Goal: Task Accomplishment & Management: Manage account settings

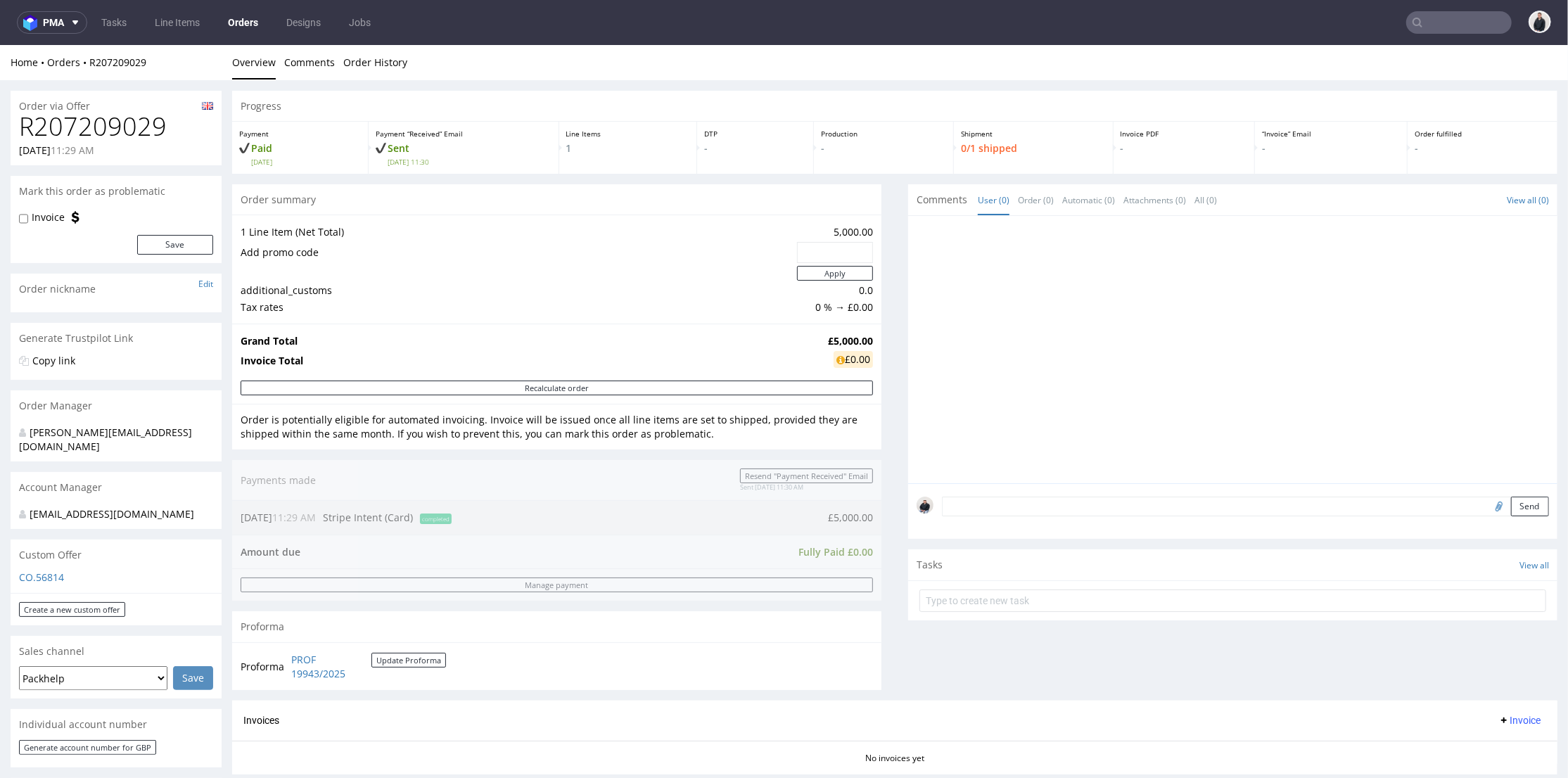
click at [136, 132] on h1 "R207209029" at bounding box center [116, 126] width 194 height 28
copy h1 "R207209029"
drag, startPoint x: 818, startPoint y: 337, endPoint x: 832, endPoint y: 338, distance: 14.0
click at [832, 338] on strong "£5,000.00" at bounding box center [850, 340] width 45 height 14
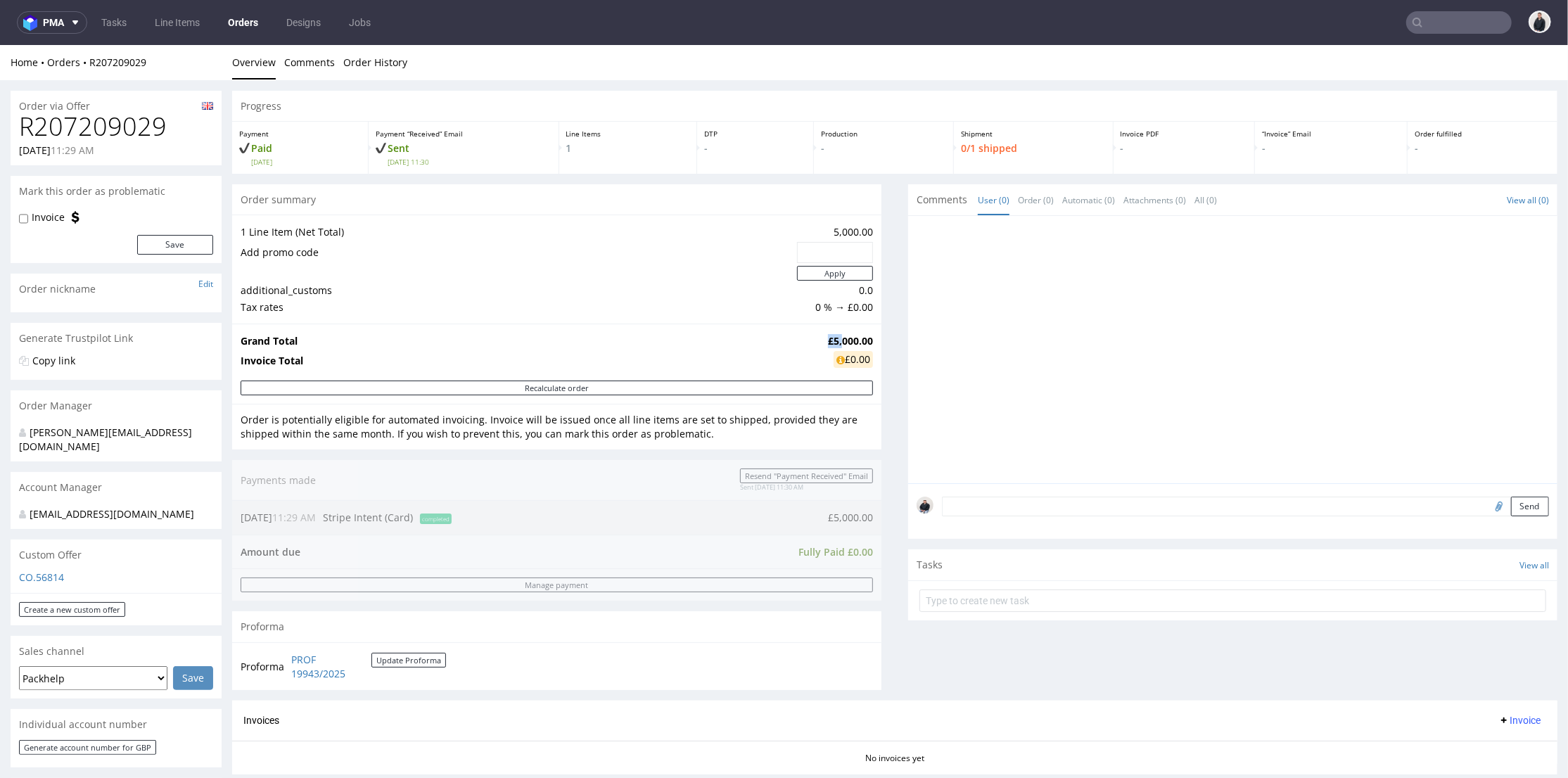
click at [828, 340] on strong "£5,000.00" at bounding box center [850, 340] width 45 height 14
drag, startPoint x: 816, startPoint y: 341, endPoint x: 860, endPoint y: 334, distance: 44.6
click at [860, 334] on td "£5,000.00" at bounding box center [849, 340] width 48 height 17
copy strong "£5,000.00"
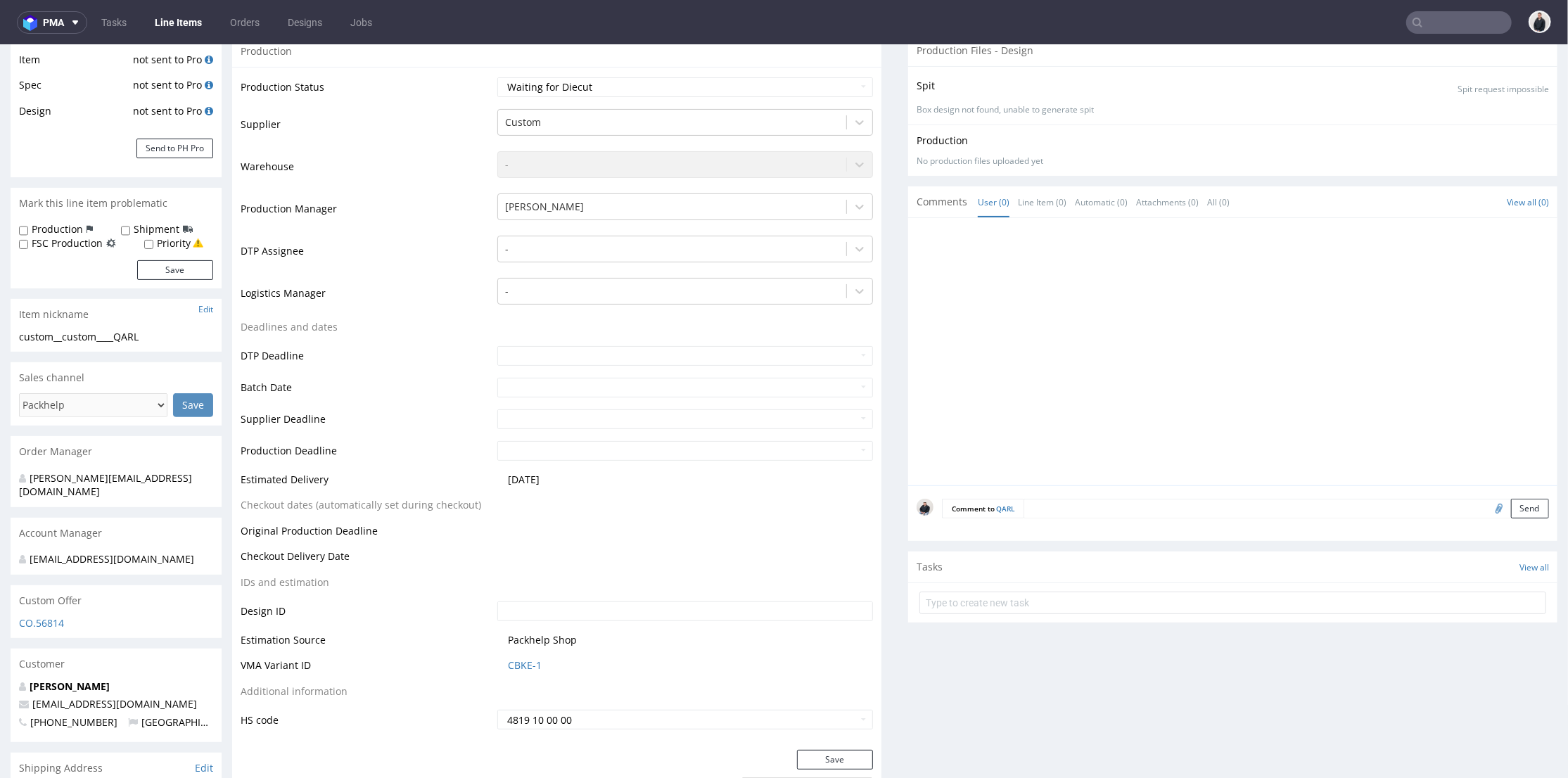
click at [1487, 507] on input "file" at bounding box center [1497, 507] width 20 height 18
type input "C:\fakepath\Mystery Box final.pdf"
click at [1511, 508] on button "Send" at bounding box center [1530, 508] width 38 height 20
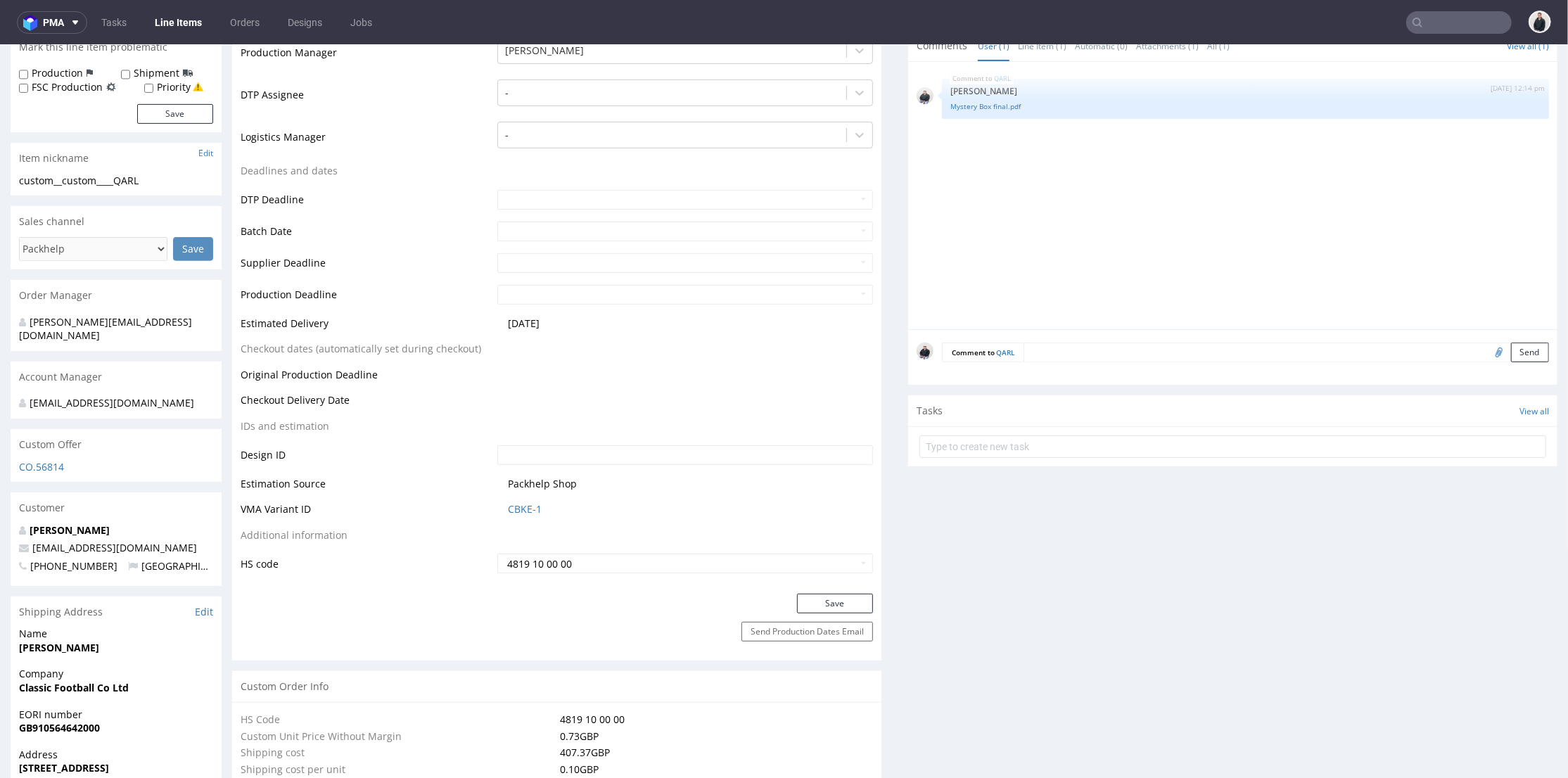
scroll to position [468, 0]
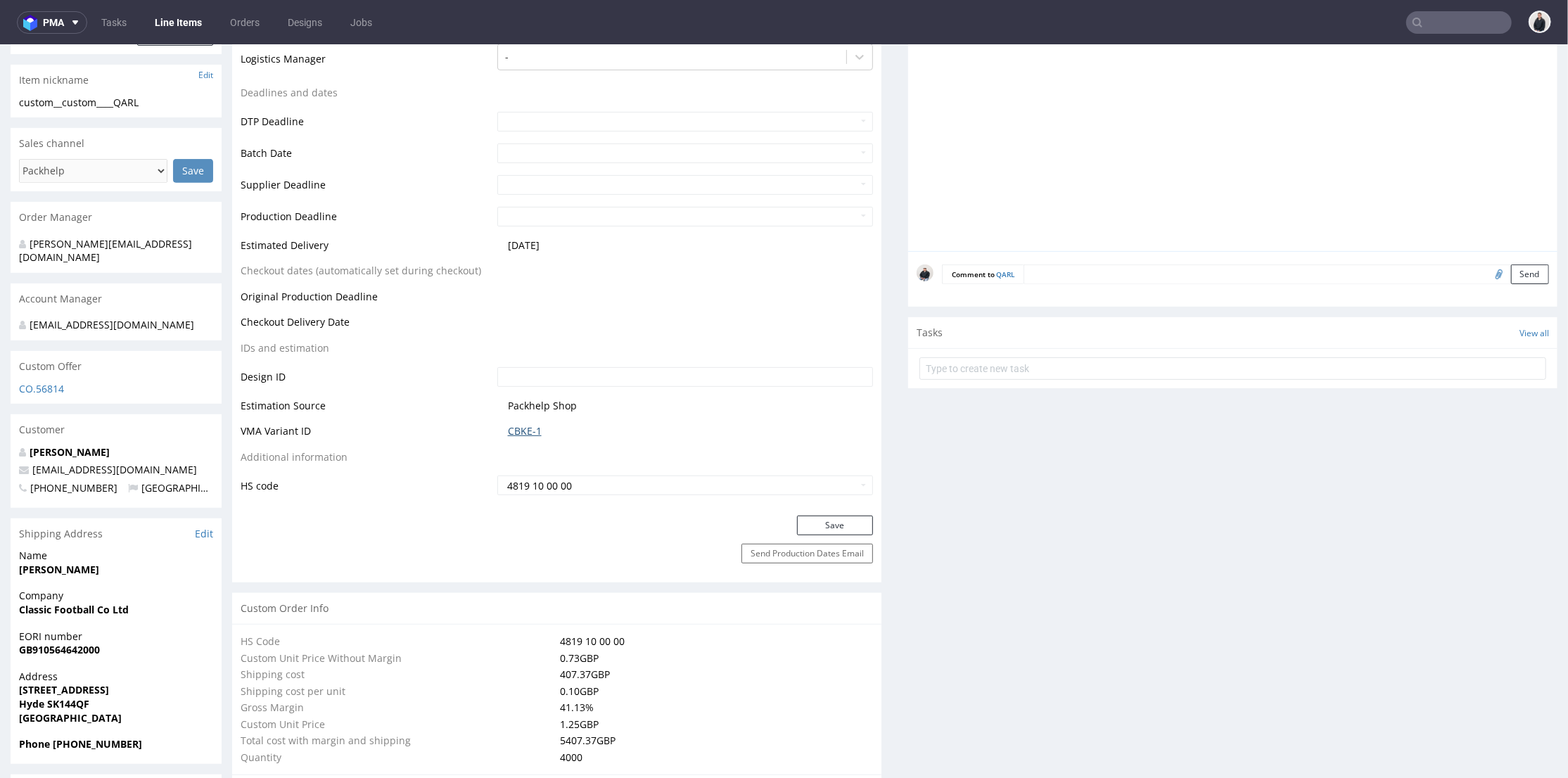
click at [515, 432] on link "CBKE-1" at bounding box center [524, 430] width 34 height 14
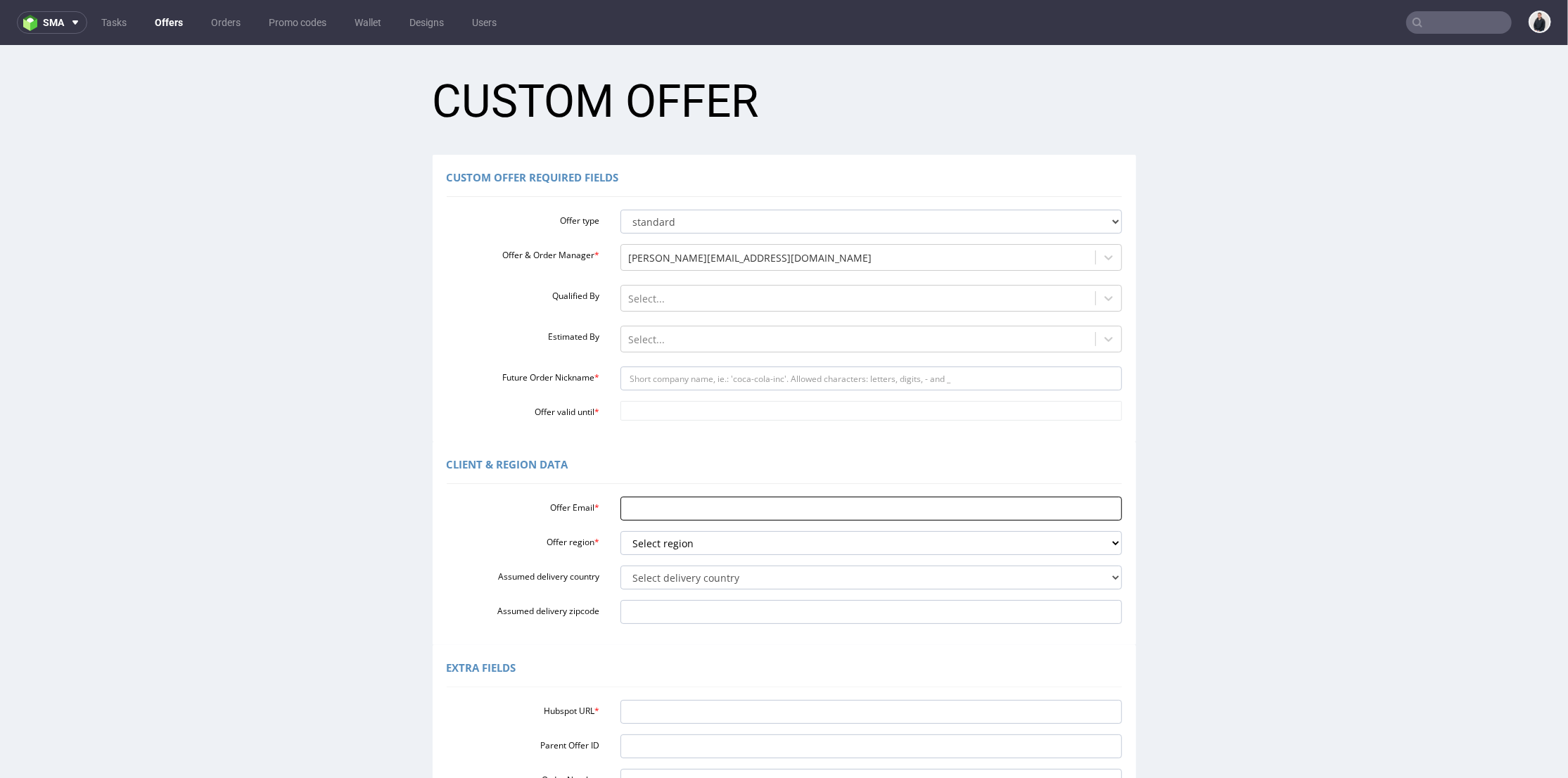
click at [677, 499] on input "Offer Email *" at bounding box center [871, 508] width 502 height 24
paste input "as.cbd.marseille@gmail.com"
type input "as.cbd.marseille@gmail.com"
drag, startPoint x: 646, startPoint y: 538, endPoint x: 666, endPoint y: 553, distance: 25.0
click at [649, 540] on select "Select region eu gb de pl fr it es" at bounding box center [871, 542] width 502 height 24
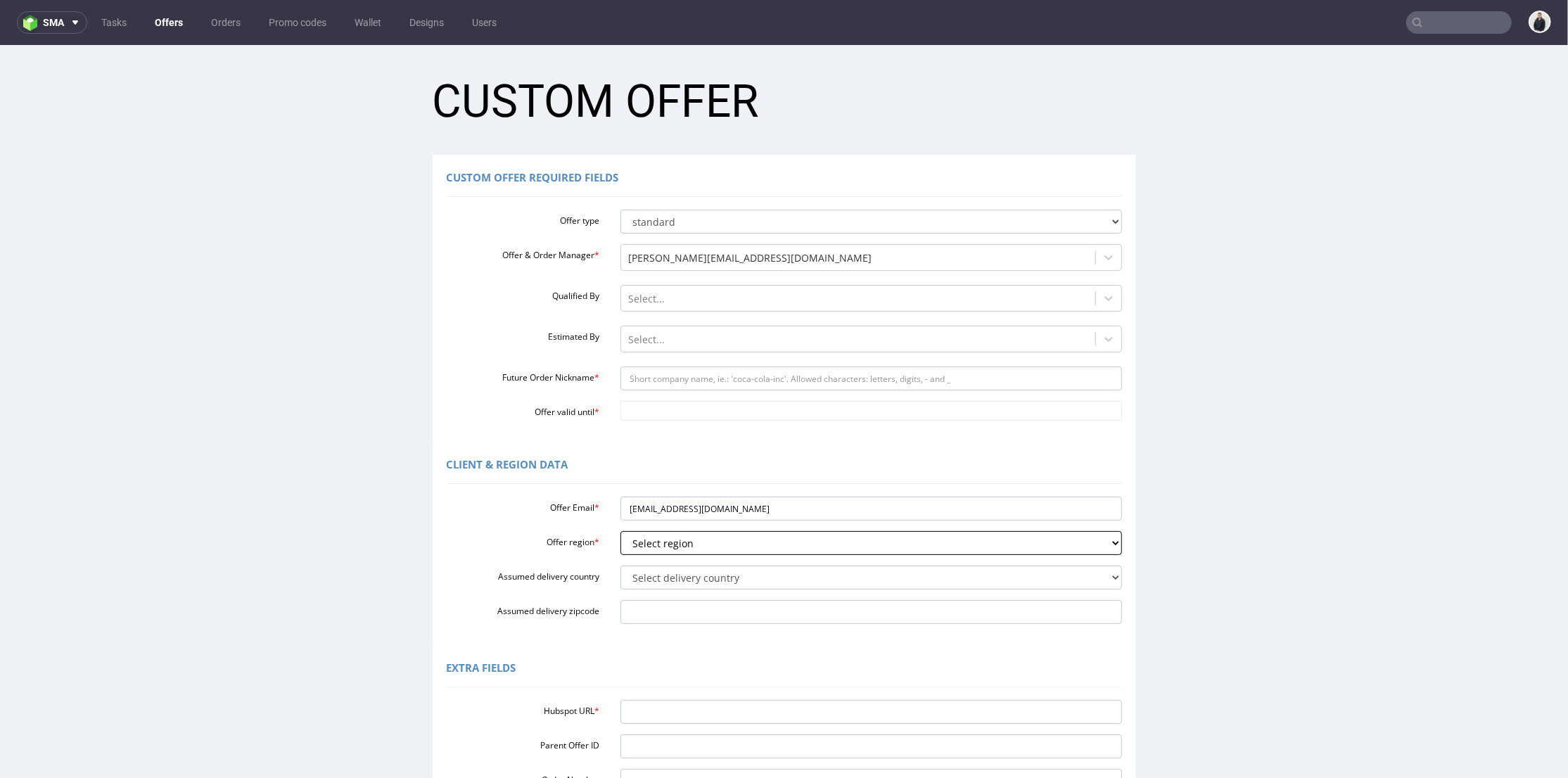
select select "fr"
click at [621, 530] on select "Select region eu gb de pl fr it es" at bounding box center [871, 542] width 502 height 24
click at [678, 377] on input "Future Order Nickname *" at bounding box center [871, 378] width 502 height 24
type input "ascbd"
click at [667, 411] on input "Offer valid until *" at bounding box center [871, 410] width 502 height 20
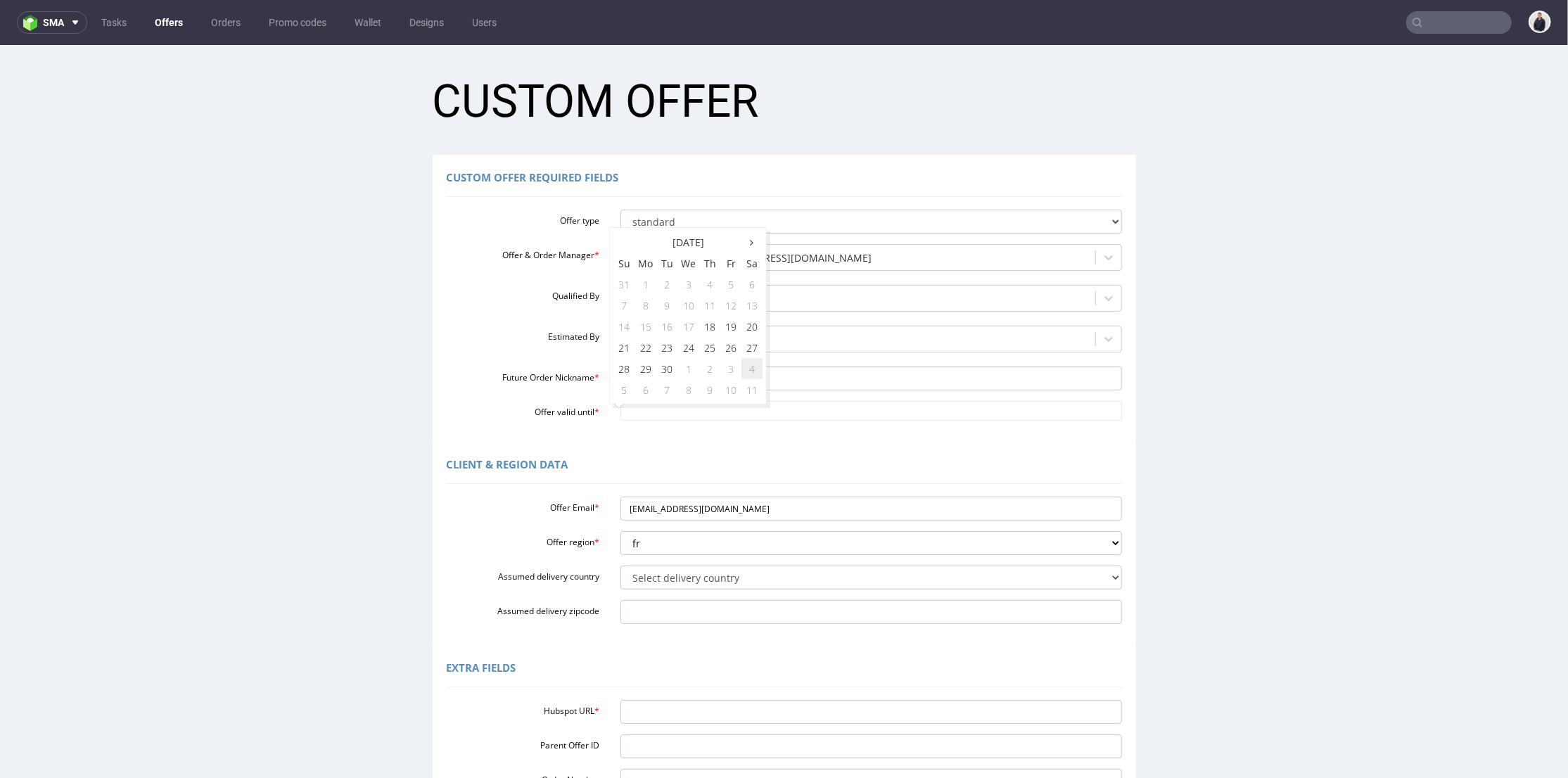
click at [752, 359] on td "4" at bounding box center [752, 368] width 21 height 21
type input "[DATE]"
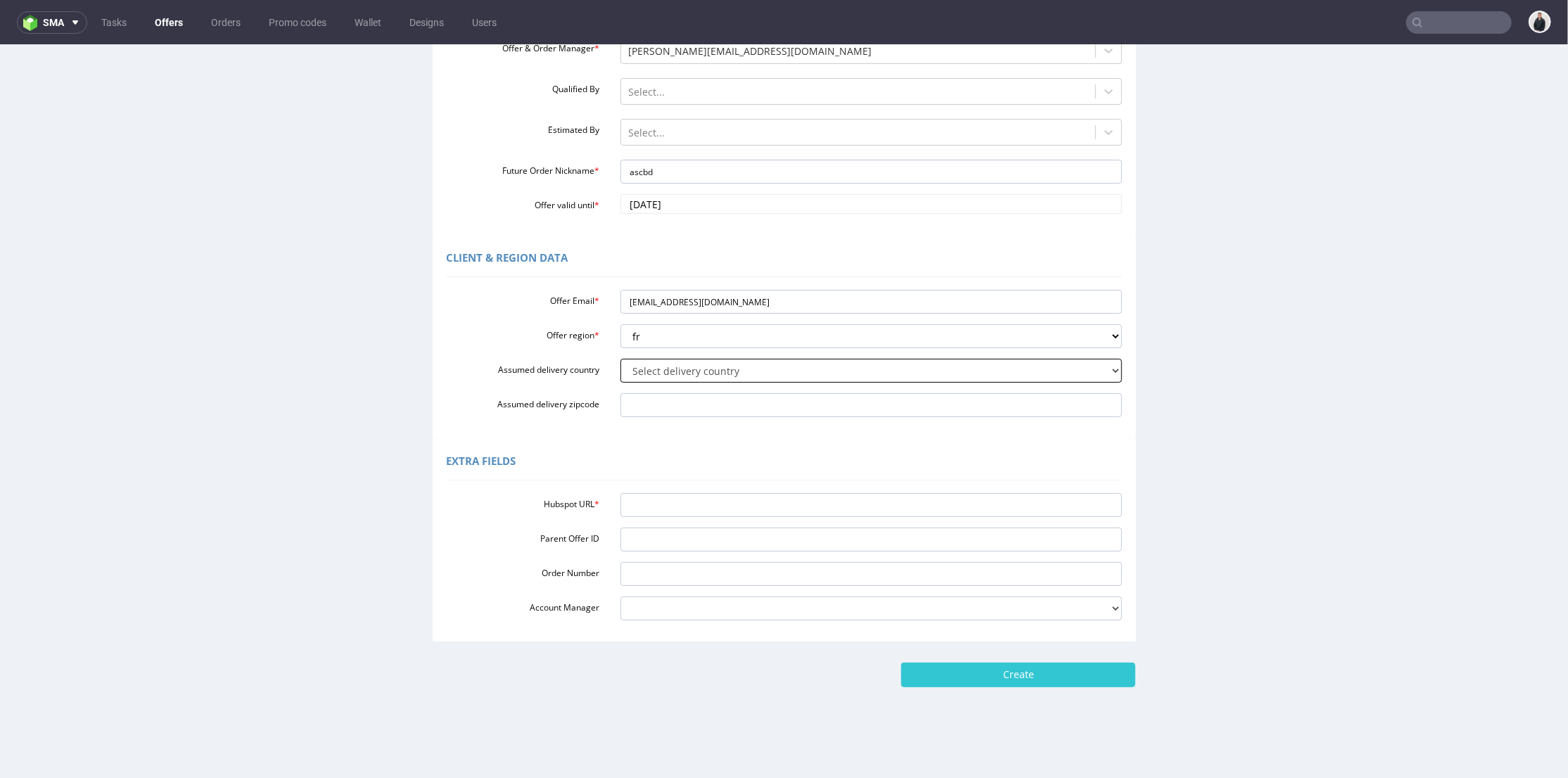
click at [702, 368] on select "Select delivery country Andorra Afghanistan Anguilla Albania Armenia Antarctica…" at bounding box center [871, 370] width 502 height 24
select select "75"
click at [621, 358] on select "Select delivery country Andorra Afghanistan Anguilla Albania Armenia Antarctica…" at bounding box center [871, 370] width 502 height 24
click at [640, 502] on input "Hubspot URL *" at bounding box center [871, 505] width 502 height 24
paste input "[URL][DOMAIN_NAME]"
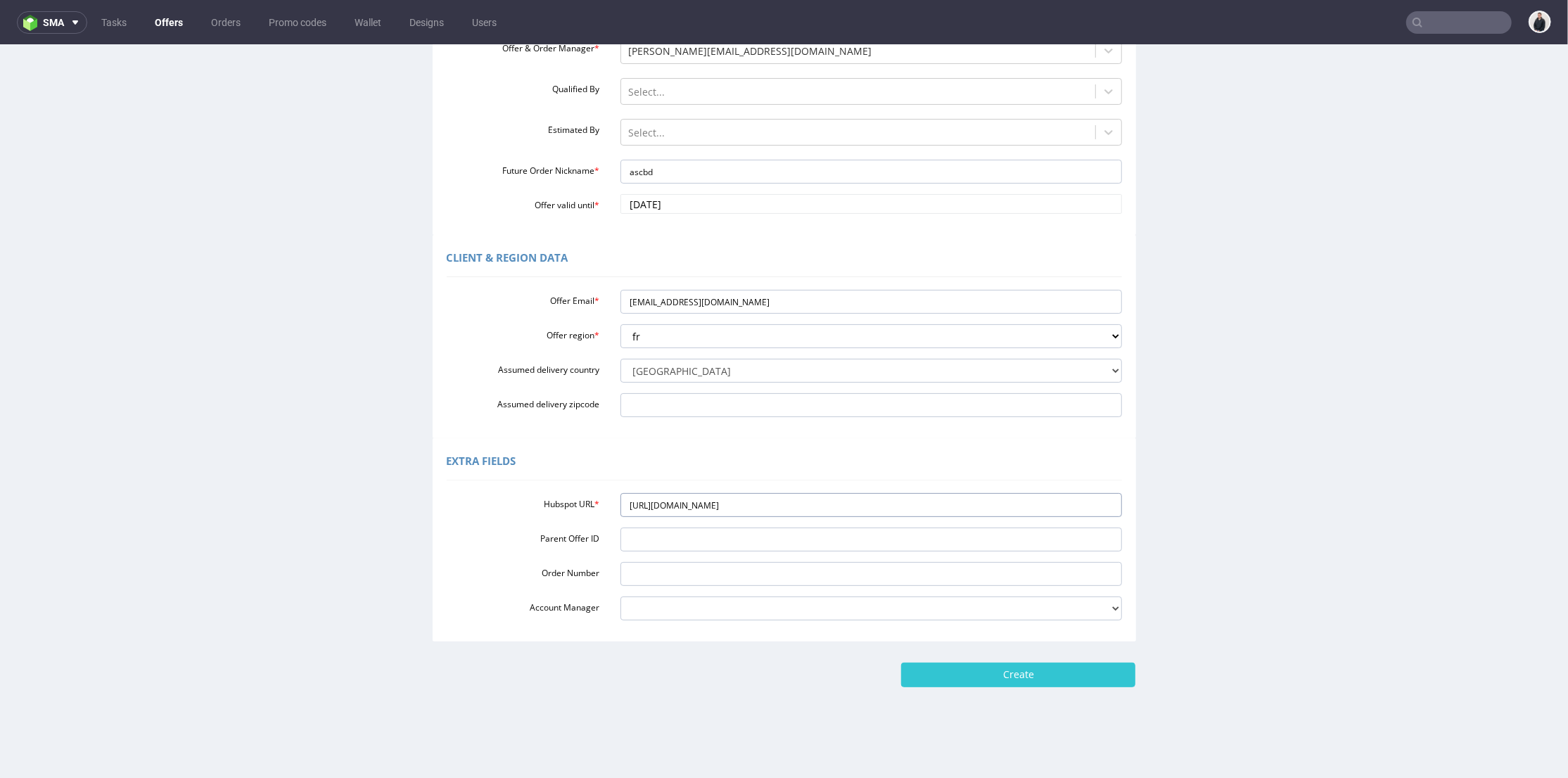
type input "[URL][DOMAIN_NAME]"
click at [983, 639] on div "Extra Fields Hubspot URL * https://app-eu1.hubspot.com/contacts/25600958/record…" at bounding box center [784, 539] width 703 height 203
click at [998, 668] on input "Create" at bounding box center [1018, 674] width 234 height 24
type input "Please wait..."
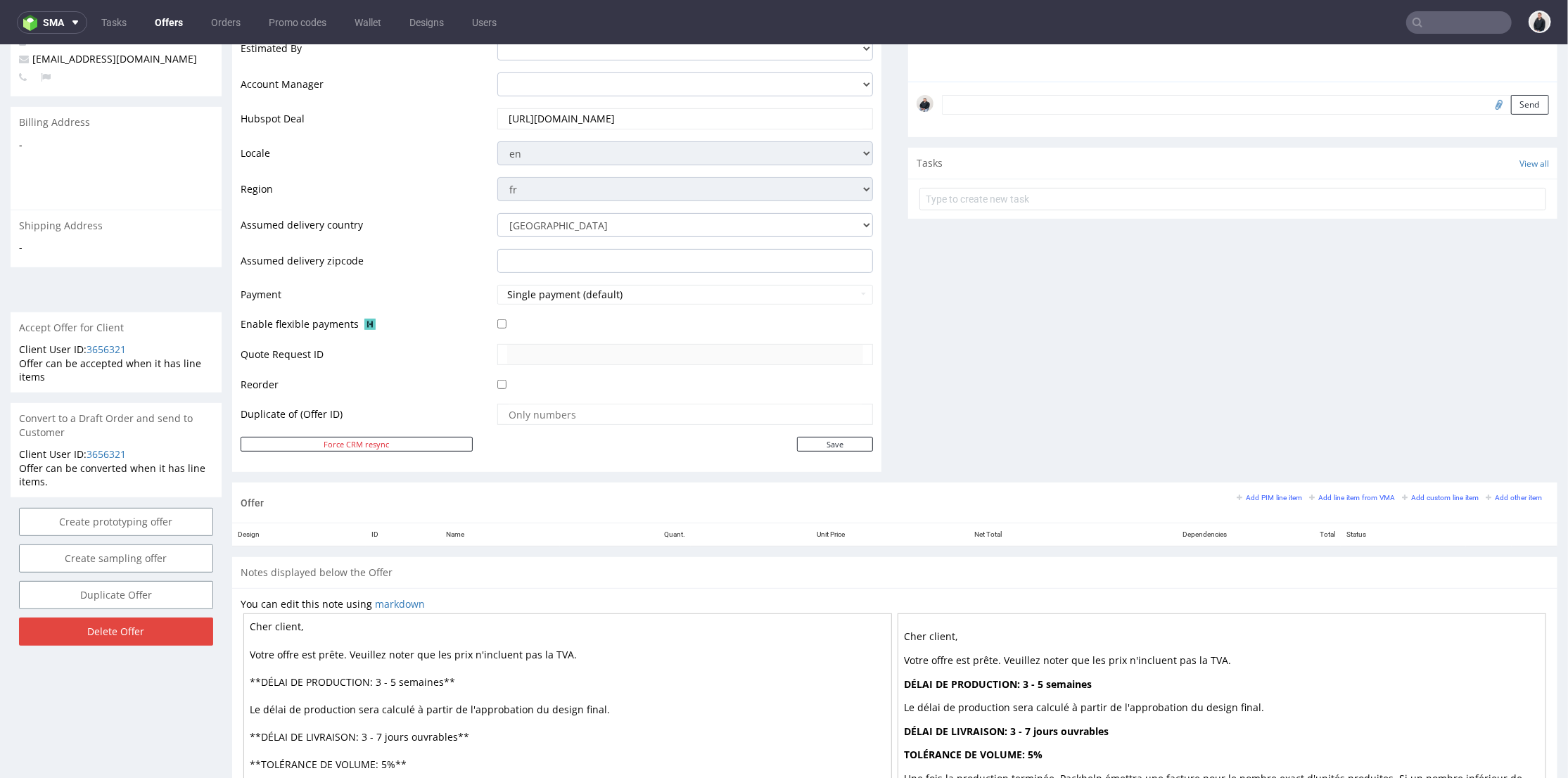
scroll to position [526, 0]
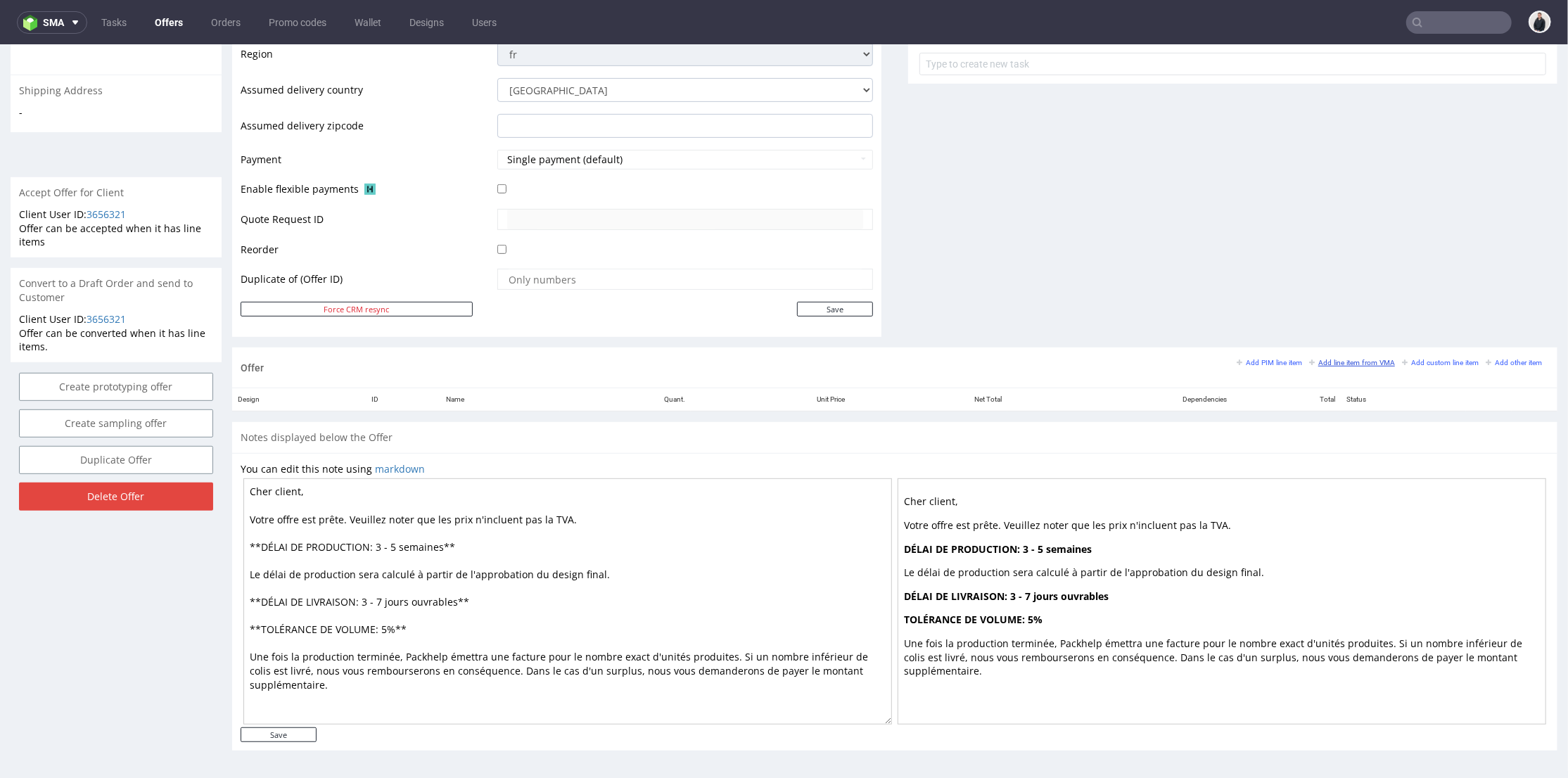
click at [1341, 358] on small "Add line item from VMA" at bounding box center [1352, 362] width 86 height 8
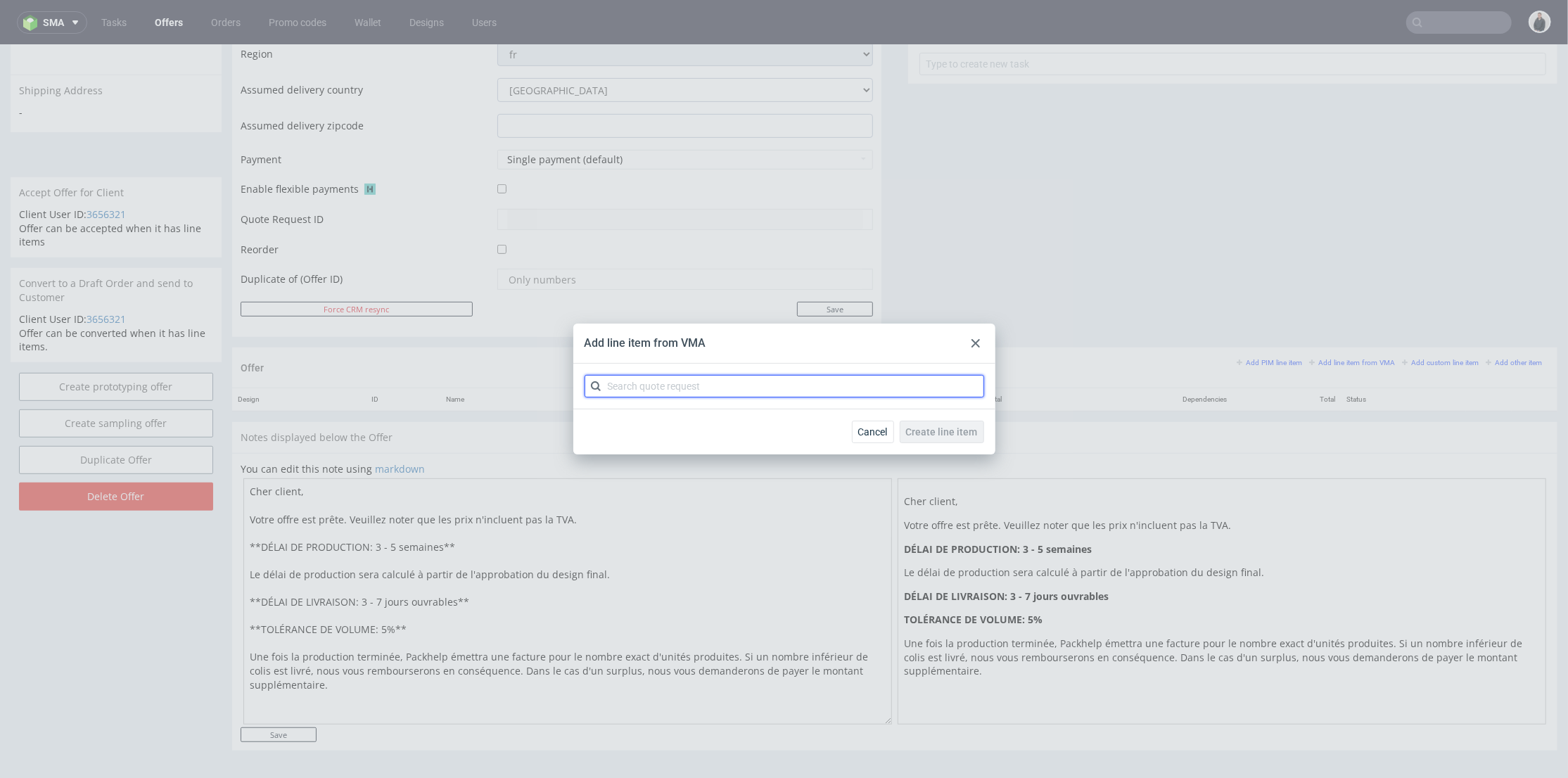
click at [736, 382] on input "text" at bounding box center [784, 386] width 400 height 23
type input "cbli"
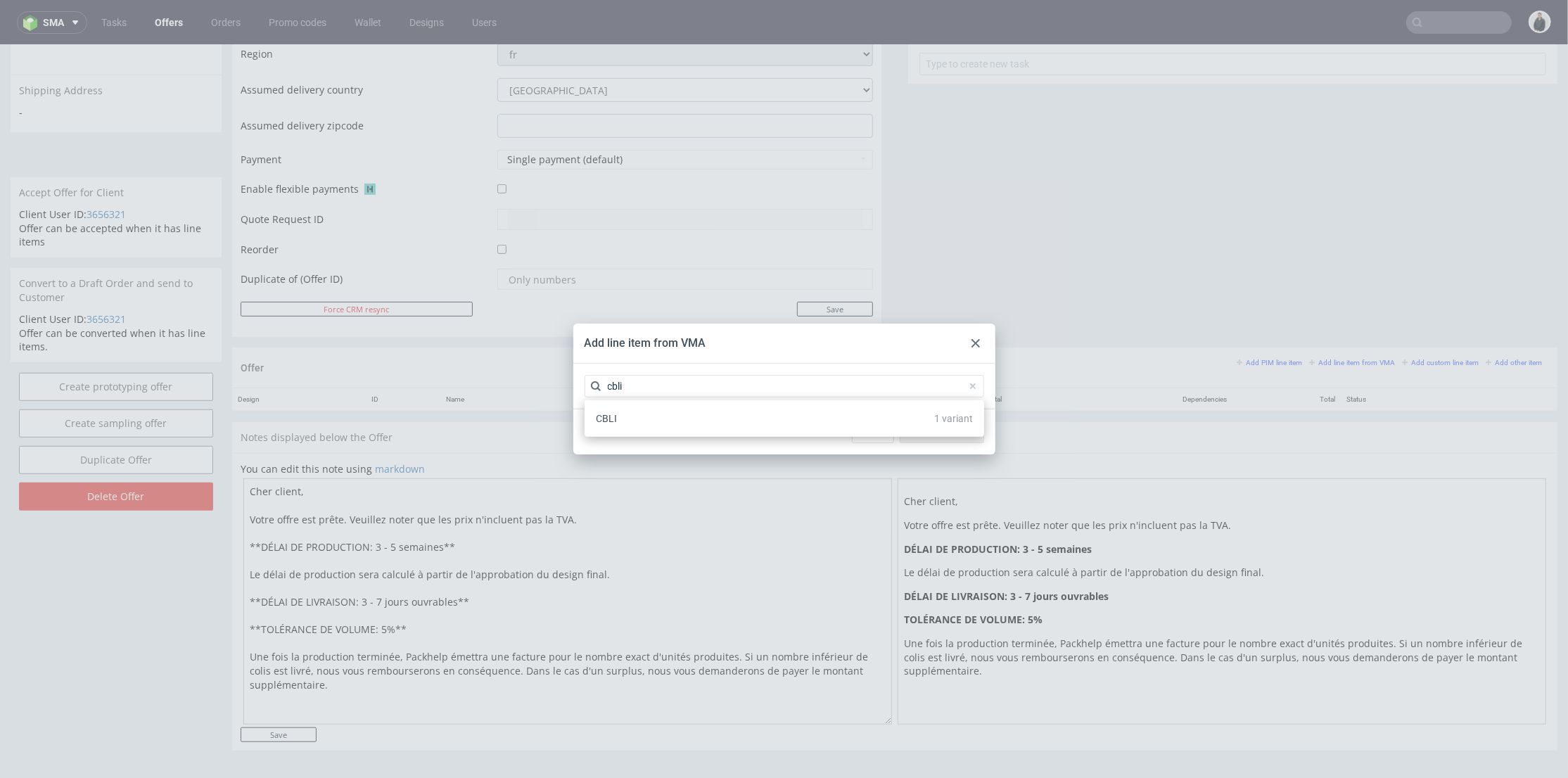
click at [678, 419] on div "CBLI 1 variant" at bounding box center [785, 419] width 389 height 26
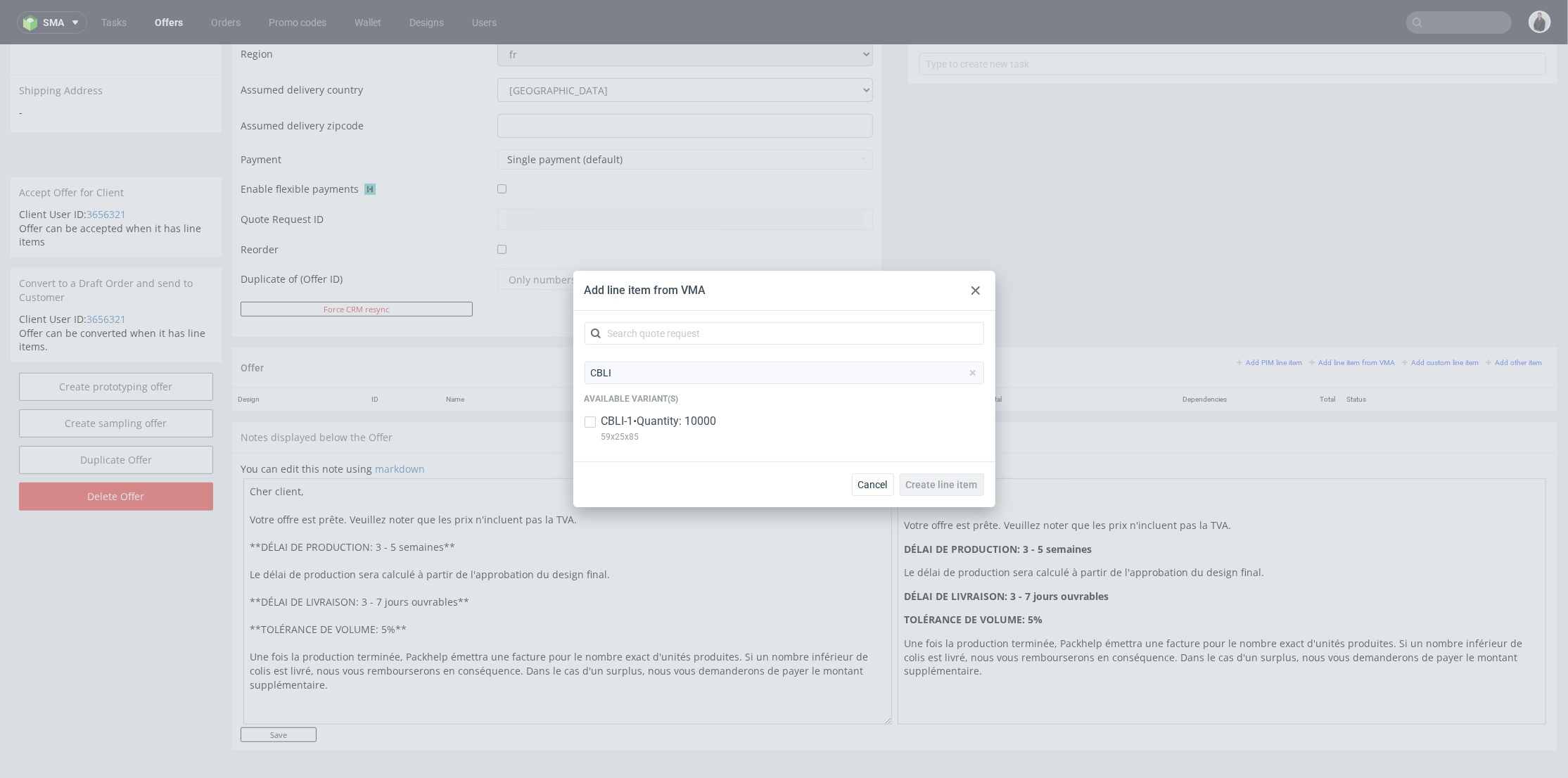
click at [678, 416] on p "CBLI-1 • Quantity: 10000" at bounding box center [659, 421] width 115 height 16
checkbox input "true"
click at [929, 481] on span "Create line item" at bounding box center [941, 484] width 72 height 10
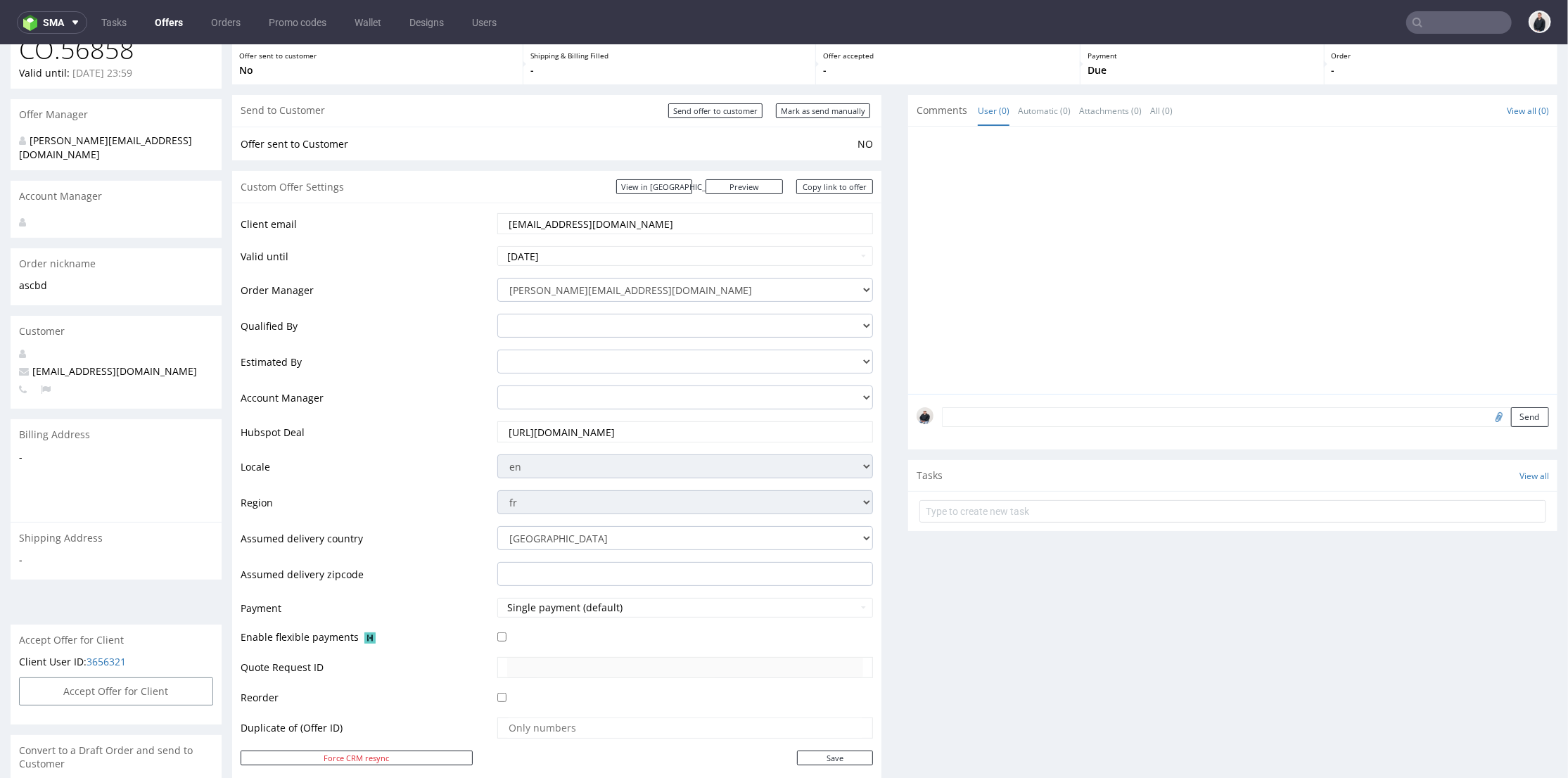
scroll to position [468, 0]
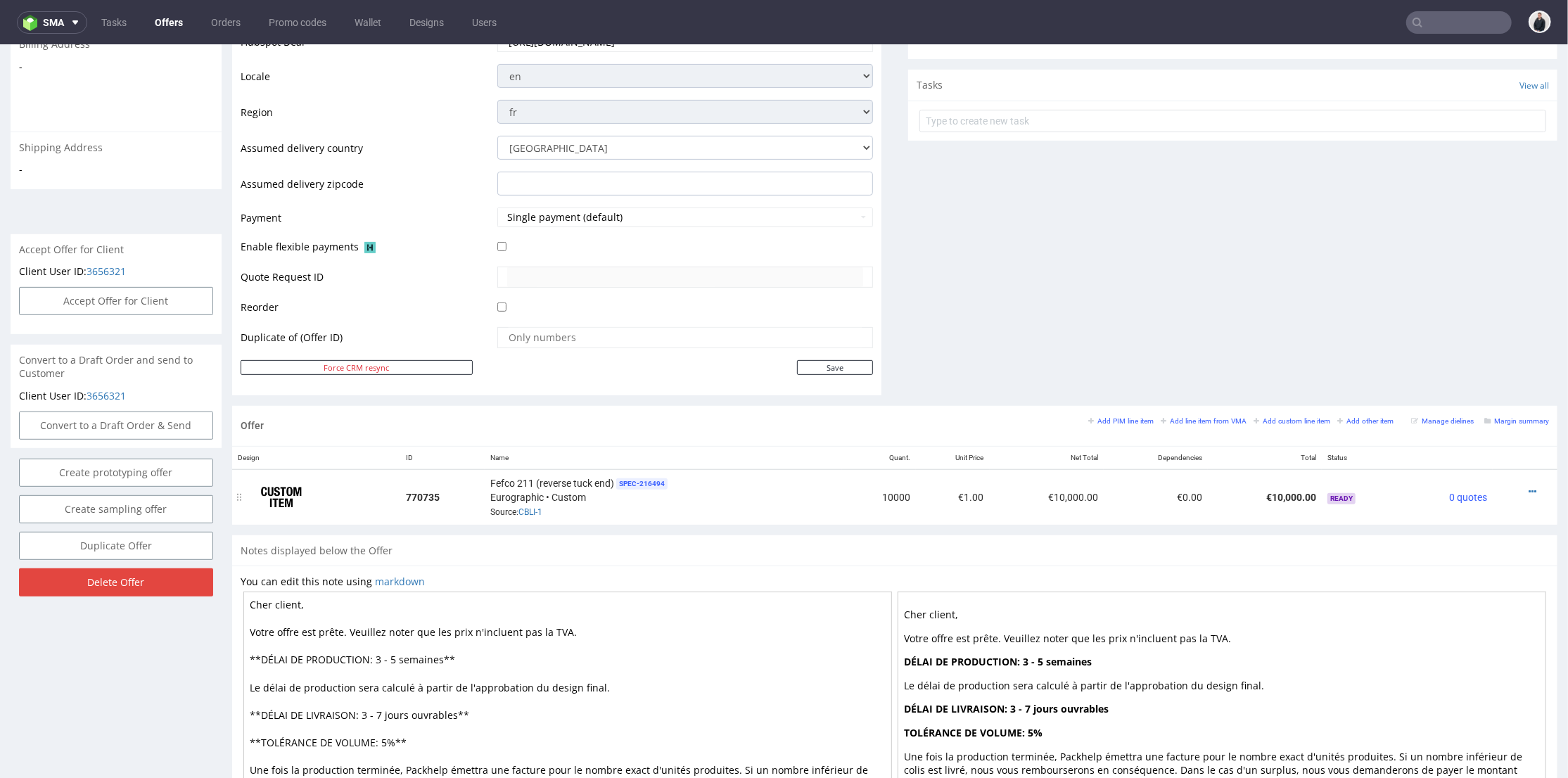
click at [1504, 489] on div at bounding box center [1521, 491] width 45 height 14
click at [1529, 487] on icon at bounding box center [1533, 490] width 8 height 10
click at [1441, 334] on span "Edit item price" at bounding box center [1469, 334] width 113 height 14
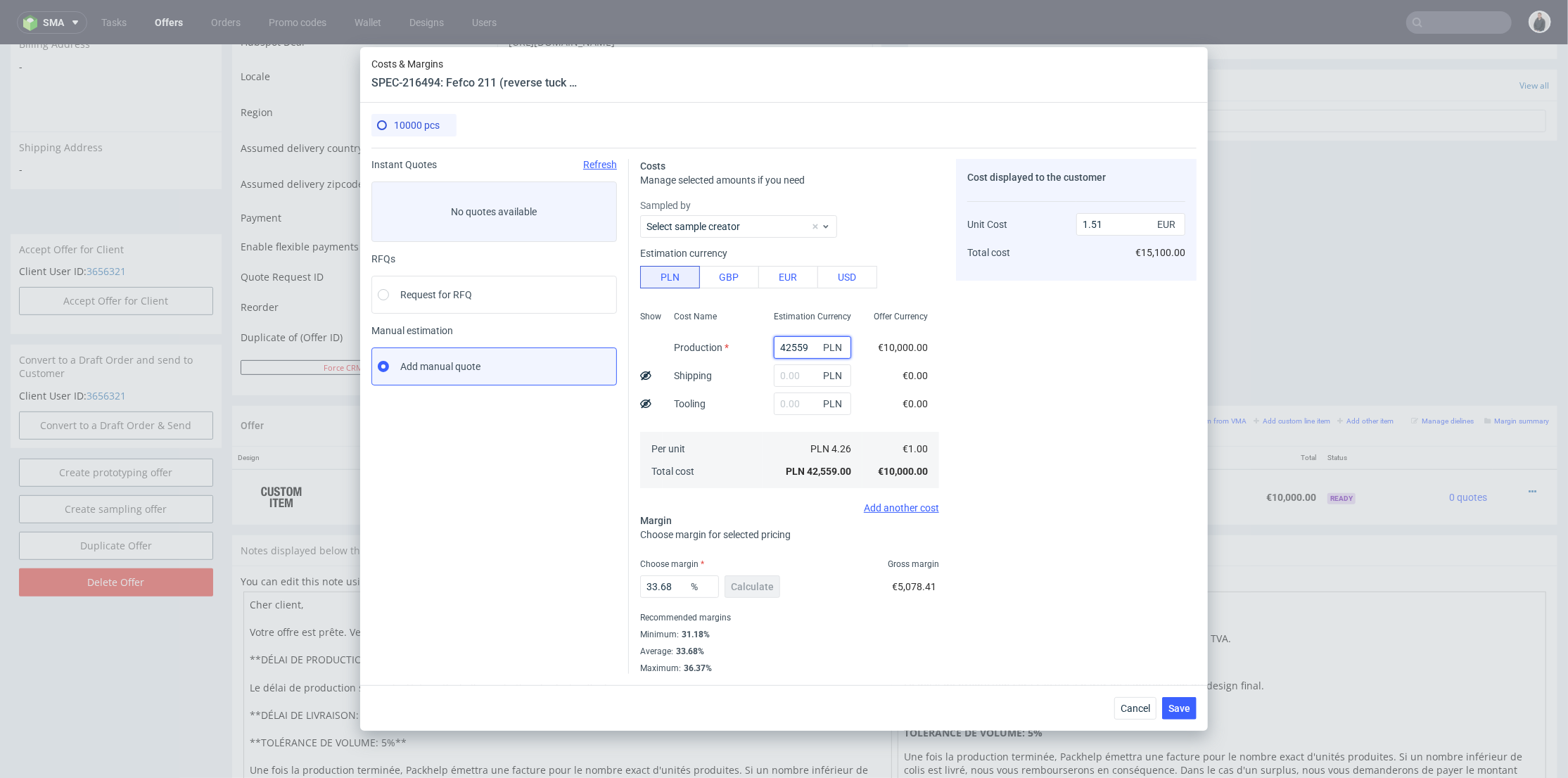
click at [795, 344] on input "42559" at bounding box center [813, 347] width 78 height 23
paste input "2100"
type input "2100"
type input "0.07"
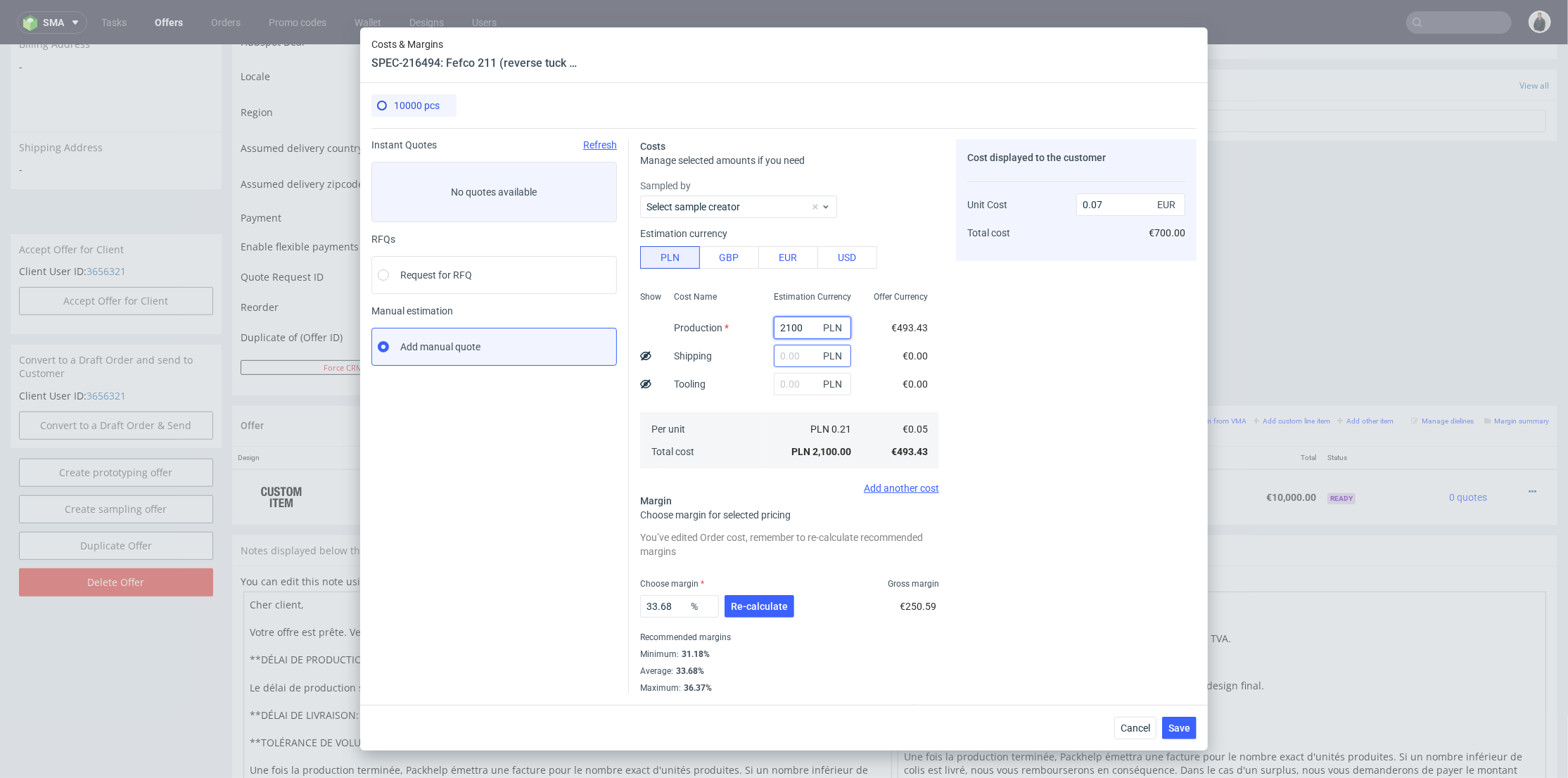
type input "2100"
click at [784, 355] on input "text" at bounding box center [813, 356] width 78 height 23
type input "900"
click at [763, 401] on div "Estimation Currency 2100 PLN 900 PLN PLN PLN 0.21 PLN 2,100.00" at bounding box center [813, 378] width 100 height 186
type input "0.11"
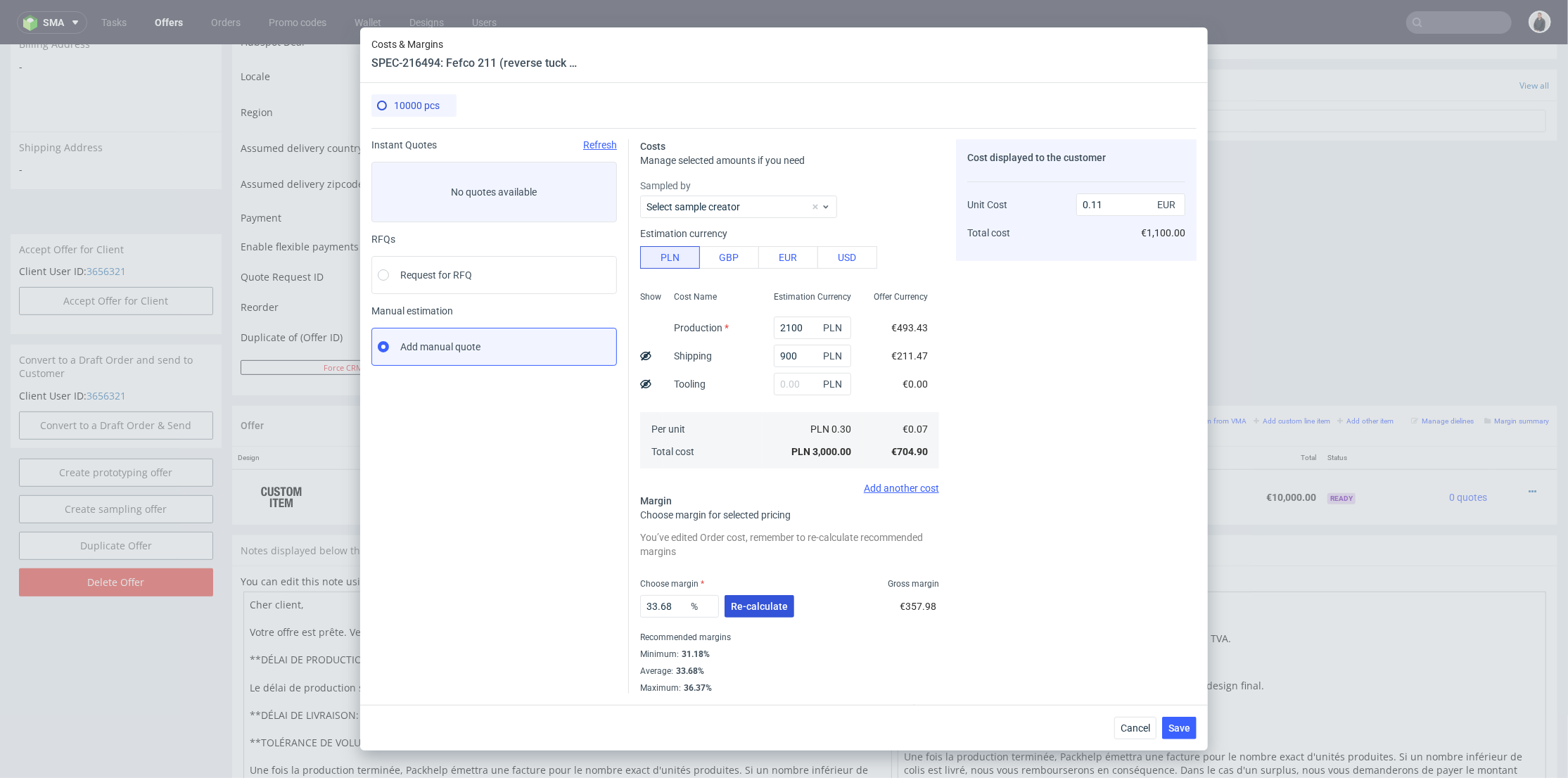
drag, startPoint x: 774, startPoint y: 606, endPoint x: 767, endPoint y: 605, distance: 7.1
click at [773, 606] on span "Re-calculate" at bounding box center [760, 606] width 57 height 10
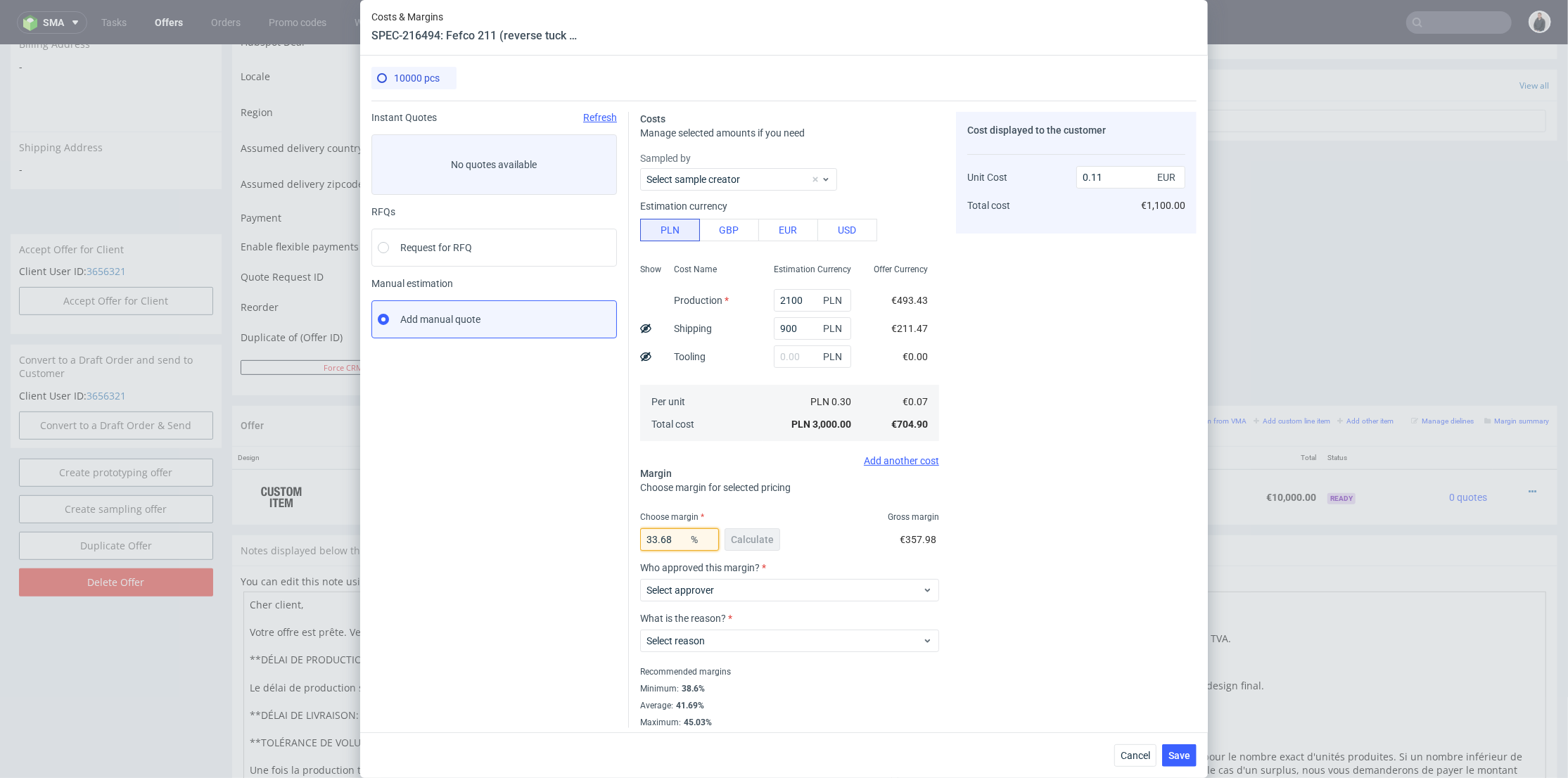
drag, startPoint x: 673, startPoint y: 539, endPoint x: 719, endPoint y: 517, distance: 51.0
click at [560, 528] on div "Instant Quotes Refresh No quotes available RFQs Request for RFQ Manual estimati…" at bounding box center [784, 414] width 825 height 627
type input "39"
click at [1057, 501] on div "Cost displayed to the customer Unit Cost Total cost 0.11 EUR €1,100.00" at bounding box center [1075, 420] width 240 height 616
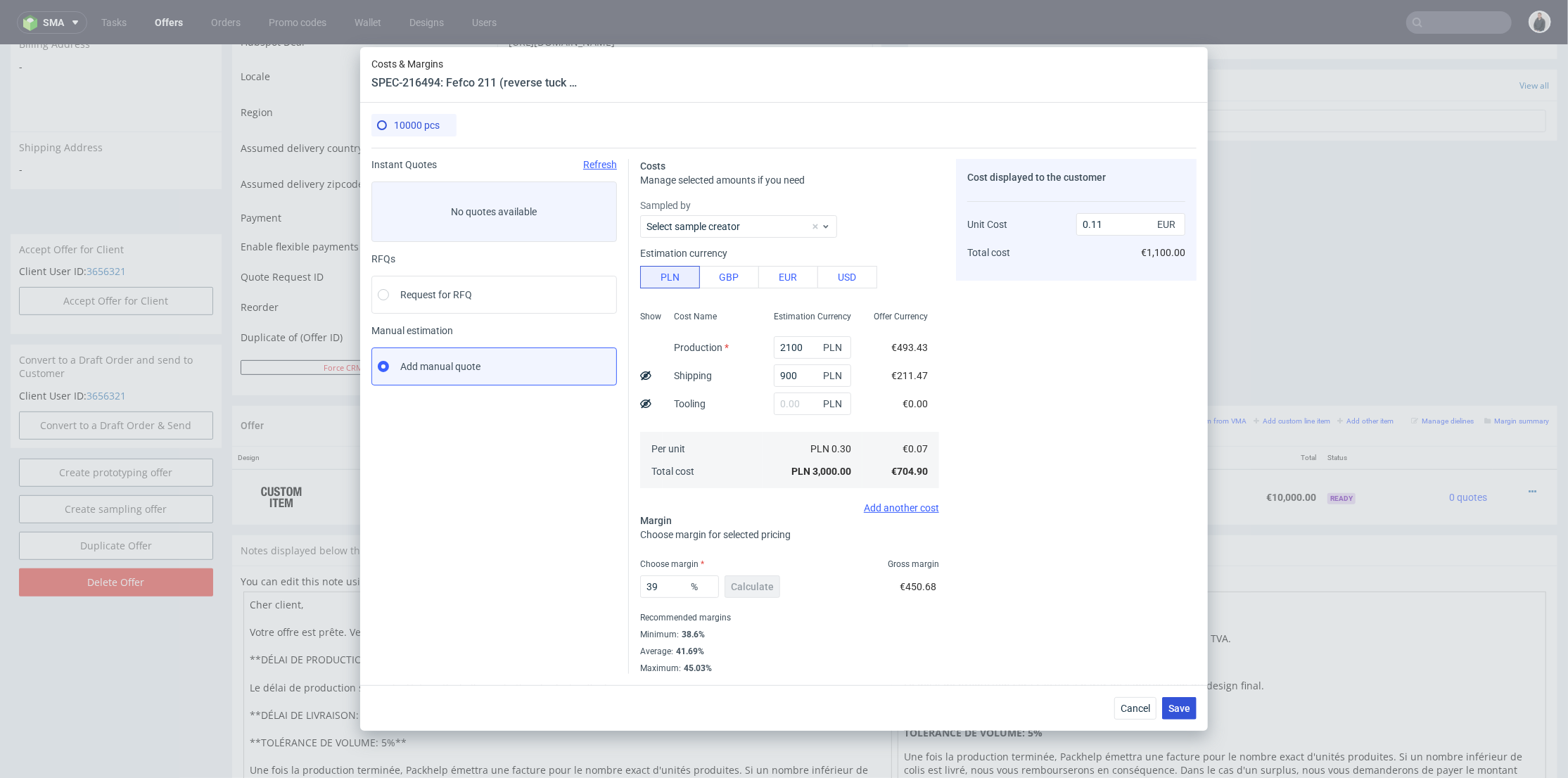
click at [1181, 700] on button "Save" at bounding box center [1179, 709] width 35 height 23
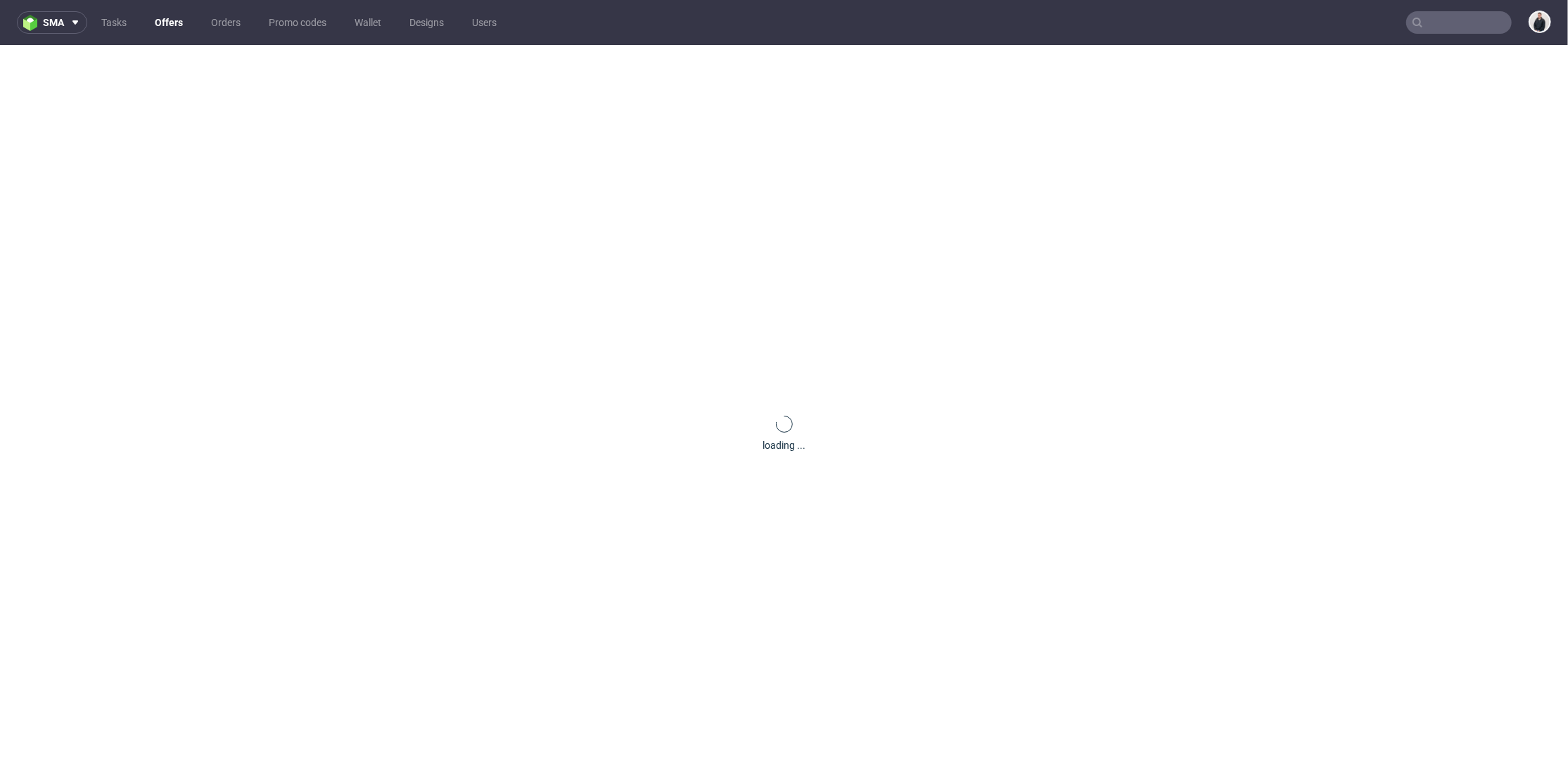
scroll to position [0, 0]
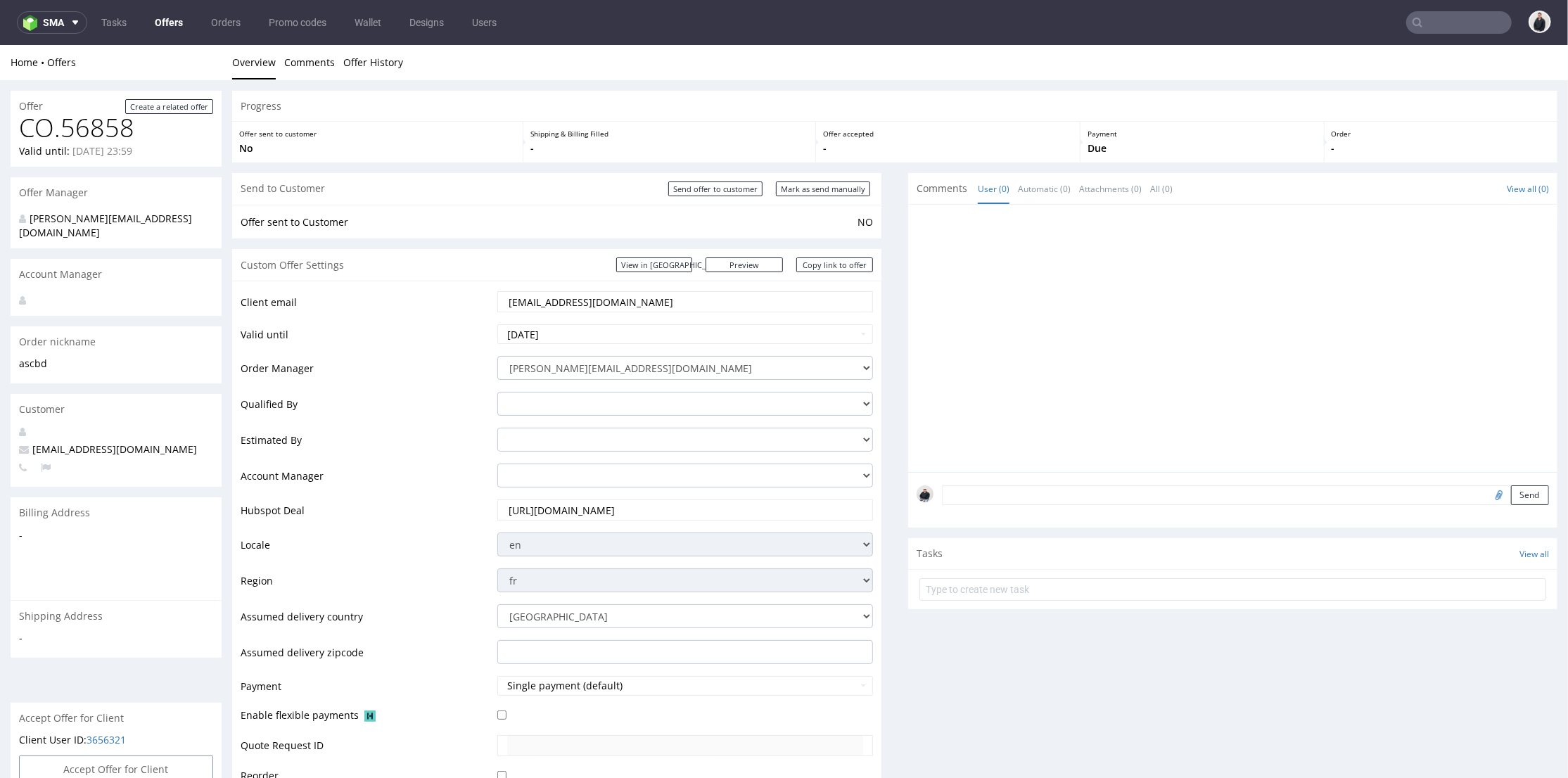
drag, startPoint x: 646, startPoint y: 304, endPoint x: 551, endPoint y: 206, distance: 136.5
click at [446, 289] on tr "Client email as.cbd.marseille@gmail.com" at bounding box center [557, 306] width 633 height 33
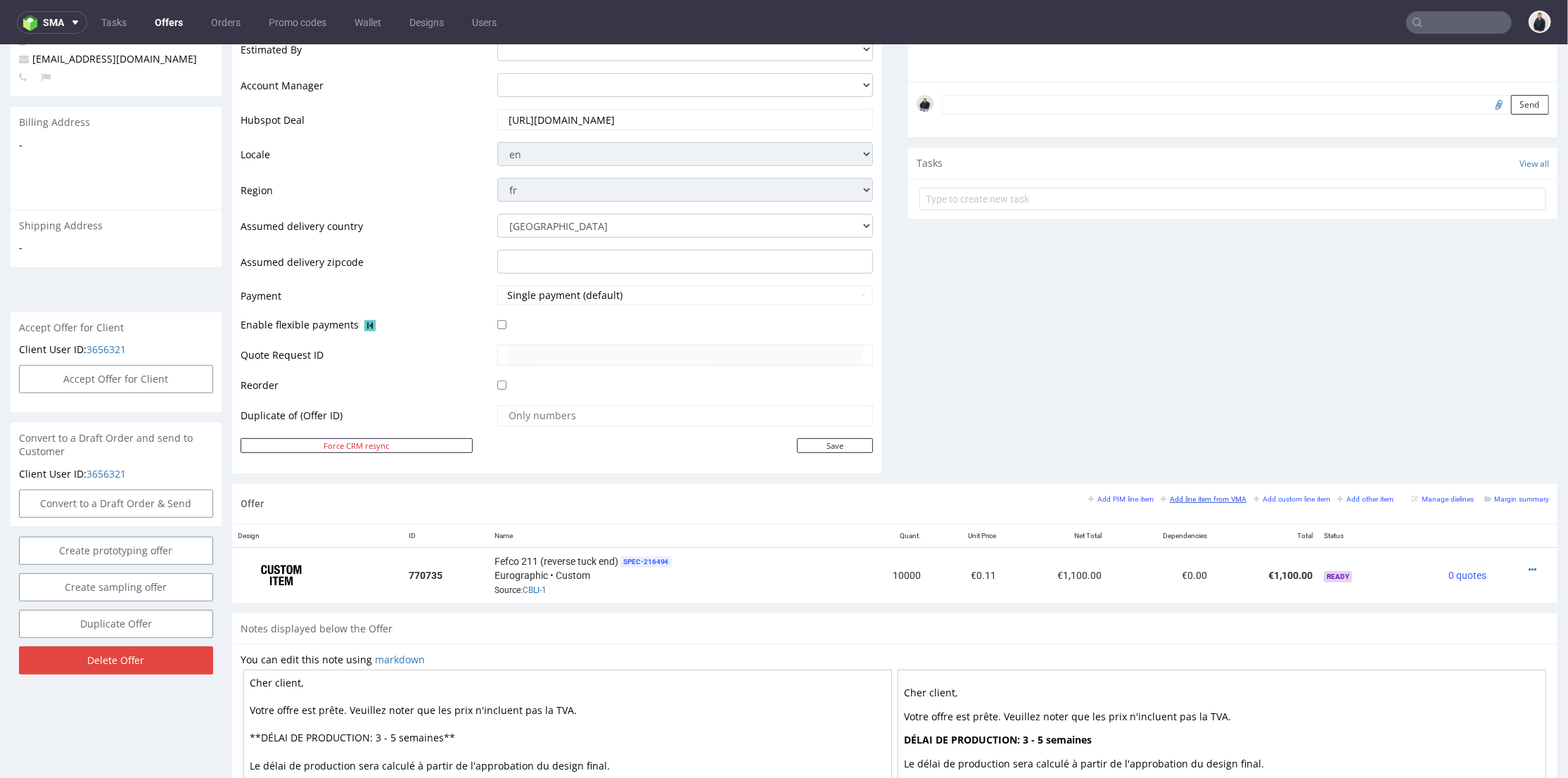
scroll to position [468, 0]
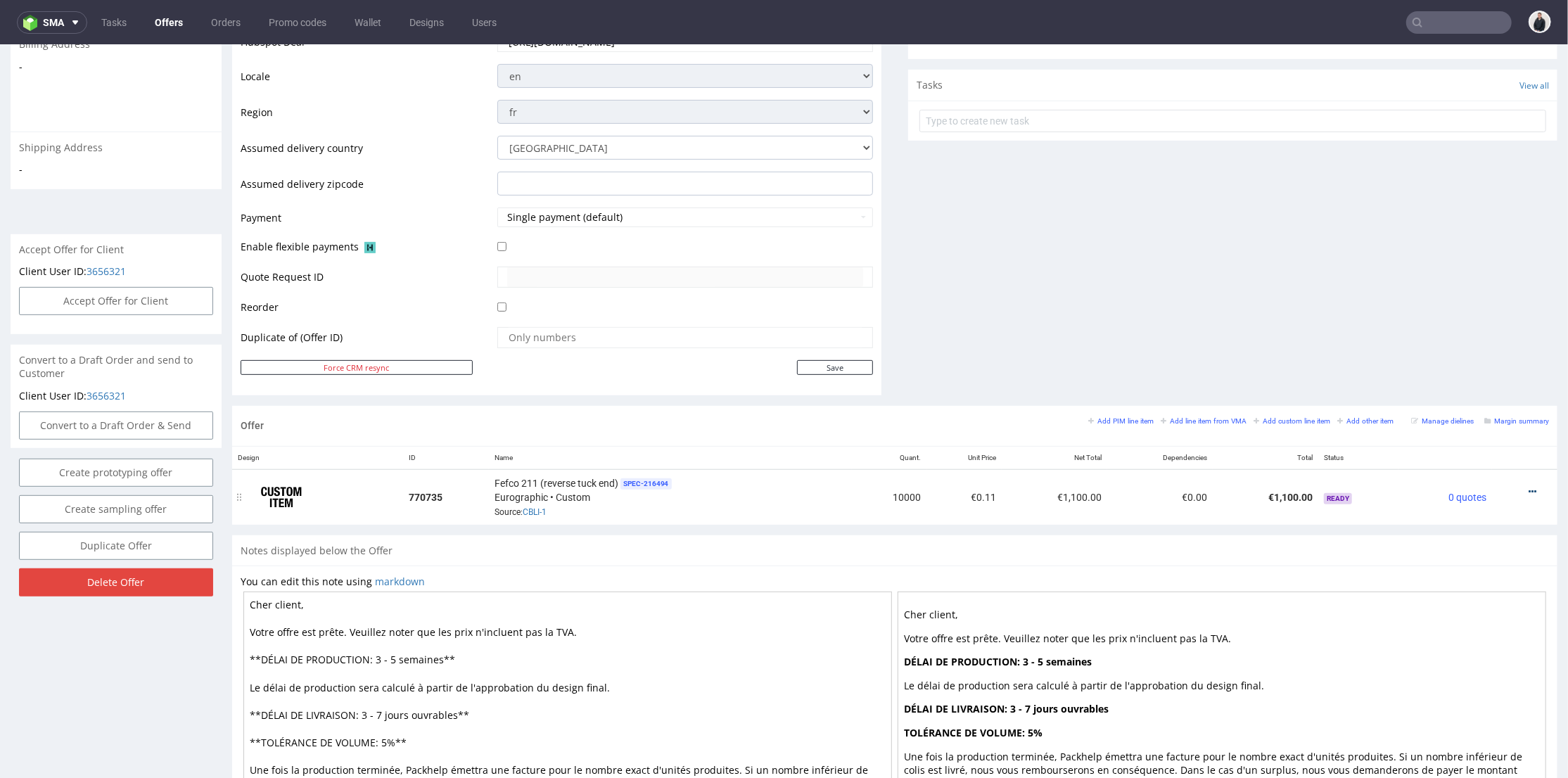
click at [1529, 487] on icon at bounding box center [1533, 490] width 8 height 10
click at [1439, 336] on span "Edit item price" at bounding box center [1469, 334] width 113 height 14
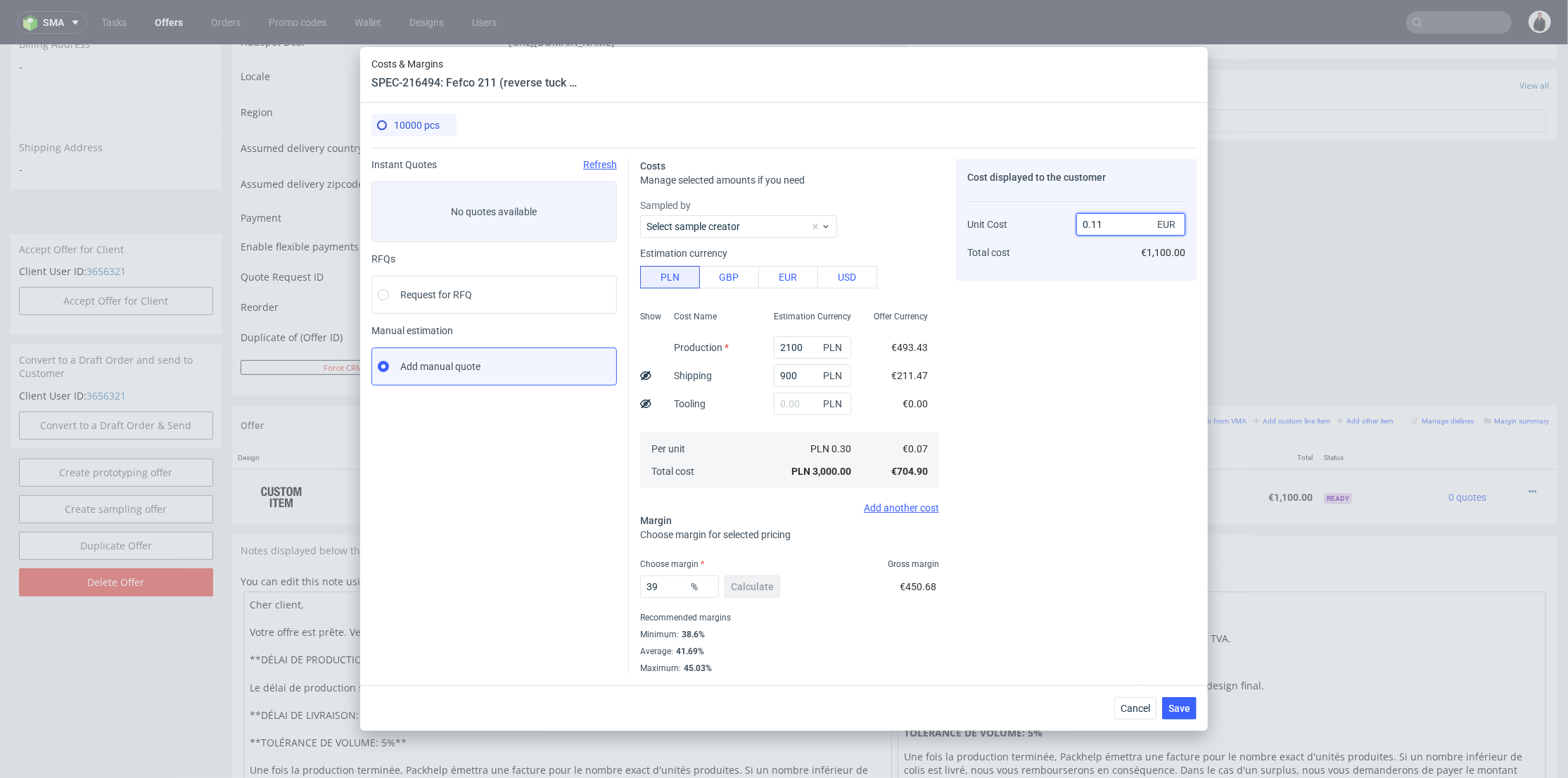
drag, startPoint x: 1099, startPoint y: 226, endPoint x: 1111, endPoint y: 236, distance: 15.6
click at [1113, 230] on input "0.11" at bounding box center [1130, 224] width 109 height 23
type input "0.115"
type input "39.13043478260869"
drag, startPoint x: 1097, startPoint y: 221, endPoint x: 1114, endPoint y: 226, distance: 17.7
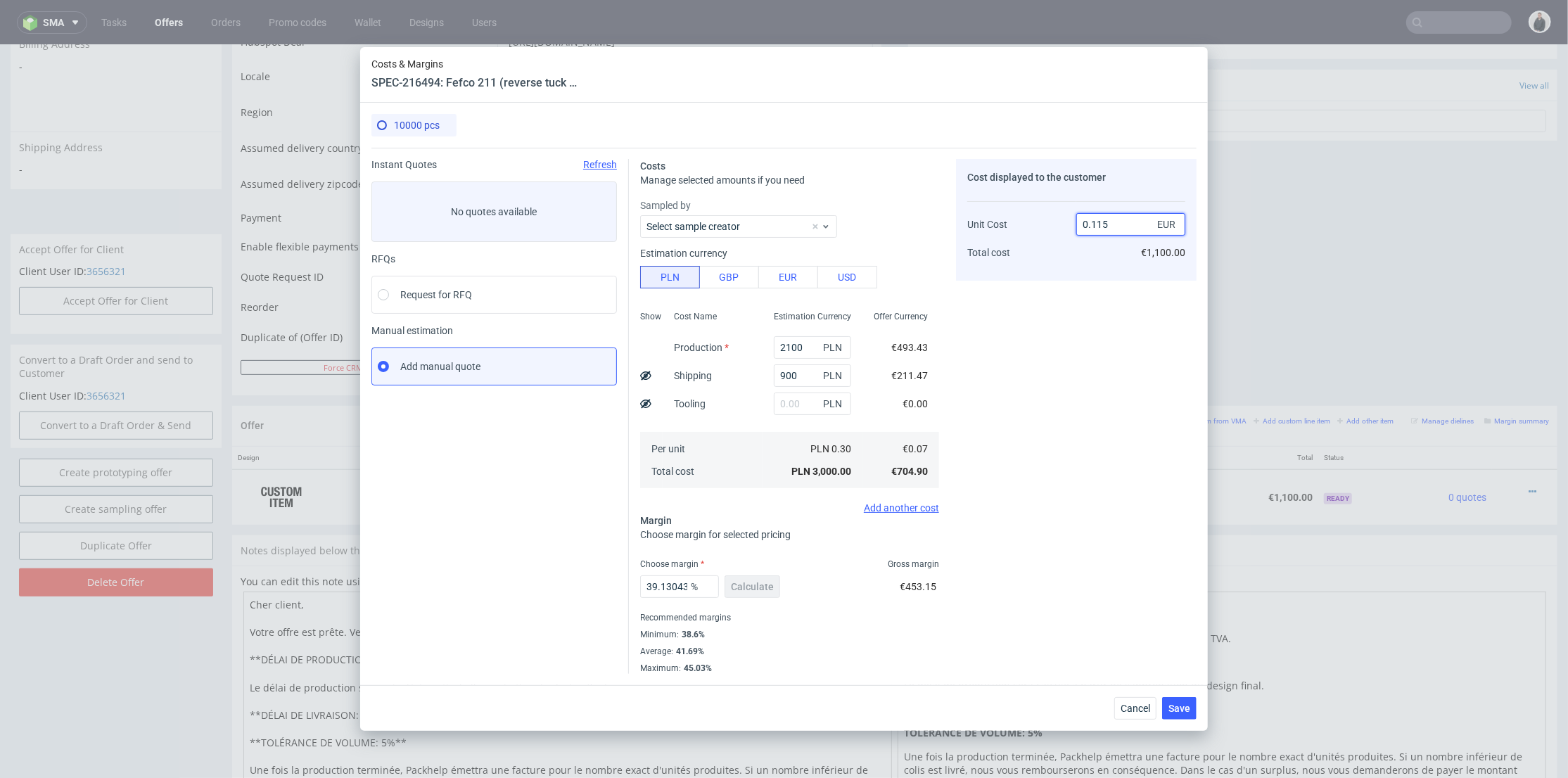
click at [1114, 224] on input "0.115" at bounding box center [1130, 224] width 109 height 23
type input "0.15"
click at [1057, 317] on div "Cost displayed to the customer Unit Cost Total cost 0.15 EUR €1,100.00" at bounding box center [1075, 416] width 240 height 515
type input "53.33333333333332"
click at [1187, 699] on button "Save" at bounding box center [1179, 709] width 35 height 23
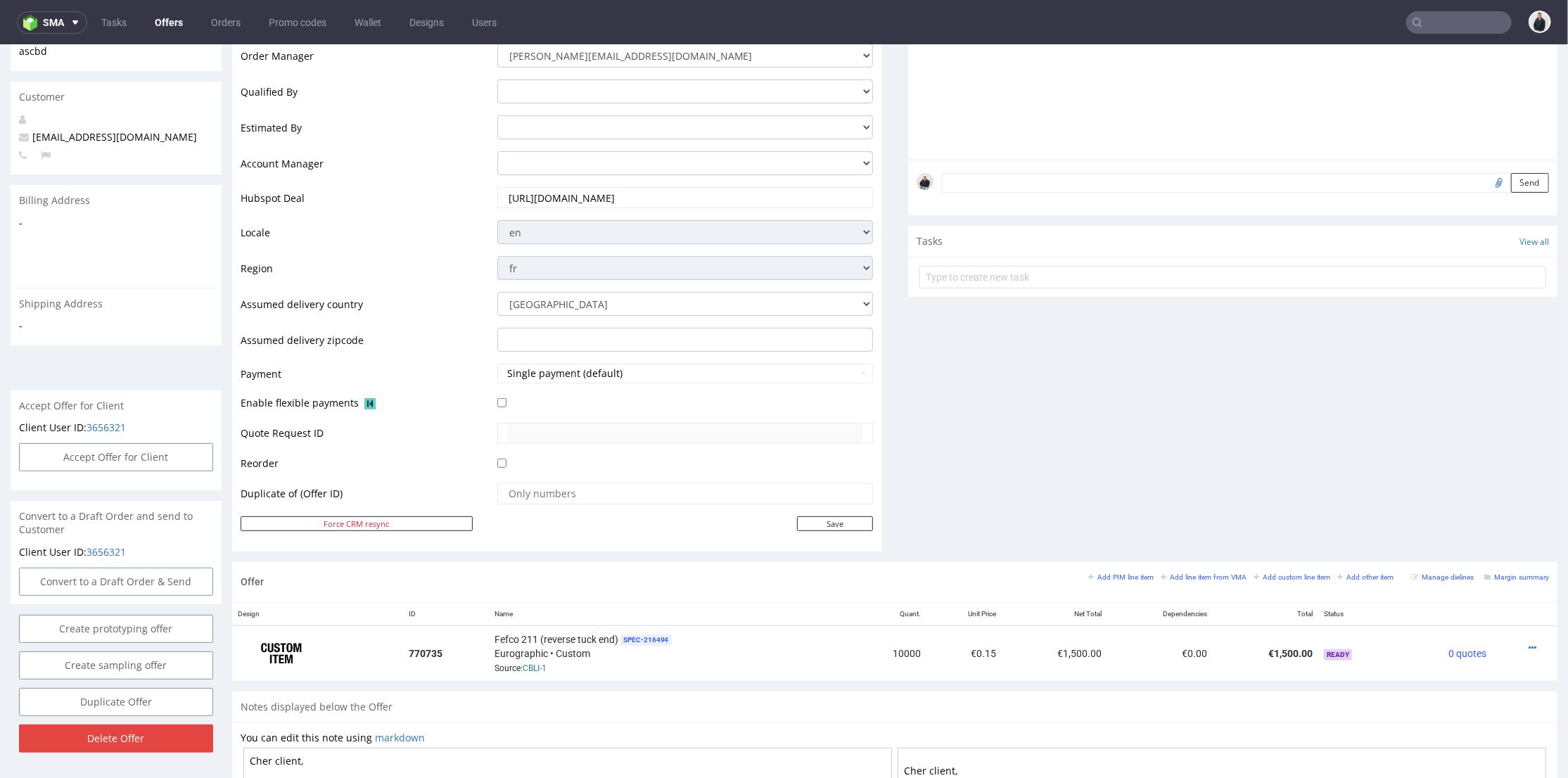
scroll to position [0, 0]
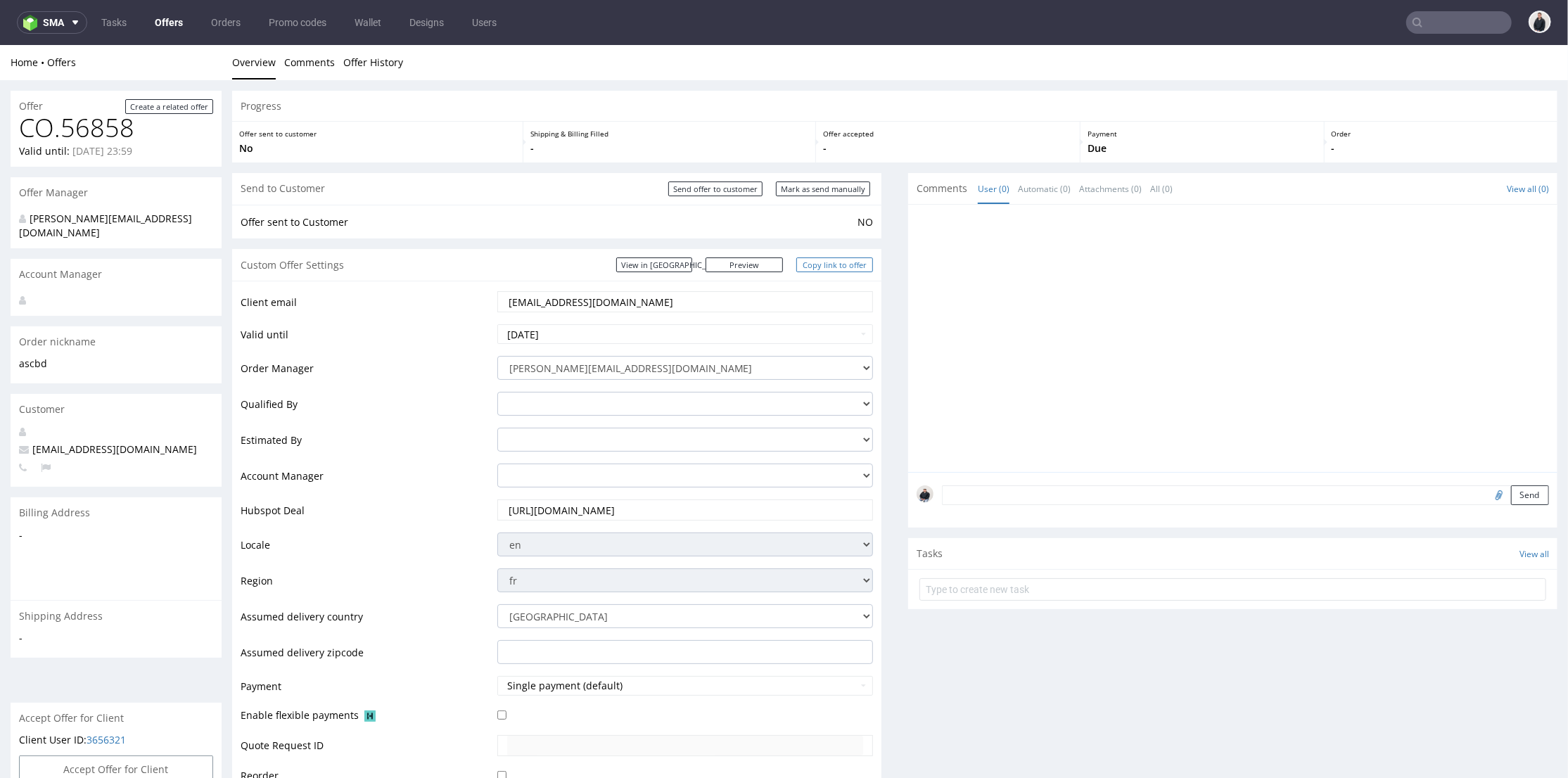
click at [832, 267] on link "Copy link to offer" at bounding box center [834, 264] width 78 height 15
click at [707, 187] on input "Send offer to customer" at bounding box center [715, 188] width 94 height 15
type input "In progress..."
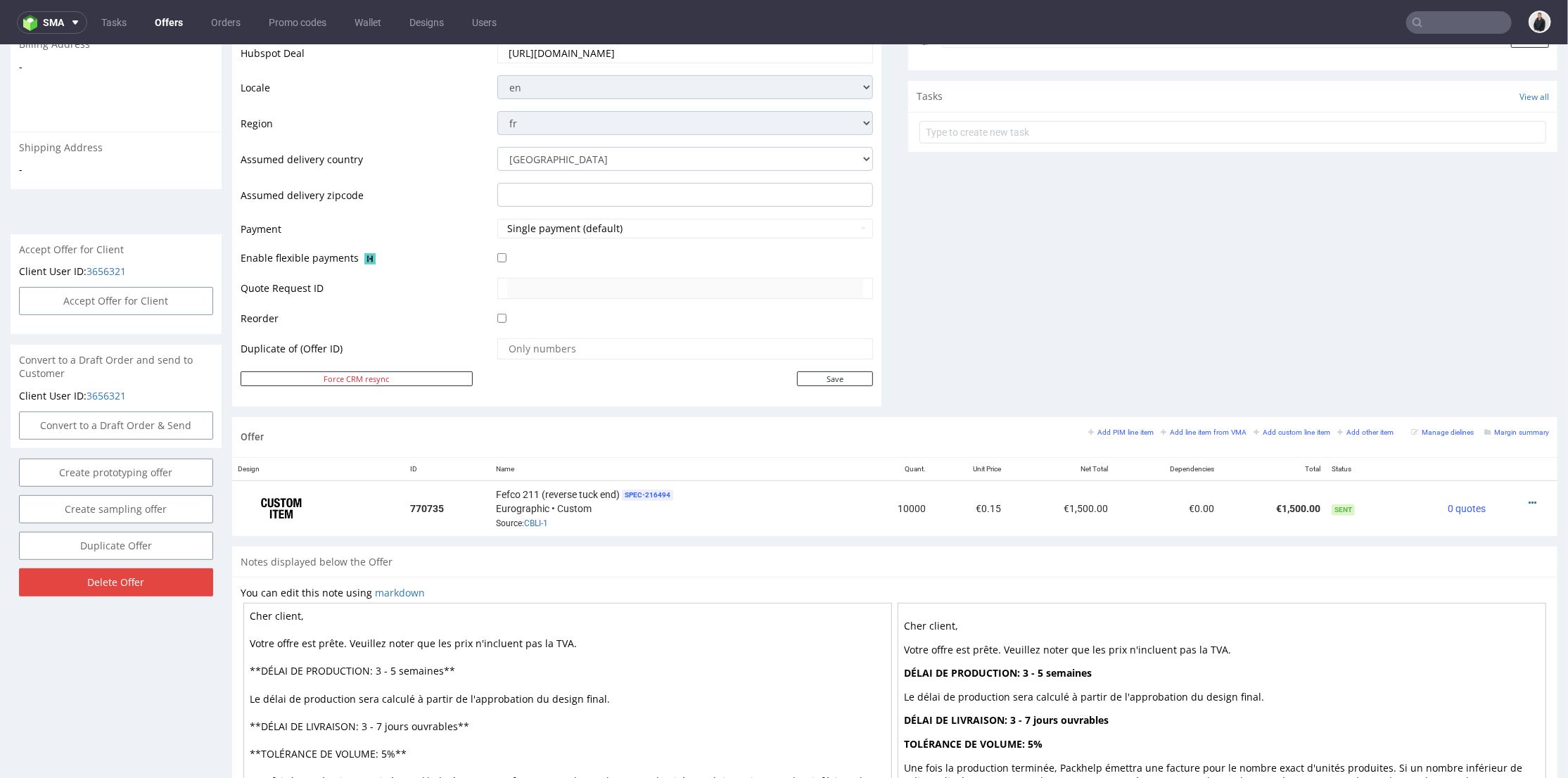
scroll to position [547, 0]
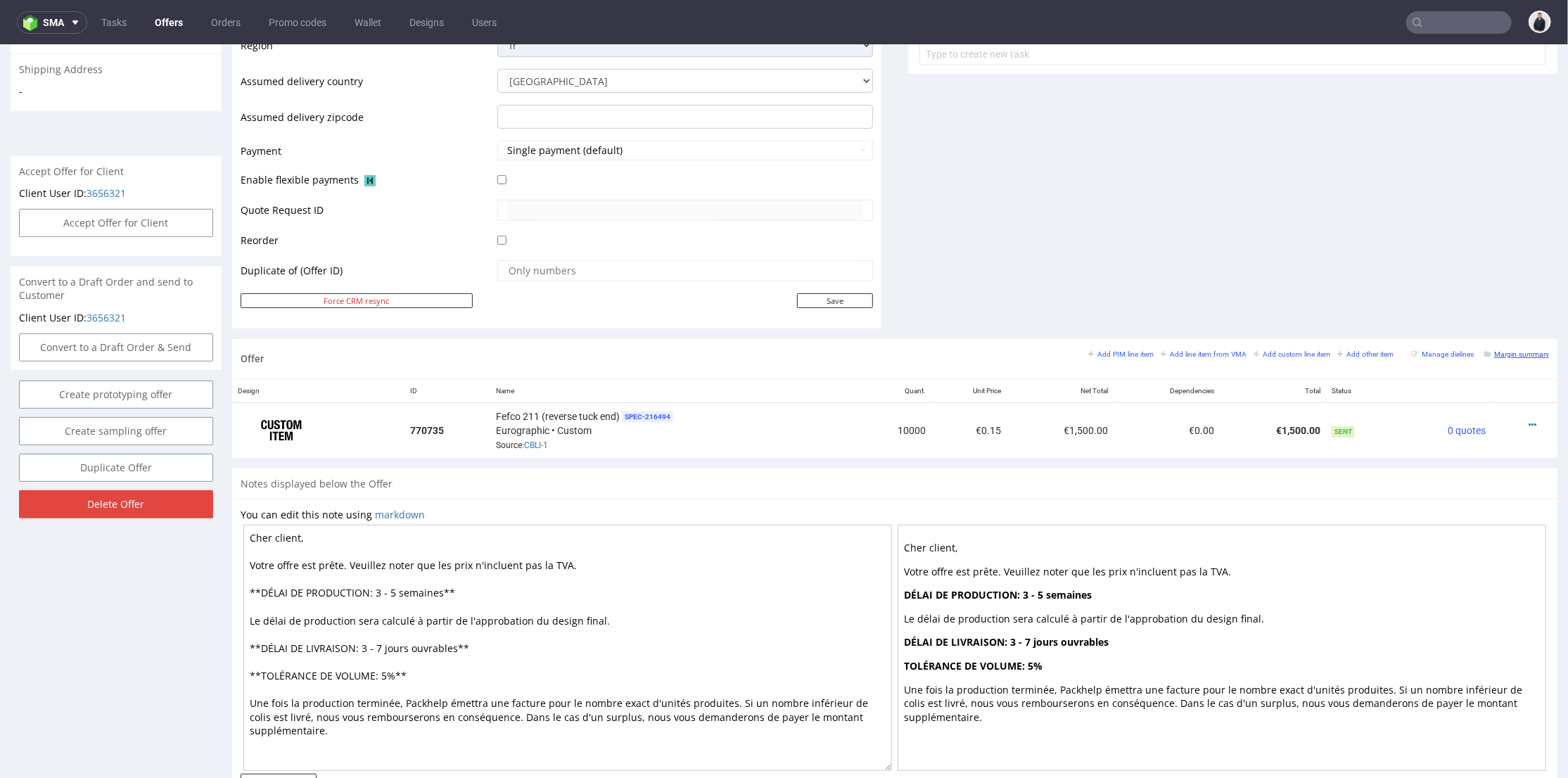
click at [1490, 352] on small "Margin summary" at bounding box center [1517, 353] width 65 height 8
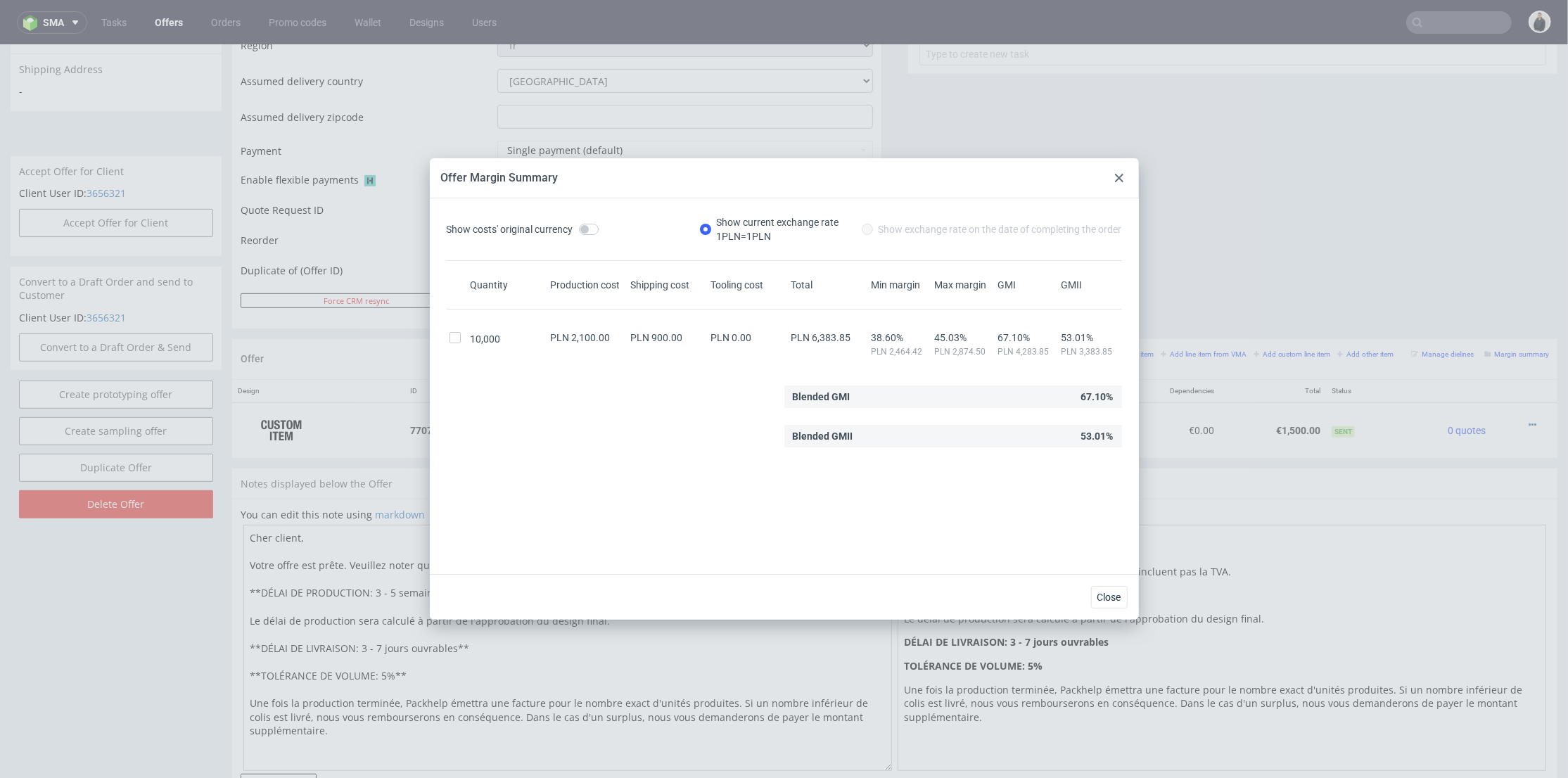
click at [1118, 172] on div at bounding box center [1119, 178] width 17 height 17
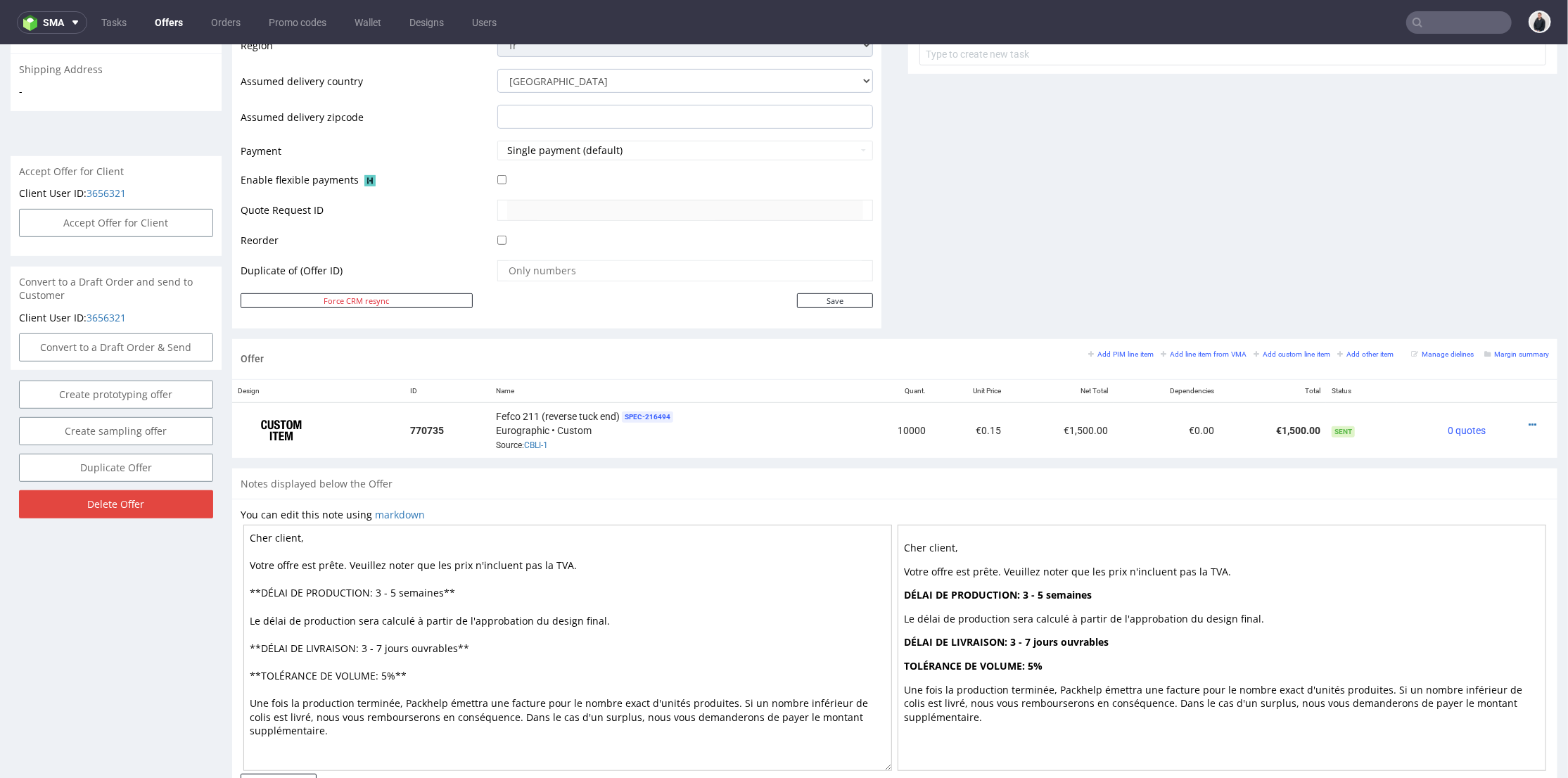
click at [538, 443] on link "CBLI-1" at bounding box center [536, 444] width 24 height 10
click at [1505, 424] on div at bounding box center [1521, 424] width 47 height 14
click at [1529, 422] on icon at bounding box center [1533, 424] width 8 height 10
click at [1460, 267] on span "Edit item price" at bounding box center [1469, 268] width 113 height 14
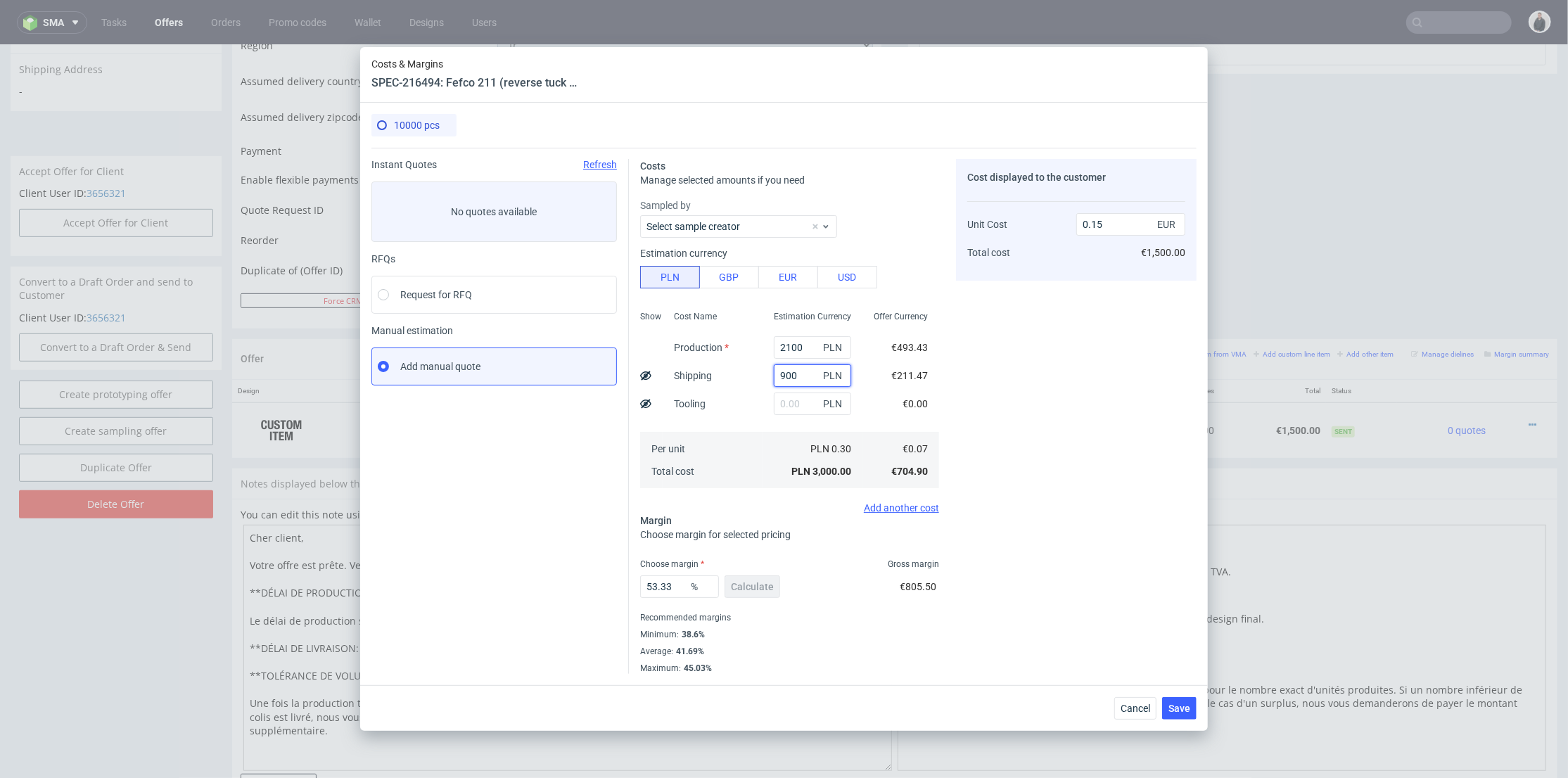
drag, startPoint x: 792, startPoint y: 375, endPoint x: 736, endPoint y: 381, distance: 56.3
click at [736, 381] on div "Show Cost Name Production Shipping Tooling Per unit Total cost Estimation Curre…" at bounding box center [789, 398] width 299 height 186
type input "700"
drag, startPoint x: 1036, startPoint y: 393, endPoint x: 1039, endPoint y: 381, distance: 12.4
click at [1036, 393] on div "Cost displayed to the customer Unit Cost Total cost 0.15 EUR €1,500.00" at bounding box center [1075, 416] width 240 height 515
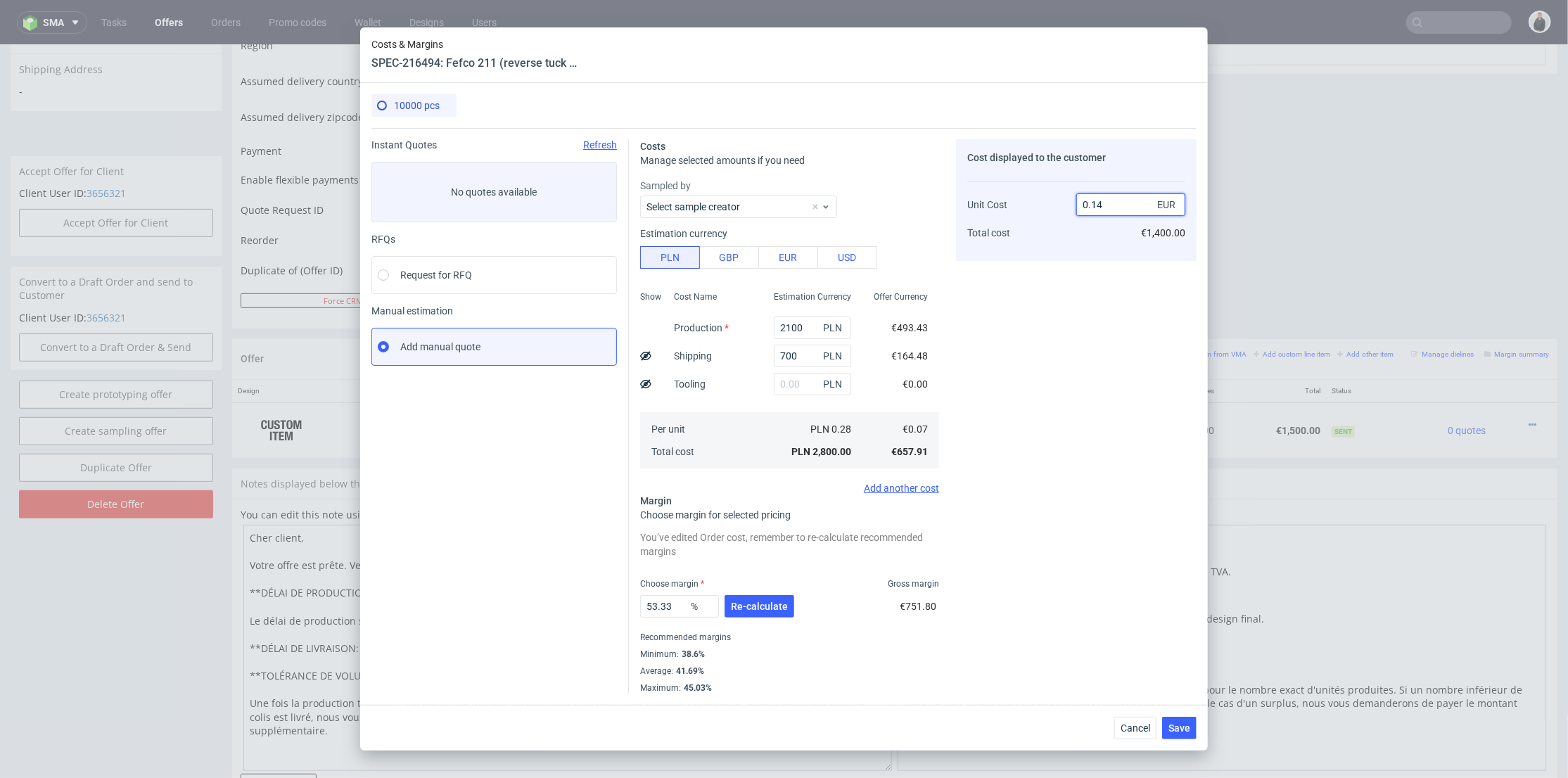
drag, startPoint x: 1097, startPoint y: 200, endPoint x: 1125, endPoint y: 206, distance: 28.6
click at [1126, 203] on input "0.14" at bounding box center [1130, 205] width 109 height 23
type input "0.15"
click at [1084, 325] on div "Cost displayed to the customer Unit Cost Total cost 0.15 EUR €1,400.00" at bounding box center [1075, 416] width 240 height 554
type input "53.33333333333332"
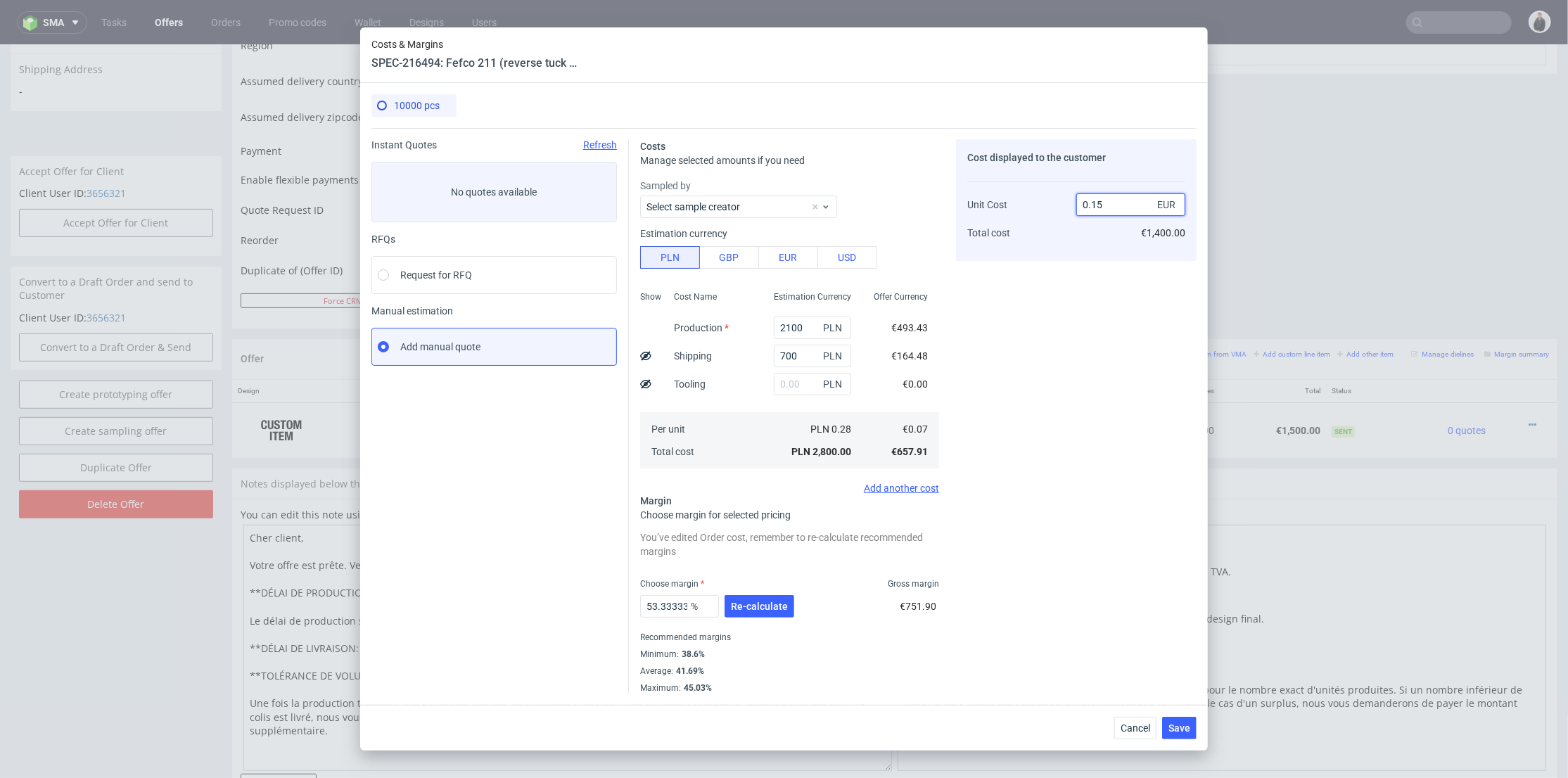
drag, startPoint x: 1100, startPoint y: 203, endPoint x: 1109, endPoint y: 213, distance: 13.5
click at [1109, 203] on input "0.15" at bounding box center [1130, 205] width 109 height 23
type input "0.16"
click at [1095, 255] on div "Cost displayed to the customer Unit Cost Total cost 0.16 EUR €1,400.00" at bounding box center [1075, 200] width 240 height 122
type input "56.249999999999986"
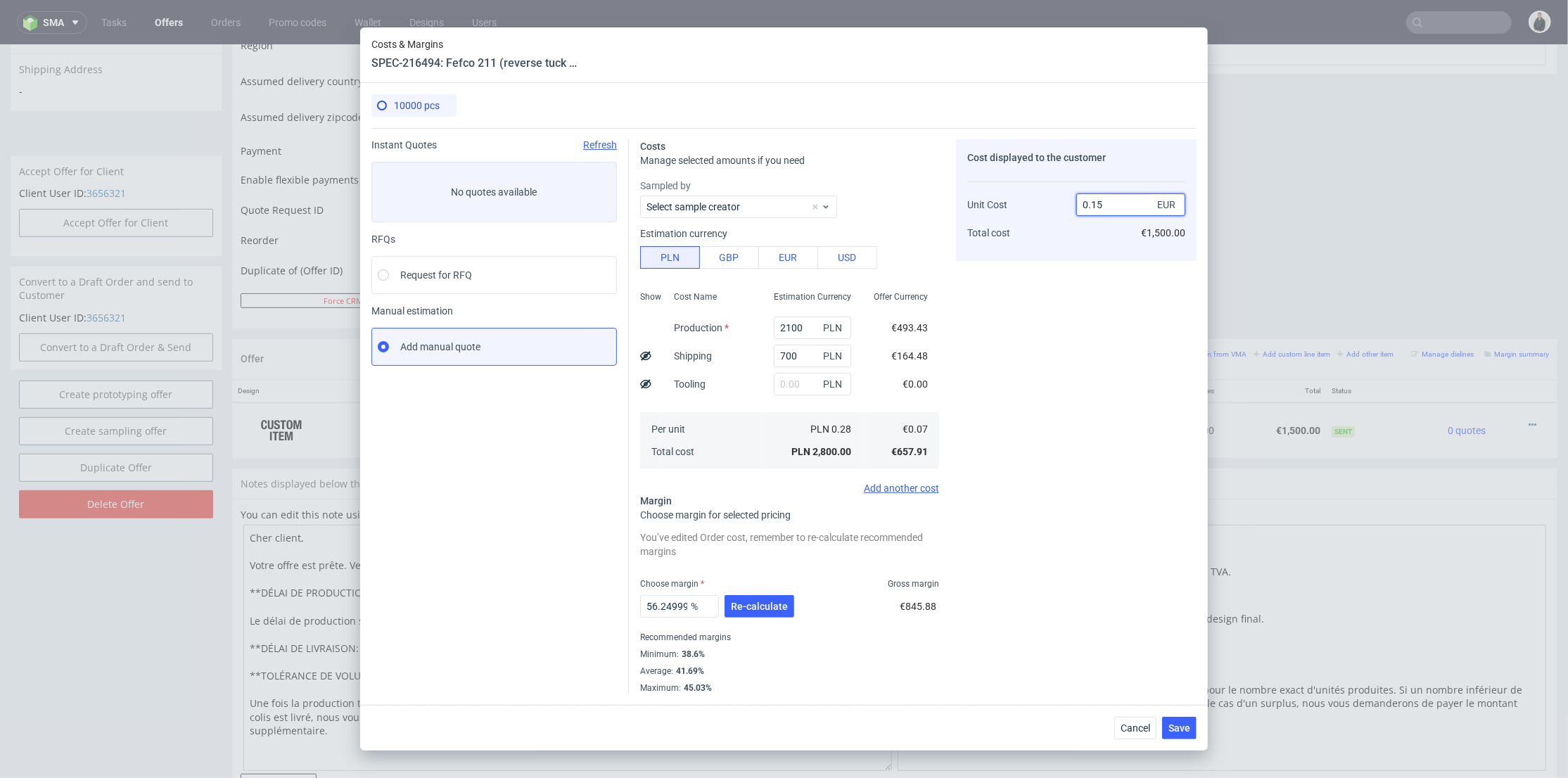
drag, startPoint x: 1099, startPoint y: 203, endPoint x: 1114, endPoint y: 204, distance: 15.0
click at [1114, 204] on input "0.15" at bounding box center [1130, 205] width 109 height 23
type input "0.17"
click at [1093, 262] on div "Cost displayed to the customer Unit Cost Total cost 0.17 EUR €1,500.00" at bounding box center [1075, 416] width 240 height 554
type input "58.82352941176471"
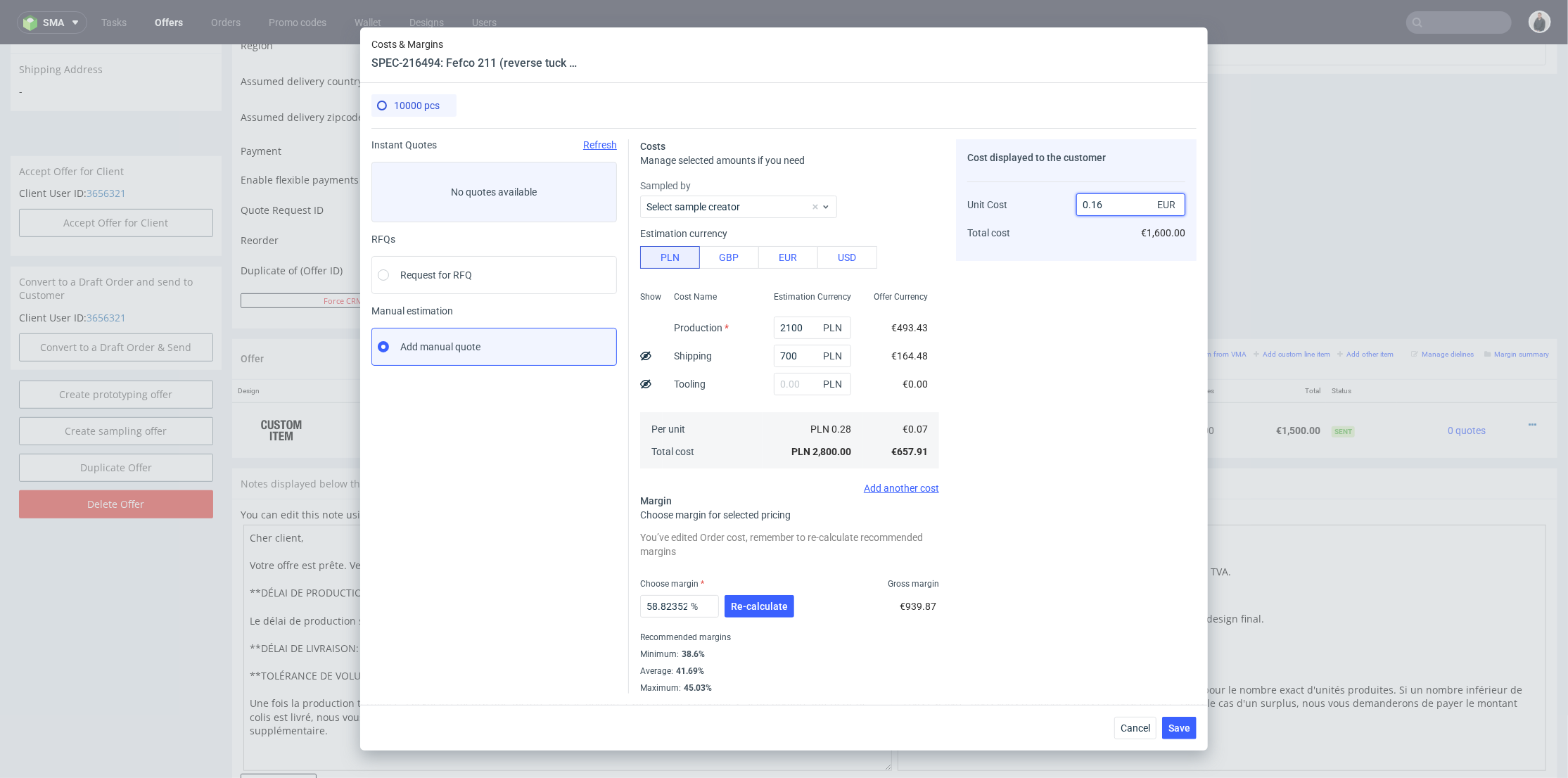
drag, startPoint x: 1097, startPoint y: 203, endPoint x: 1112, endPoint y: 201, distance: 15.1
click at [1112, 201] on input "0.16" at bounding box center [1130, 205] width 109 height 23
click at [1093, 291] on div "Cost displayed to the customer Unit Cost Total cost 0.16 EUR €1,600.00" at bounding box center [1075, 416] width 240 height 554
click at [1109, 200] on input "0.16" at bounding box center [1130, 205] width 109 height 23
type input "0.15"
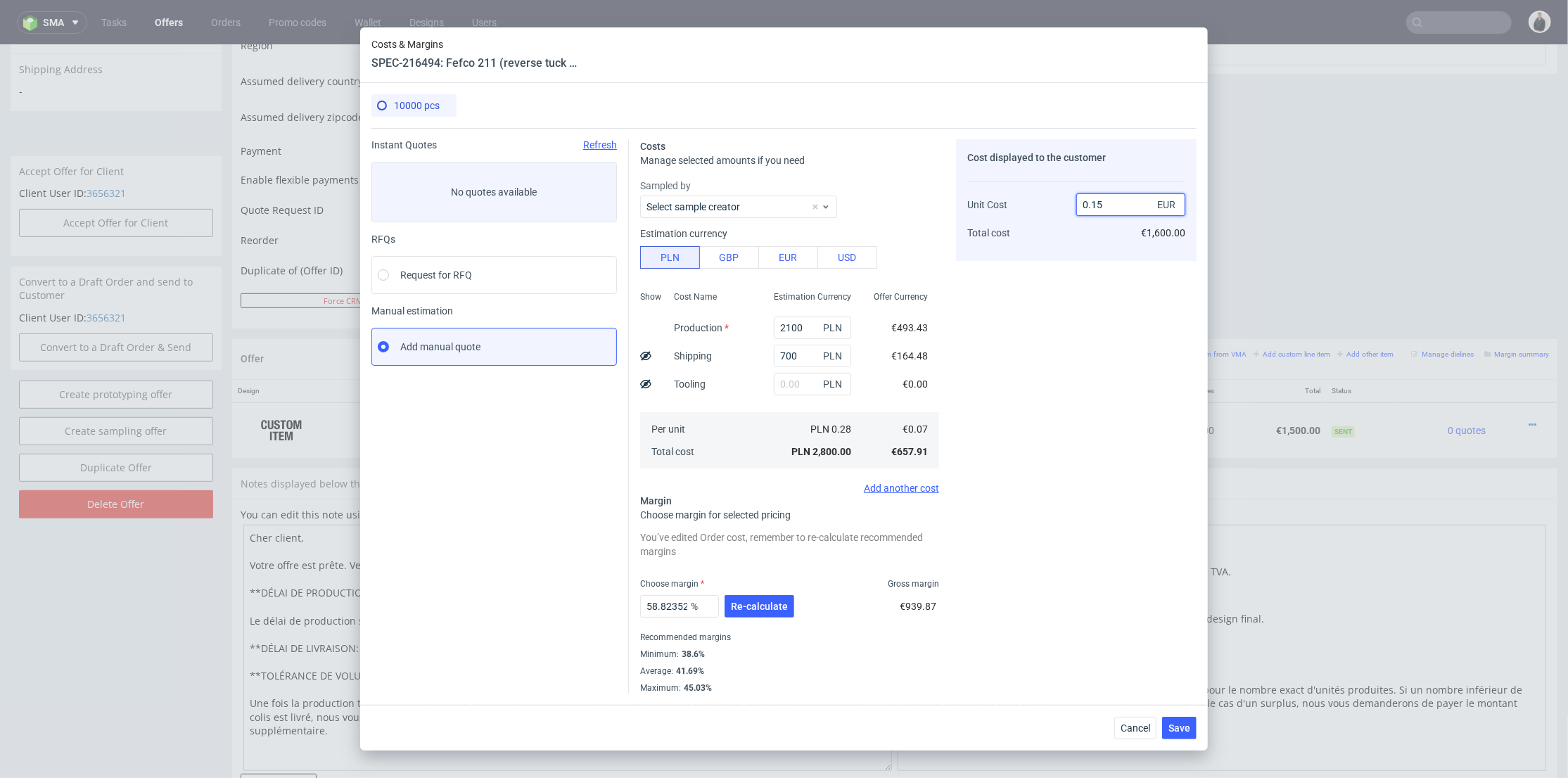
type input "53.33333333333332"
drag, startPoint x: 1097, startPoint y: 200, endPoint x: 1115, endPoint y: 201, distance: 18.0
click at [1115, 201] on input "0.14" at bounding box center [1130, 205] width 109 height 23
type input "0.16"
click at [1088, 254] on div "Cost displayed to the customer Unit Cost Total cost 0.16 EUR €1,400.00" at bounding box center [1075, 200] width 240 height 122
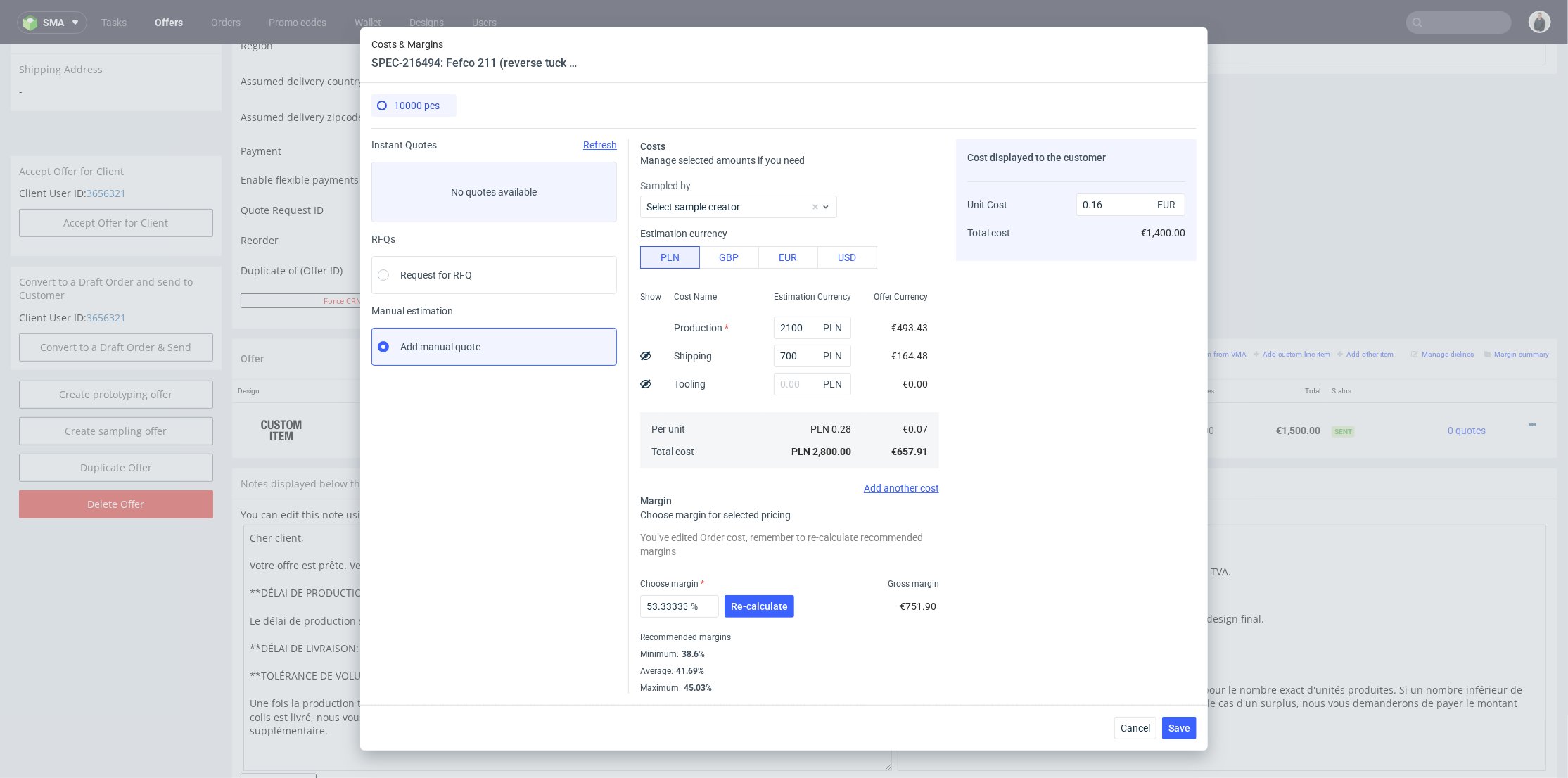
type input "56.249999999999986"
type input "0.15"
drag, startPoint x: 661, startPoint y: 609, endPoint x: 760, endPoint y: 609, distance: 99.0
click at [760, 609] on div "56.249999999999986 % Re-calculate" at bounding box center [718, 609] width 157 height 39
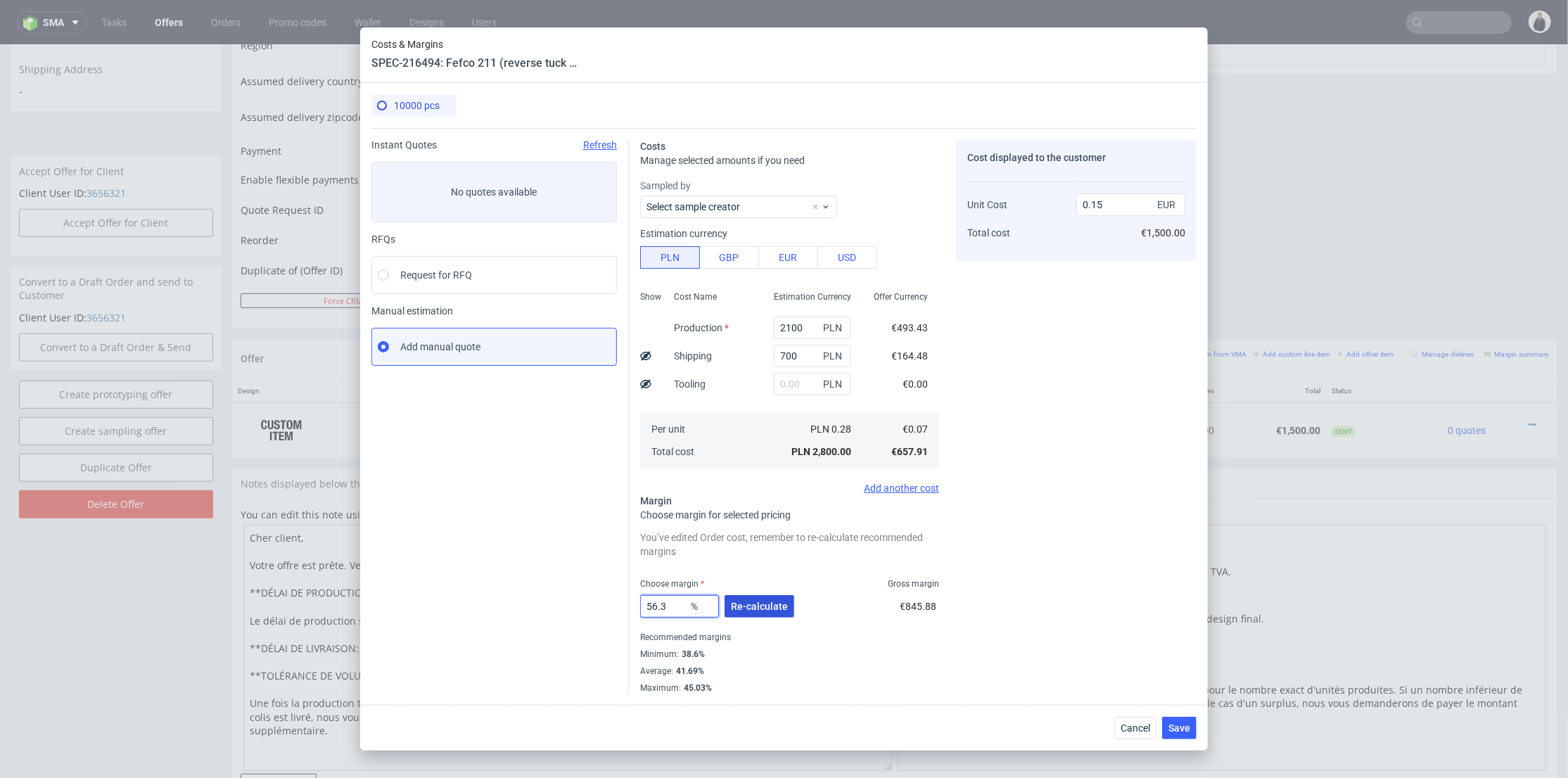
scroll to position [0, 0]
type input "56.6"
type input "0.16"
type input "56.5"
type input "0.15"
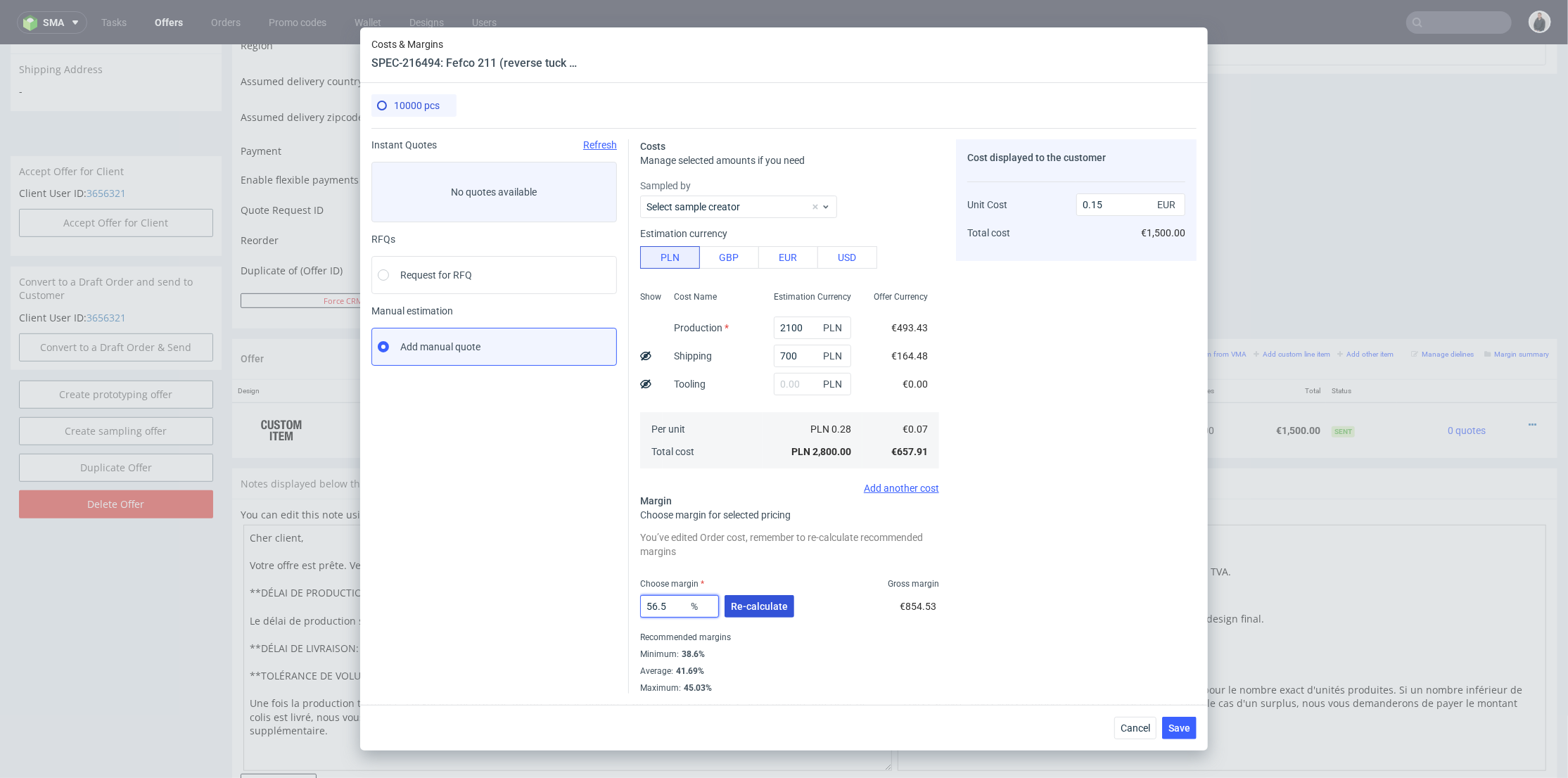
type input "56.5"
click at [760, 609] on span "Re-calculate" at bounding box center [760, 606] width 57 height 10
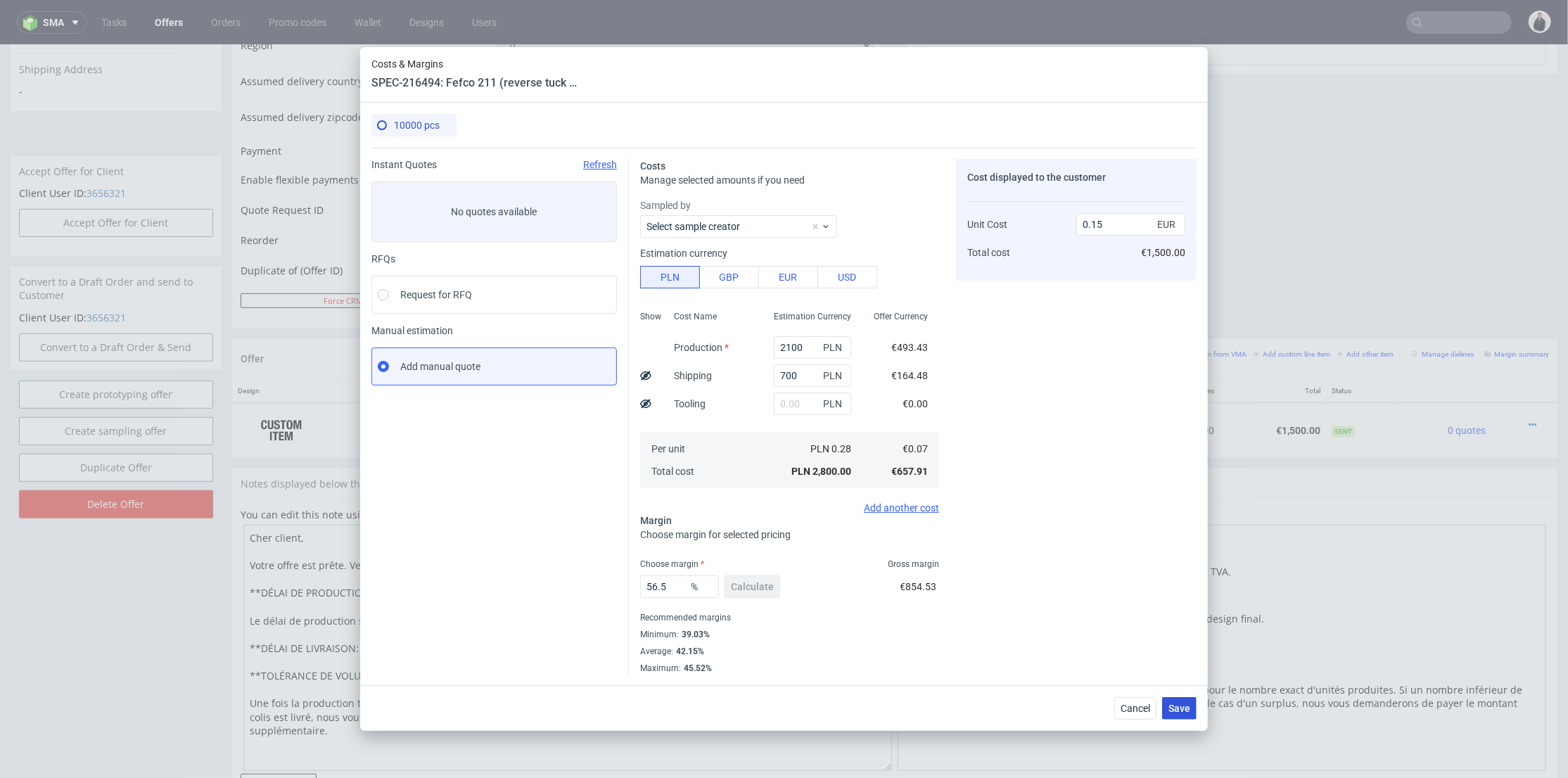
click at [1182, 719] on button "Save" at bounding box center [1179, 709] width 35 height 23
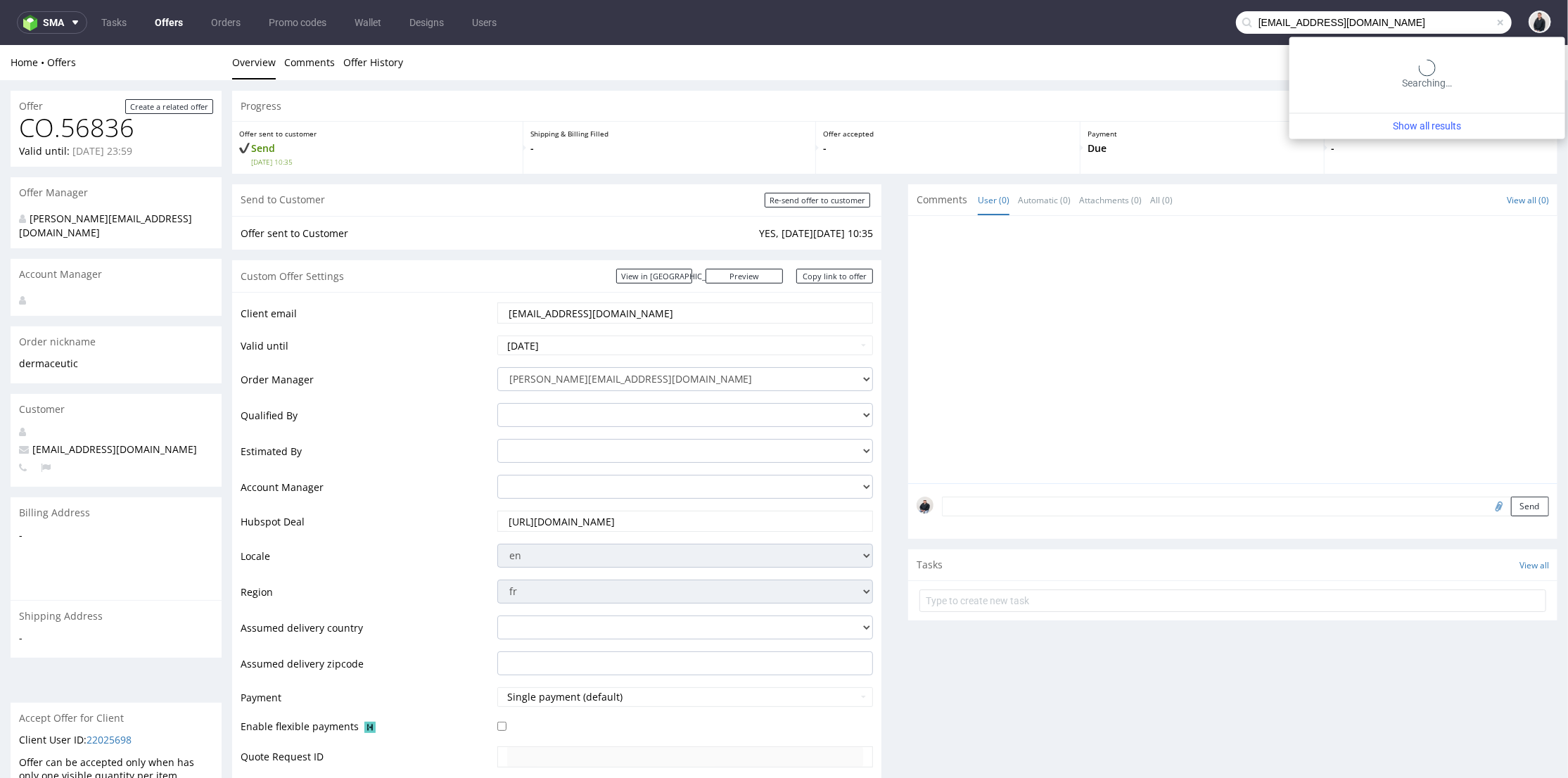
scroll to position [624, 0]
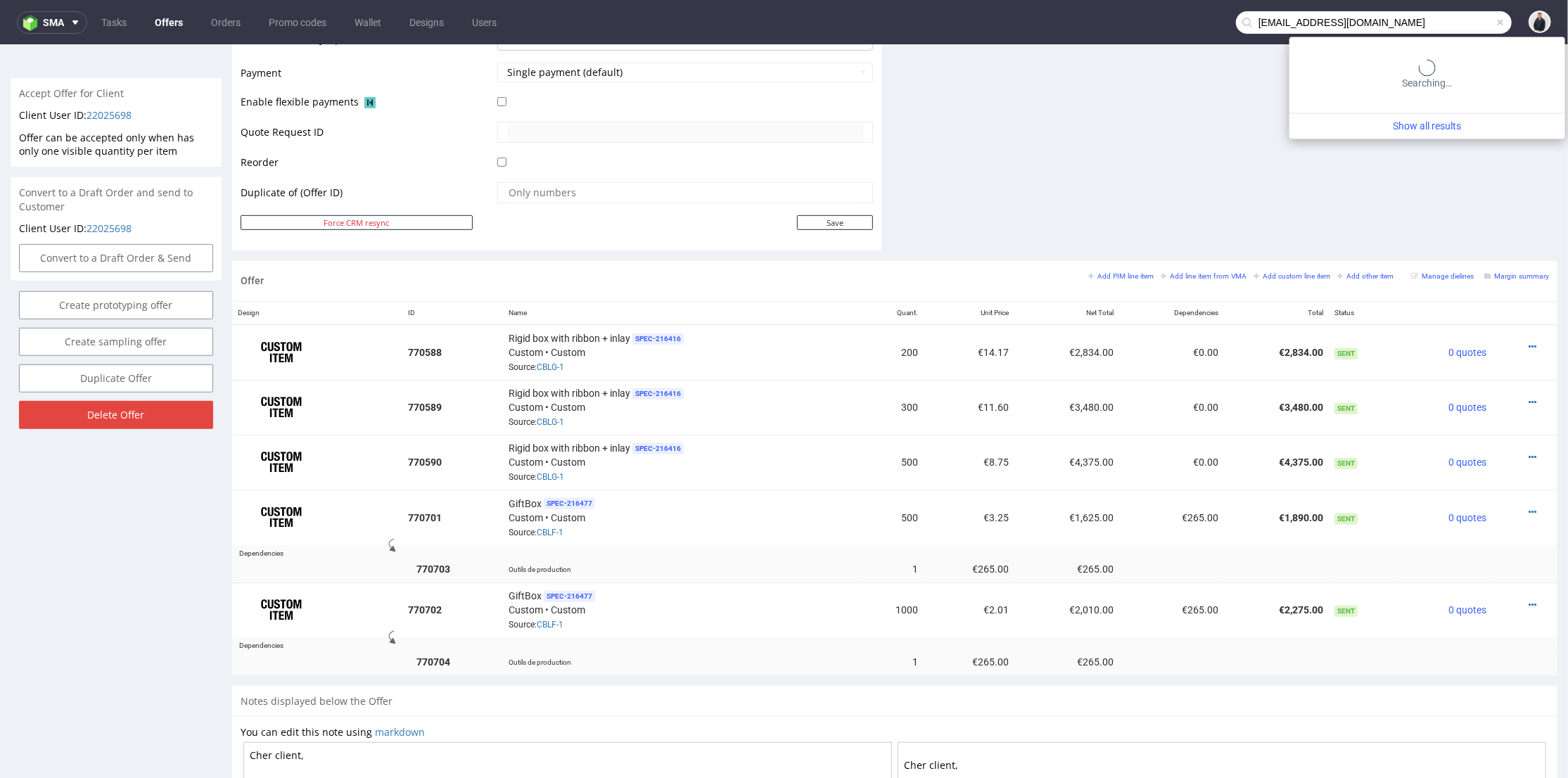
type input "[EMAIL_ADDRESS][DOMAIN_NAME]"
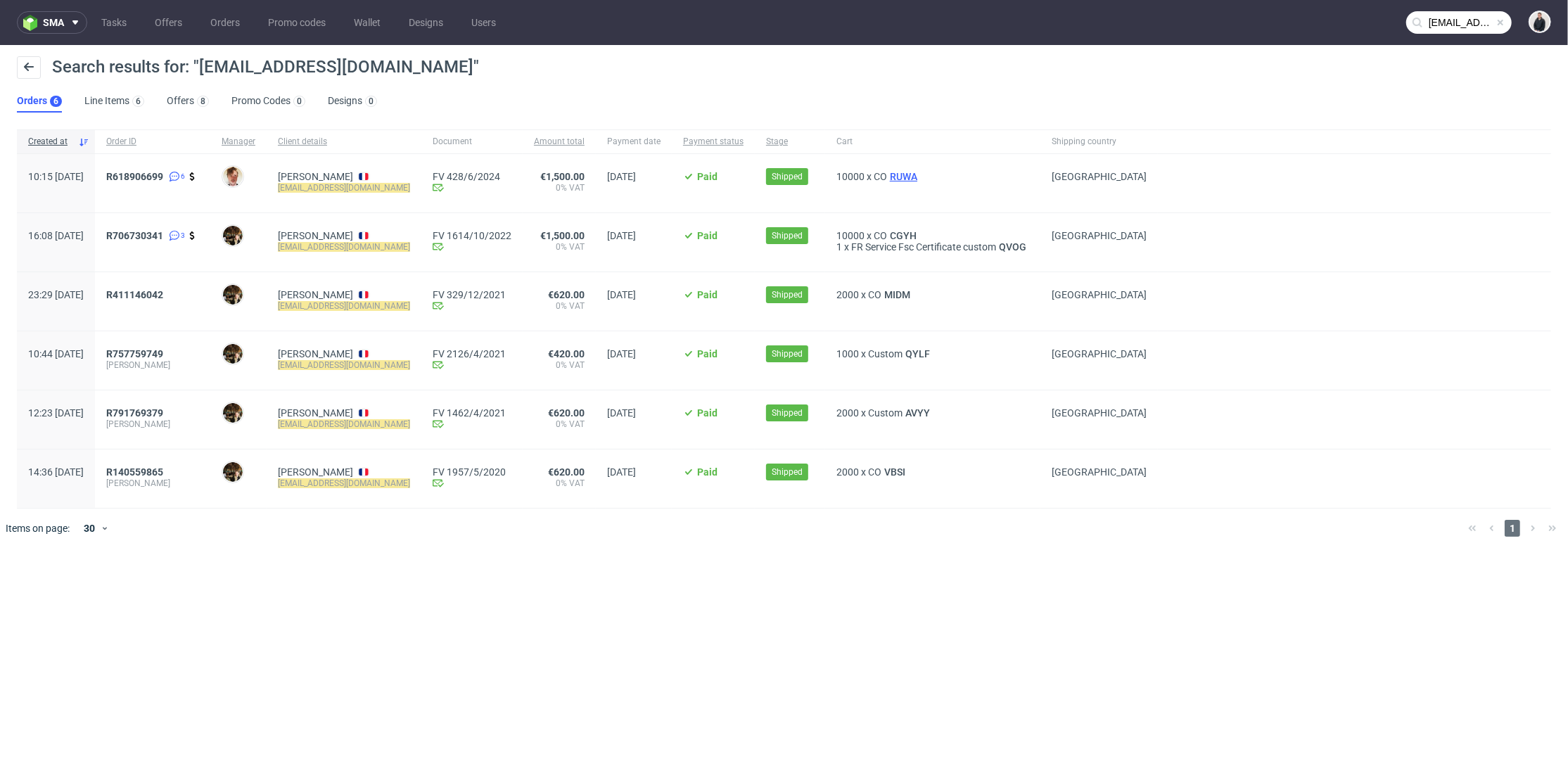
click at [918, 175] on span "RUWA" at bounding box center [904, 176] width 33 height 11
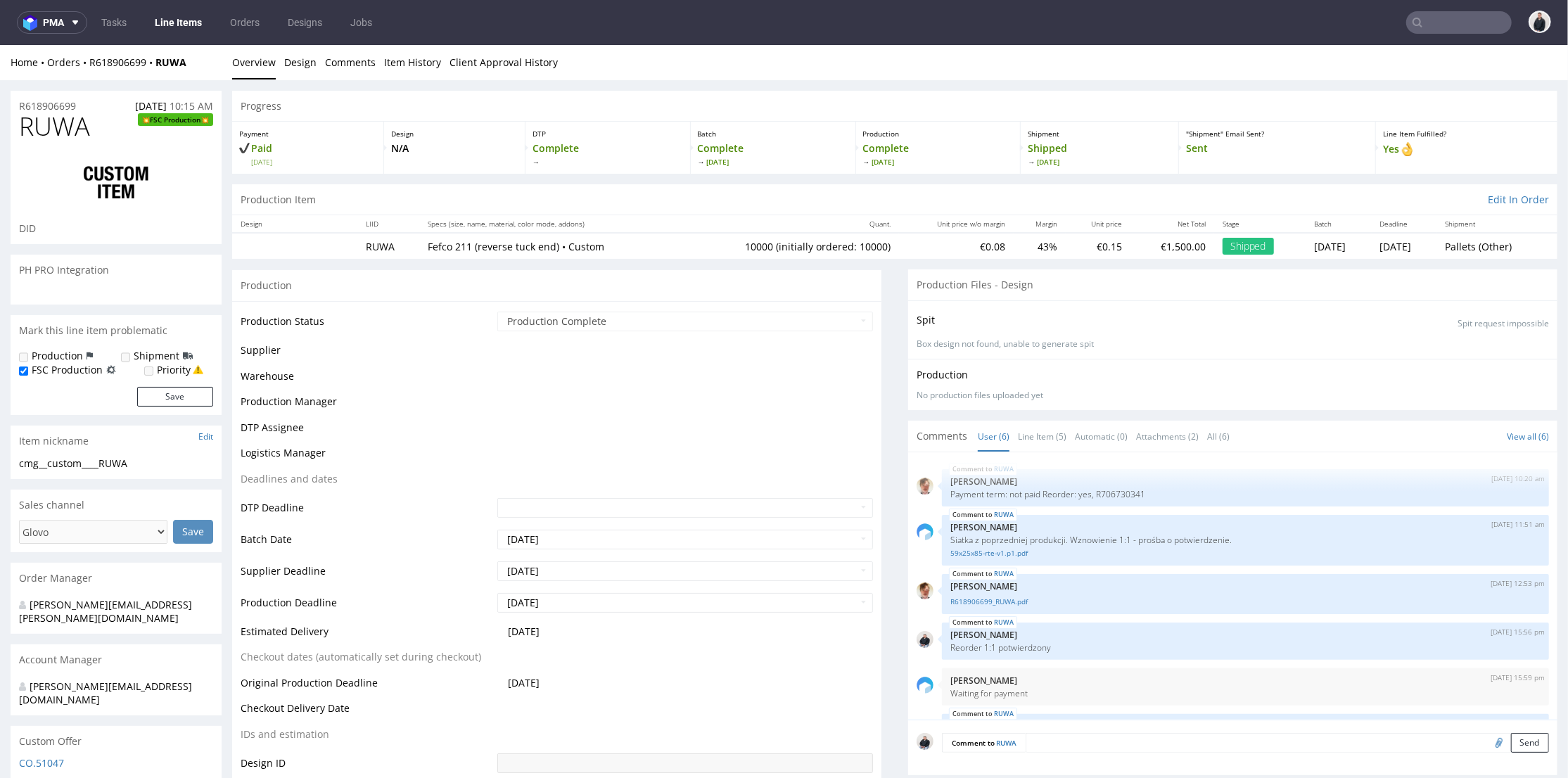
scroll to position [39, 0]
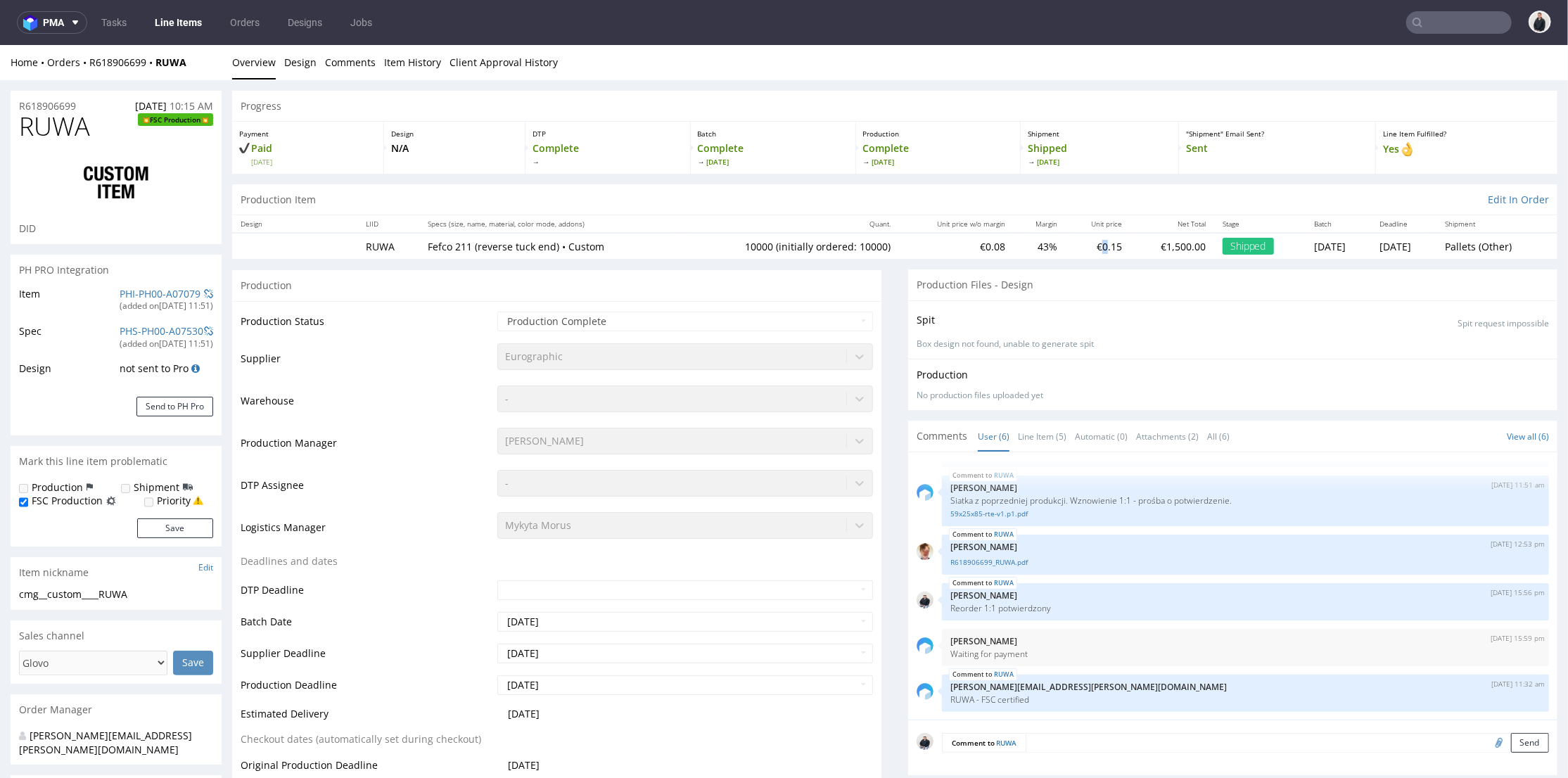
select select "in_progress"
drag, startPoint x: 1055, startPoint y: 246, endPoint x: 1085, endPoint y: 243, distance: 30.1
click at [1084, 245] on tr "RUWA Fefco 211 (reverse tuck end) • Custom 10000 (initially ordered: 10000) €0.…" at bounding box center [895, 245] width 1325 height 26
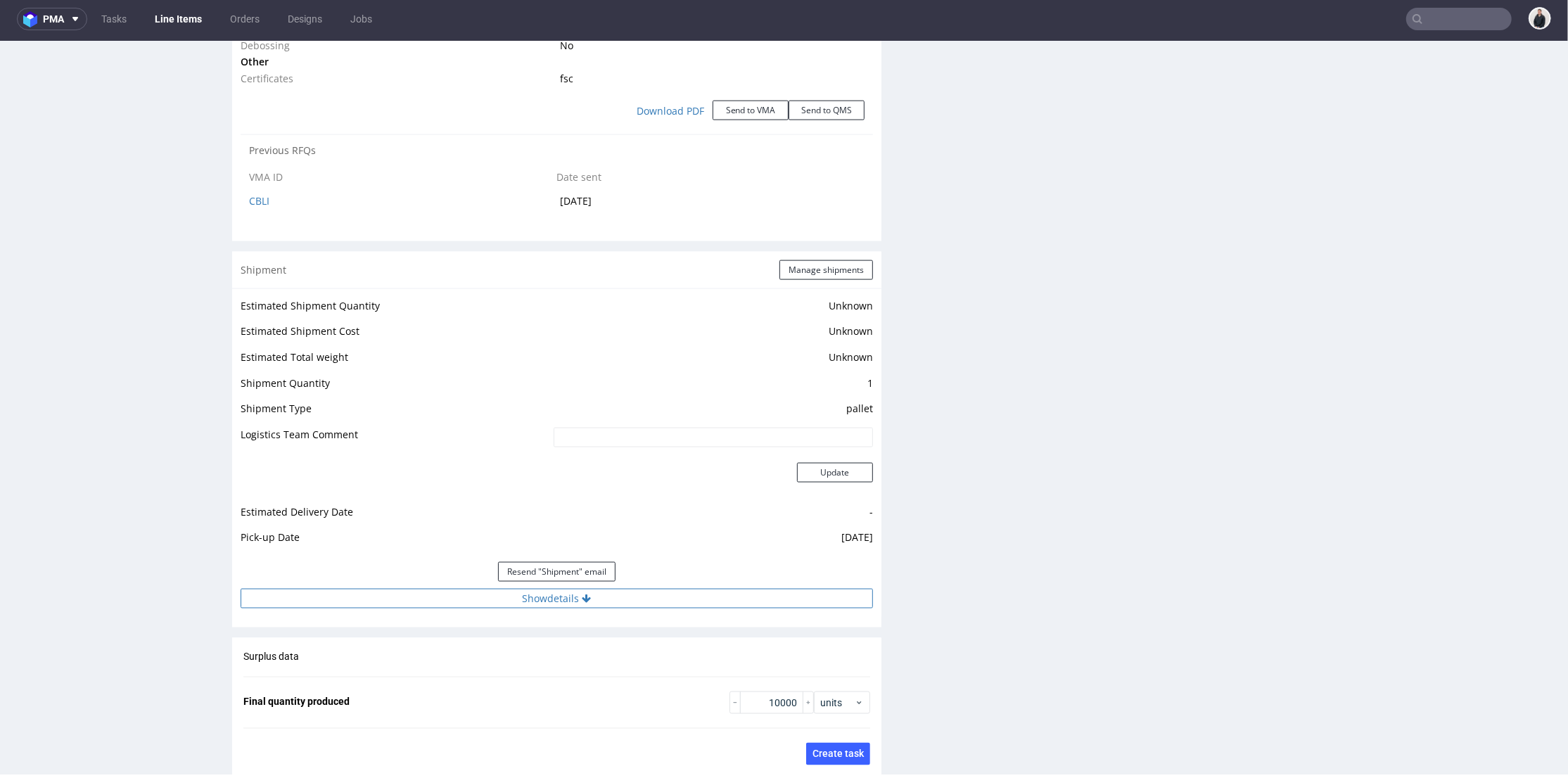
click at [742, 600] on button "Show details" at bounding box center [557, 598] width 633 height 20
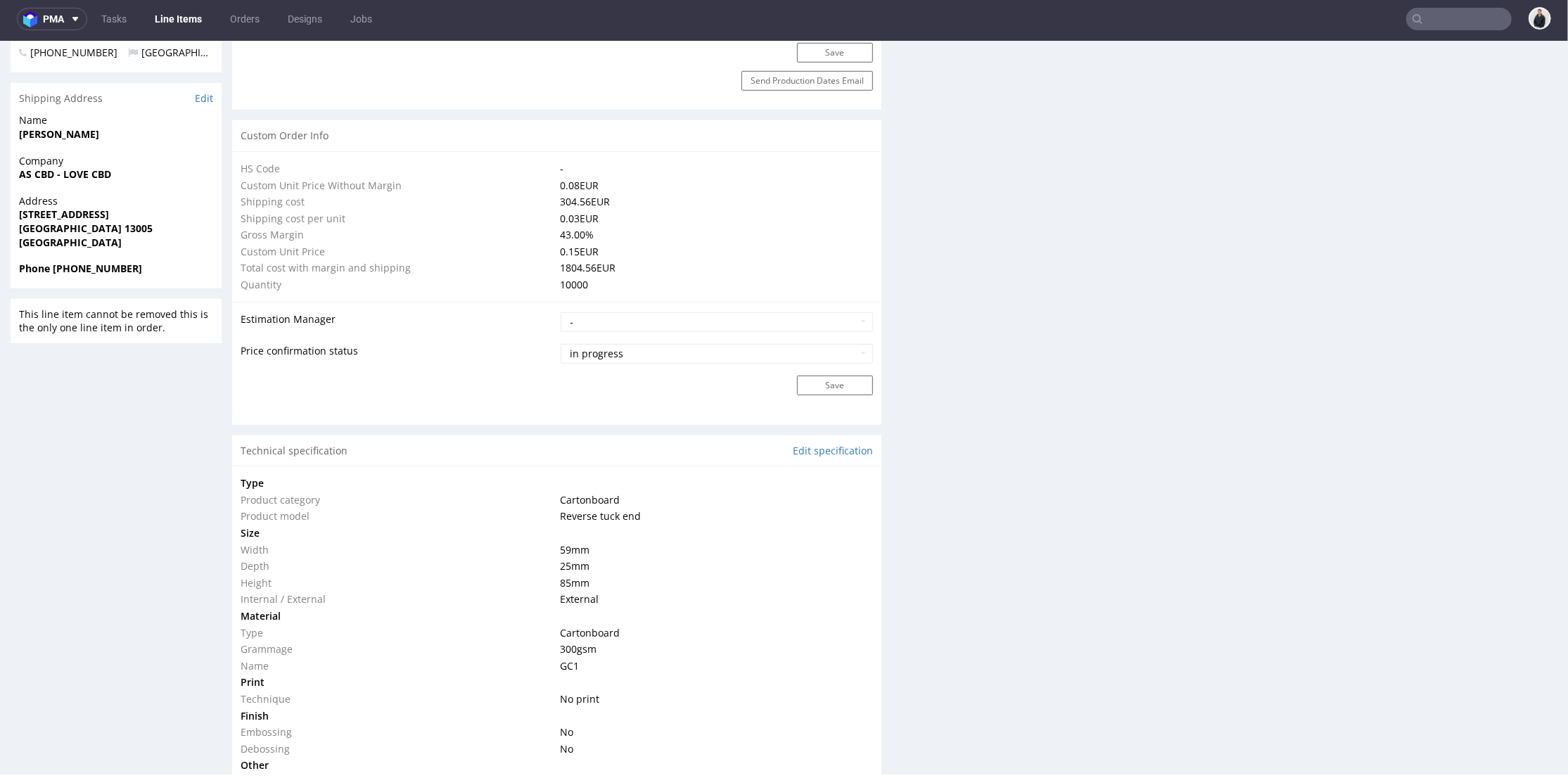
scroll to position [624, 0]
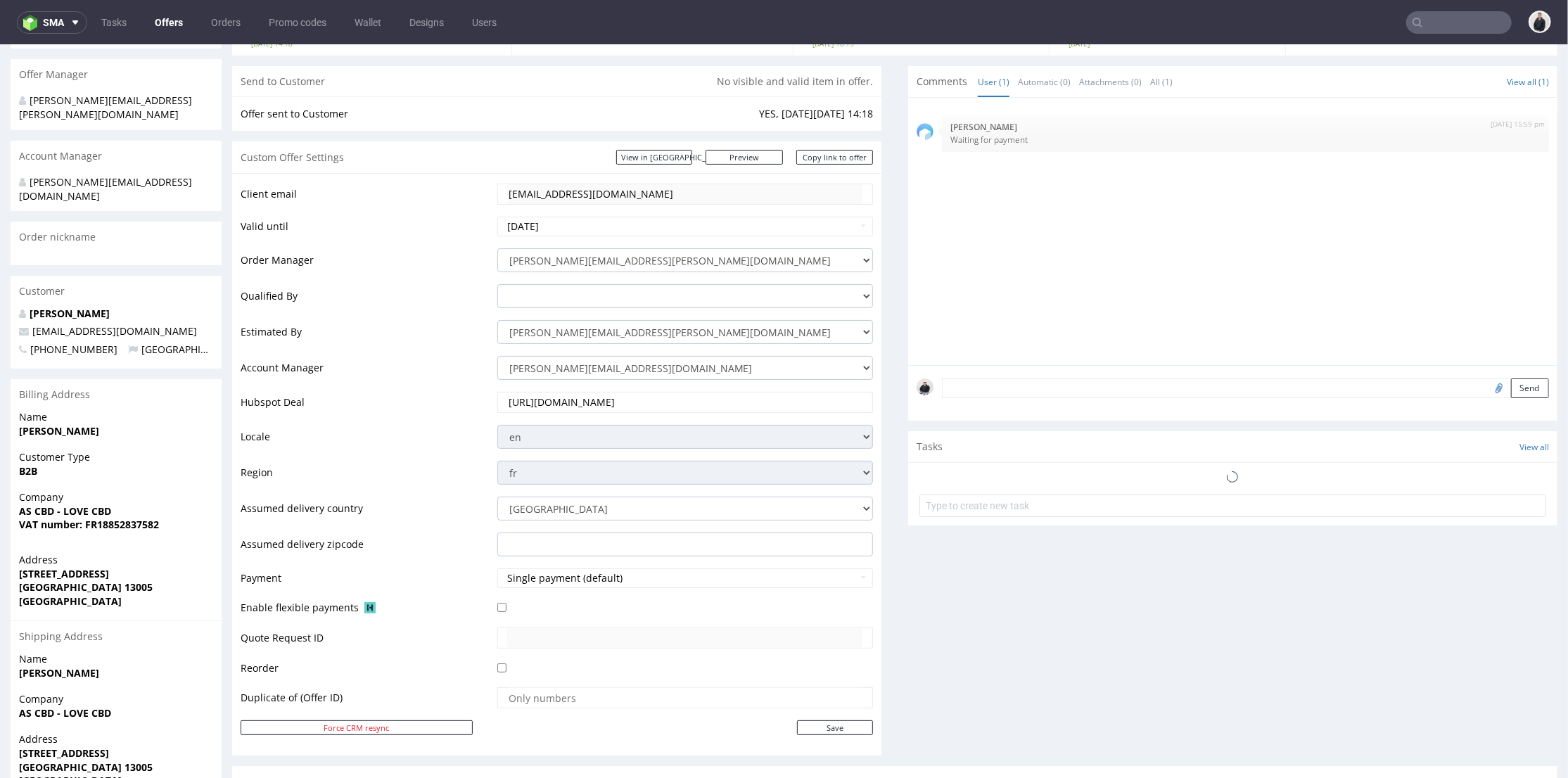
scroll to position [390, 0]
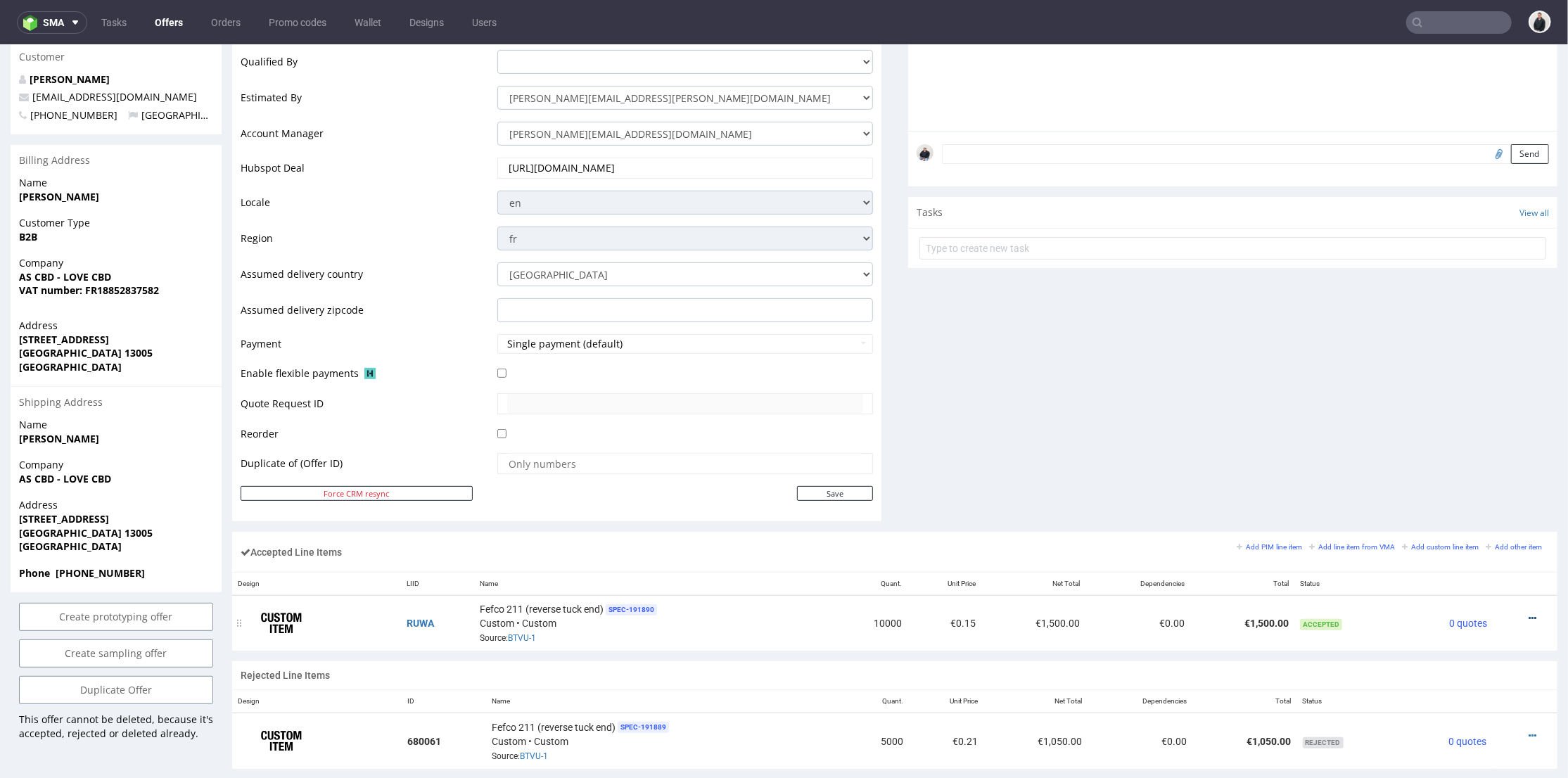
click at [1518, 619] on div at bounding box center [1521, 618] width 45 height 14
click at [1529, 613] on icon at bounding box center [1533, 618] width 8 height 10
click at [1468, 484] on span "Edit item price" at bounding box center [1475, 486] width 102 height 14
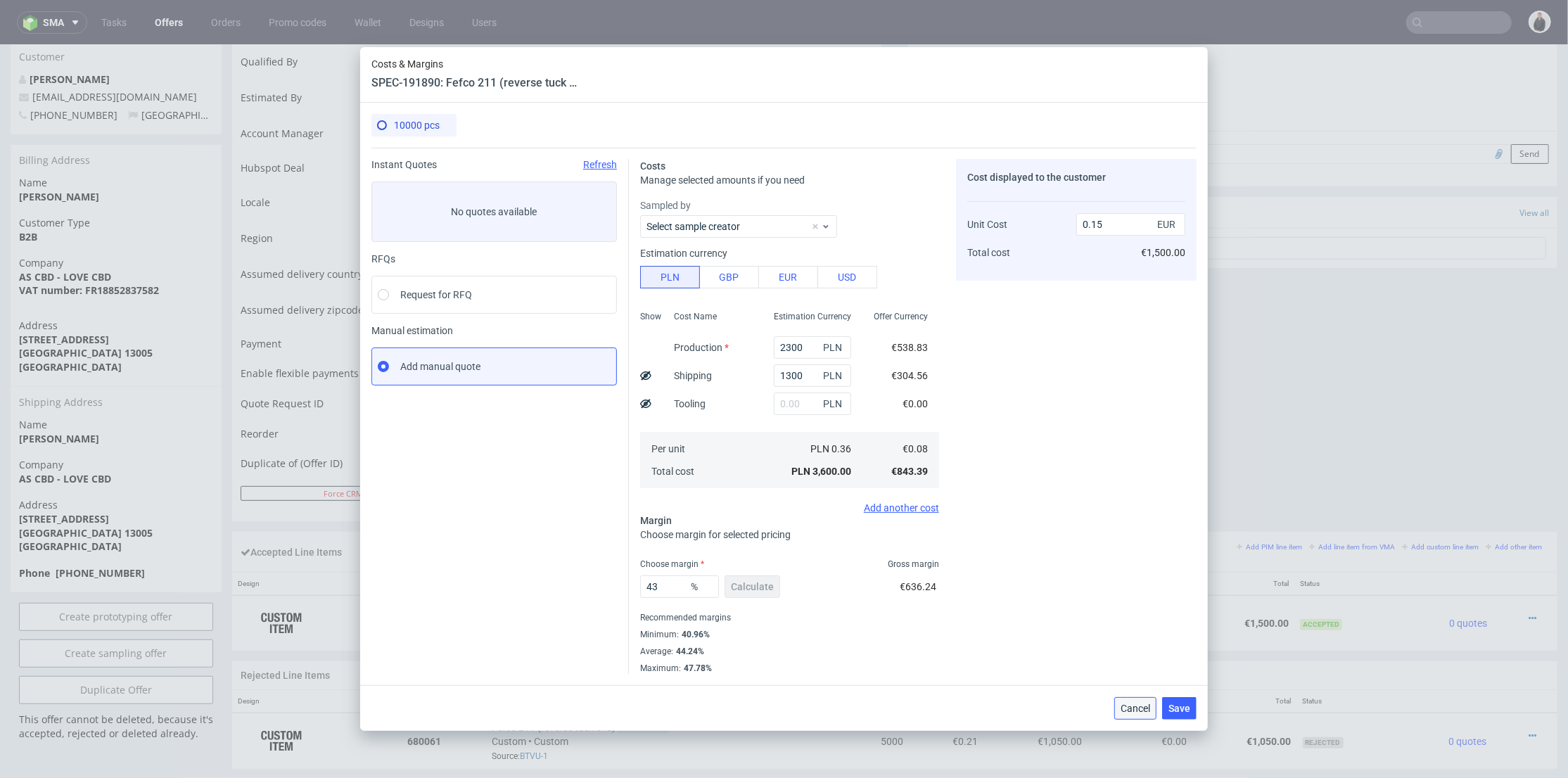
click at [1126, 715] on button "Cancel" at bounding box center [1136, 709] width 42 height 23
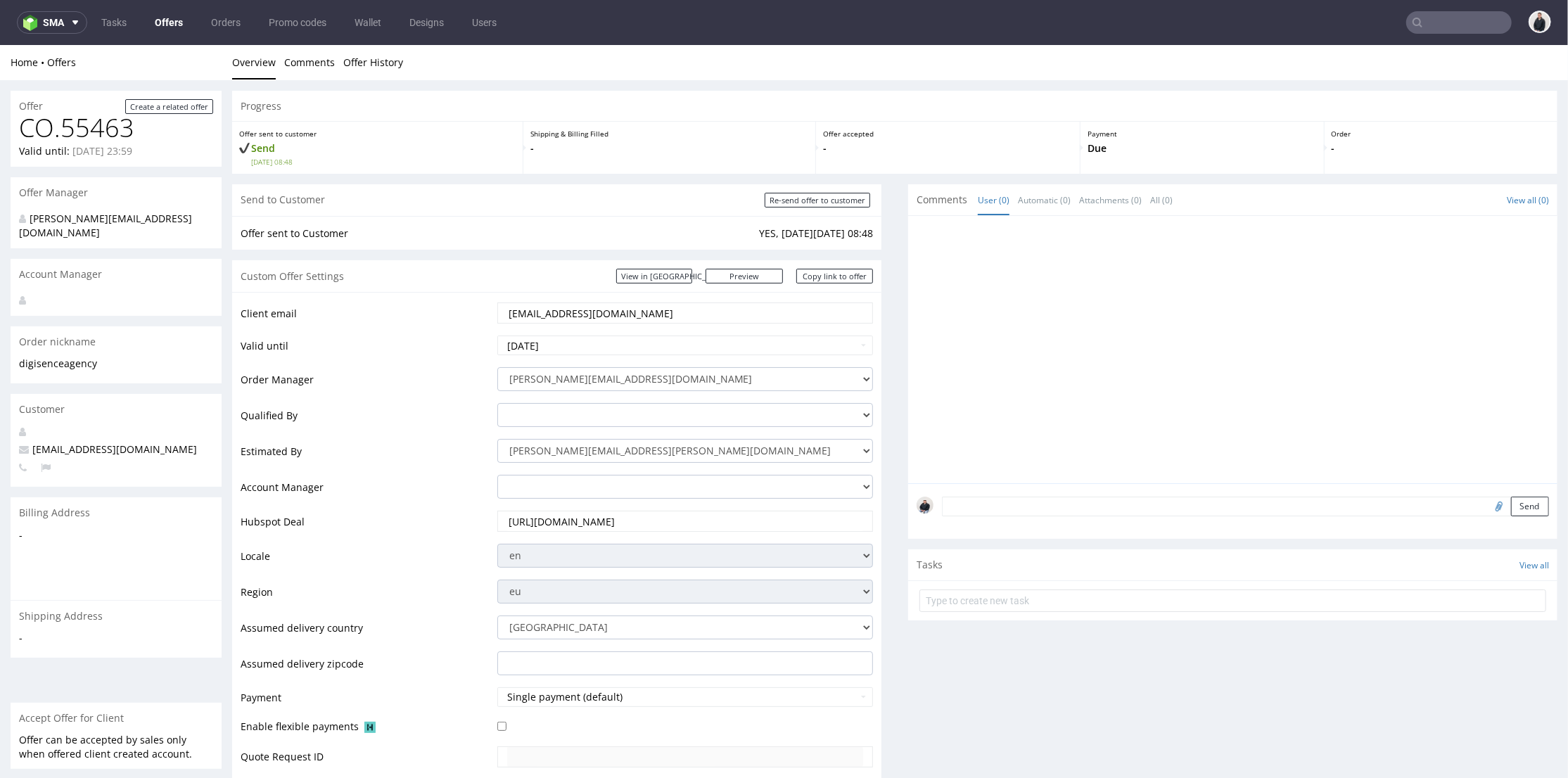
click at [160, 21] on link "Offers" at bounding box center [169, 23] width 45 height 23
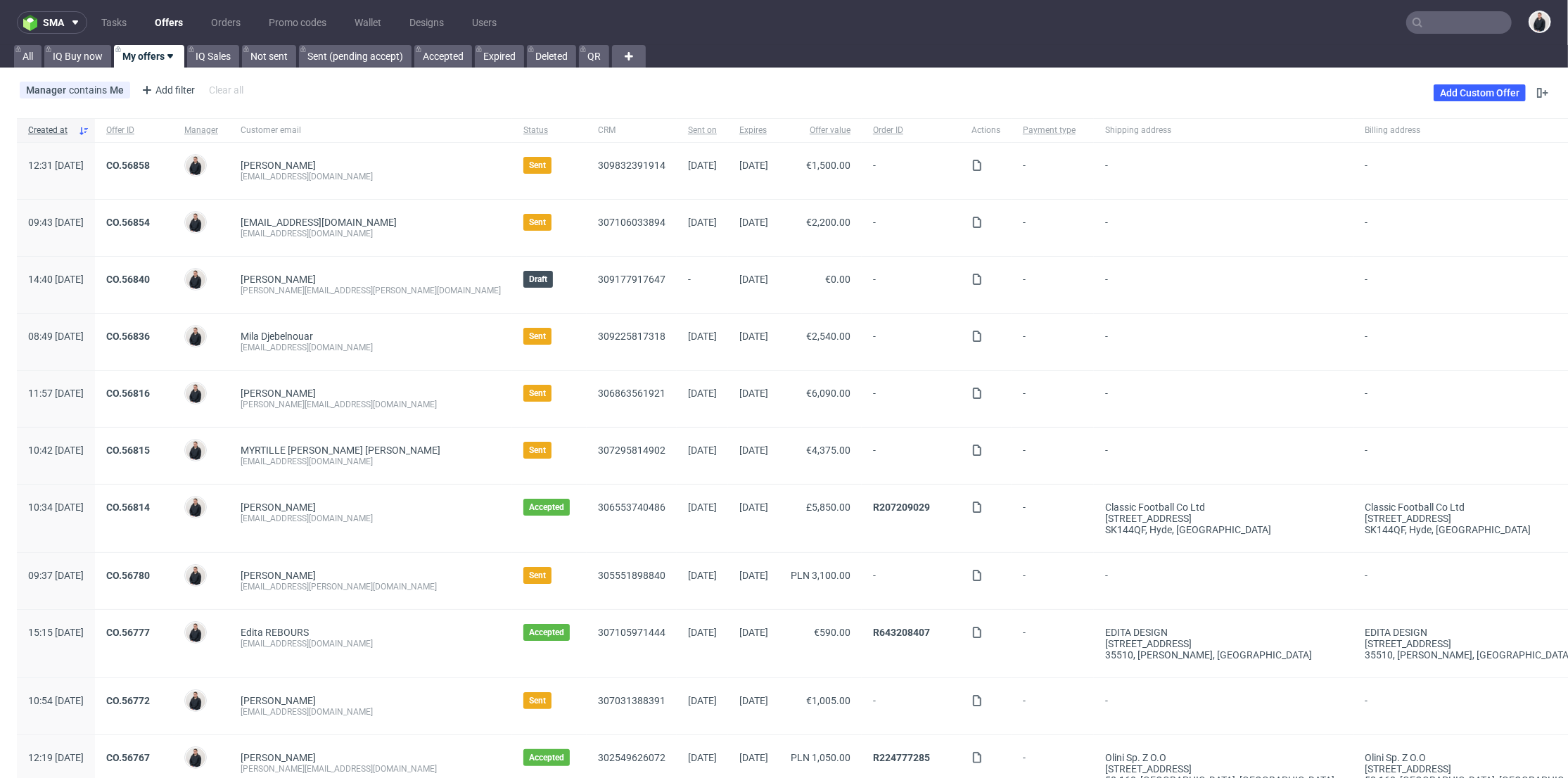
click at [162, 398] on span "CO.56816" at bounding box center [134, 399] width 56 height 23
click at [150, 389] on link "CO.56816" at bounding box center [128, 393] width 44 height 11
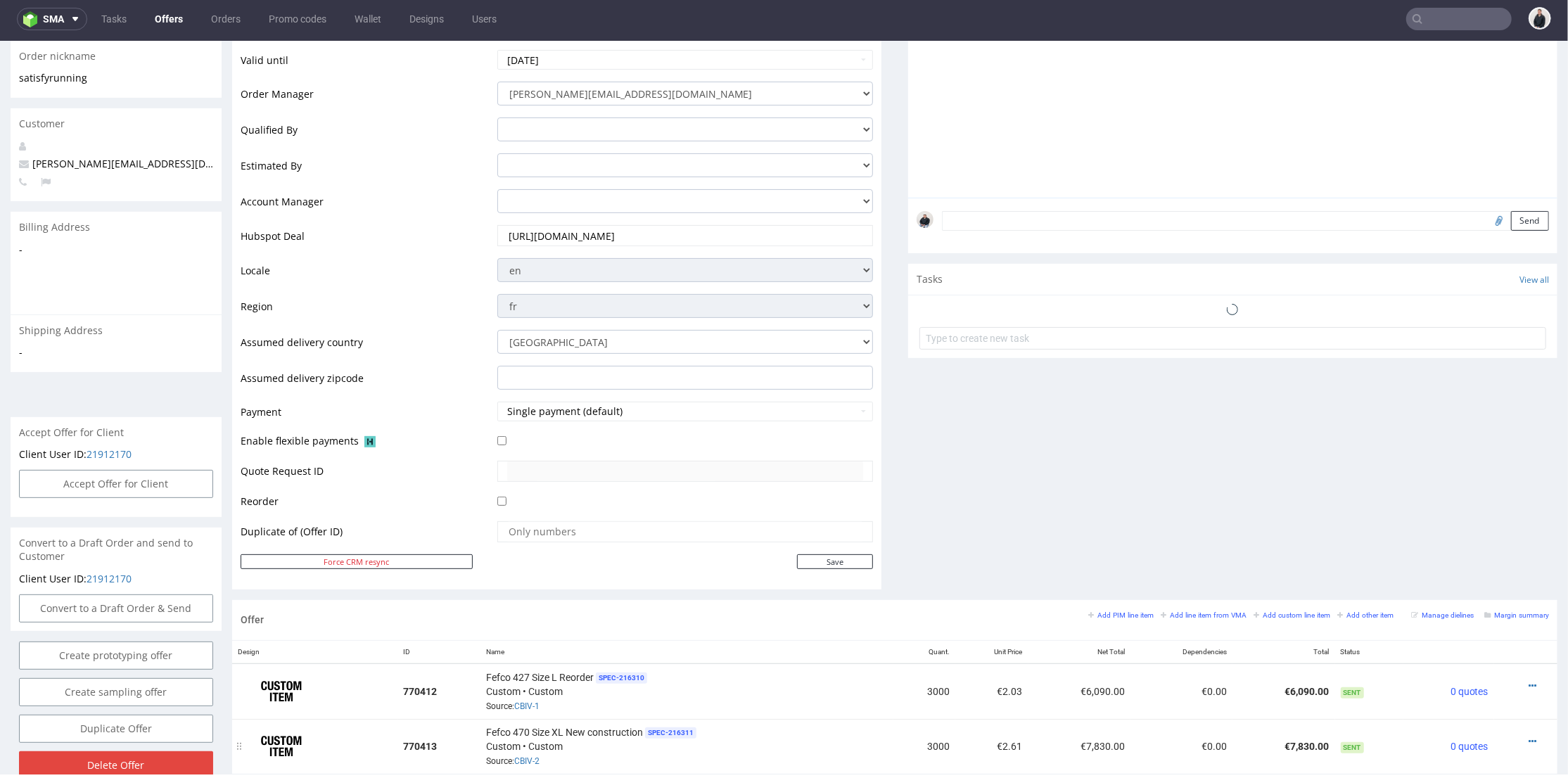
scroll to position [360, 0]
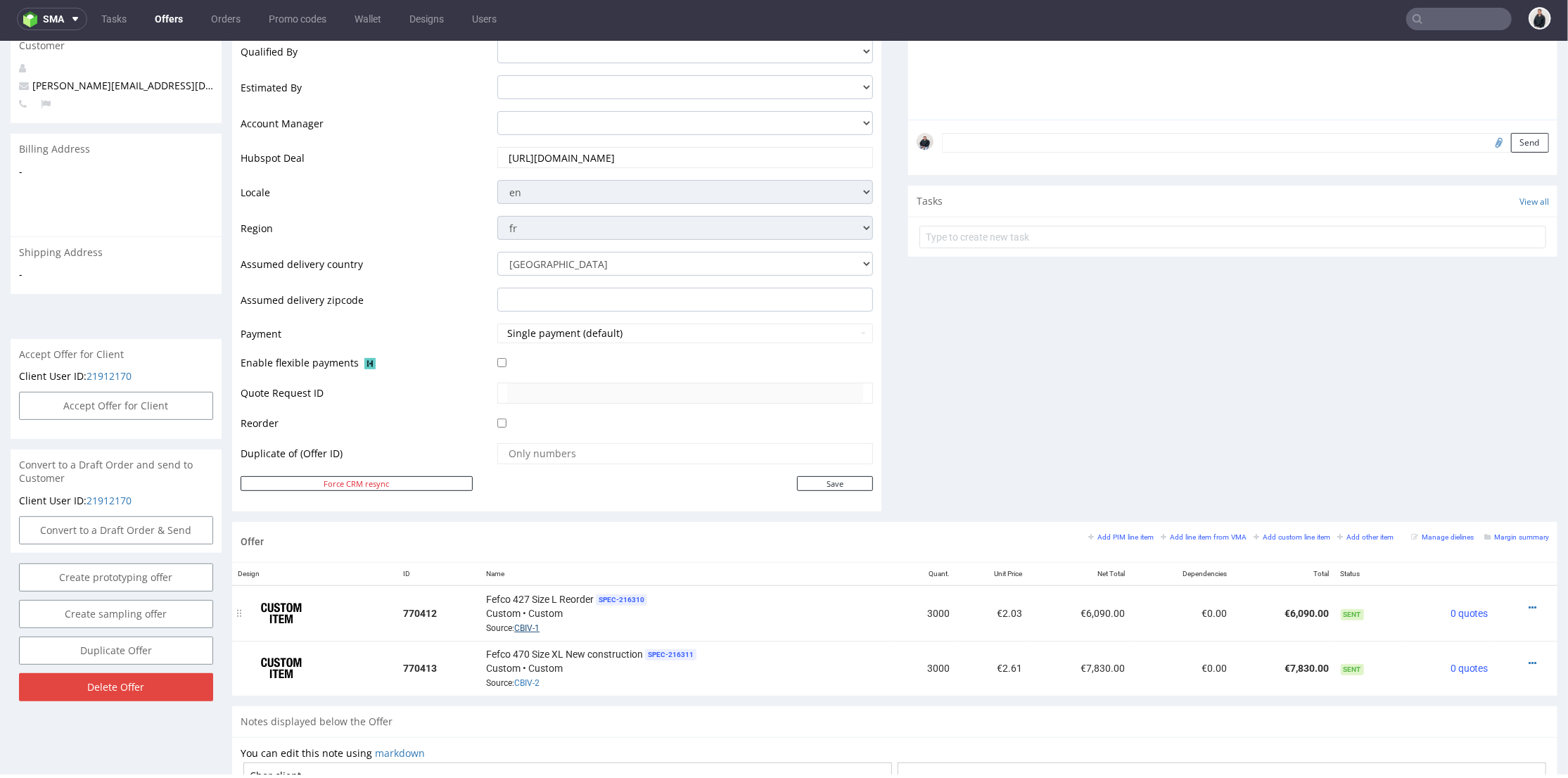
click at [528, 625] on link "CBIV-1" at bounding box center [527, 627] width 26 height 10
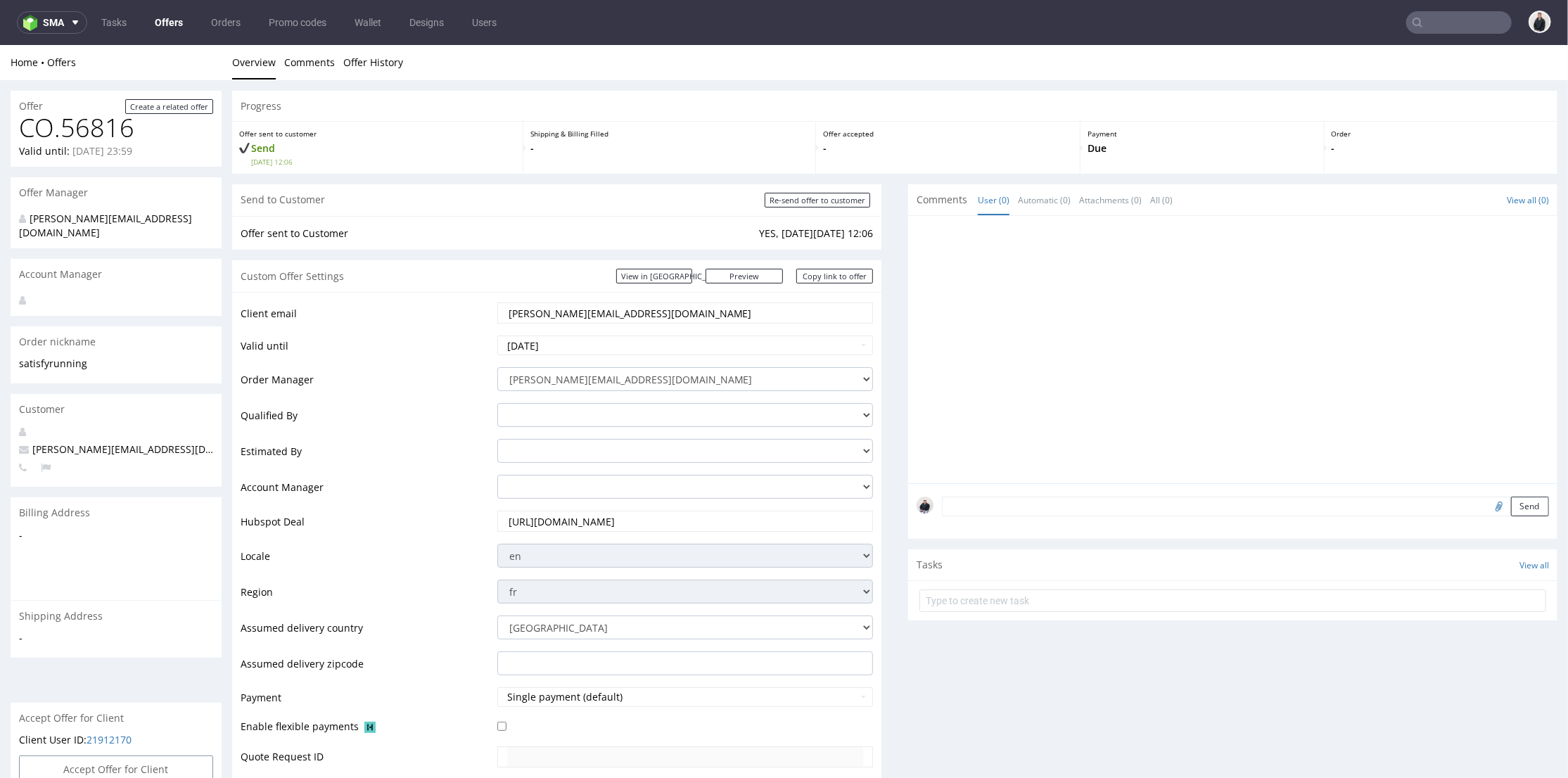
click at [1442, 28] on input "text" at bounding box center [1459, 23] width 105 height 23
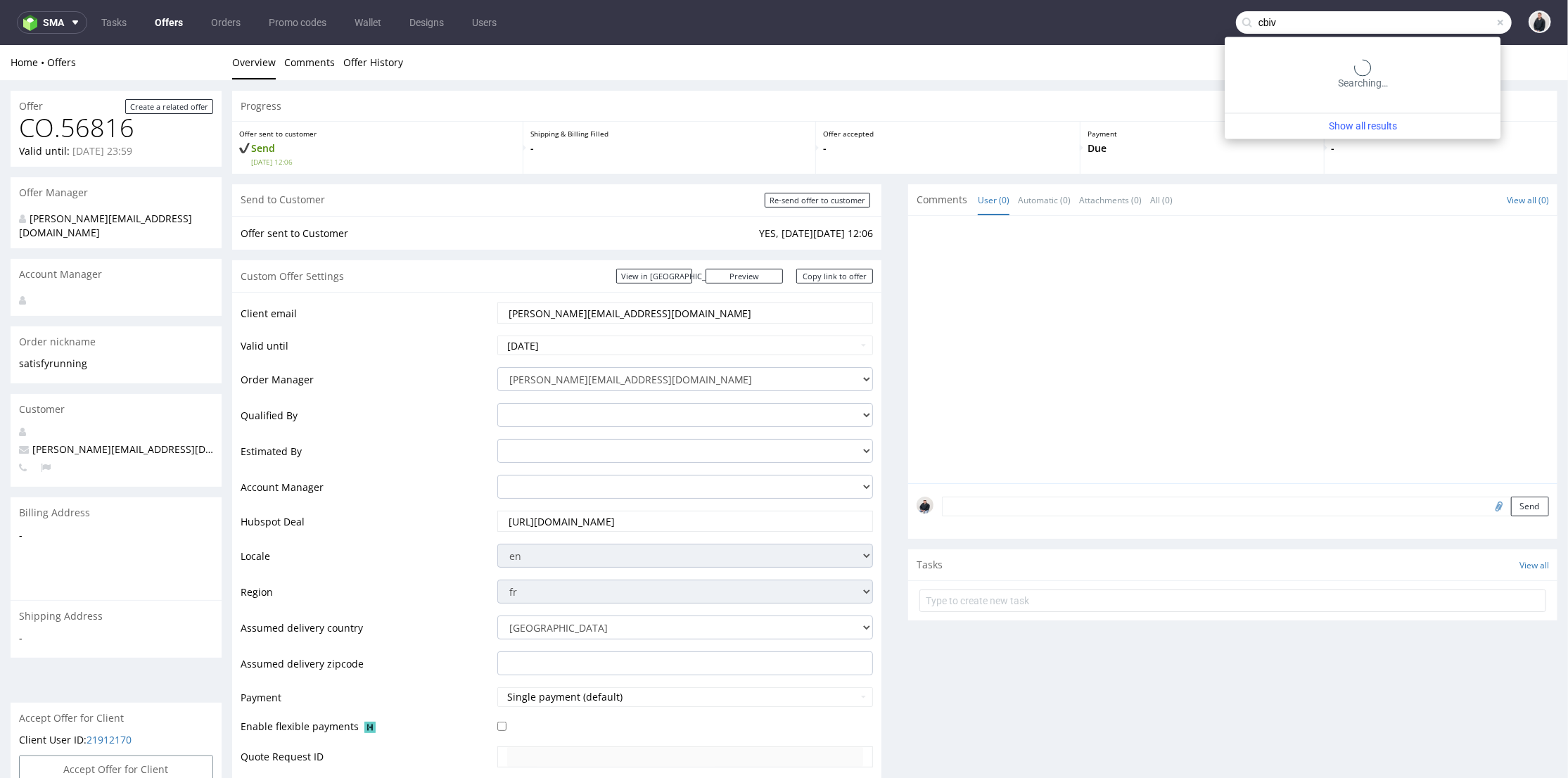
type input "cbiv"
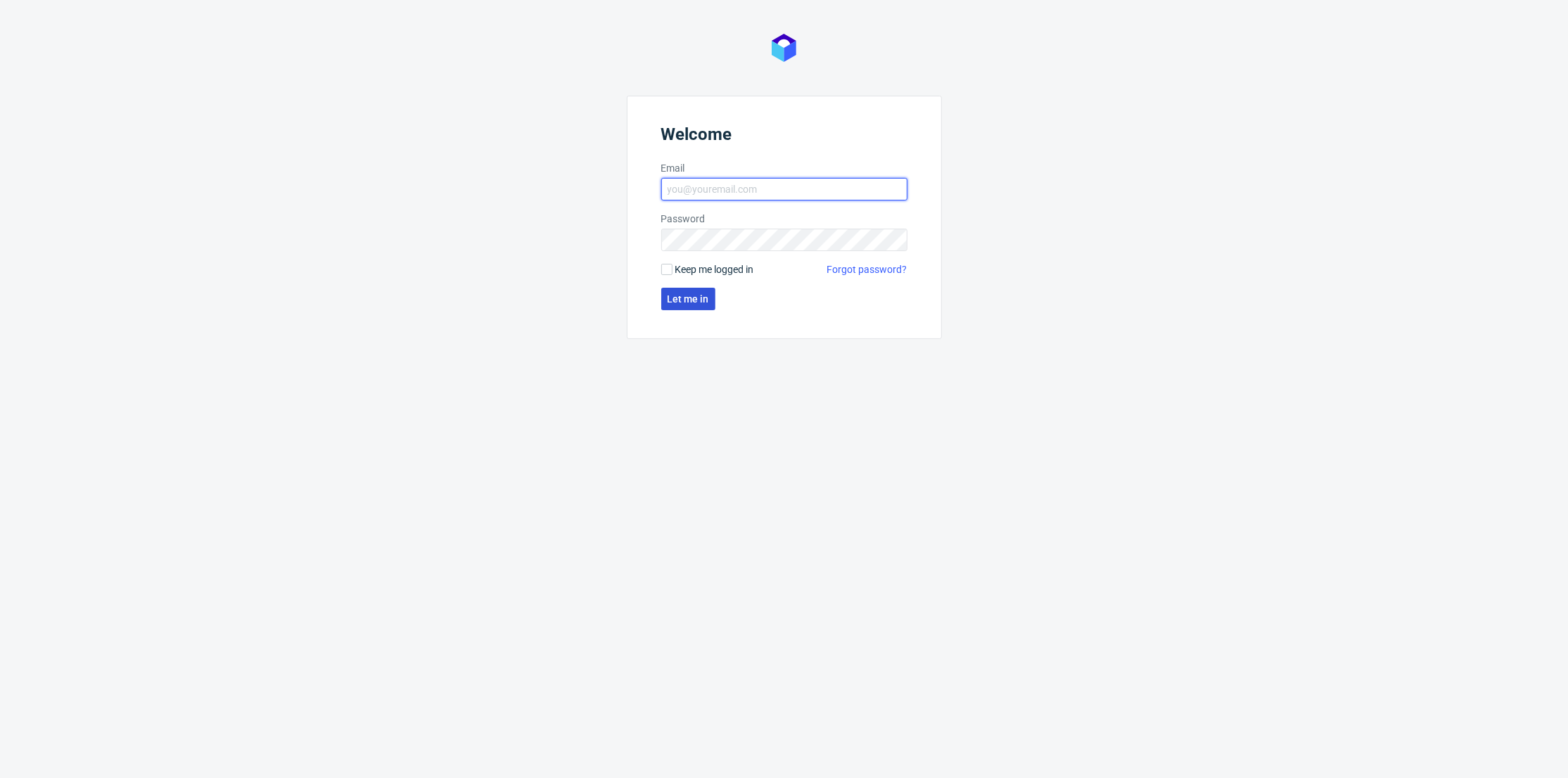
type input "[PERSON_NAME][EMAIL_ADDRESS][DOMAIN_NAME]"
click at [677, 302] on span "Let me in" at bounding box center [688, 298] width 41 height 10
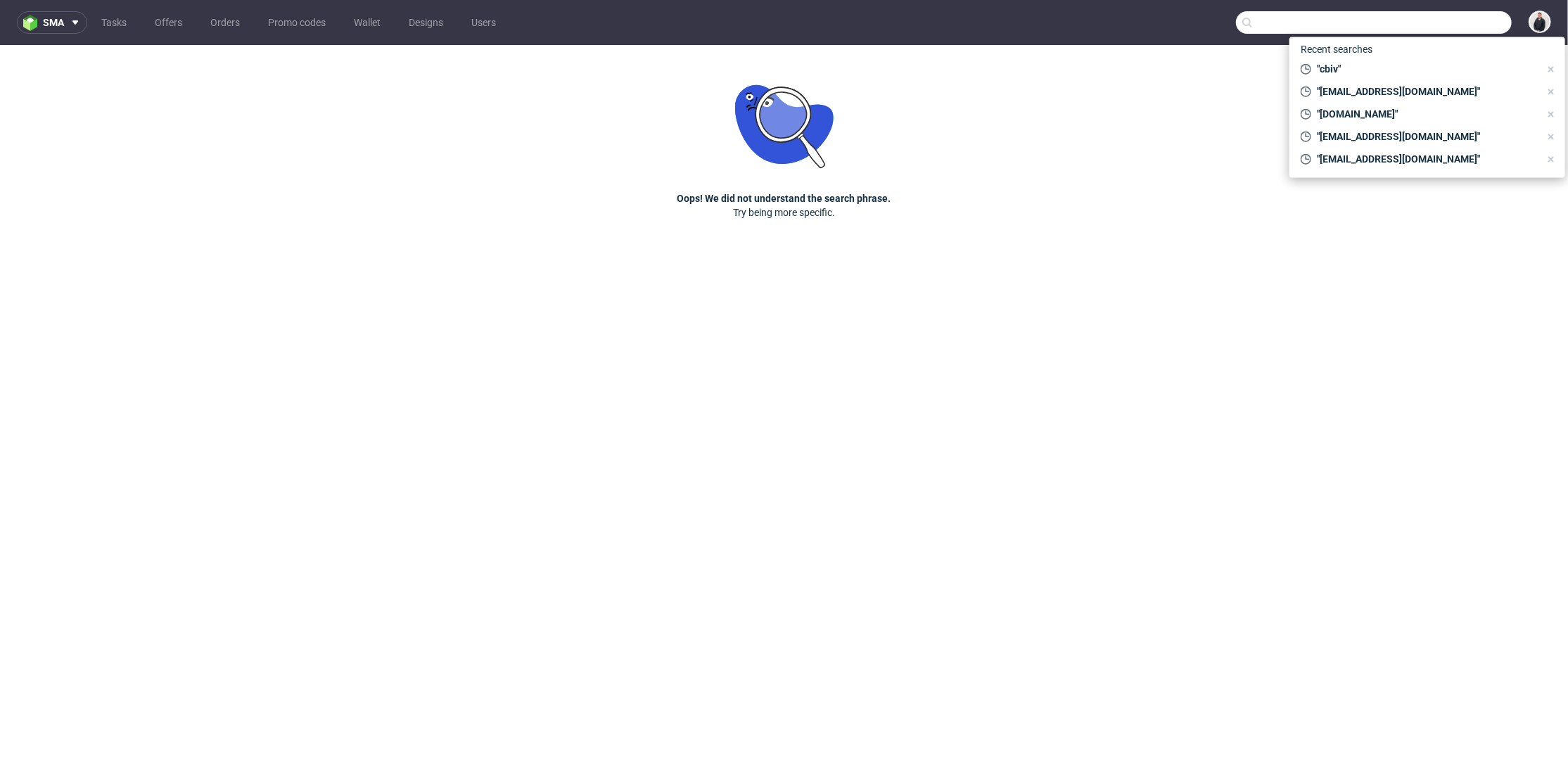
click at [1435, 32] on input "text" at bounding box center [1374, 23] width 276 height 23
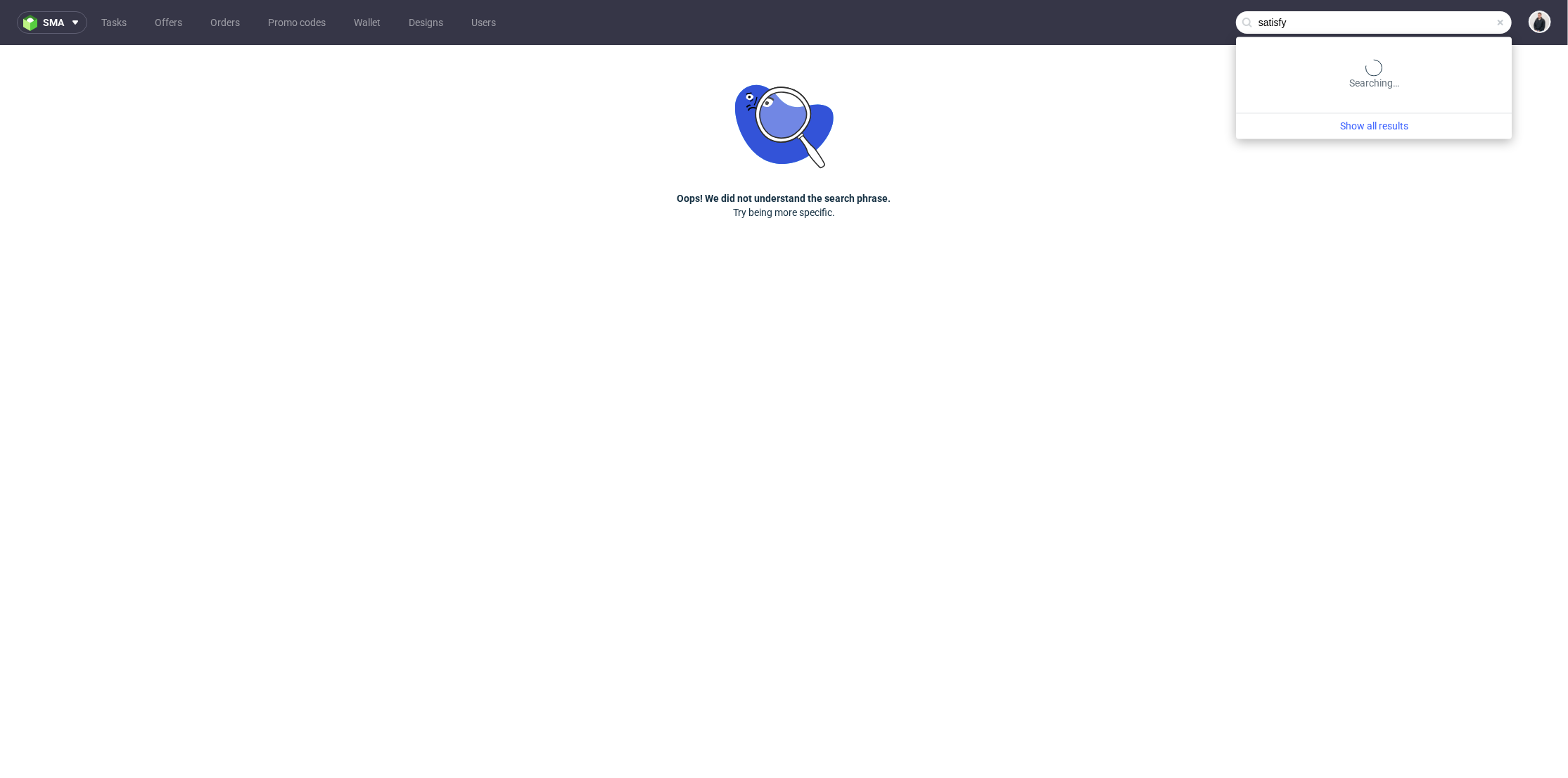
type input "satisfy"
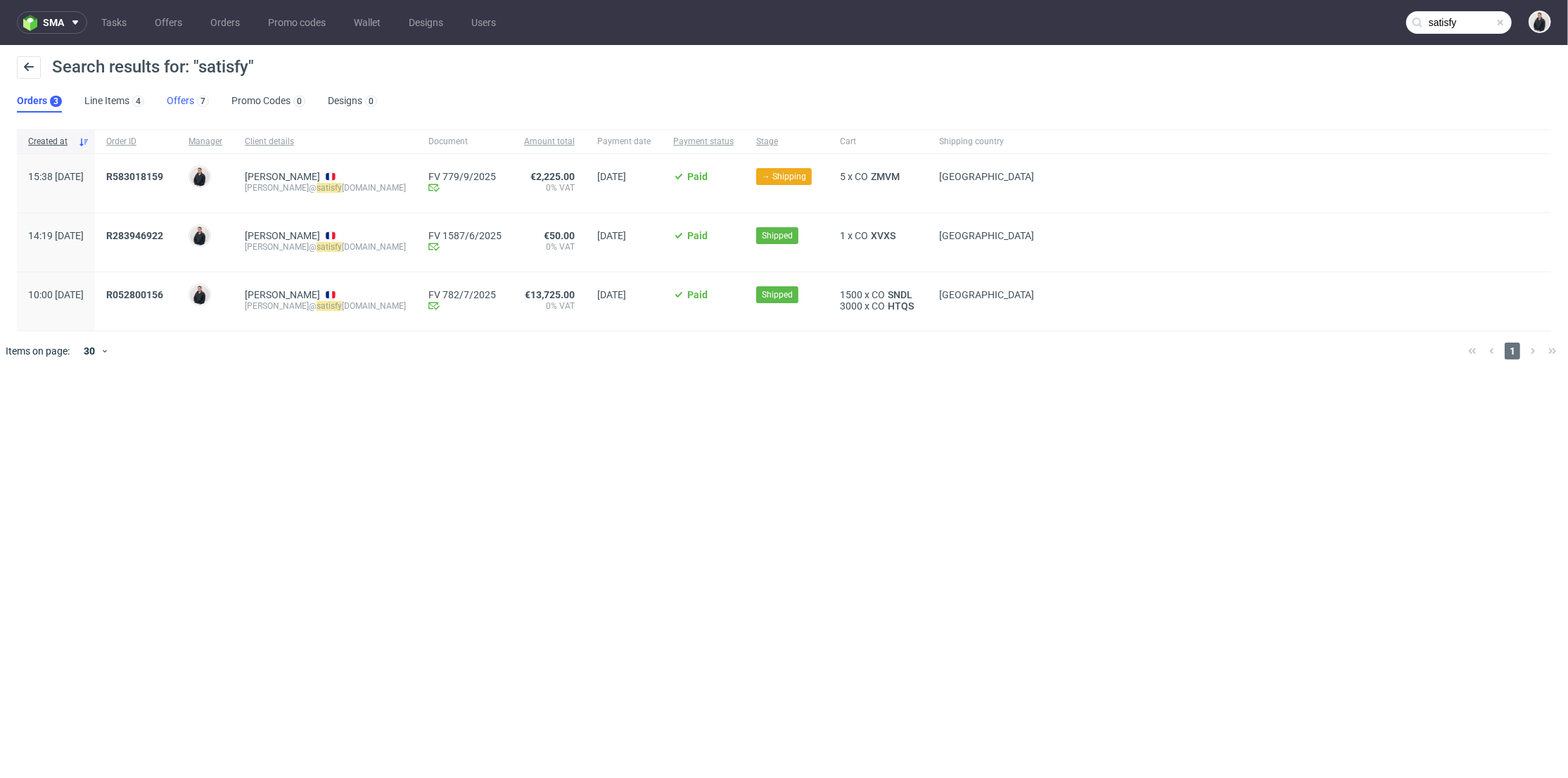
click at [185, 98] on link "Offers 7" at bounding box center [188, 102] width 42 height 23
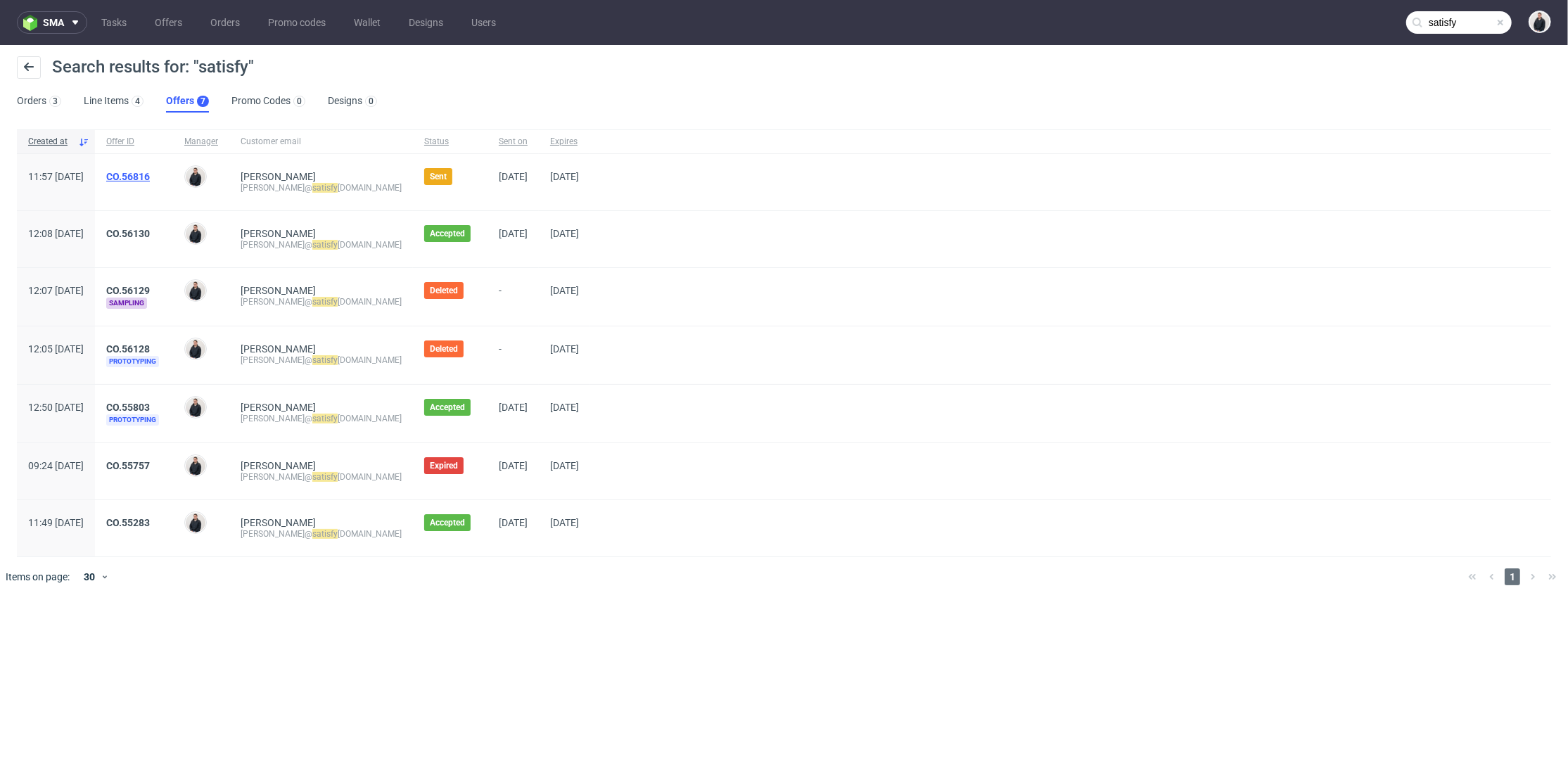
click at [150, 173] on link "CO.56816" at bounding box center [128, 176] width 44 height 11
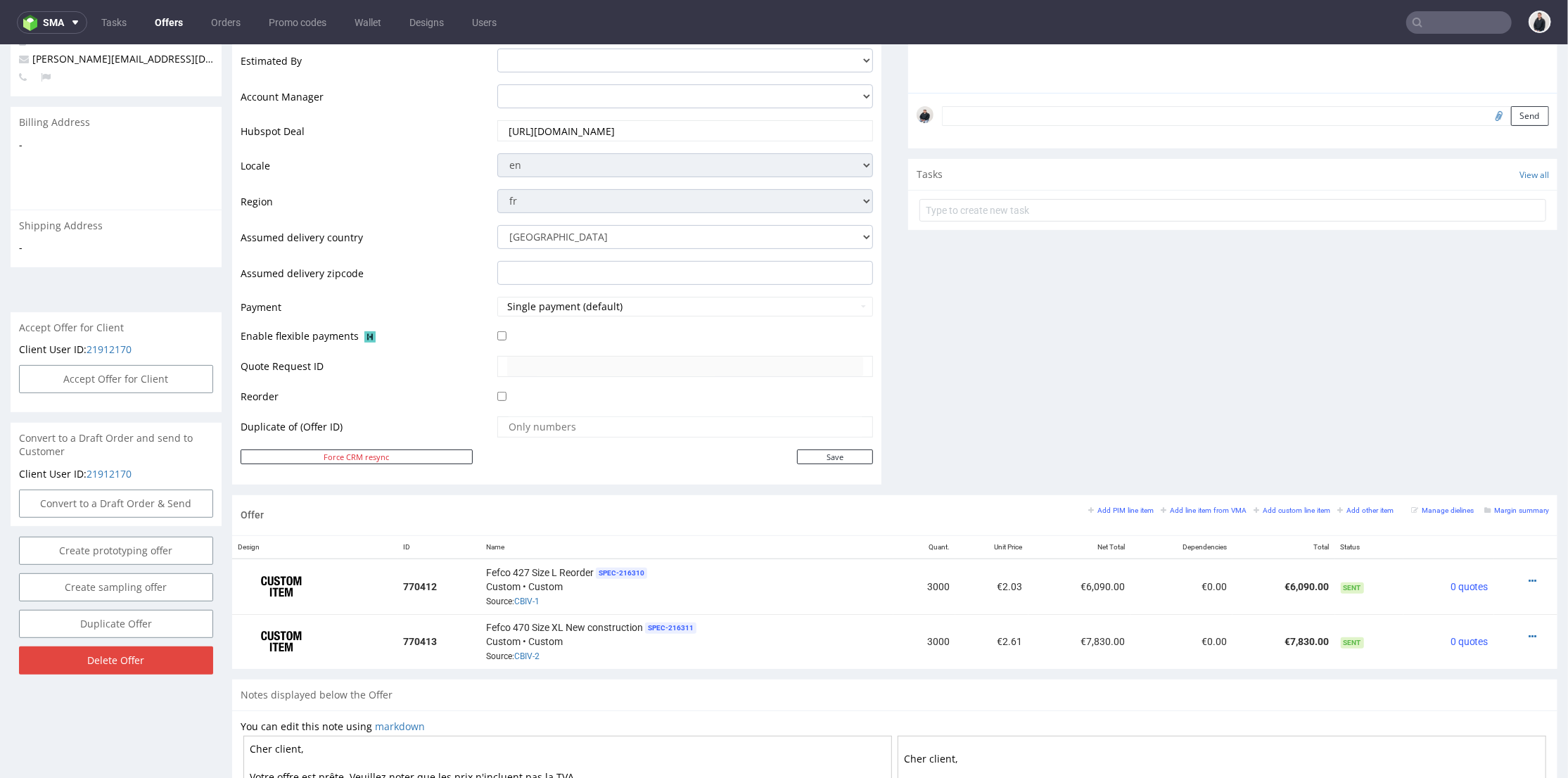
scroll to position [468, 0]
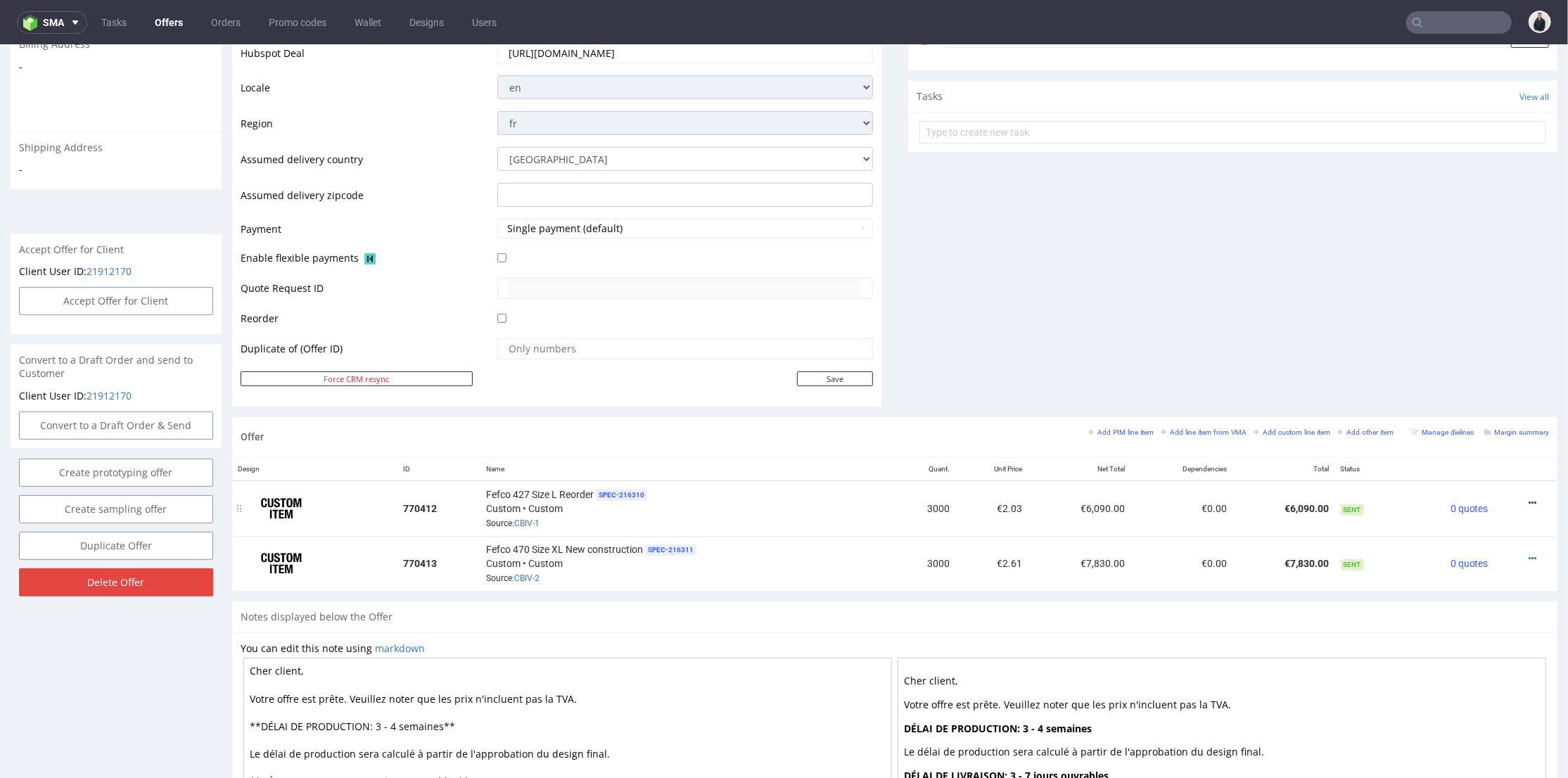
click at [1515, 499] on div at bounding box center [1521, 502] width 44 height 14
click at [1529, 499] on icon at bounding box center [1533, 502] width 8 height 10
click at [1455, 319] on span "Edit item price" at bounding box center [1469, 321] width 113 height 14
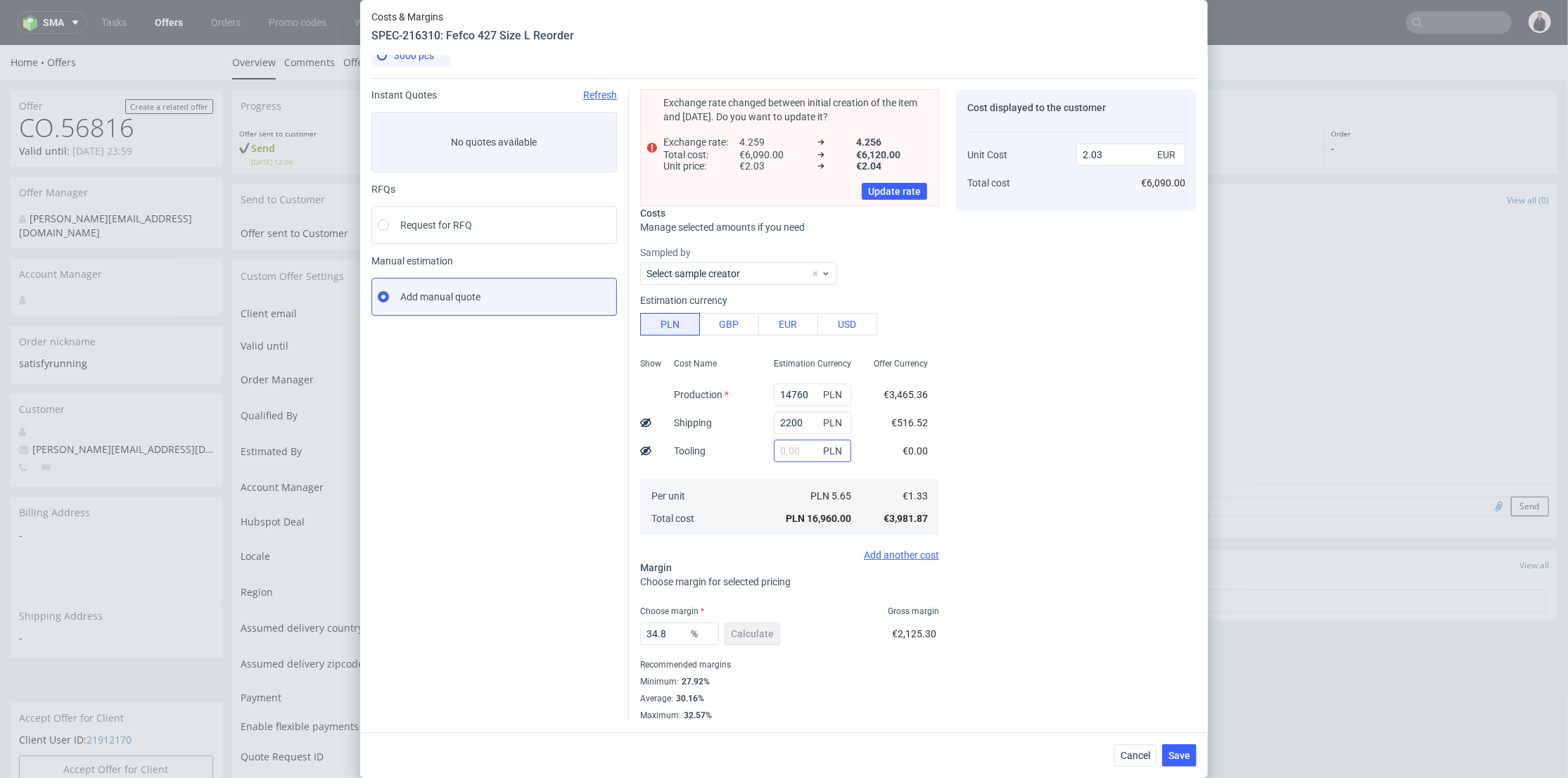
scroll to position [0, 0]
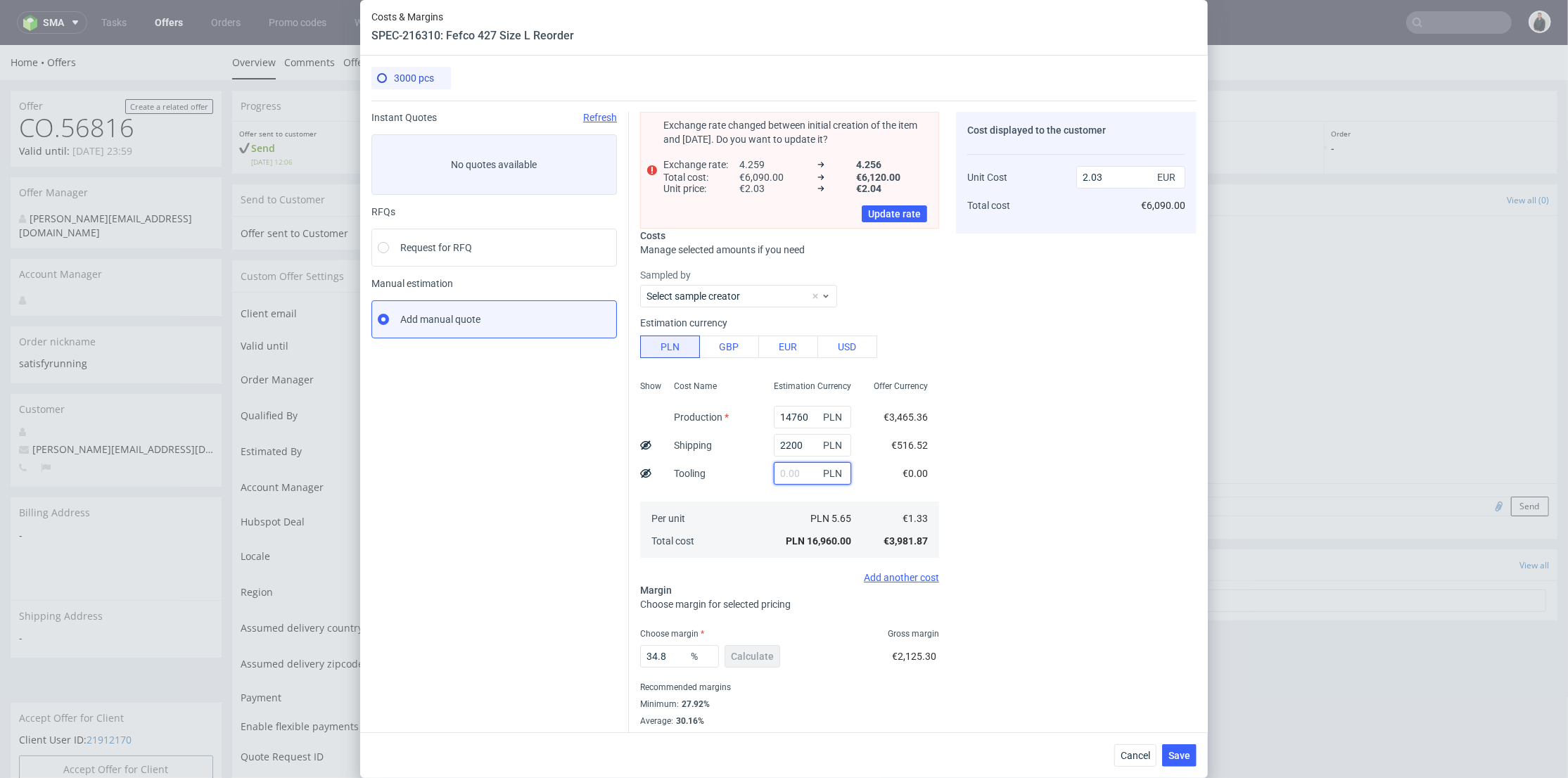
click at [781, 465] on input "text" at bounding box center [813, 474] width 78 height 23
type input "900"
type input "2.14"
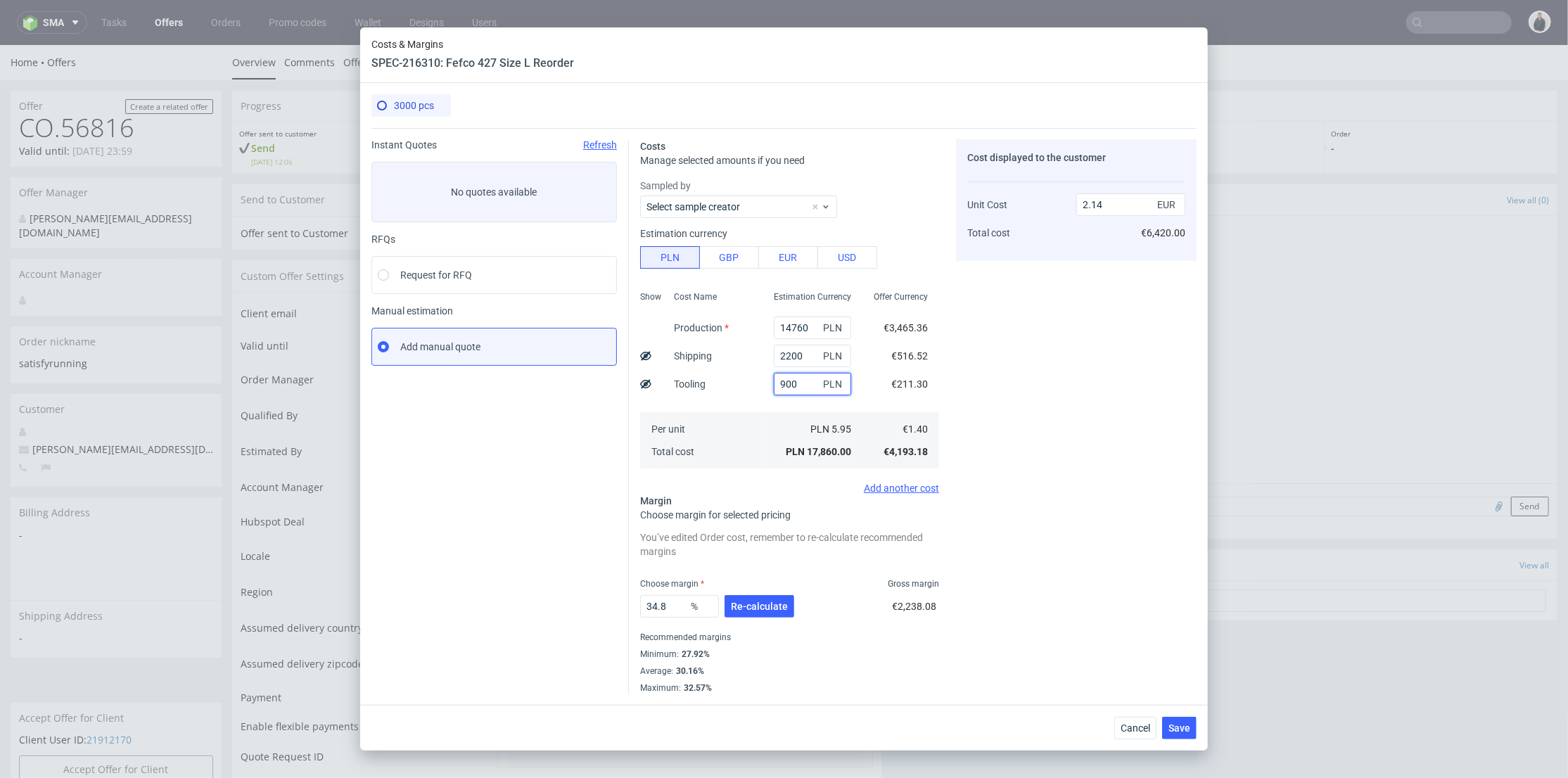
type input "900"
click at [1042, 490] on div "Cost displayed to the customer Unit Cost Total cost 2.14 EUR €6,420.00" at bounding box center [1075, 416] width 240 height 554
drag, startPoint x: 1092, startPoint y: 206, endPoint x: 1112, endPoint y: 208, distance: 20.1
click at [1112, 208] on input "2.14" at bounding box center [1130, 205] width 109 height 23
type input "2.23"
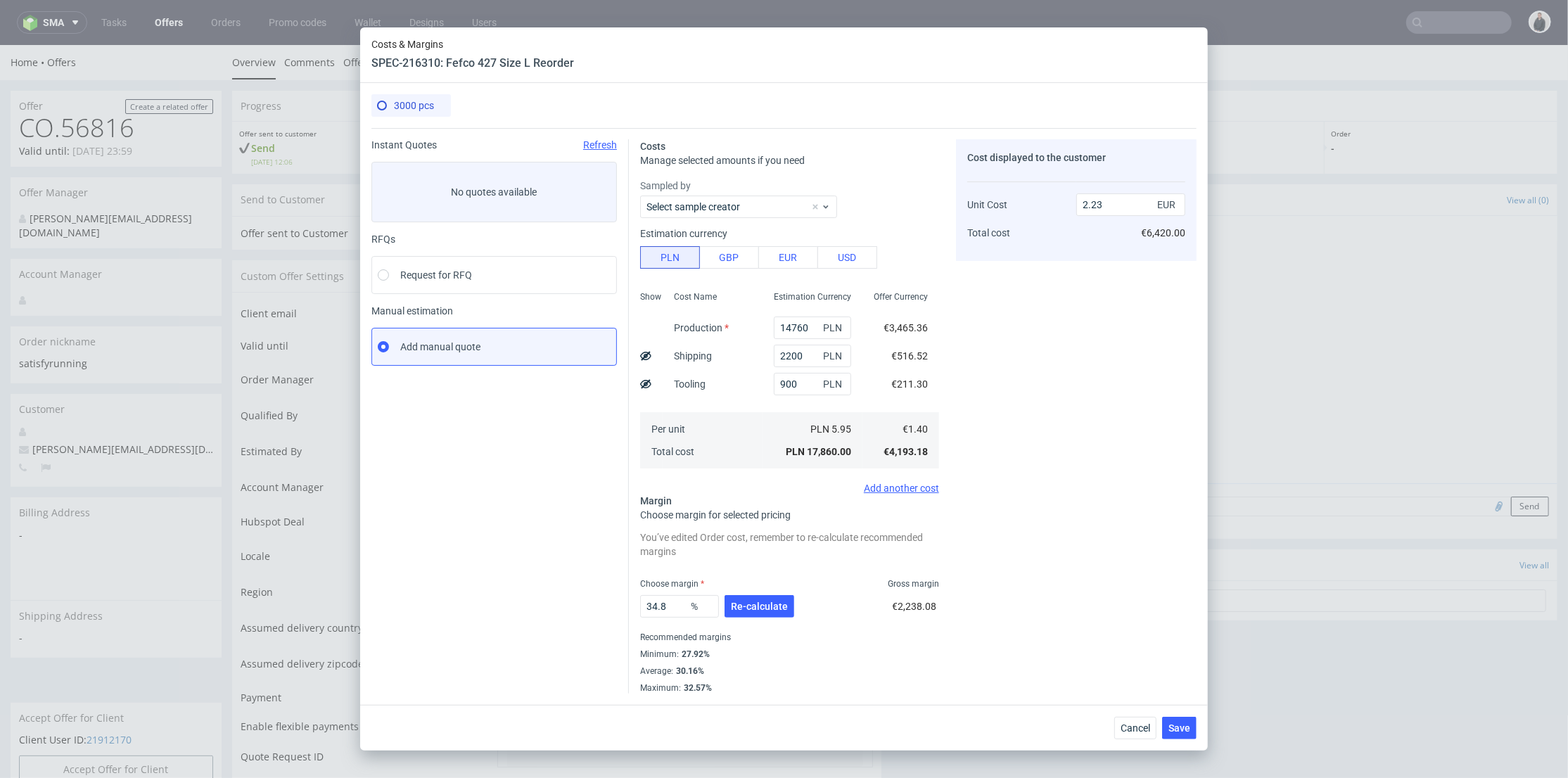
click at [1055, 338] on div "Cost displayed to the customer Unit Cost Total cost 2.23 EUR €6,420.00" at bounding box center [1075, 416] width 240 height 554
type input "37.219730941704036"
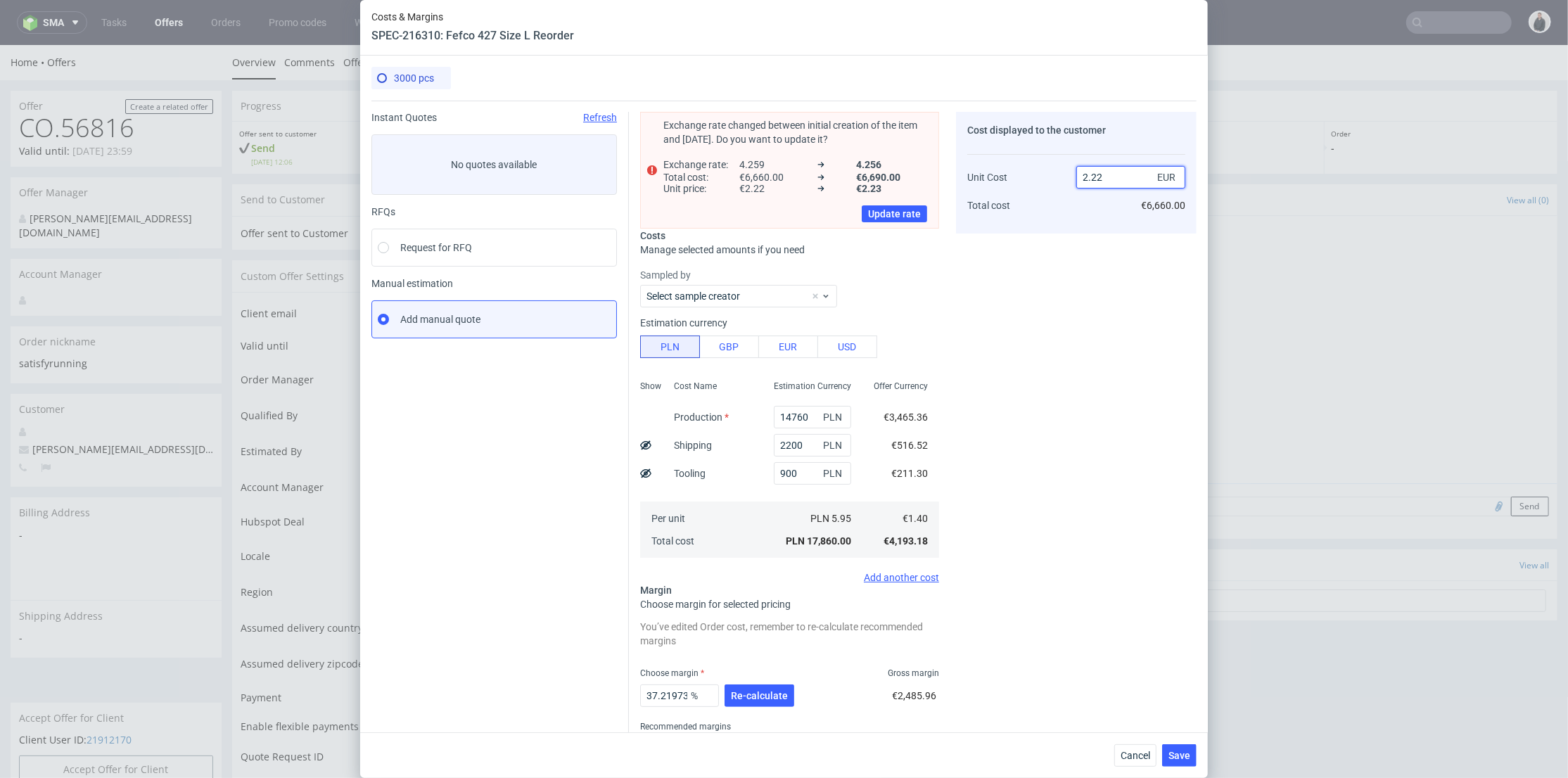
click at [1100, 178] on input "2.22" at bounding box center [1130, 177] width 109 height 23
click at [1086, 178] on input "2.22" at bounding box center [1130, 177] width 109 height 23
drag, startPoint x: 1097, startPoint y: 177, endPoint x: 1088, endPoint y: 176, distance: 9.1
click at [1088, 176] on input "2.22" at bounding box center [1130, 177] width 109 height 23
type input "2.03"
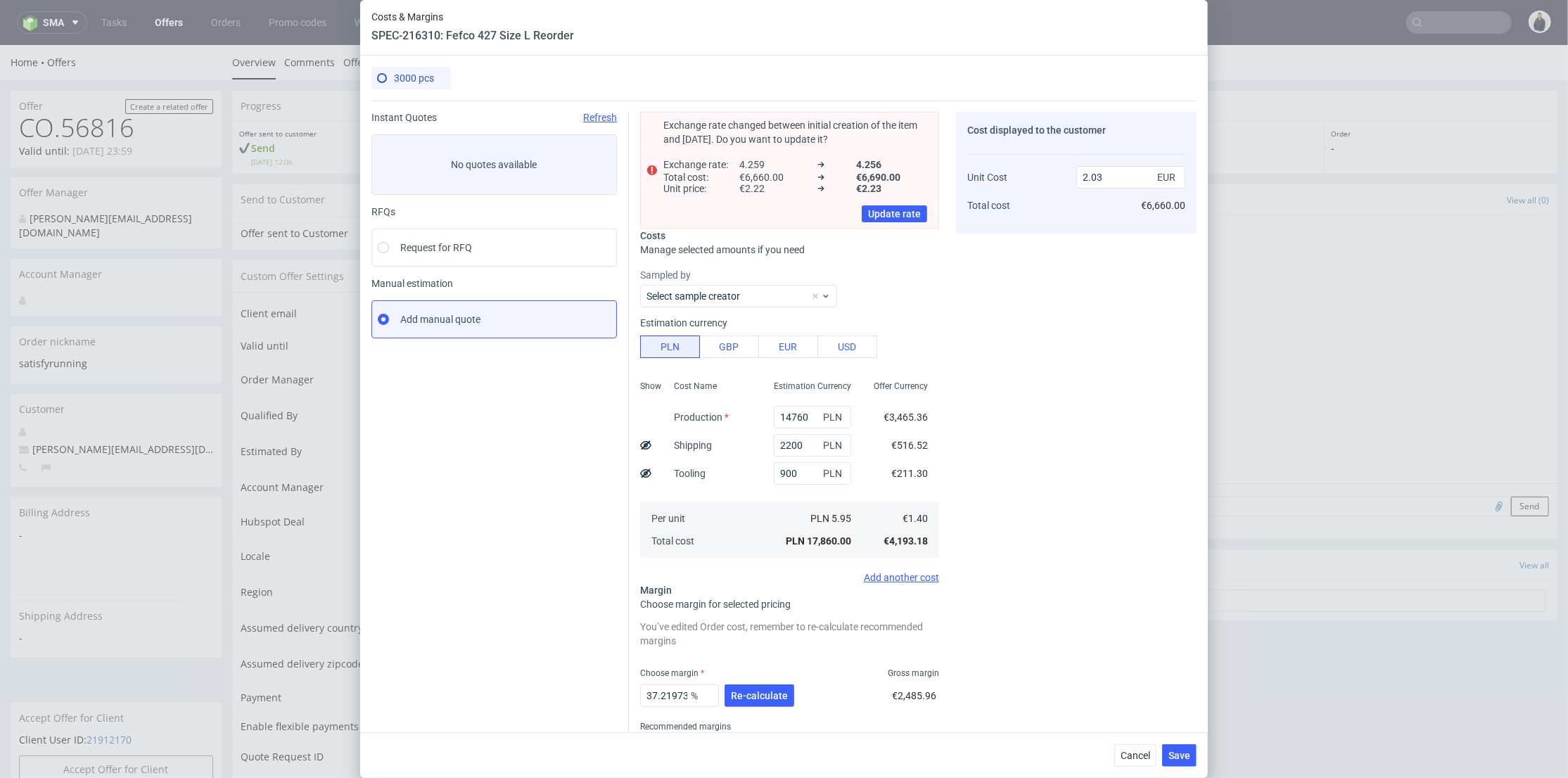
click at [1051, 321] on div "Cost displayed to the customer Unit Cost Total cost 2.03 EUR €6,660.00" at bounding box center [1075, 447] width 240 height 671
type input "31.03448275862068"
drag, startPoint x: 1095, startPoint y: 182, endPoint x: 1087, endPoint y: 230, distance: 48.7
click at [1105, 186] on input "2.02" at bounding box center [1130, 177] width 109 height 23
type input "2.04"
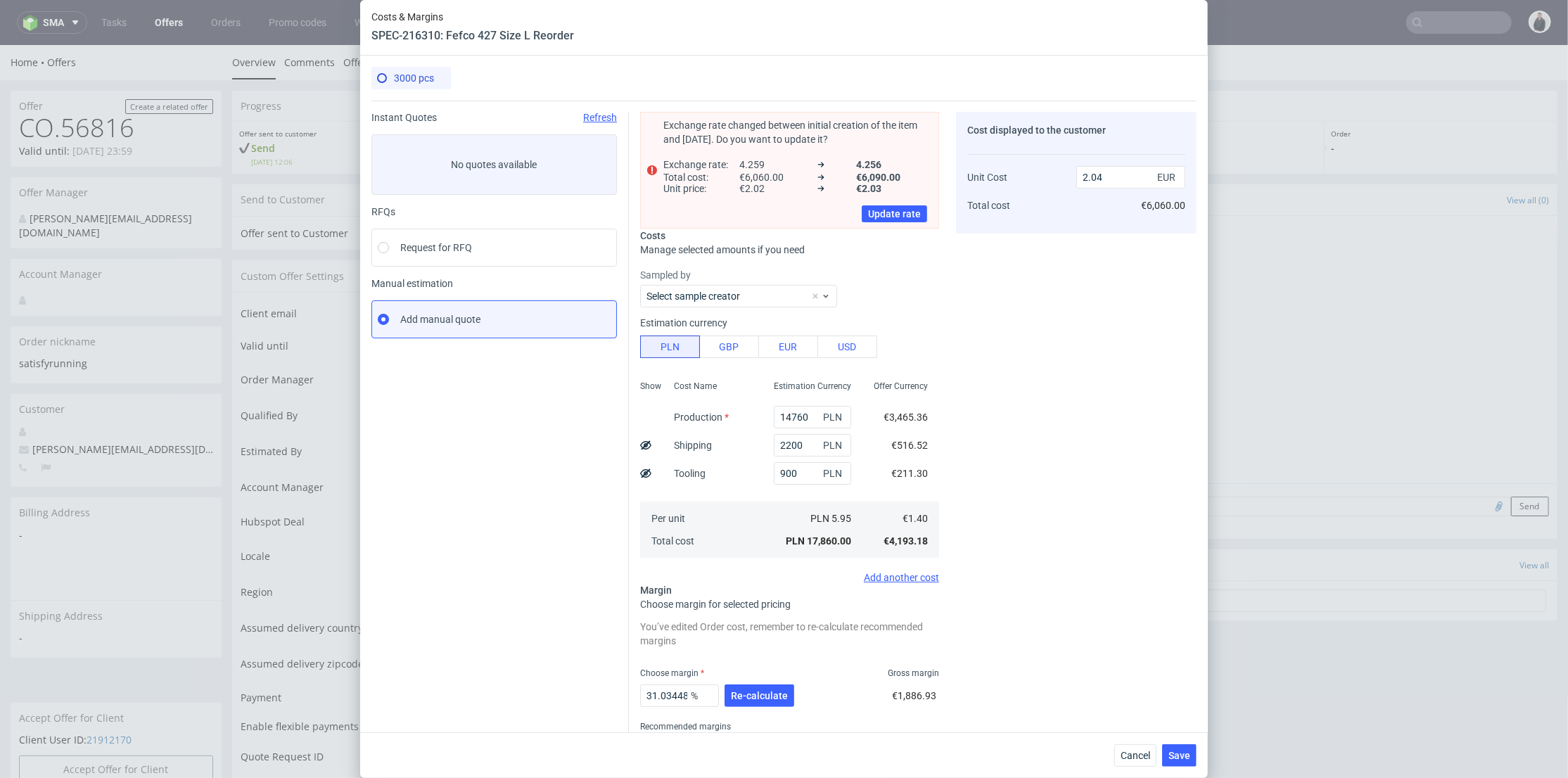
click at [1067, 272] on div "Cost displayed to the customer Unit Cost Total cost 2.04 EUR €6,060.00" at bounding box center [1075, 447] width 240 height 671
type input "31.372549019607842"
type input "2.03"
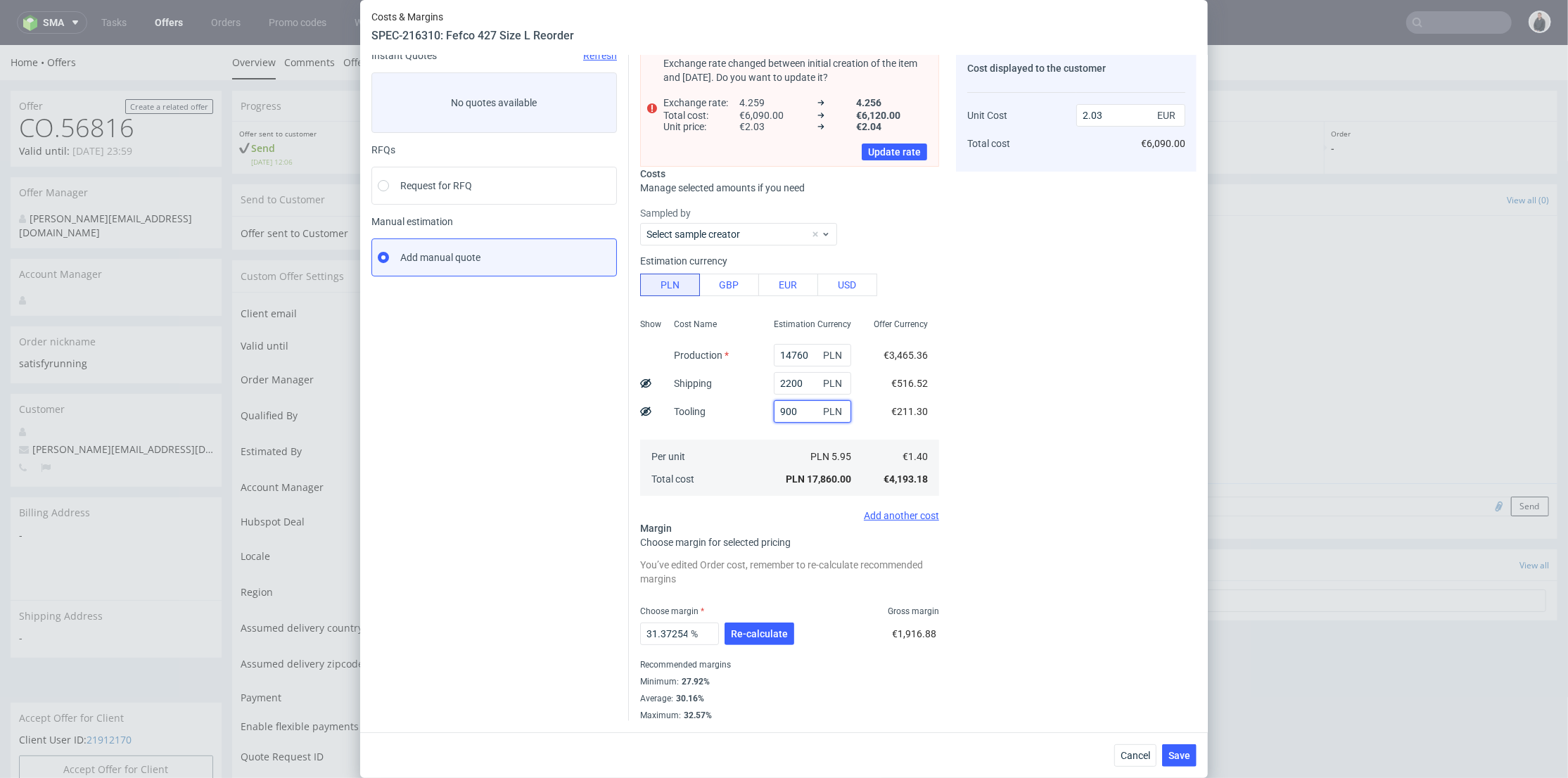
drag, startPoint x: 786, startPoint y: 408, endPoint x: 729, endPoint y: 405, distance: 57.1
click at [729, 405] on div "Show Cost Name Production Shipping Tooling Per unit Total cost Estimation Curre…" at bounding box center [789, 406] width 299 height 186
click at [1014, 408] on div "Cost displayed to the customer Unit Cost Total cost 2.03 EUR €6,090.00" at bounding box center [1075, 385] width 240 height 671
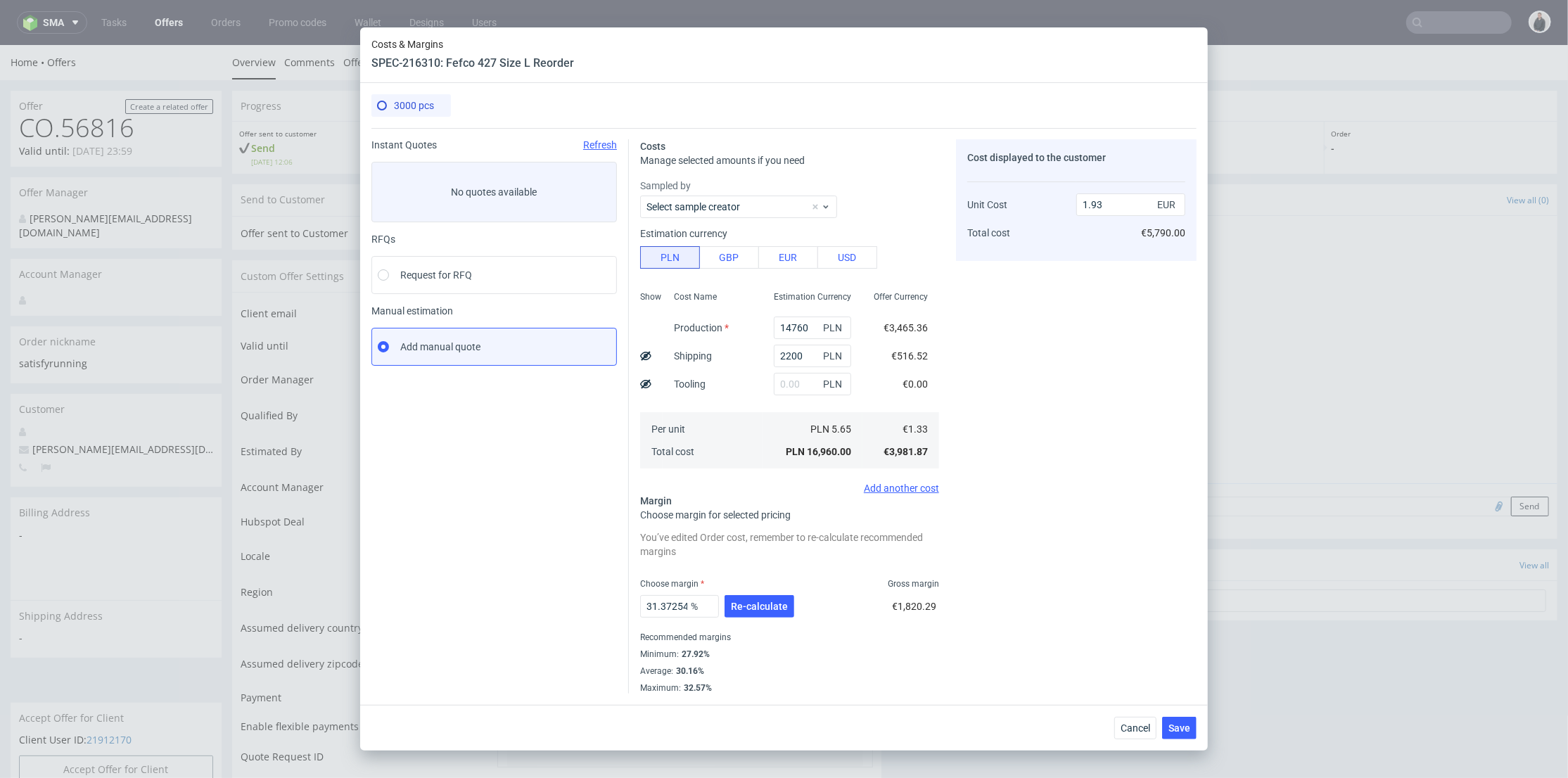
scroll to position [0, 0]
click at [1081, 205] on input "1.93" at bounding box center [1130, 205] width 109 height 23
type input "2.93"
type input "54.60750853242321"
drag, startPoint x: 1094, startPoint y: 203, endPoint x: 1102, endPoint y: 205, distance: 8.2
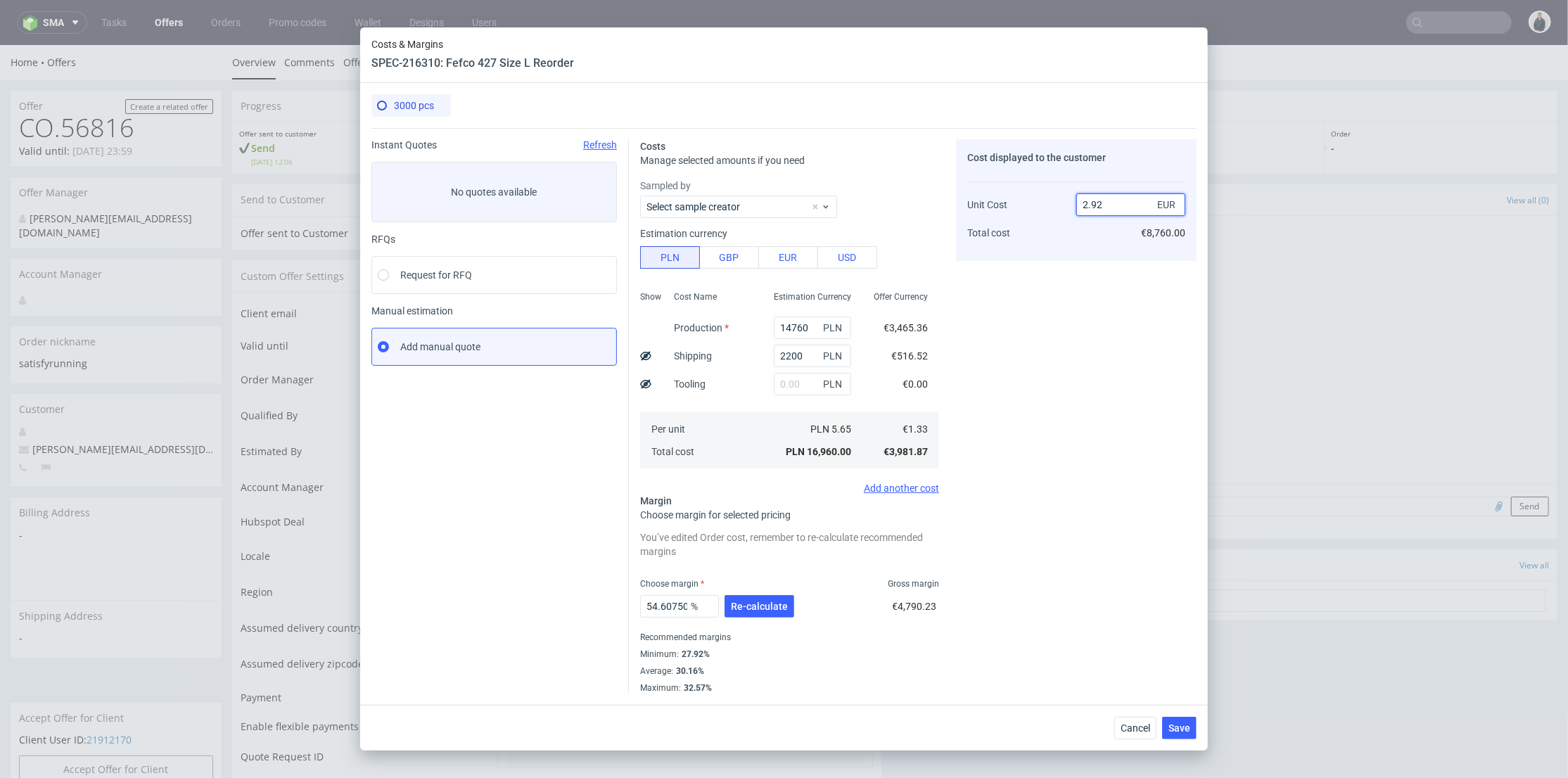
click at [1102, 204] on input "2.92" at bounding box center [1130, 205] width 109 height 23
type input "2.03"
type input "34.482758620689644"
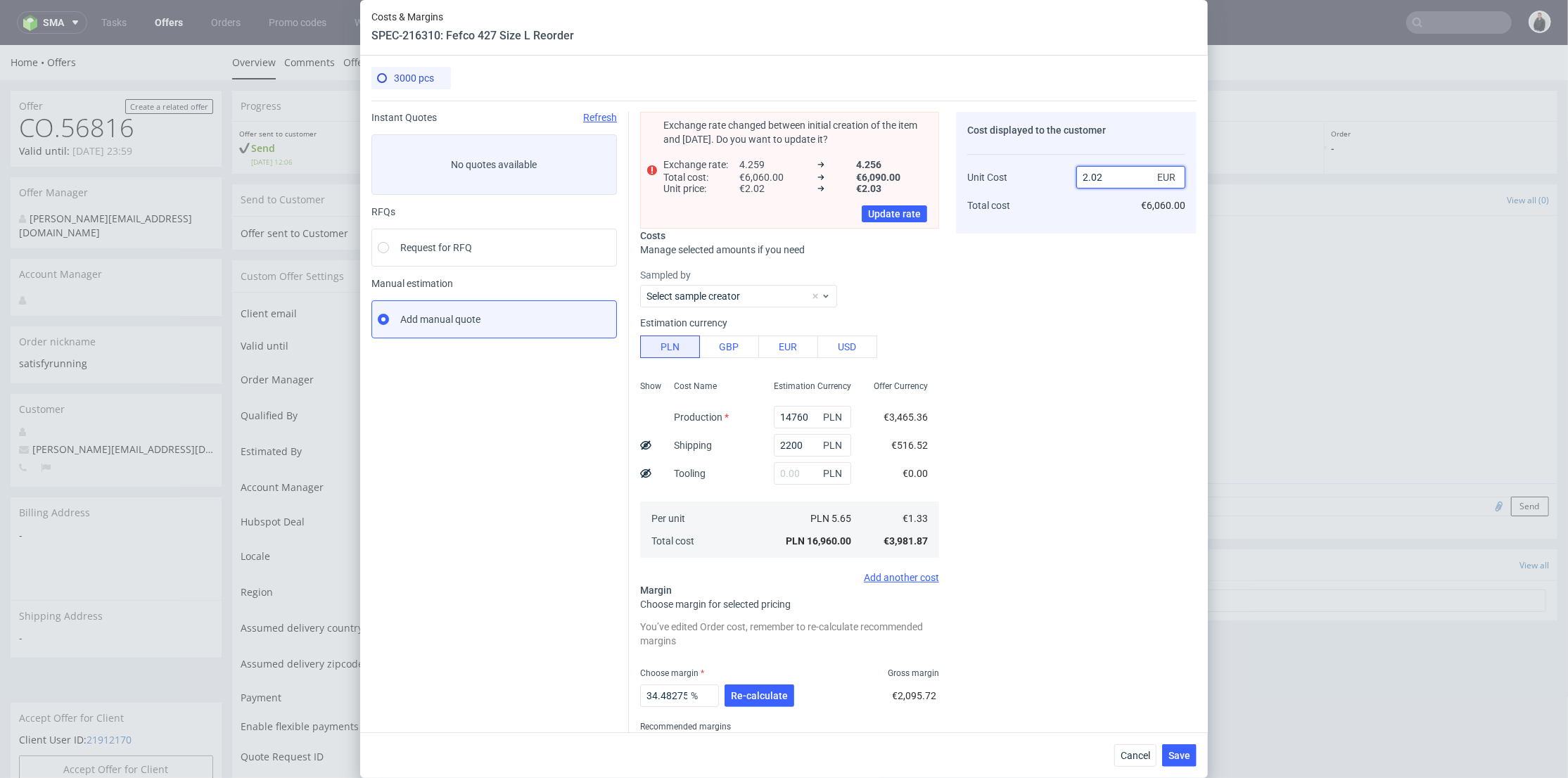
type input "2.02"
click at [1068, 307] on div "Cost displayed to the customer Unit Cost Total cost 2.02 EUR €6,060.00" at bounding box center [1075, 447] width 240 height 671
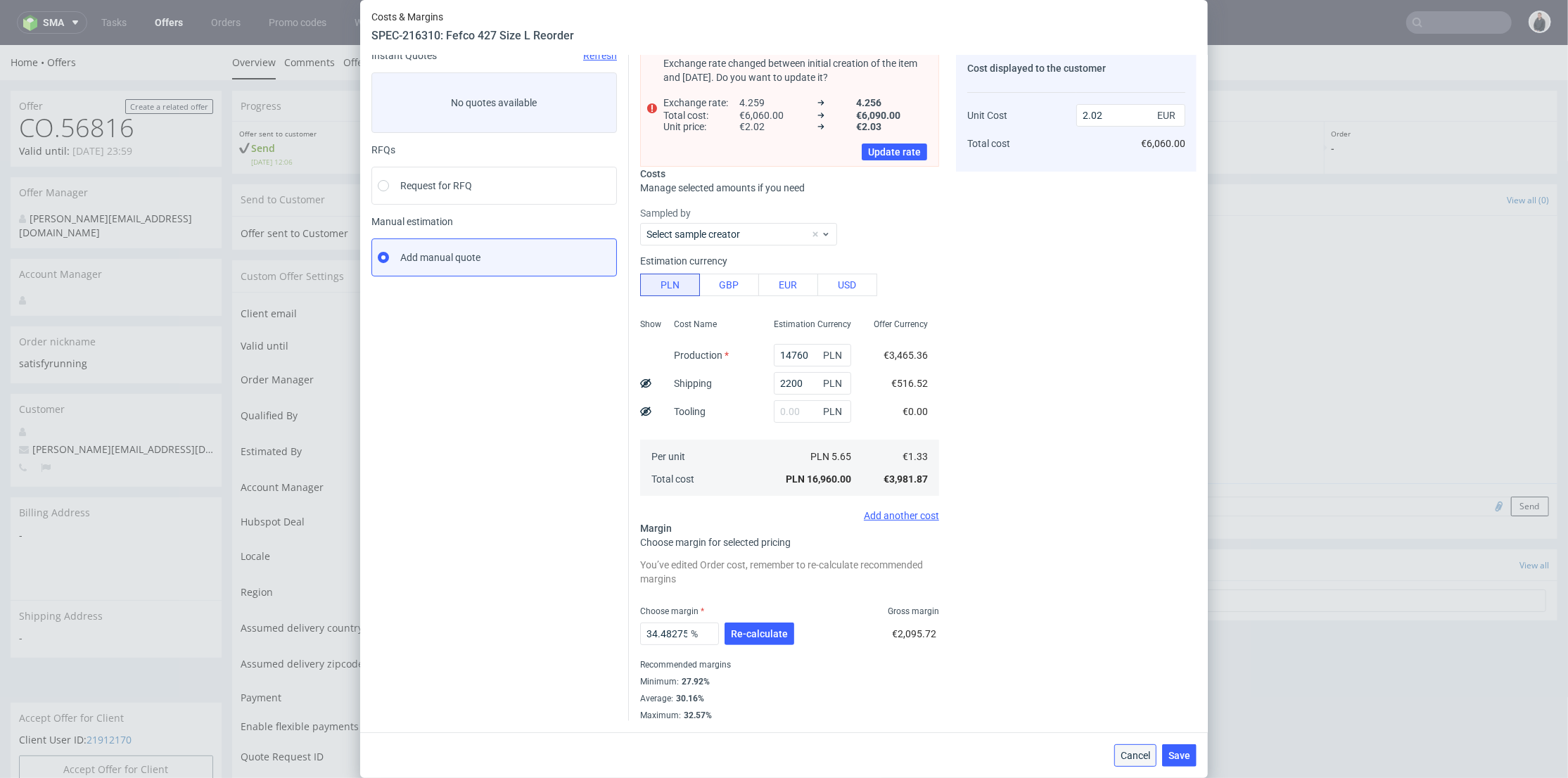
click at [1138, 751] on span "Cancel" at bounding box center [1135, 755] width 29 height 10
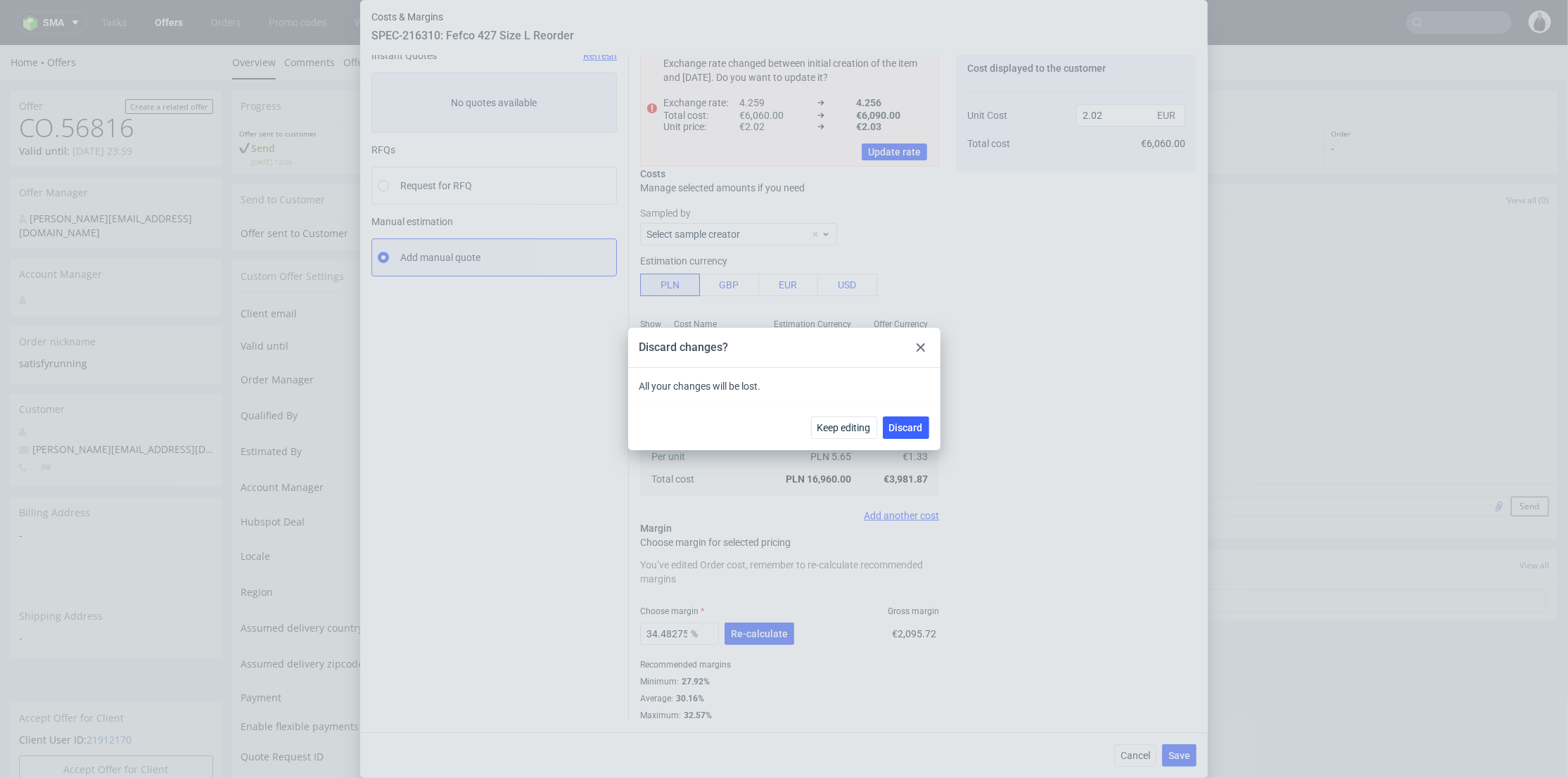
click at [927, 344] on div at bounding box center [921, 347] width 17 height 17
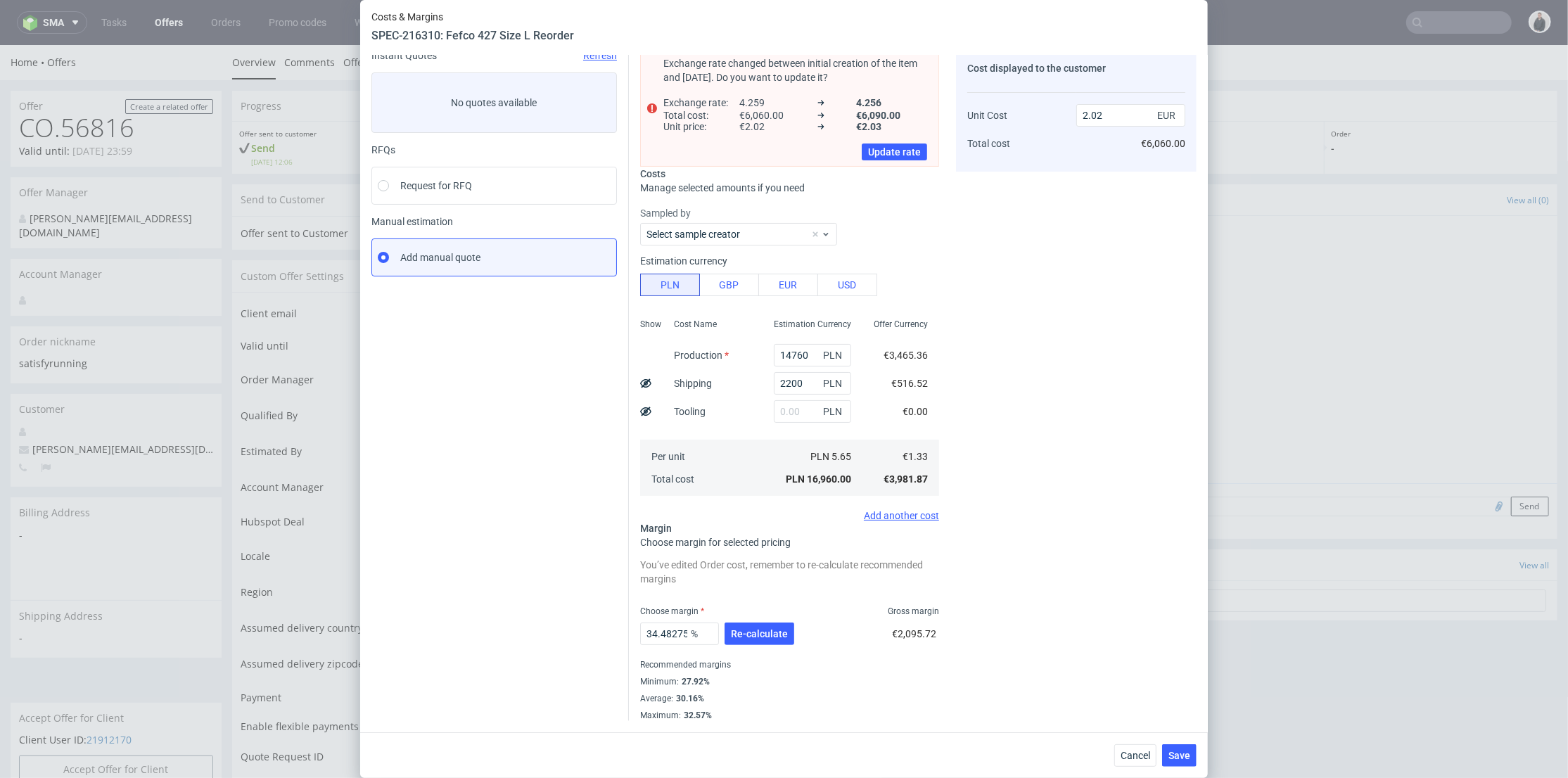
click at [631, 409] on div "Exchange rate changed between initial creation of the item and today. Do you wa…" at bounding box center [913, 380] width 568 height 682
click at [640, 410] on use at bounding box center [645, 411] width 11 height 9
click at [774, 416] on input "text" at bounding box center [813, 412] width 78 height 23
type input "900"
click at [1064, 365] on div "Cost displayed to the customer Tooling Unit Cost Total cost 0 EUR 2.02 EUR €6,0…" at bounding box center [1075, 385] width 240 height 671
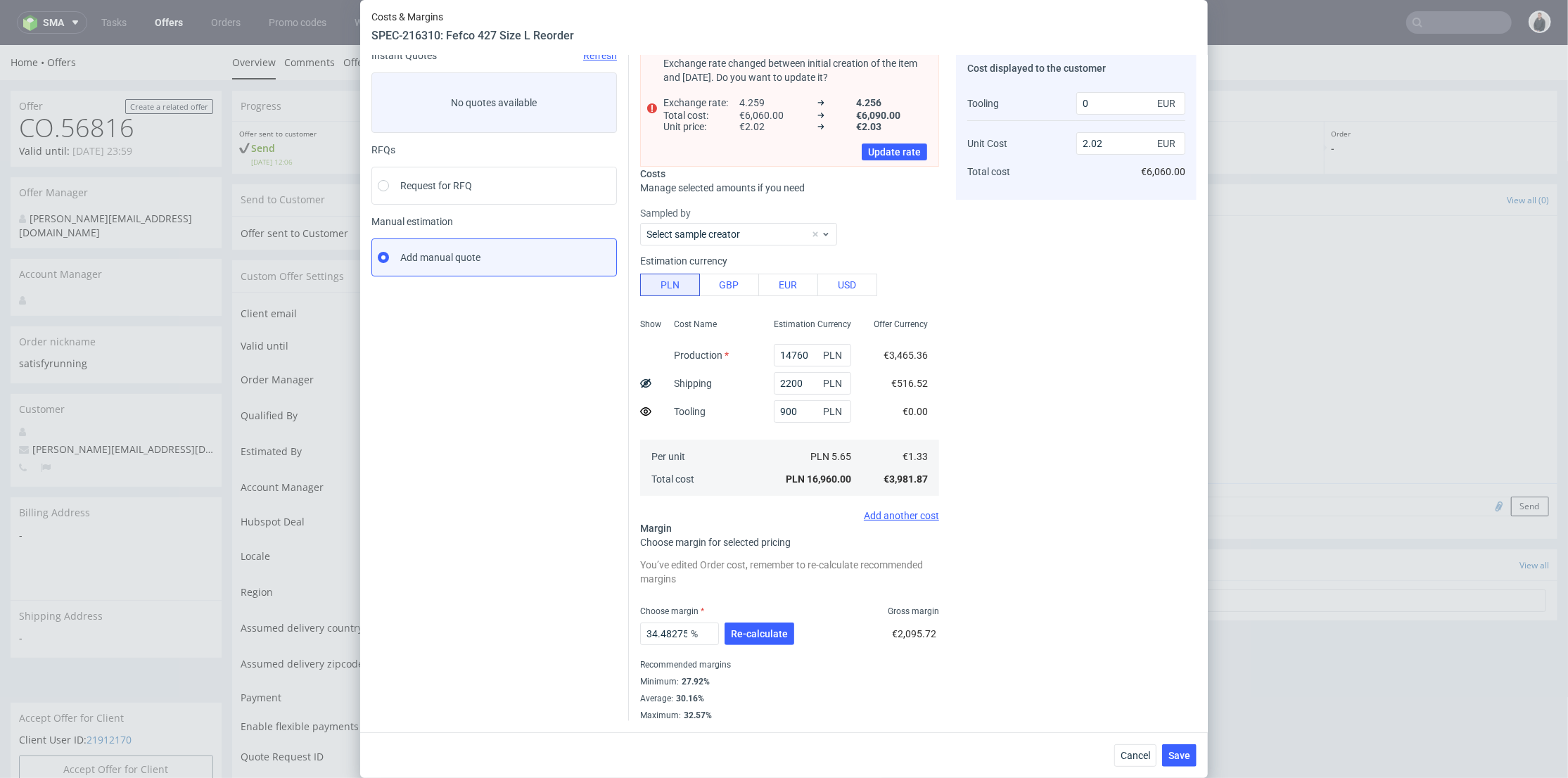
type input "2.06"
type input "210"
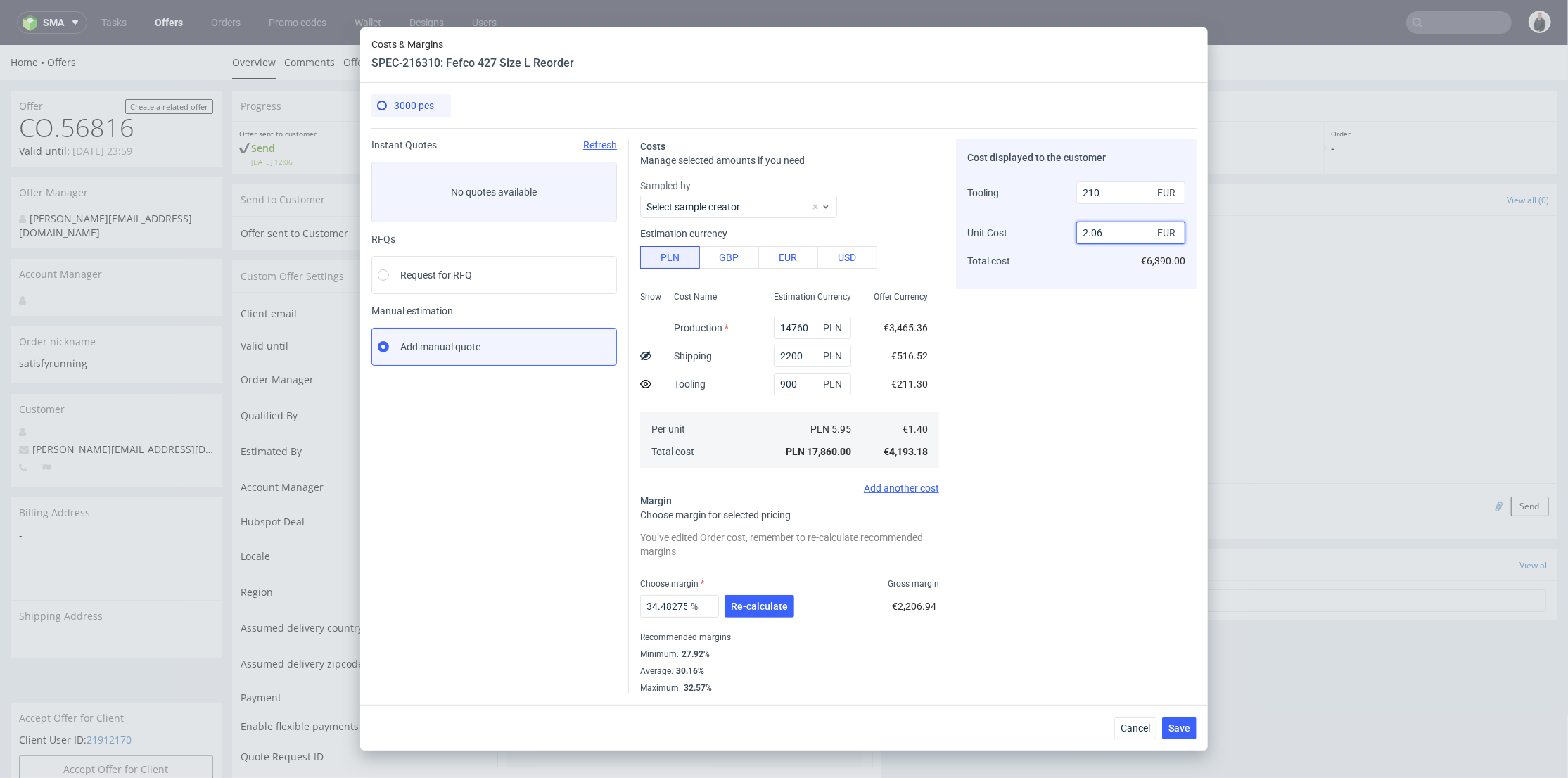
drag, startPoint x: 1098, startPoint y: 230, endPoint x: 1106, endPoint y: 236, distance: 10.0
click at [1105, 230] on input "2.06" at bounding box center [1130, 233] width 109 height 23
type input "2.03"
click at [1072, 305] on div "Cost displayed to the customer Tooling Unit Cost Total cost 210 EUR 2.03 EUR €6…" at bounding box center [1075, 416] width 240 height 554
type input "33.33333333333333"
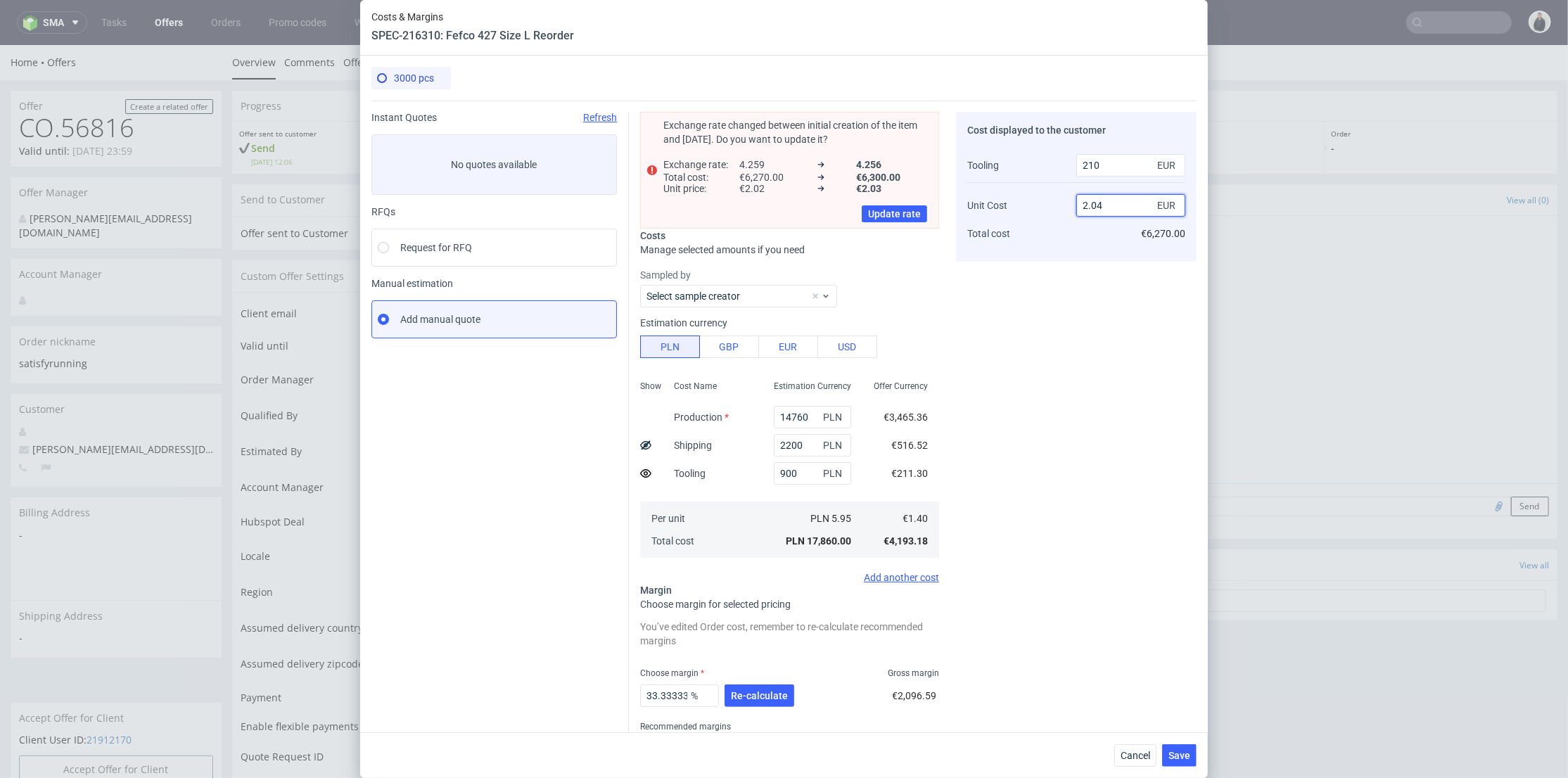
drag, startPoint x: 1093, startPoint y: 204, endPoint x: 1104, endPoint y: 220, distance: 19.4
click at [1103, 205] on input "2.04" at bounding box center [1130, 206] width 109 height 23
type input "2.04"
click at [1083, 270] on div "Cost displayed to the customer Tooling Unit Cost Total cost 210 EUR 2.04 EUR €6…" at bounding box center [1075, 447] width 240 height 671
type input "33.649289099526065"
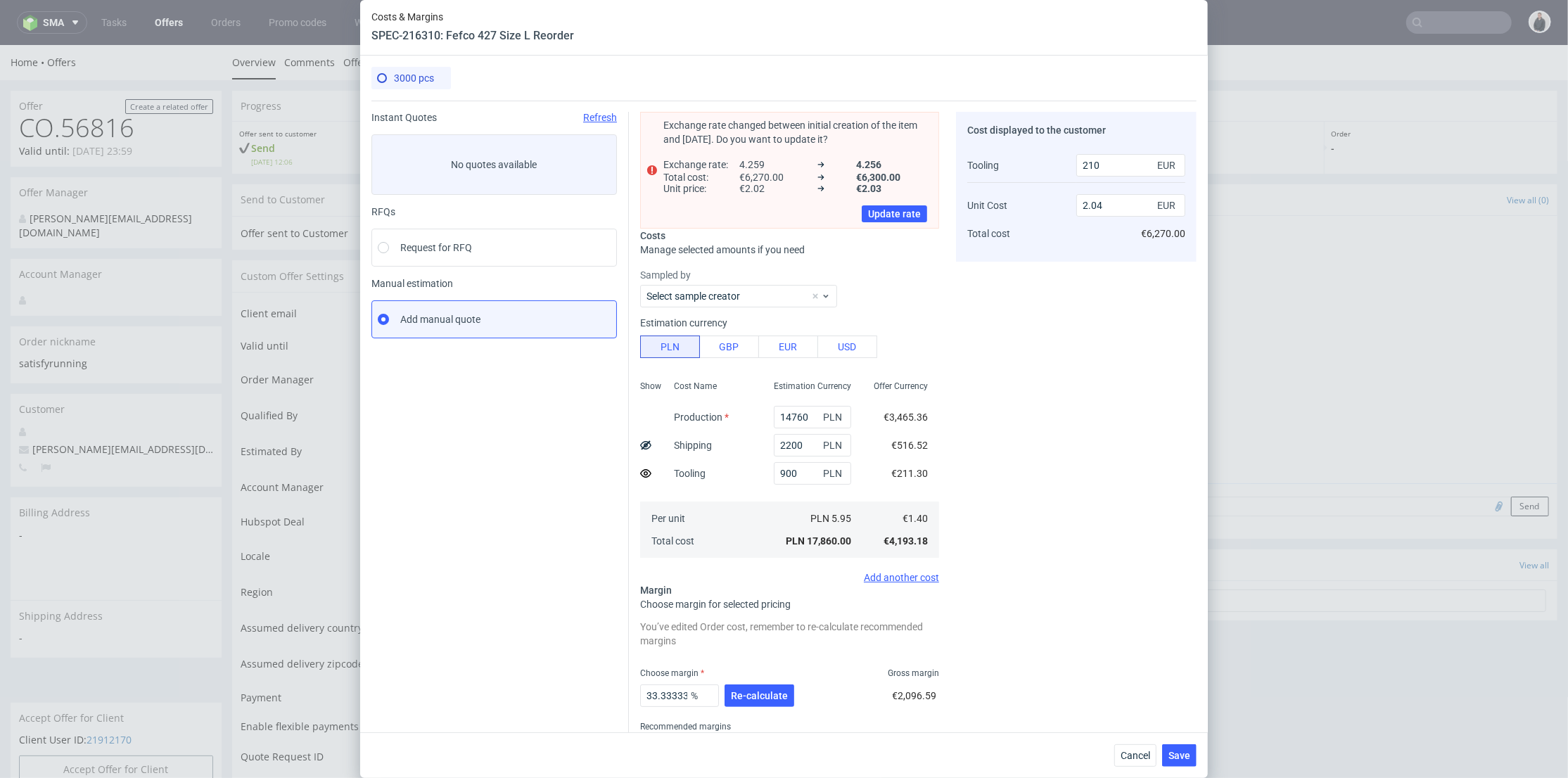
type input "2.03"
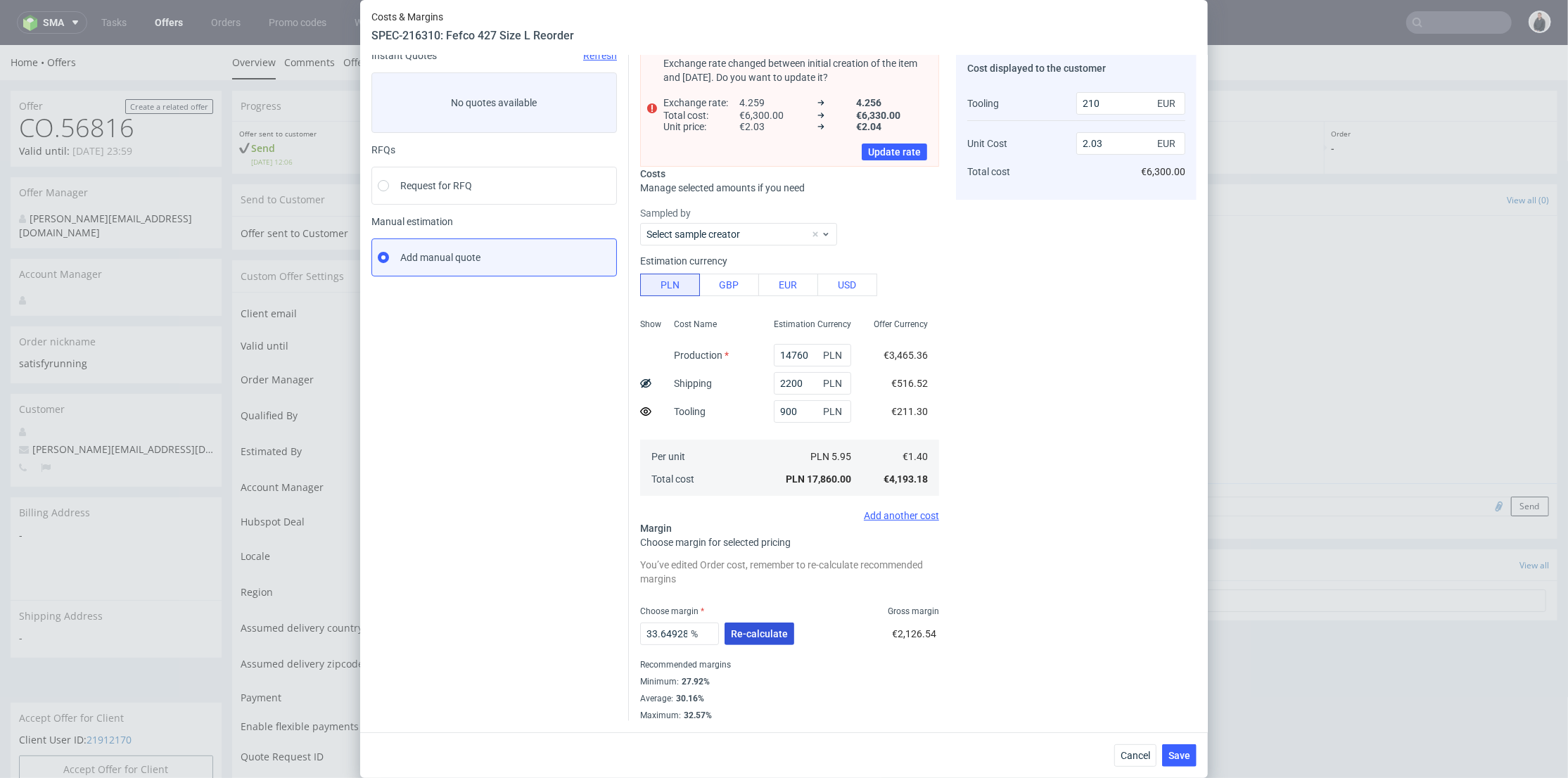
click at [766, 637] on span "Re-calculate" at bounding box center [760, 633] width 57 height 10
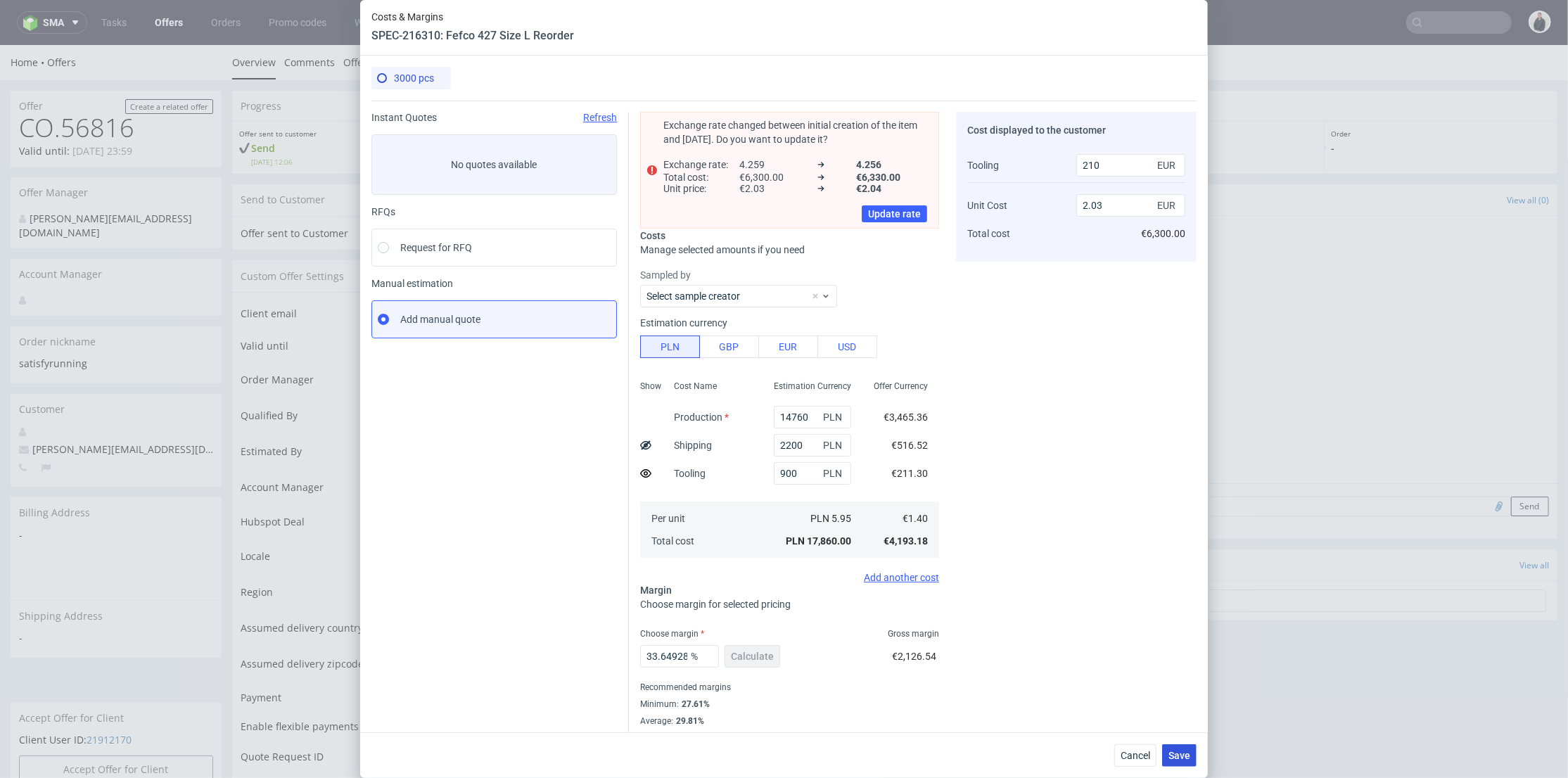
click at [1186, 751] on span "Save" at bounding box center [1179, 755] width 22 height 10
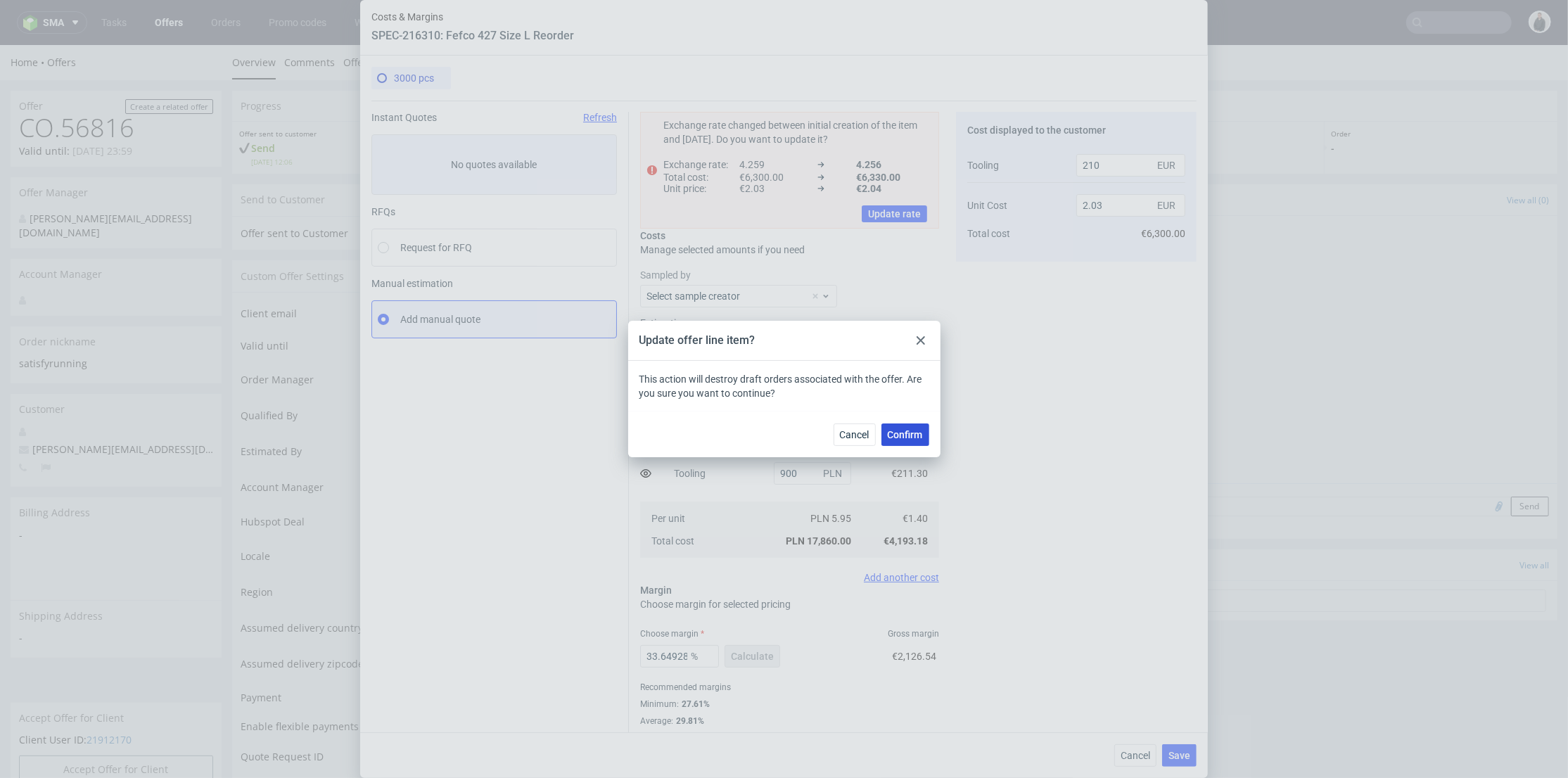
click at [920, 432] on span "Confirm" at bounding box center [905, 435] width 35 height 10
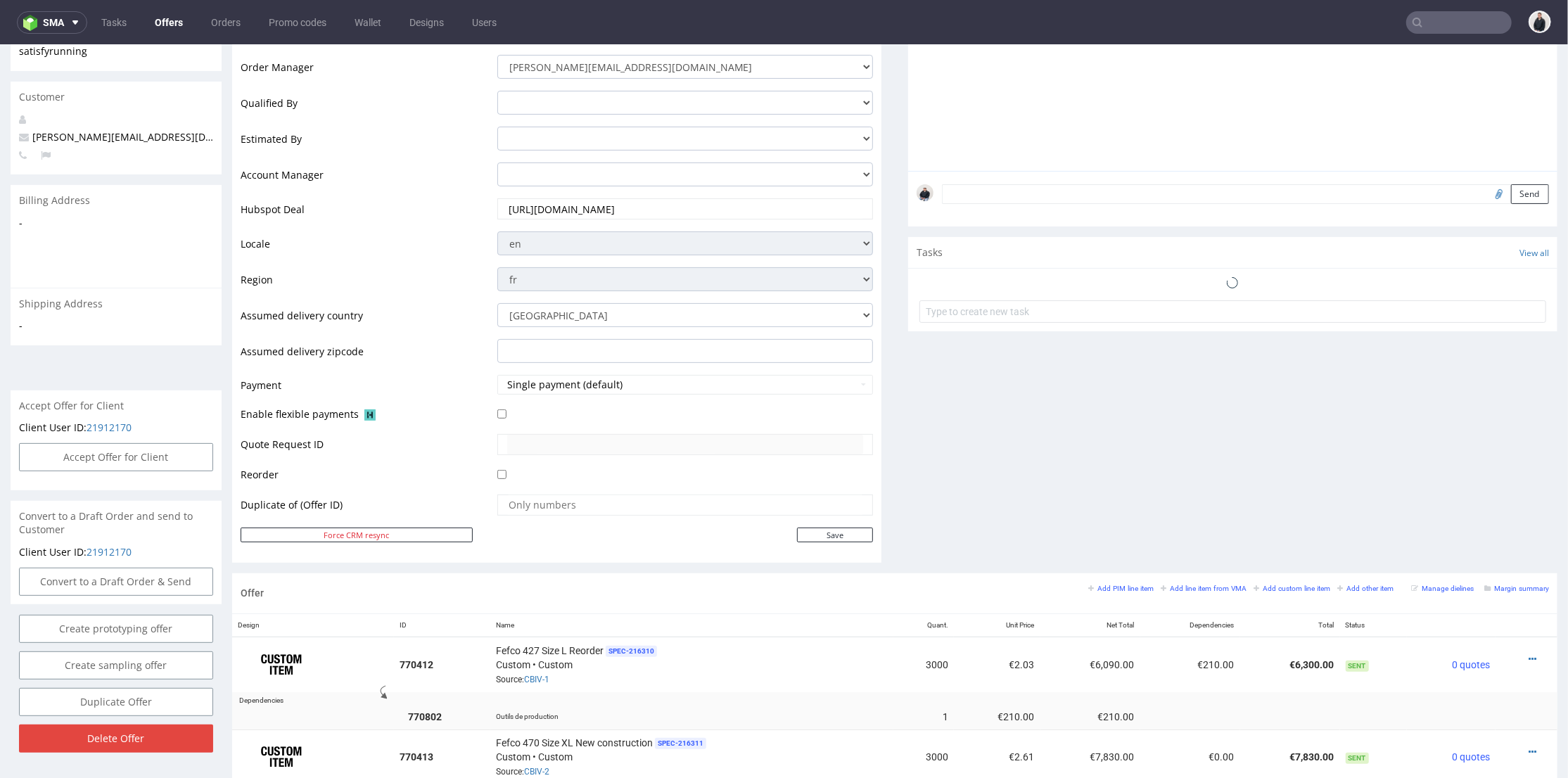
scroll to position [464, 0]
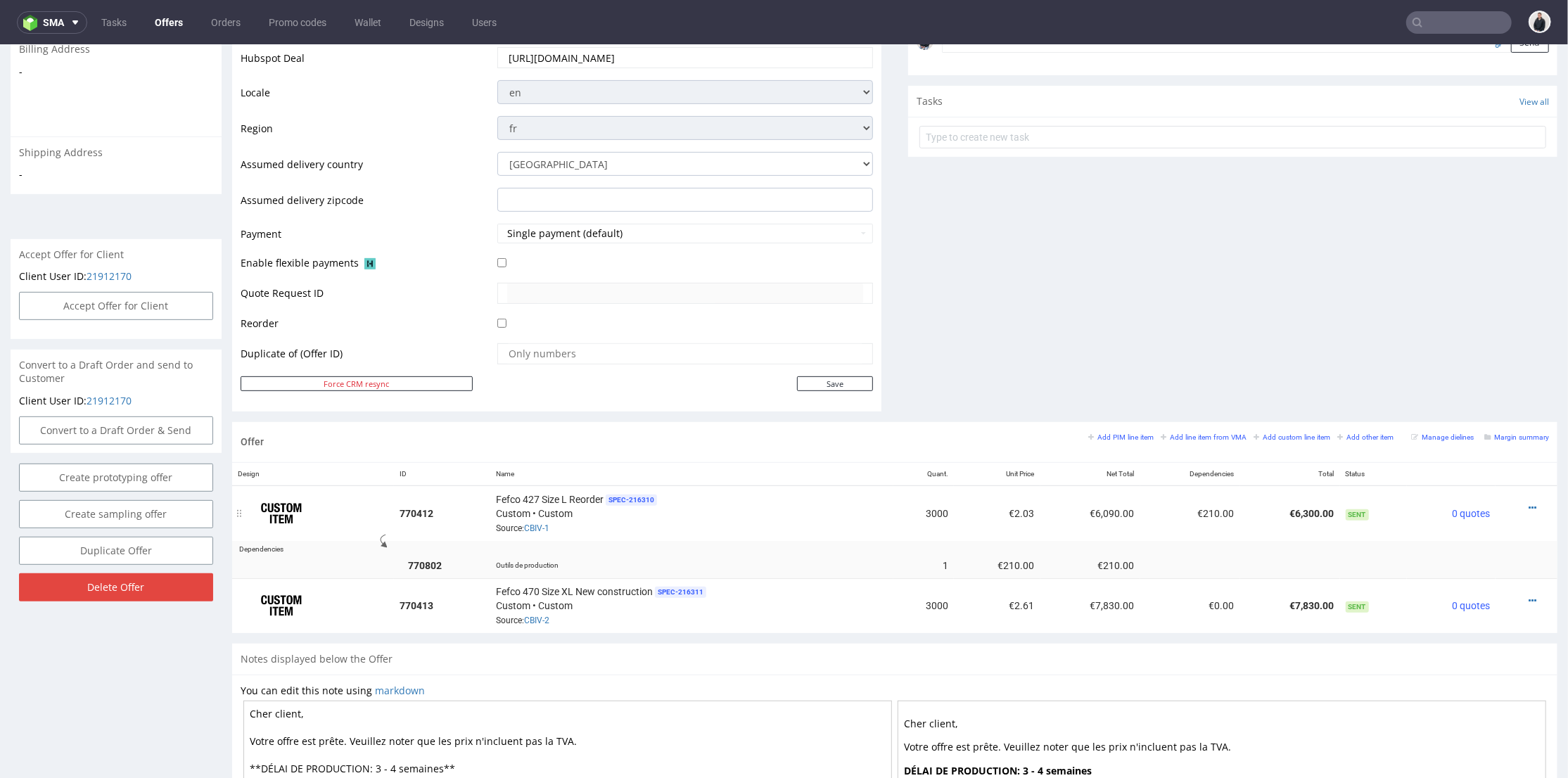
click at [1518, 504] on div at bounding box center [1522, 507] width 42 height 14
click at [1529, 502] on icon at bounding box center [1533, 507] width 8 height 10
click at [1458, 304] on span "Edit item specification" at bounding box center [1469, 301] width 113 height 14
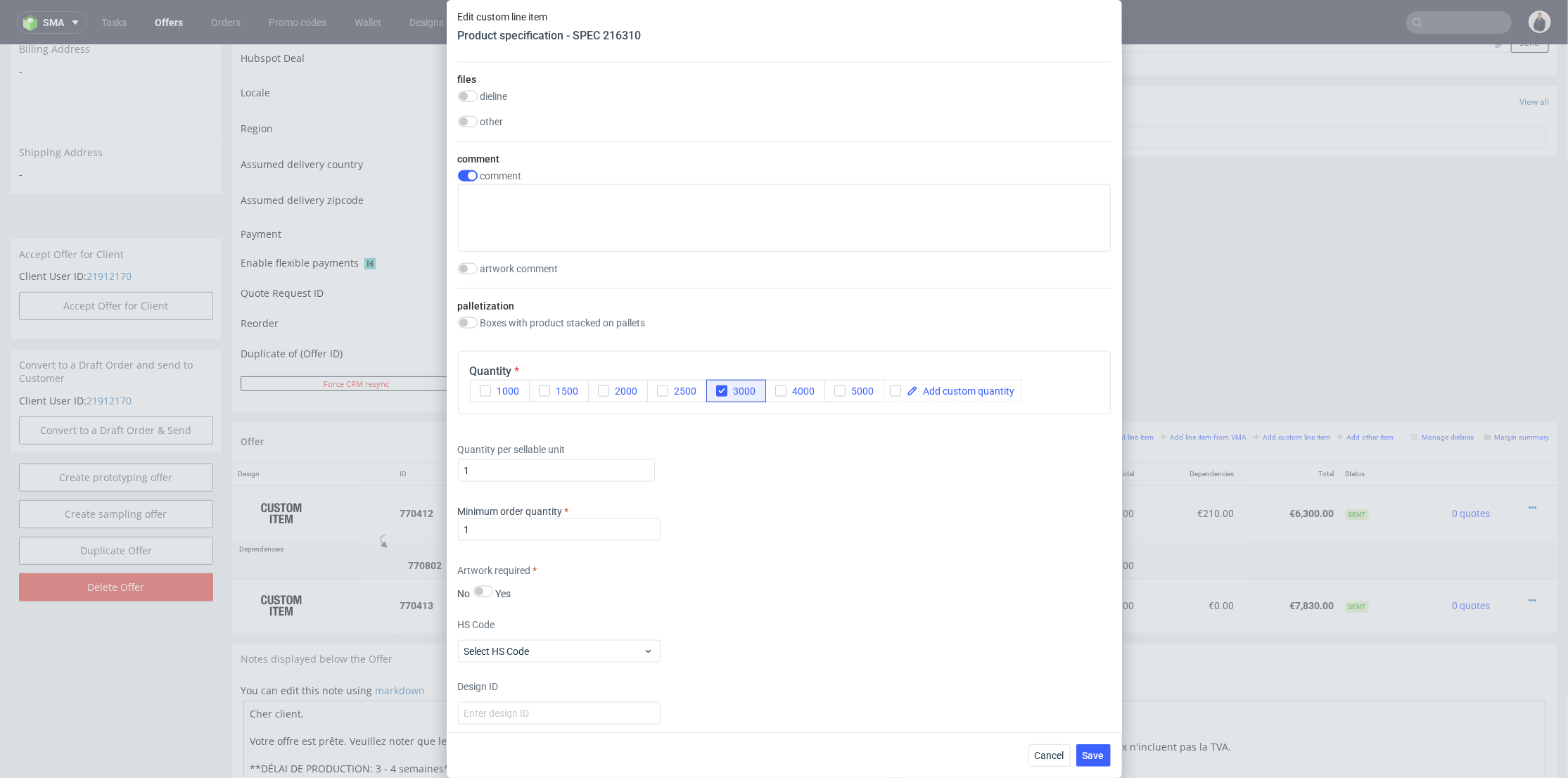
scroll to position [1875, 0]
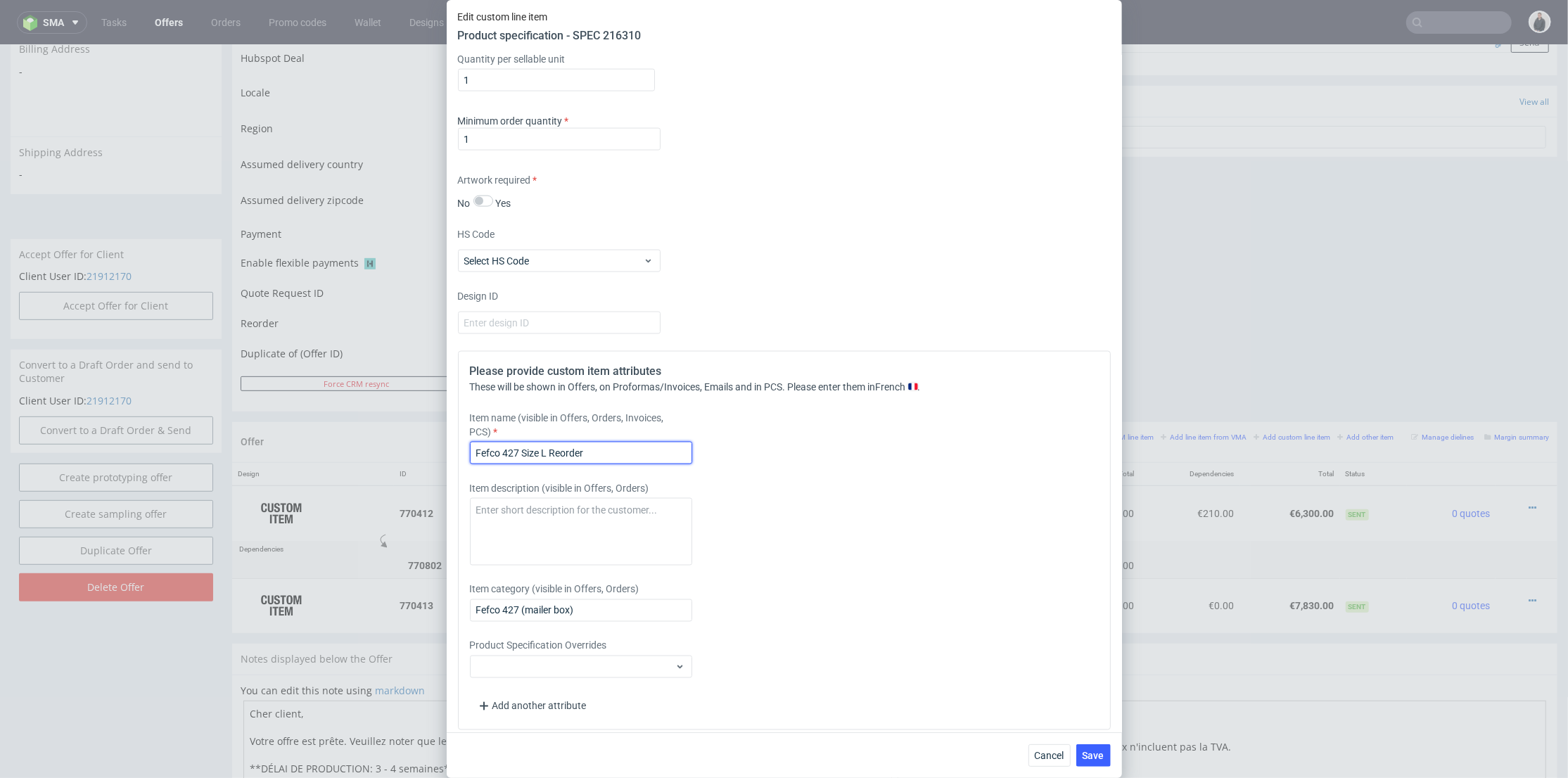
click at [612, 465] on input "Fefco 427 Size L Reorder" at bounding box center [581, 453] width 222 height 23
drag, startPoint x: 609, startPoint y: 507, endPoint x: 554, endPoint y: 507, distance: 55.0
click at [554, 465] on input "Fefco 427 Size L Reorder" at bounding box center [581, 453] width 222 height 23
type input "Fefco 427 Size L New design + white print"
click at [1091, 746] on button "Save" at bounding box center [1094, 755] width 35 height 23
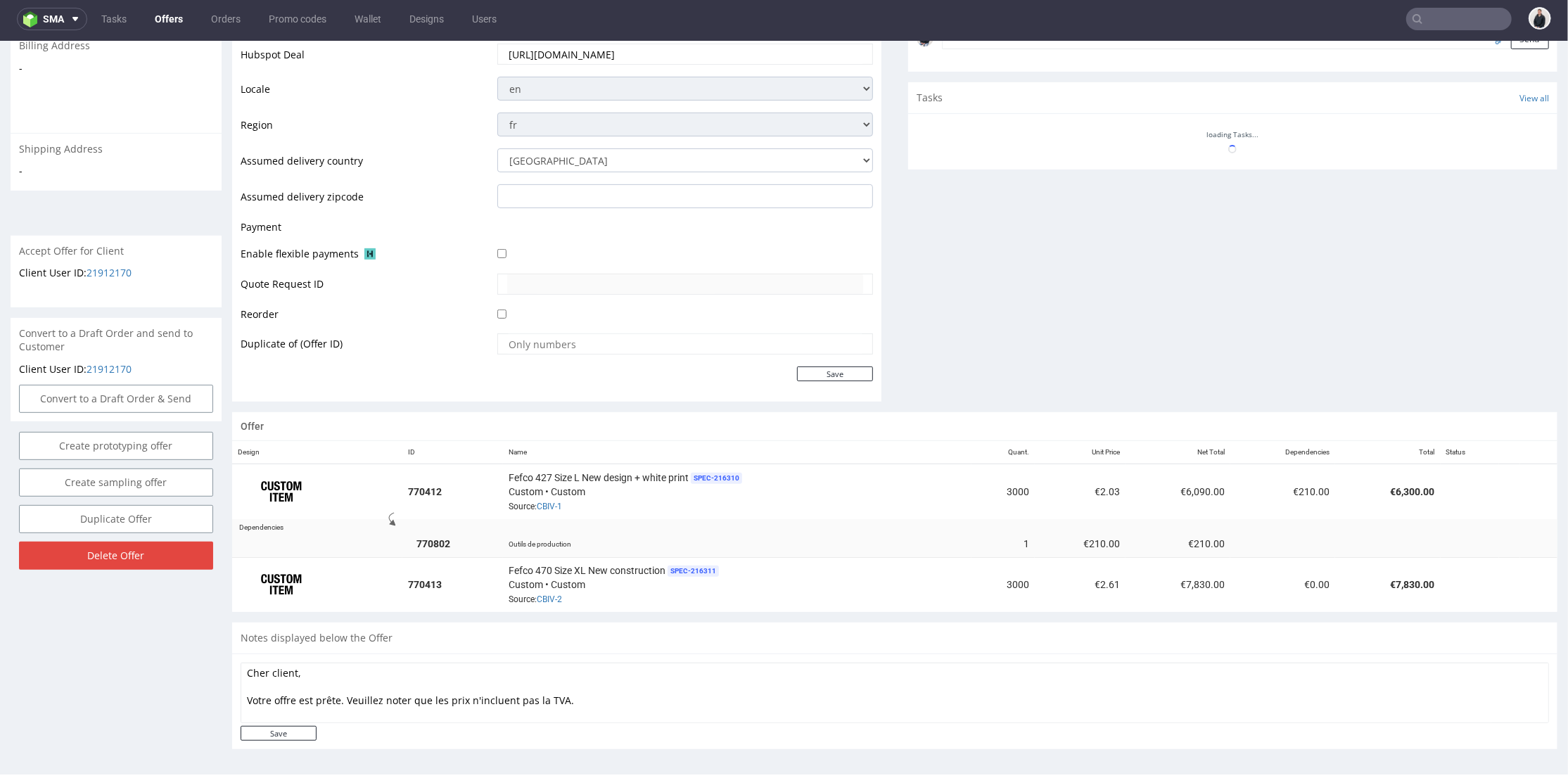
scroll to position [682, 0]
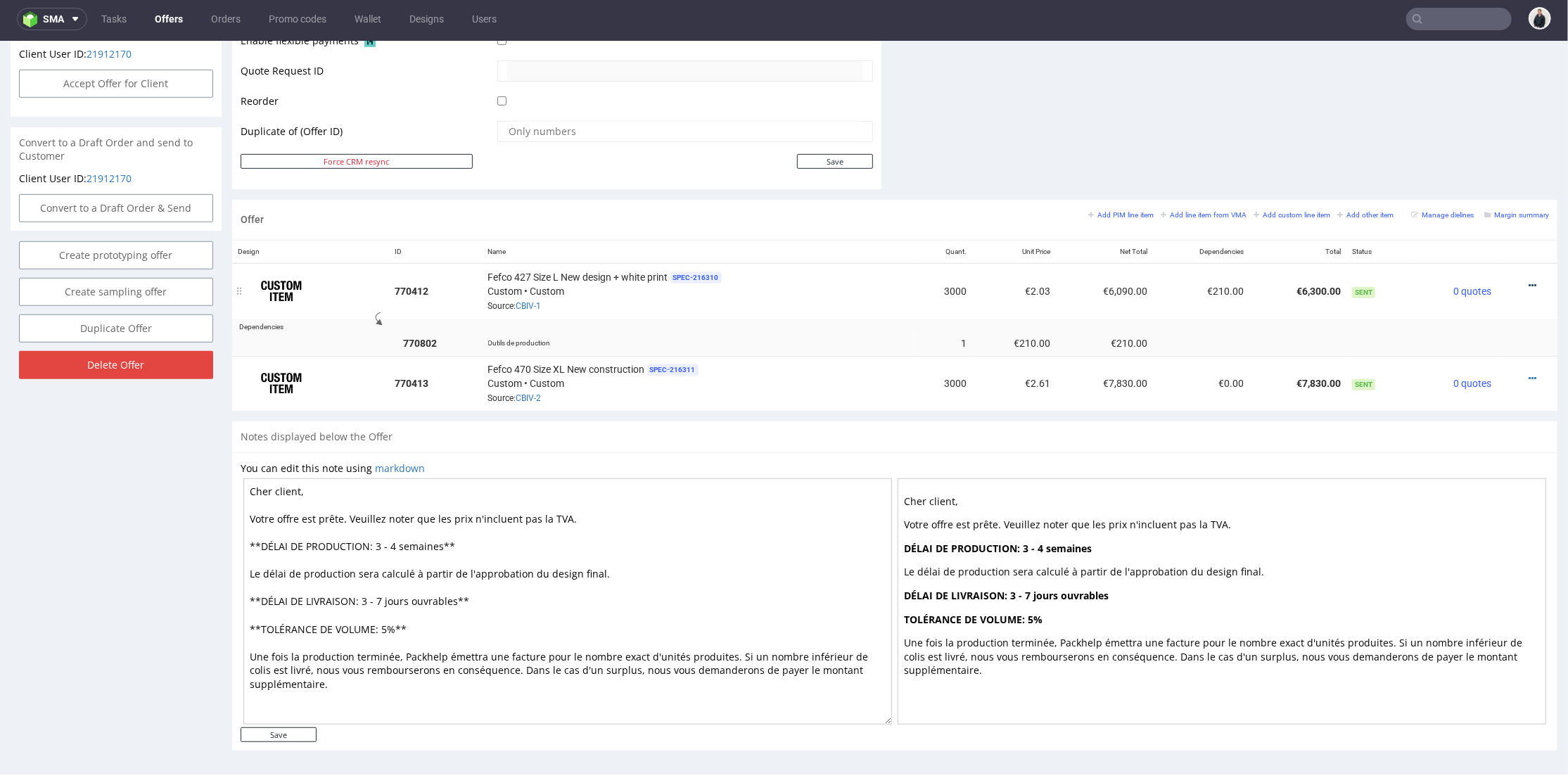
click at [1529, 282] on icon at bounding box center [1533, 285] width 8 height 10
click at [1459, 176] on span "Add quantity" at bounding box center [1469, 179] width 113 height 14
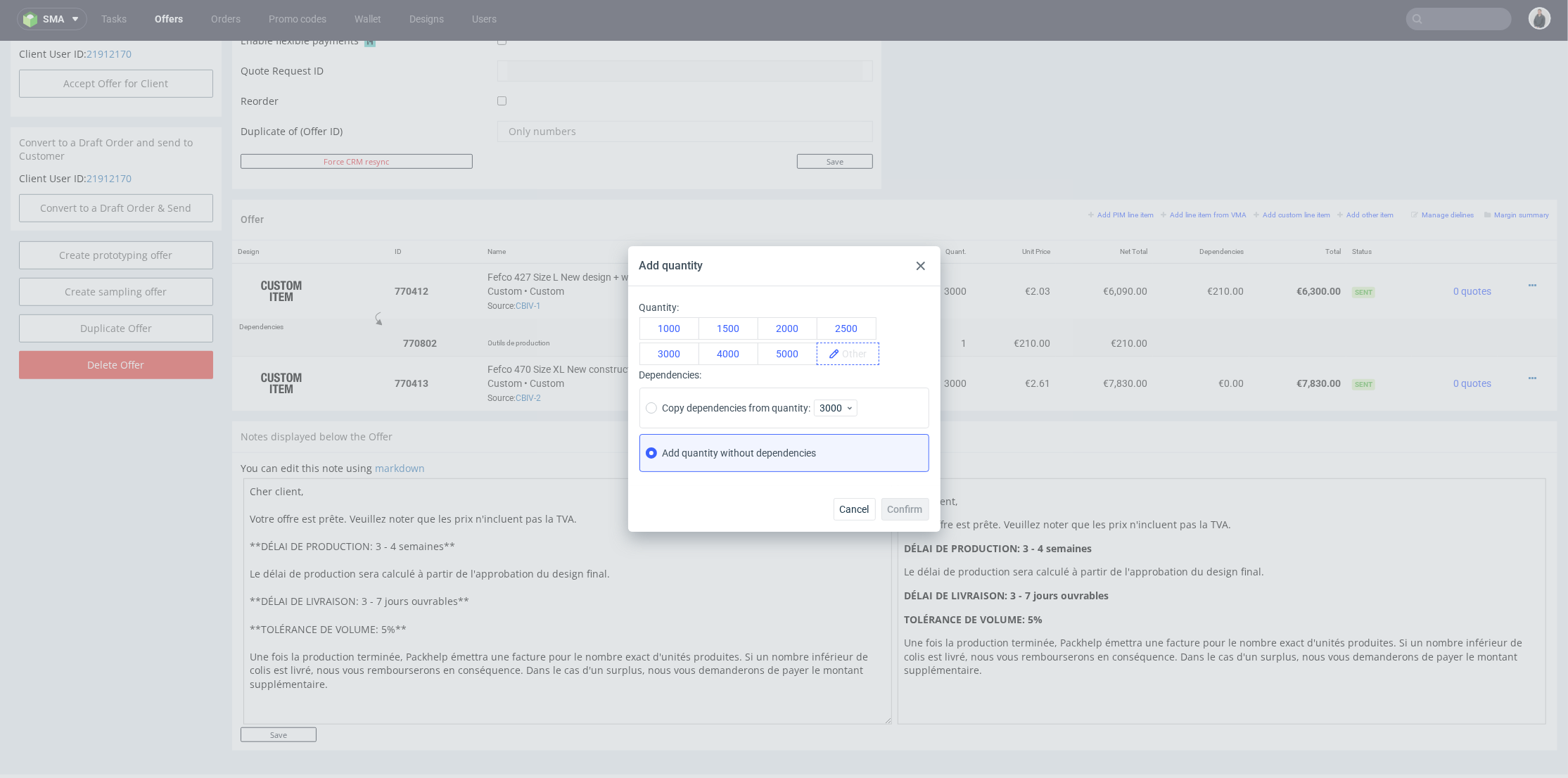
drag, startPoint x: 846, startPoint y: 353, endPoint x: 853, endPoint y: 356, distance: 7.6
click at [847, 353] on span at bounding box center [859, 354] width 38 height 21
click at [859, 359] on span "6000" at bounding box center [858, 354] width 37 height 21
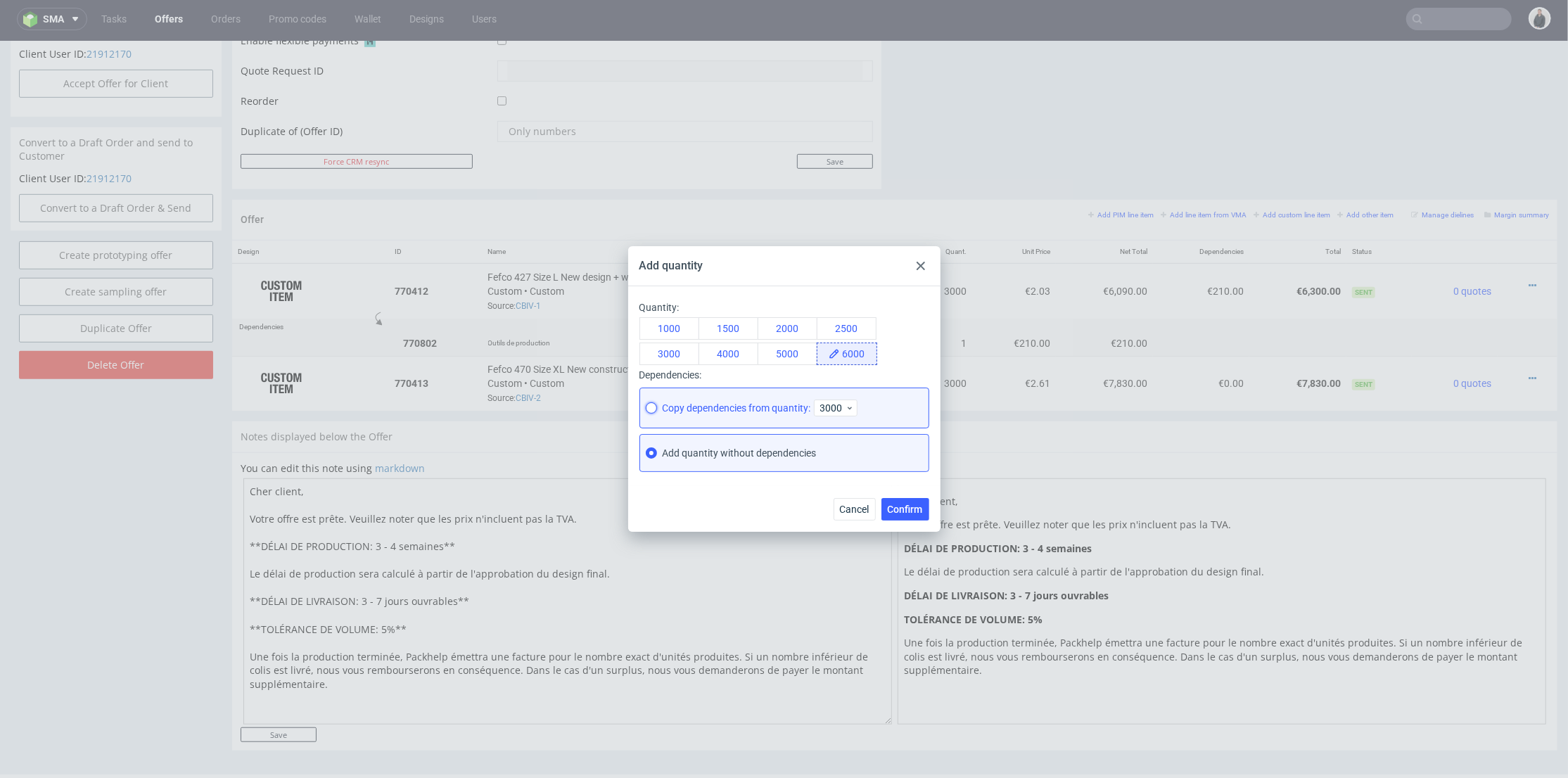
click at [650, 404] on input "Copy dependencies from quantity: 3000" at bounding box center [651, 407] width 11 height 11
radio input "true"
radio input "false"
click at [903, 511] on span "Confirm" at bounding box center [905, 509] width 35 height 10
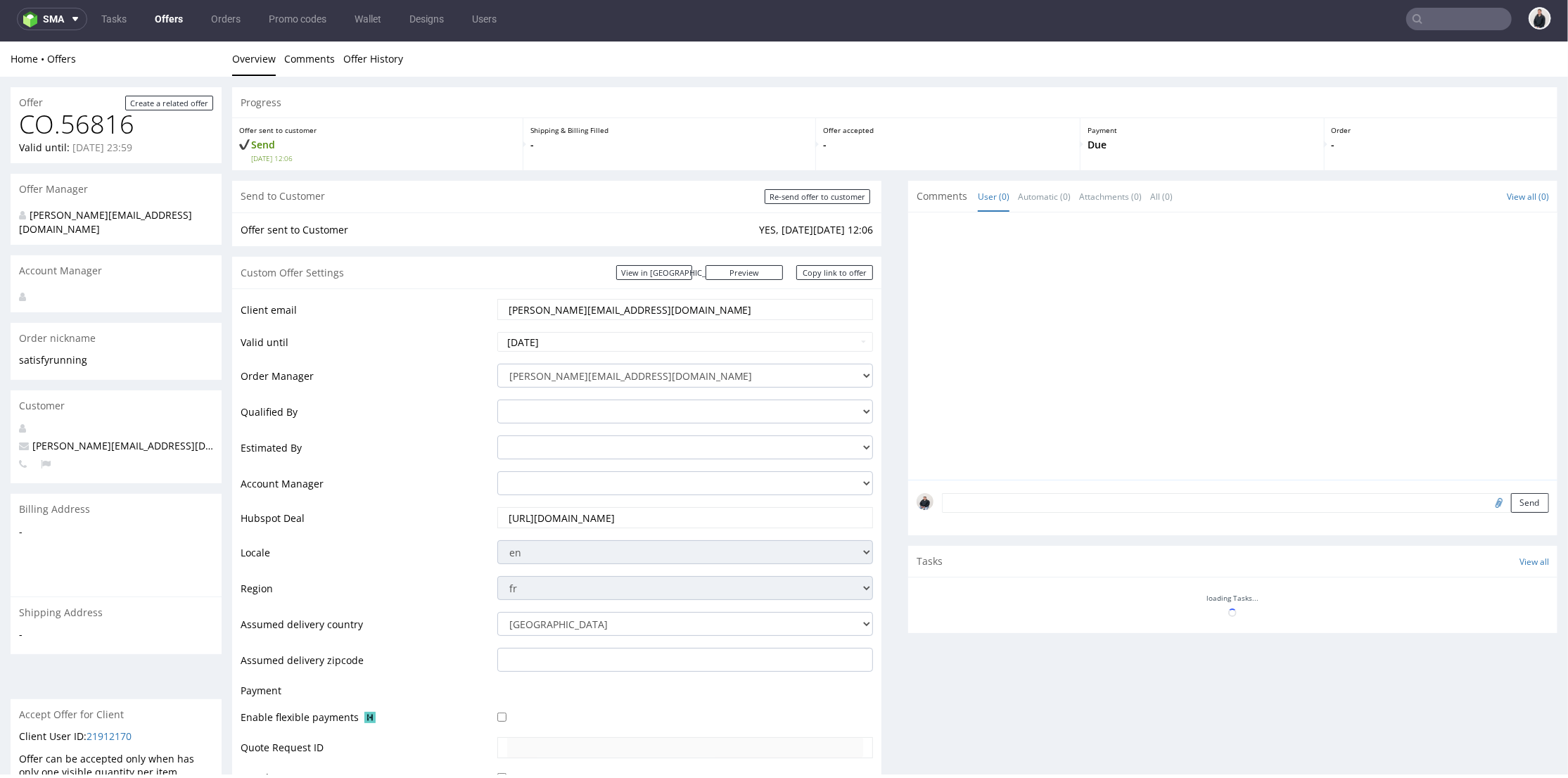
scroll to position [468, 0]
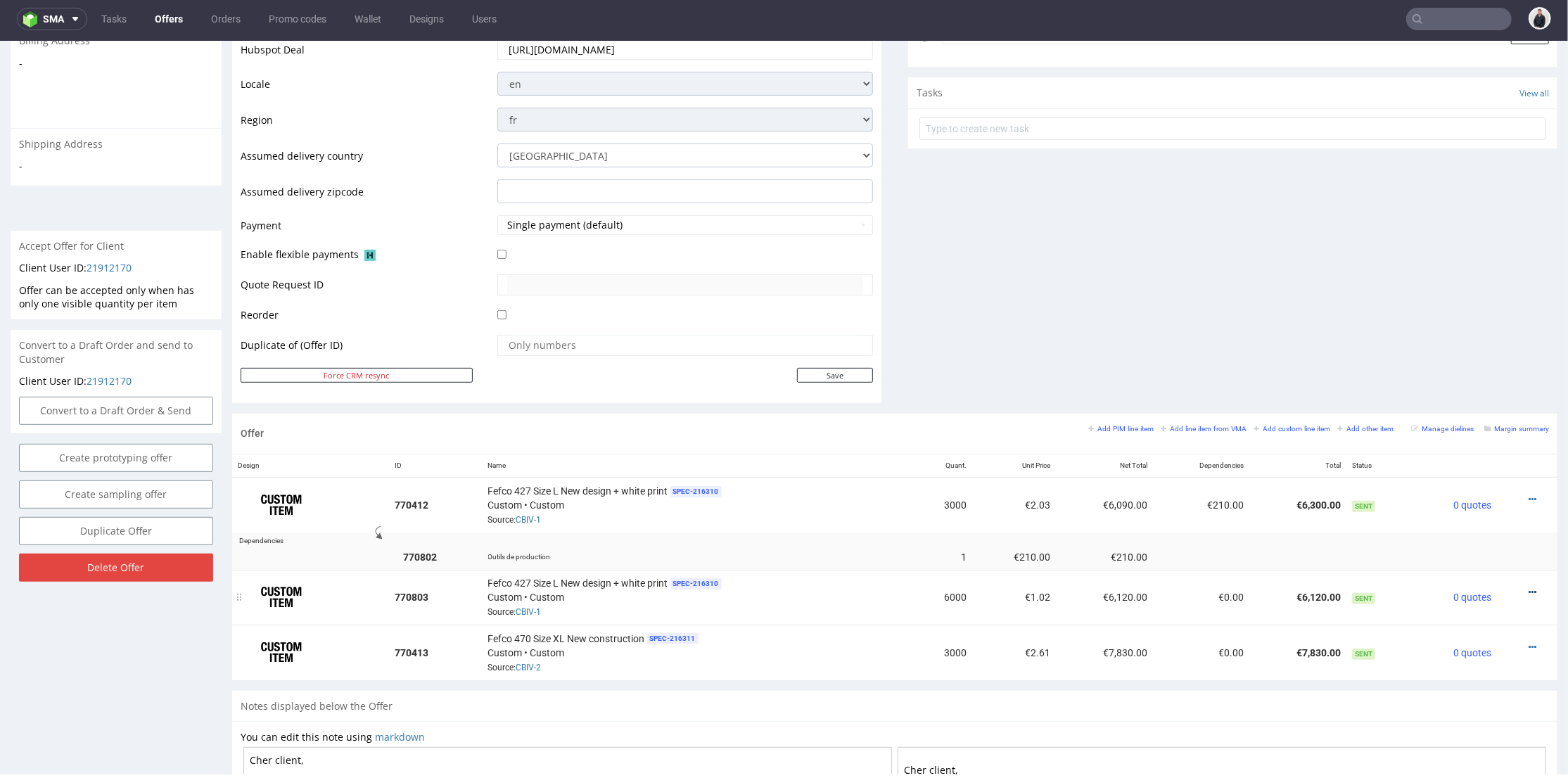
click at [1529, 587] on icon at bounding box center [1533, 591] width 8 height 10
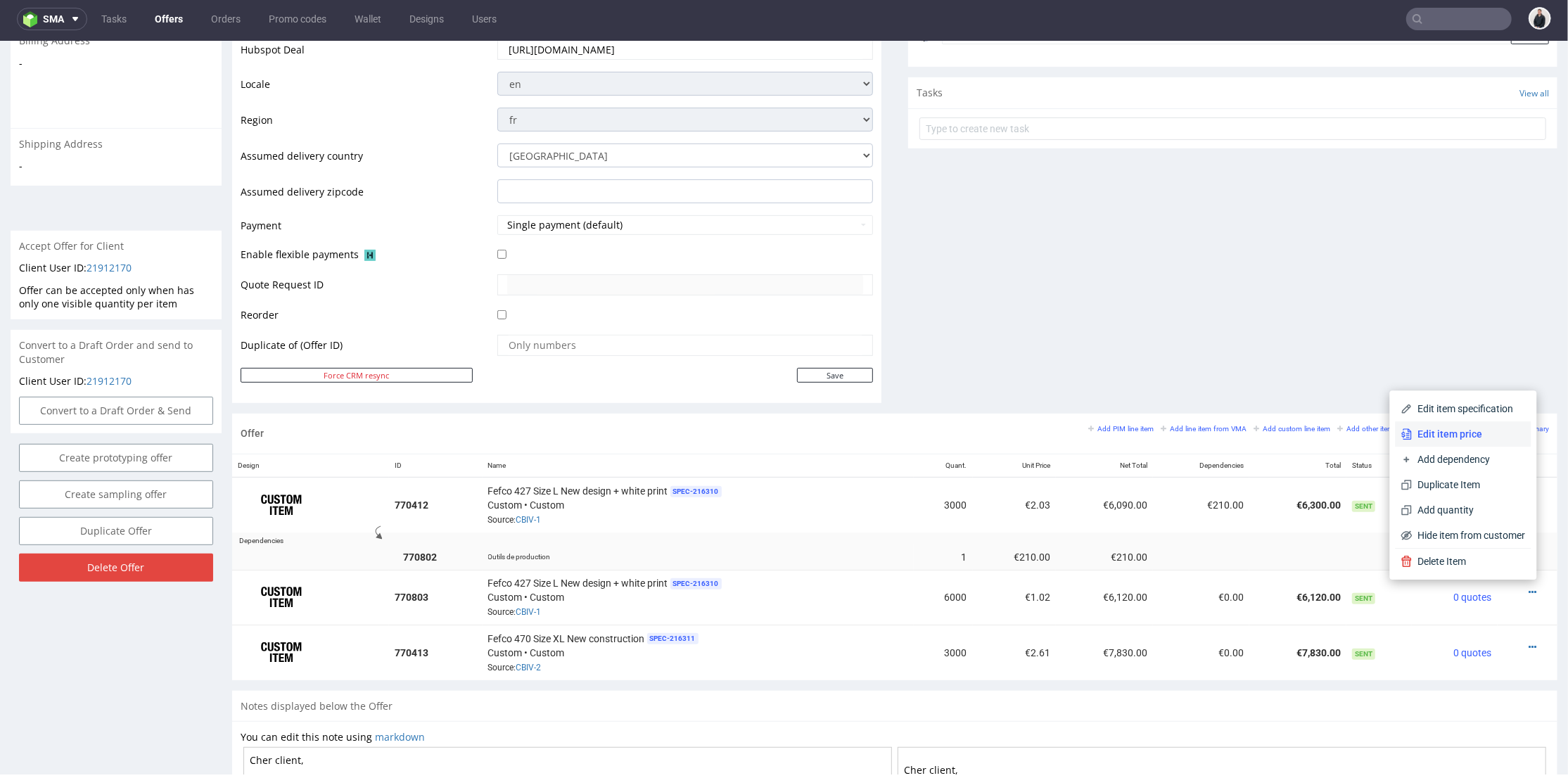
click at [1466, 436] on span "Edit item price" at bounding box center [1469, 433] width 113 height 14
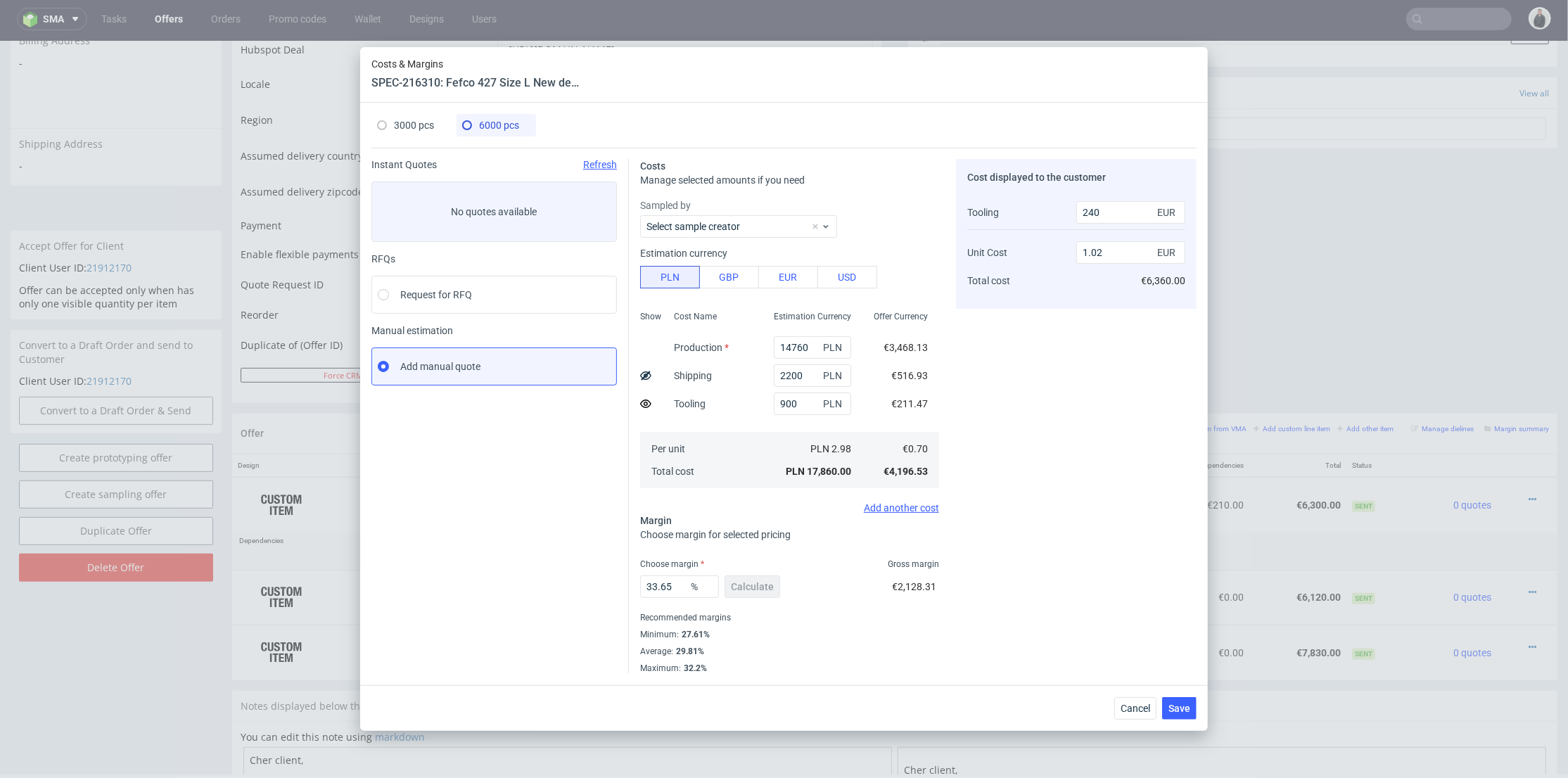
click at [425, 120] on span "3000 pcs" at bounding box center [413, 125] width 40 height 11
type input "210"
type input "2.03"
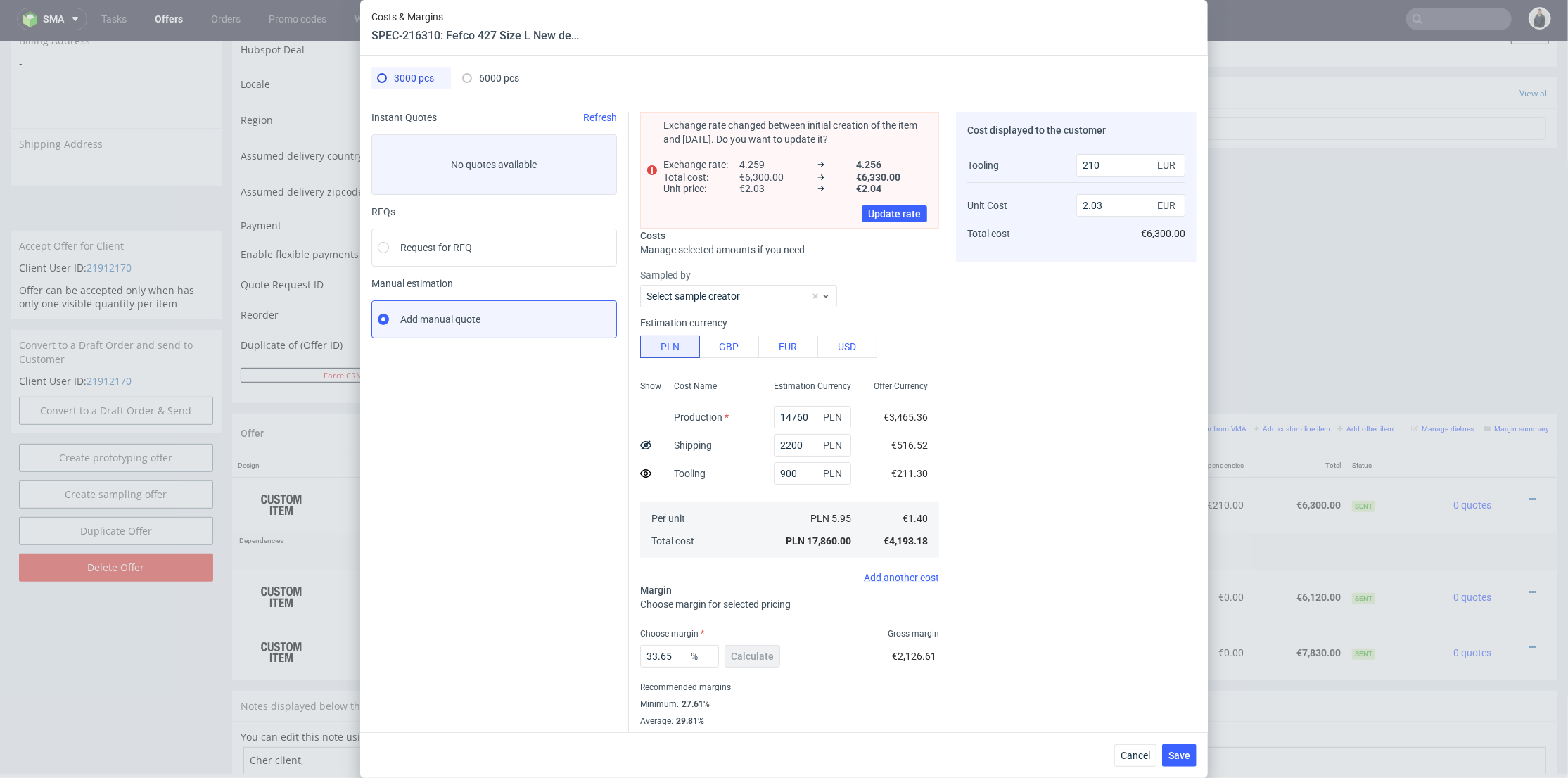
click at [492, 117] on div "Instant Quotes Refresh" at bounding box center [494, 117] width 246 height 11
click at [493, 76] on span "6000 pcs" at bounding box center [499, 78] width 40 height 11
type input "240"
type input "1.02"
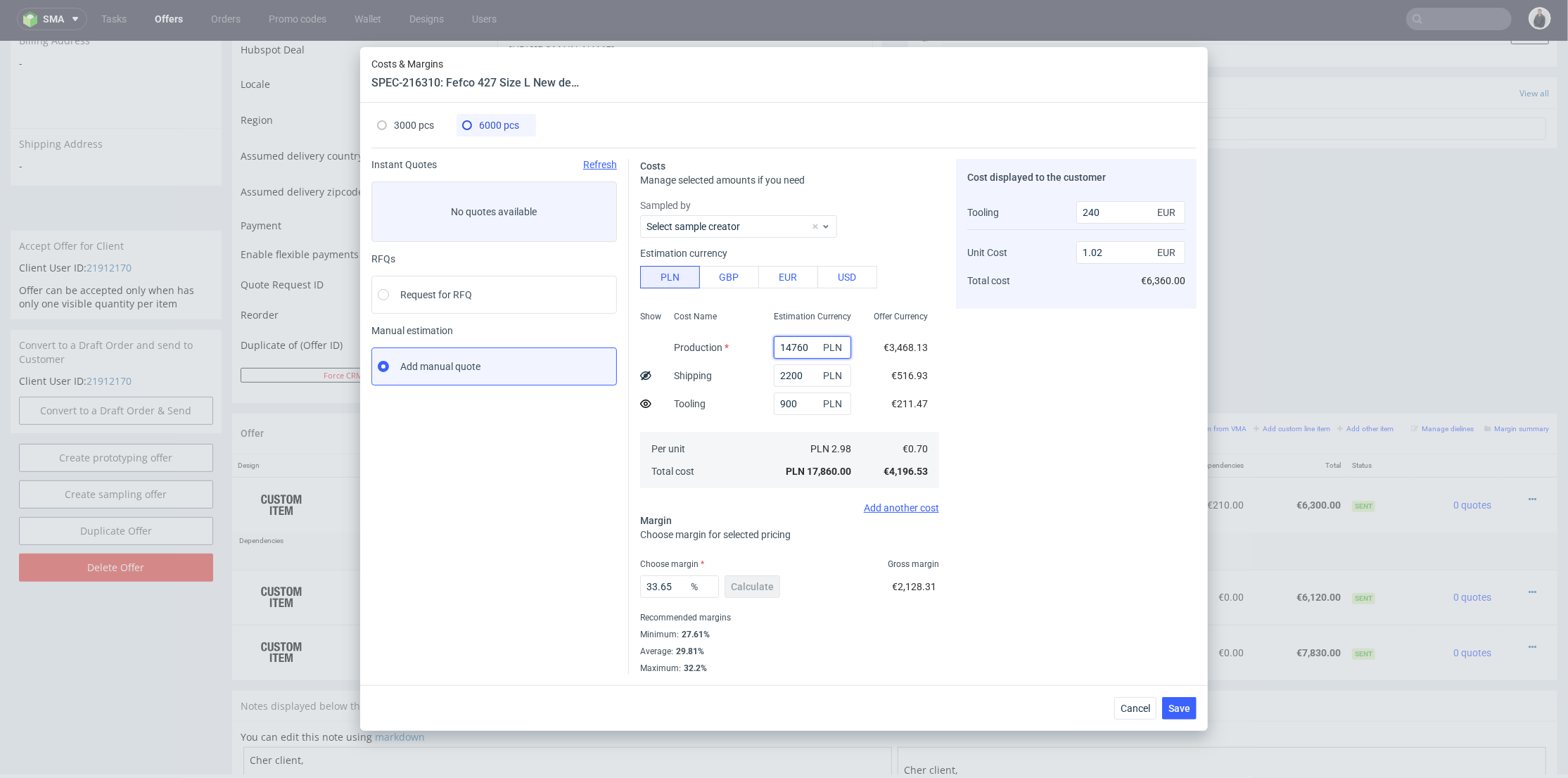
click at [803, 349] on input "14760" at bounding box center [813, 347] width 78 height 23
paste input "2892"
type input "28920"
type input "1.86"
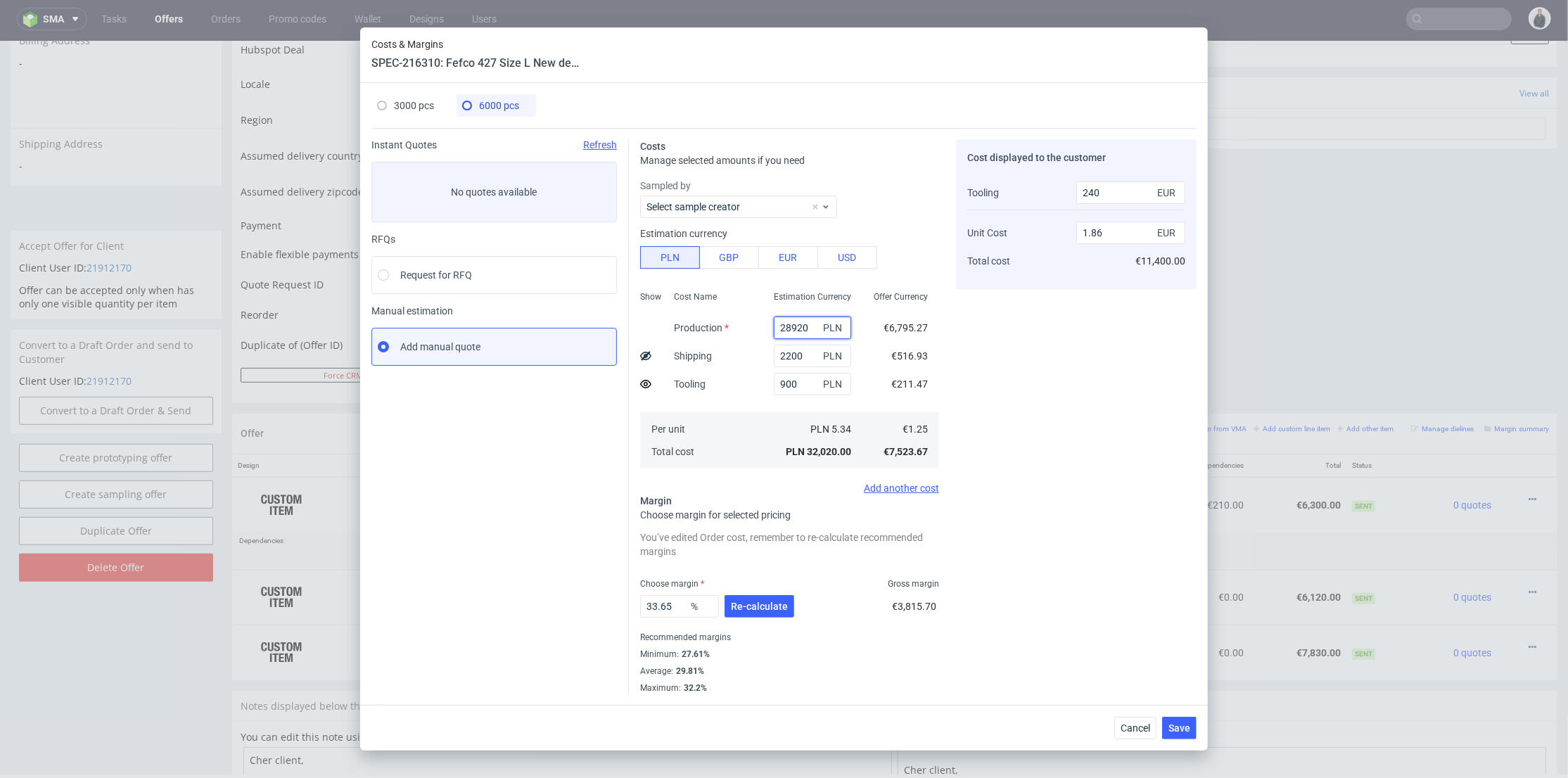
type input "28920"
drag, startPoint x: 797, startPoint y: 353, endPoint x: 750, endPoint y: 351, distance: 47.0
click at [750, 351] on div "Show Cost Name Production Shipping Tooling Per unit Total cost Estimation Curre…" at bounding box center [789, 378] width 299 height 186
type input "5100"
click at [763, 393] on div "900 PLN" at bounding box center [813, 383] width 100 height 28
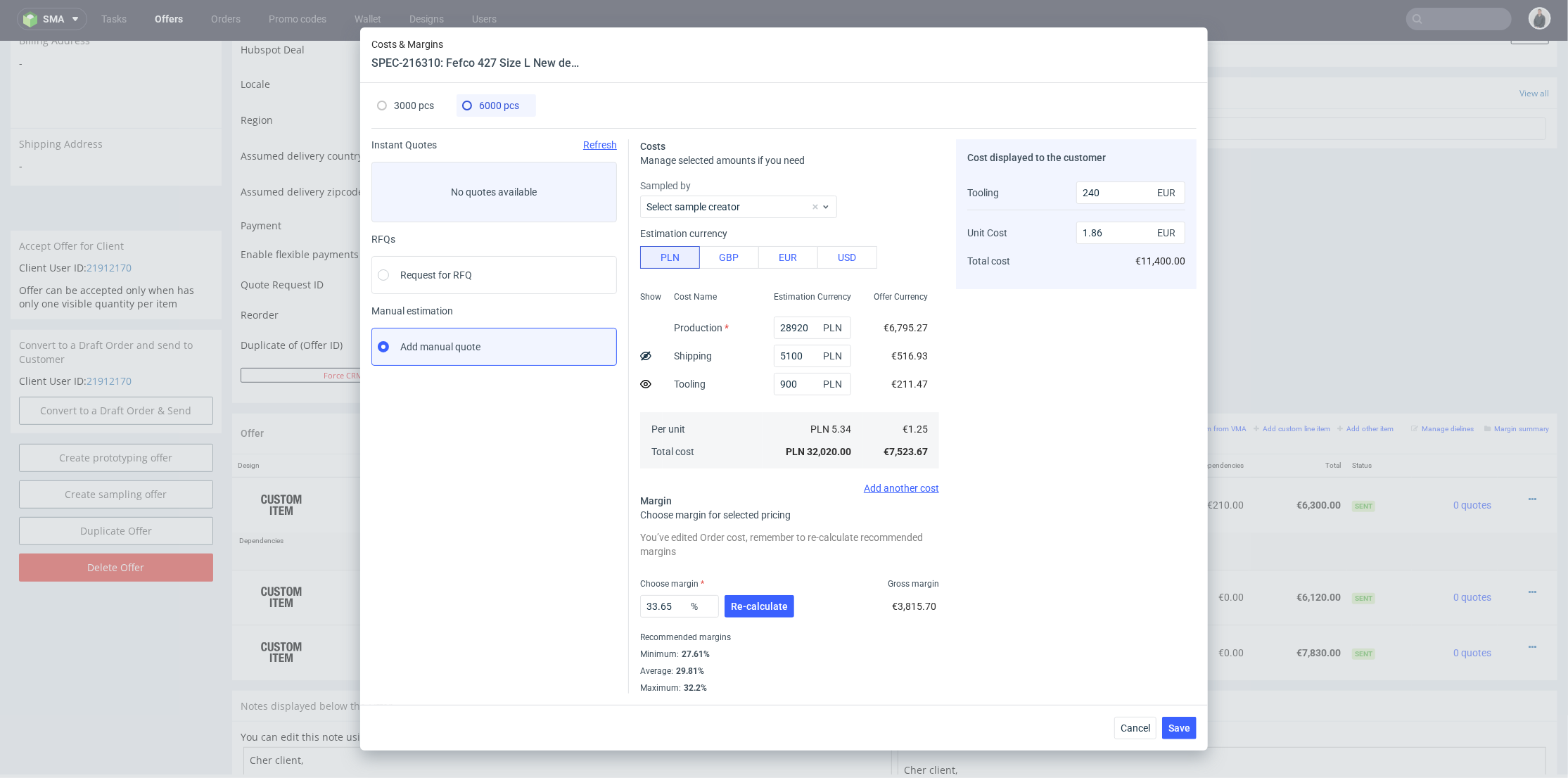
type input "2.03"
click at [768, 603] on span "Re-calculate" at bounding box center [760, 606] width 57 height 10
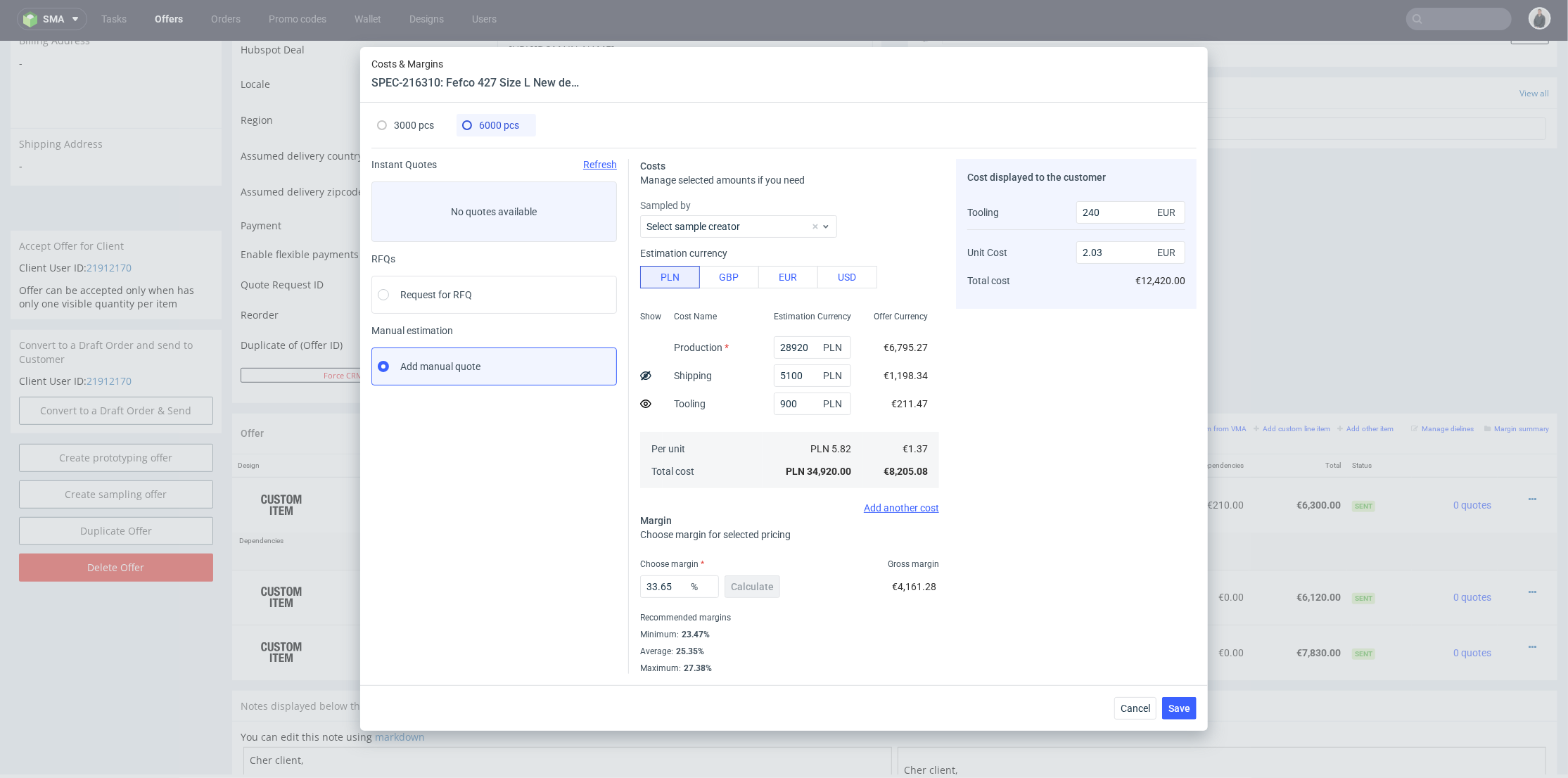
click at [411, 127] on span "3000 pcs" at bounding box center [413, 125] width 40 height 11
type input "14760"
type input "2200"
type input "210"
type input "2.03"
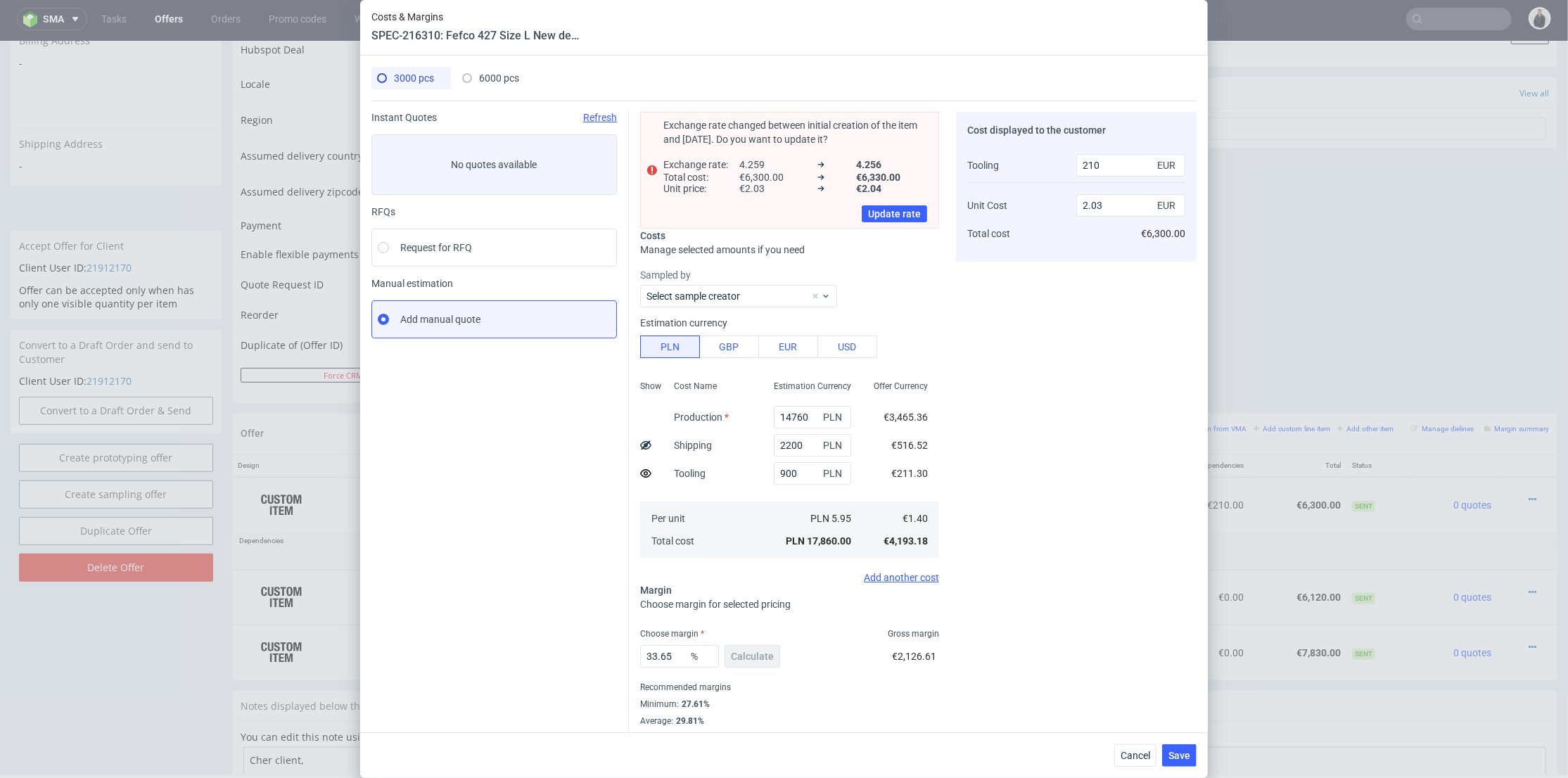
click at [493, 75] on span "6000 pcs" at bounding box center [499, 78] width 40 height 11
type input "28920"
type input "5100"
type input "240"
type input "2.03"
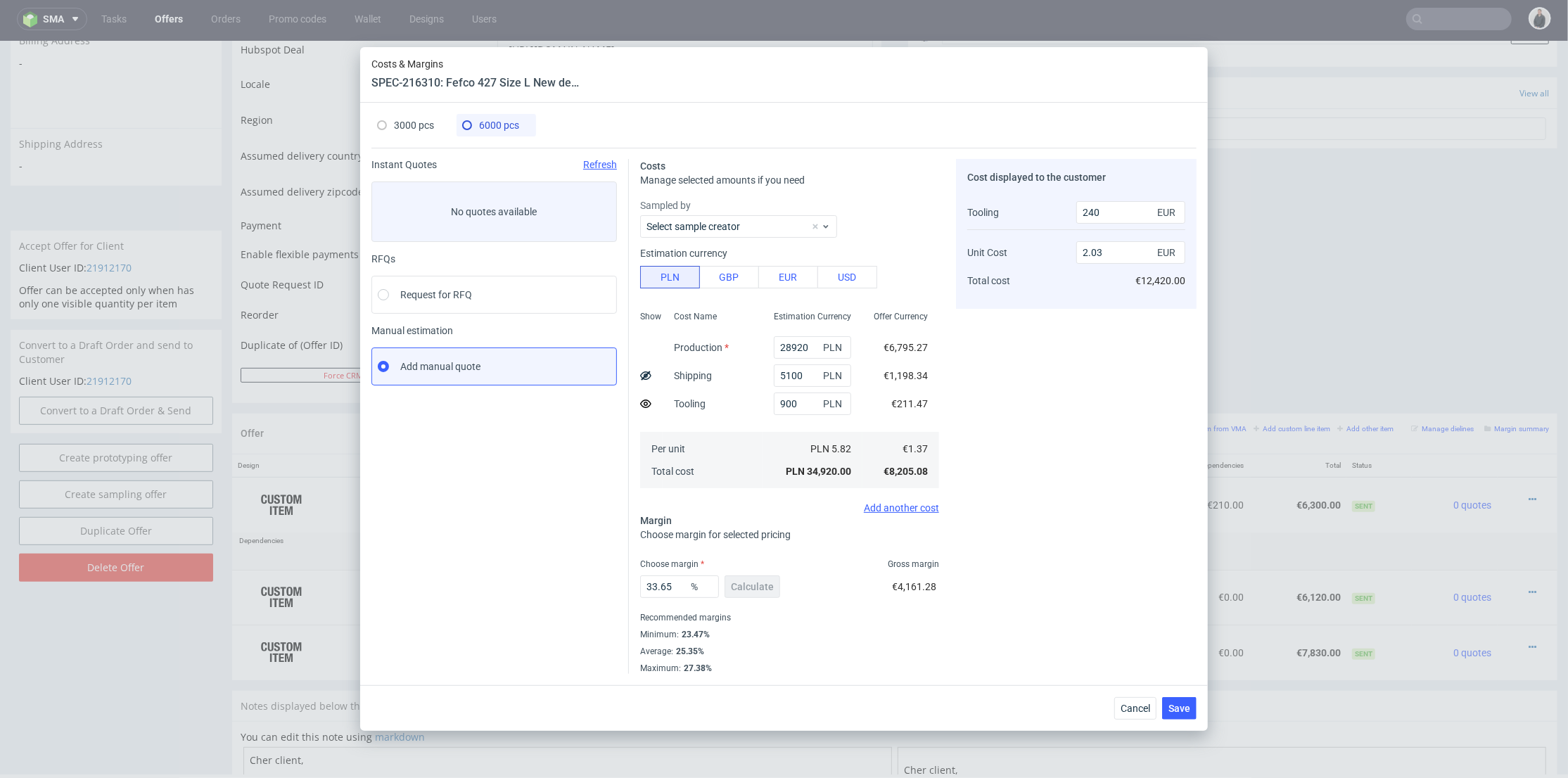
click at [411, 123] on span "3000 pcs" at bounding box center [413, 125] width 40 height 11
type input "14760"
type input "2200"
type input "210"
type input "2.03"
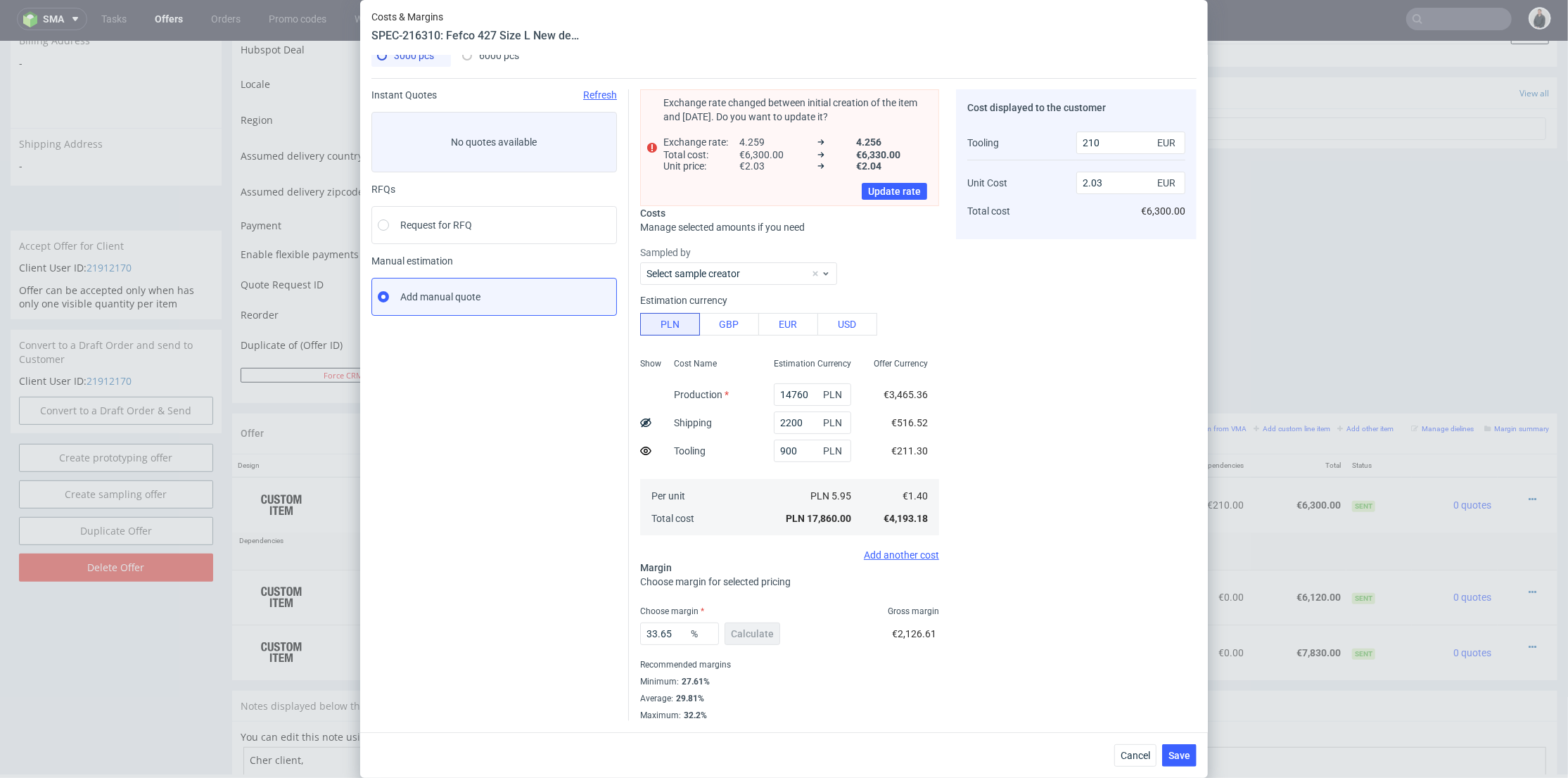
scroll to position [0, 0]
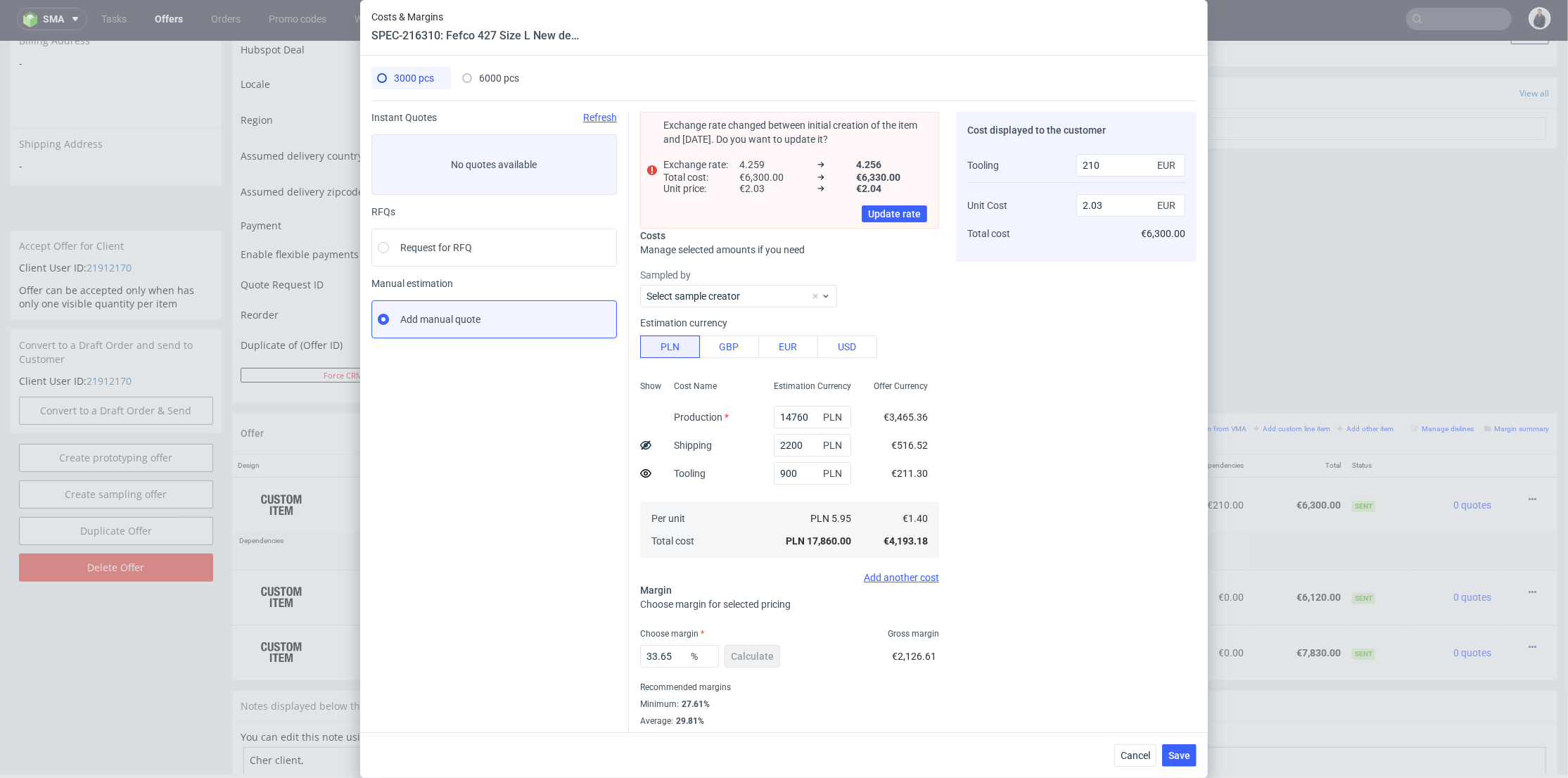
click at [487, 78] on span "6000 pcs" at bounding box center [499, 78] width 40 height 11
type input "28920"
type input "5100"
type input "240"
type input "2.03"
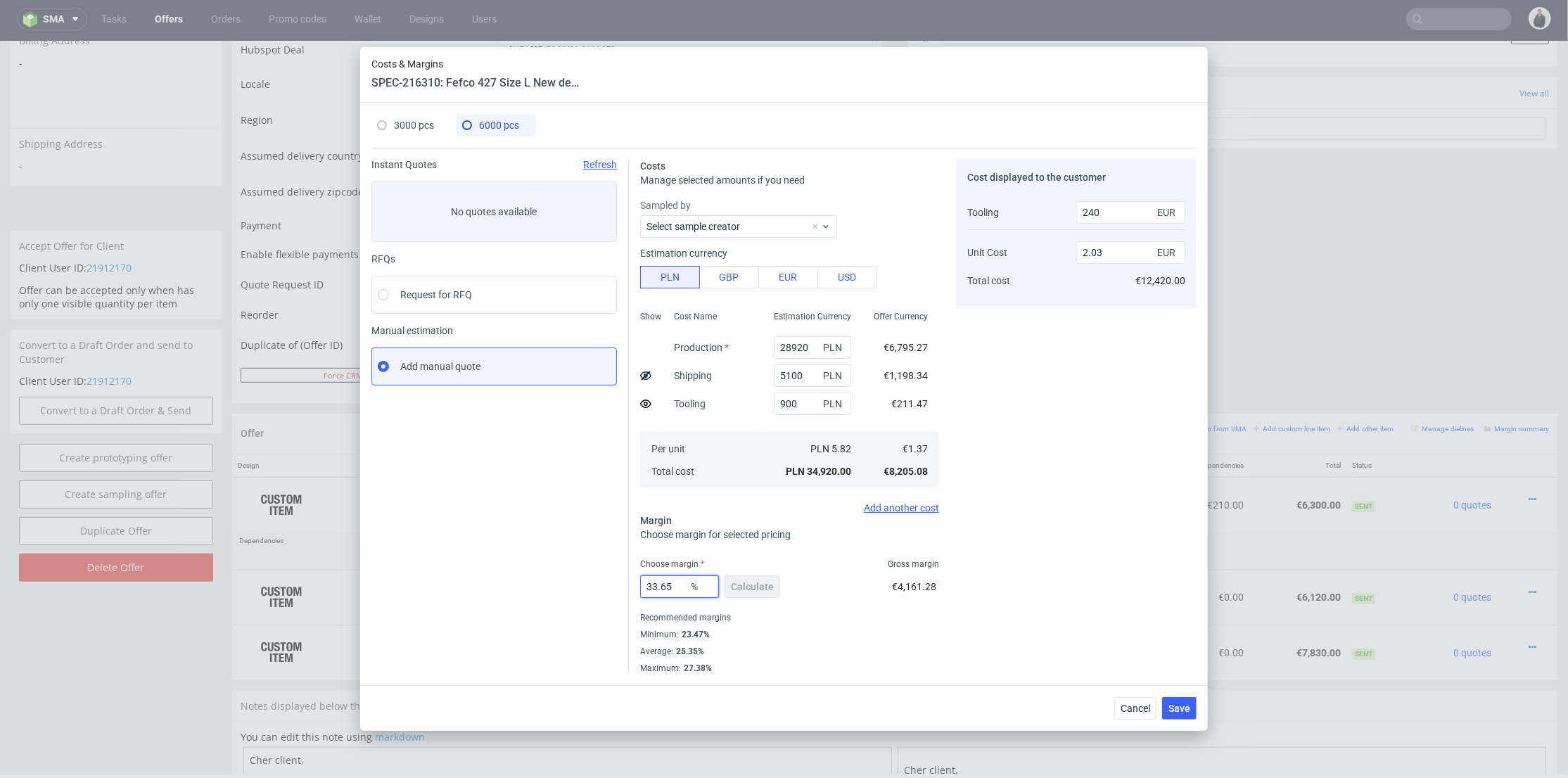
drag, startPoint x: 676, startPoint y: 587, endPoint x: 829, endPoint y: 550, distance: 157.4
click at [609, 583] on div "Instant Quotes Refresh No quotes available RFQs Request for RFQ Manual estimati…" at bounding box center [784, 410] width 825 height 526
type input "29"
click at [1072, 516] on div "Cost displayed to the customer Tooling Unit Cost Total cost 240 EUR 2.03 EUR €1…" at bounding box center [1075, 416] width 240 height 515
type input "1.89"
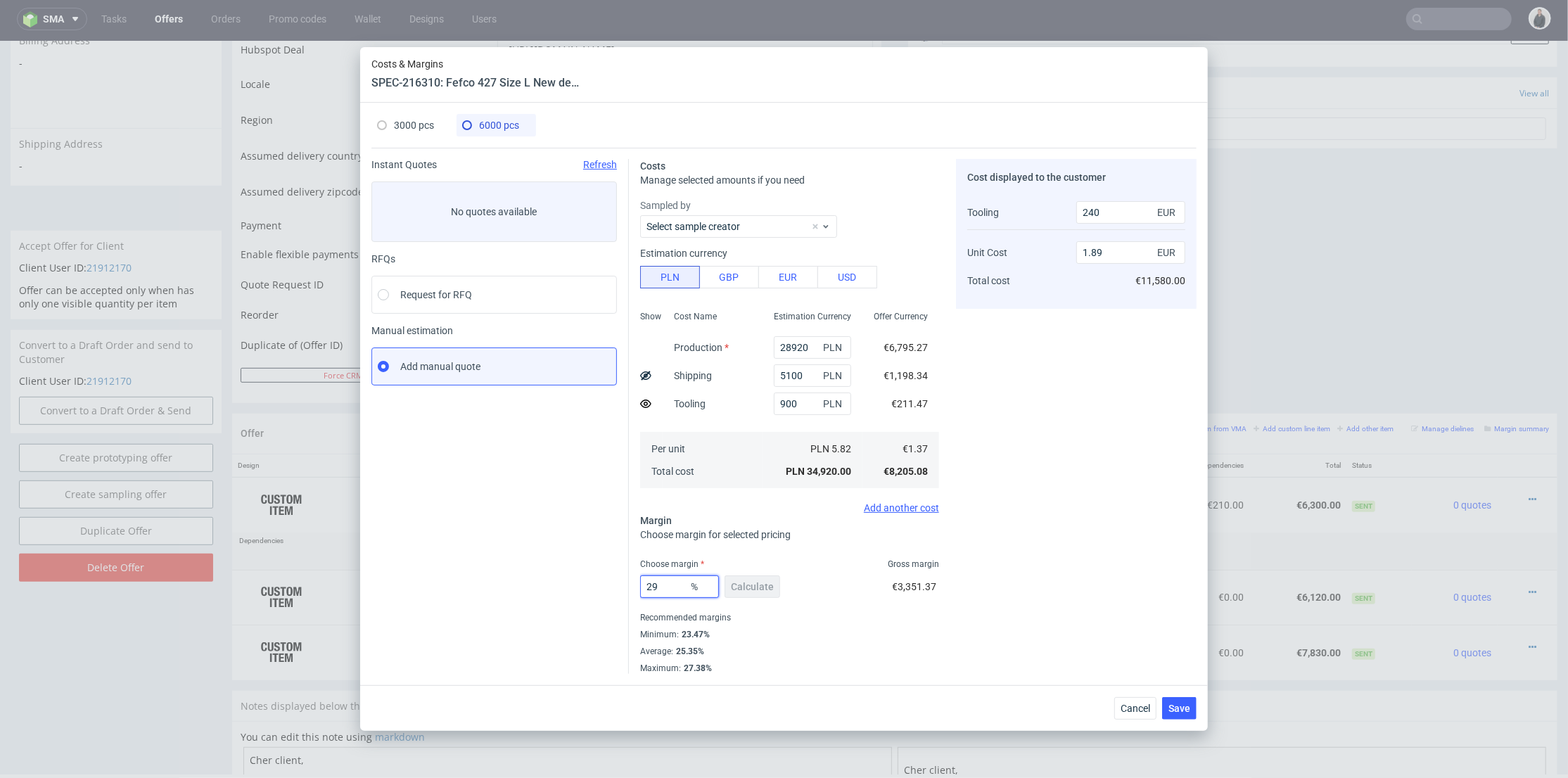
drag, startPoint x: 662, startPoint y: 588, endPoint x: 646, endPoint y: 587, distance: 16.0
click at [646, 587] on input "29" at bounding box center [679, 587] width 79 height 23
type input "30"
click at [1016, 533] on div "Cost displayed to the customer Tooling Unit Cost Total cost 240 EUR 1.89 EUR €1…" at bounding box center [1075, 416] width 240 height 515
type input "1.92"
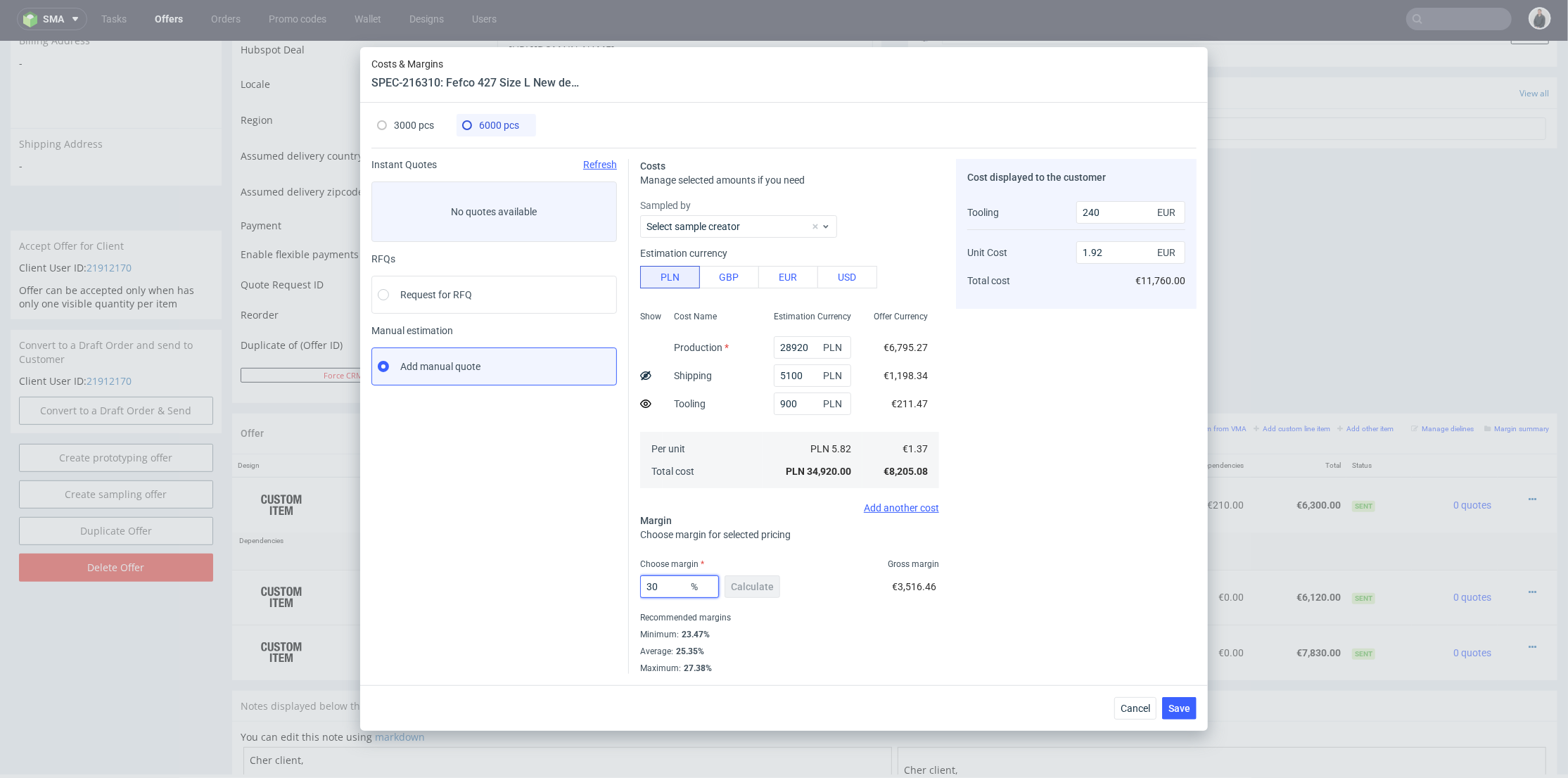
drag, startPoint x: 661, startPoint y: 587, endPoint x: 725, endPoint y: 572, distance: 65.7
click at [619, 586] on div "Instant Quotes Refresh No quotes available RFQs Request for RFQ Manual estimati…" at bounding box center [784, 410] width 825 height 526
type input "29"
click at [1070, 533] on div "Cost displayed to the customer Tooling Unit Cost Total cost 240 EUR 1.92 EUR €1…" at bounding box center [1075, 416] width 240 height 515
type input "1.89"
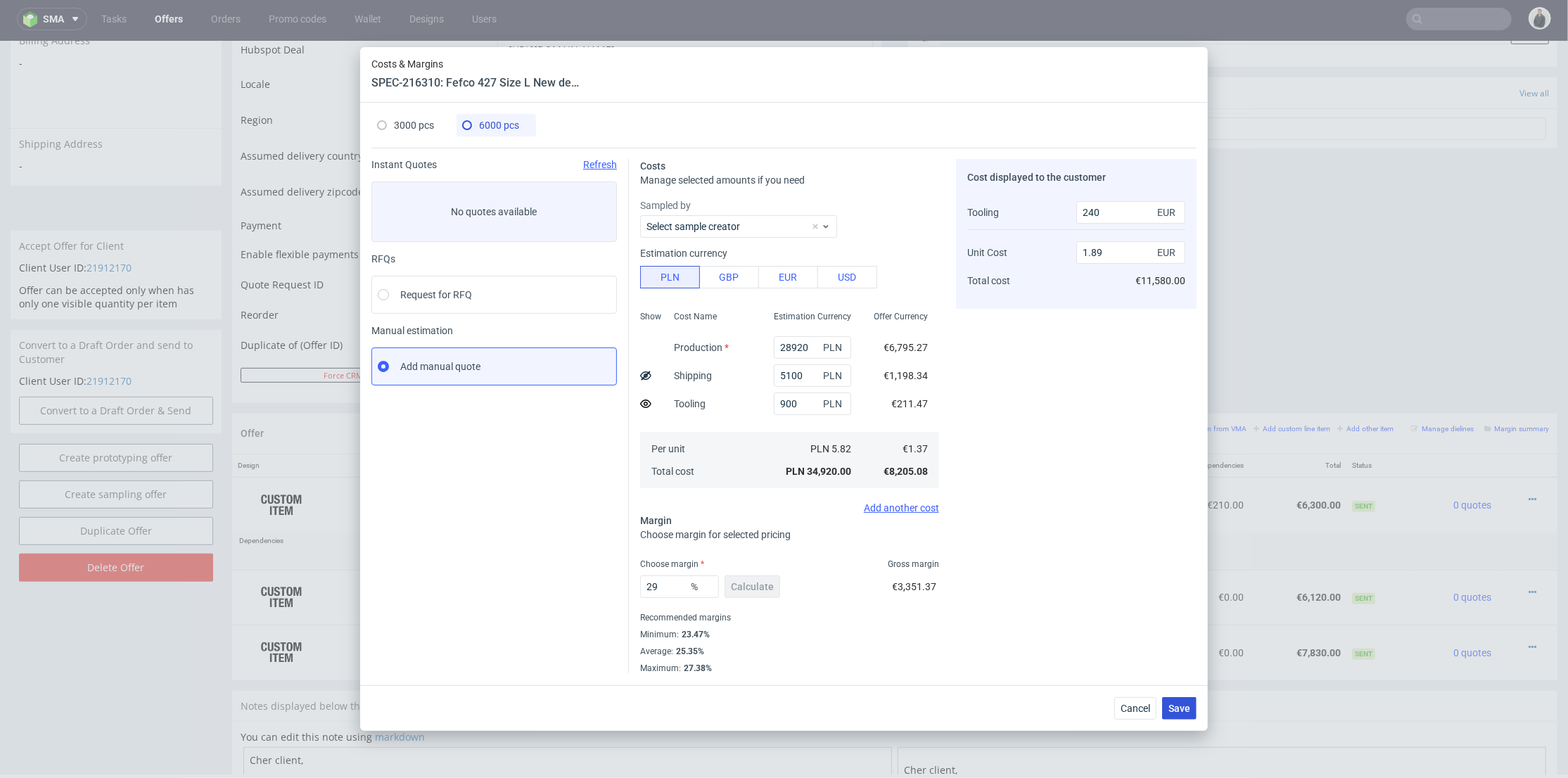
click at [1172, 706] on span "Save" at bounding box center [1179, 708] width 22 height 10
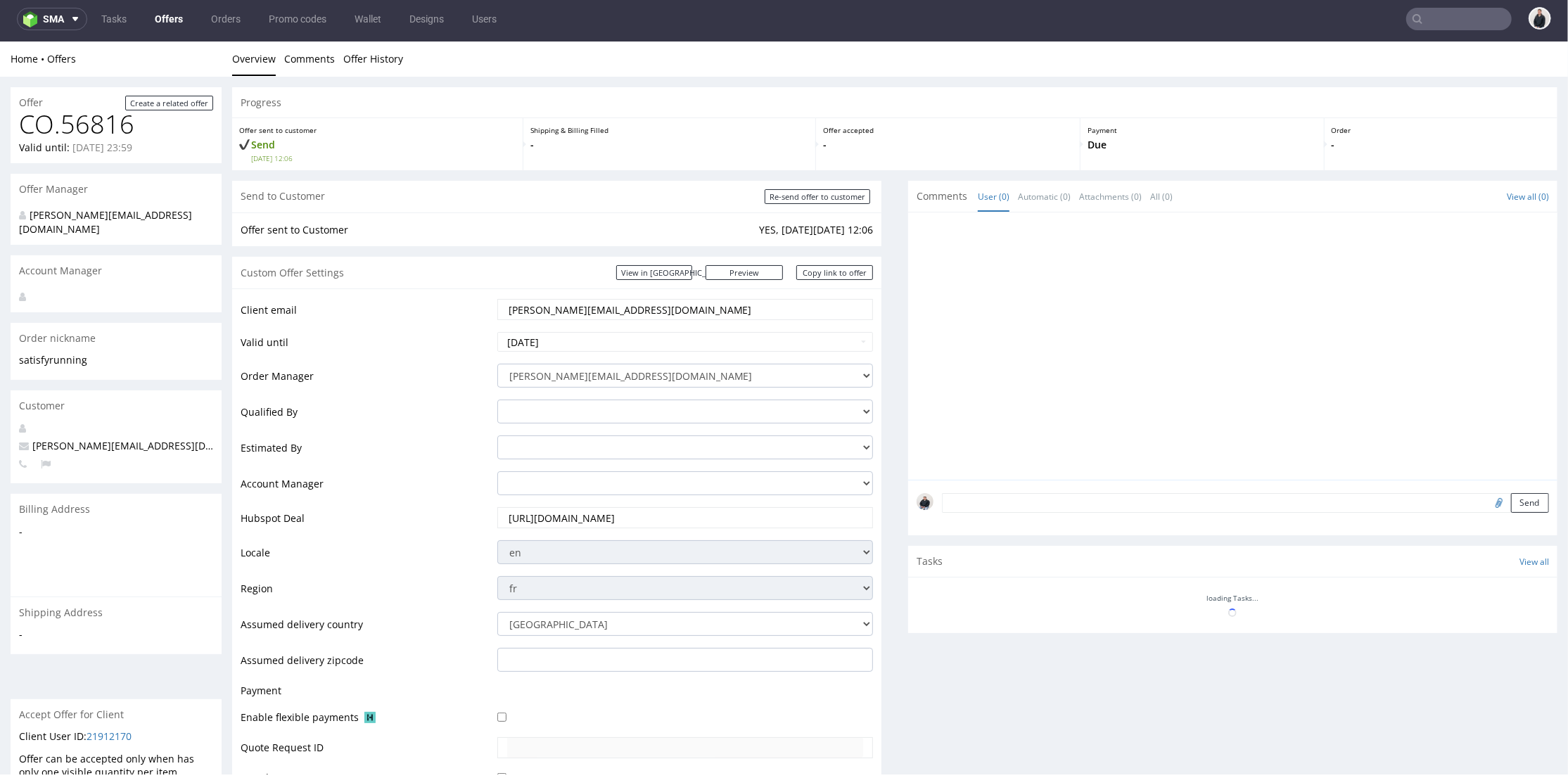
scroll to position [468, 0]
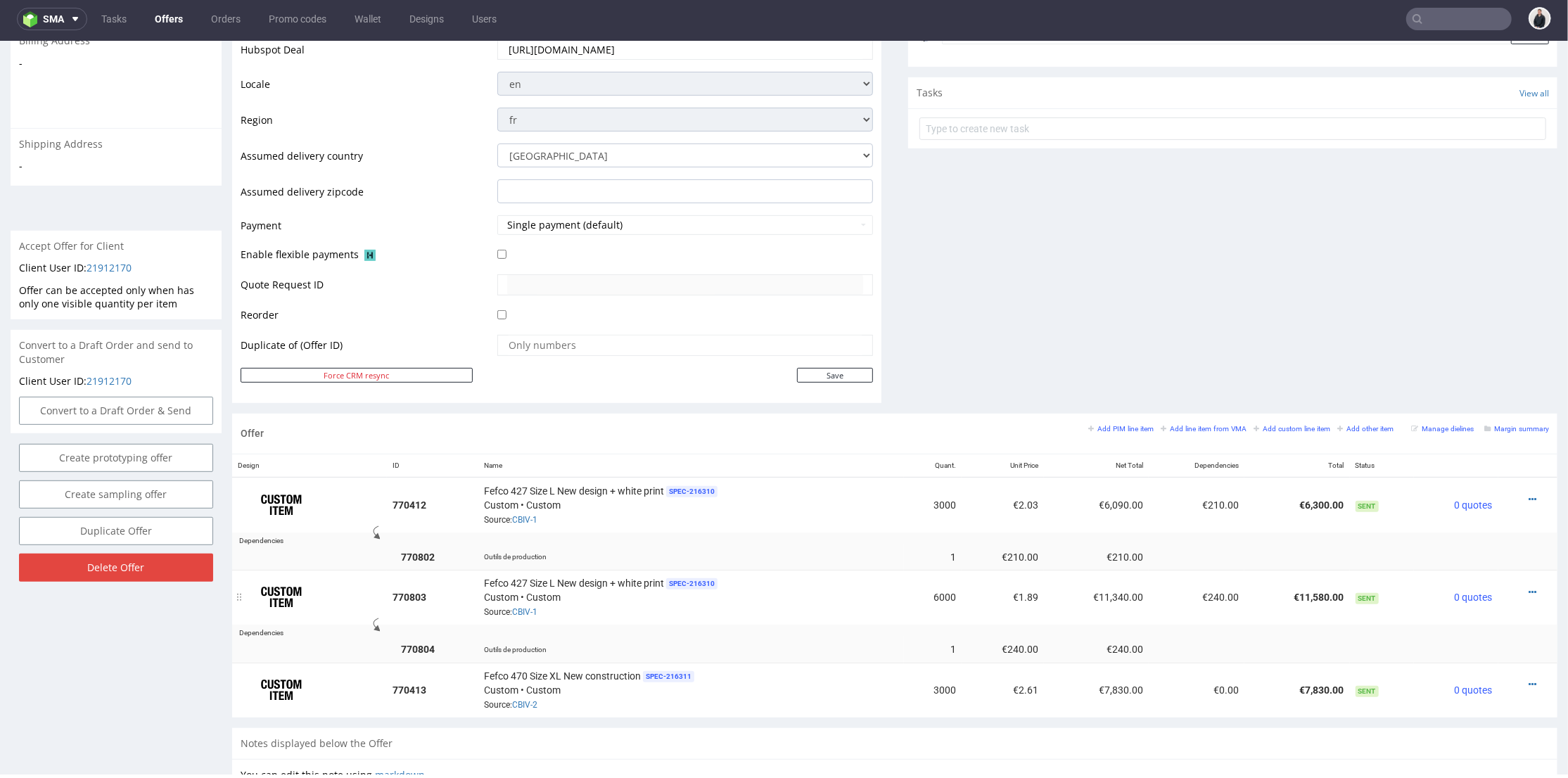
click at [1514, 590] on div at bounding box center [1524, 591] width 39 height 14
click at [1529, 590] on icon at bounding box center [1533, 591] width 8 height 10
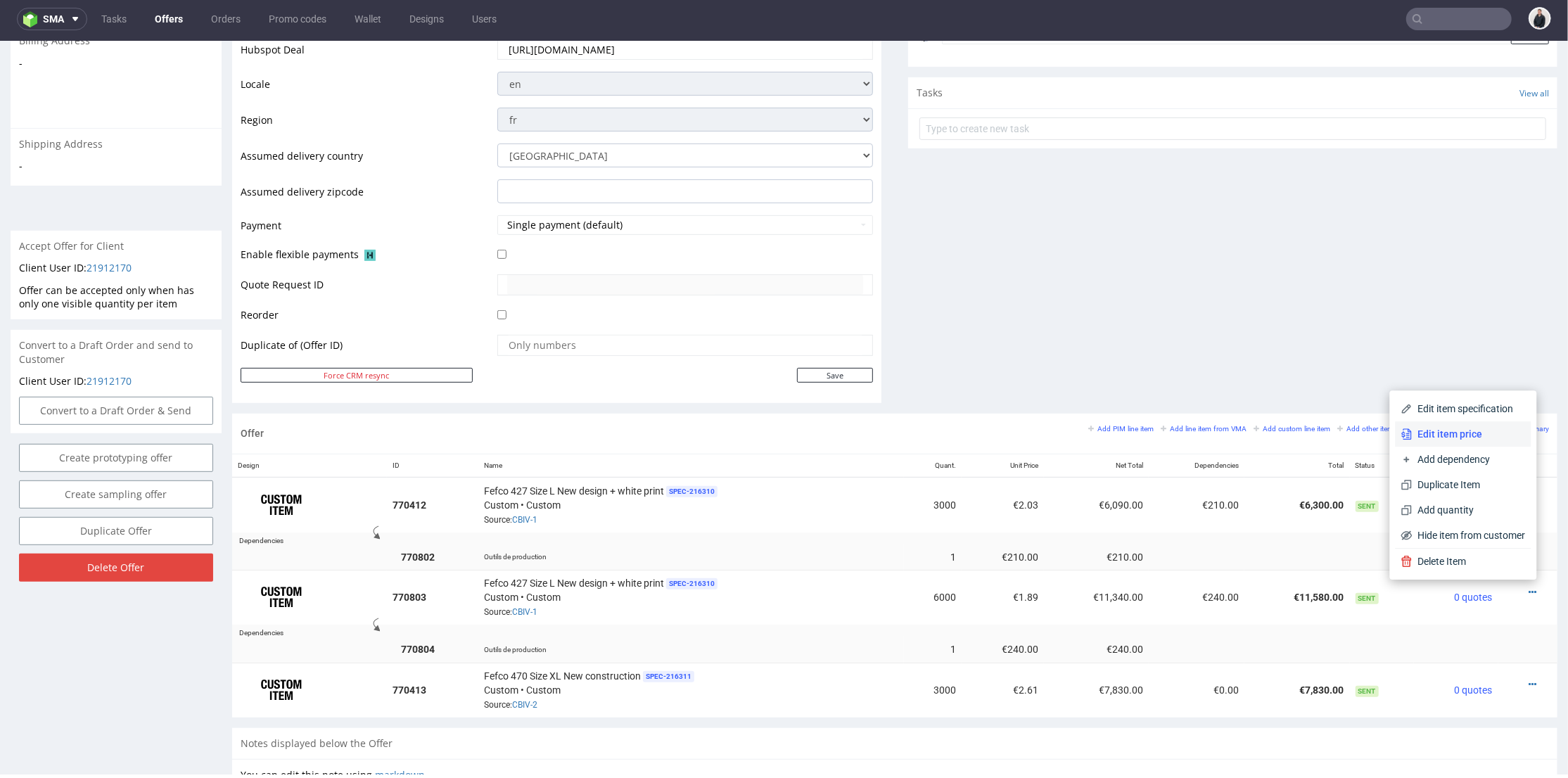
click at [1491, 431] on span "Edit item price" at bounding box center [1469, 433] width 113 height 14
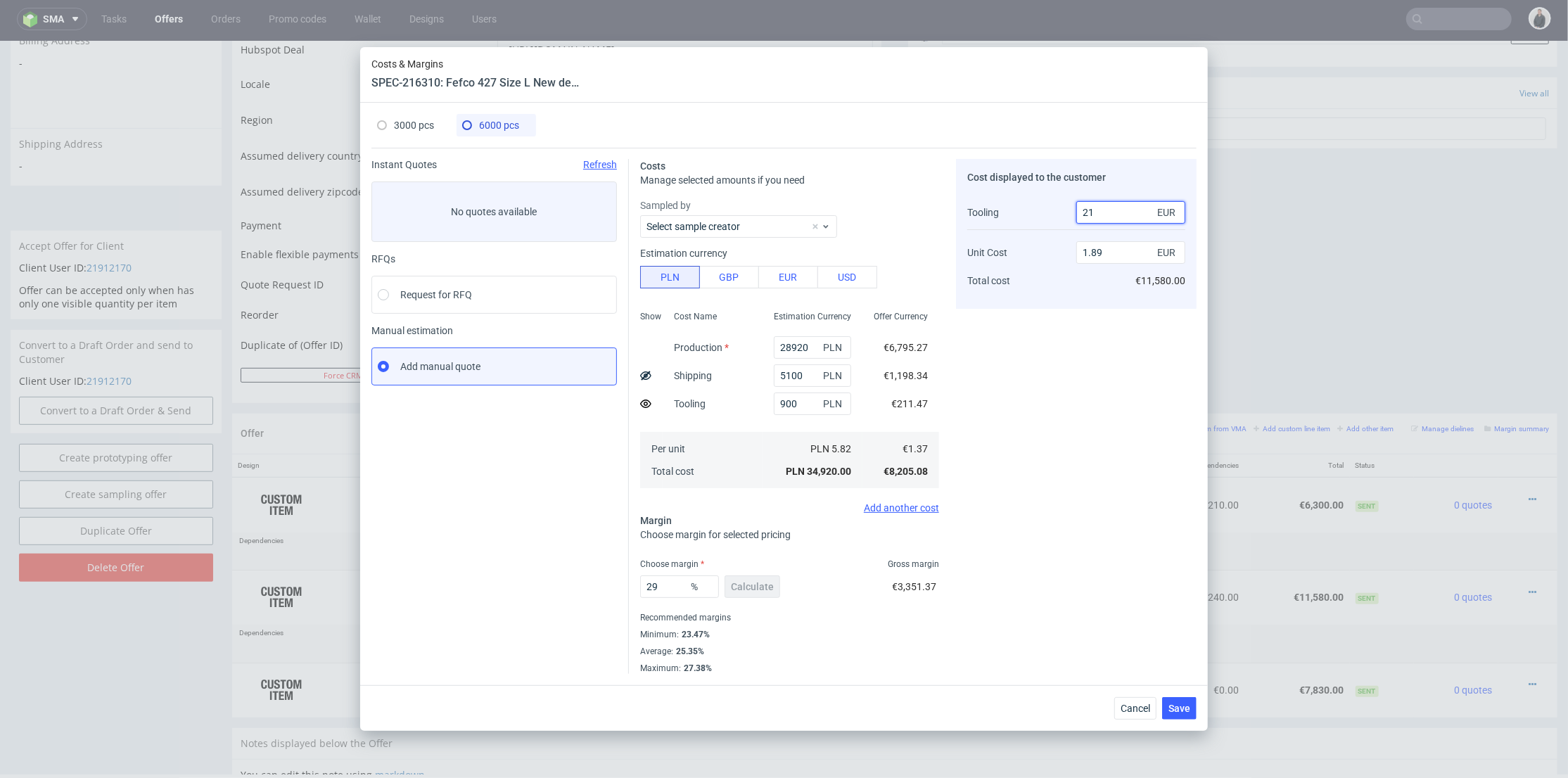
drag, startPoint x: 1089, startPoint y: 212, endPoint x: 1073, endPoint y: 294, distance: 83.5
click at [1106, 212] on input "21" at bounding box center [1130, 212] width 109 height 23
type input "210"
click at [1053, 344] on div "Cost displayed to the customer Tooling Unit Cost Total cost 210 EUR 1.89 EUR €1…" at bounding box center [1075, 416] width 240 height 515
type input "1.9"
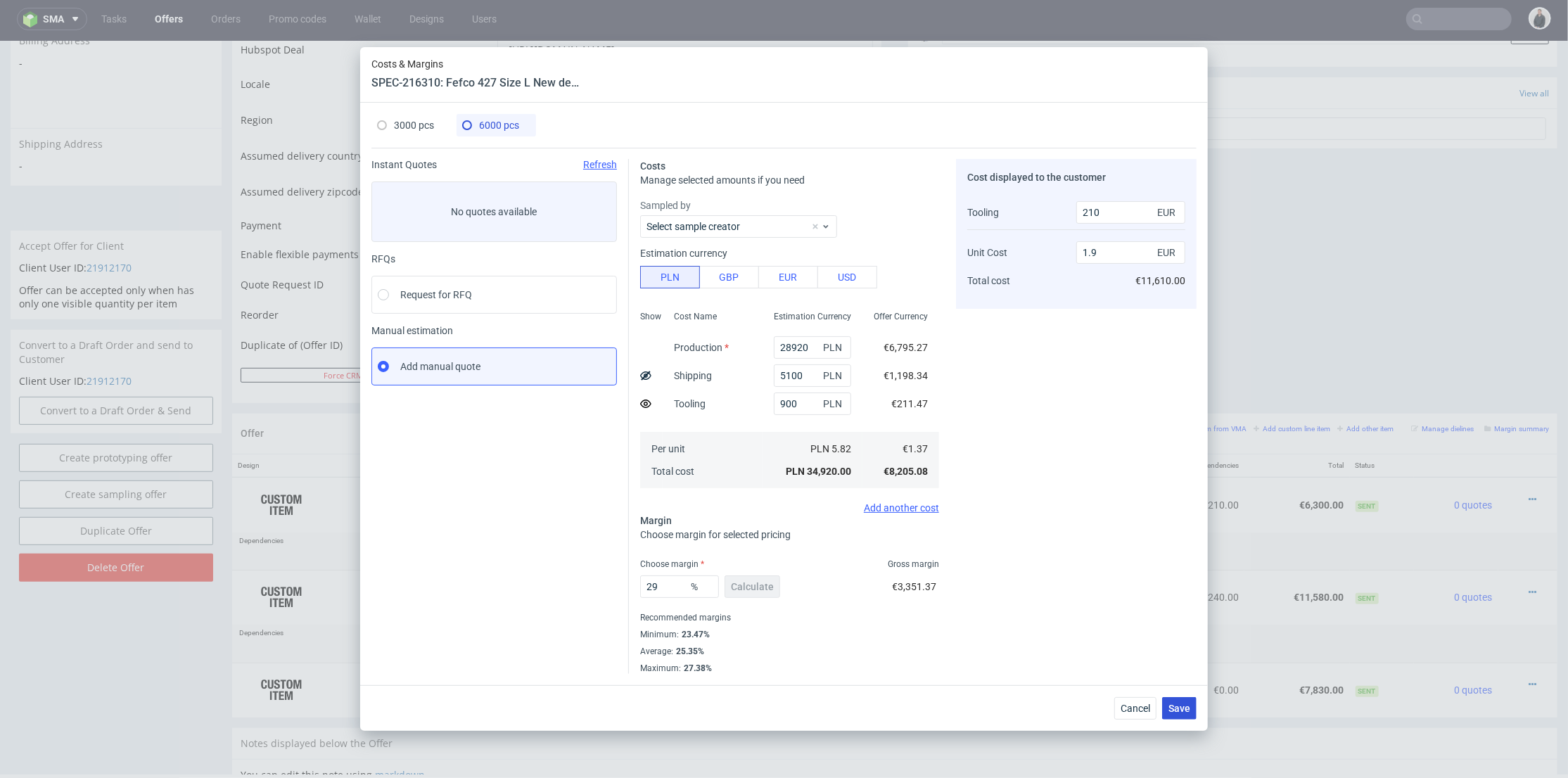
click at [1179, 712] on span "Save" at bounding box center [1179, 708] width 22 height 10
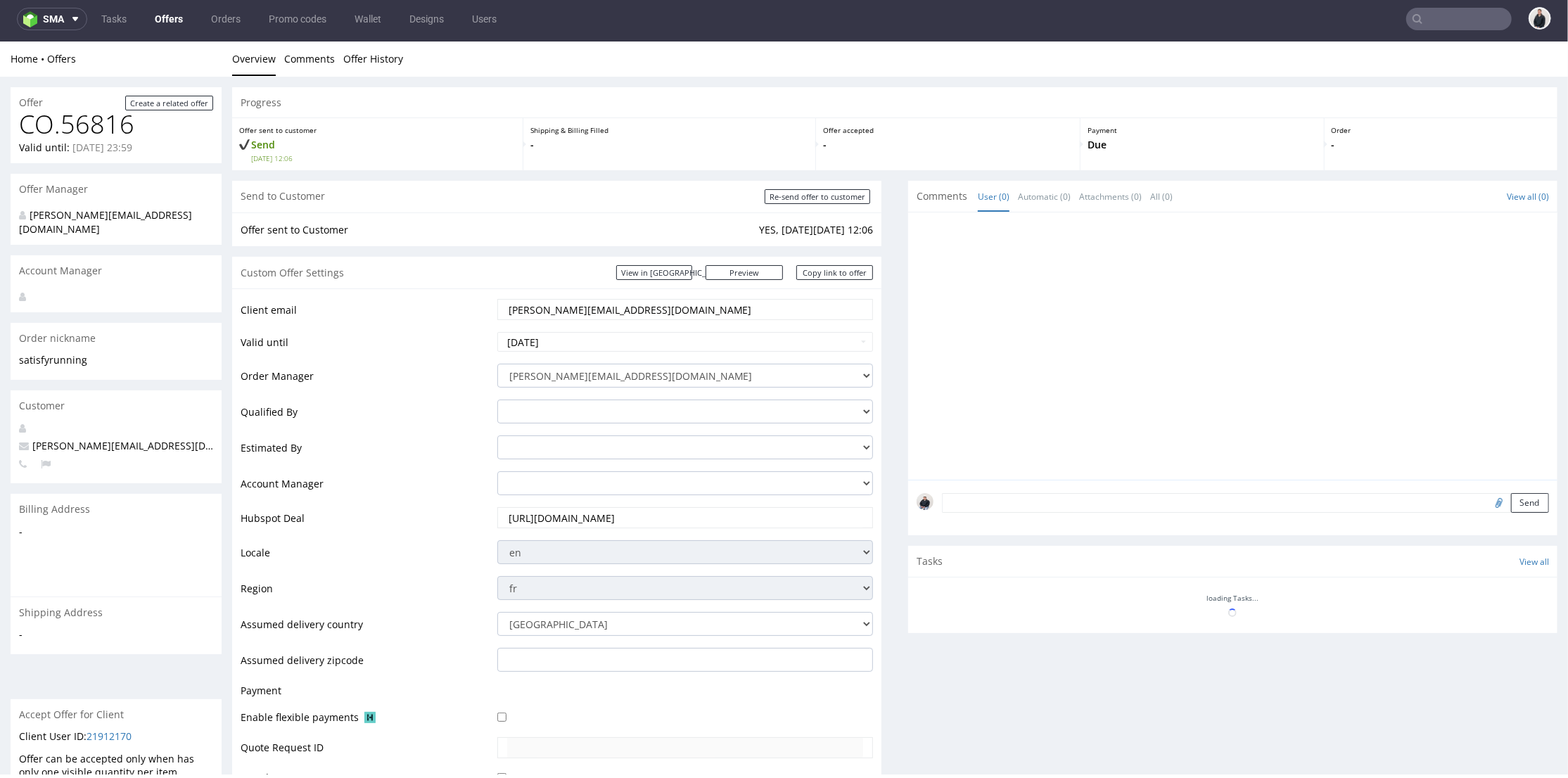
scroll to position [547, 0]
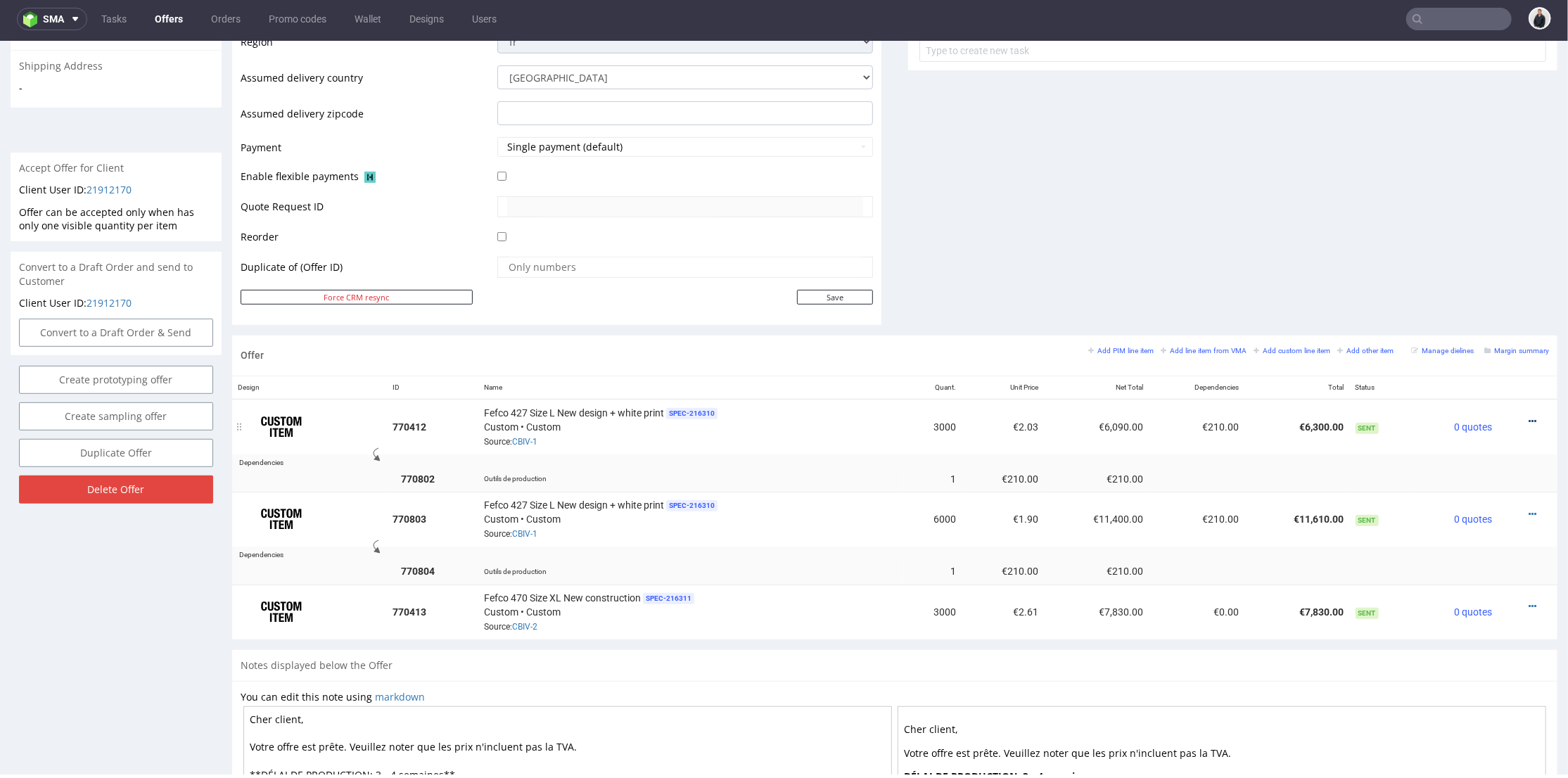
click at [1529, 416] on icon at bounding box center [1533, 420] width 8 height 10
click at [1465, 241] on span "Edit item price" at bounding box center [1469, 239] width 113 height 14
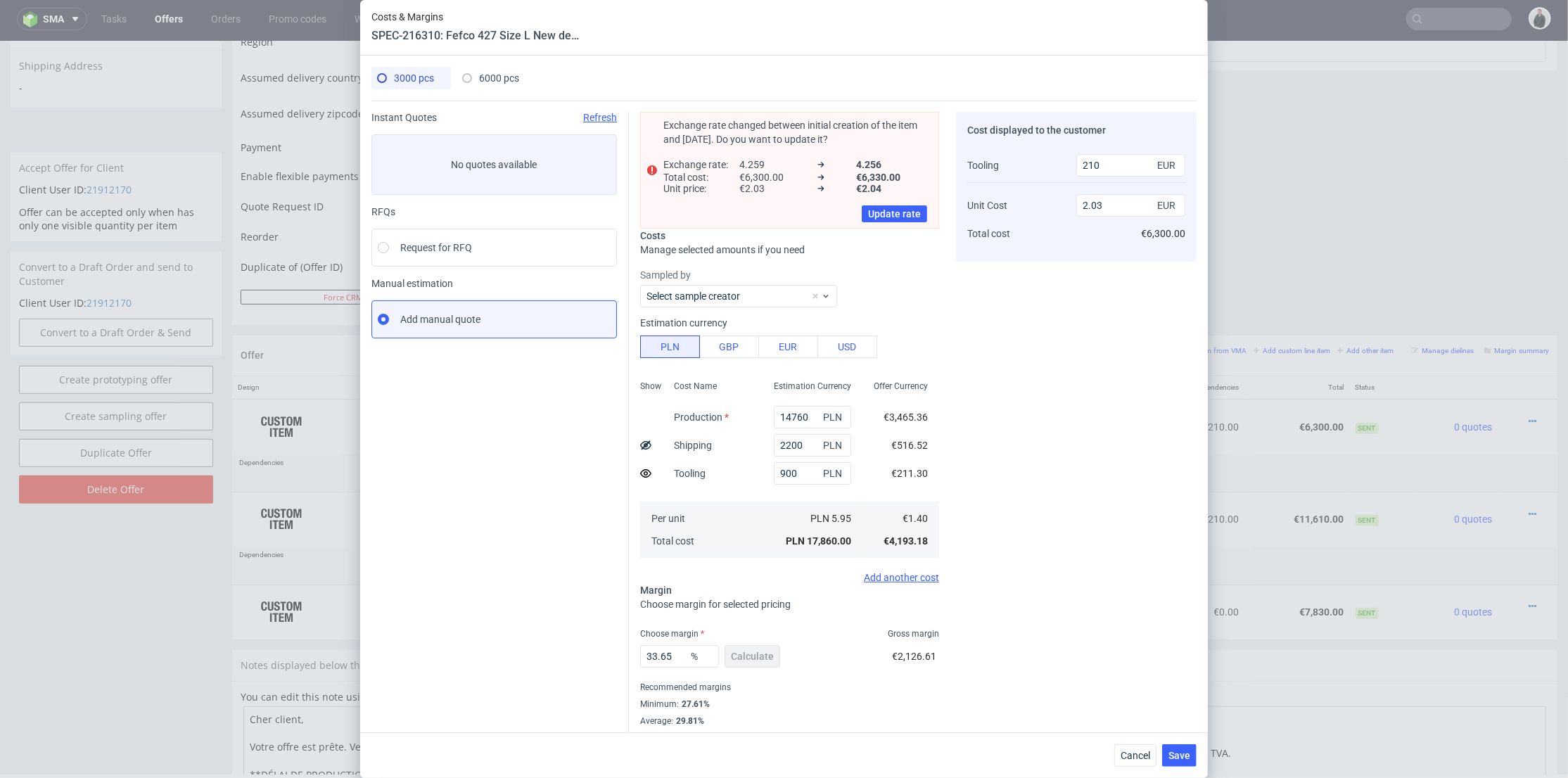
scroll to position [23, 0]
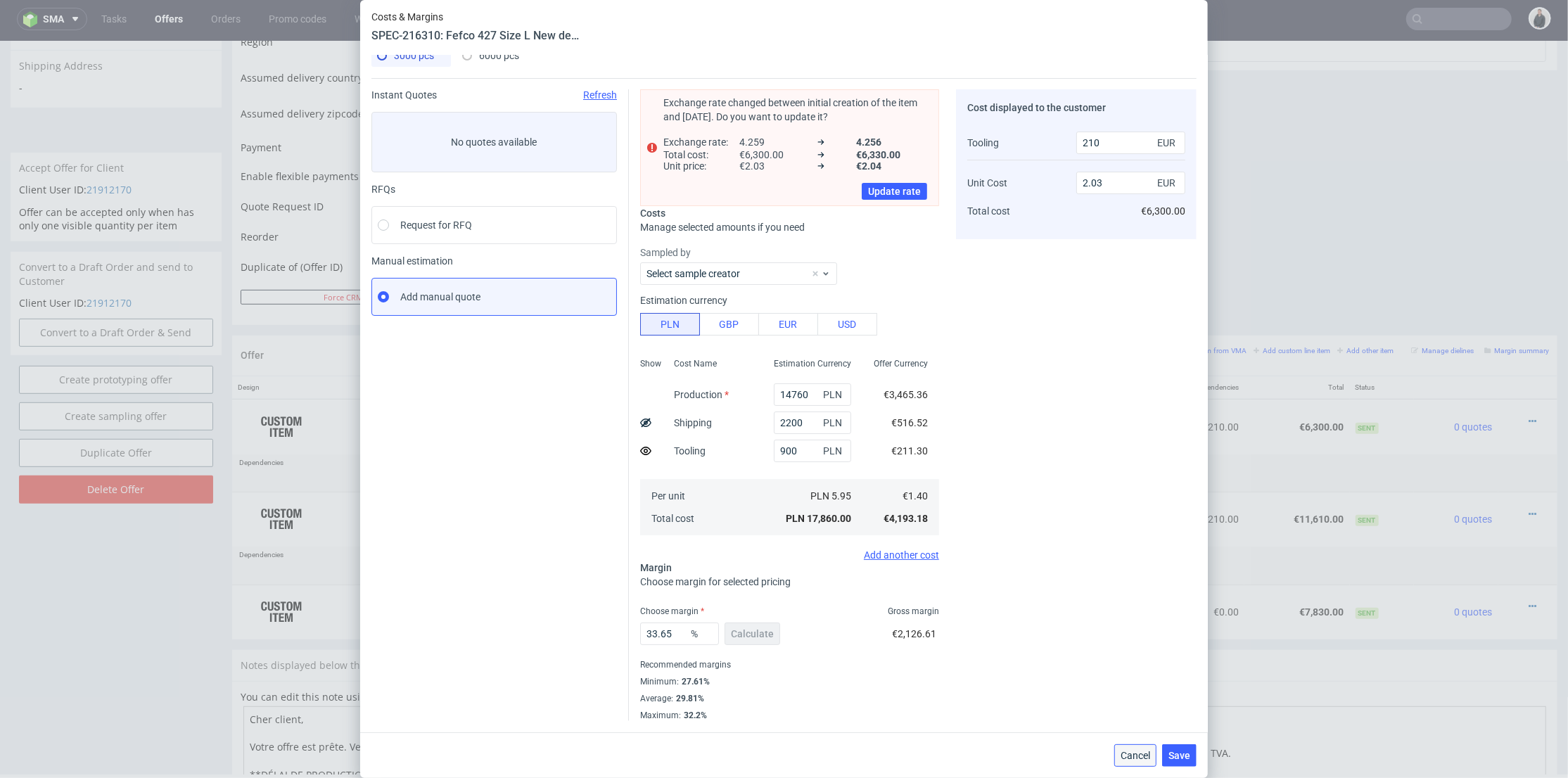
drag, startPoint x: 1138, startPoint y: 756, endPoint x: 1246, endPoint y: 574, distance: 211.6
click at [1138, 756] on span "Cancel" at bounding box center [1135, 755] width 29 height 10
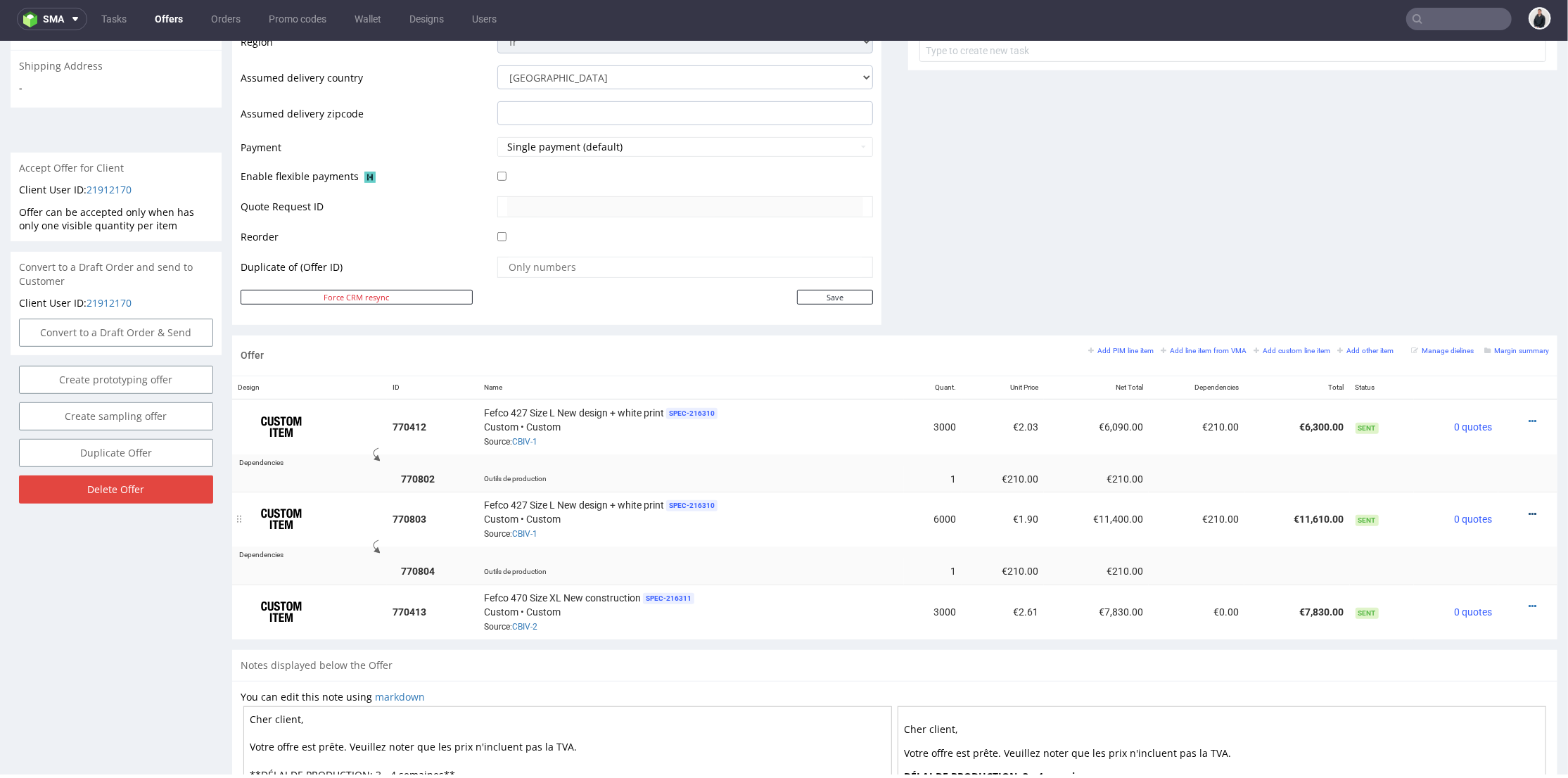
click at [1529, 508] on icon at bounding box center [1533, 513] width 8 height 10
click at [1529, 509] on icon at bounding box center [1533, 513] width 8 height 10
click at [1463, 354] on span "Edit item price" at bounding box center [1469, 355] width 113 height 14
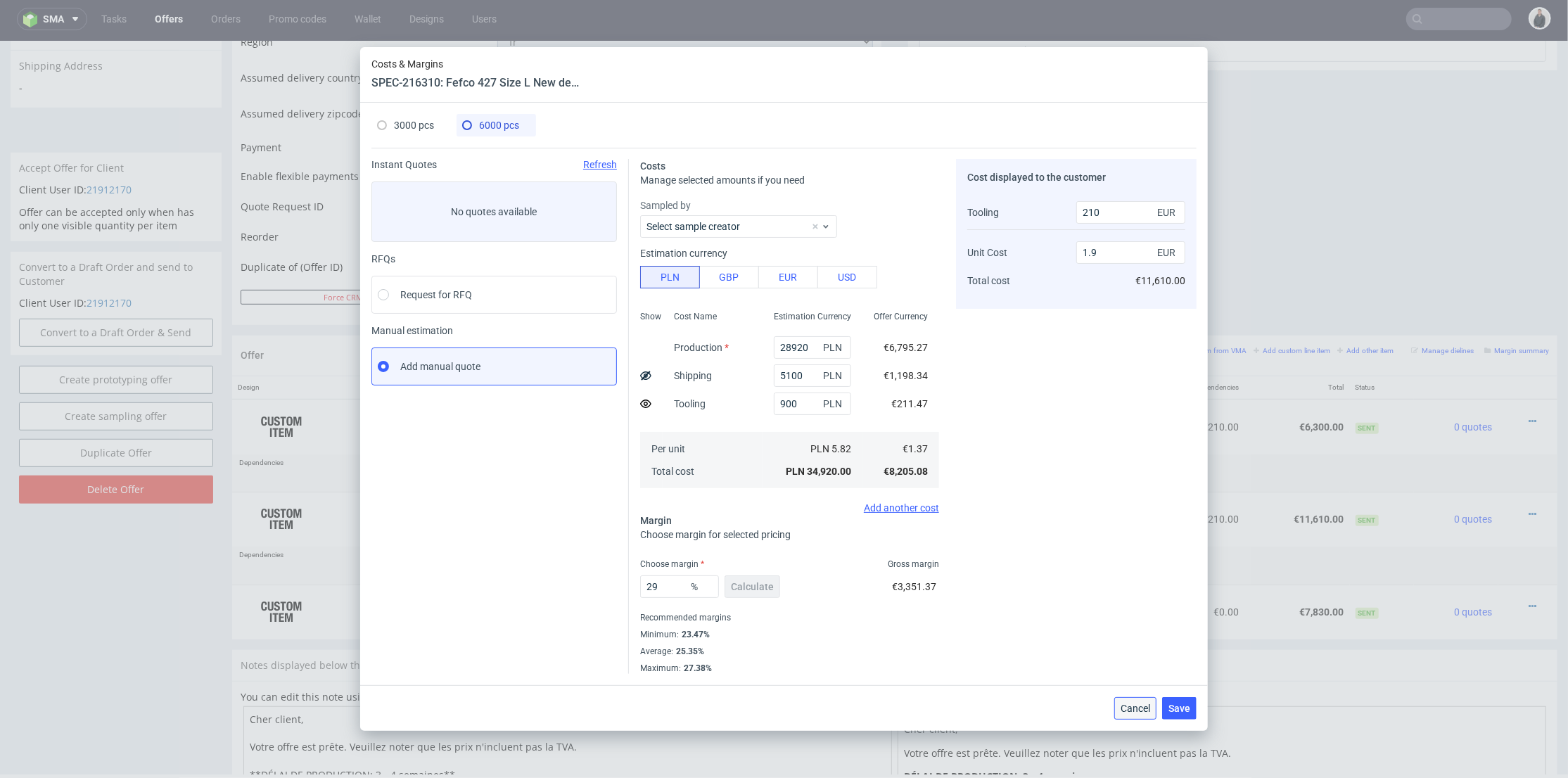
click at [1139, 709] on span "Cancel" at bounding box center [1135, 708] width 29 height 10
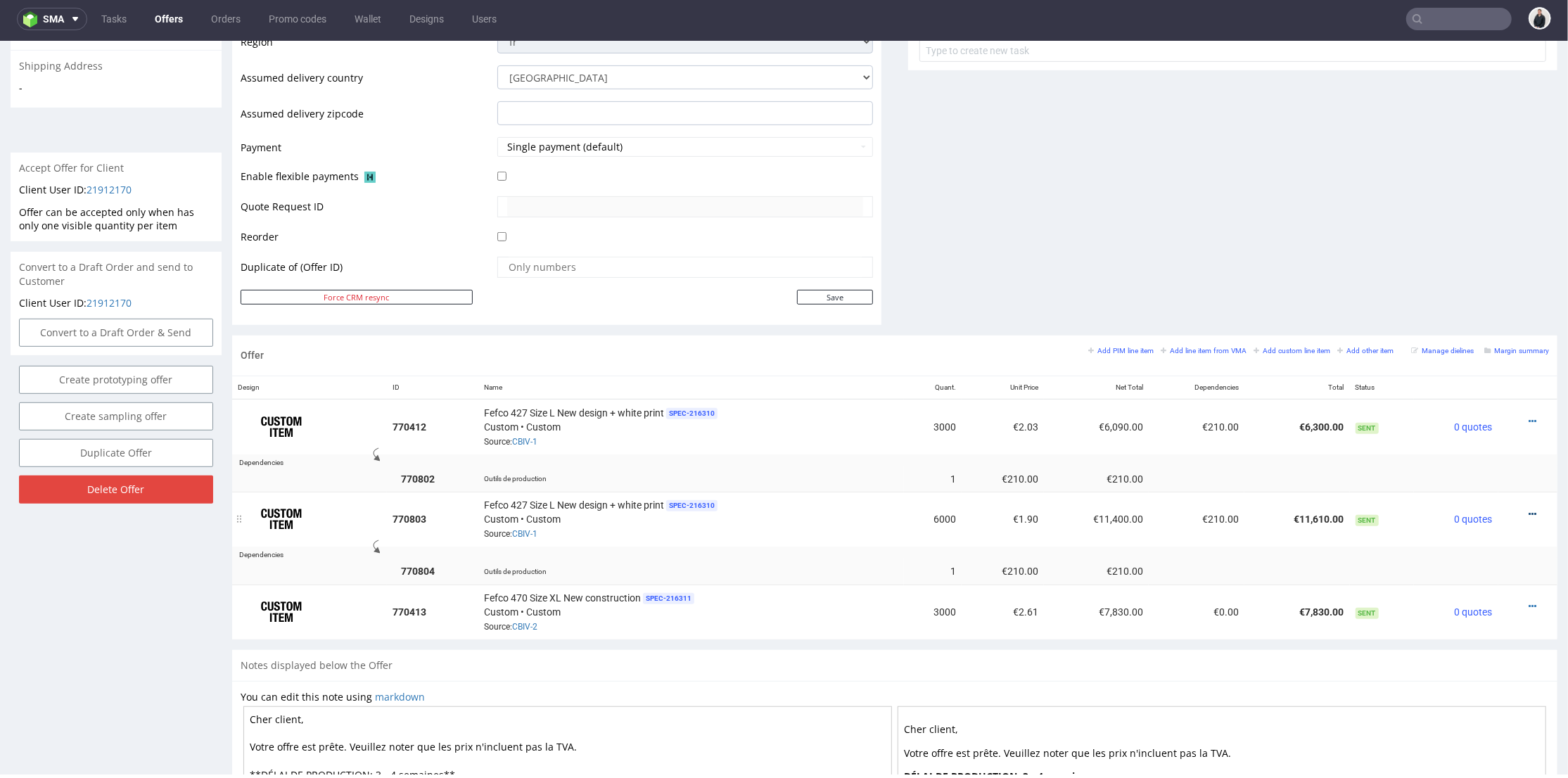
click at [1529, 508] on icon at bounding box center [1533, 513] width 8 height 10
click at [1475, 352] on span "Edit item price" at bounding box center [1469, 355] width 113 height 14
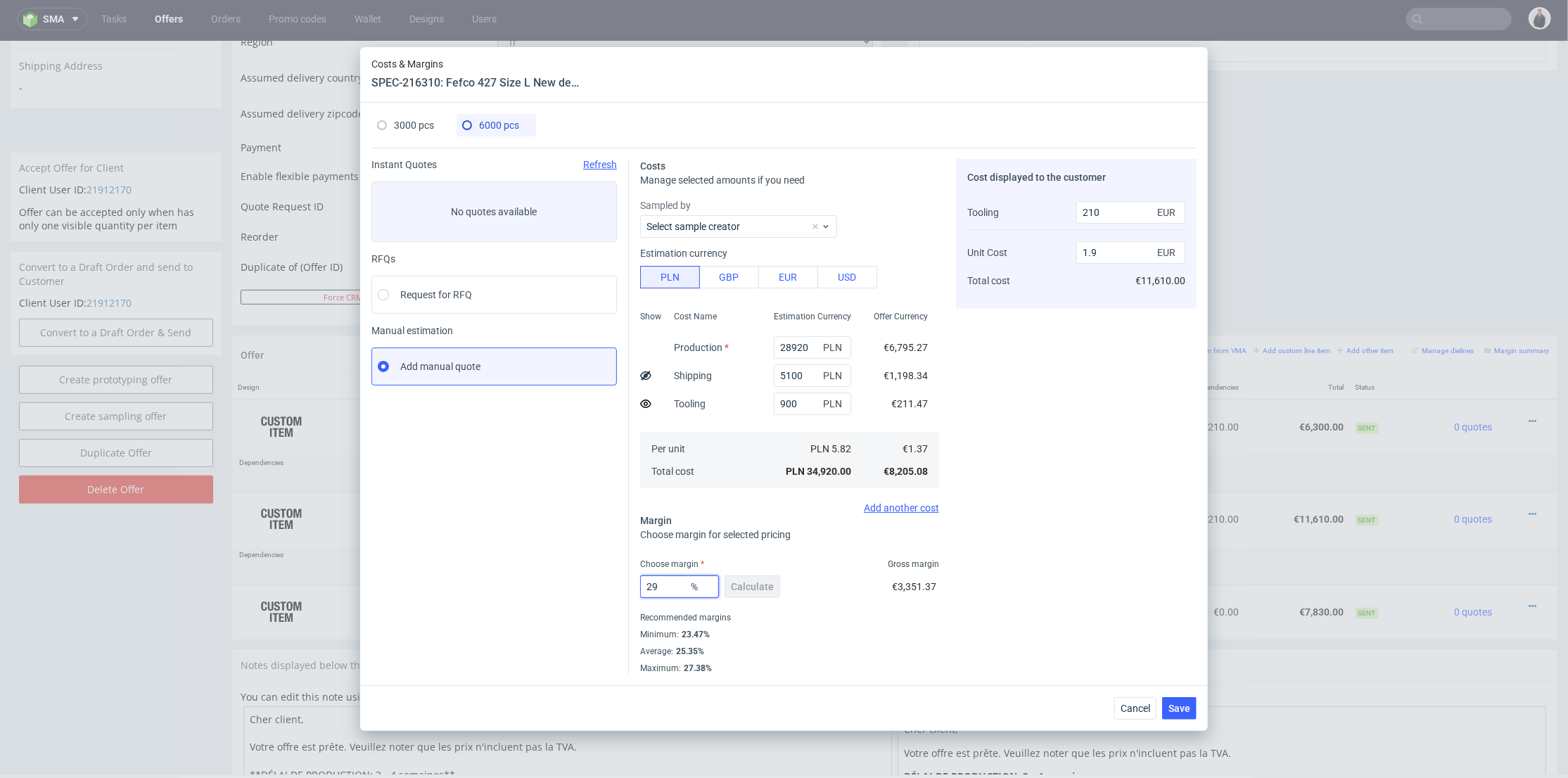
drag, startPoint x: 664, startPoint y: 590, endPoint x: 654, endPoint y: 590, distance: 10.0
click at [654, 590] on input "29" at bounding box center [679, 587] width 79 height 23
type input "28"
click at [1071, 482] on div "Cost displayed to the customer Tooling Unit Cost Total cost 210 EUR 1.9 EUR €11…" at bounding box center [1075, 416] width 240 height 515
type input "1.87"
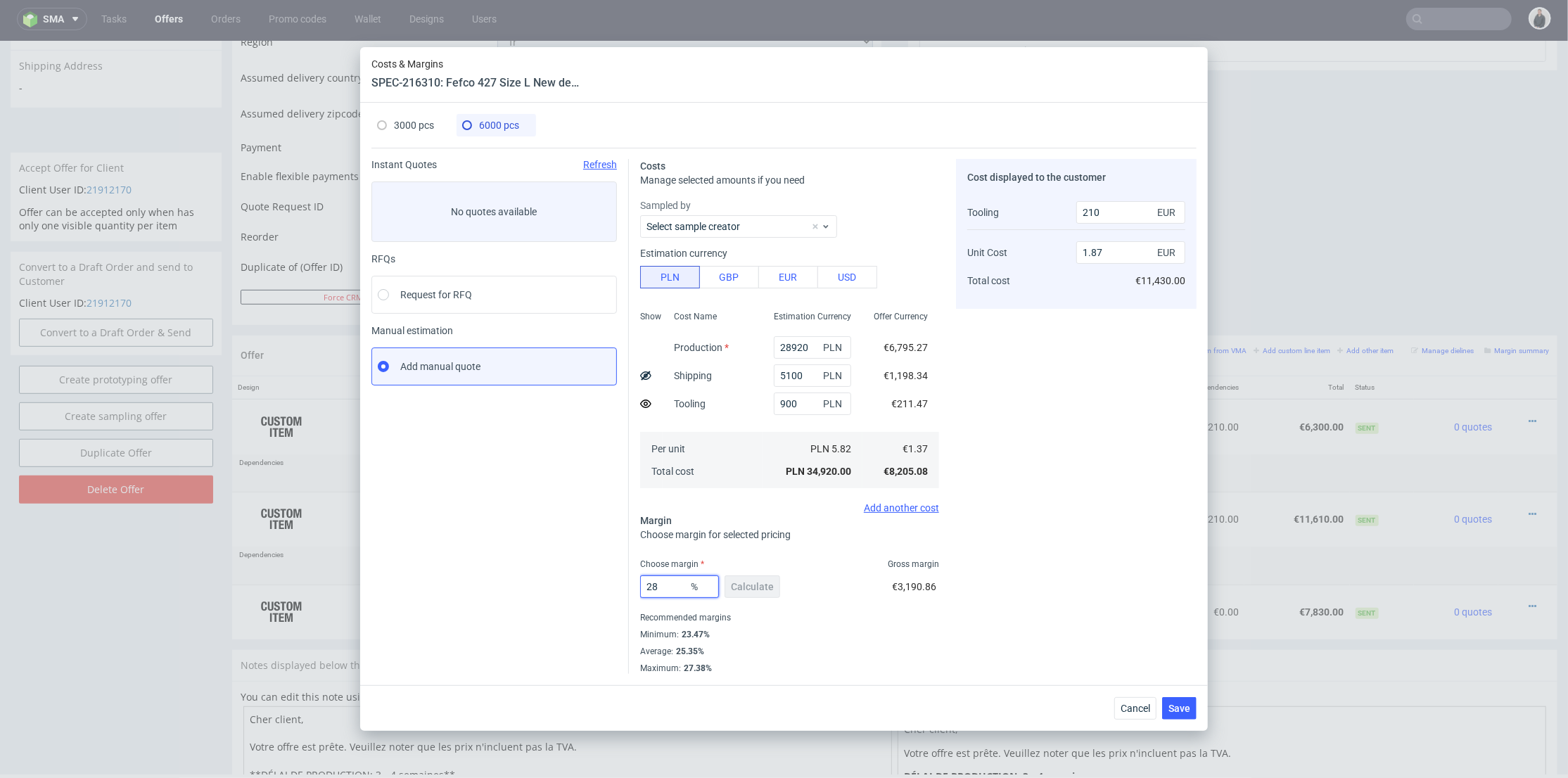
click at [653, 588] on input "28" at bounding box center [679, 587] width 79 height 23
type input "29"
click at [828, 606] on div "29 % Calculate €3,190.86" at bounding box center [789, 590] width 299 height 39
type input "1.9"
drag, startPoint x: 658, startPoint y: 584, endPoint x: 835, endPoint y: 557, distance: 179.0
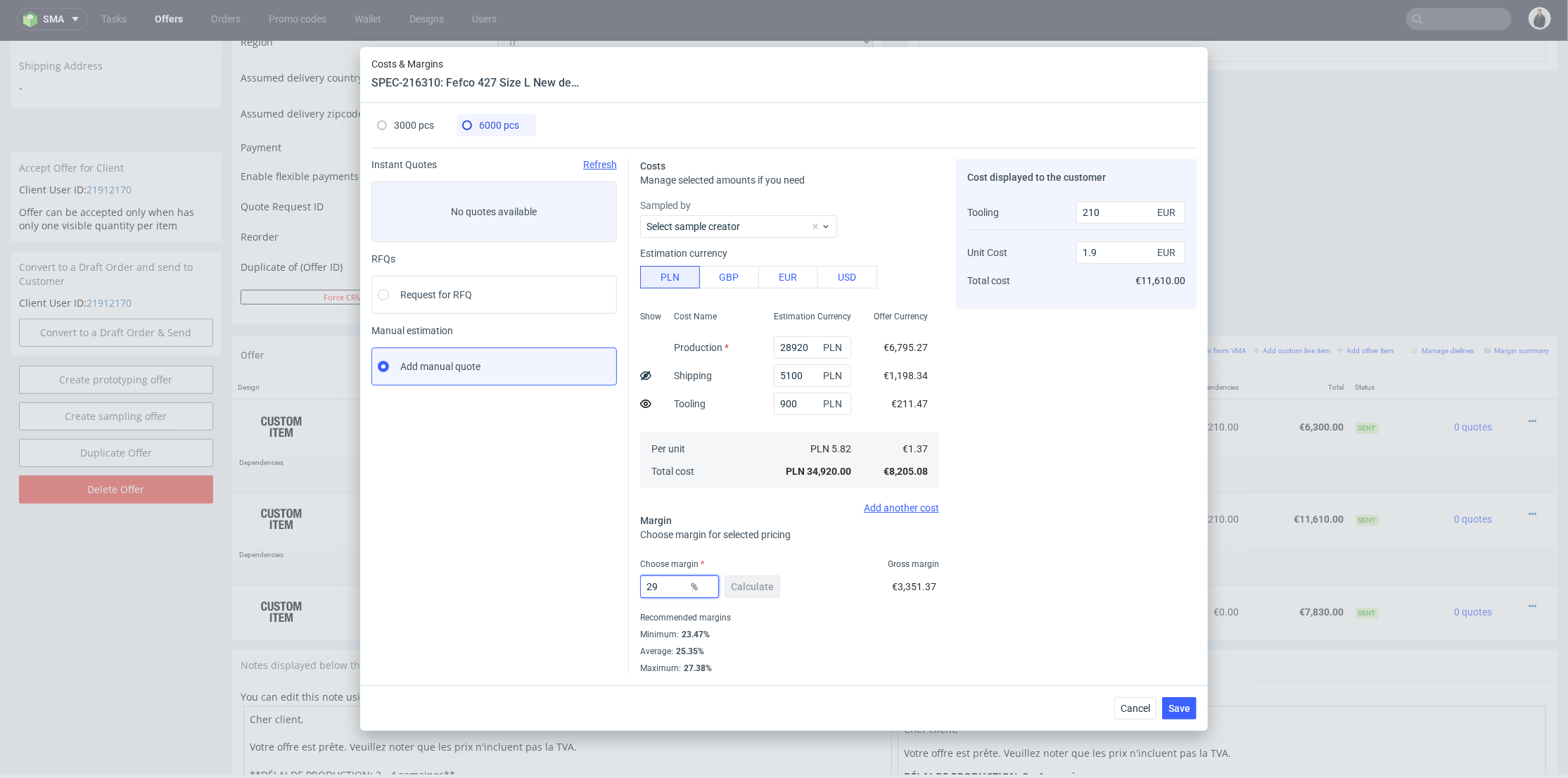
click at [653, 584] on input "29" at bounding box center [679, 587] width 79 height 23
type input "28"
click at [1092, 534] on div "Cost displayed to the customer Tooling Unit Cost Total cost 210 EUR 1.9 EUR €11…" at bounding box center [1075, 416] width 240 height 515
type input "1.87"
click at [1180, 703] on span "Save" at bounding box center [1179, 708] width 22 height 10
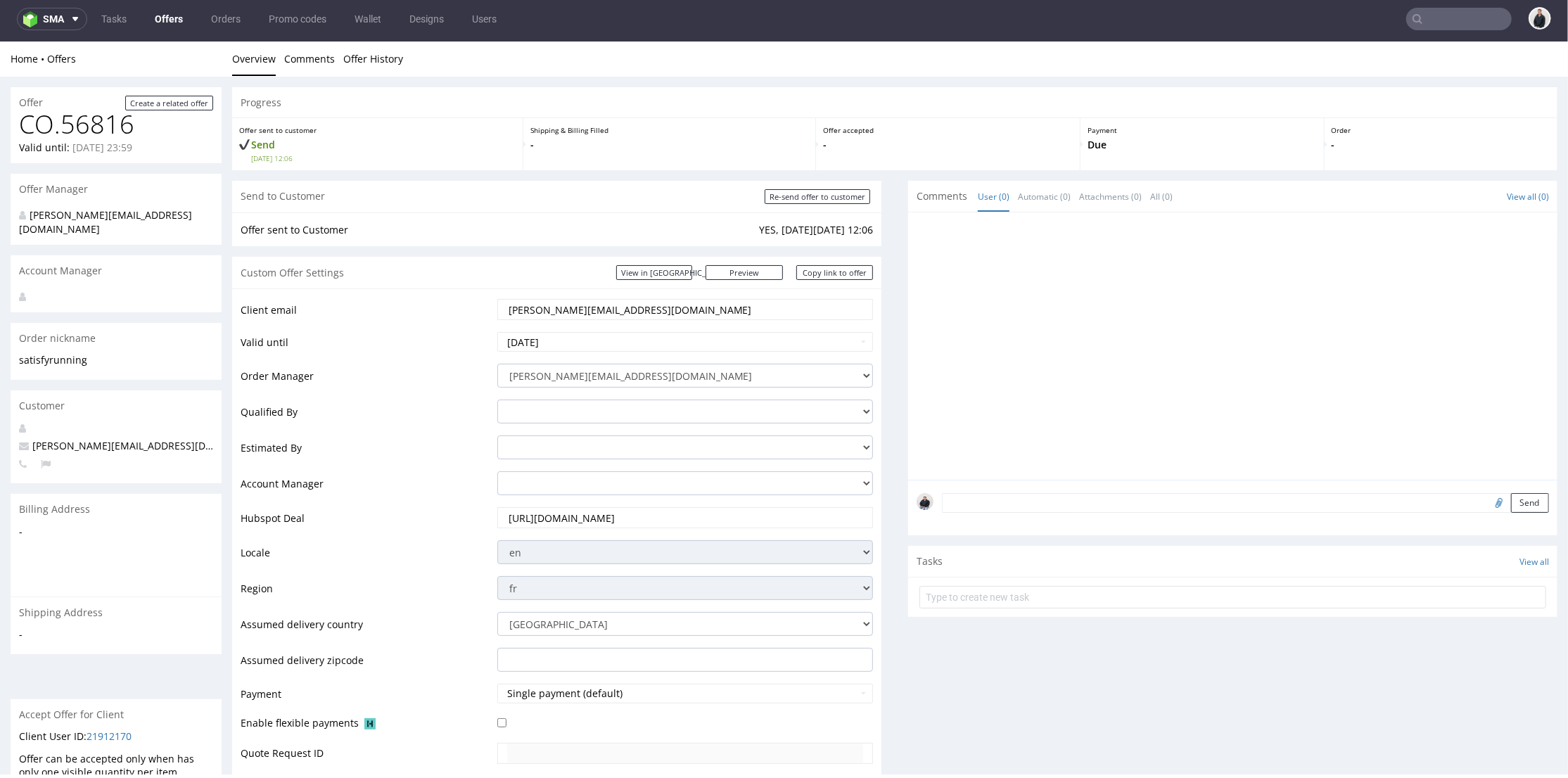
scroll to position [547, 0]
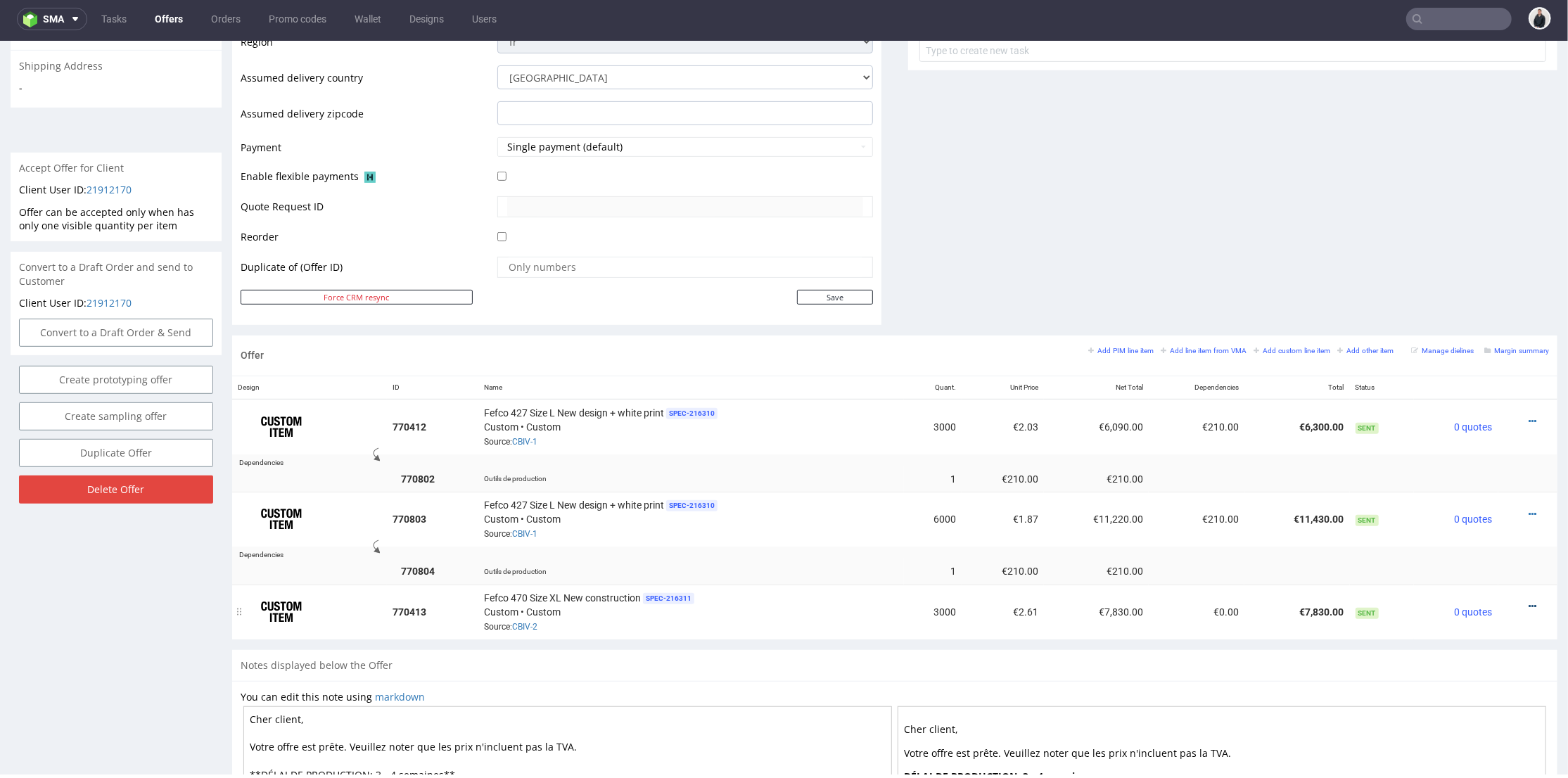
click at [1529, 601] on icon at bounding box center [1533, 606] width 8 height 10
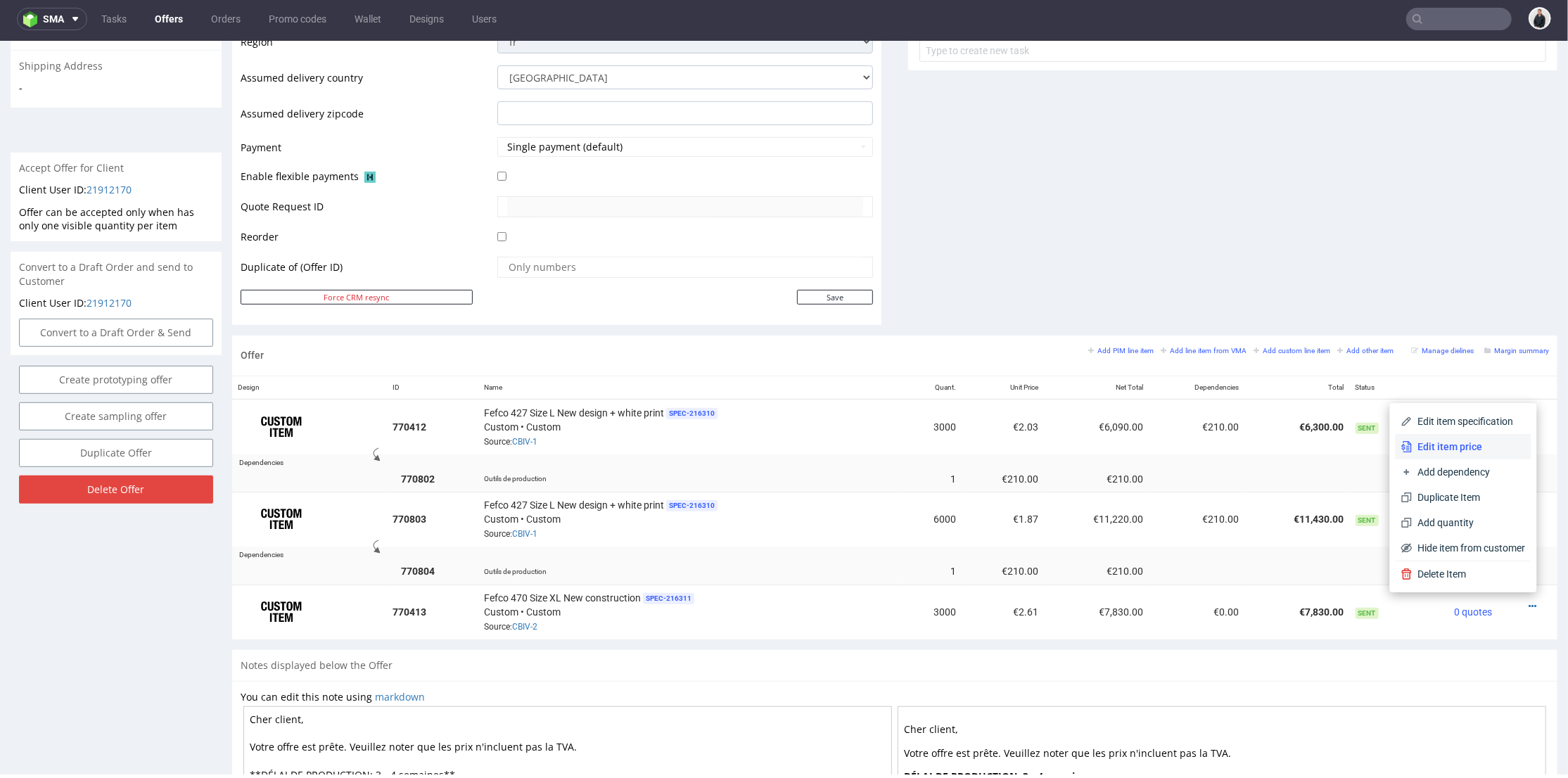
click at [1472, 451] on span "Edit item price" at bounding box center [1469, 446] width 113 height 14
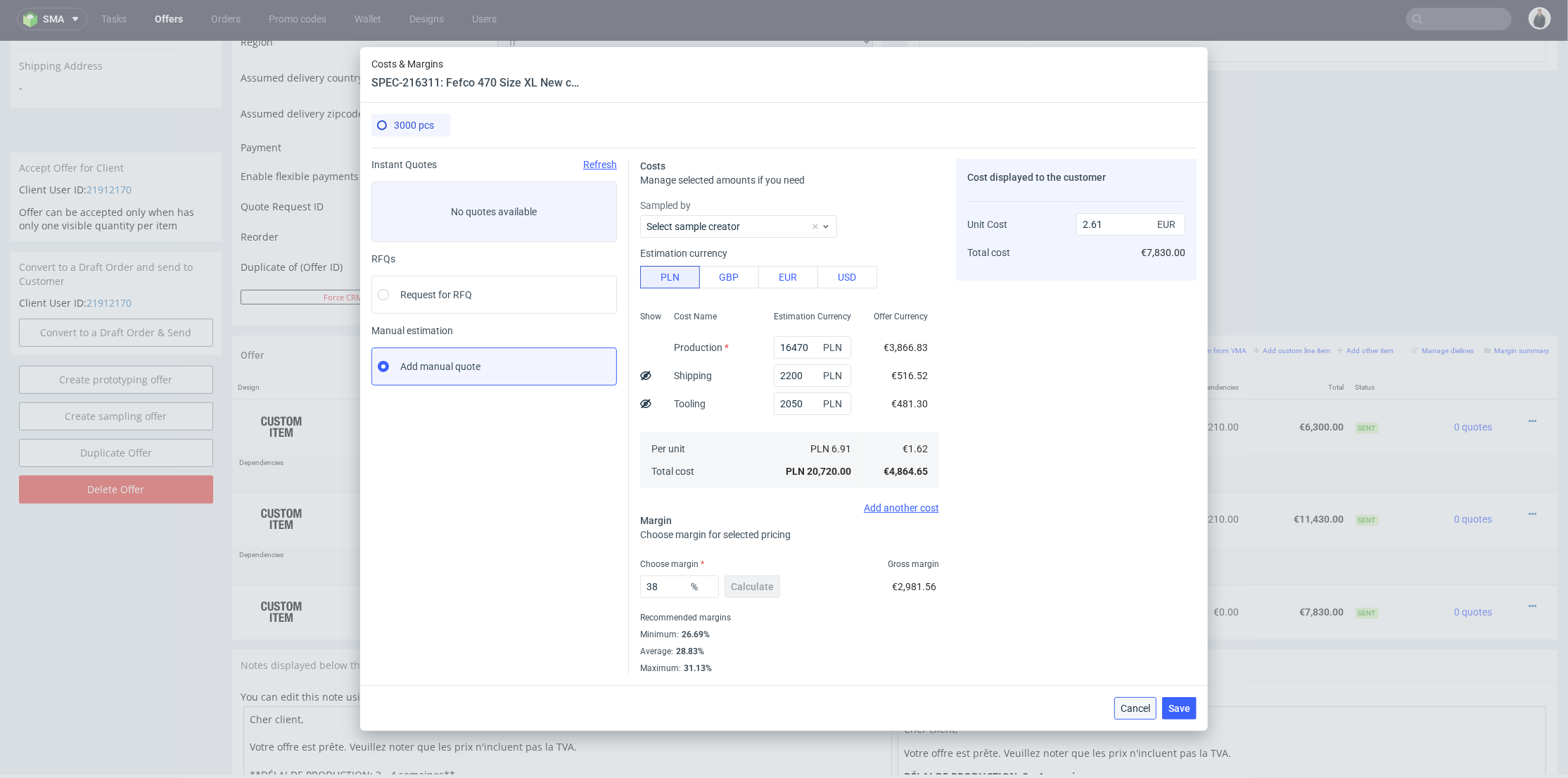
drag, startPoint x: 1145, startPoint y: 701, endPoint x: 1145, endPoint y: 529, distance: 172.0
click at [1145, 701] on button "Cancel" at bounding box center [1136, 709] width 42 height 23
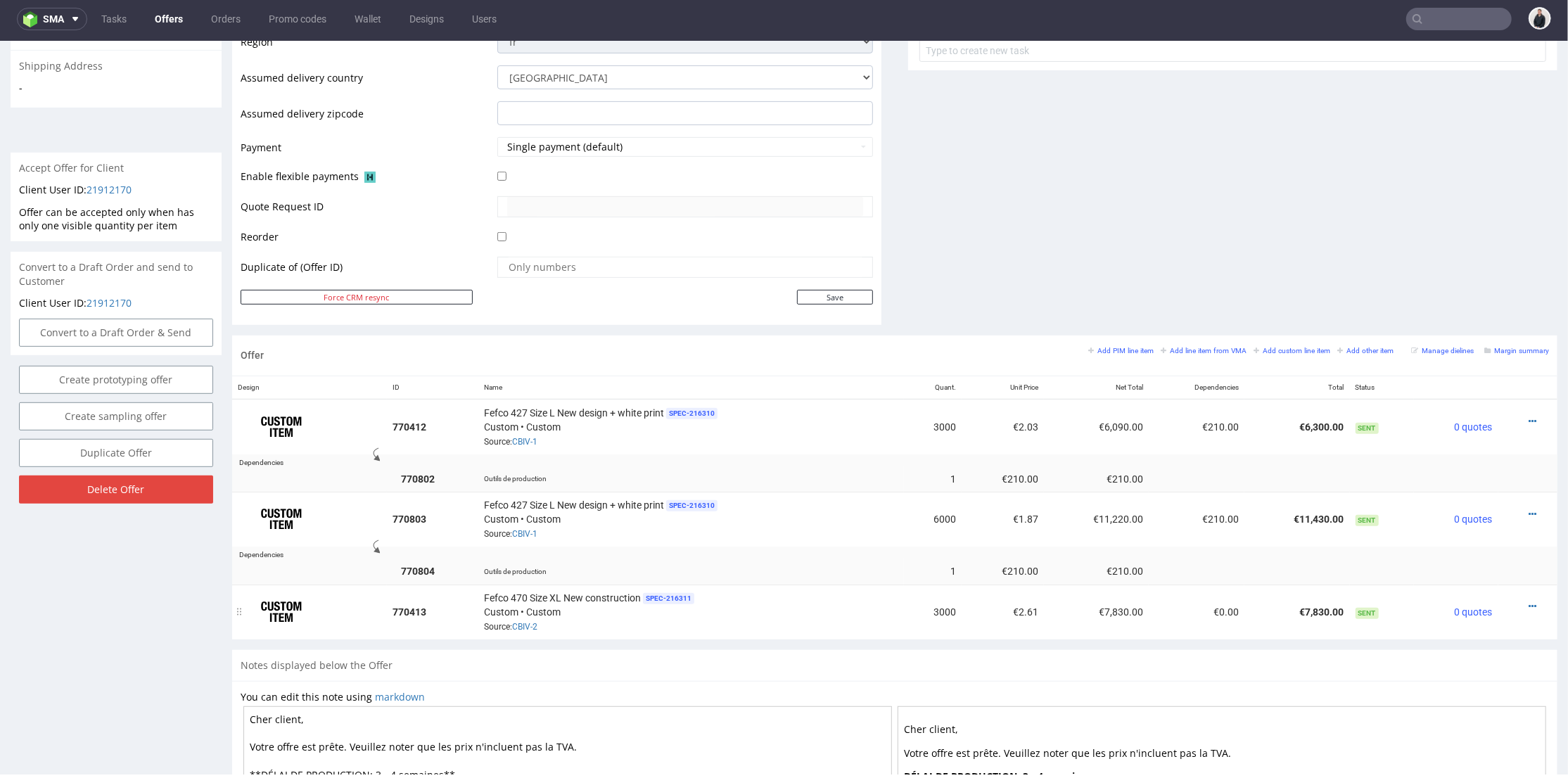
click at [1515, 599] on div at bounding box center [1524, 606] width 39 height 14
click at [1529, 601] on icon at bounding box center [1533, 606] width 8 height 10
click at [1473, 528] on span "Add quantity" at bounding box center [1469, 522] width 113 height 14
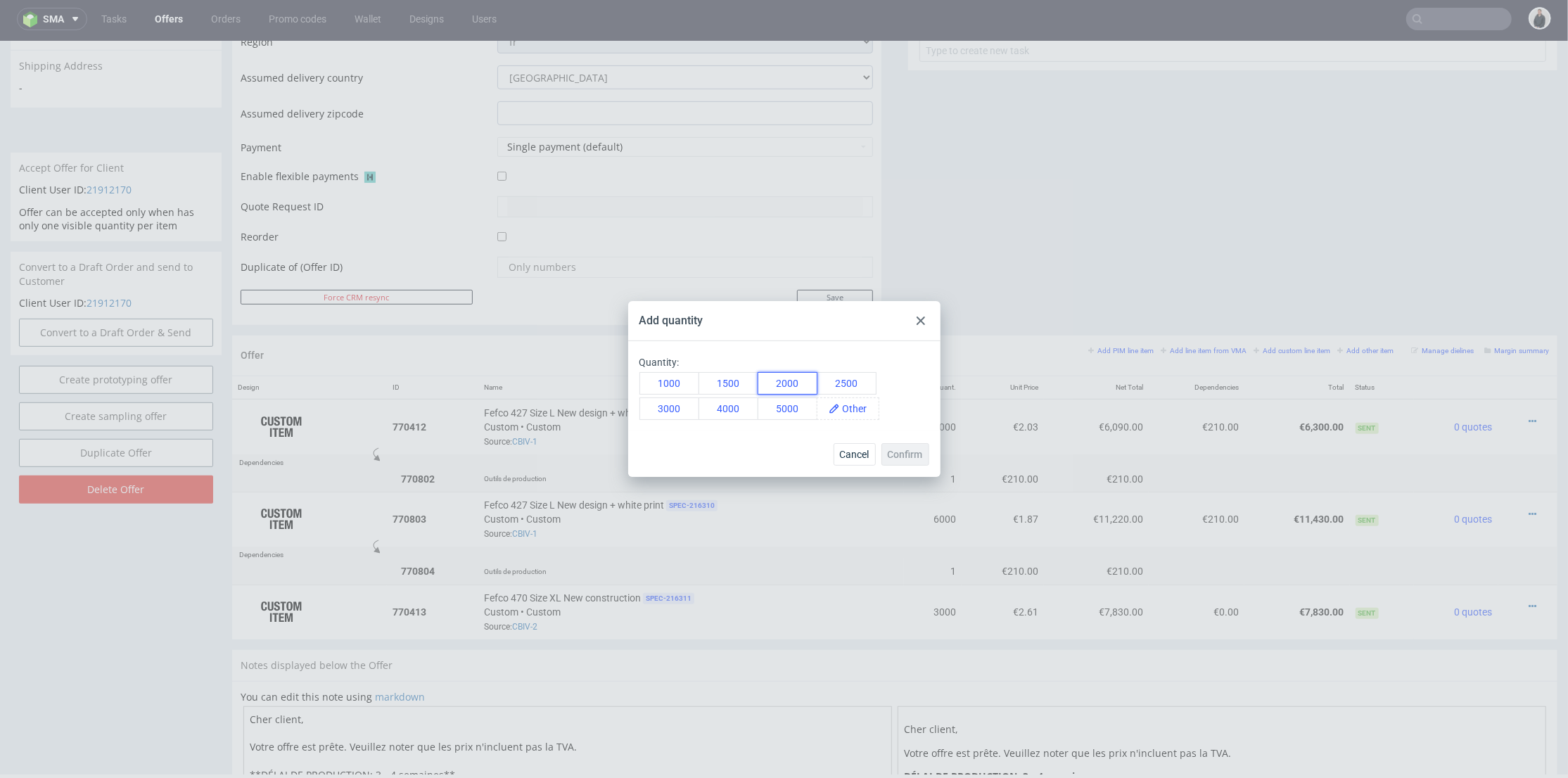
click at [796, 386] on button "2000" at bounding box center [787, 383] width 59 height 23
click at [911, 456] on span "Confirm" at bounding box center [905, 454] width 35 height 10
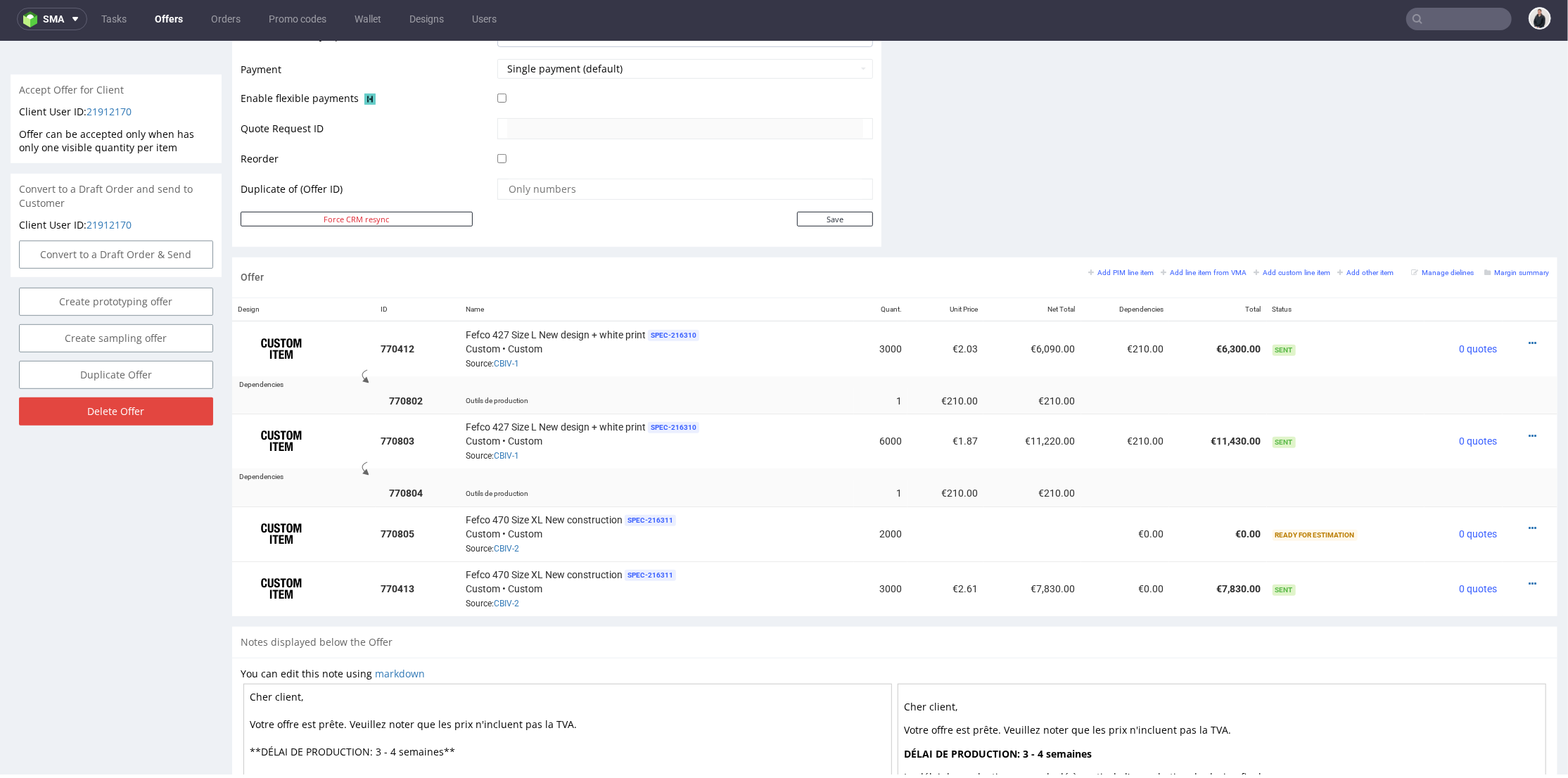
scroll to position [703, 0]
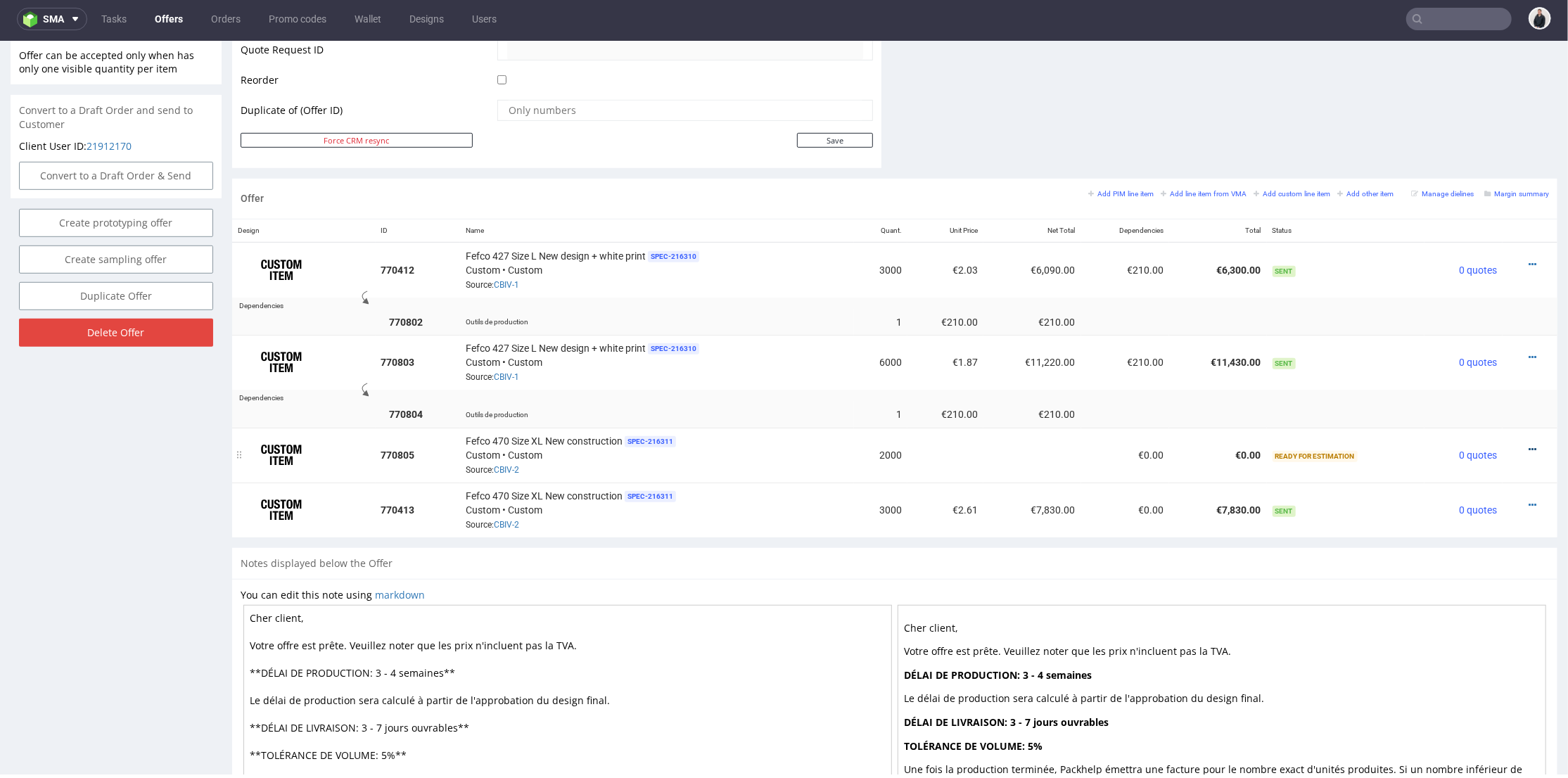
click at [1529, 444] on icon at bounding box center [1533, 448] width 8 height 10
click at [1450, 289] on span "Add cost manually" at bounding box center [1469, 289] width 113 height 14
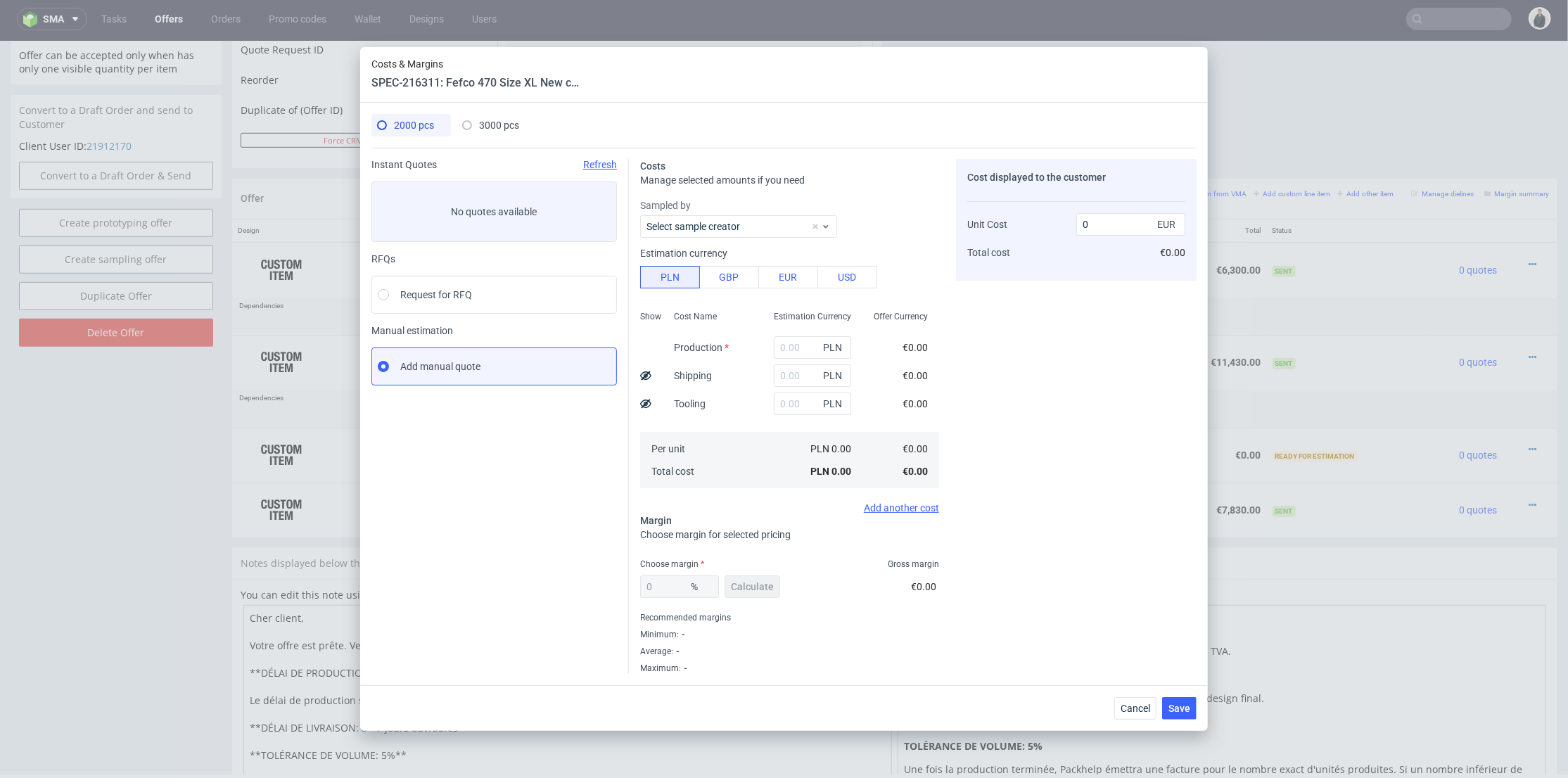
click at [477, 129] on div "3000 pcs" at bounding box center [491, 125] width 57 height 23
type input "16470"
type input "2200"
type input "2050"
type input "38"
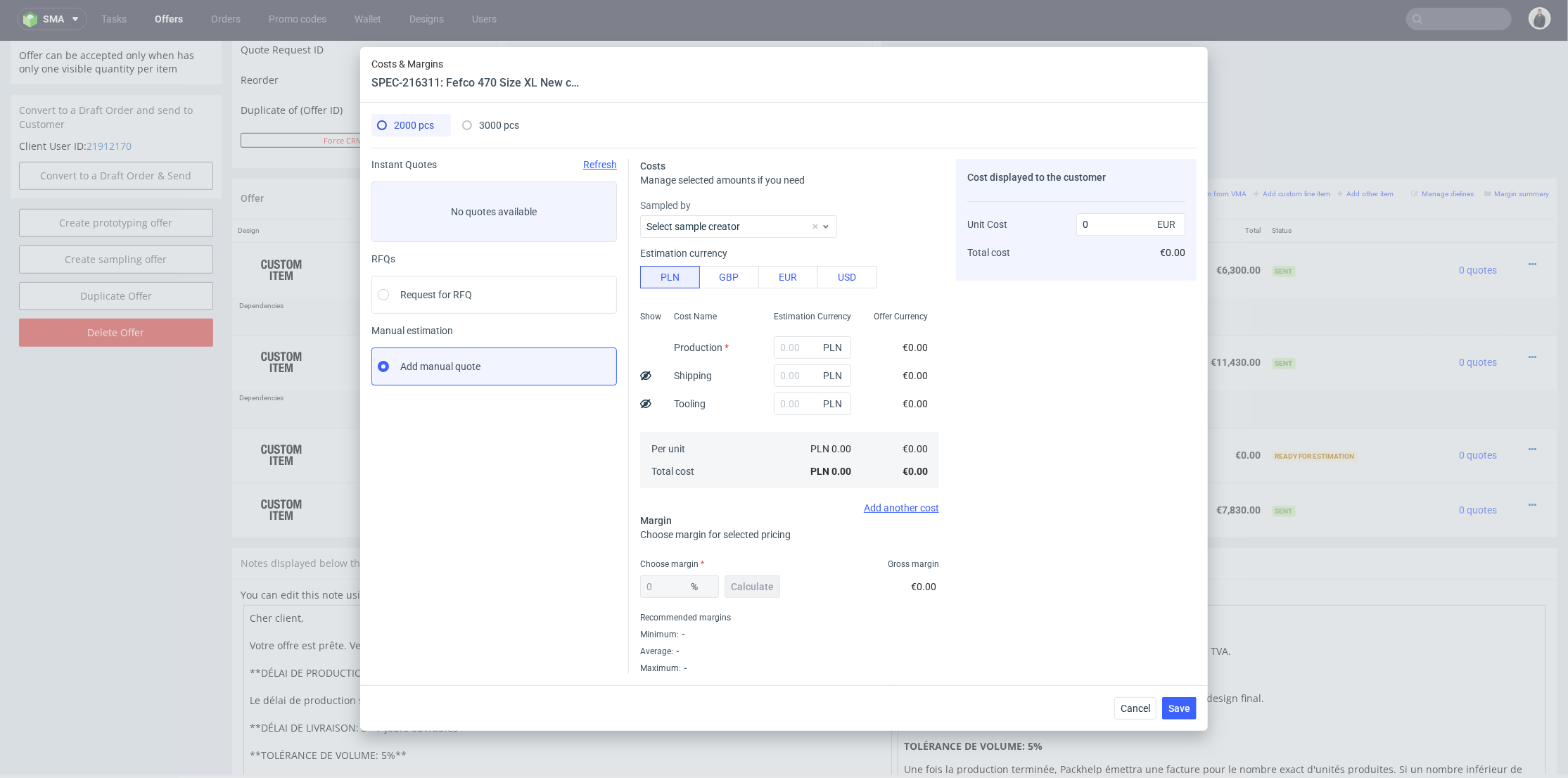
type input "2.61"
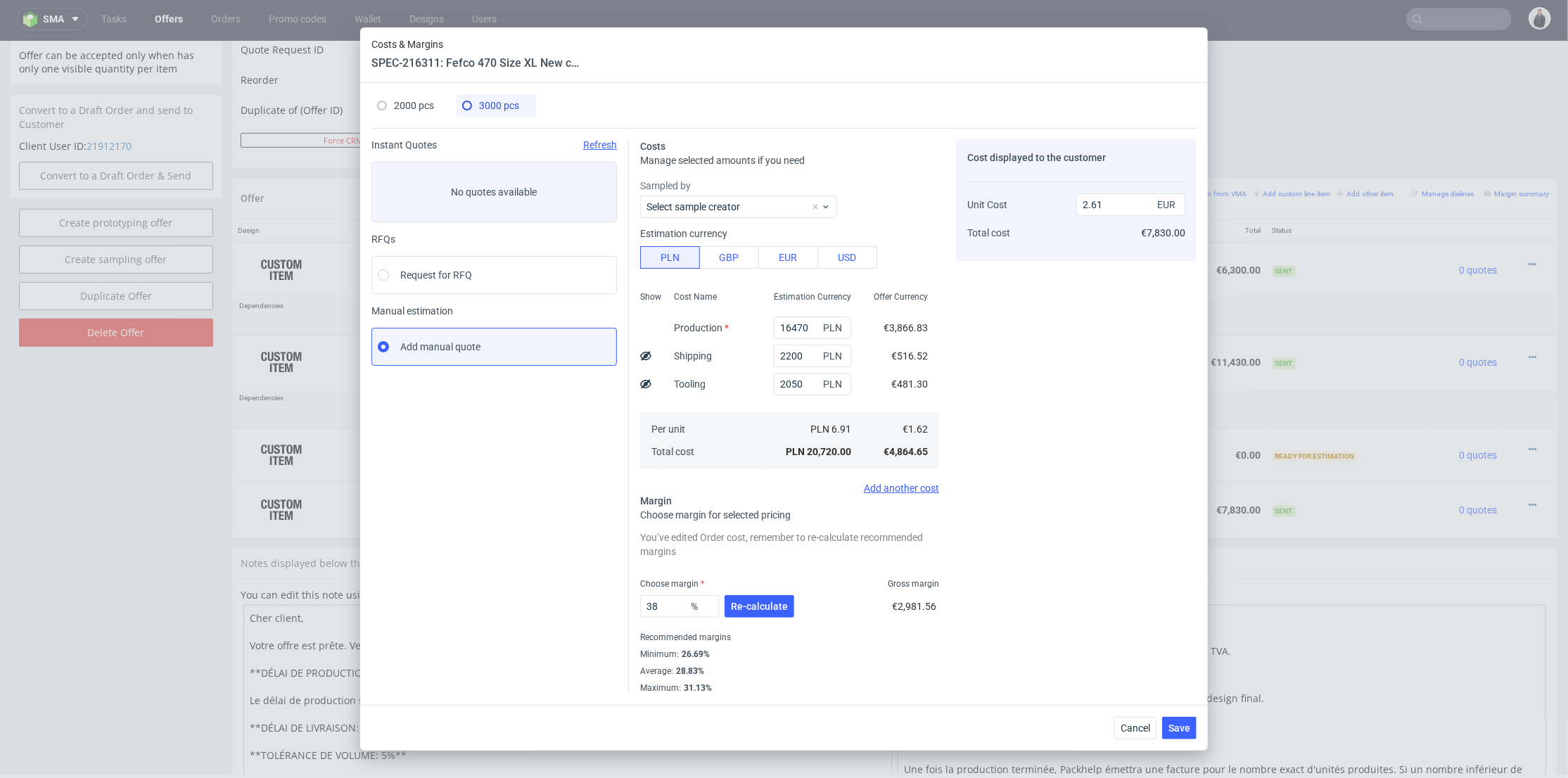
drag, startPoint x: 414, startPoint y: 103, endPoint x: 432, endPoint y: 94, distance: 20.1
click at [413, 102] on span "2000 pcs" at bounding box center [413, 105] width 40 height 11
type input "0"
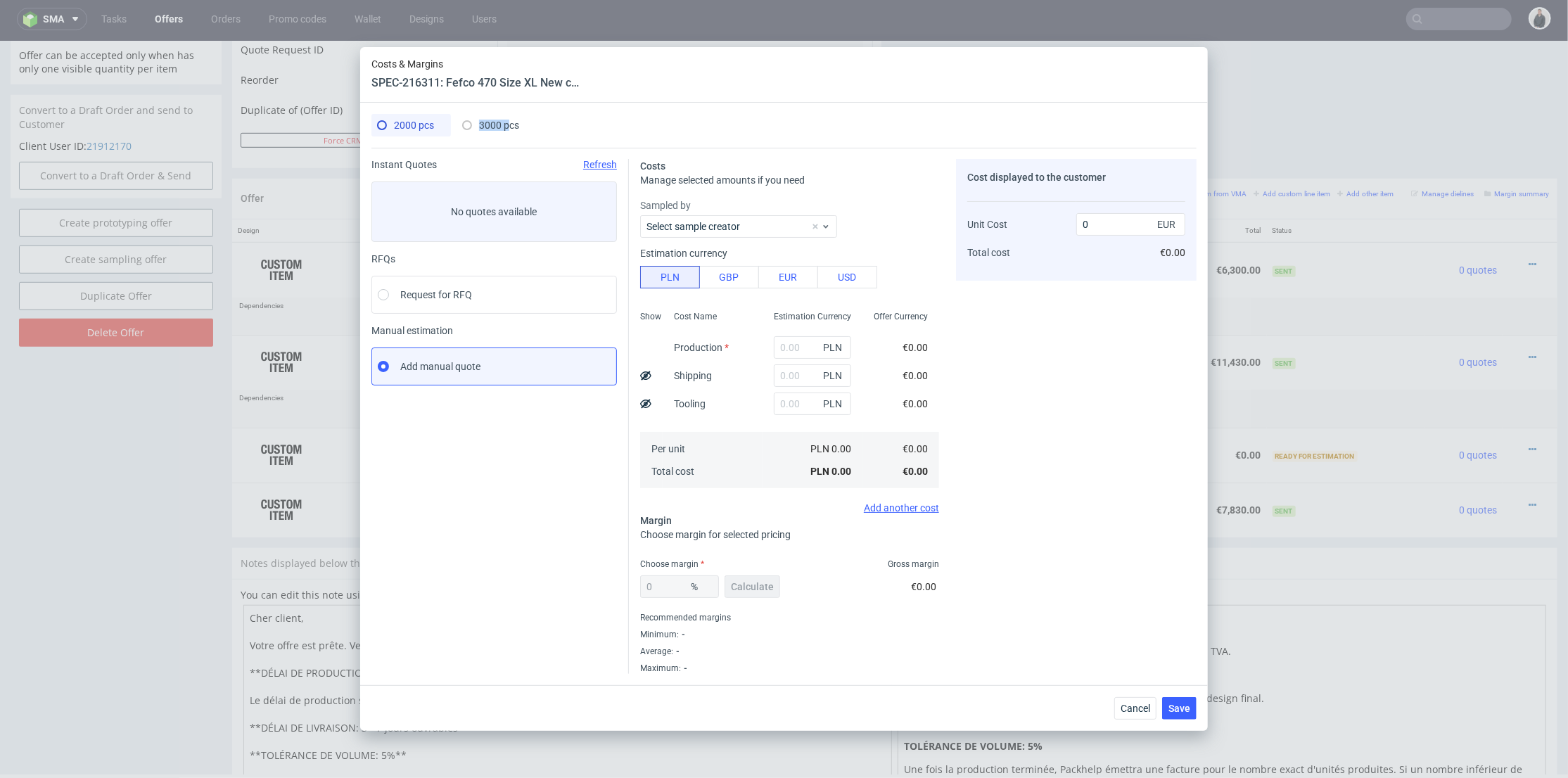
click at [510, 114] on div "2000 pcs 3000 pcs Instant Quotes Refresh No quotes available RFQs Request for R…" at bounding box center [784, 393] width 848 height 582
click at [507, 121] on span "3000 pcs" at bounding box center [499, 125] width 40 height 11
type input "16470"
type input "2200"
type input "2050"
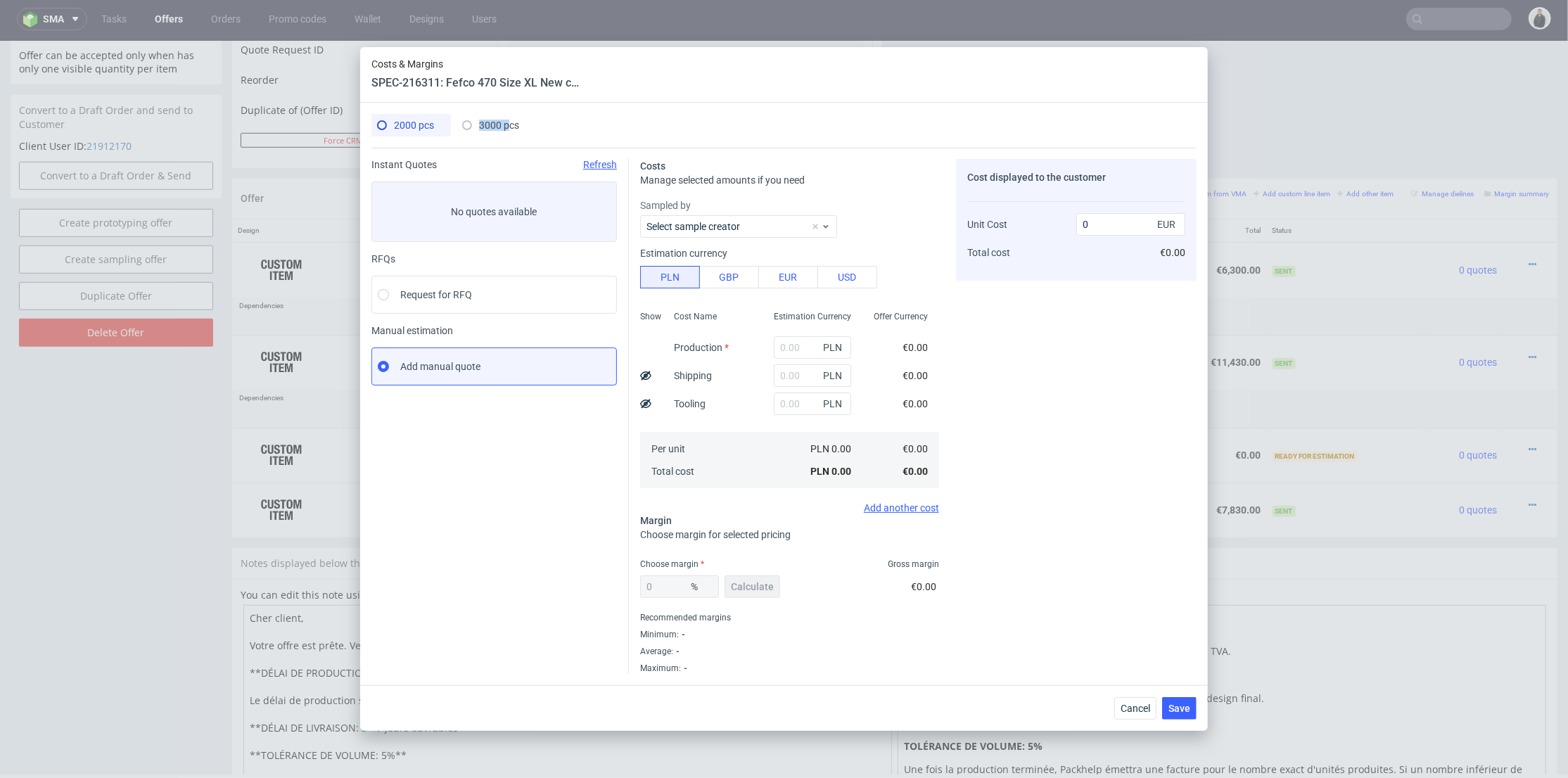
type input "38"
type input "2.61"
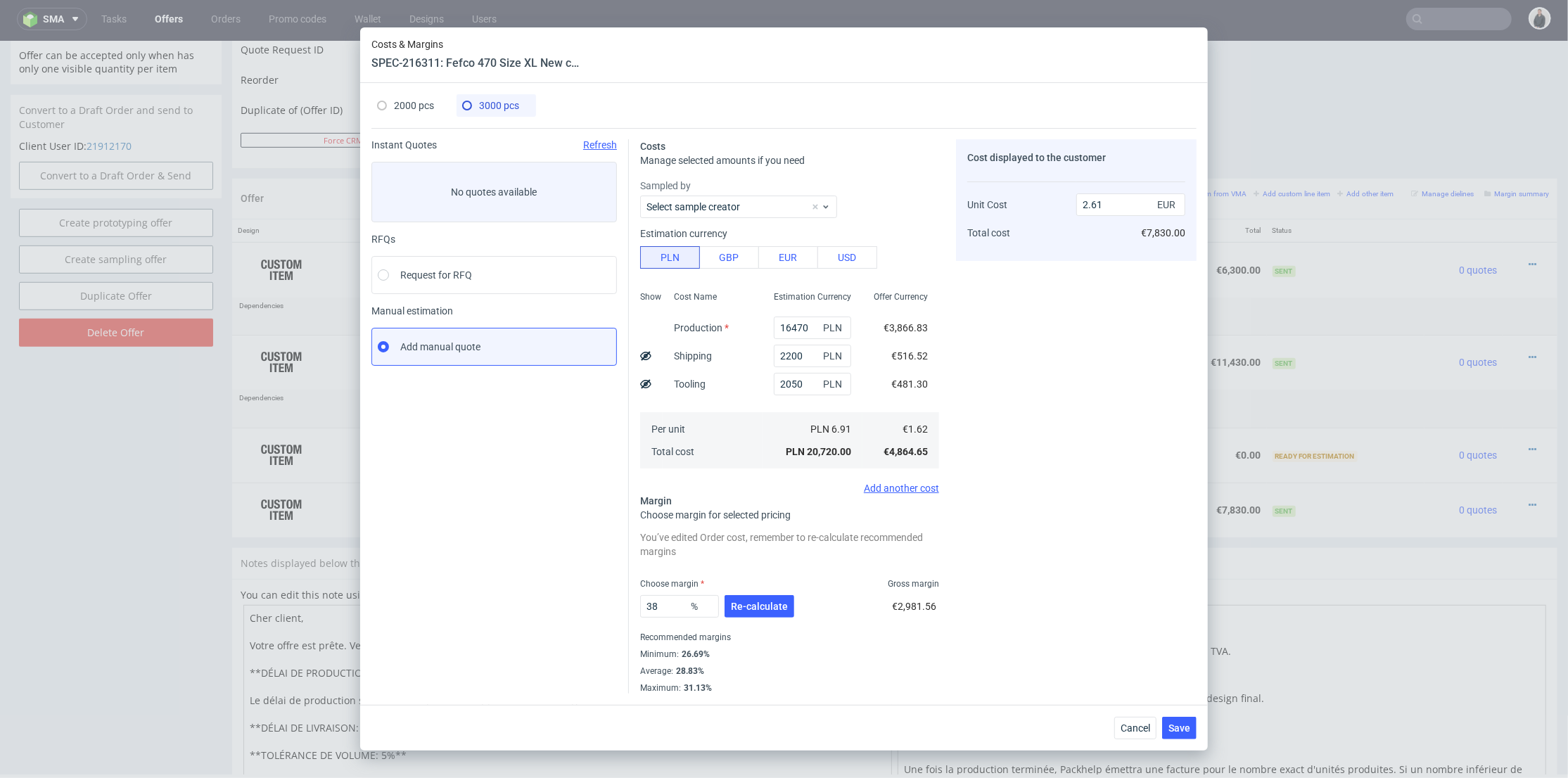
click at [413, 105] on span "2000 pcs" at bounding box center [413, 105] width 40 height 11
type input "0"
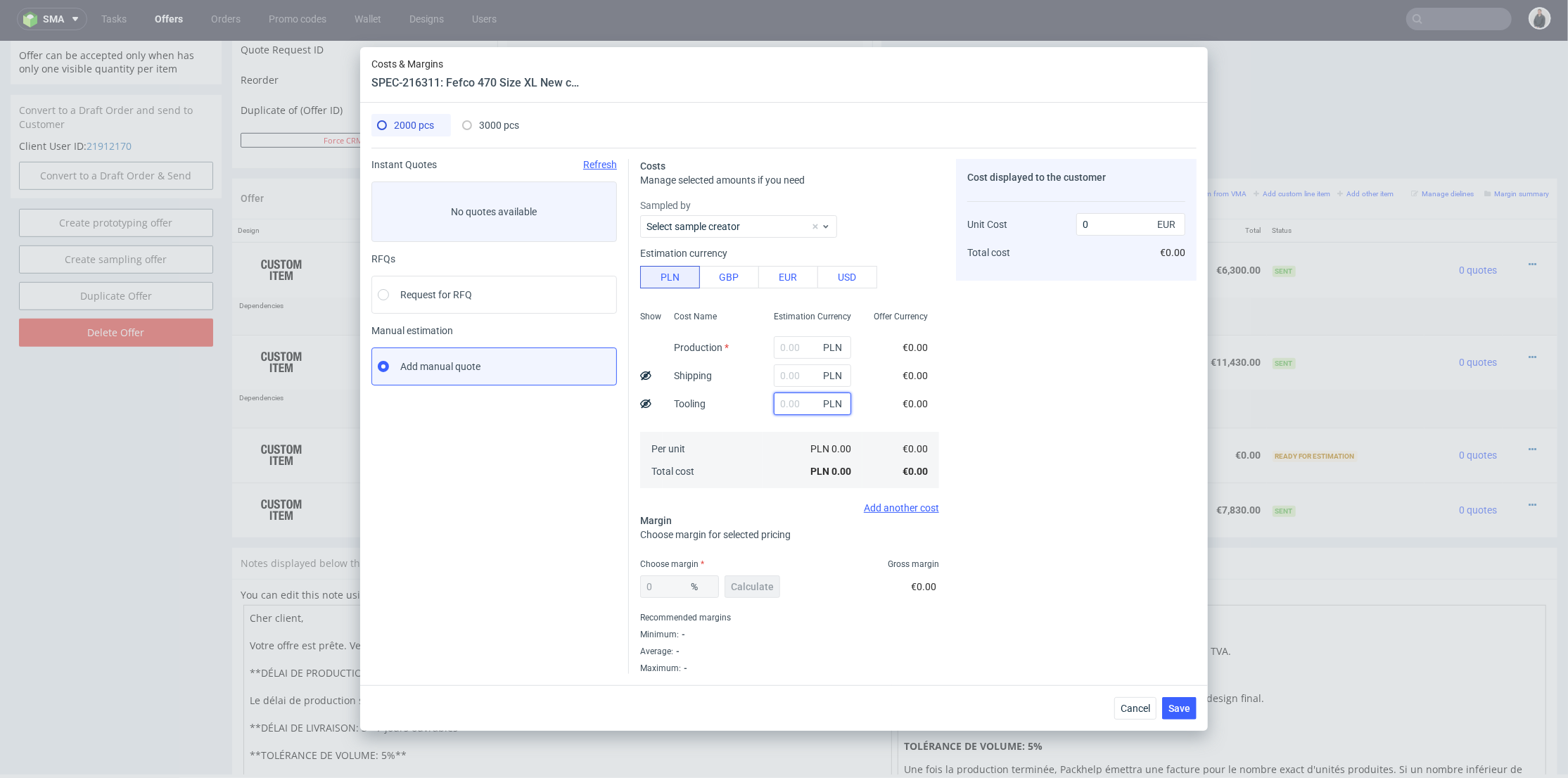
click at [795, 405] on input "text" at bounding box center [813, 404] width 78 height 23
type input "2200"
type input "0.26"
click at [726, 423] on div "Cost Name Production Shipping Tooling Per unit Total cost" at bounding box center [712, 398] width 100 height 186
click at [486, 131] on div "3000 pcs" at bounding box center [491, 125] width 57 height 23
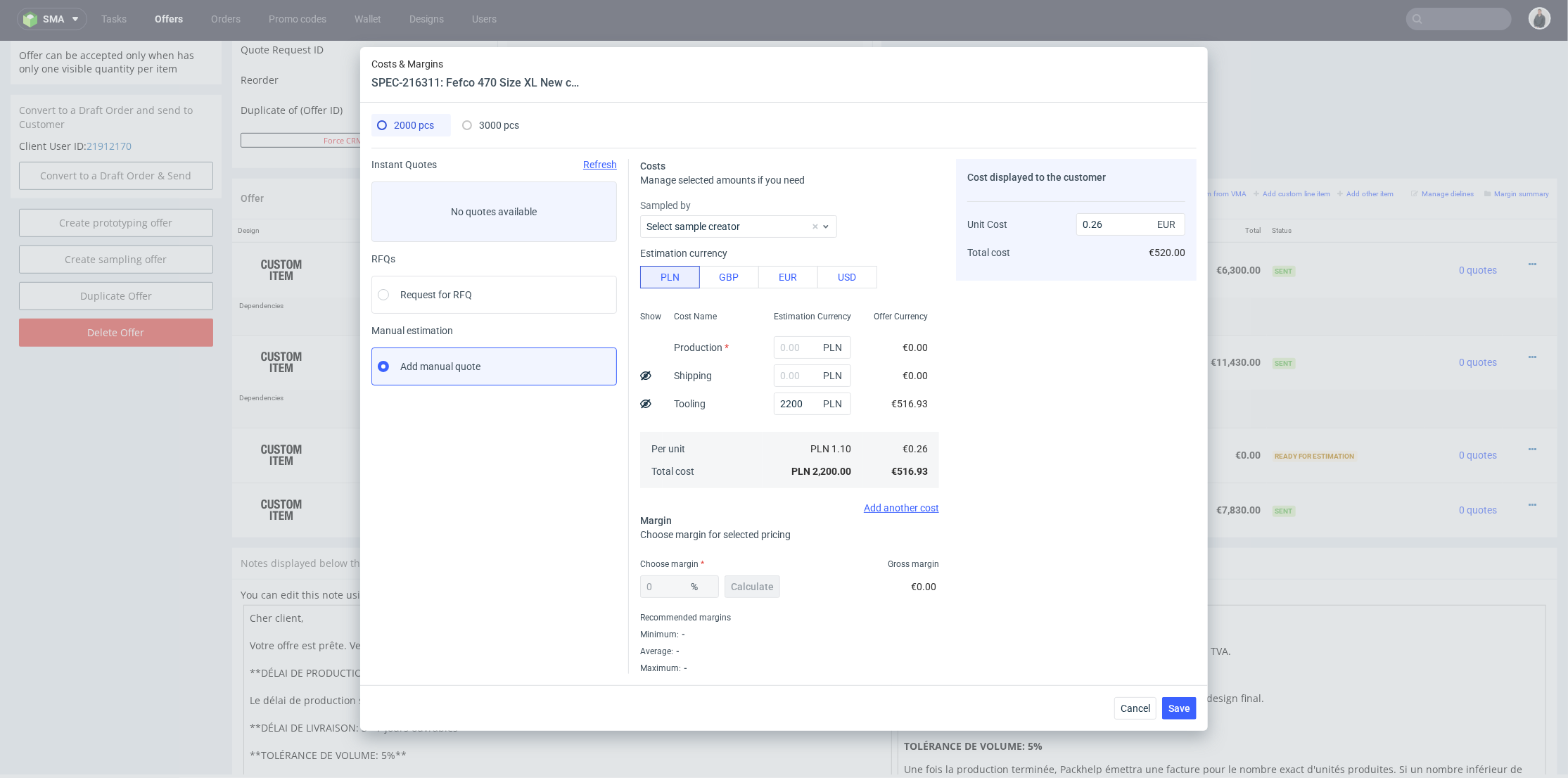
type input "16470"
type input "2200"
type input "2050"
type input "38"
type input "2.61"
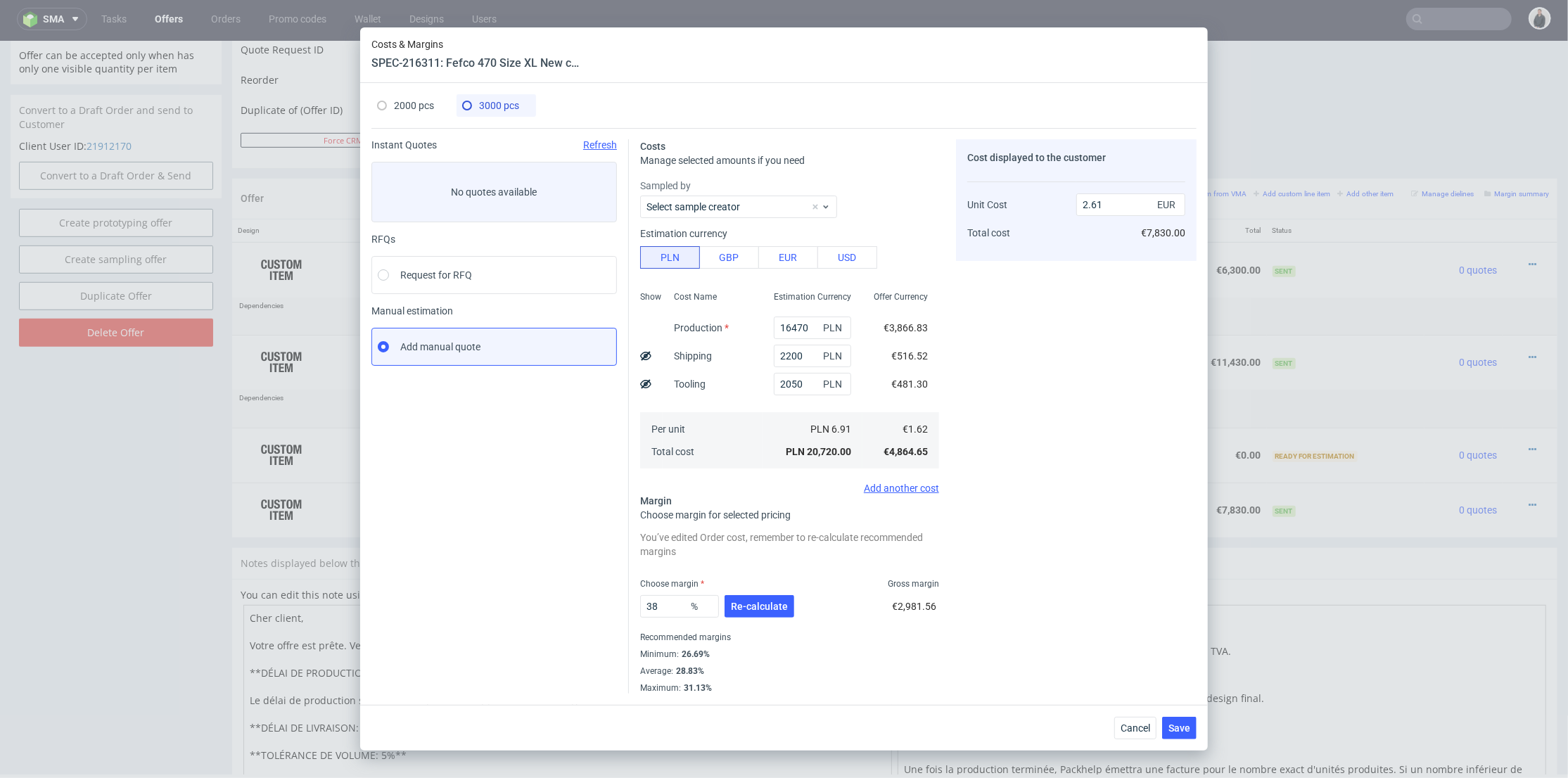
click at [410, 111] on div "2000 pcs" at bounding box center [406, 105] width 57 height 23
type input "2200"
type input "0"
type input "0.26"
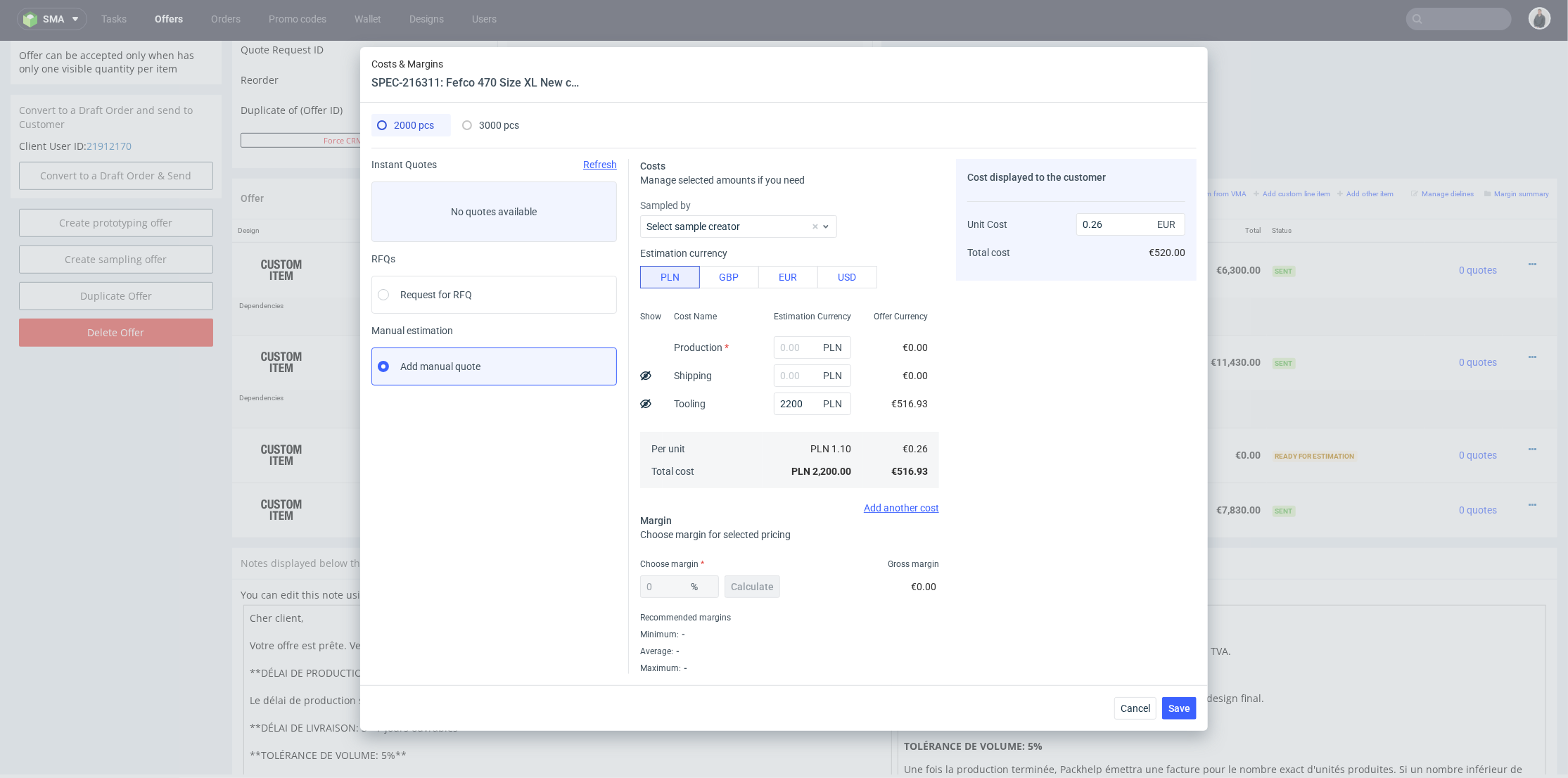
click at [489, 121] on span "3000 pcs" at bounding box center [499, 125] width 40 height 11
type input "16470"
type input "2200"
type input "2050"
type input "38"
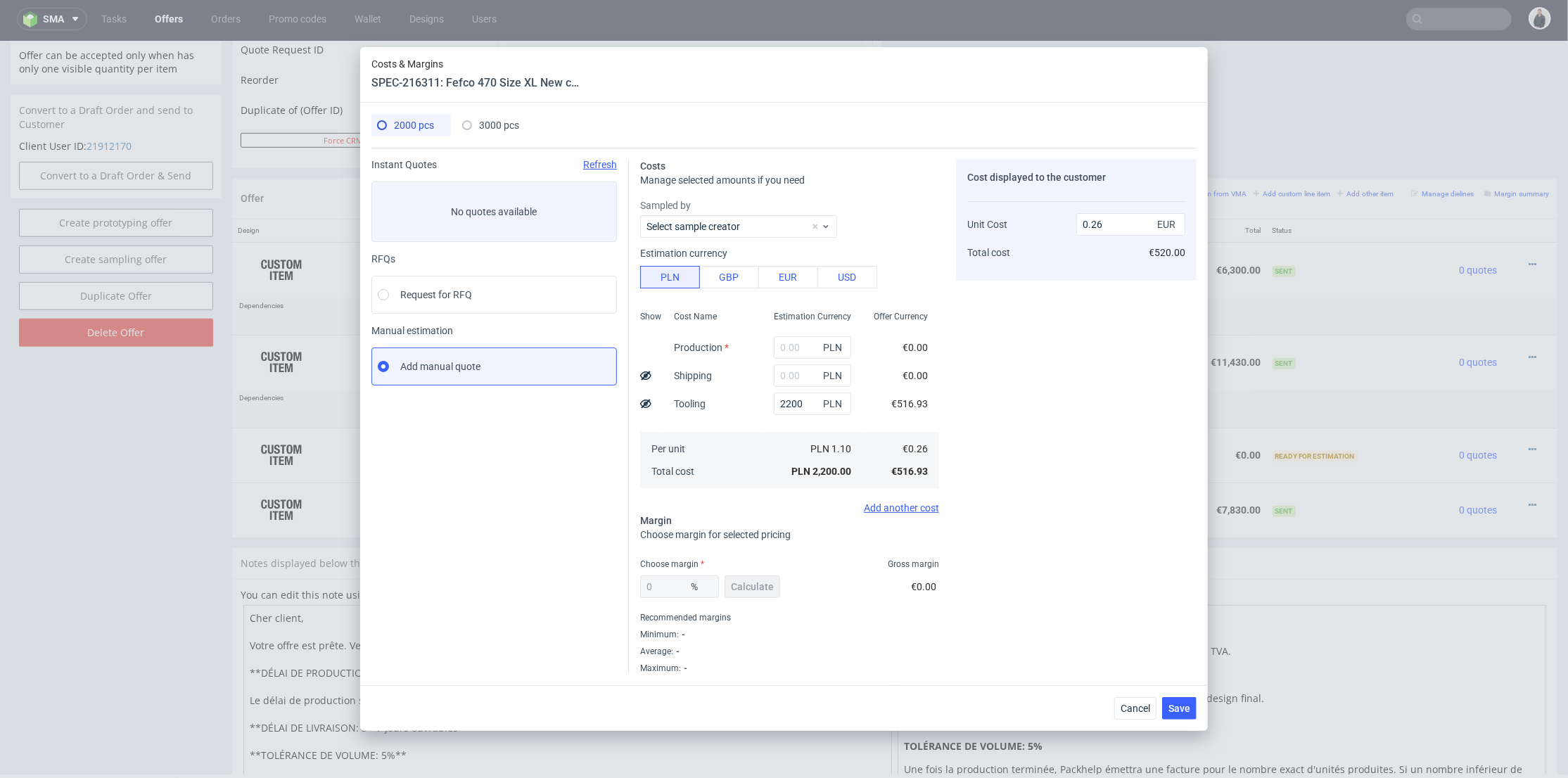
type input "2.61"
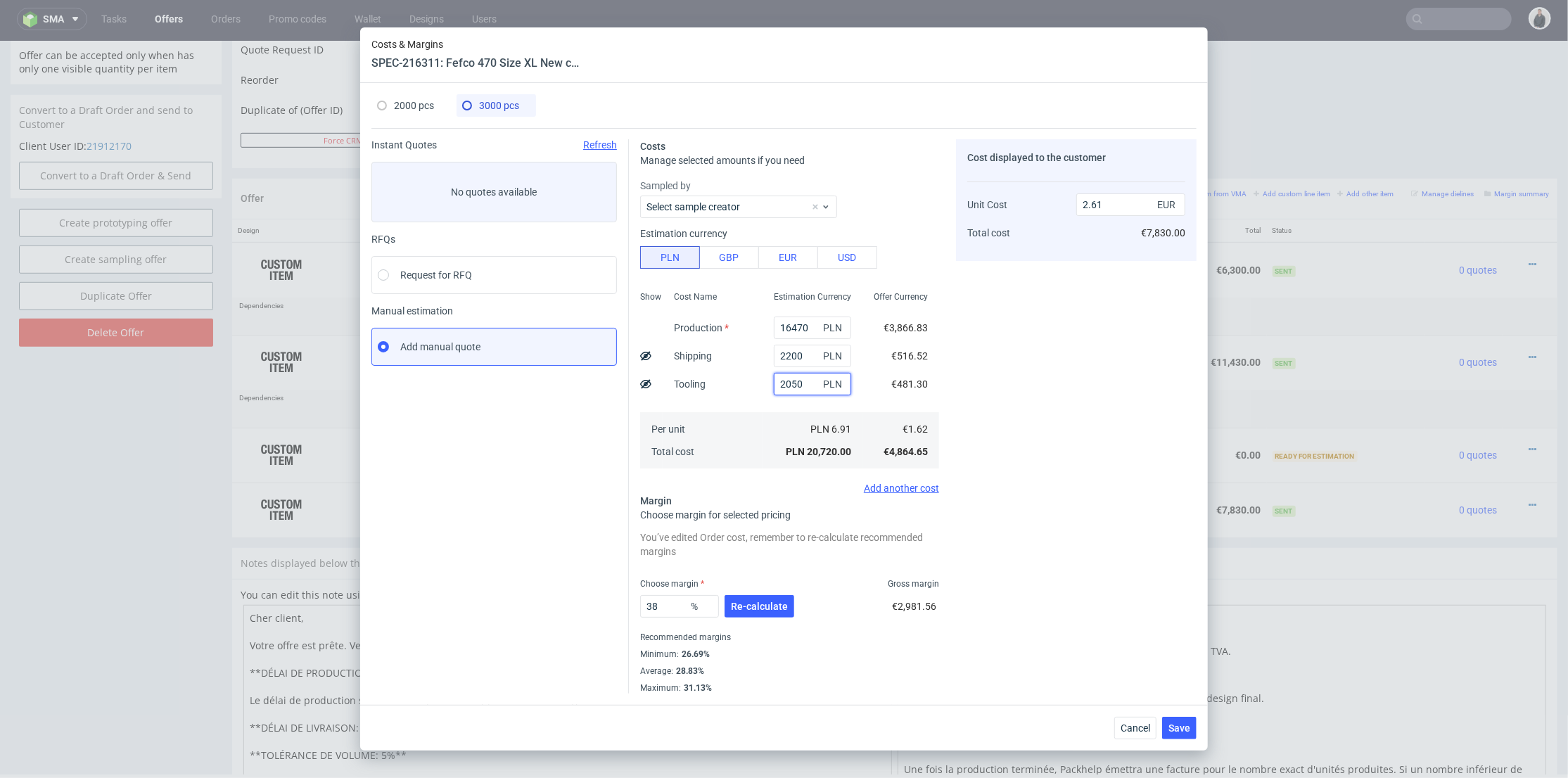
click at [778, 387] on input "2050" at bounding box center [813, 384] width 78 height 23
type input "220"
type input "2.39"
type input "2200"
drag, startPoint x: 1036, startPoint y: 355, endPoint x: 1139, endPoint y: 197, distance: 188.6
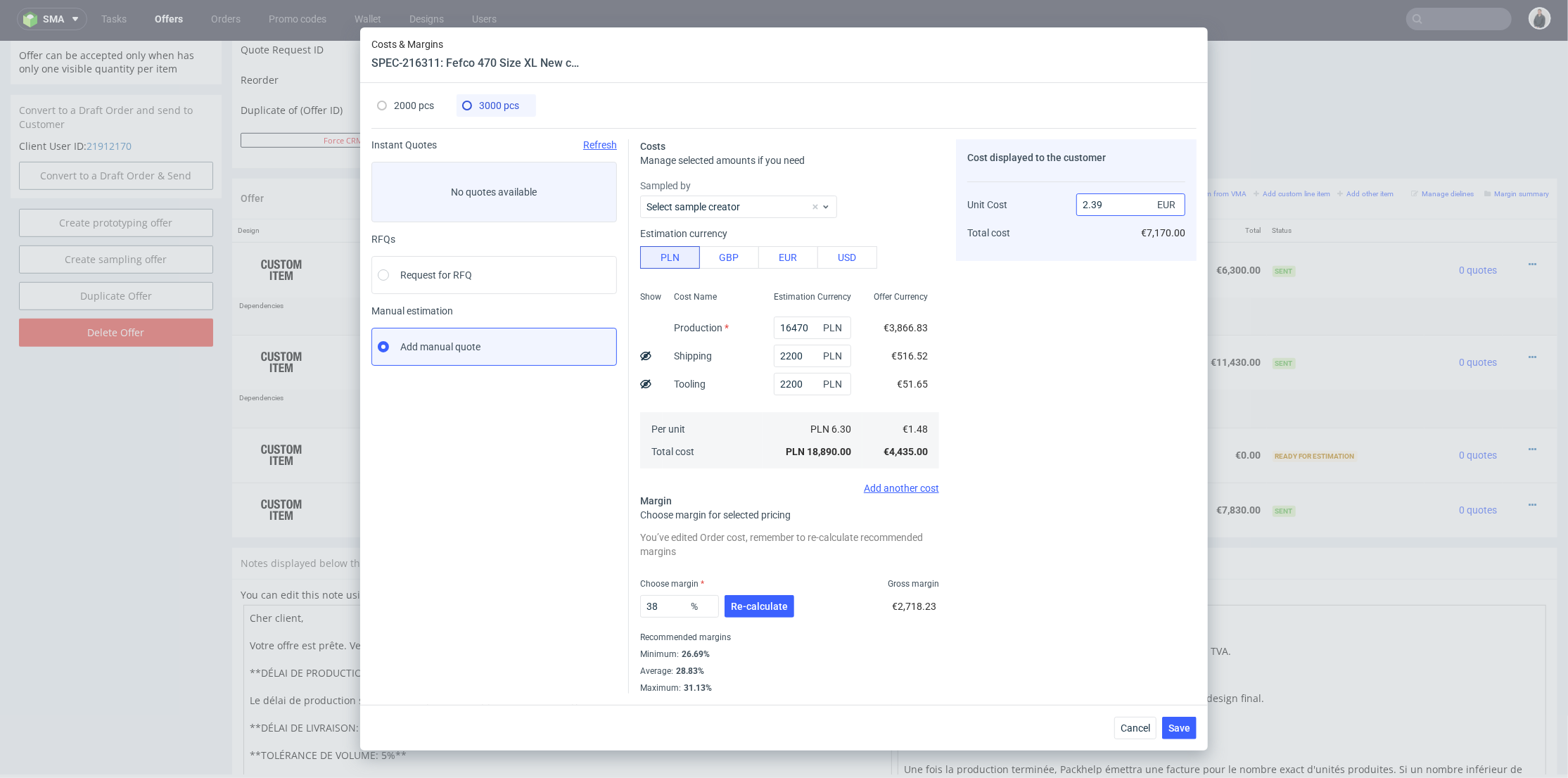
click at [1037, 354] on div "Cost displayed to the customer Unit Cost Total cost 2.39 EUR €7,170.00" at bounding box center [1075, 416] width 240 height 554
drag, startPoint x: 1097, startPoint y: 206, endPoint x: 1097, endPoint y: 245, distance: 39.0
click at [1108, 206] on input "2.63" at bounding box center [1130, 205] width 109 height 23
type input "2.61"
click at [1093, 262] on div "Cost displayed to the customer Unit Cost Total cost 2.61 EUR €7,890.00" at bounding box center [1075, 416] width 240 height 554
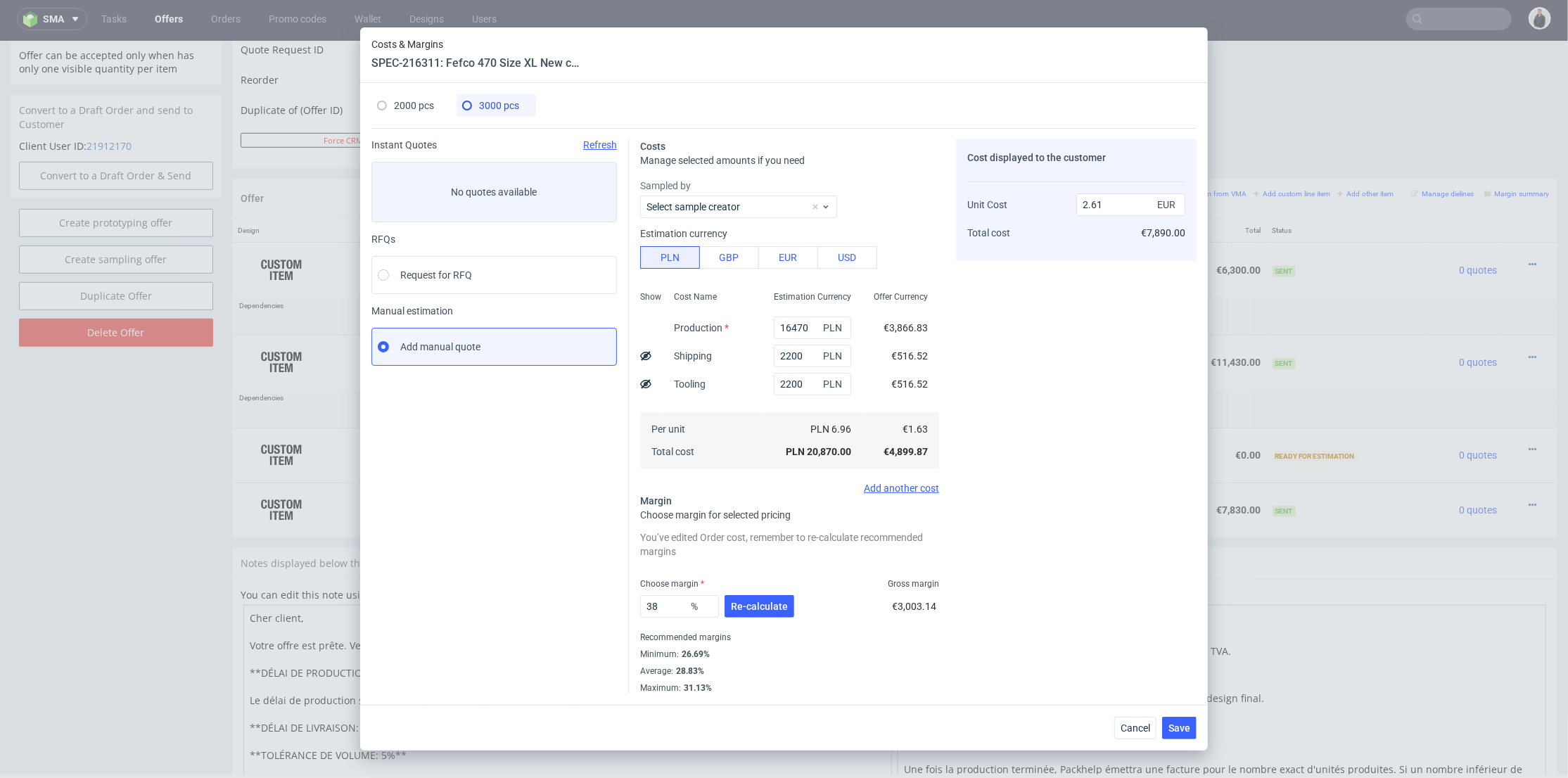
type input "37.547892720306514"
click at [757, 615] on button "Re-calculate" at bounding box center [759, 606] width 69 height 23
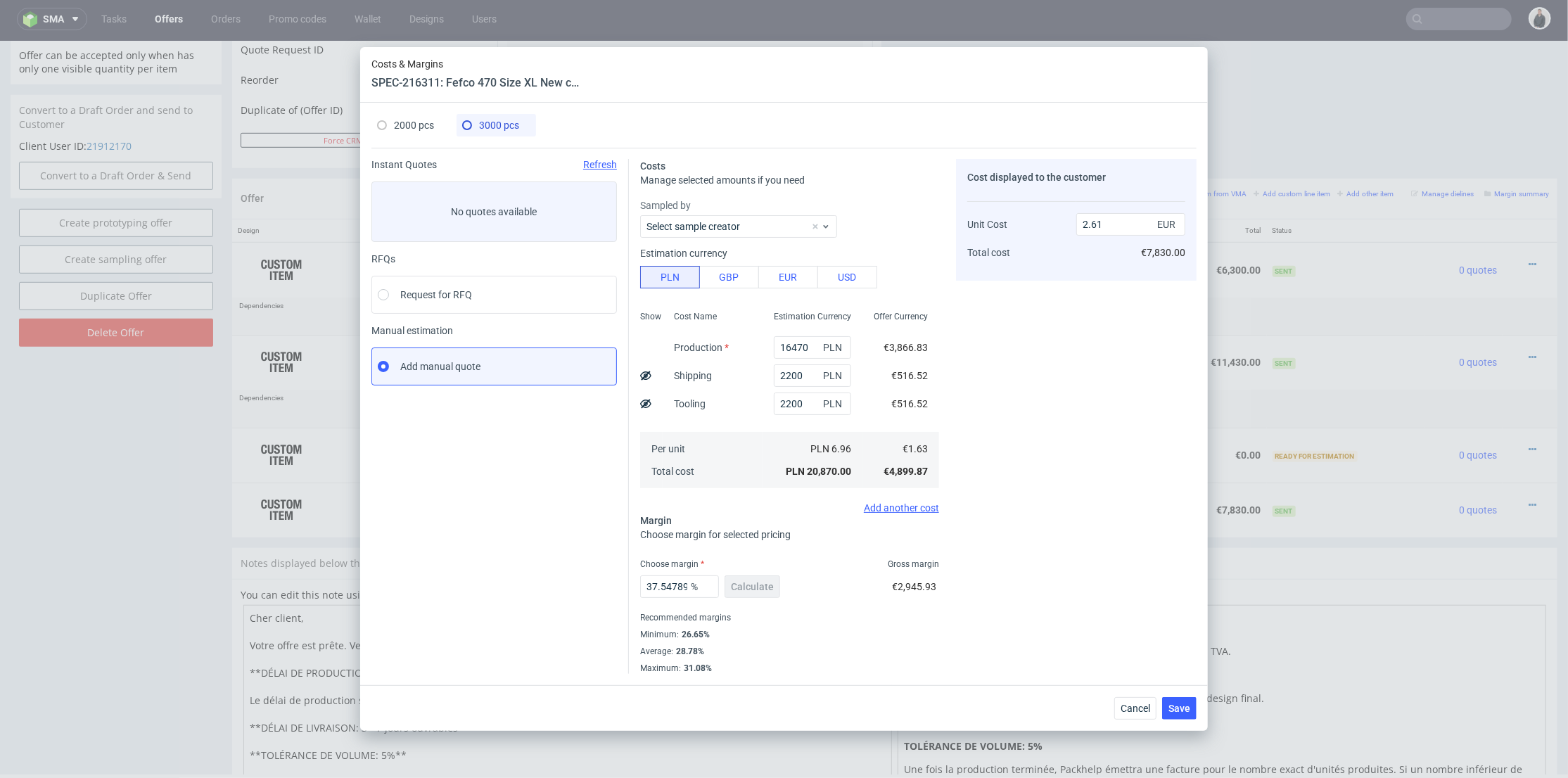
click at [411, 123] on span "2000 pcs" at bounding box center [413, 125] width 40 height 11
type input "0"
type input "0.26"
click at [802, 346] on input "text" at bounding box center [813, 347] width 78 height 23
type input "11440"
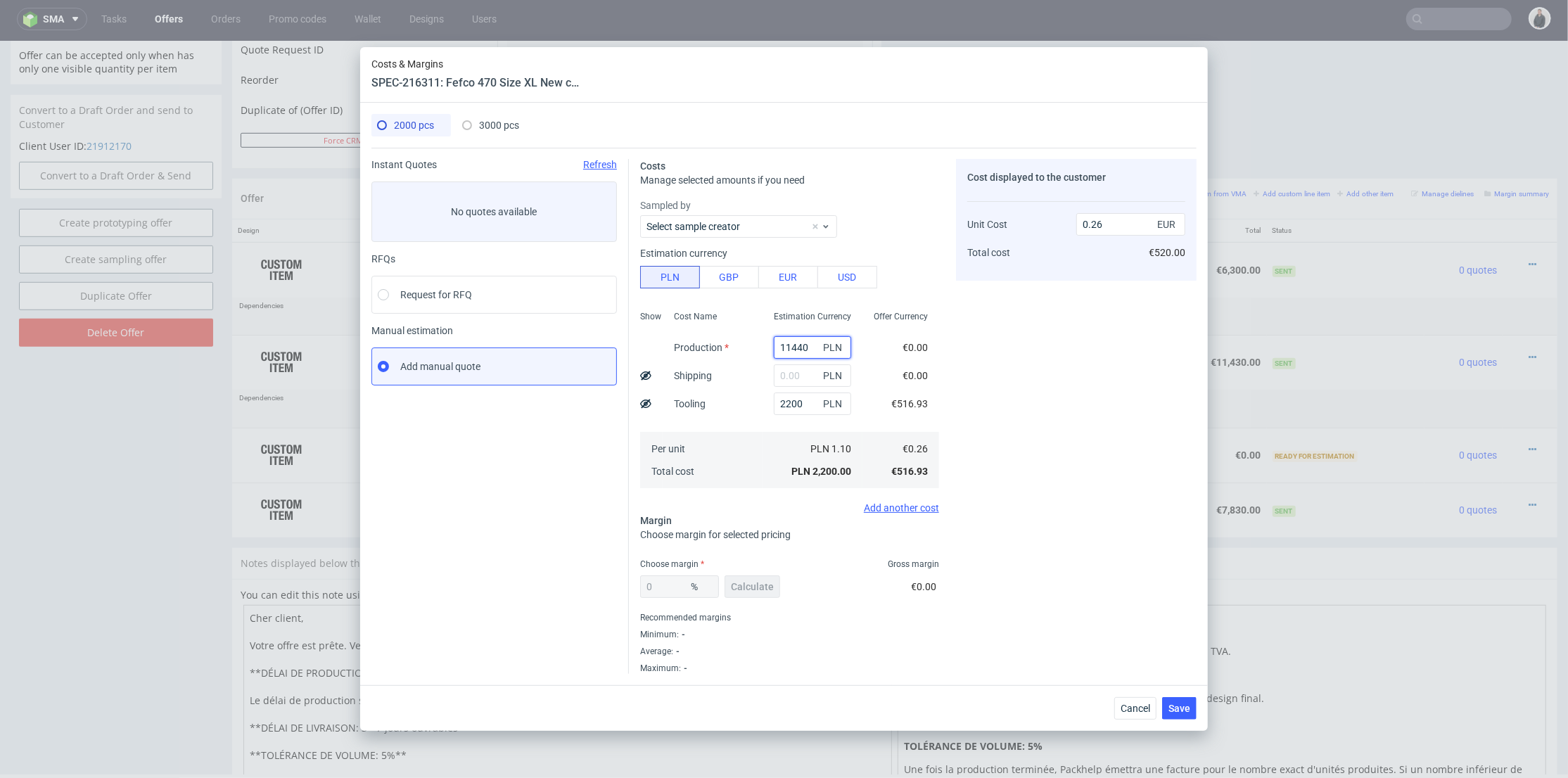
type input "1.6"
click at [493, 127] on span "3000 pcs" at bounding box center [499, 125] width 40 height 11
type input "16470"
type input "2200"
type input "37.547892720306514"
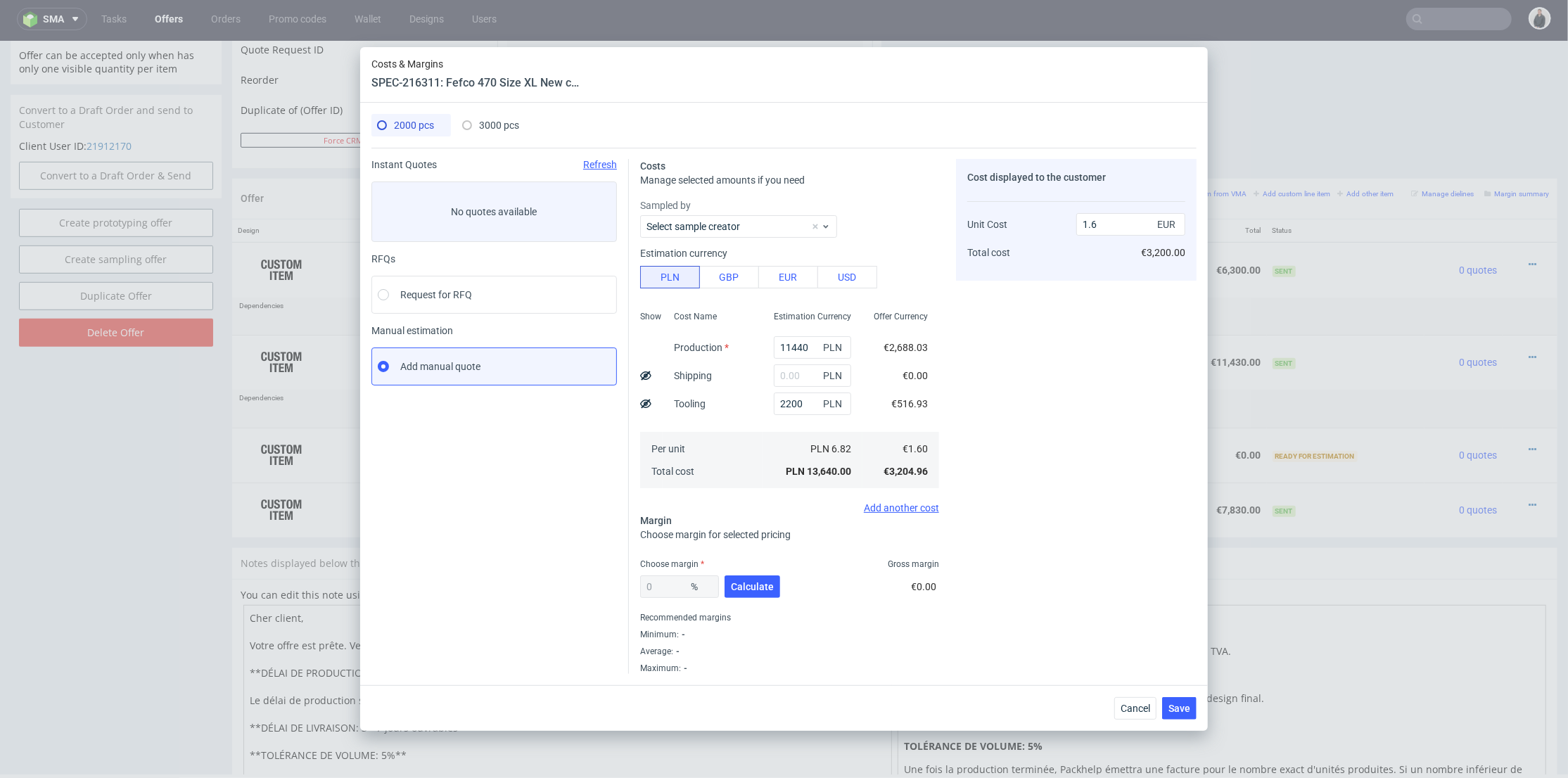
type input "2.61"
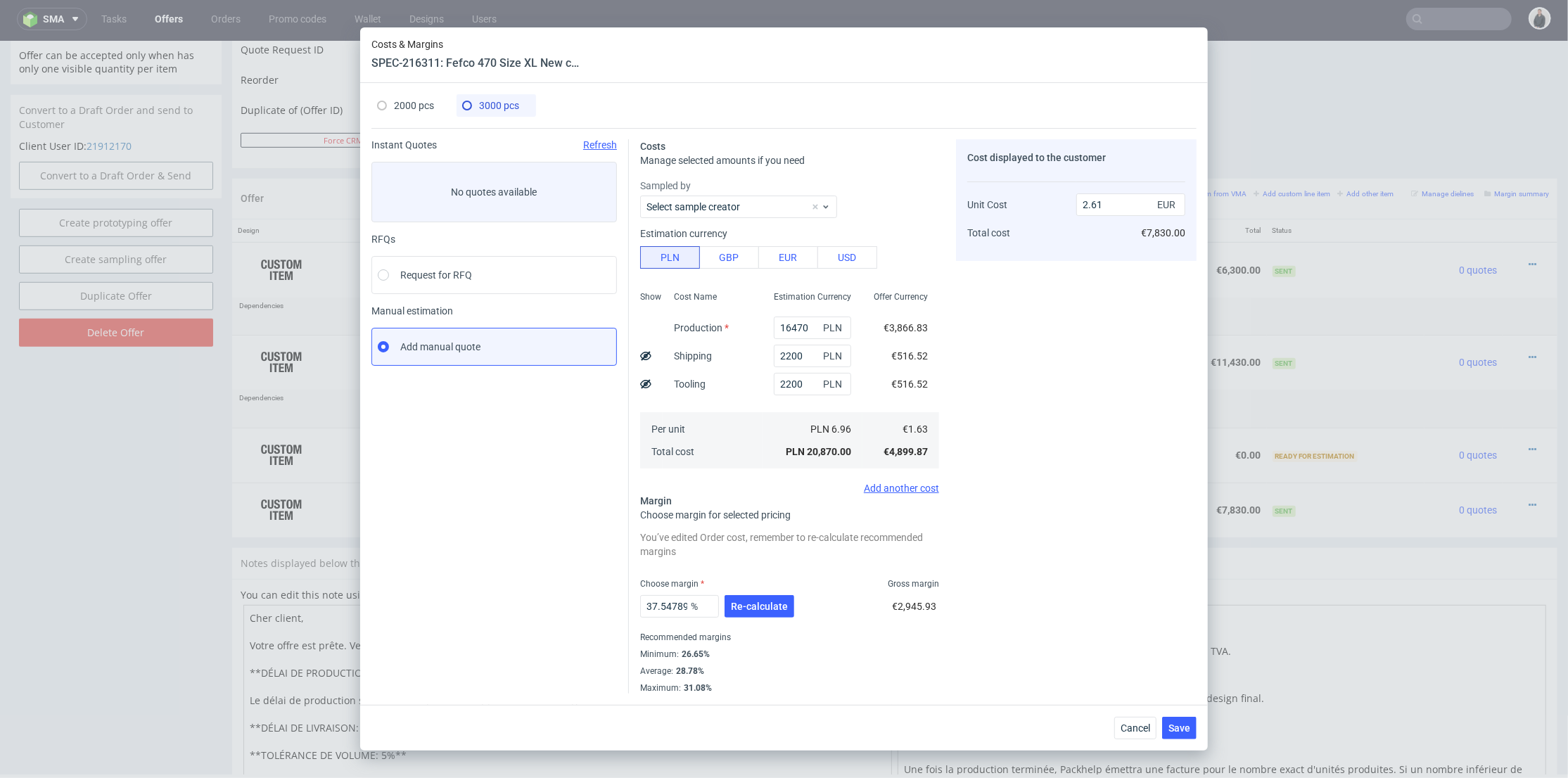
click at [407, 103] on span "2000 pcs" at bounding box center [413, 105] width 40 height 11
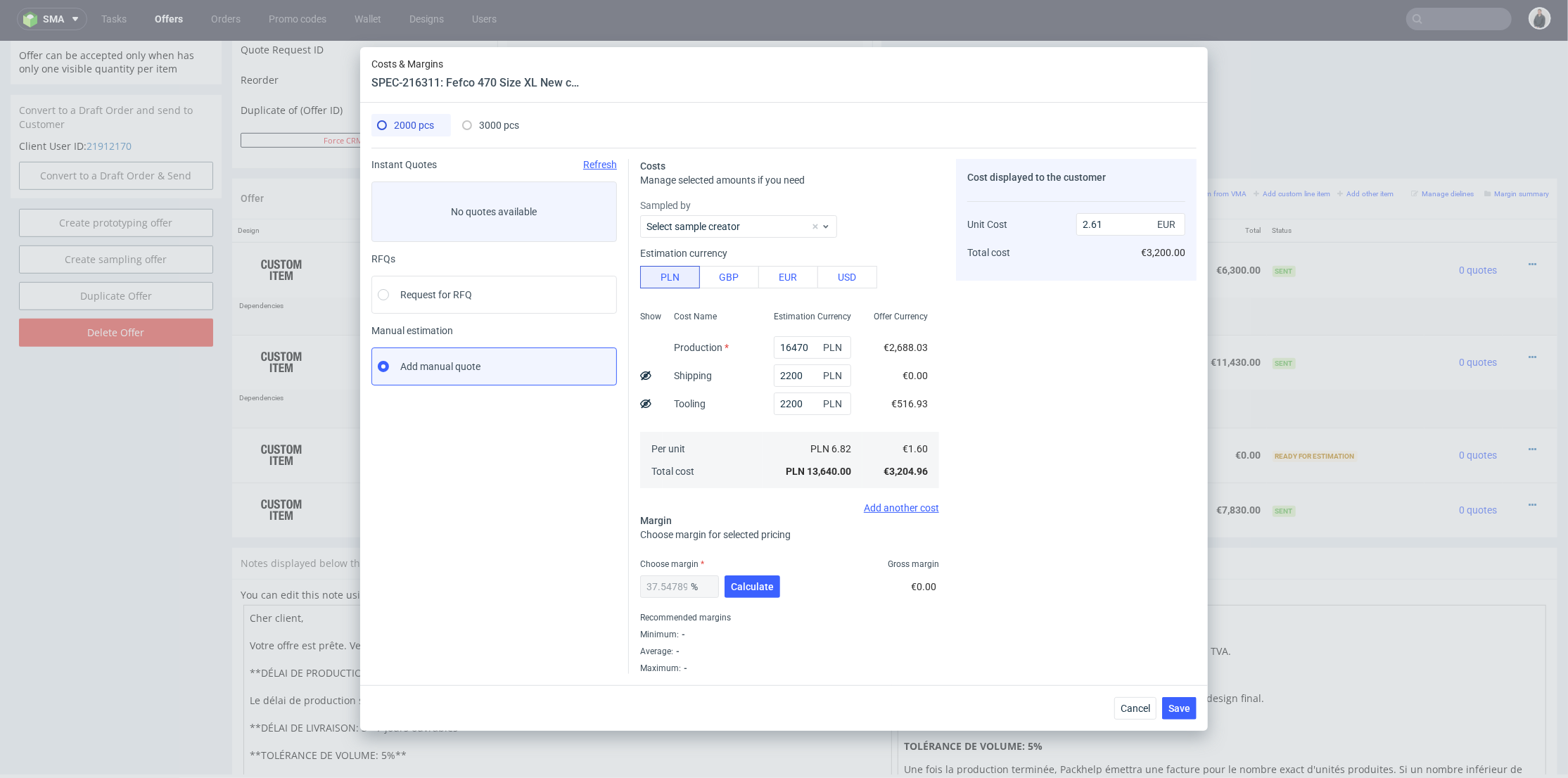
type input "11440"
type input "0"
type input "1.6"
click at [790, 370] on input "text" at bounding box center [813, 376] width 78 height 23
type input "1750"
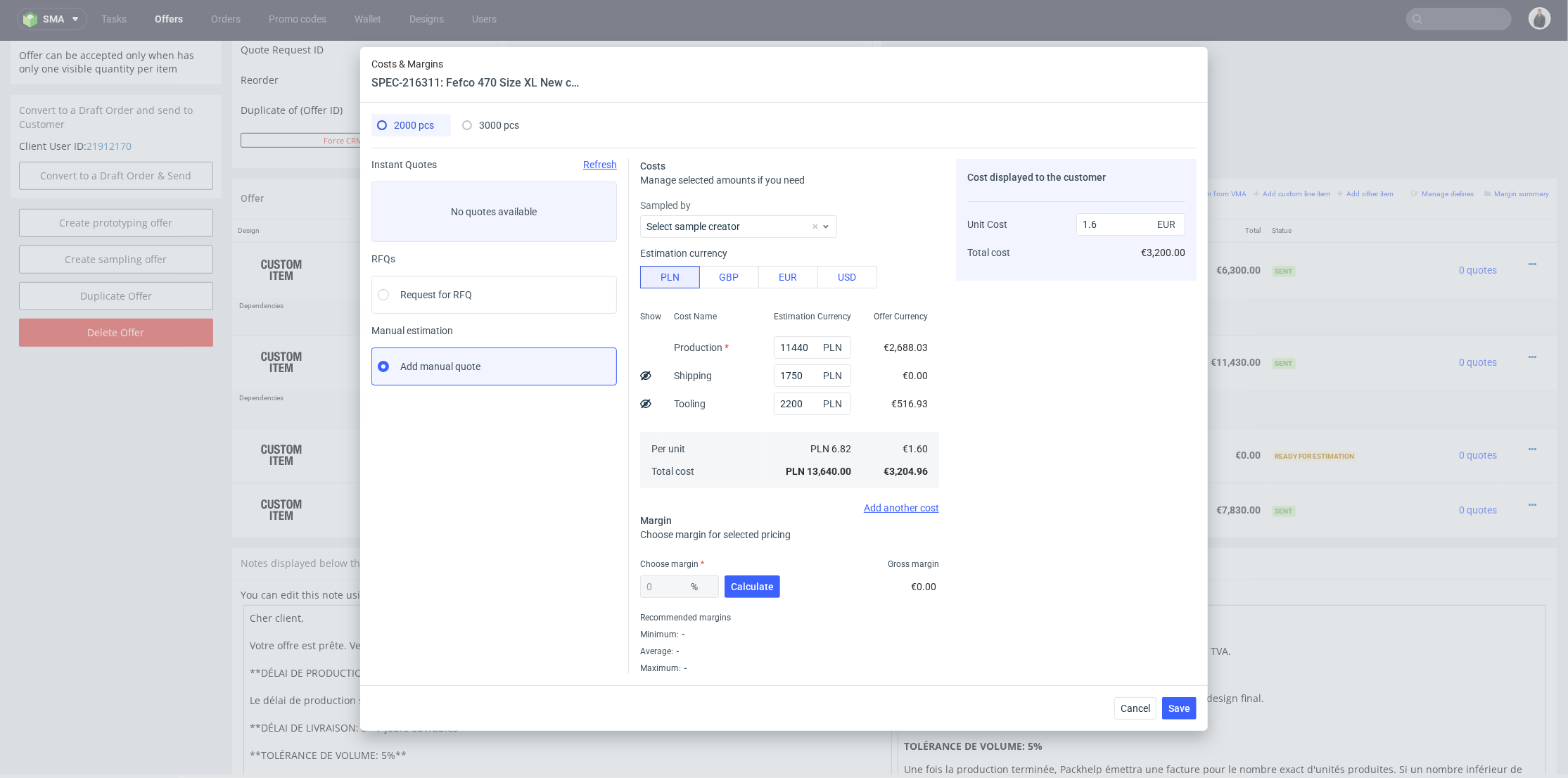
click at [718, 412] on div "Cost Name Production Shipping Tooling Per unit Total cost" at bounding box center [712, 398] width 100 height 186
type input "1.81"
click at [746, 590] on span "Calculate" at bounding box center [752, 586] width 43 height 10
type input "30.81"
type input "2.62"
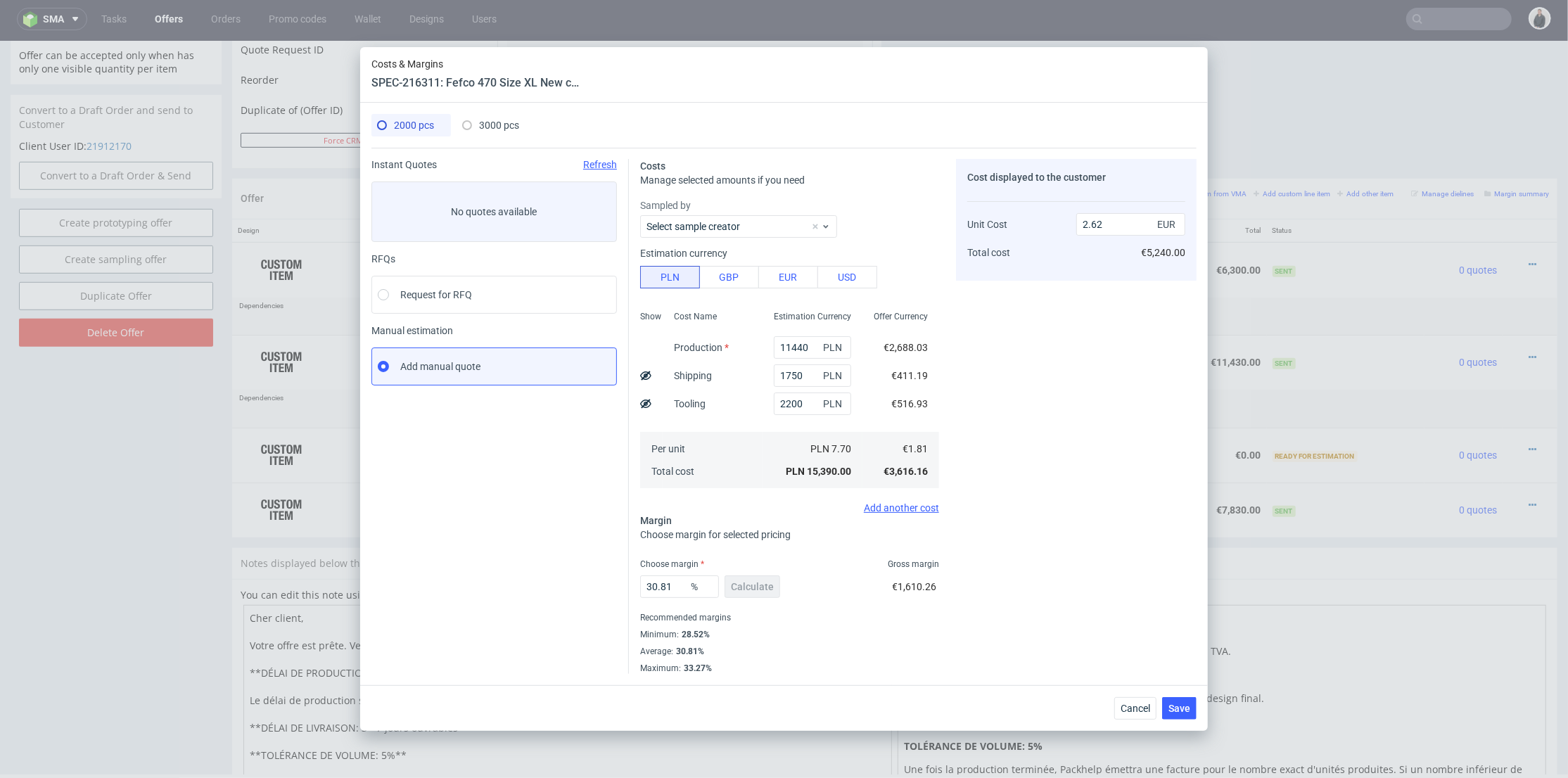
click at [510, 130] on span "3000 pcs" at bounding box center [499, 125] width 40 height 11
type input "16470"
type input "2200"
type input "37.547892720306514"
type input "2.61"
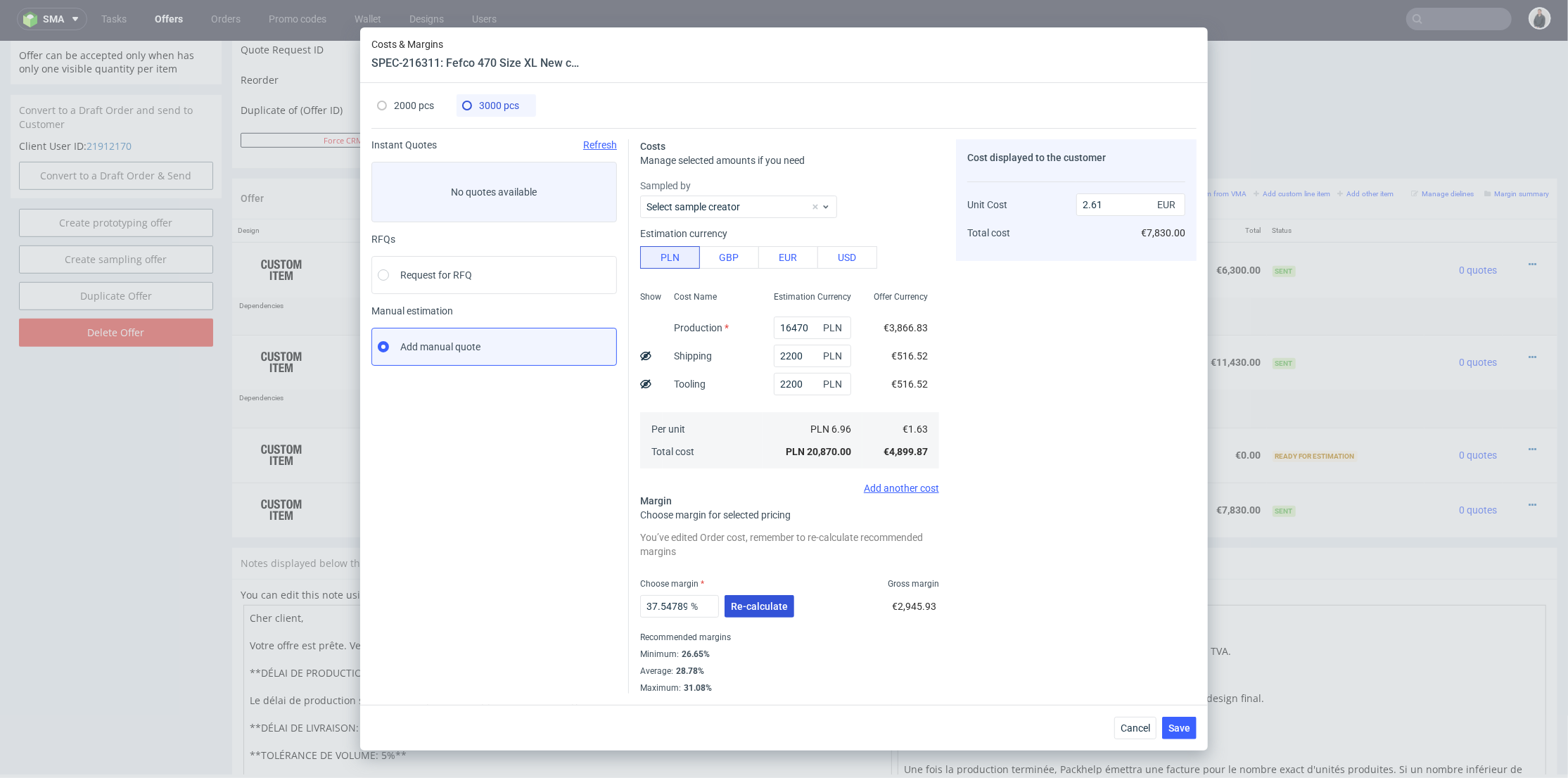
click at [763, 606] on span "Re-calculate" at bounding box center [760, 606] width 57 height 10
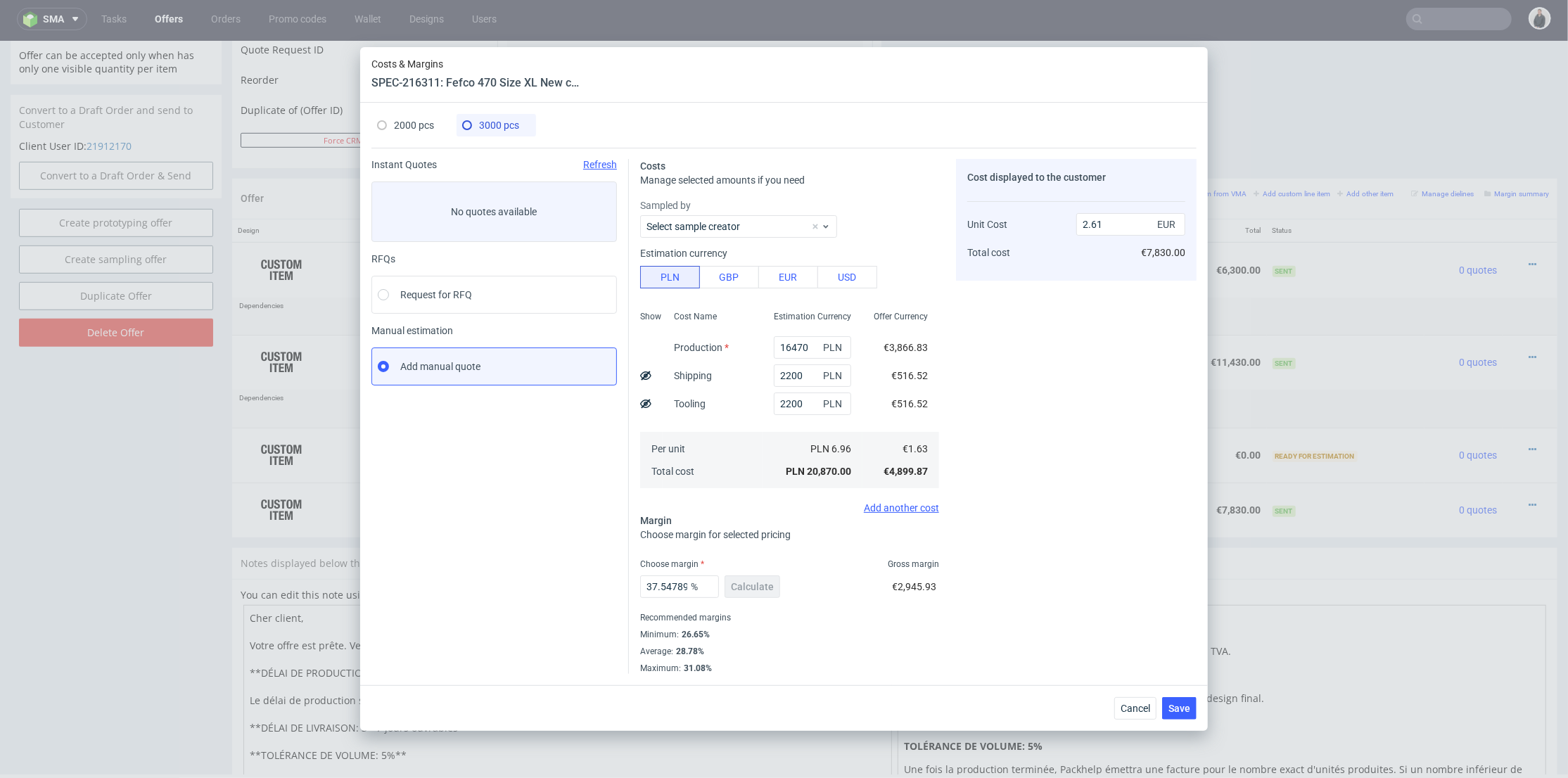
click at [436, 133] on div "2000 pcs" at bounding box center [411, 125] width 80 height 23
click at [411, 121] on span "2000 pcs" at bounding box center [413, 125] width 40 height 11
type input "11440"
type input "1750"
type input "30.81"
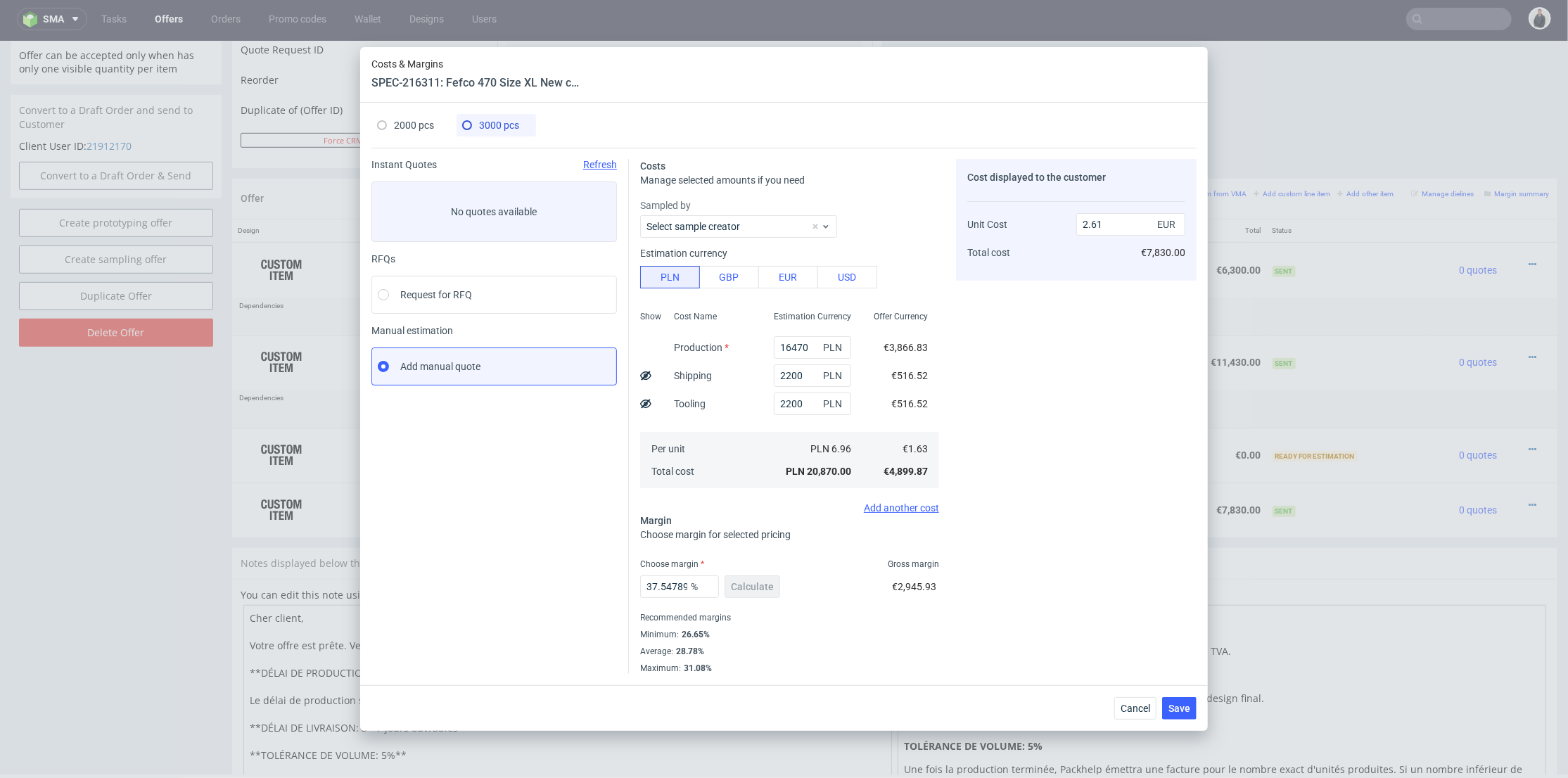
type input "2.62"
drag, startPoint x: 621, startPoint y: 586, endPoint x: 651, endPoint y: 584, distance: 30.1
click at [629, 585] on div "Costs Manage selected amounts if you need Sampled by Select sample creator Esti…" at bounding box center [913, 410] width 568 height 526
type input "40"
click at [1037, 534] on div "Cost displayed to the customer Unit Cost Total cost 2.62 EUR €5,240.00" at bounding box center [1075, 416] width 240 height 515
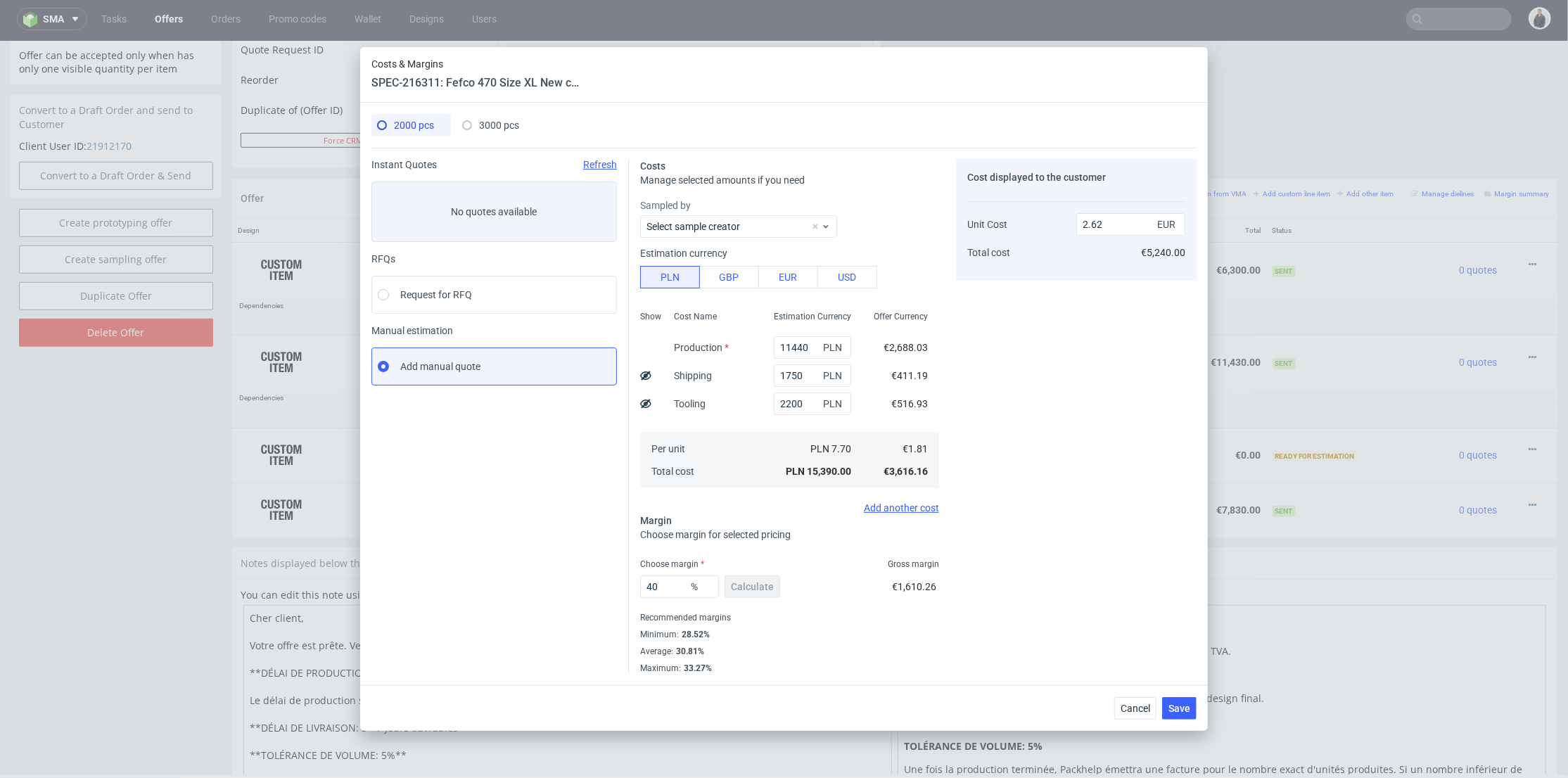
type input "3.02"
click at [498, 130] on span "3000 pcs" at bounding box center [499, 125] width 40 height 11
type input "16470"
type input "2200"
type input "37.547892720306514"
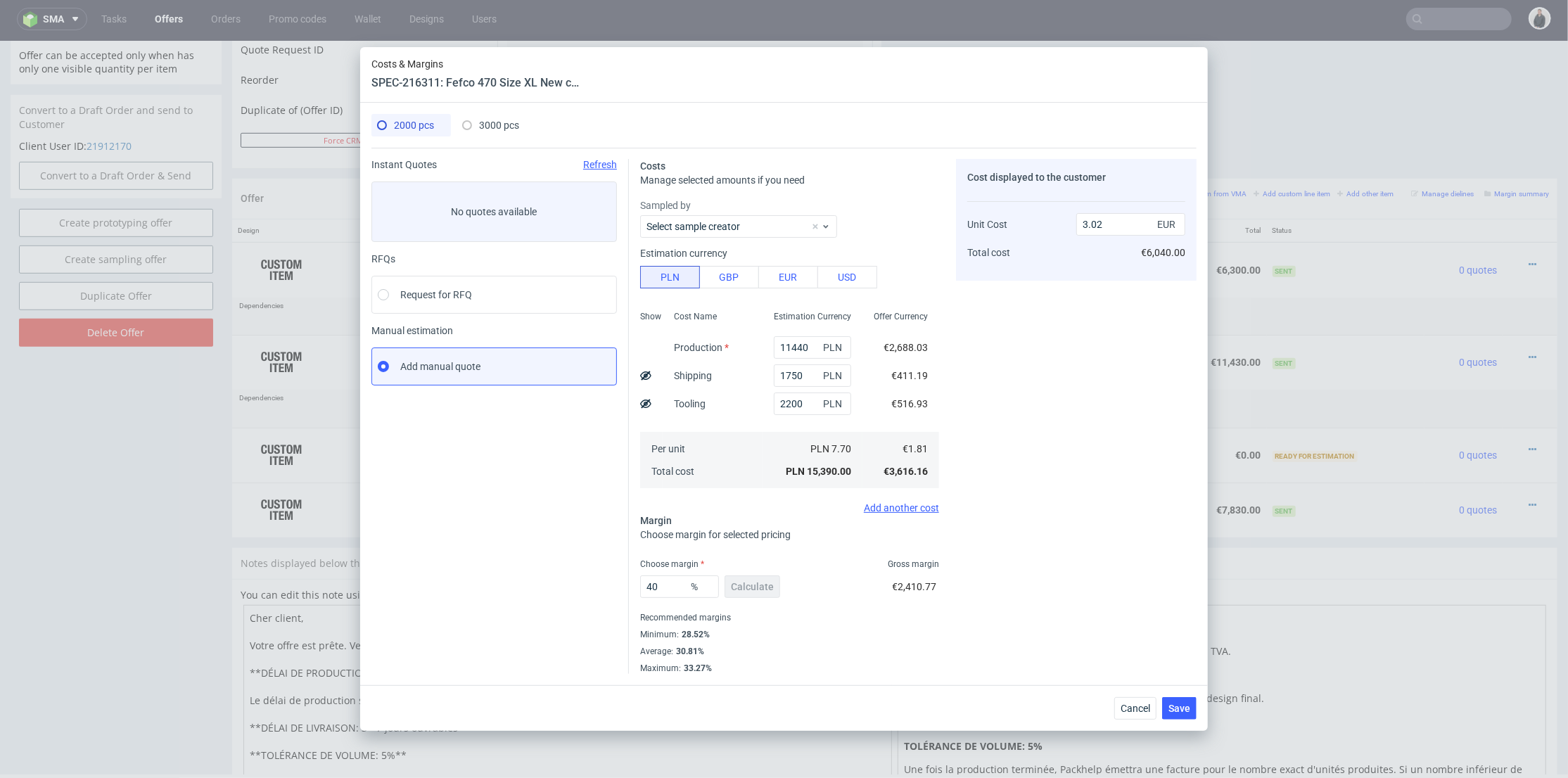
type input "2.61"
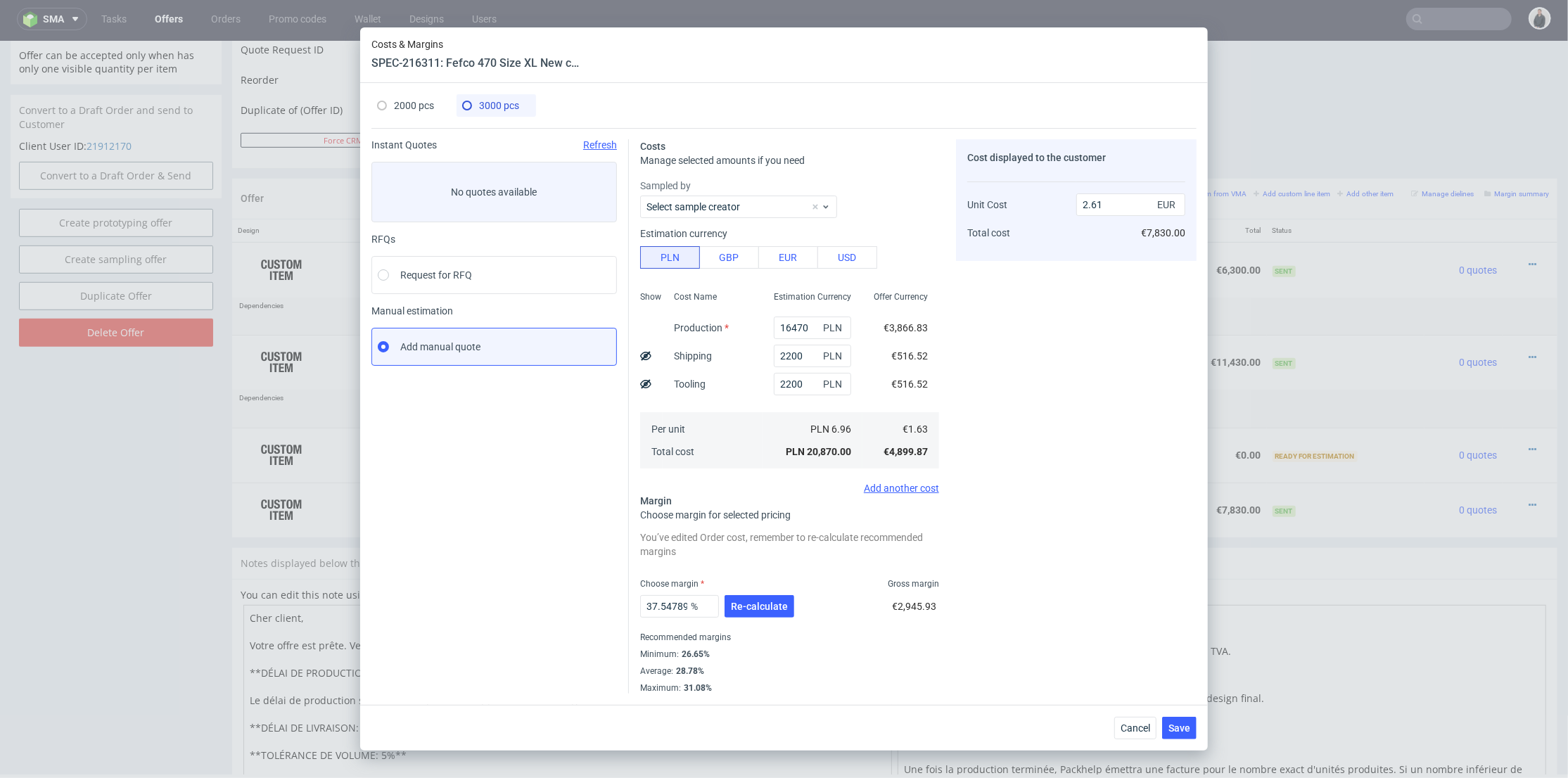
click at [410, 126] on div "2000 pcs 3000 pcs" at bounding box center [784, 111] width 825 height 35
click at [401, 111] on div "2000 pcs" at bounding box center [406, 105] width 57 height 23
type input "11440"
type input "1750"
type input "40"
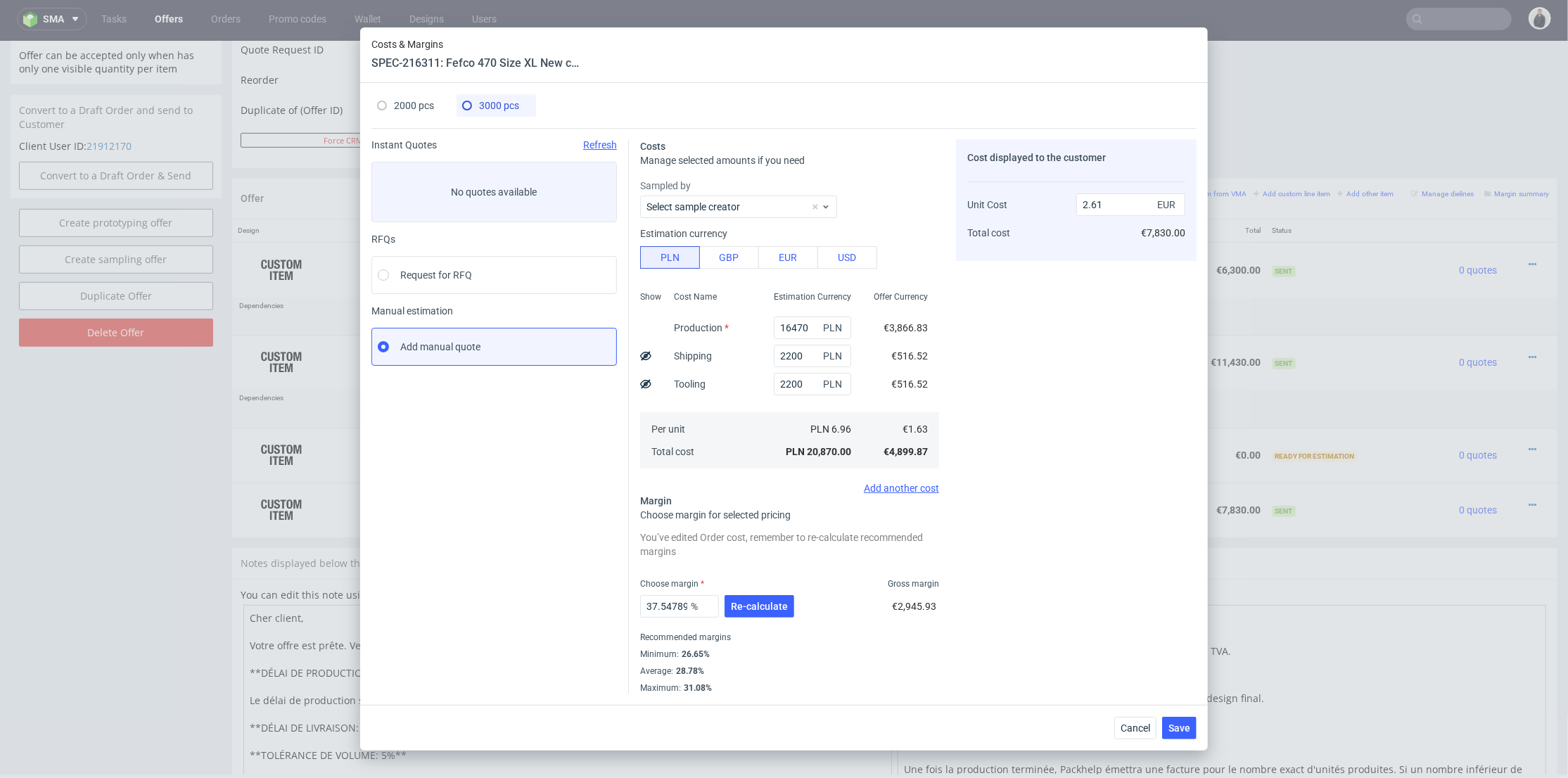
type input "3.02"
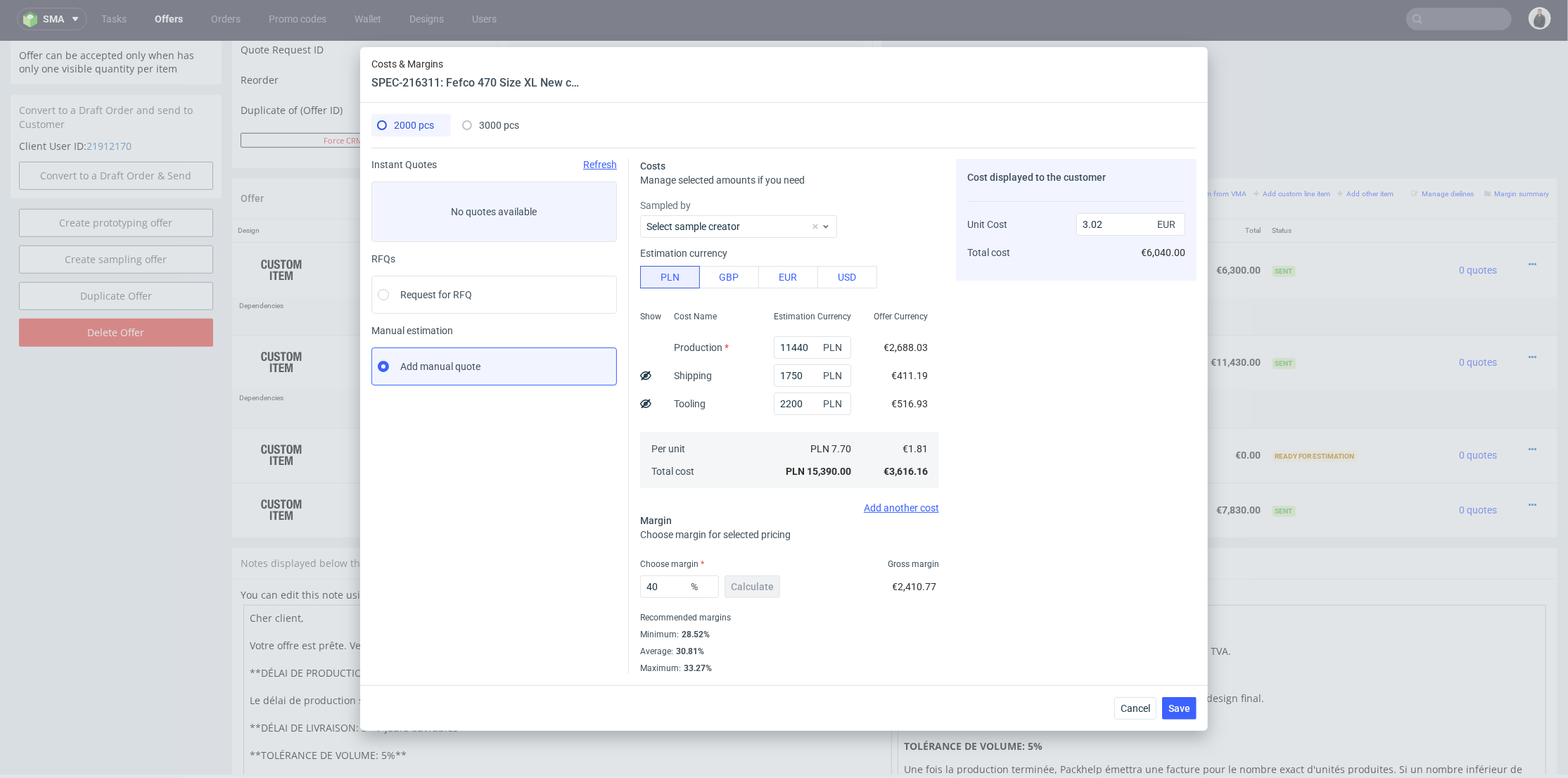
drag, startPoint x: 1136, startPoint y: 505, endPoint x: 1127, endPoint y: 505, distance: 9.0
click at [1133, 505] on div "Cost displayed to the customer Unit Cost Total cost 3.02 EUR €6,040.00" at bounding box center [1075, 416] width 240 height 515
click at [1179, 703] on span "Save" at bounding box center [1179, 708] width 22 height 10
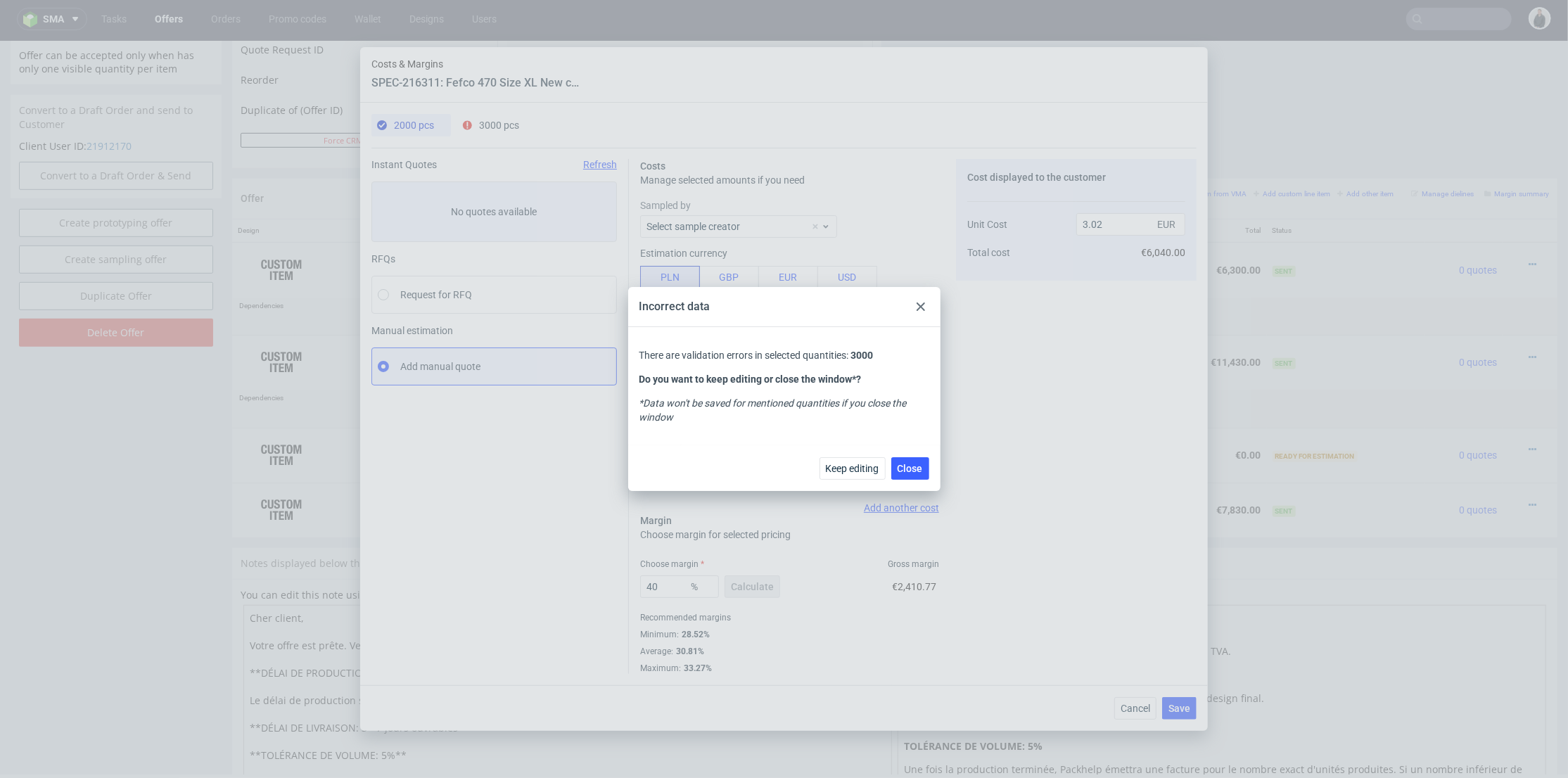
click at [925, 301] on div at bounding box center [921, 307] width 17 height 17
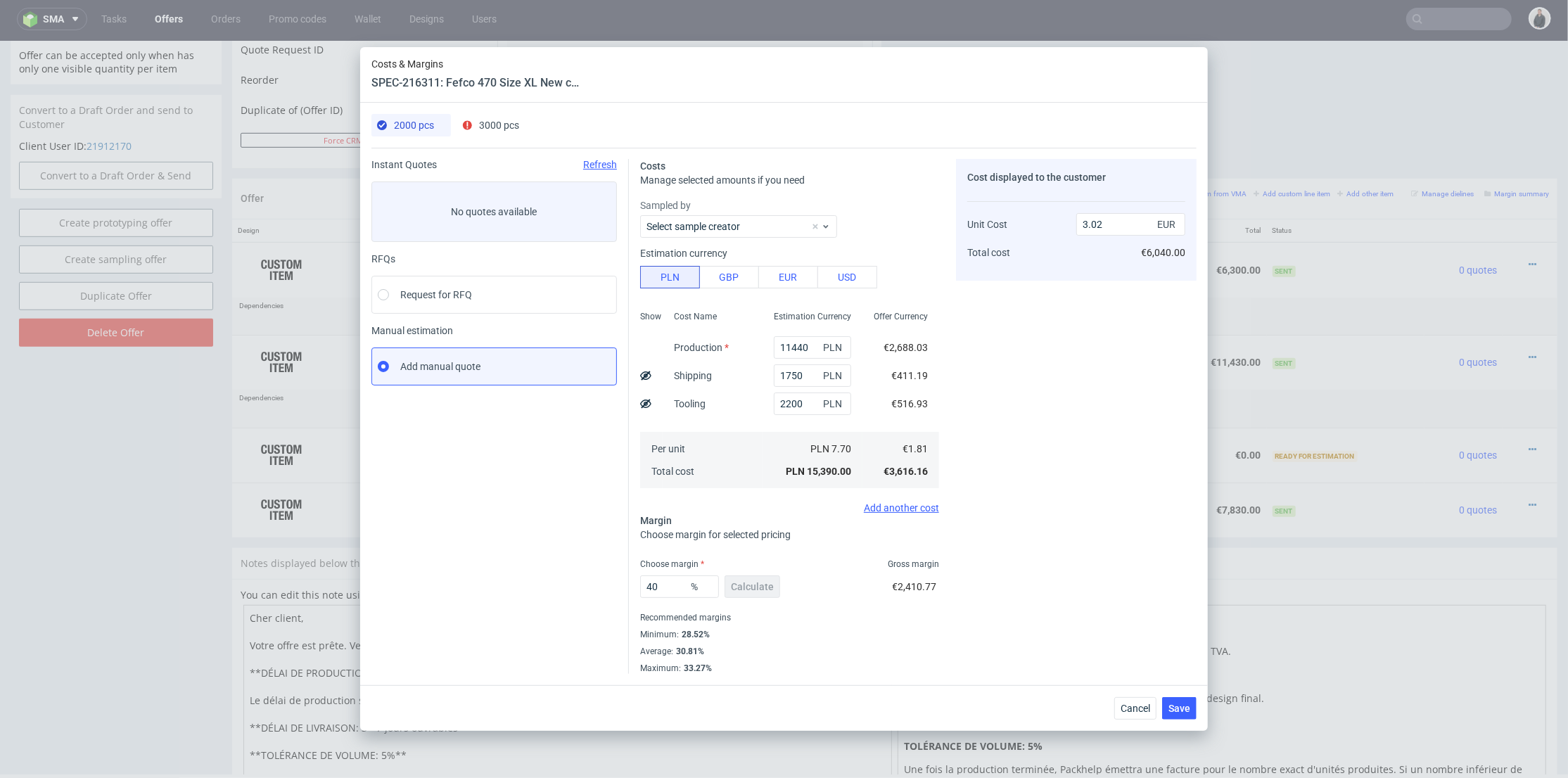
click at [501, 124] on span "3000 pcs" at bounding box center [499, 125] width 40 height 11
type input "16470"
type input "2200"
type input "37.547892720306514"
type input "2.61"
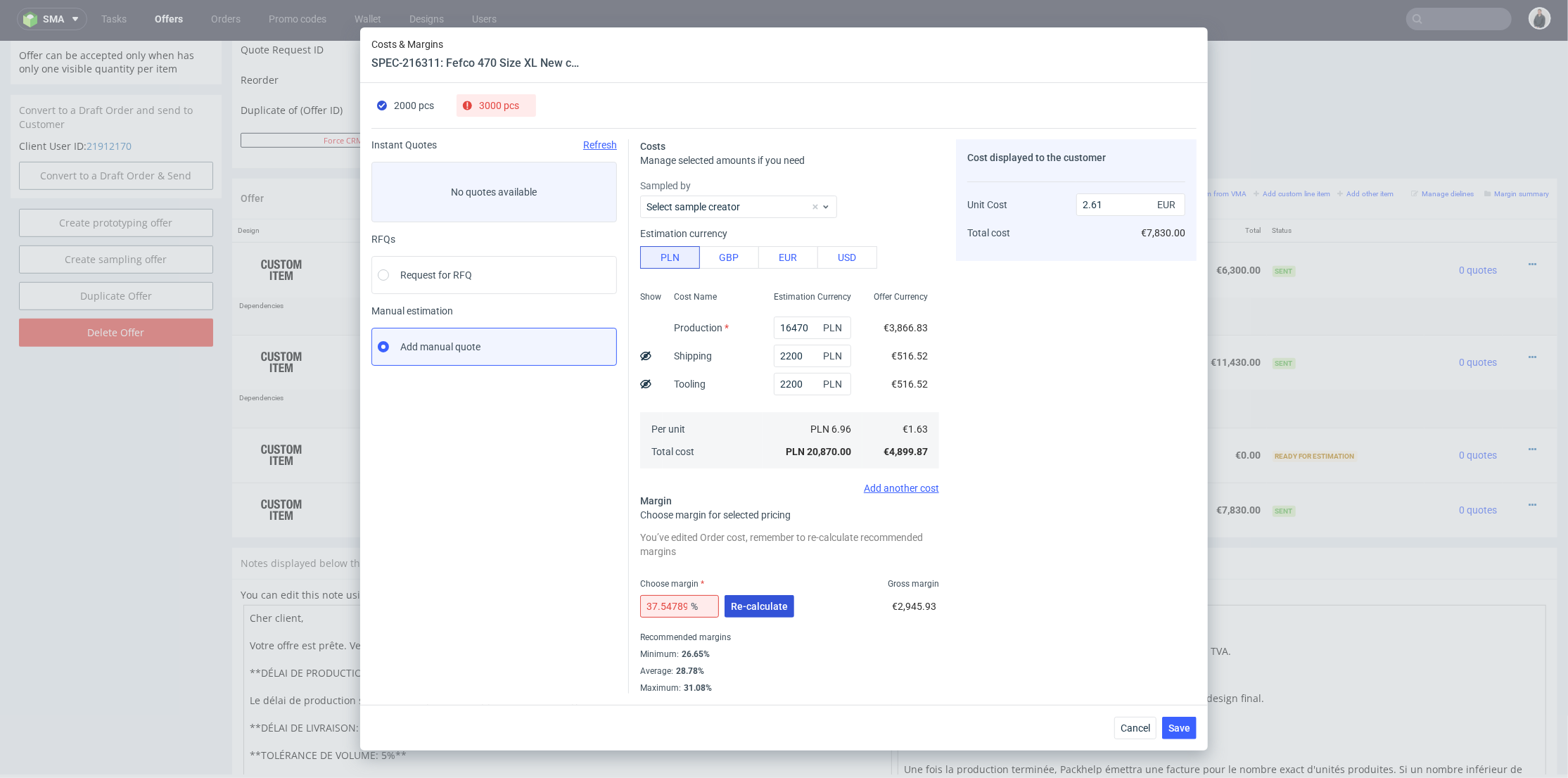
click at [776, 604] on span "Re-calculate" at bounding box center [760, 606] width 57 height 10
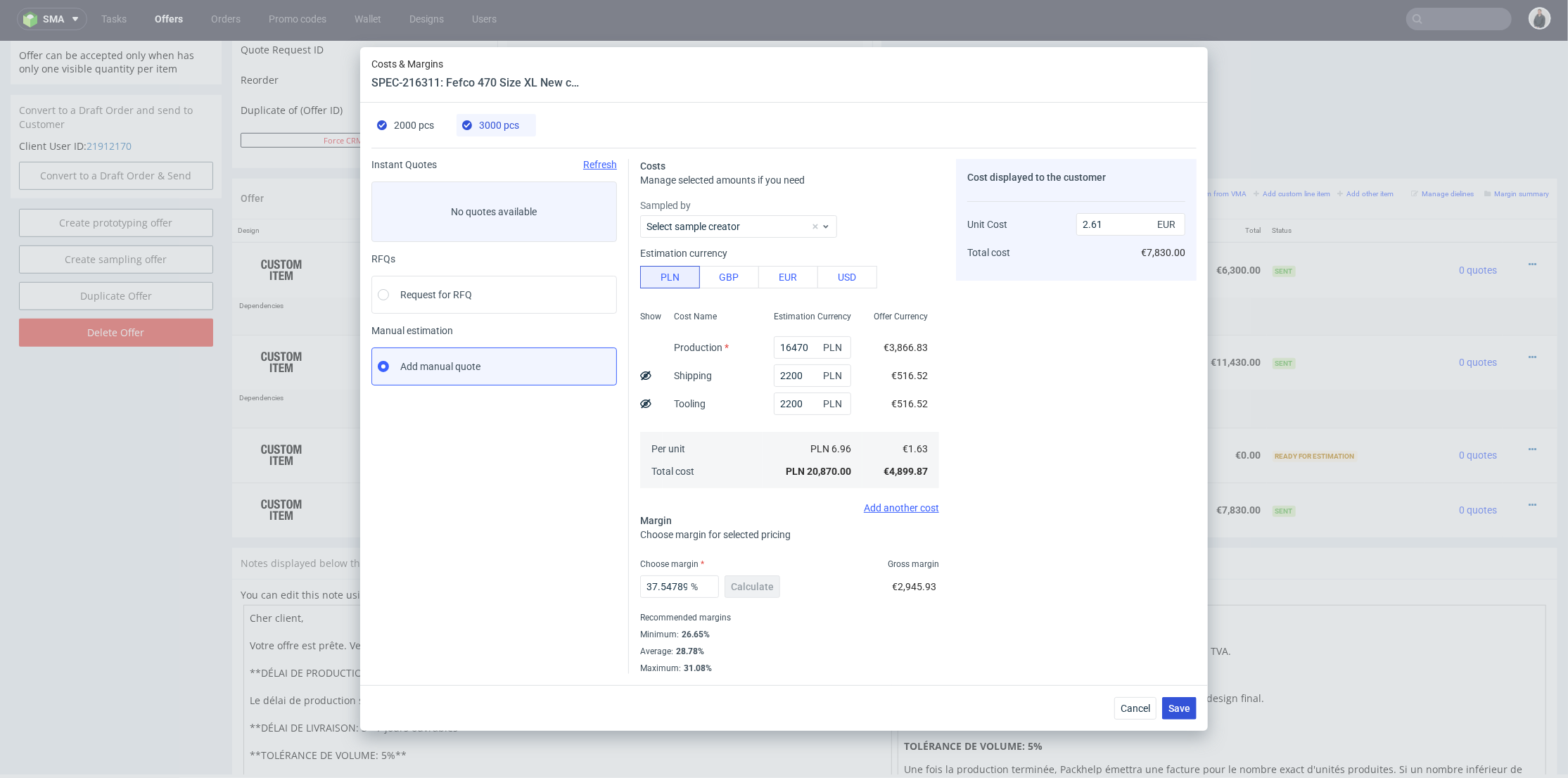
click at [1180, 706] on span "Save" at bounding box center [1179, 708] width 22 height 10
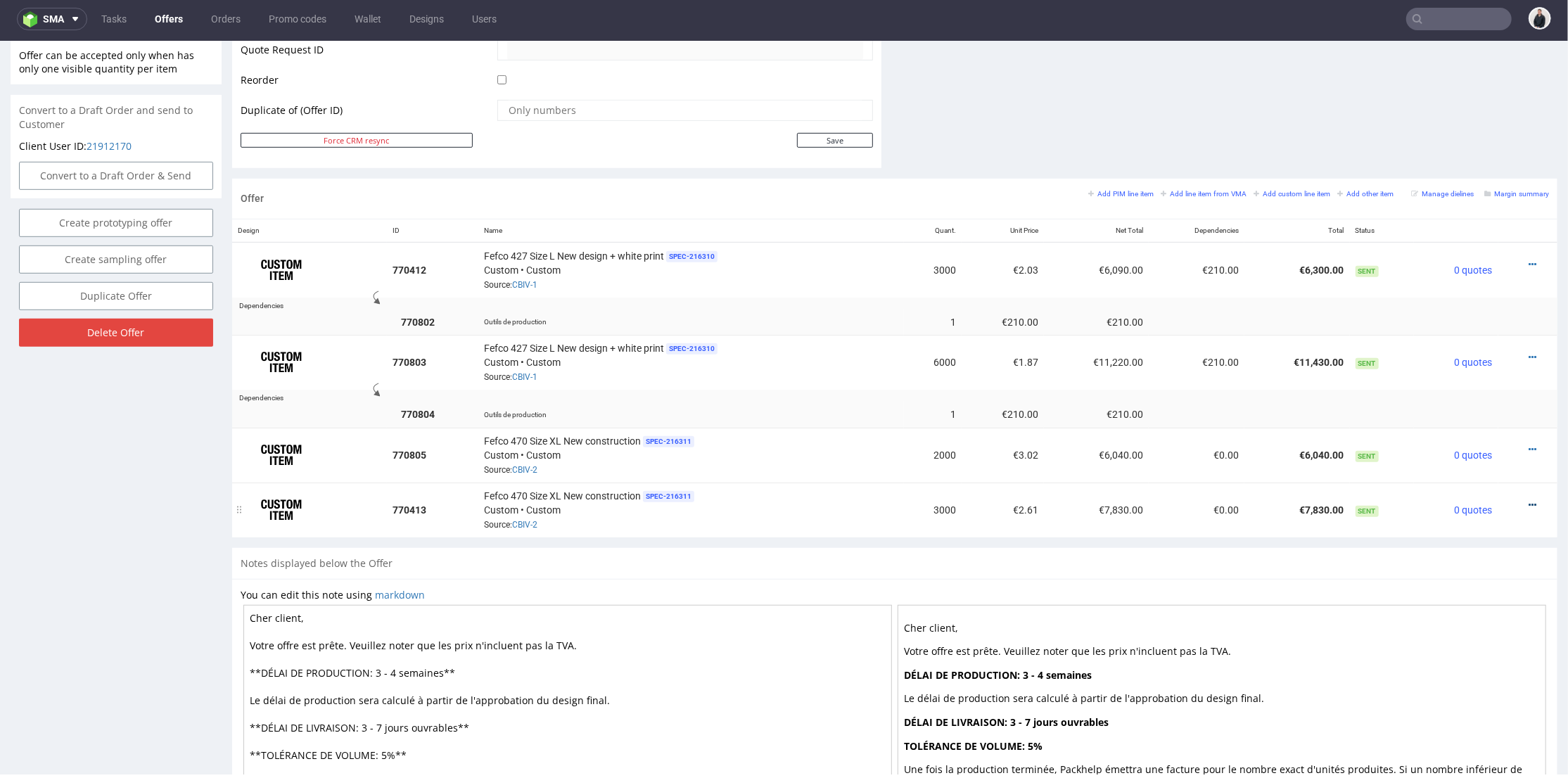
click at [1529, 499] on icon at bounding box center [1533, 504] width 8 height 10
click at [1475, 414] on span "Add quantity" at bounding box center [1469, 419] width 113 height 14
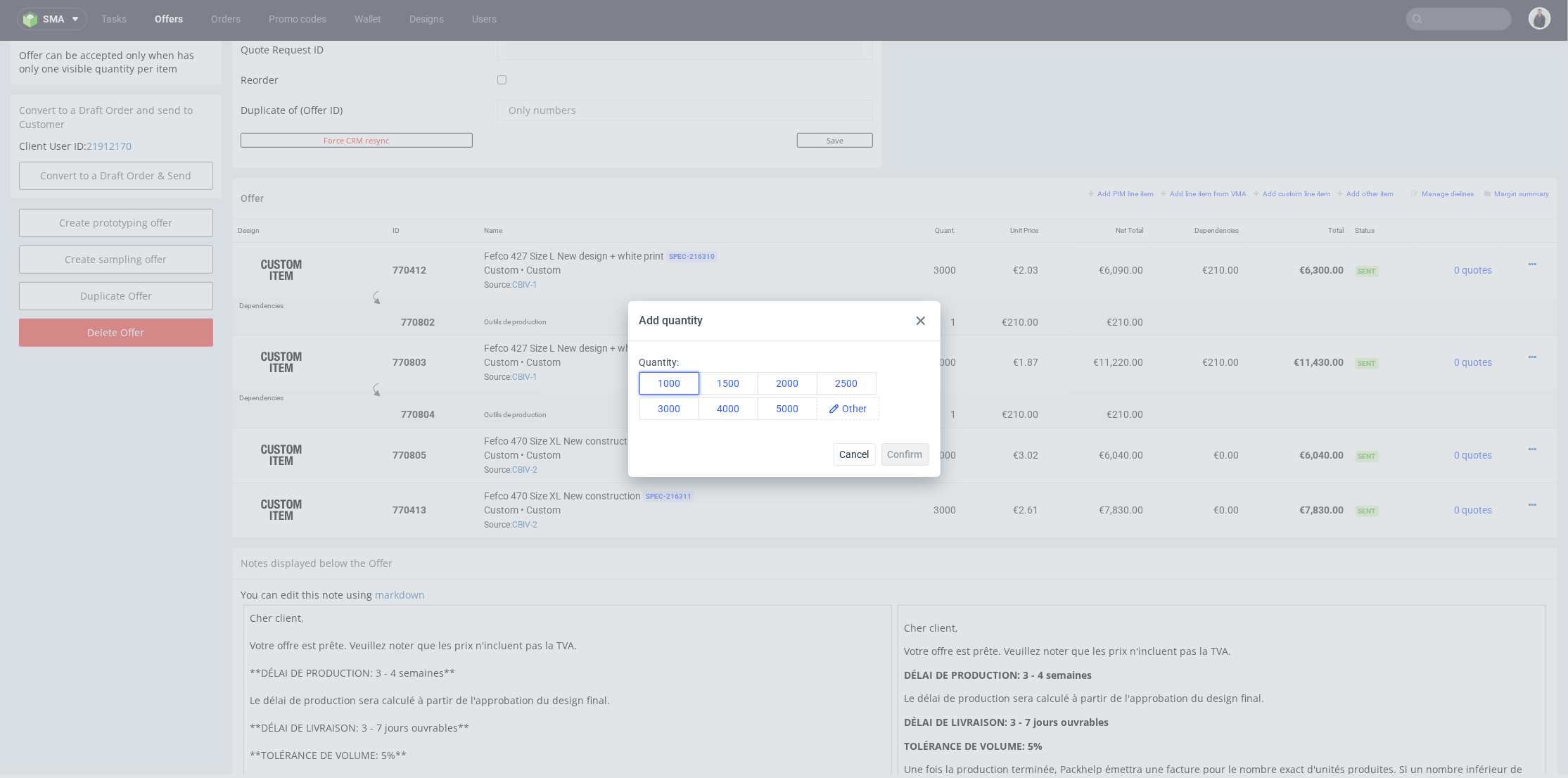
click at [667, 375] on button "1000" at bounding box center [669, 383] width 59 height 23
click at [909, 450] on span "Confirm" at bounding box center [905, 454] width 35 height 10
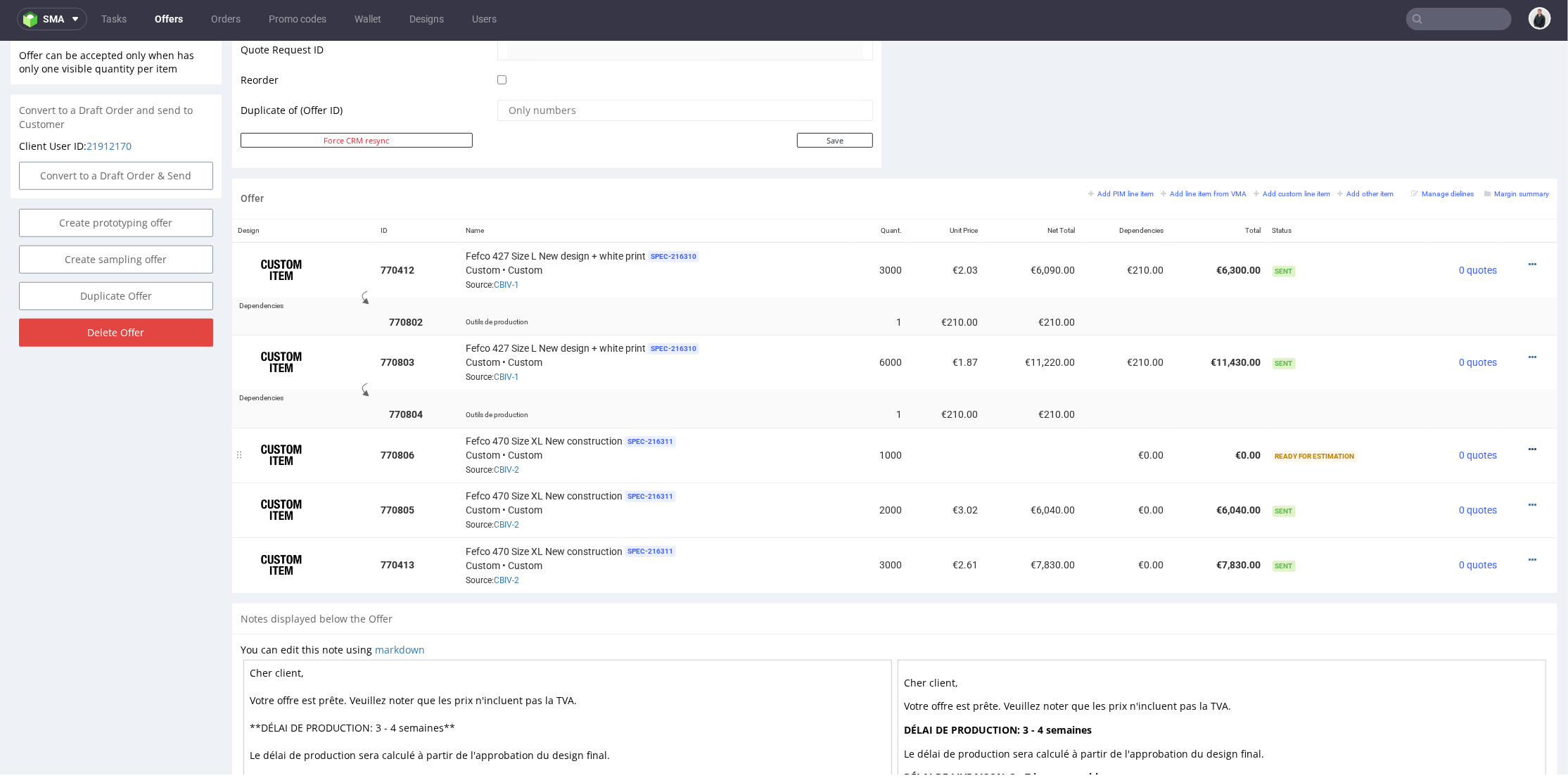
click at [1529, 444] on icon at bounding box center [1533, 448] width 8 height 10
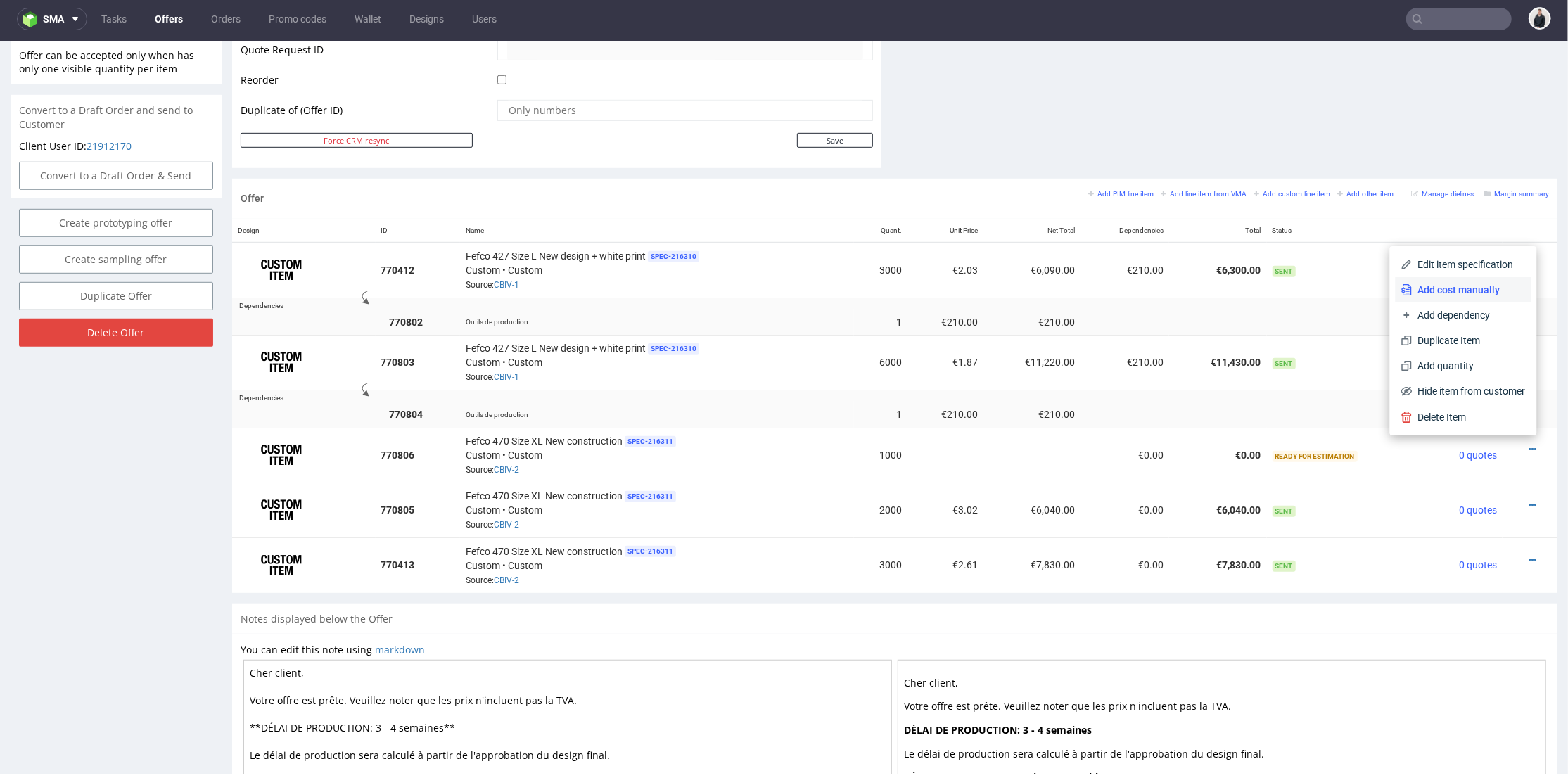
click at [1458, 287] on span "Add cost manually" at bounding box center [1469, 289] width 113 height 14
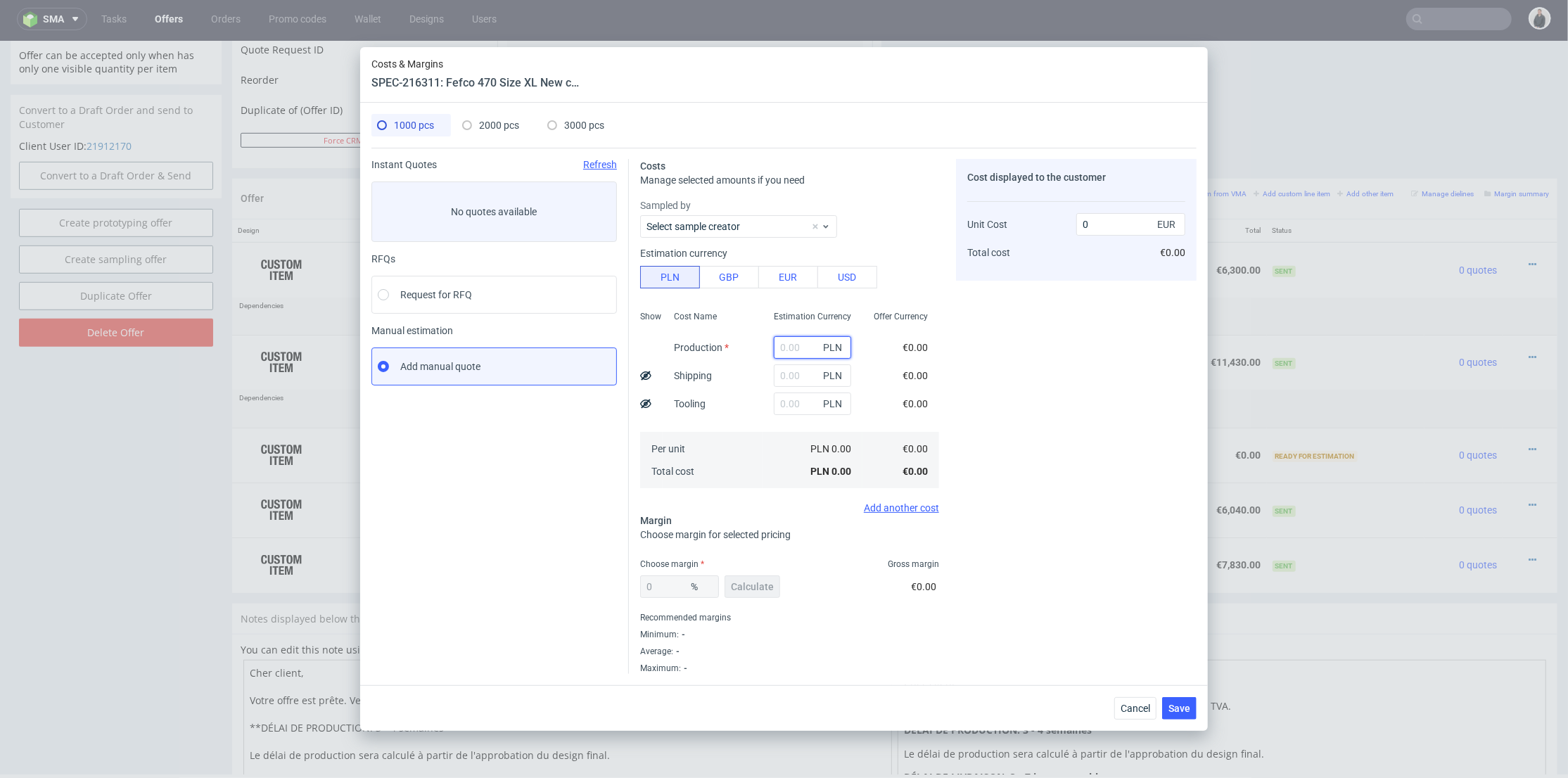
click at [780, 342] on input "text" at bounding box center [813, 347] width 78 height 23
paste input "5950"
type input "5950"
type input "1.4"
type input "5950"
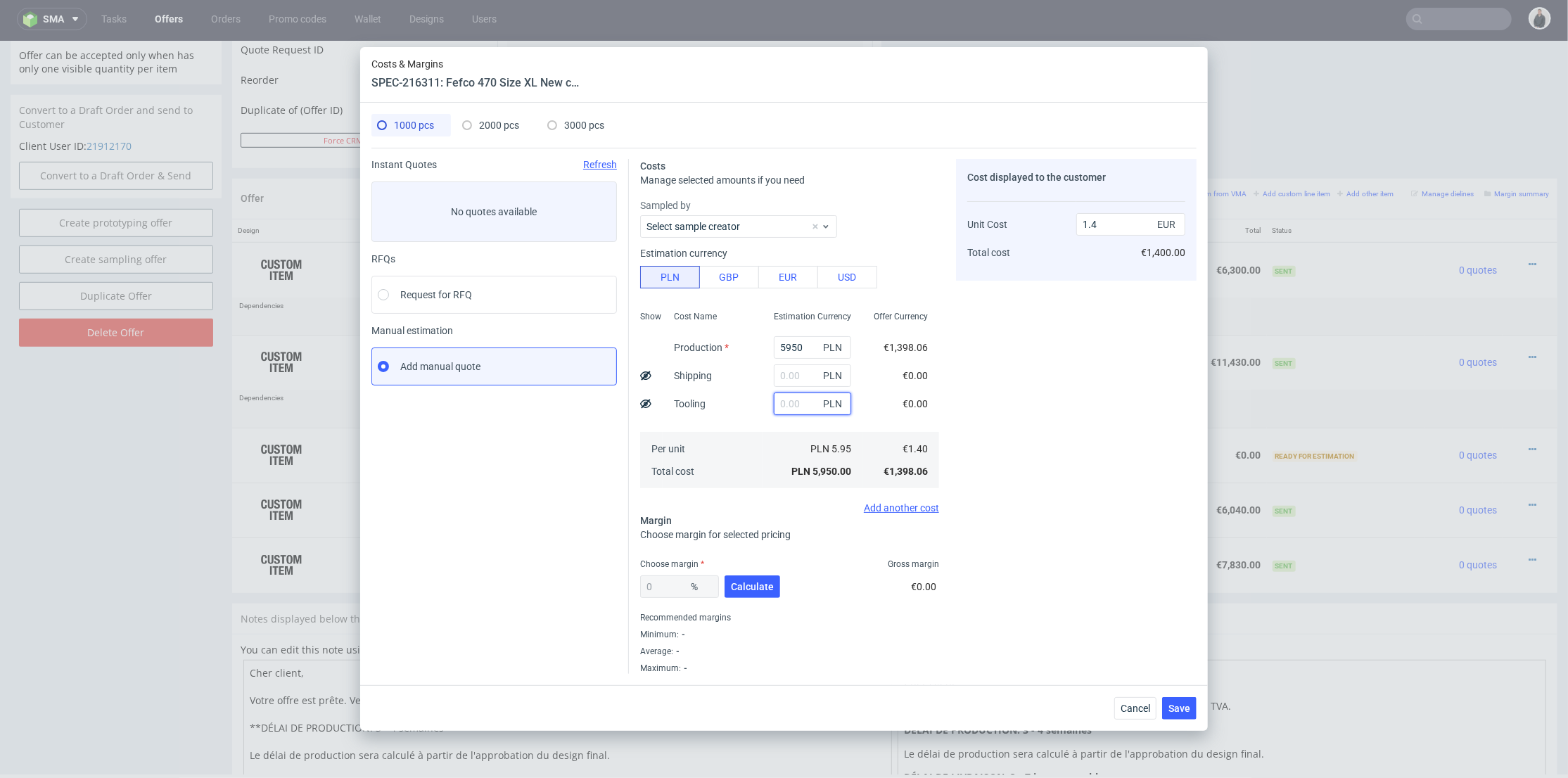
click at [785, 404] on input "text" at bounding box center [813, 404] width 78 height 23
type input "2200"
click at [742, 402] on div "Cost Name Production Shipping Tooling Per unit Total cost" at bounding box center [712, 398] width 100 height 186
type input "1.92"
click at [782, 372] on input "text" at bounding box center [813, 376] width 78 height 23
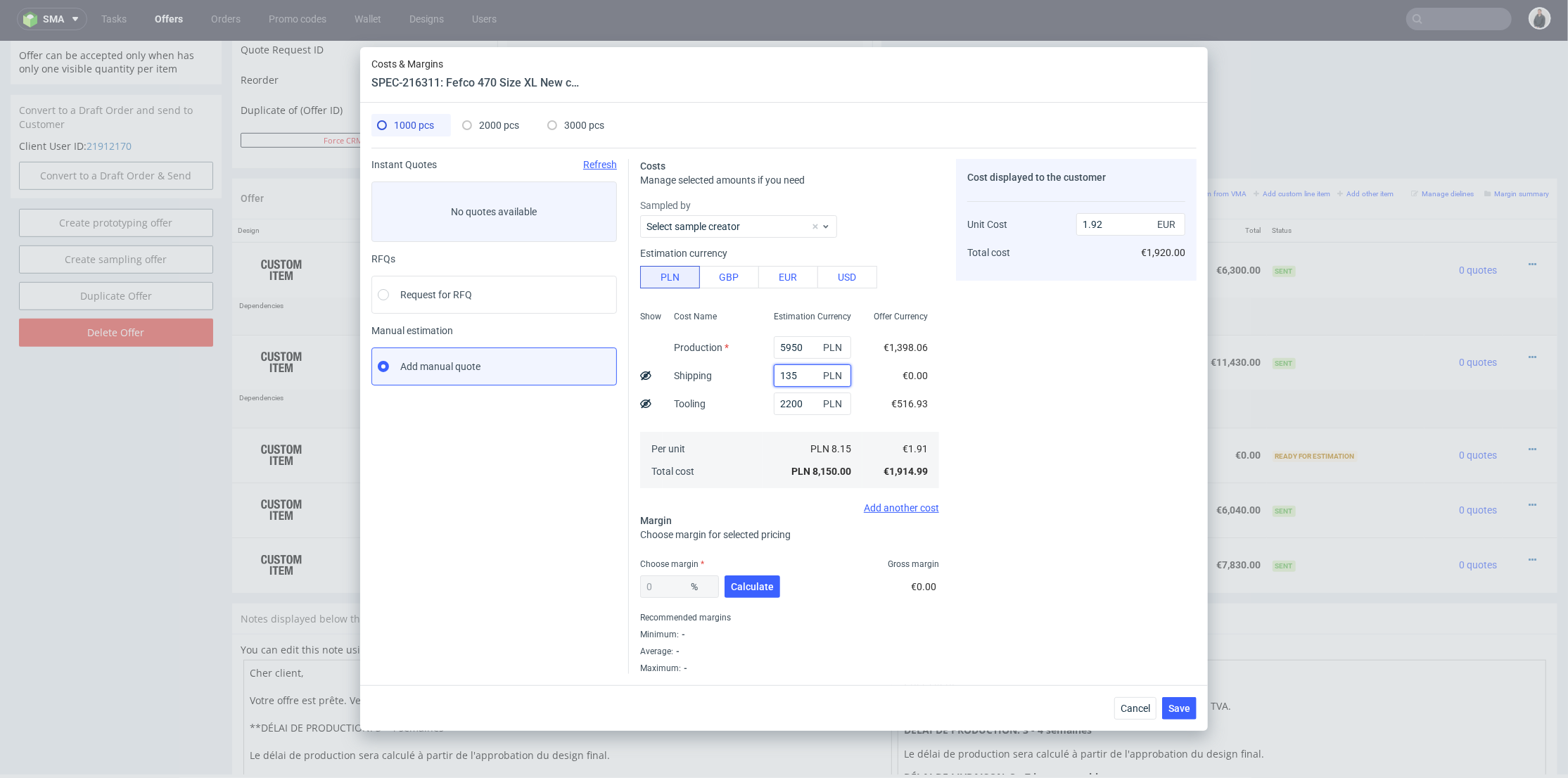
type input "1350"
type input "2.24"
type input "1350"
click at [752, 576] on button "Calculate" at bounding box center [752, 587] width 56 height 23
type input "34.02"
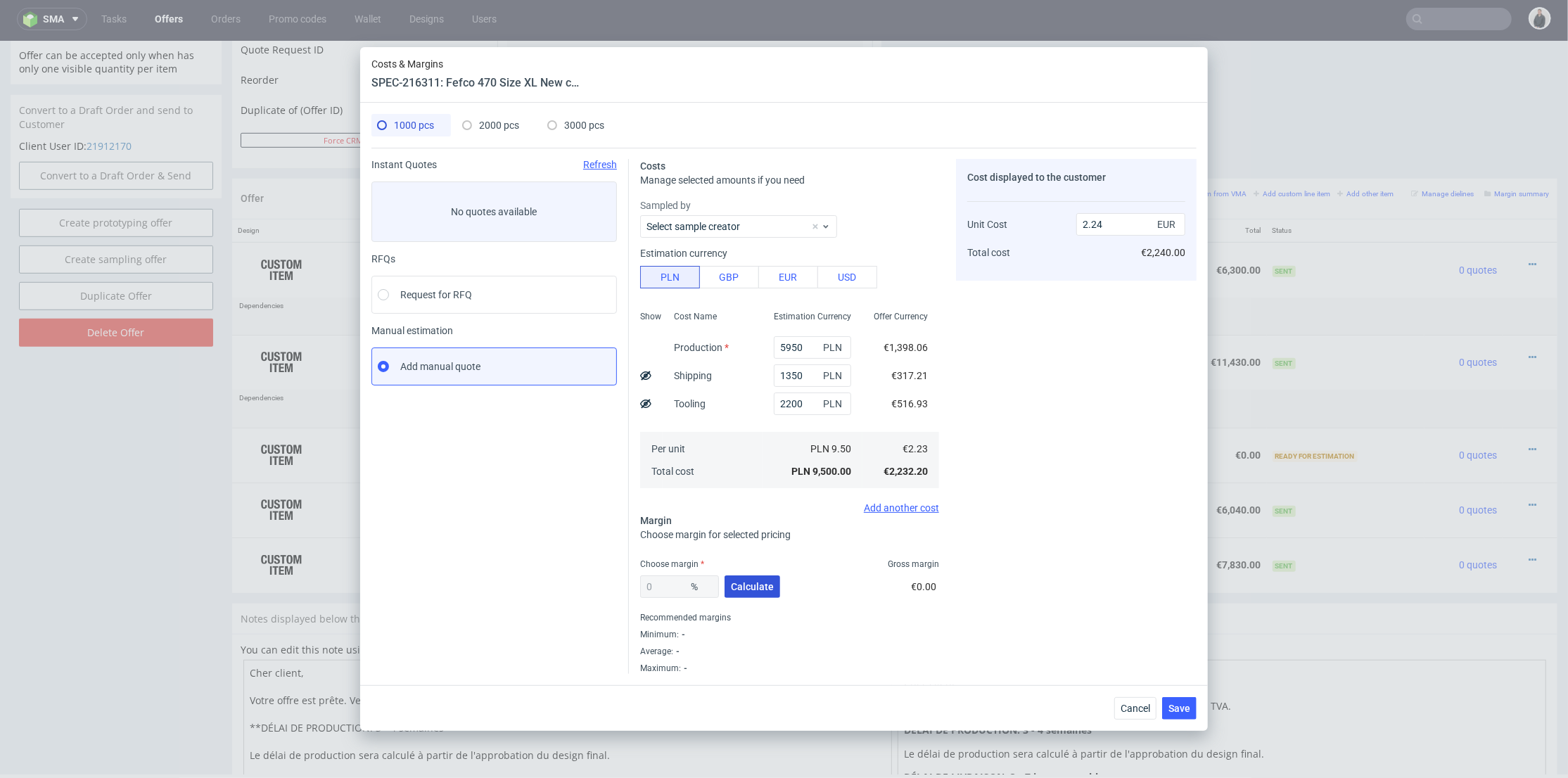
type input "3.39"
drag, startPoint x: 676, startPoint y: 586, endPoint x: 731, endPoint y: 570, distance: 57.3
click at [606, 589] on div "Instant Quotes Refresh No quotes available RFQs Request for RFQ Manual estimati…" at bounding box center [784, 410] width 825 height 526
click at [493, 125] on span "2000 pcs" at bounding box center [499, 125] width 40 height 11
type input "11440"
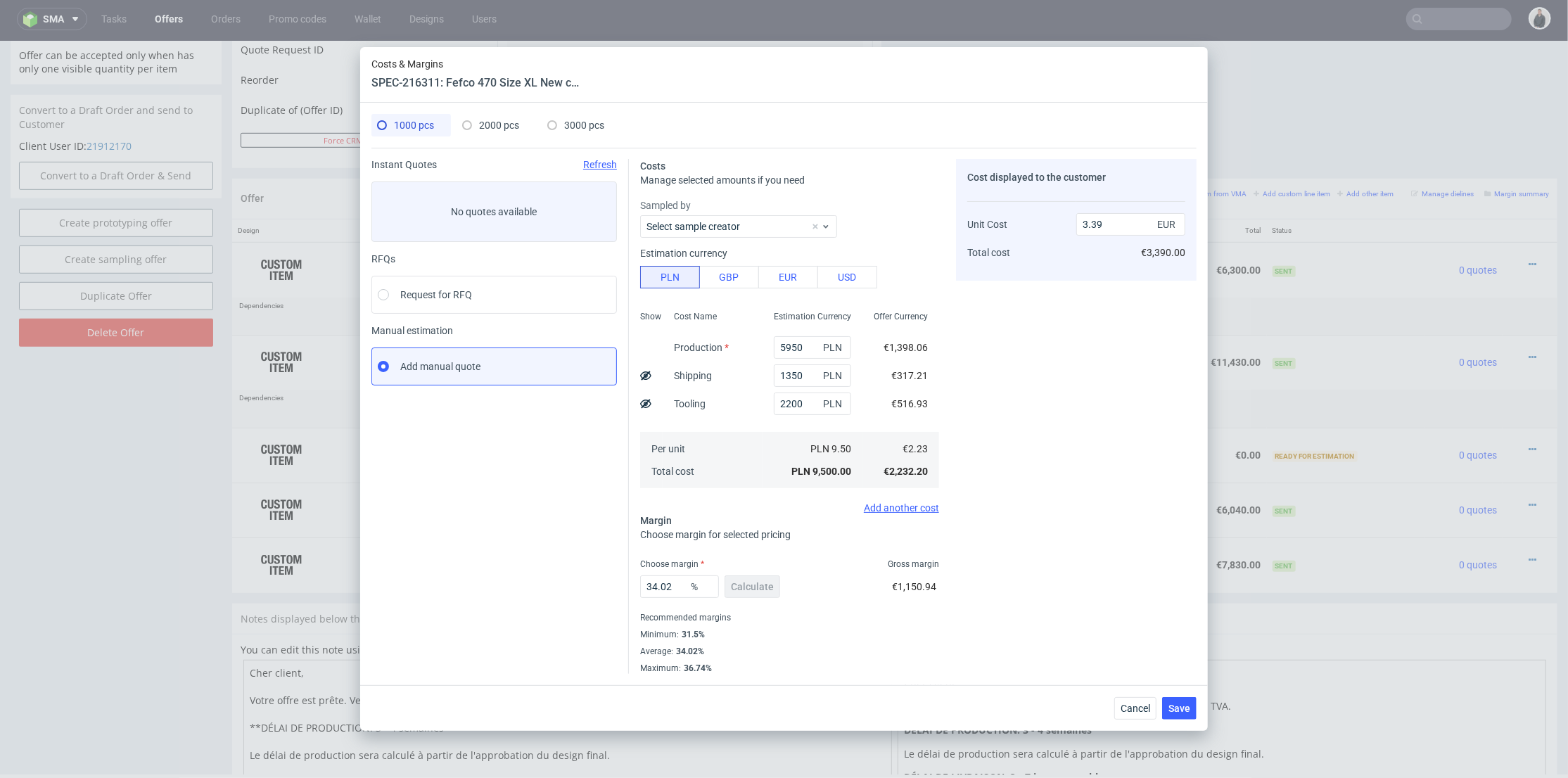
type input "1750"
type input "40"
type input "3.02"
click at [416, 124] on span "1000 pcs" at bounding box center [413, 125] width 40 height 11
type input "5950"
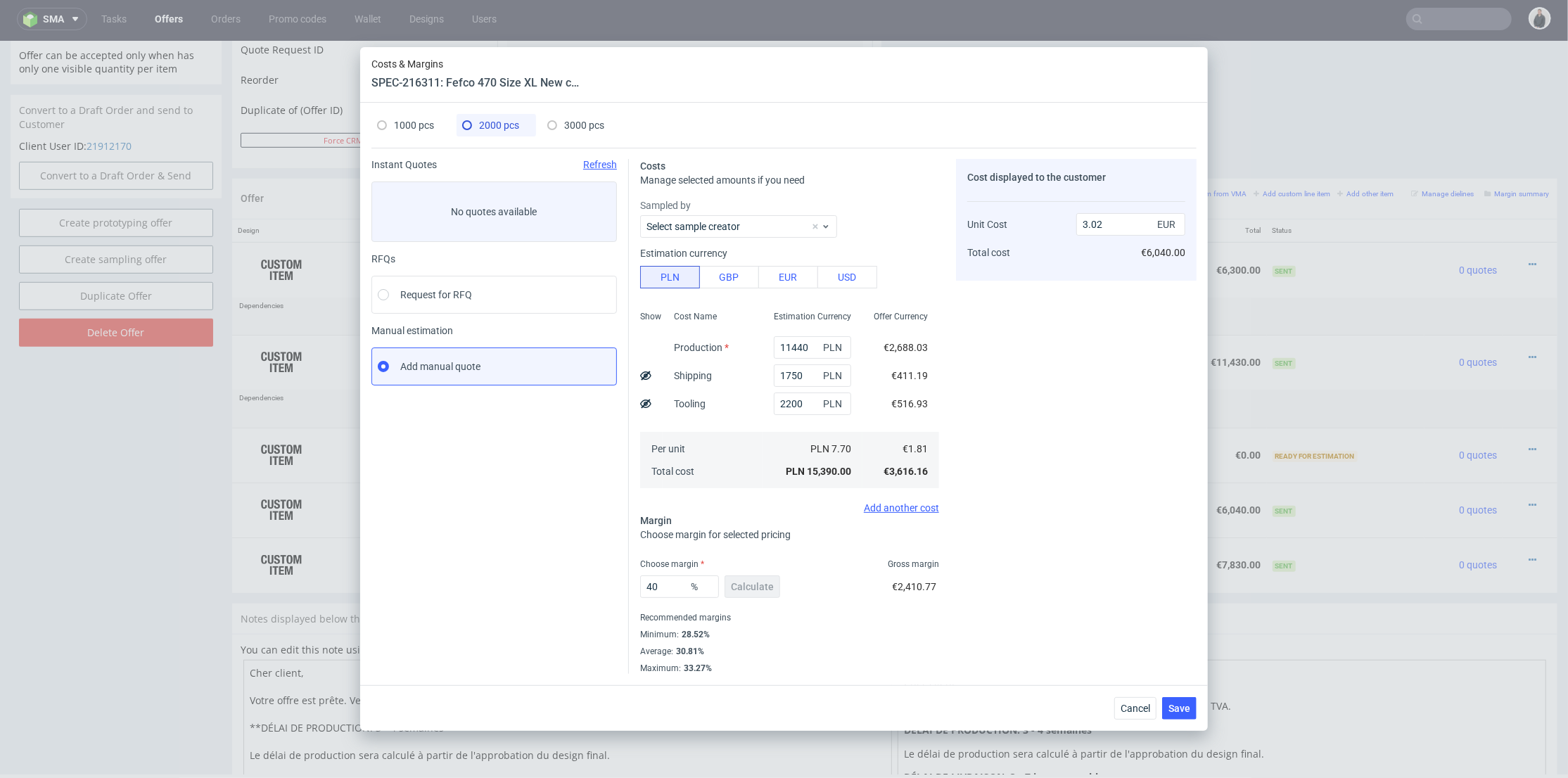
type input "1350"
type input "34.02"
type input "3.39"
drag, startPoint x: 678, startPoint y: 581, endPoint x: 651, endPoint y: 560, distance: 34.2
click at [549, 563] on div "Instant Quotes Refresh No quotes available RFQs Request for RFQ Manual estimati…" at bounding box center [784, 410] width 825 height 526
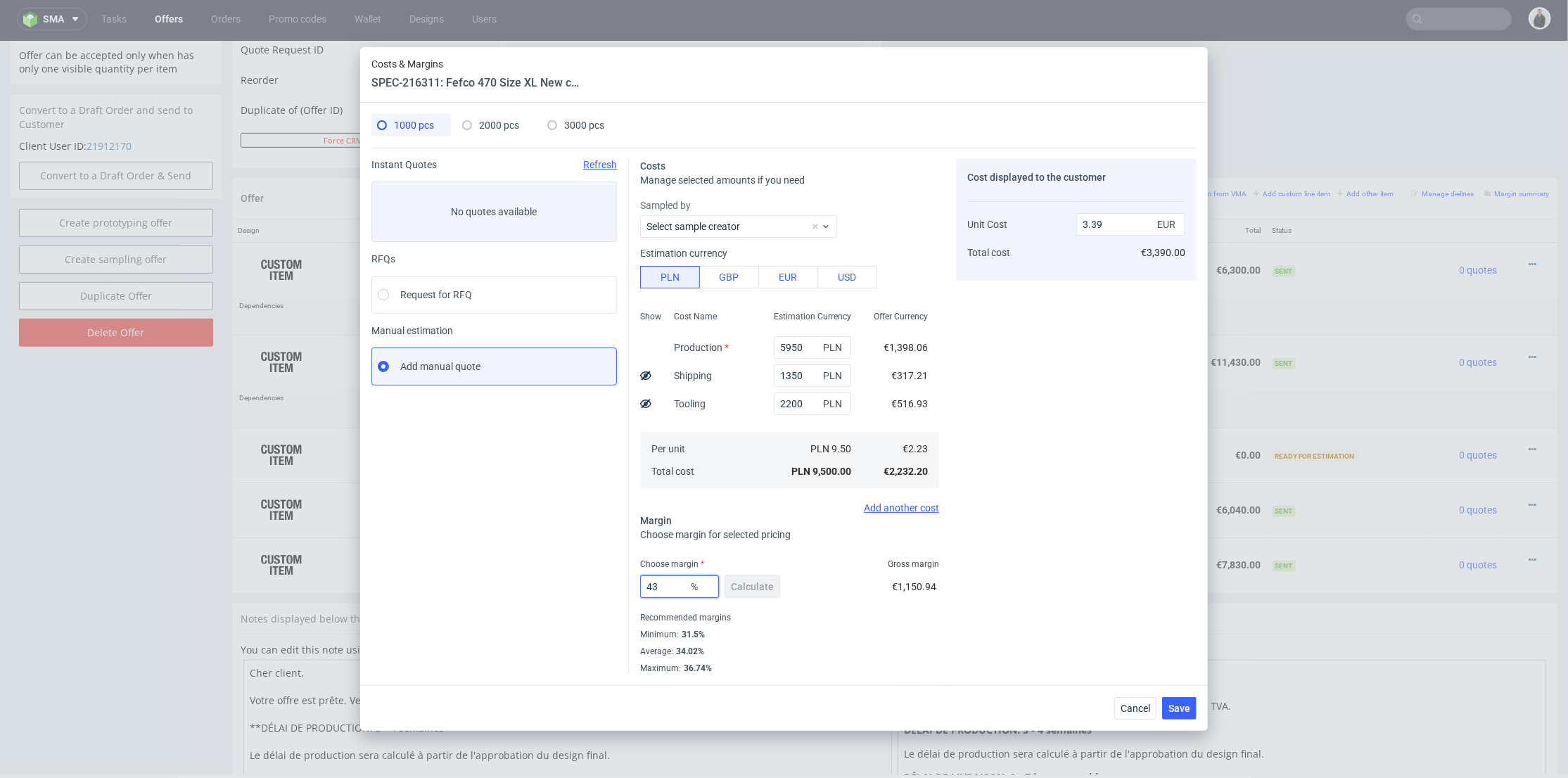
type input "43"
click at [1133, 540] on div "Cost displayed to the customer Unit Cost Total cost 3.39 EUR €3,390.00" at bounding box center [1075, 416] width 240 height 515
type input "3.92"
click at [499, 130] on span "2000 pcs" at bounding box center [499, 125] width 40 height 11
type input "11440"
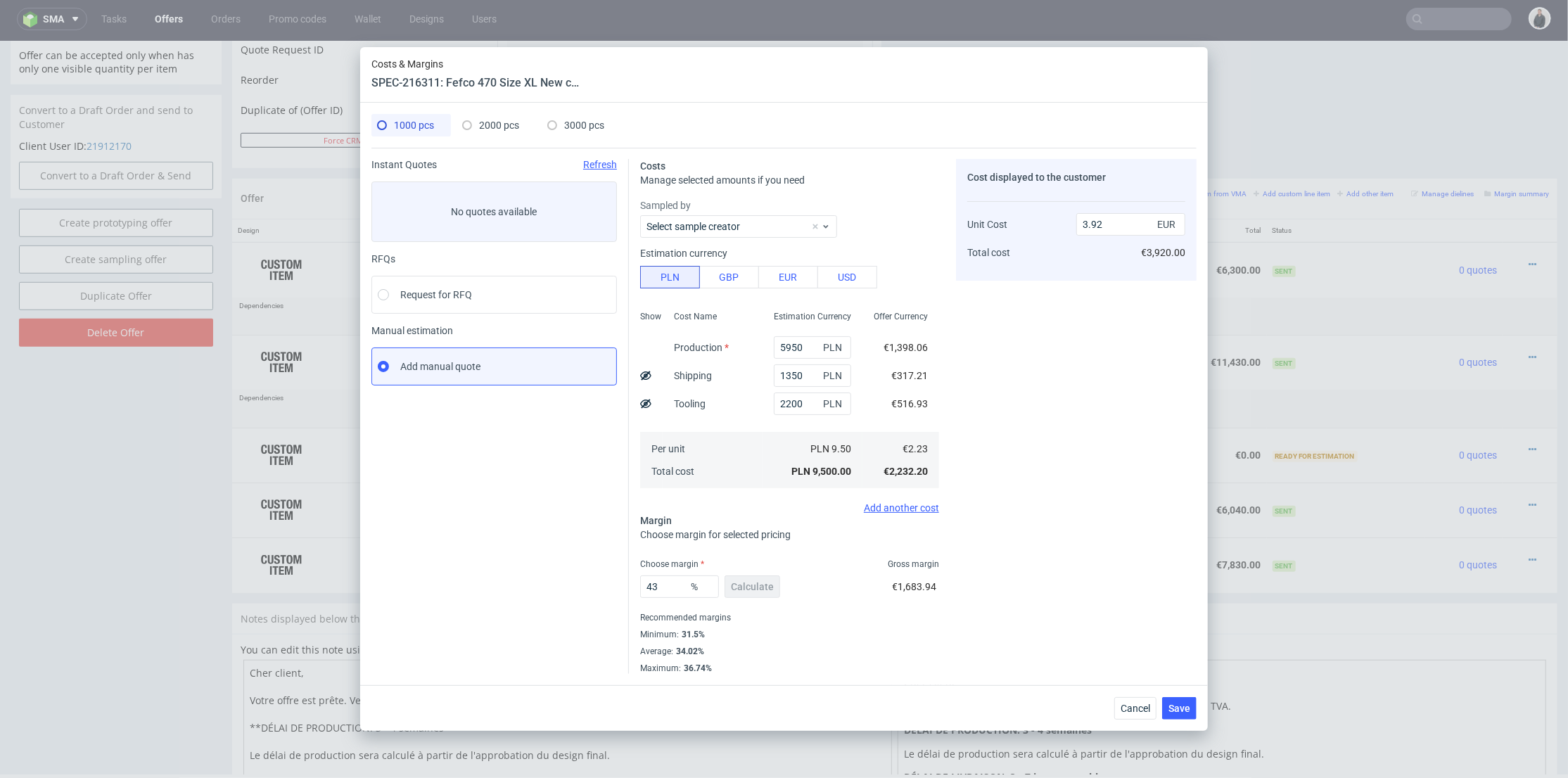
type input "1750"
type input "40"
type input "3.02"
click at [396, 126] on span "1000 pcs" at bounding box center [413, 125] width 40 height 11
type input "5950"
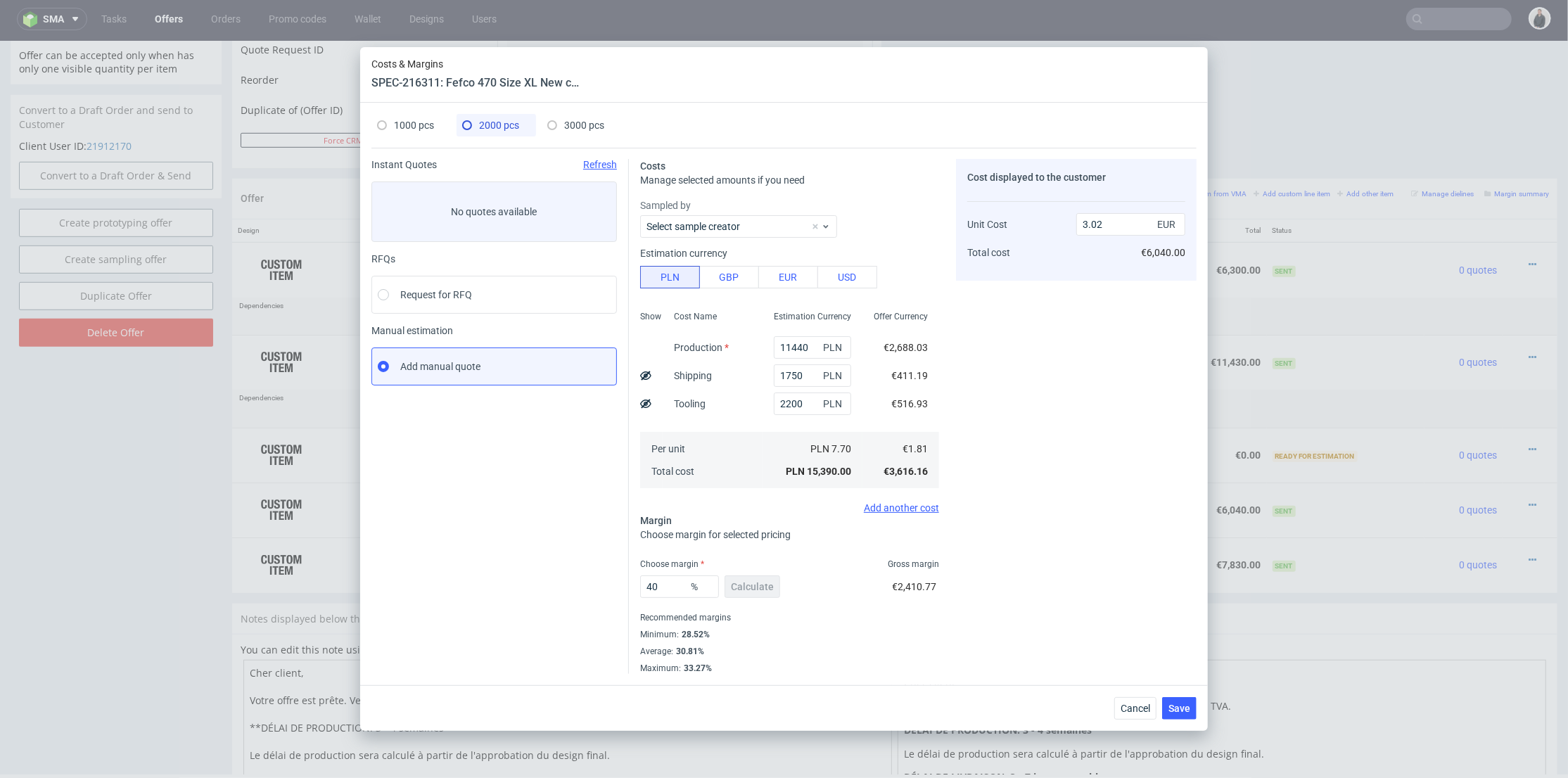
type input "1350"
type input "43"
type input "3.92"
drag, startPoint x: 676, startPoint y: 589, endPoint x: 654, endPoint y: 585, distance: 22.4
click at [654, 585] on input "43" at bounding box center [679, 587] width 79 height 23
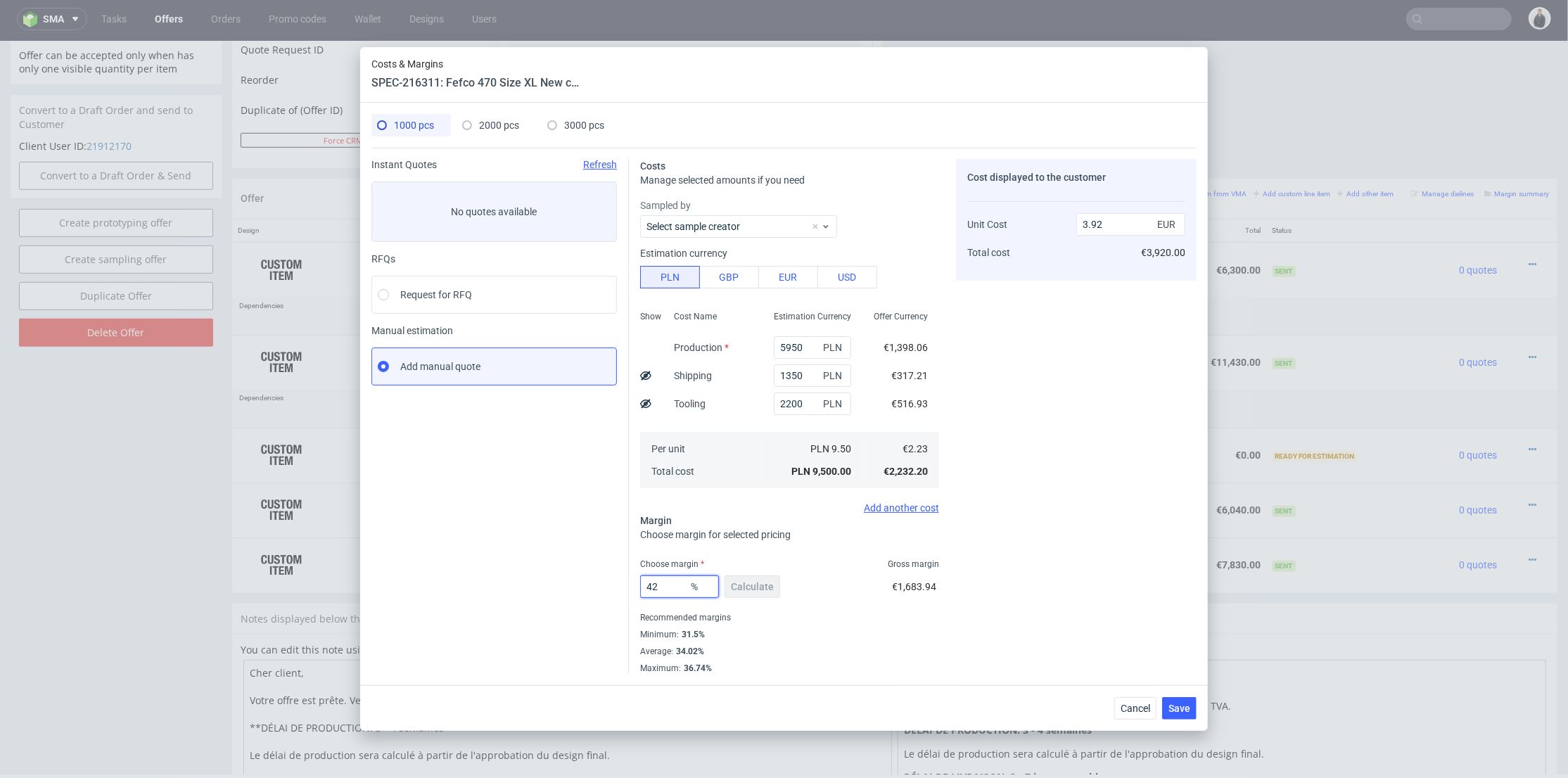
type input "42"
click at [575, 574] on div "Instant Quotes Refresh No quotes available RFQs Request for RFQ Manual estimati…" at bounding box center [500, 416] width 258 height 515
type input "3.85"
click at [492, 127] on span "2000 pcs" at bounding box center [499, 125] width 40 height 11
type input "11440"
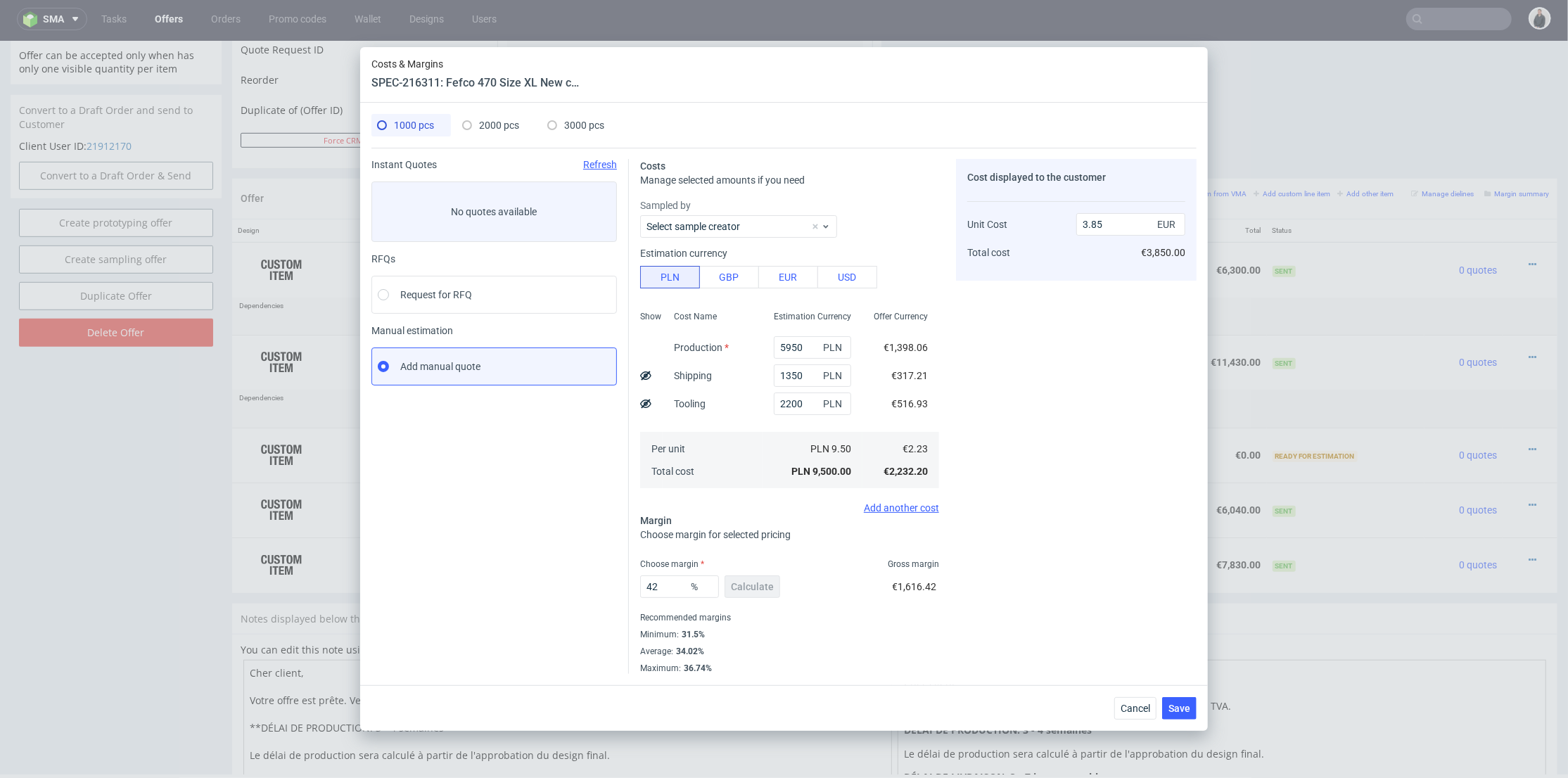
type input "1750"
type input "40"
type input "3.02"
click at [405, 124] on span "1000 pcs" at bounding box center [413, 125] width 40 height 11
type input "5950"
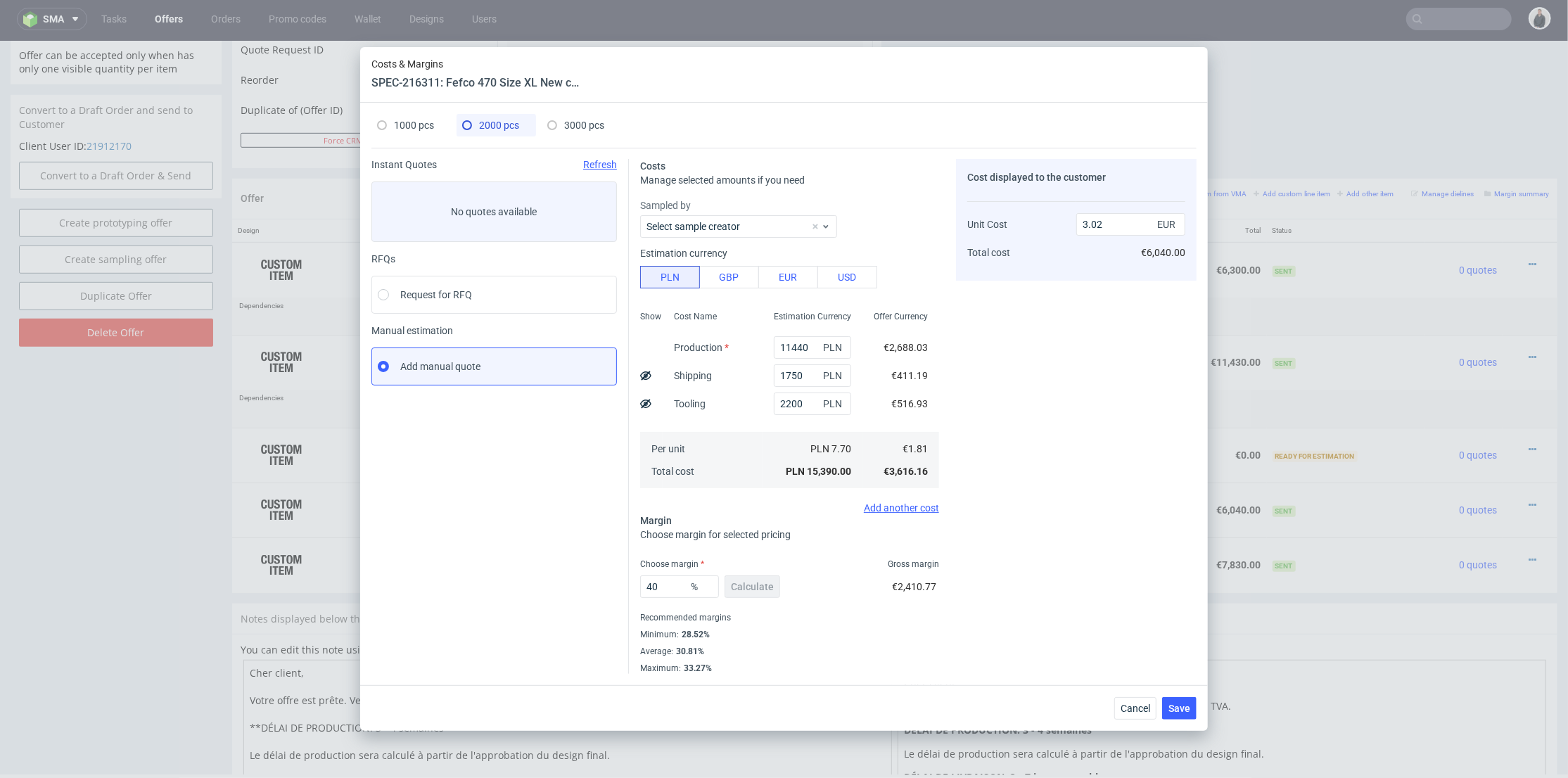
type input "1350"
type input "42"
type input "3.85"
click at [1078, 526] on div "Cost displayed to the customer Unit Cost Total cost 3.85 EUR €3,850.00" at bounding box center [1075, 416] width 240 height 515
click at [1191, 712] on button "Save" at bounding box center [1179, 709] width 35 height 23
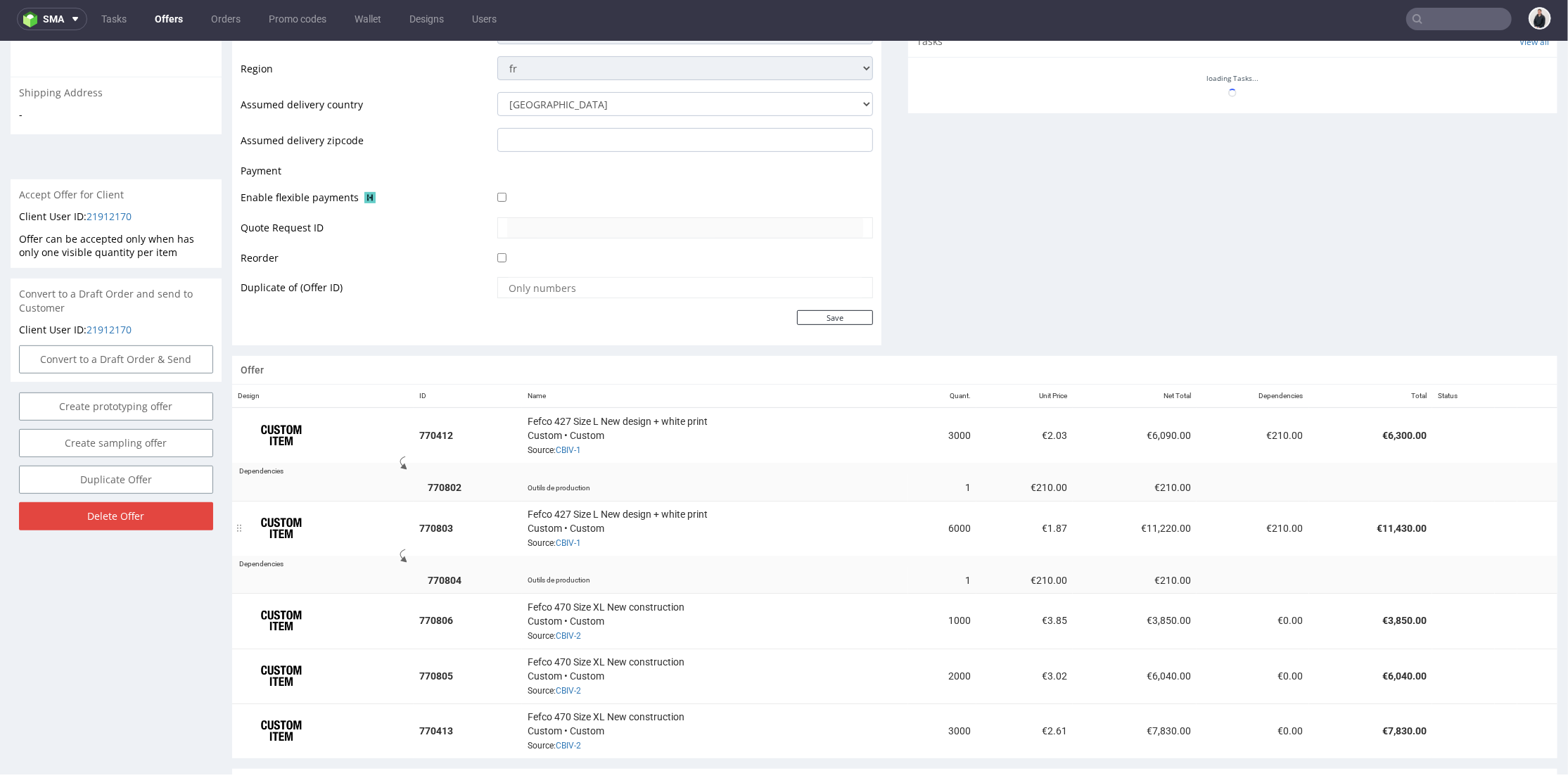
scroll to position [676, 0]
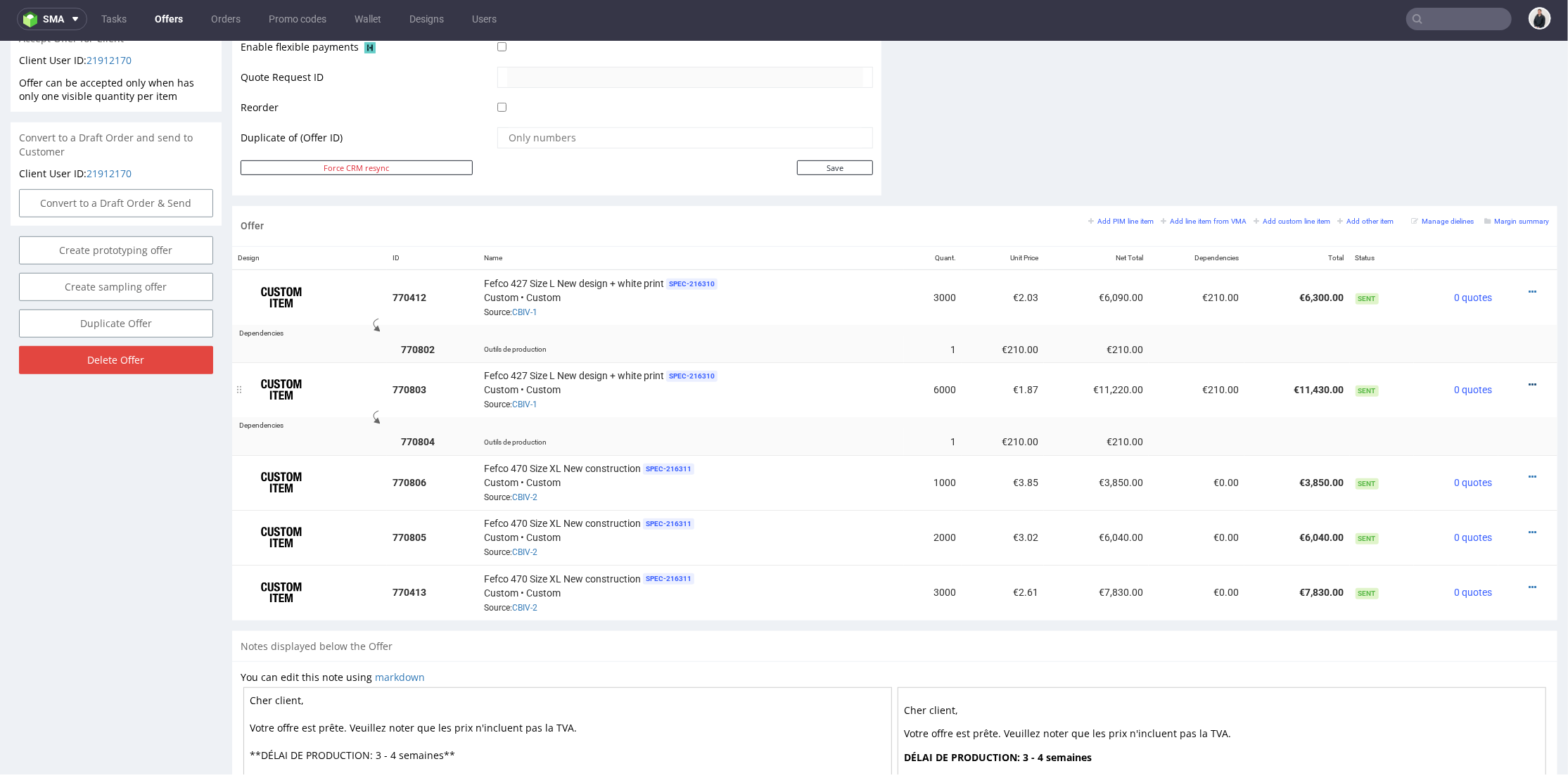
click at [1529, 382] on icon at bounding box center [1533, 383] width 8 height 10
click at [1529, 291] on icon at bounding box center [1533, 291] width 8 height 10
click at [1457, 87] on span "Edit item specification" at bounding box center [1469, 84] width 113 height 14
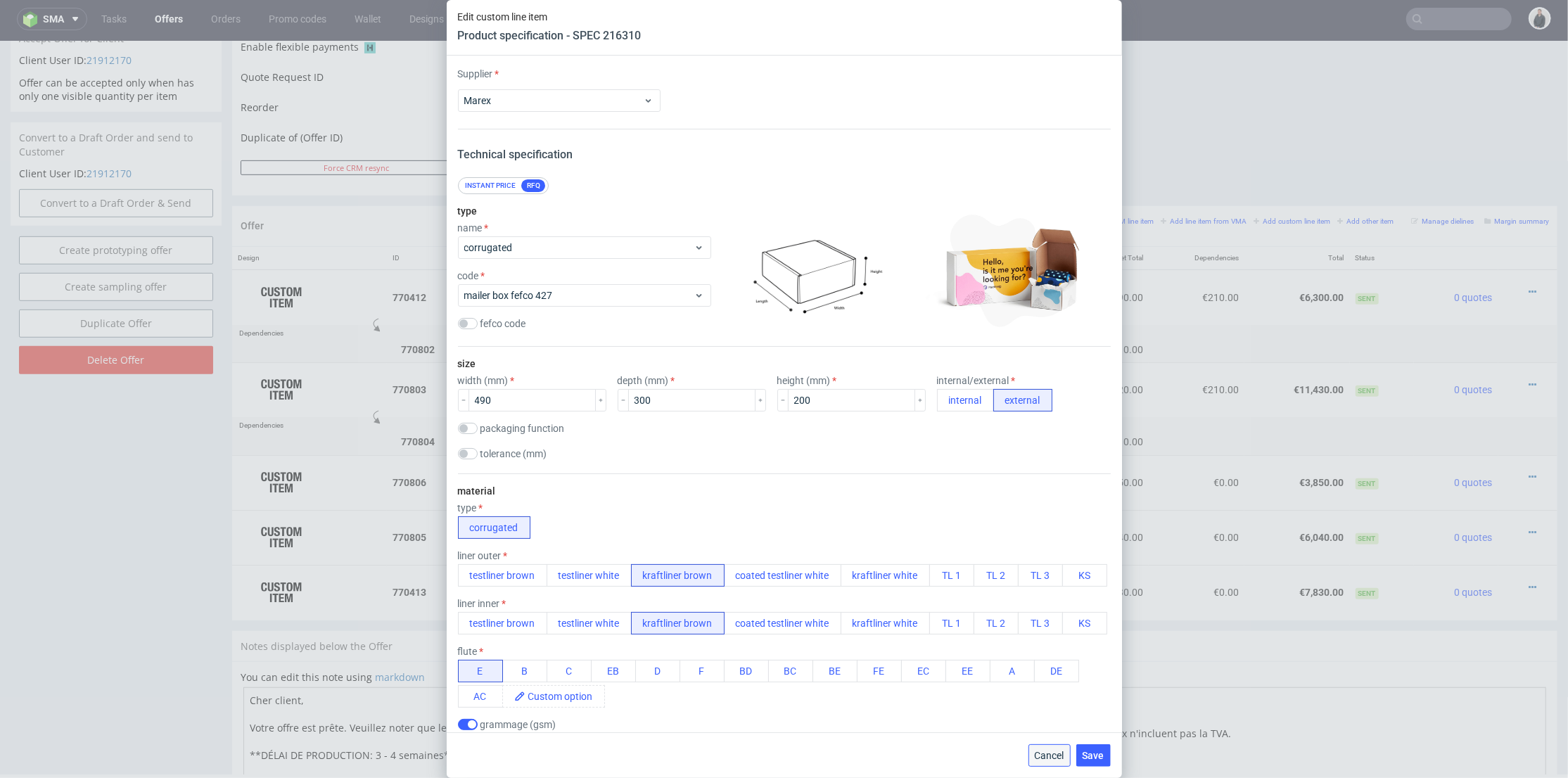
click at [1042, 752] on span "Cancel" at bounding box center [1049, 755] width 29 height 10
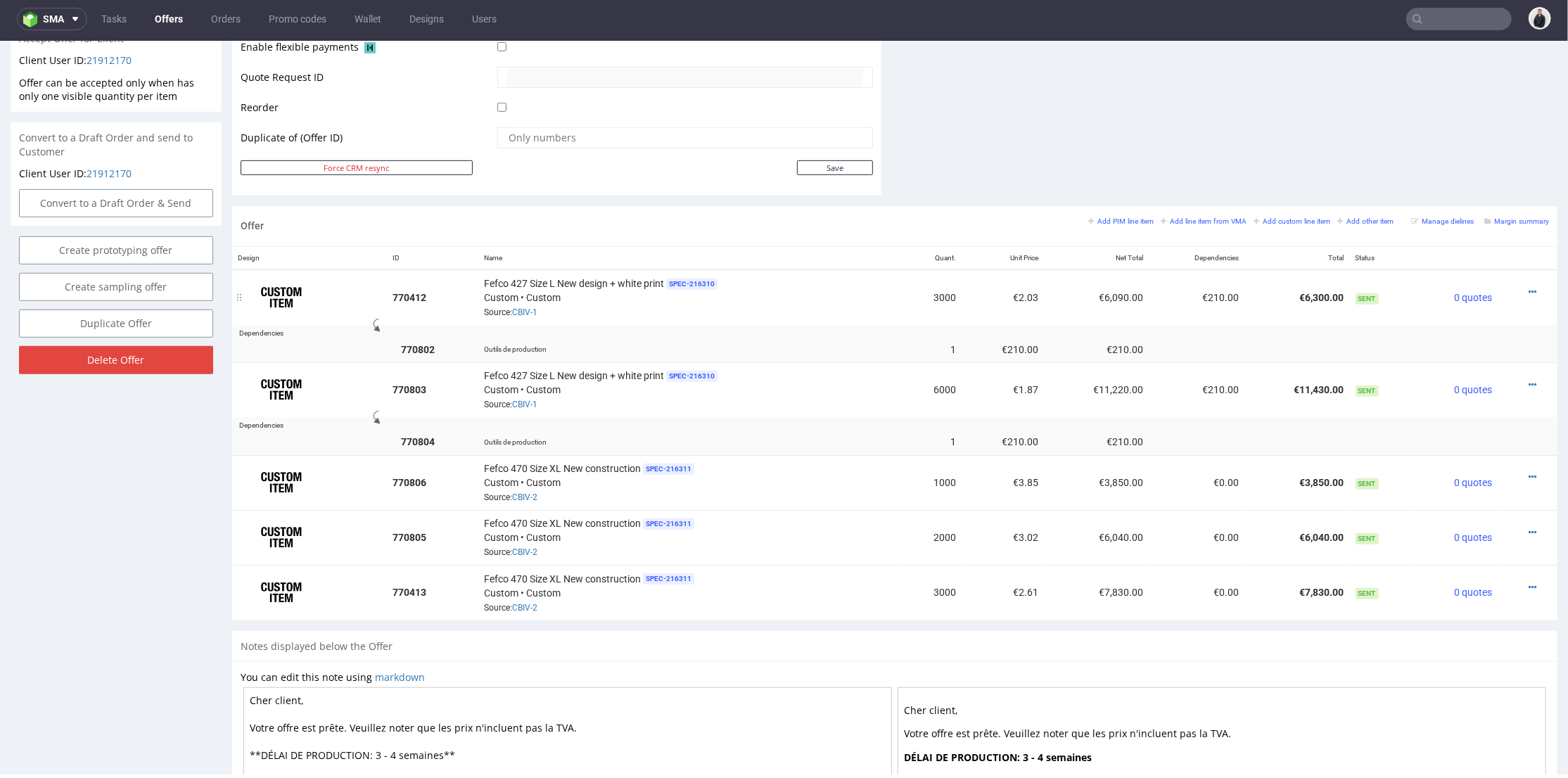
click at [1517, 284] on div at bounding box center [1524, 291] width 39 height 14
click at [1514, 288] on div at bounding box center [1524, 291] width 39 height 14
click at [1529, 288] on icon at bounding box center [1533, 291] width 8 height 10
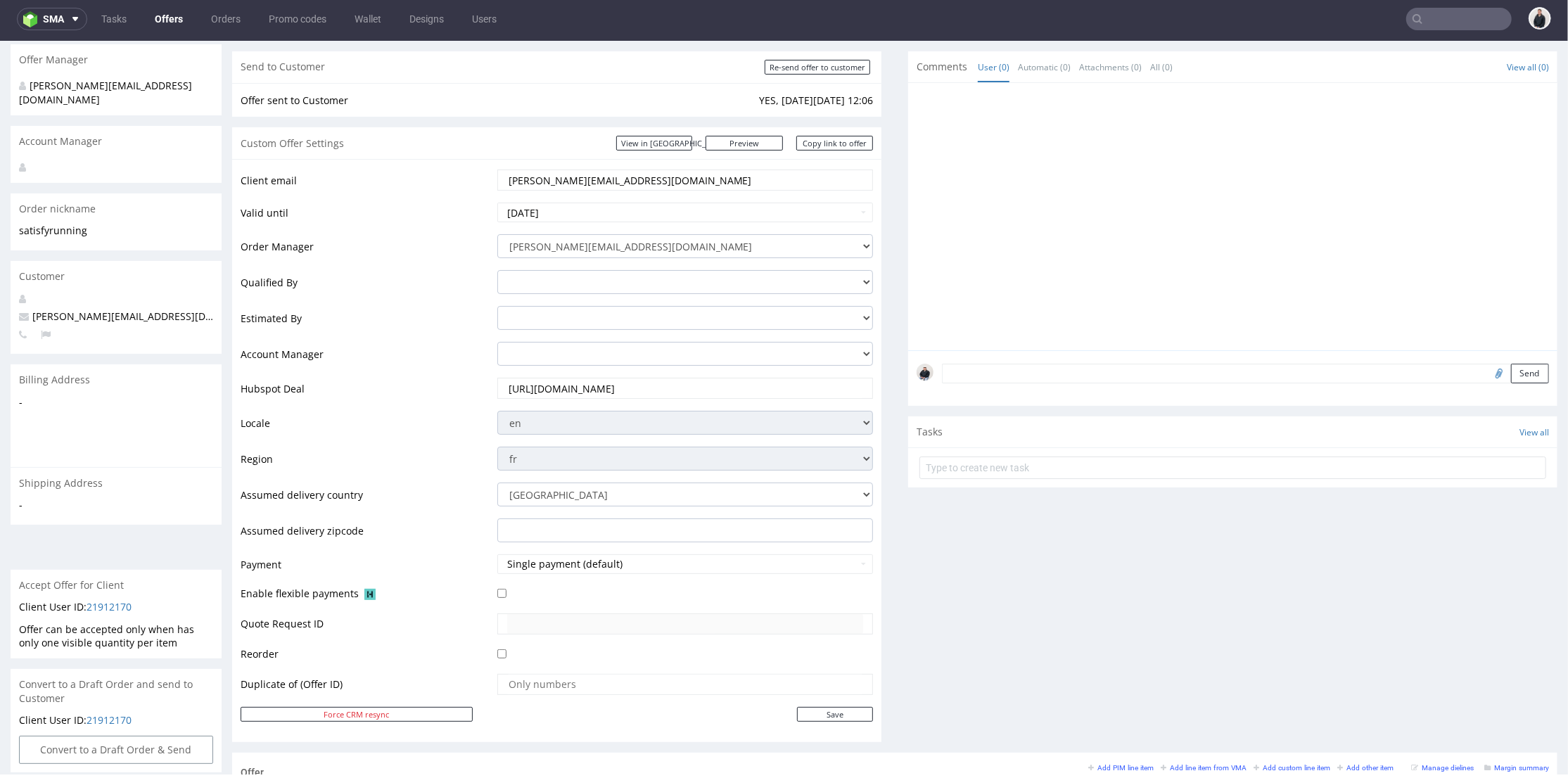
scroll to position [50, 0]
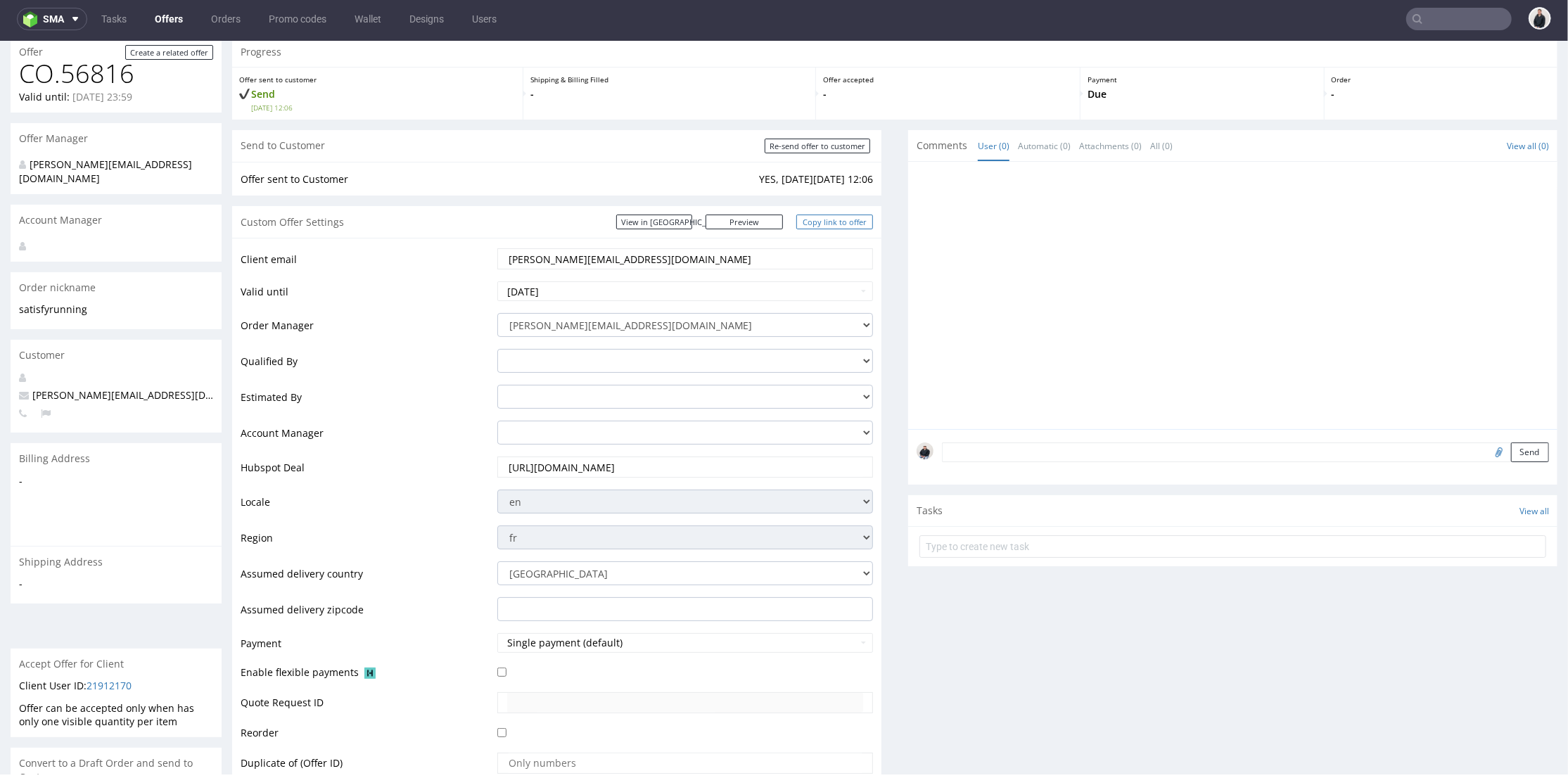
click at [821, 219] on link "Copy link to offer" at bounding box center [834, 221] width 78 height 15
drag, startPoint x: 822, startPoint y: 146, endPoint x: 935, endPoint y: 56, distance: 144.5
click at [825, 145] on input "Re-send offer to customer" at bounding box center [817, 145] width 105 height 15
type input "In progress..."
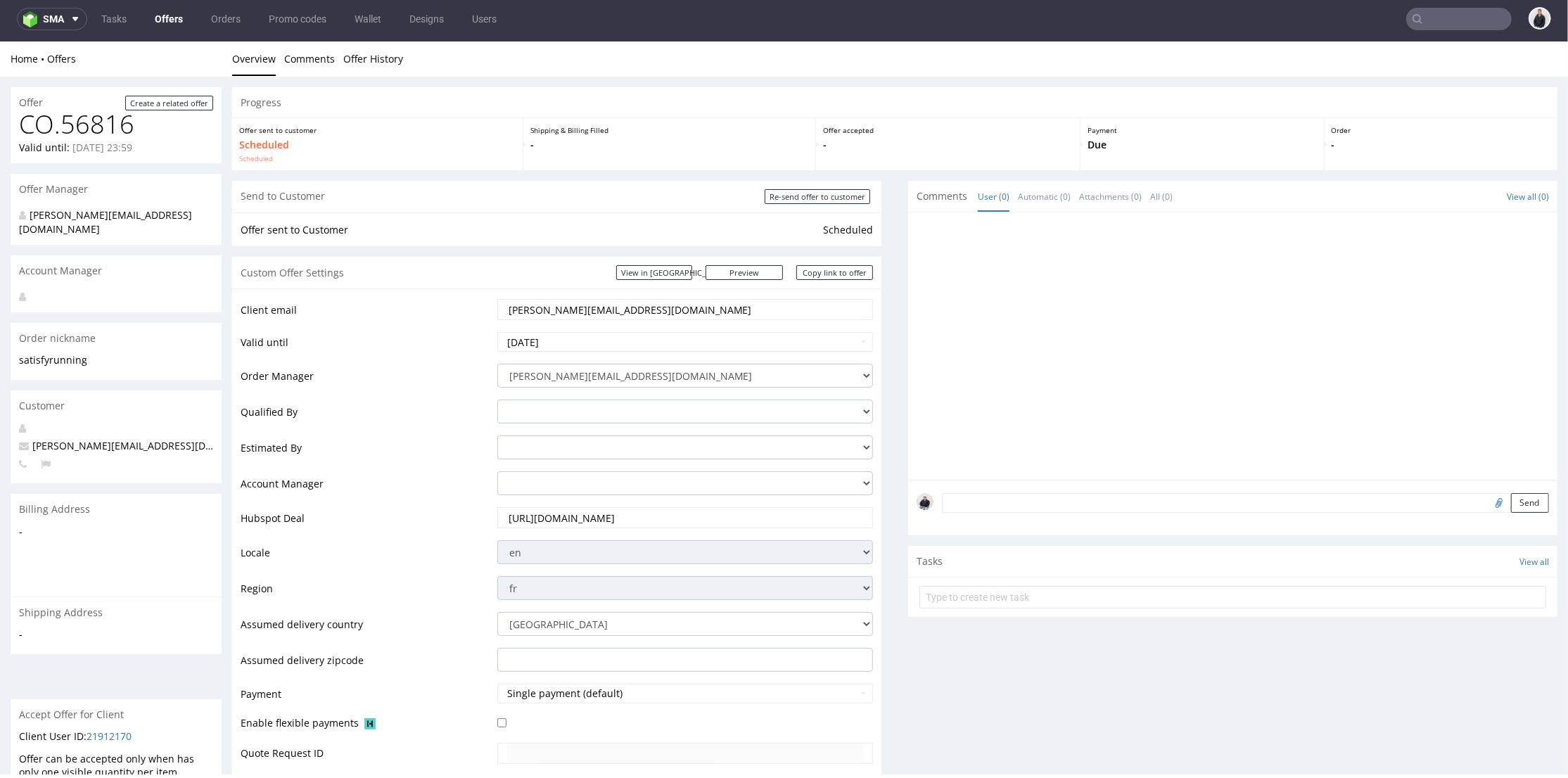
scroll to position [0, 0]
click at [769, 272] on link "Preview" at bounding box center [744, 272] width 78 height 15
click at [1438, 16] on input "text" at bounding box center [1459, 19] width 105 height 23
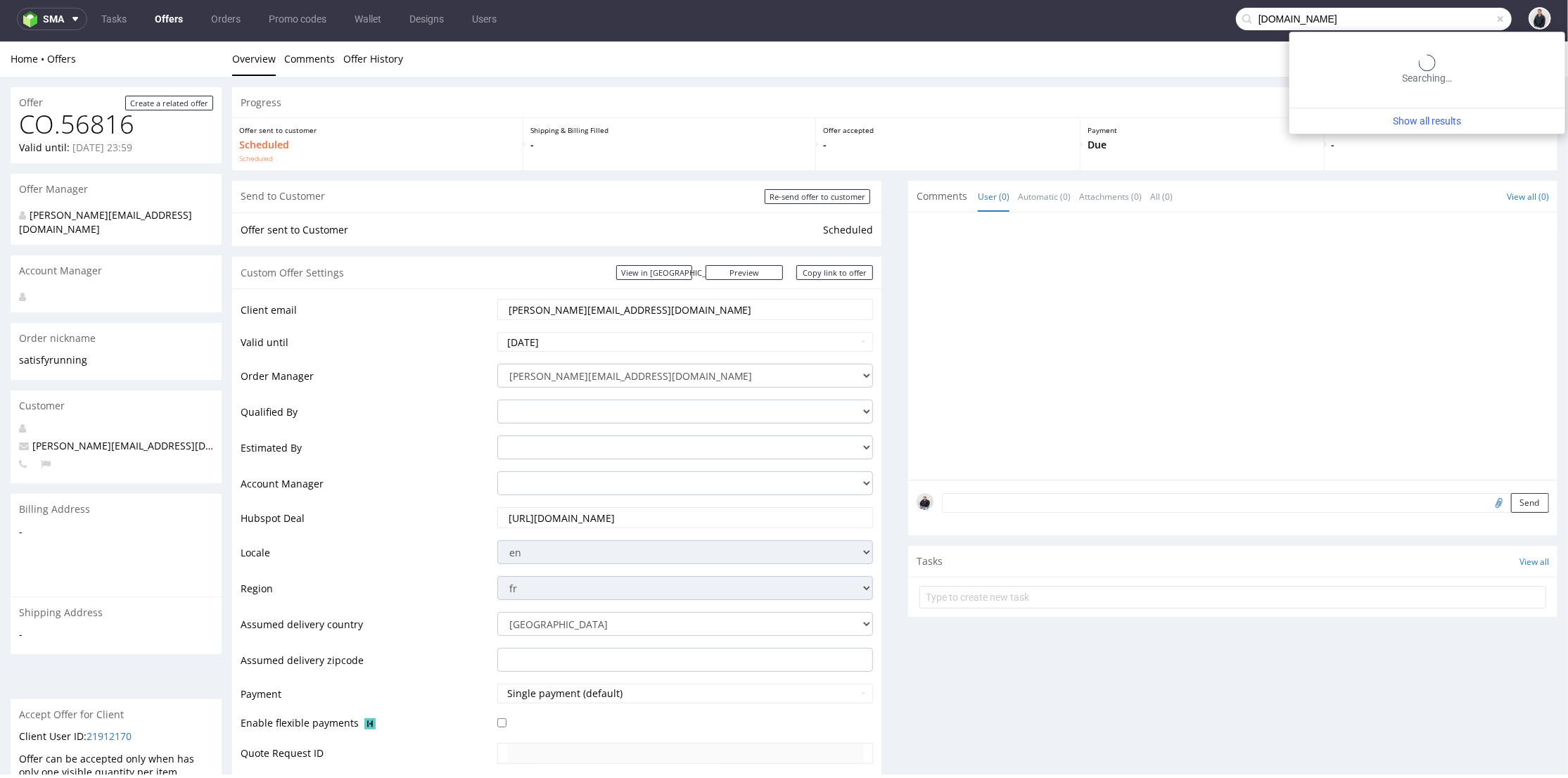
type input "vanitystyle.pl"
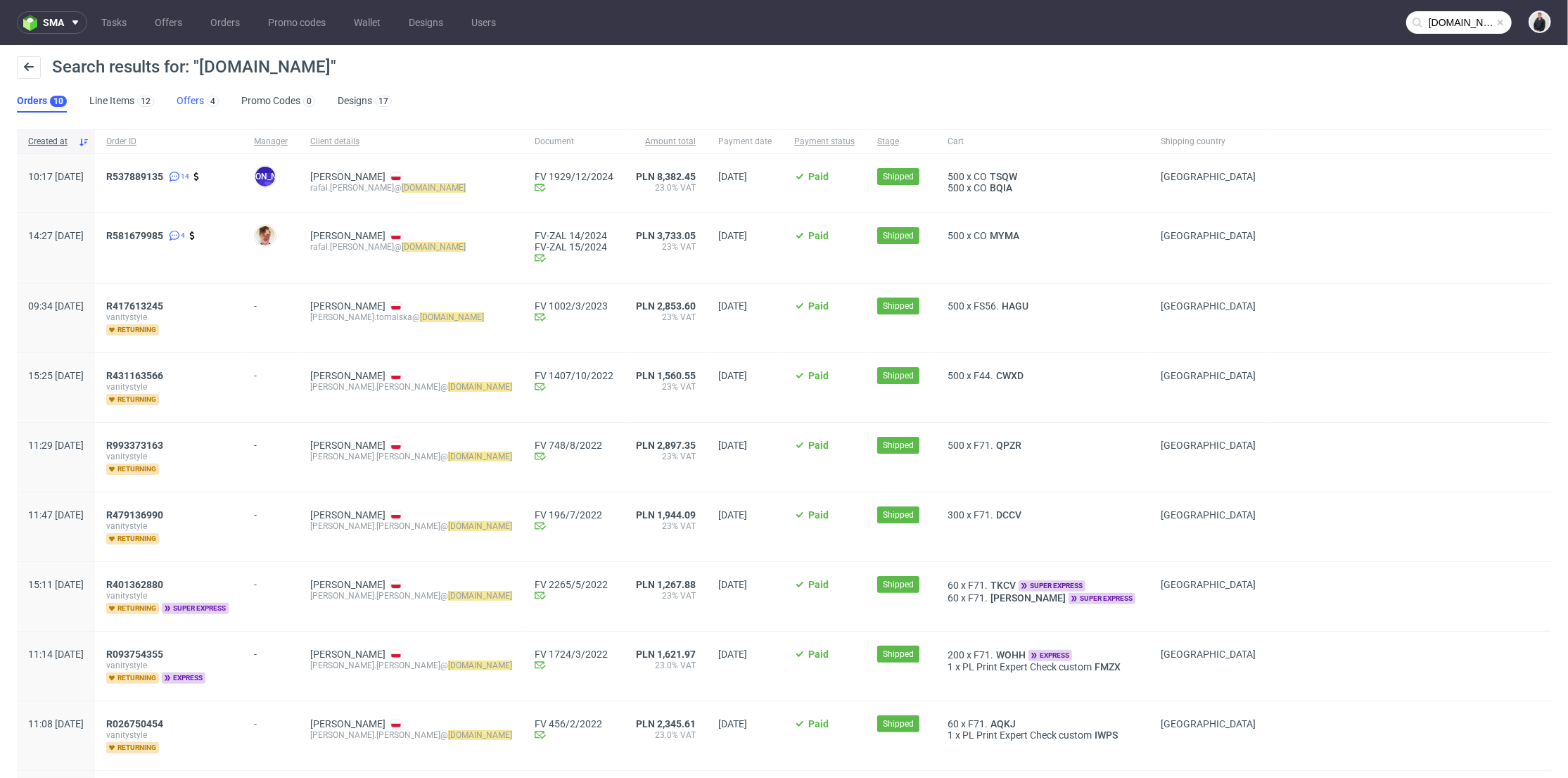
click at [204, 98] on div "4" at bounding box center [212, 100] width 15 height 14
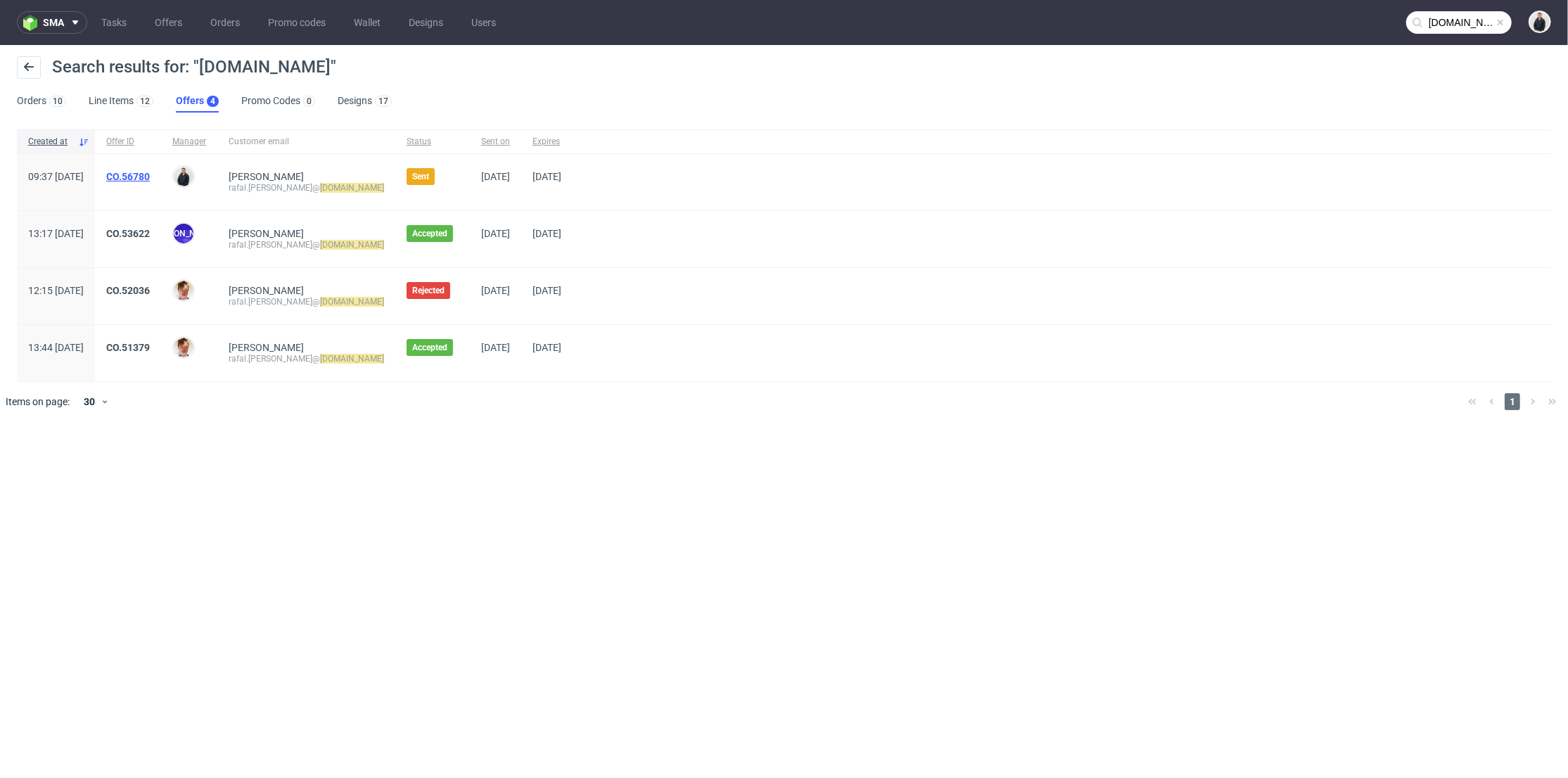
click at [150, 176] on link "CO.56780" at bounding box center [128, 176] width 44 height 11
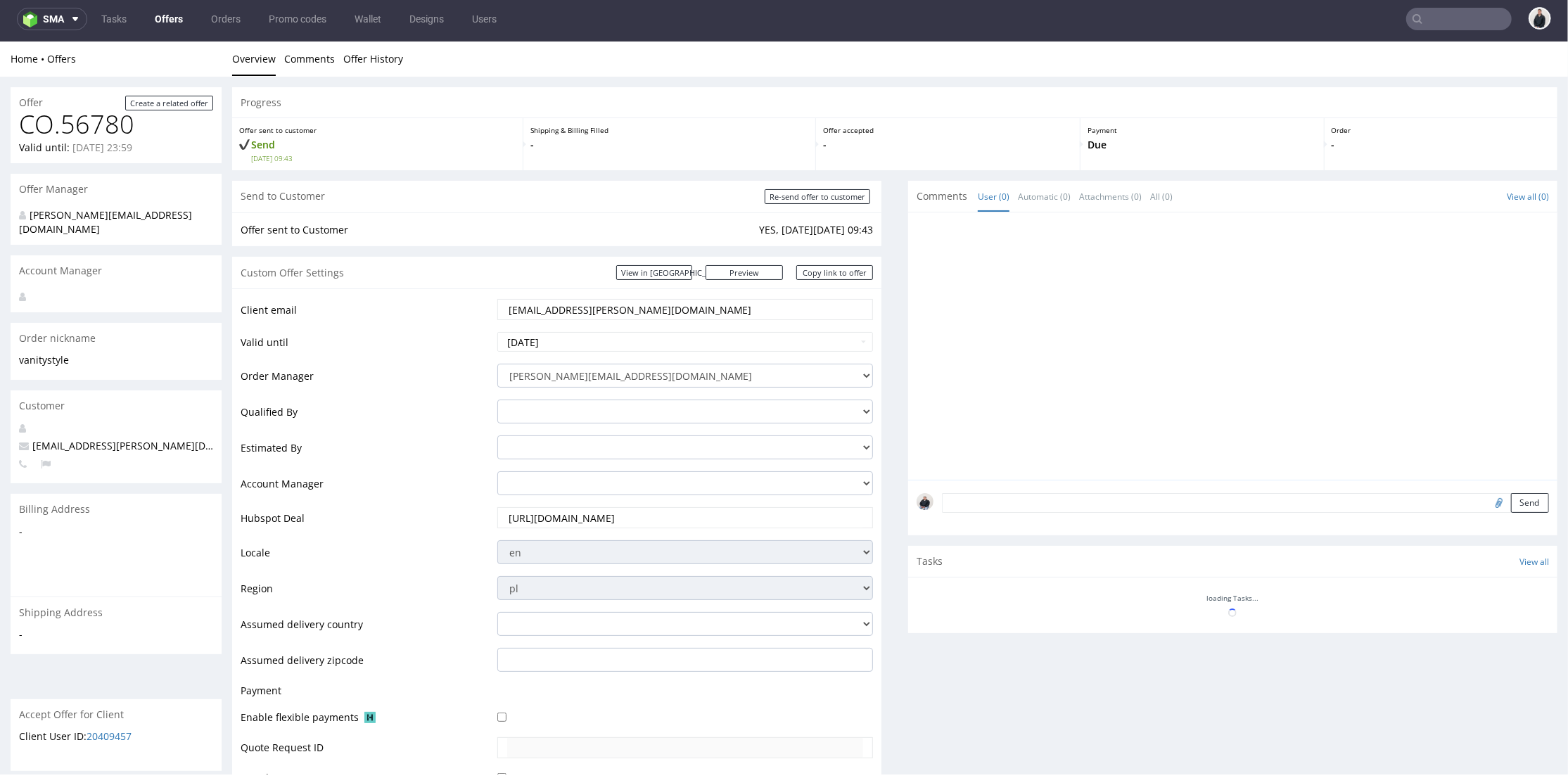
scroll to position [373, 0]
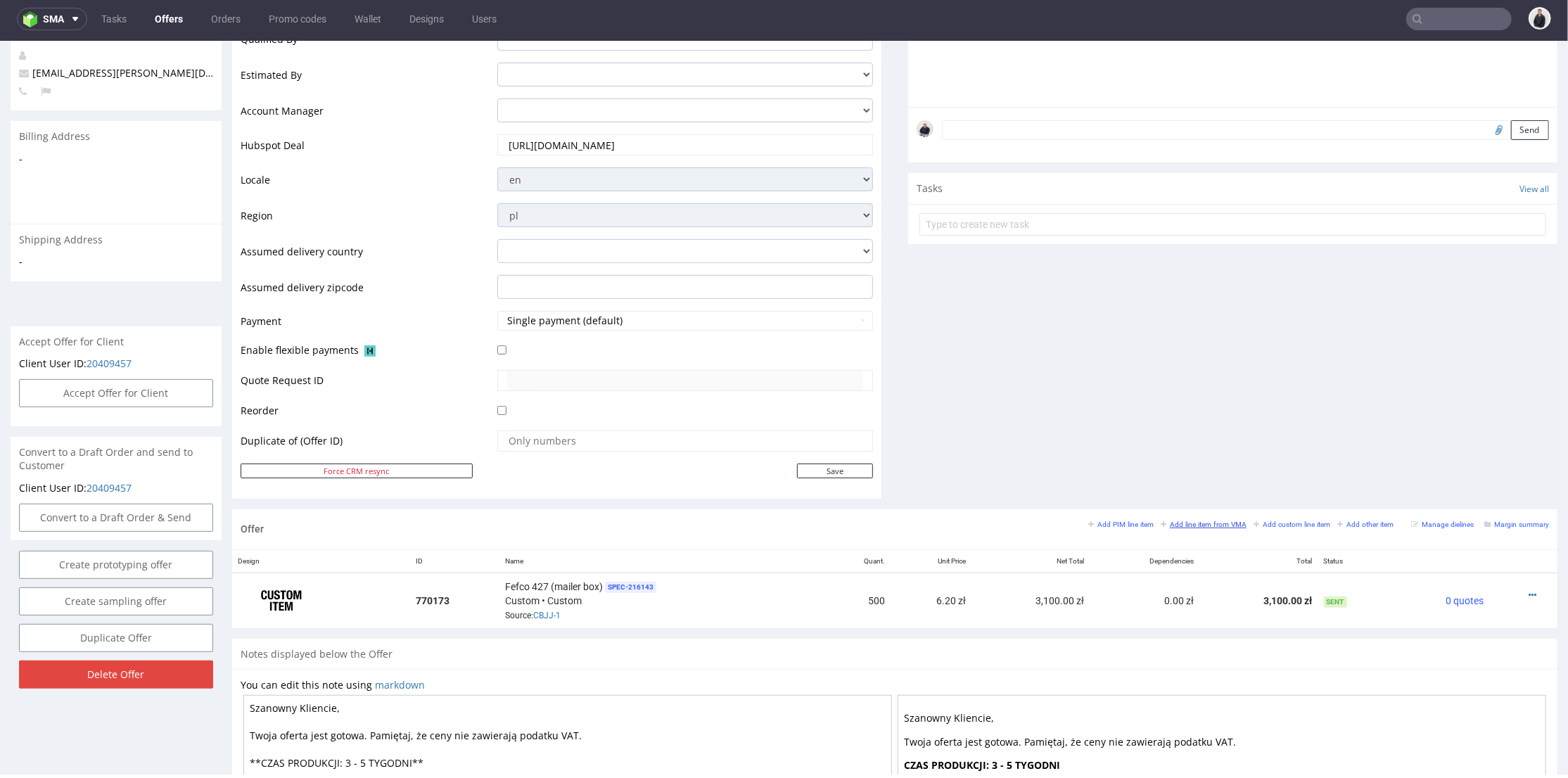
click at [1188, 520] on small "Add line item from VMA" at bounding box center [1203, 523] width 86 height 8
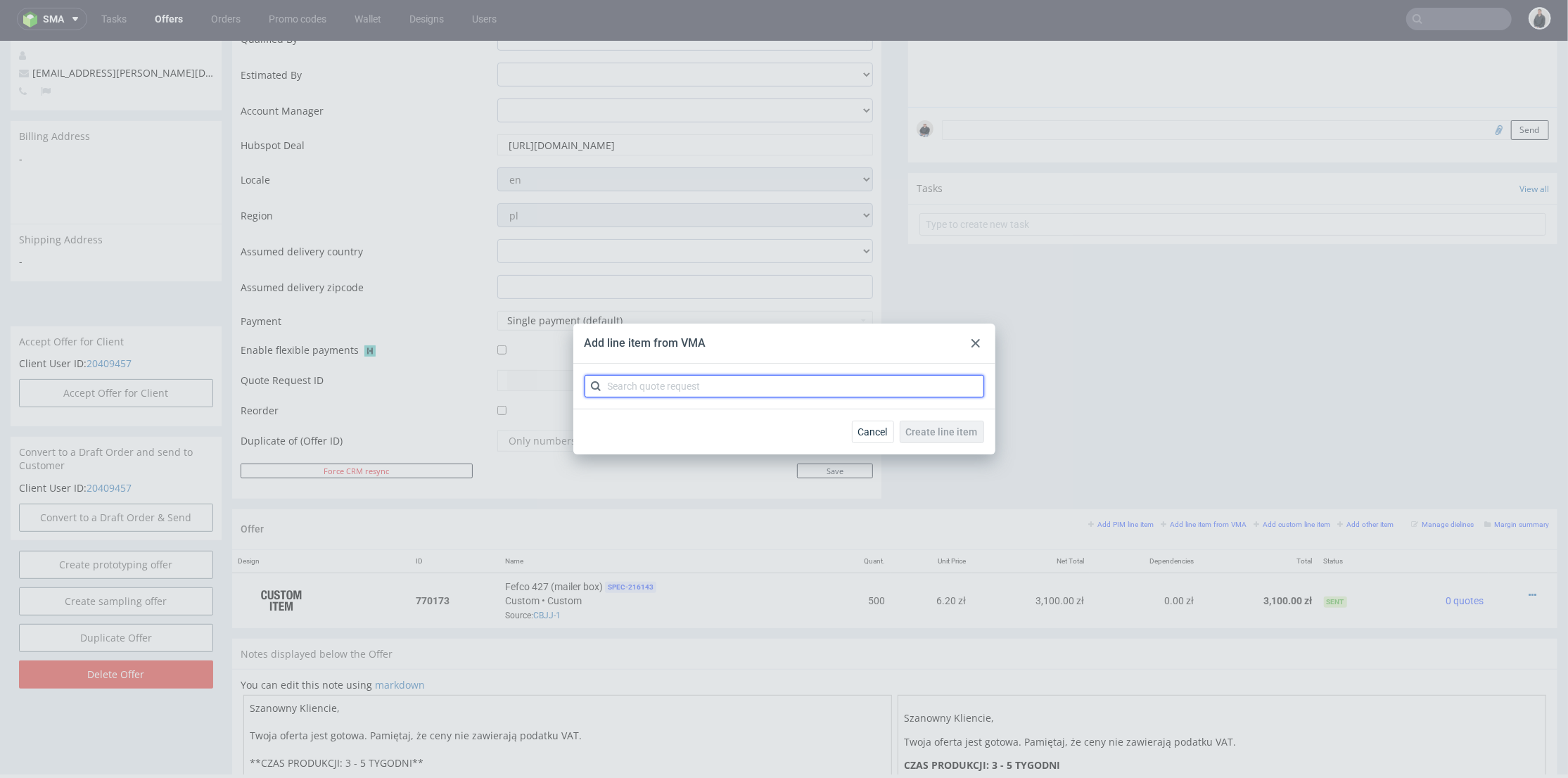
click at [707, 381] on input "text" at bounding box center [784, 386] width 400 height 23
type input "cbjj"
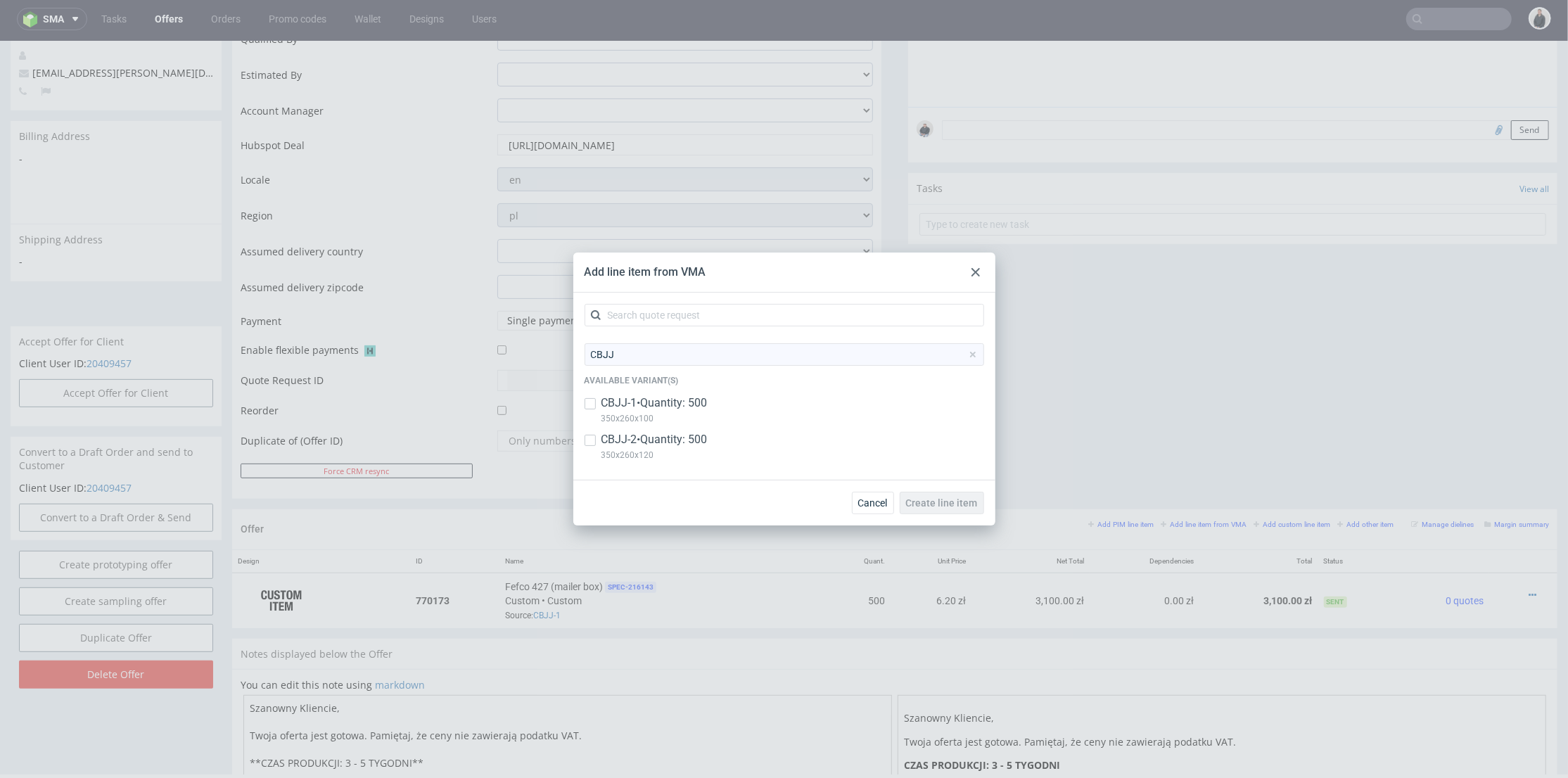
drag, startPoint x: 667, startPoint y: 454, endPoint x: 694, endPoint y: 459, distance: 27.5
click at [670, 454] on p "350x260x120" at bounding box center [654, 455] width 106 height 16
checkbox input "true"
click at [953, 512] on button "Create line item" at bounding box center [942, 503] width 84 height 23
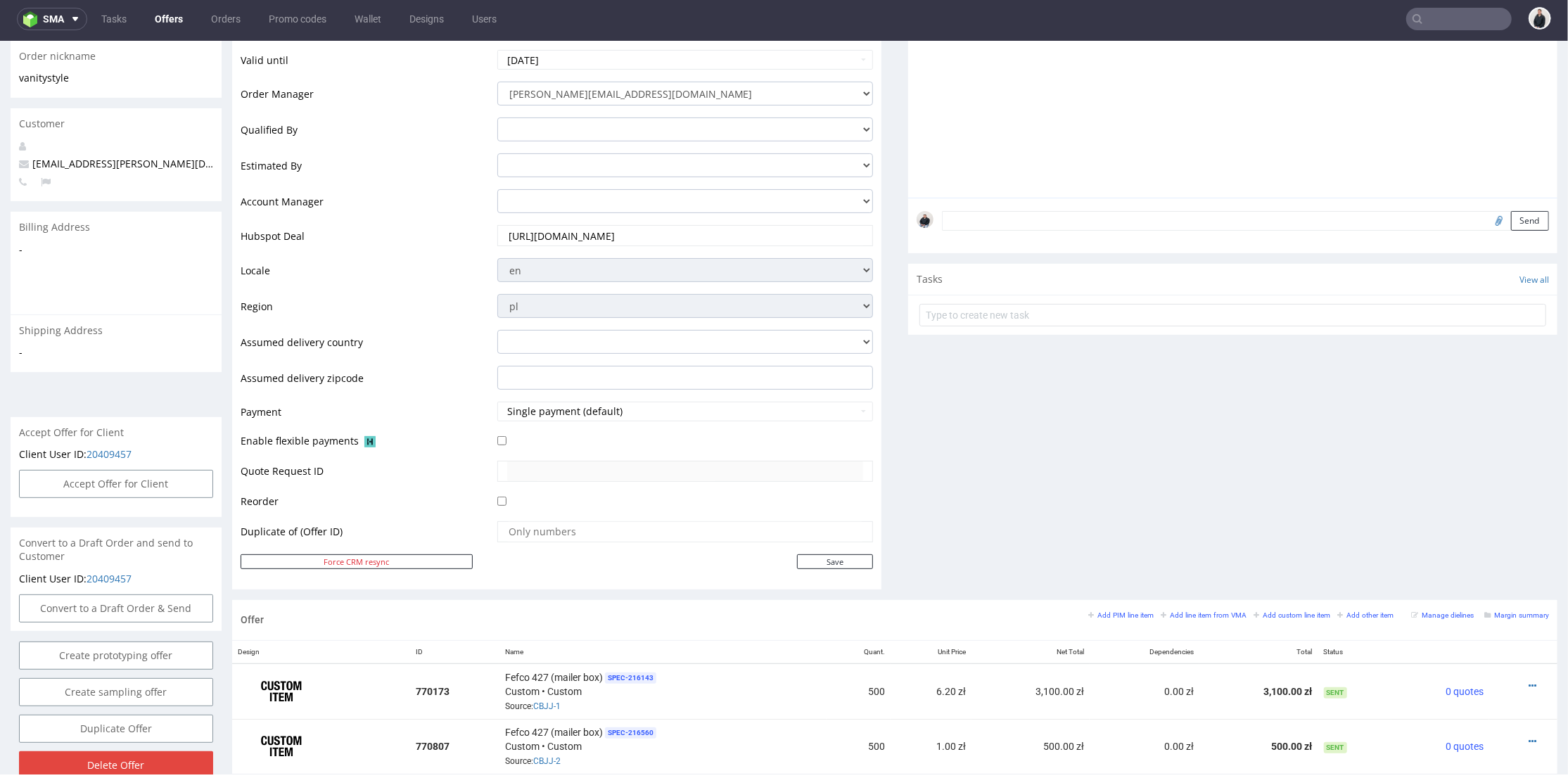
scroll to position [595, 0]
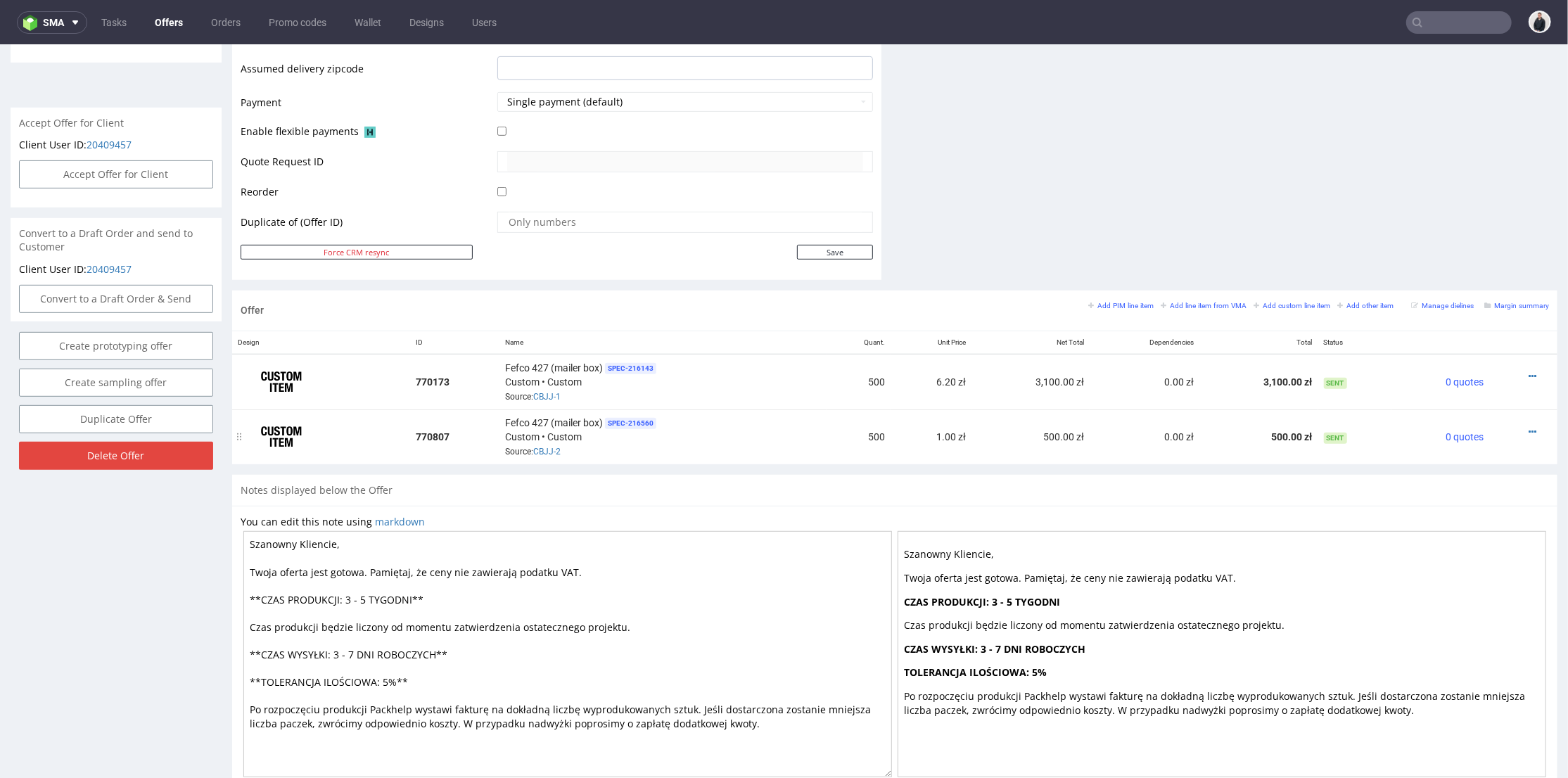
scroll to position [5, 0]
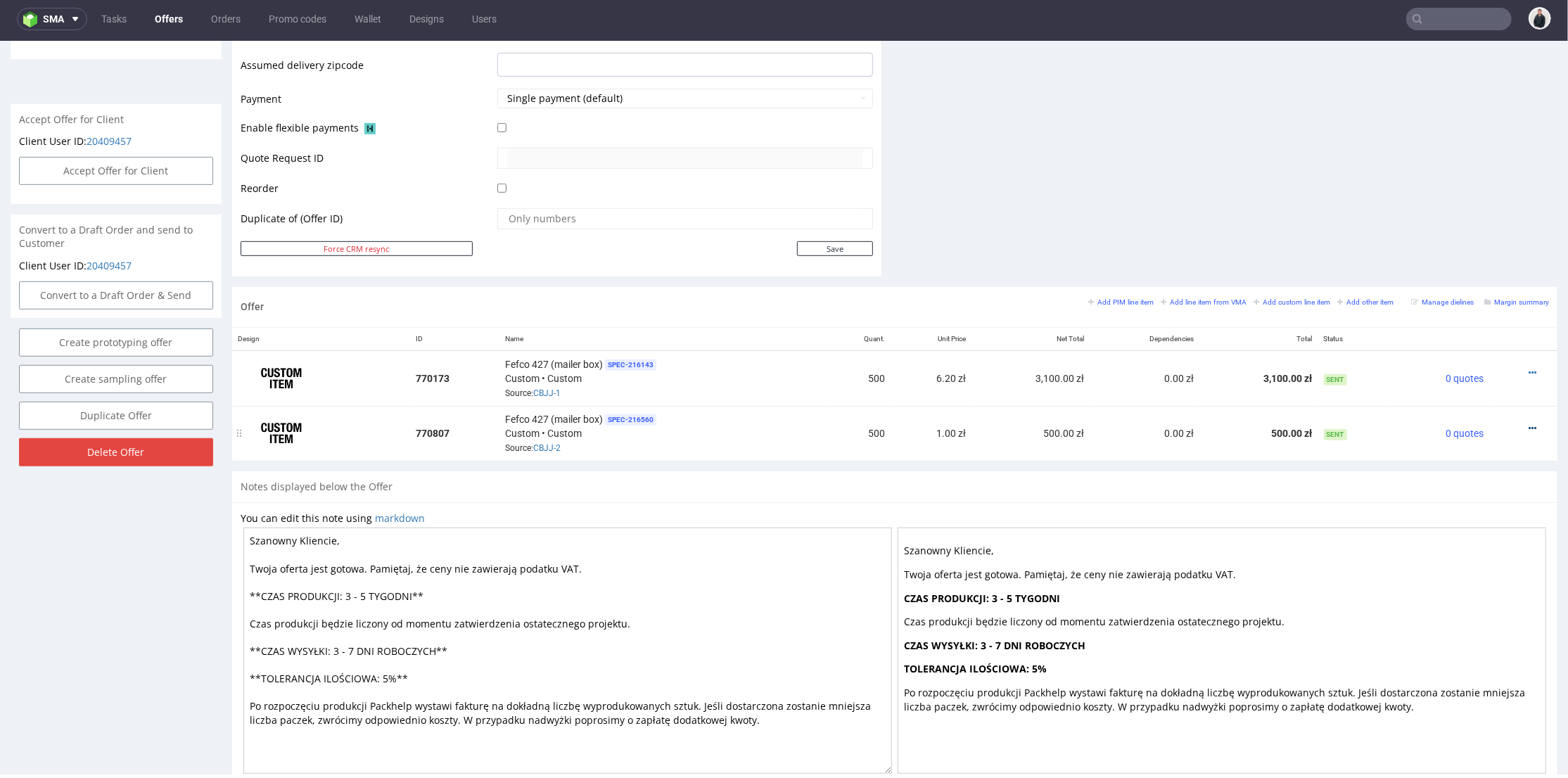
click at [1529, 423] on icon at bounding box center [1533, 427] width 8 height 10
click at [1494, 243] on span "Edit item specification" at bounding box center [1469, 245] width 113 height 14
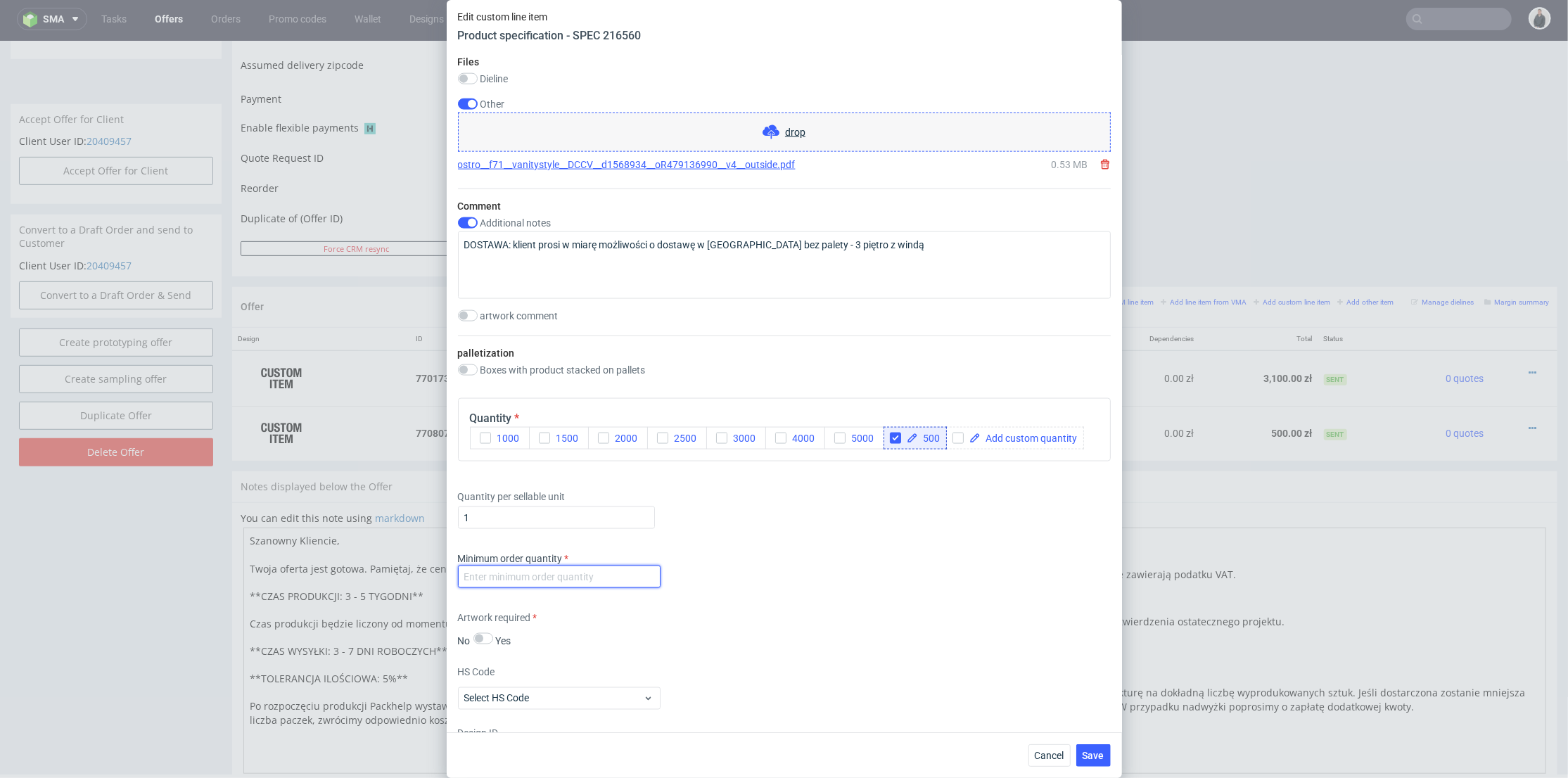
click at [597, 581] on input "number" at bounding box center [559, 577] width 203 height 23
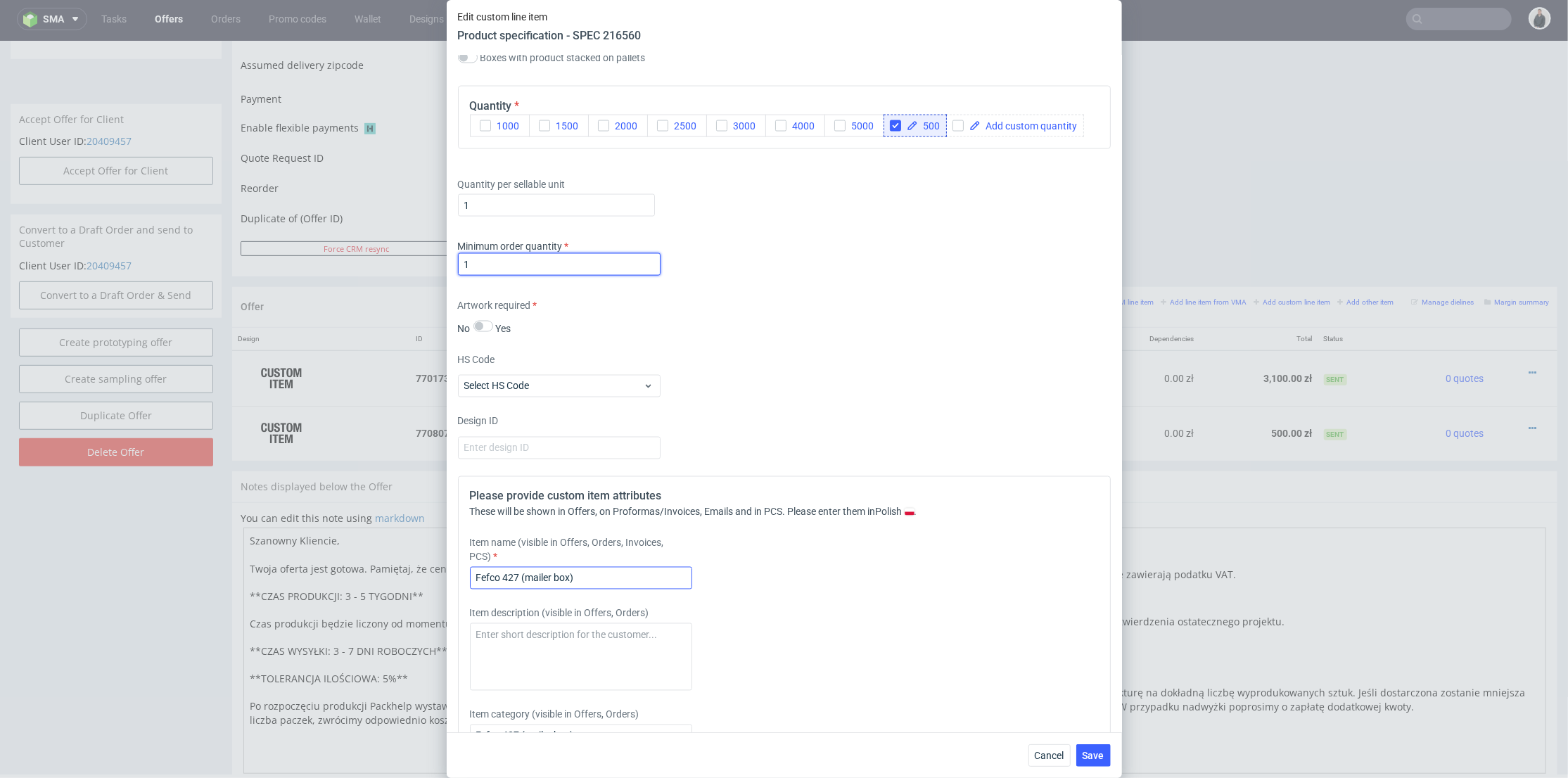
type input "1"
click at [616, 574] on input "Fefco 427 (mailer box)" at bounding box center [581, 578] width 222 height 23
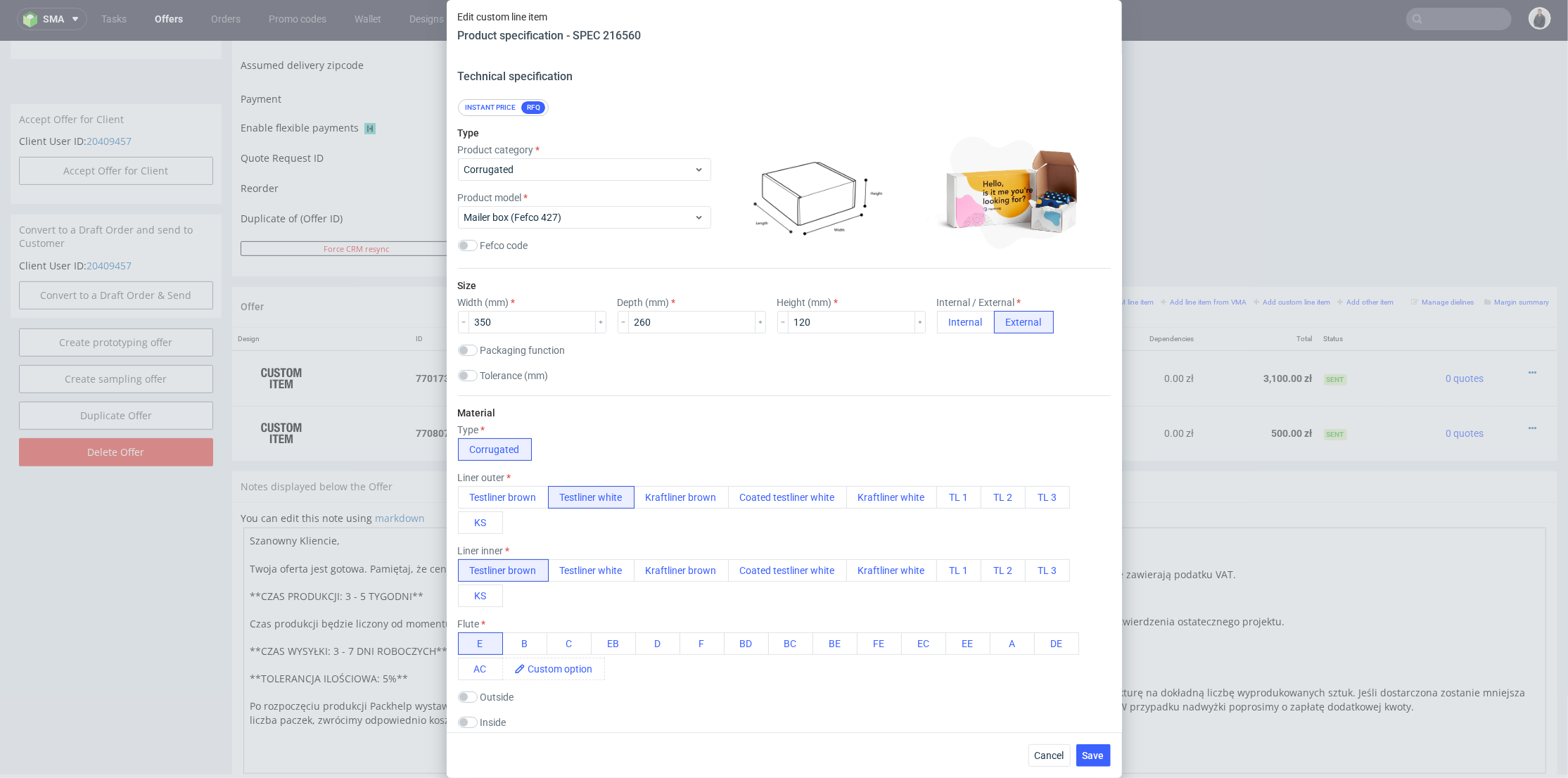
scroll to position [1883, 0]
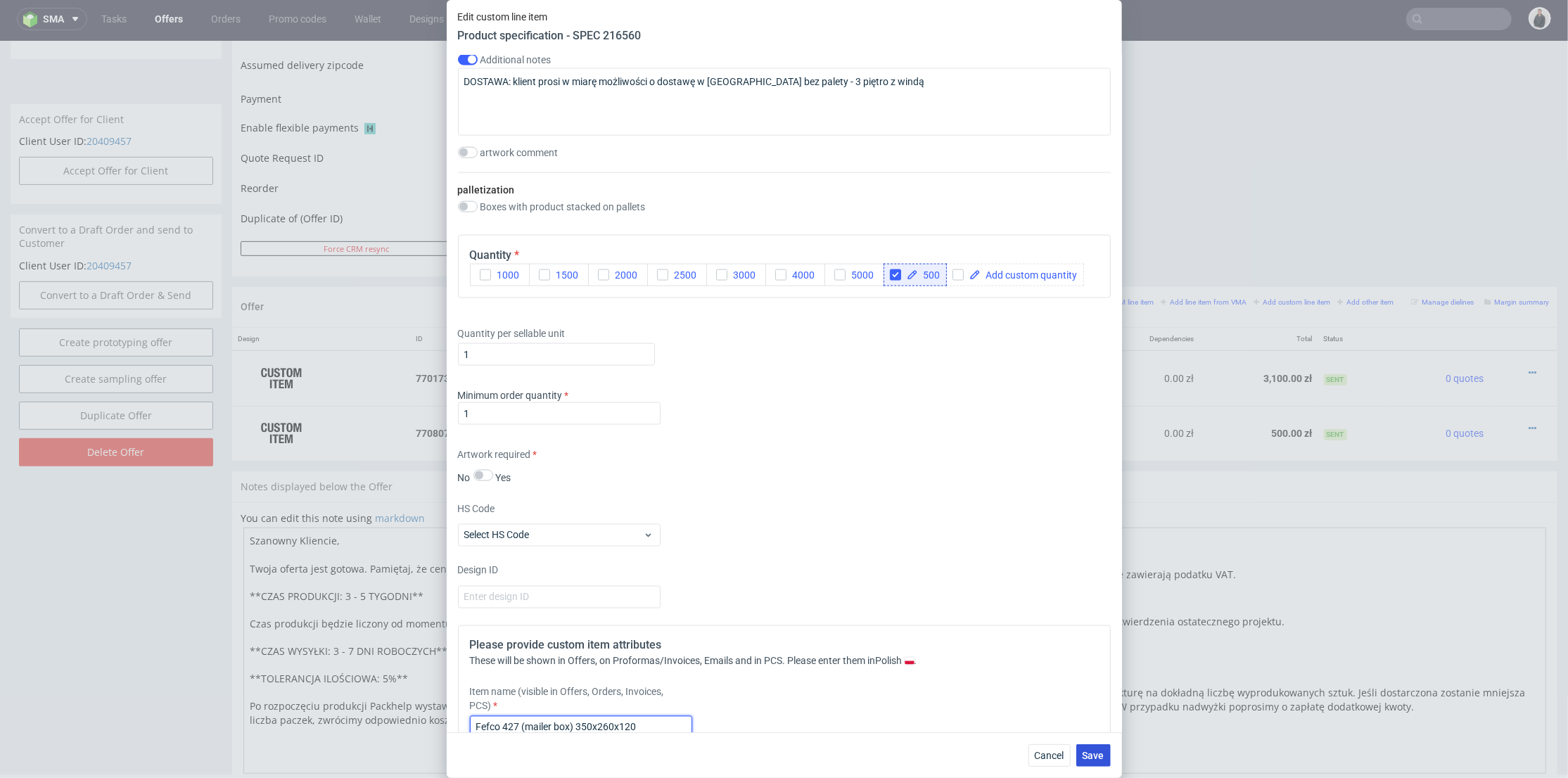
type input "Fefco 427 (mailer box) 350x260x120"
click at [1102, 747] on button "Save" at bounding box center [1094, 755] width 35 height 23
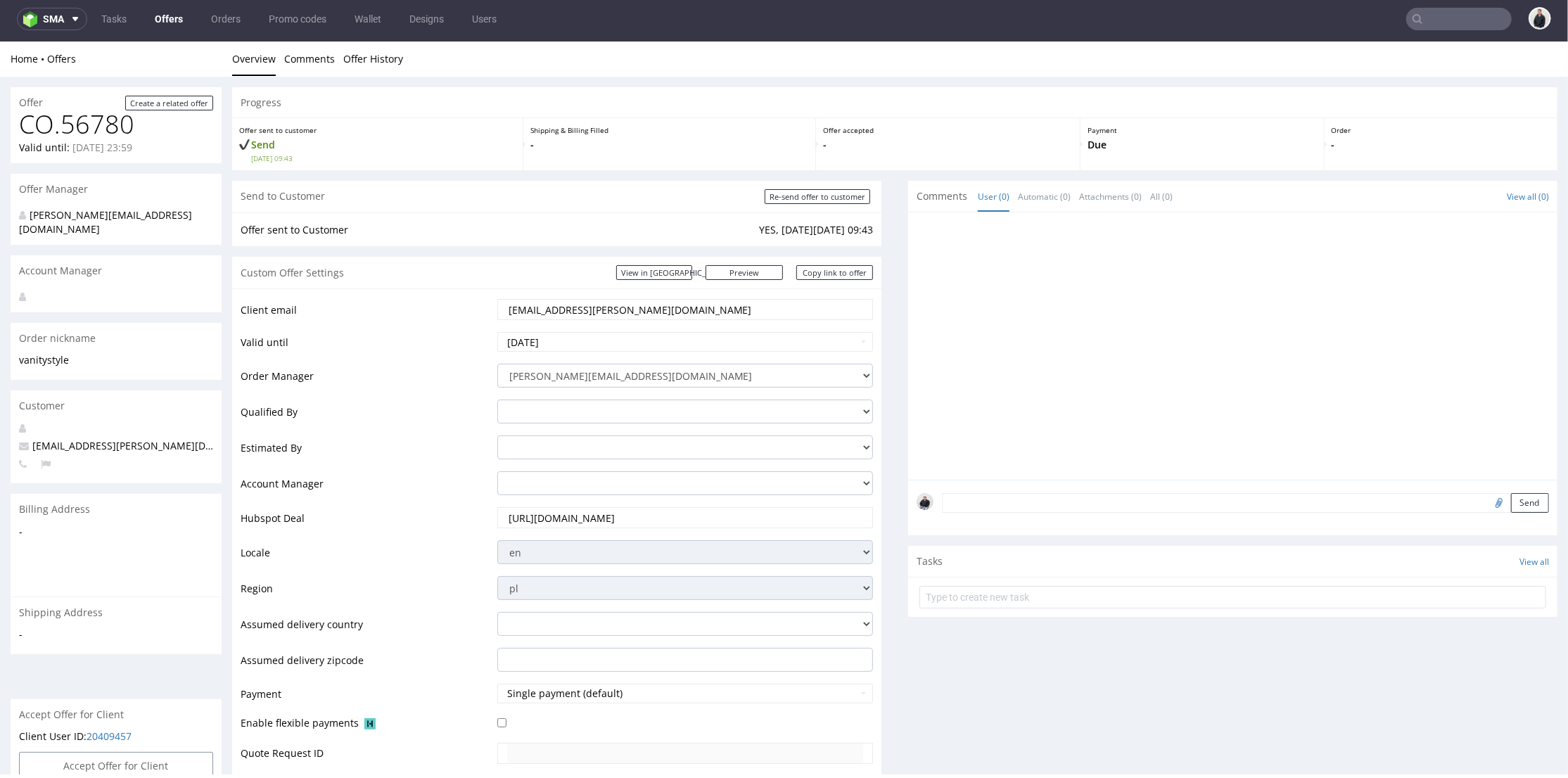
scroll to position [468, 0]
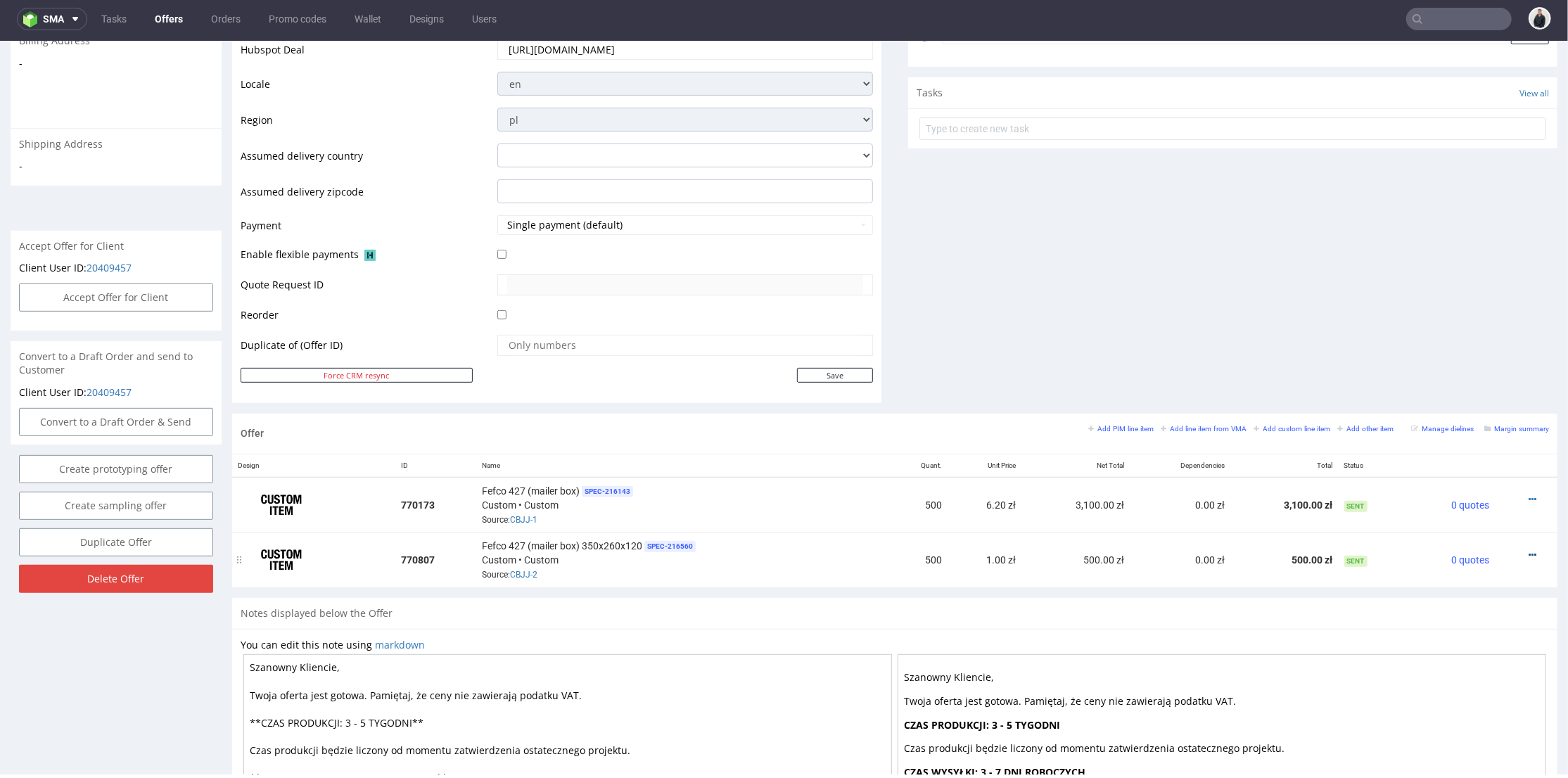
click at [1529, 550] on icon at bounding box center [1533, 554] width 8 height 10
click at [1464, 394] on span "Edit item price" at bounding box center [1469, 396] width 113 height 14
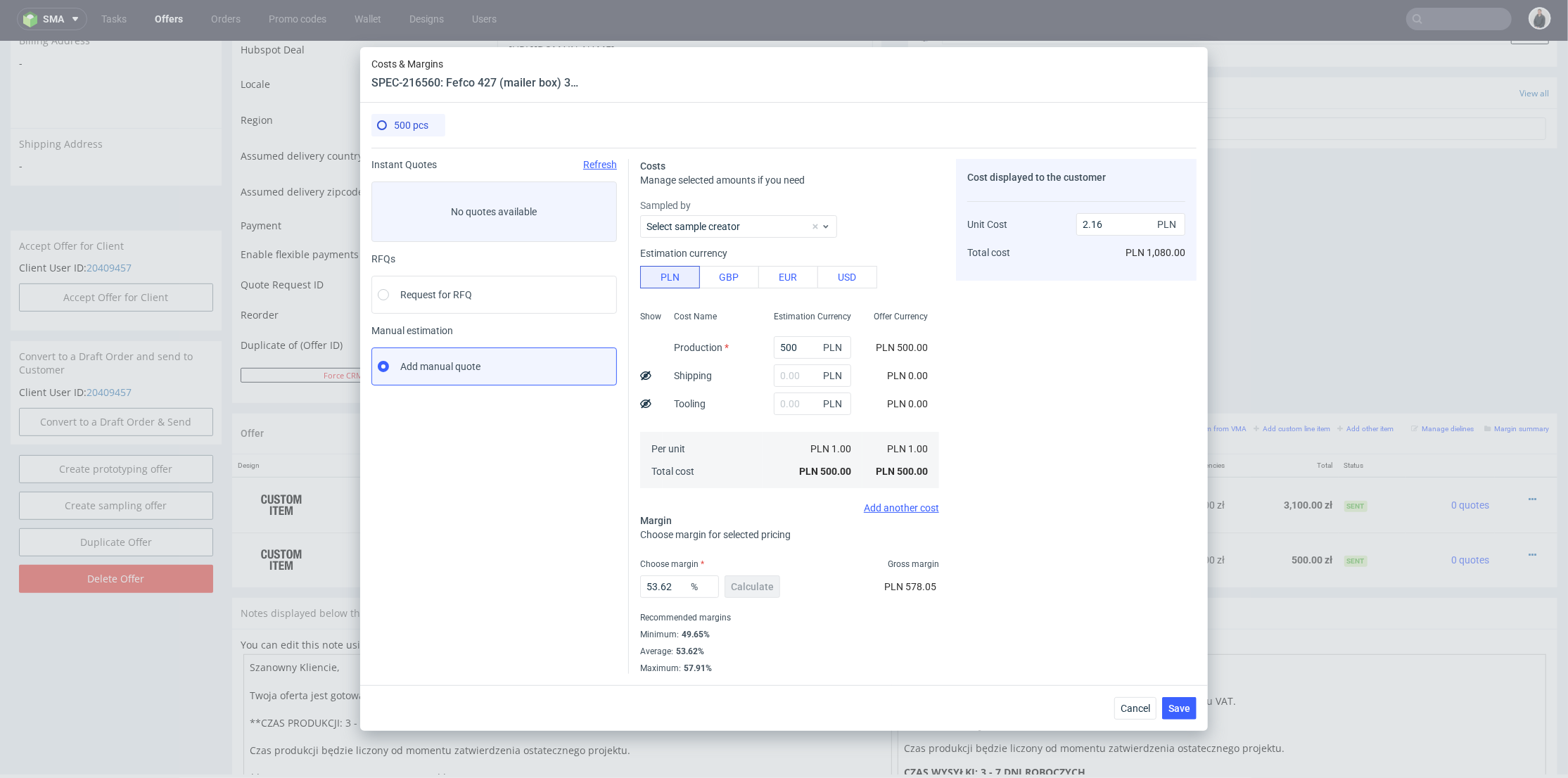
click at [820, 347] on span "PLN" at bounding box center [834, 347] width 28 height 20
click at [798, 342] on input "500" at bounding box center [813, 347] width 78 height 23
paste input "1315"
type input "1315"
type input "5.67"
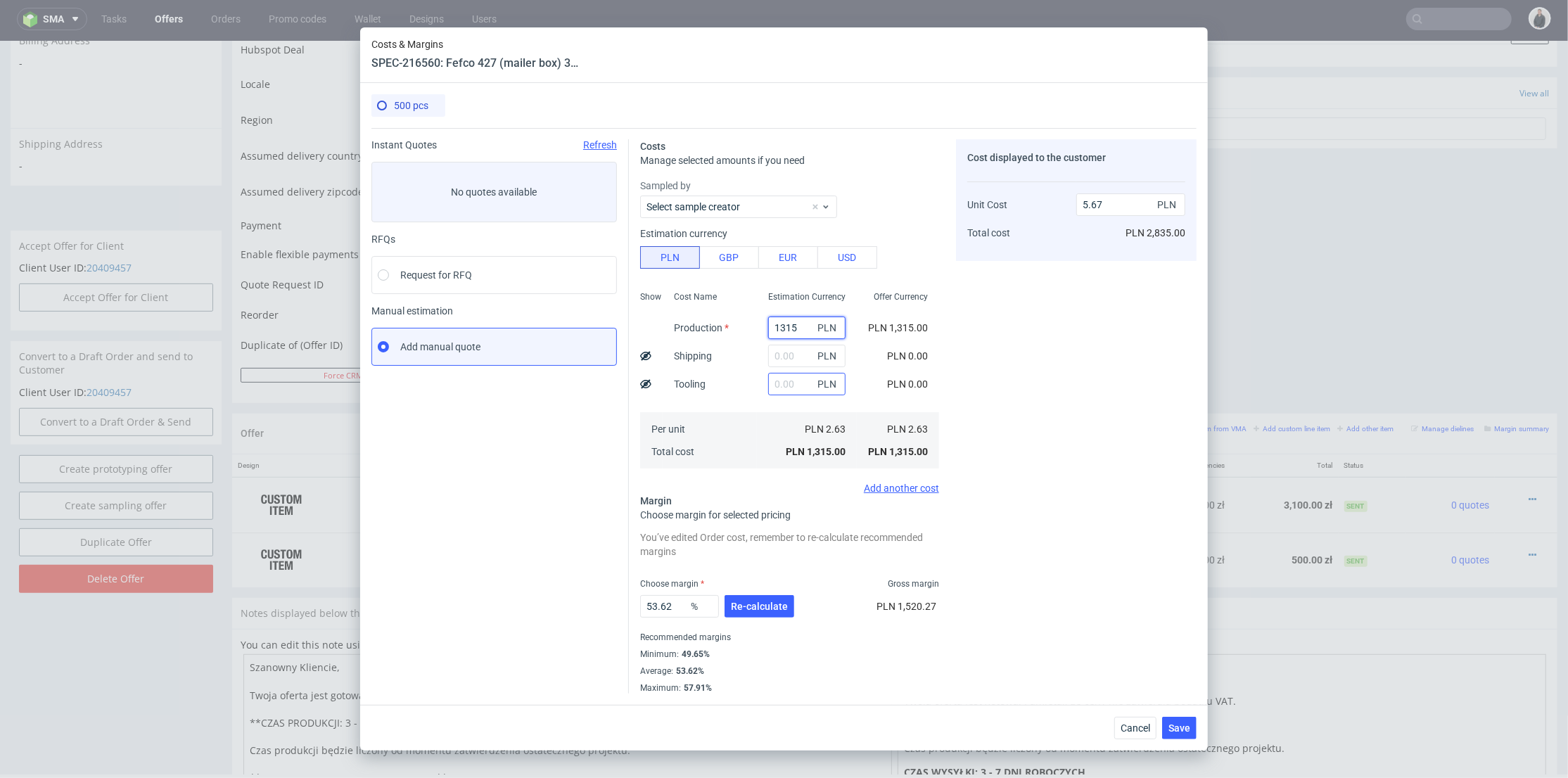
type input "1315"
click at [780, 387] on input "text" at bounding box center [807, 384] width 78 height 23
type input "800"
type input "9.12"
type input "800"
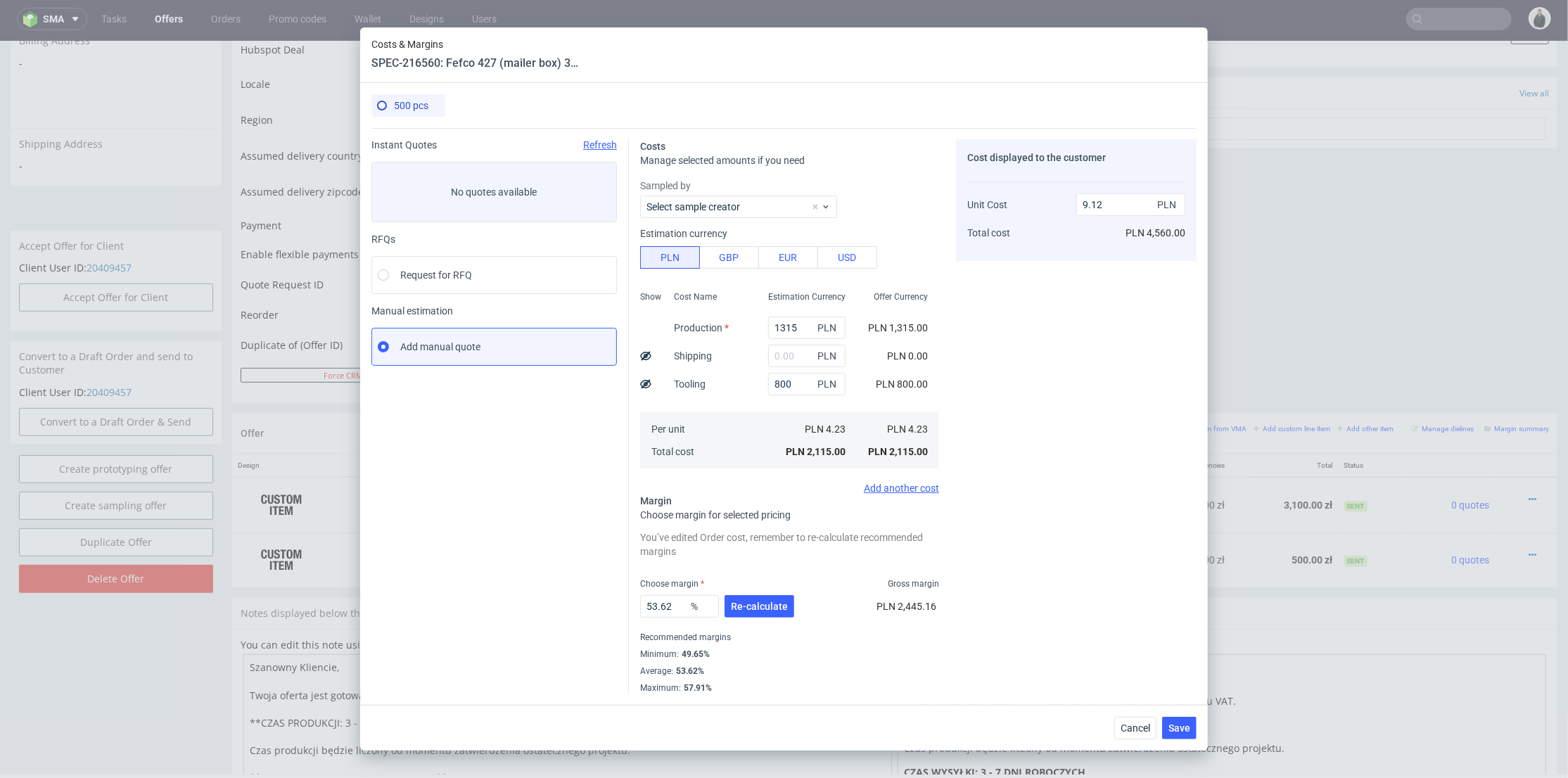
click at [740, 410] on div "Cost Name Production Shipping Tooling Per unit Total cost" at bounding box center [709, 378] width 94 height 186
click at [782, 360] on input "2" at bounding box center [807, 356] width 78 height 23
type input "200"
click at [731, 404] on div "Cost Name Production Shipping Tooling Per unit Total cost" at bounding box center [709, 378] width 94 height 186
type input "9.98"
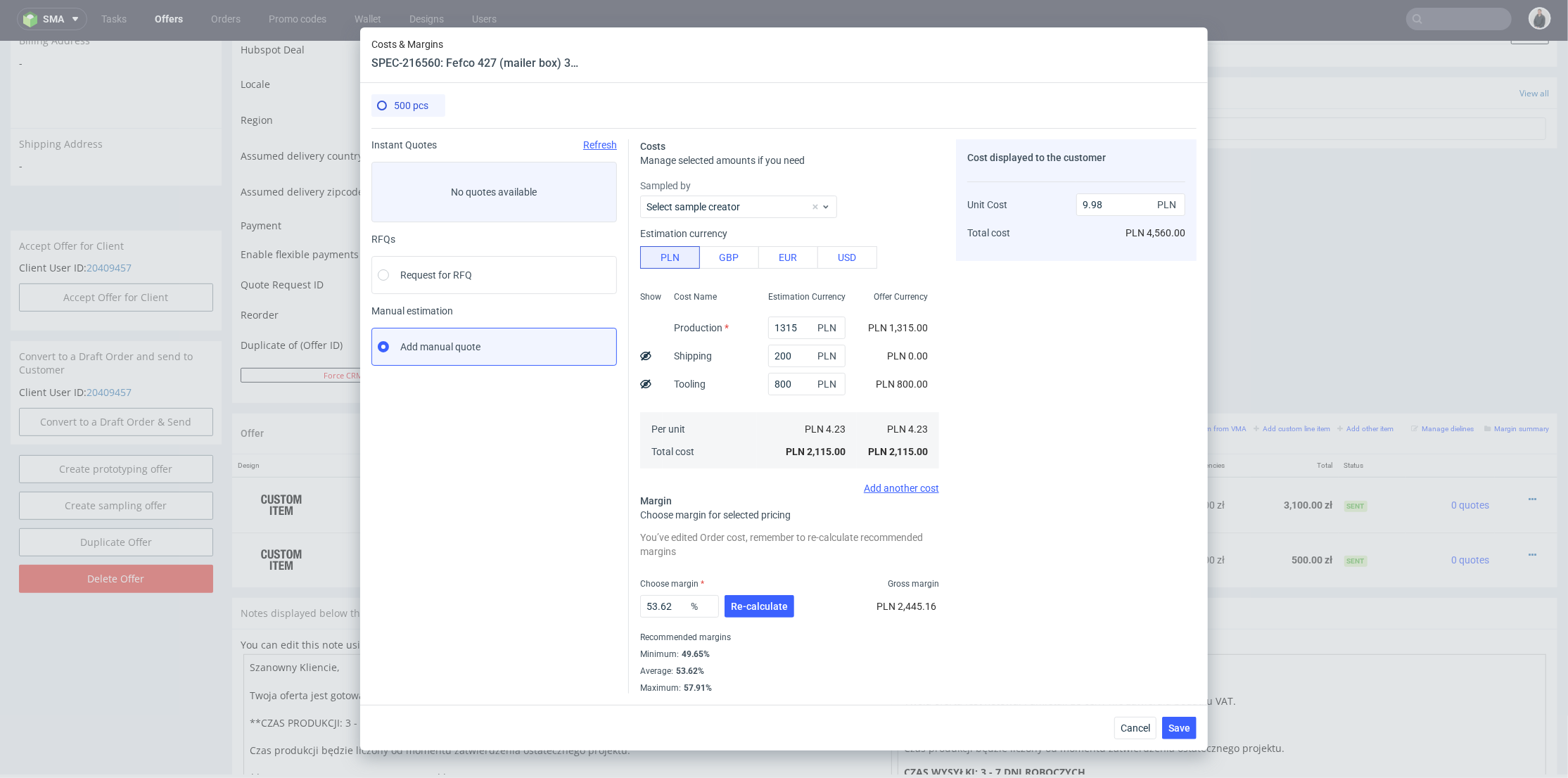
click at [760, 584] on div "Choose margin Gross margin" at bounding box center [789, 584] width 299 height 11
click at [761, 606] on span "Re-calculate" at bounding box center [760, 606] width 57 height 10
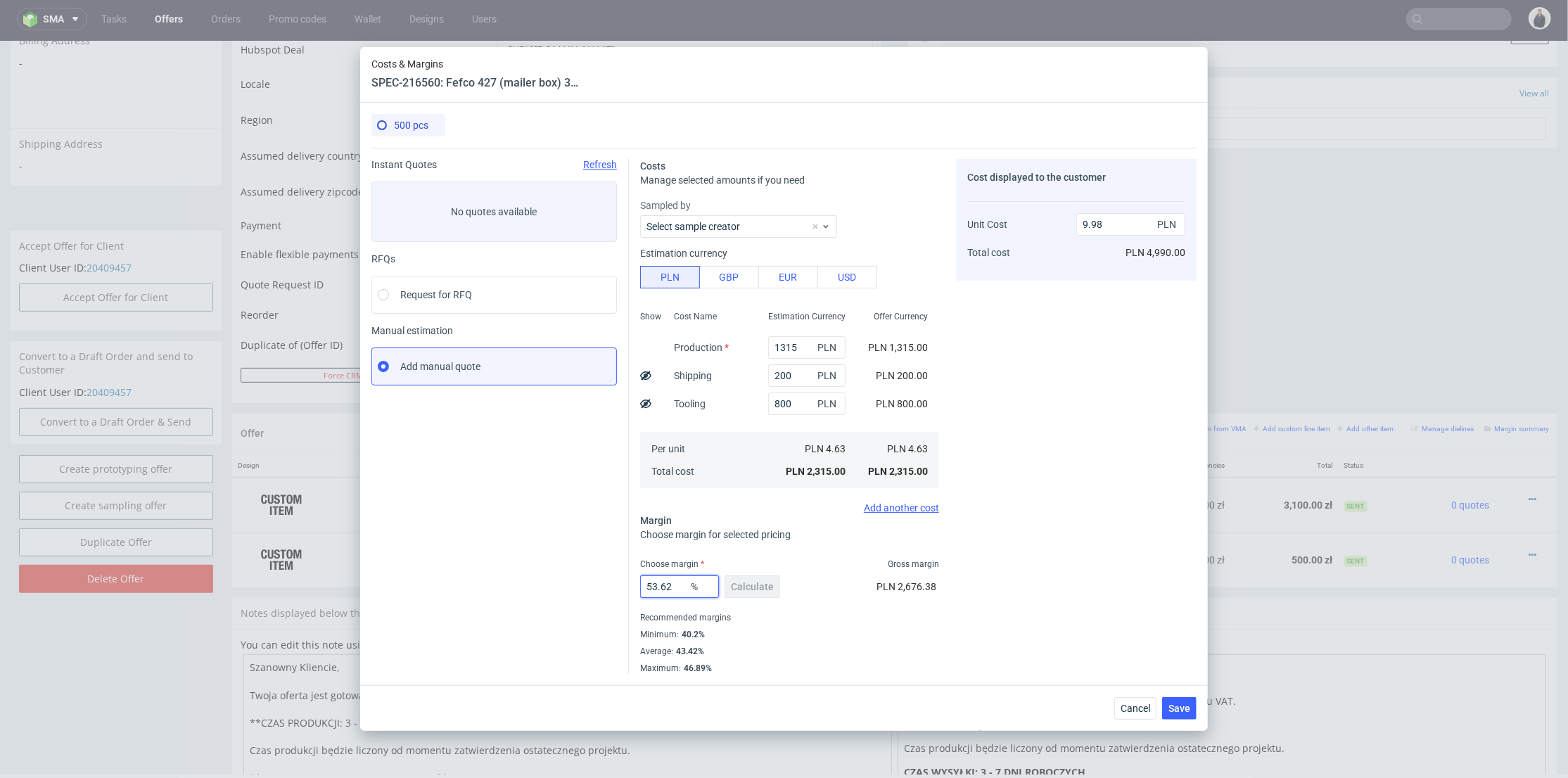
drag, startPoint x: 676, startPoint y: 581, endPoint x: 599, endPoint y: 578, distance: 77.1
click at [599, 578] on div "Instant Quotes Refresh No quotes available RFQs Request for RFQ Manual estimati…" at bounding box center [784, 410] width 825 height 526
type input "41"
click at [1082, 550] on div "Cost displayed to the customer Unit Cost Total cost 9.98 PLN PLN 4,990.00" at bounding box center [1075, 416] width 240 height 515
type input "7.85"
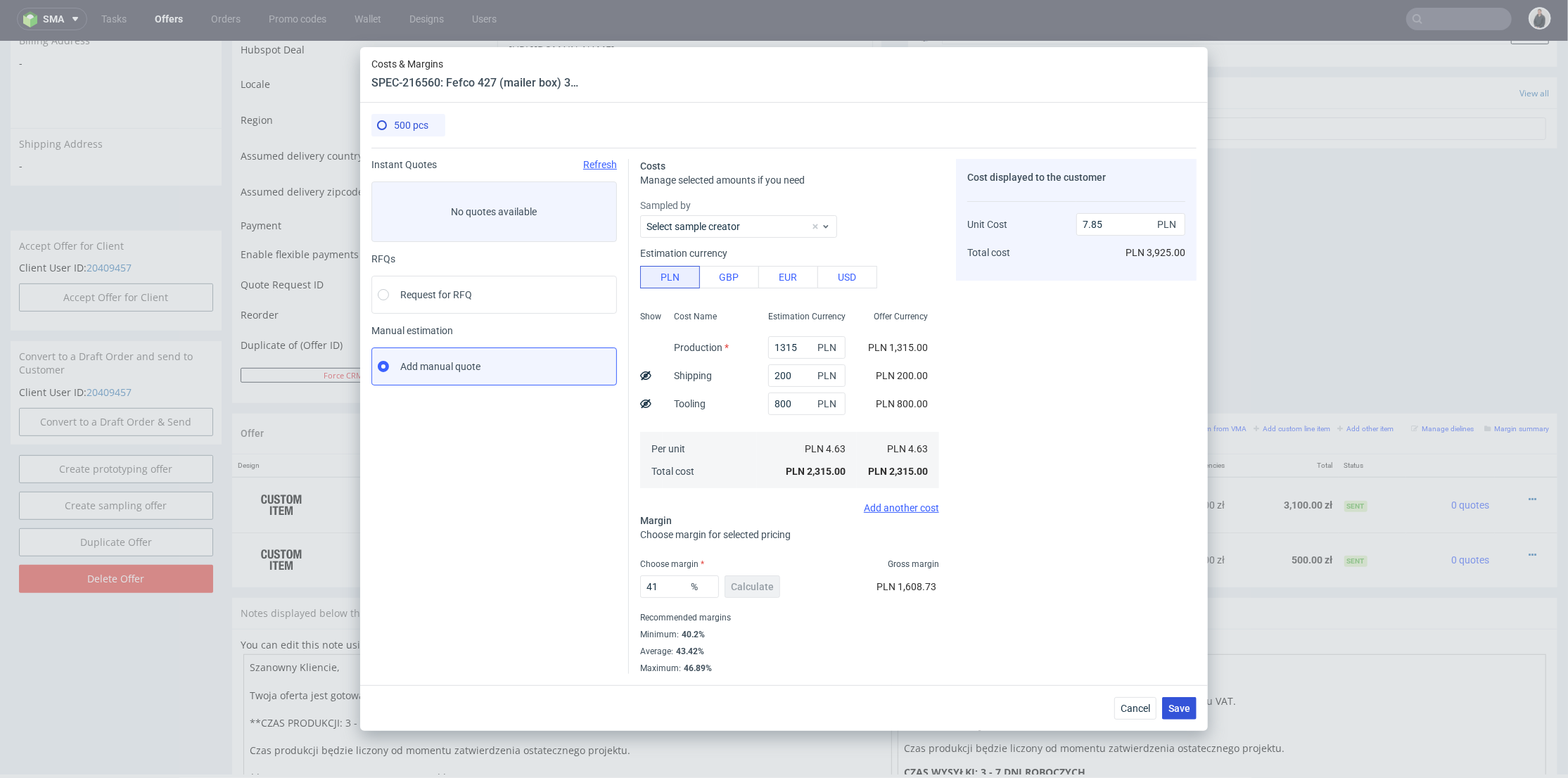
click at [1179, 706] on span "Save" at bounding box center [1179, 708] width 22 height 10
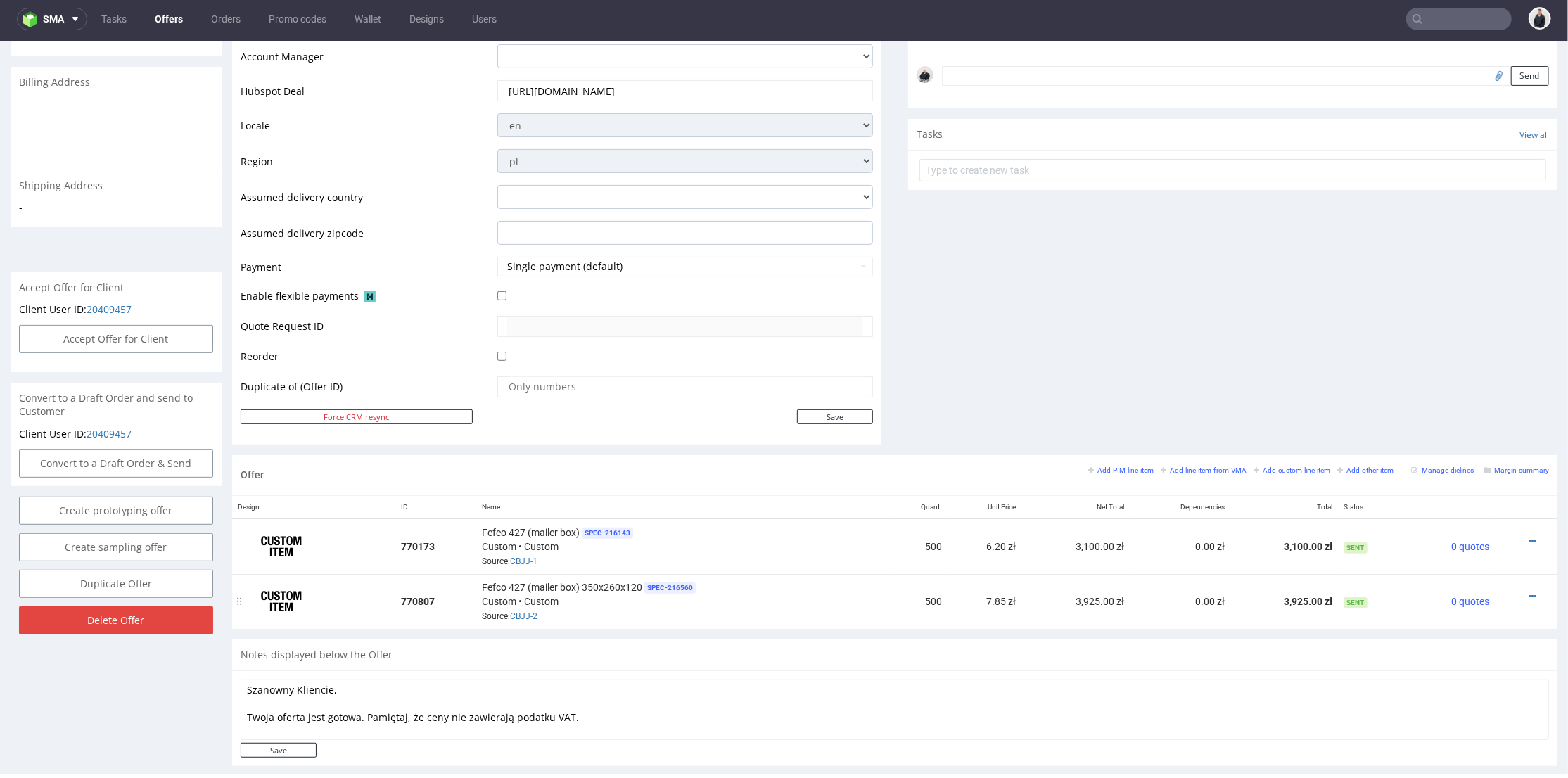
scroll to position [505, 0]
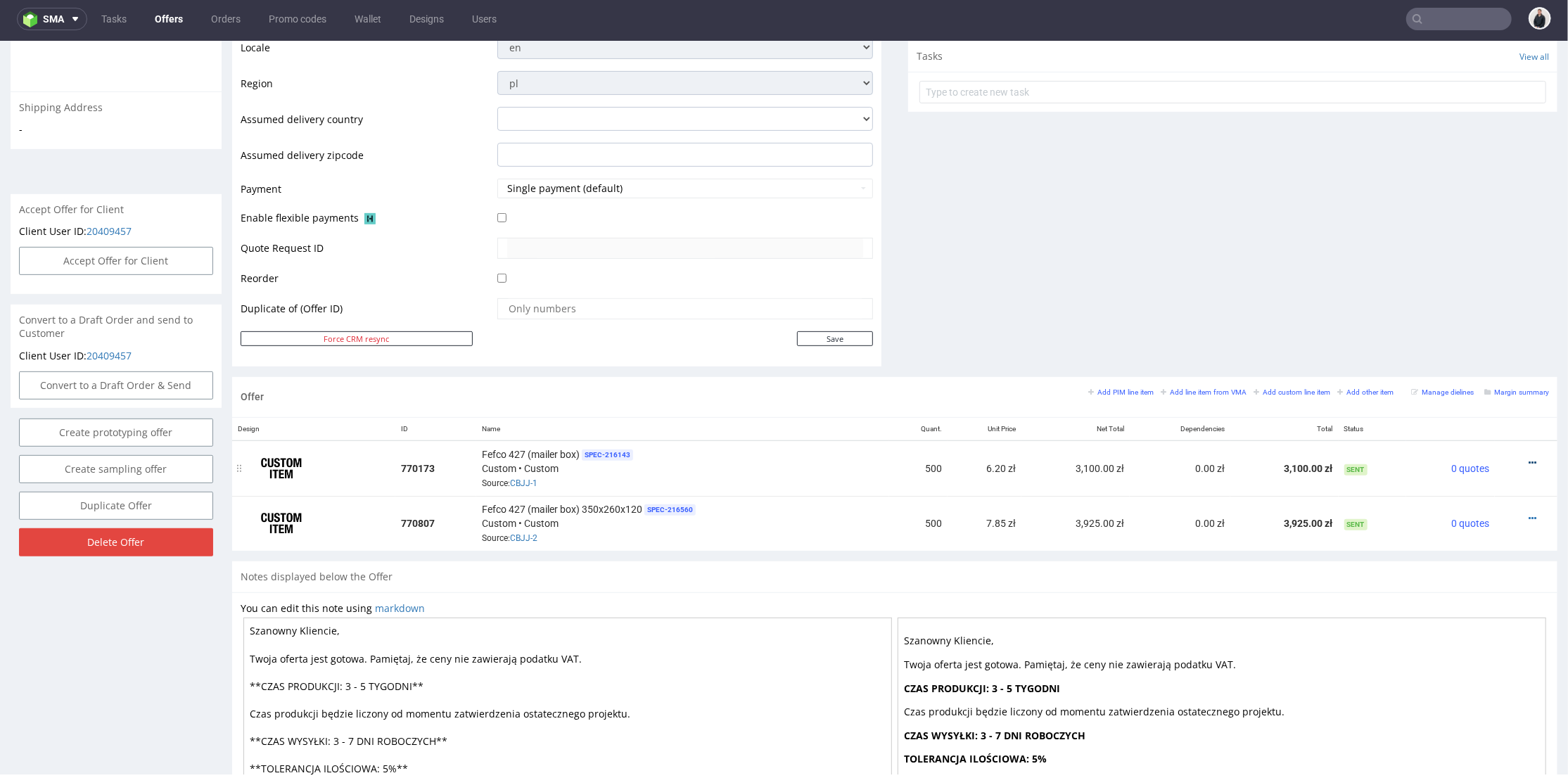
click at [1512, 465] on div at bounding box center [1521, 462] width 43 height 14
click at [1514, 462] on div at bounding box center [1521, 462] width 43 height 14
click at [1529, 463] on icon at bounding box center [1533, 462] width 8 height 10
click at [1470, 306] on span "Edit item price" at bounding box center [1469, 306] width 113 height 14
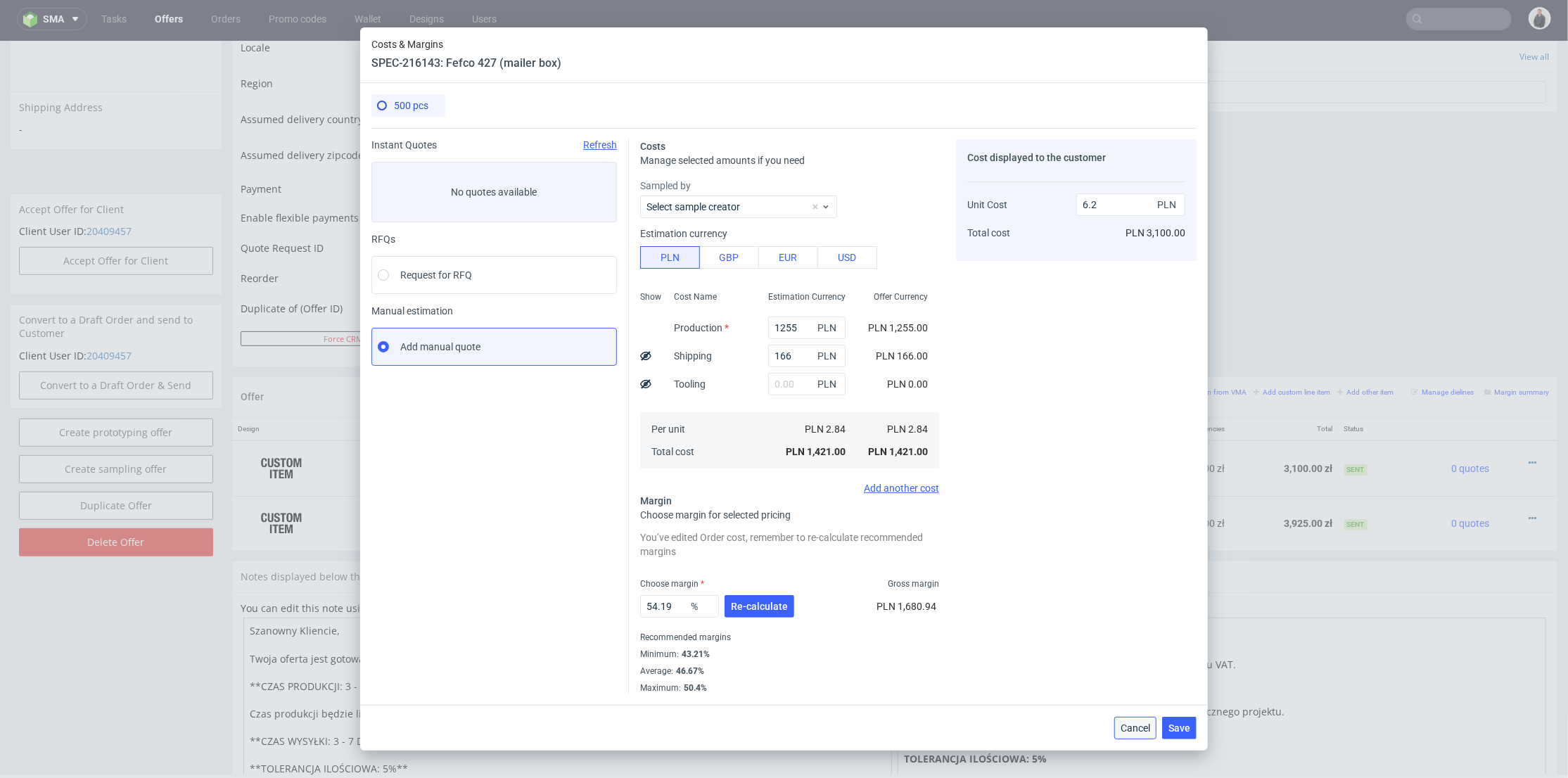
click at [1135, 729] on span "Cancel" at bounding box center [1135, 728] width 29 height 10
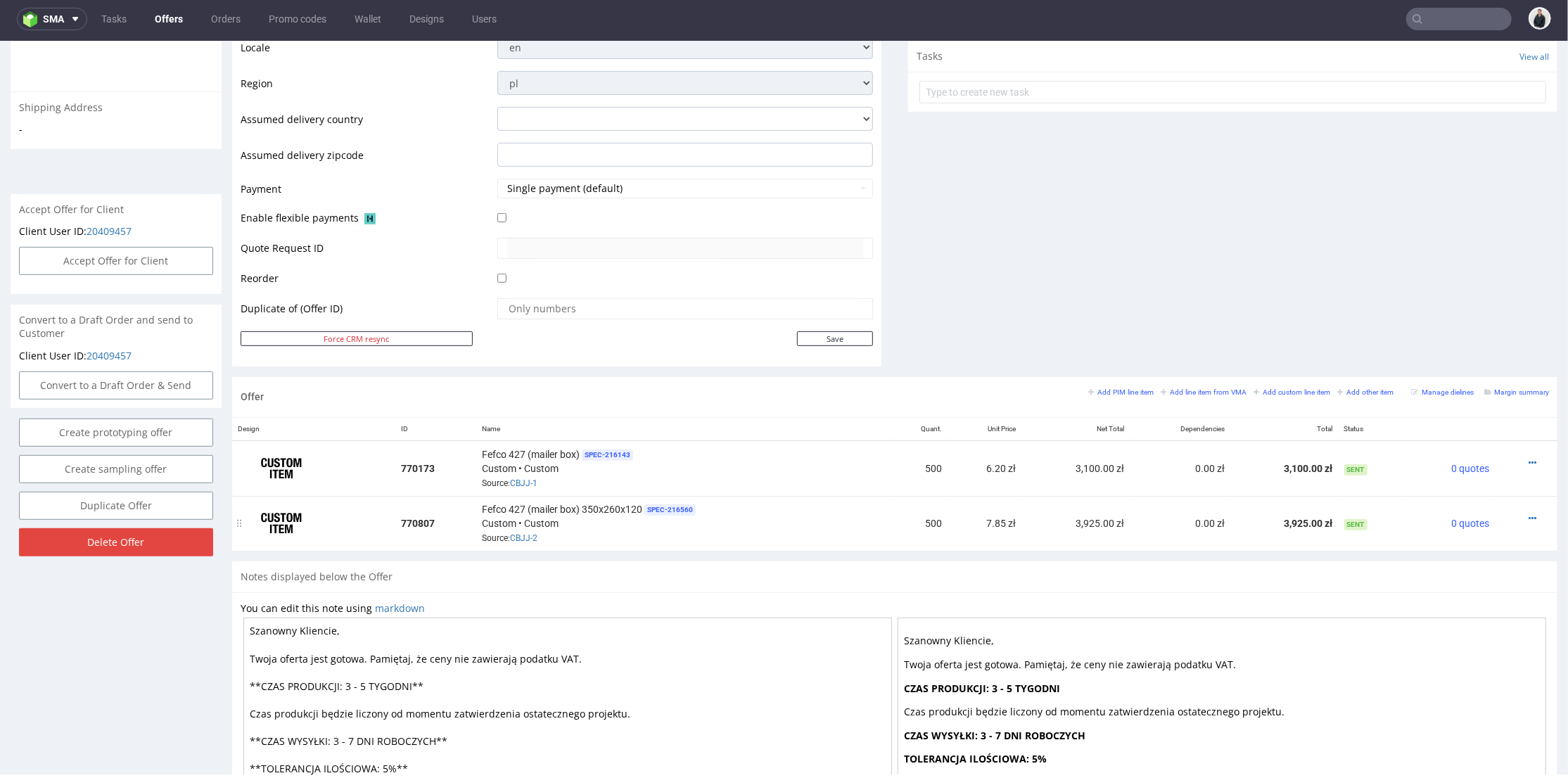
click at [1518, 511] on div at bounding box center [1521, 517] width 43 height 14
click at [1529, 462] on icon at bounding box center [1533, 462] width 8 height 10
click at [1468, 299] on span "Edit item price" at bounding box center [1469, 306] width 113 height 14
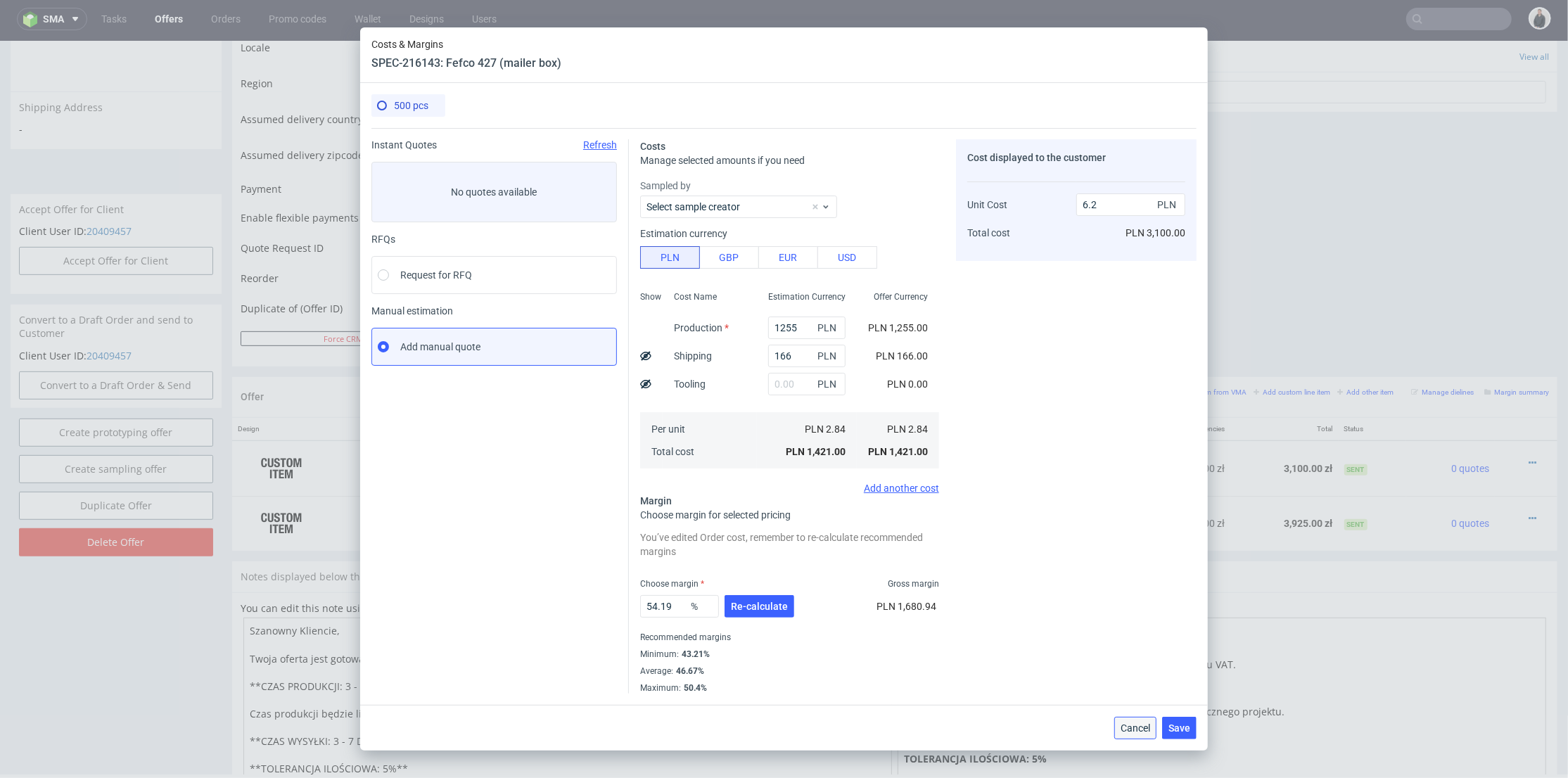
click at [1139, 725] on span "Cancel" at bounding box center [1135, 728] width 29 height 10
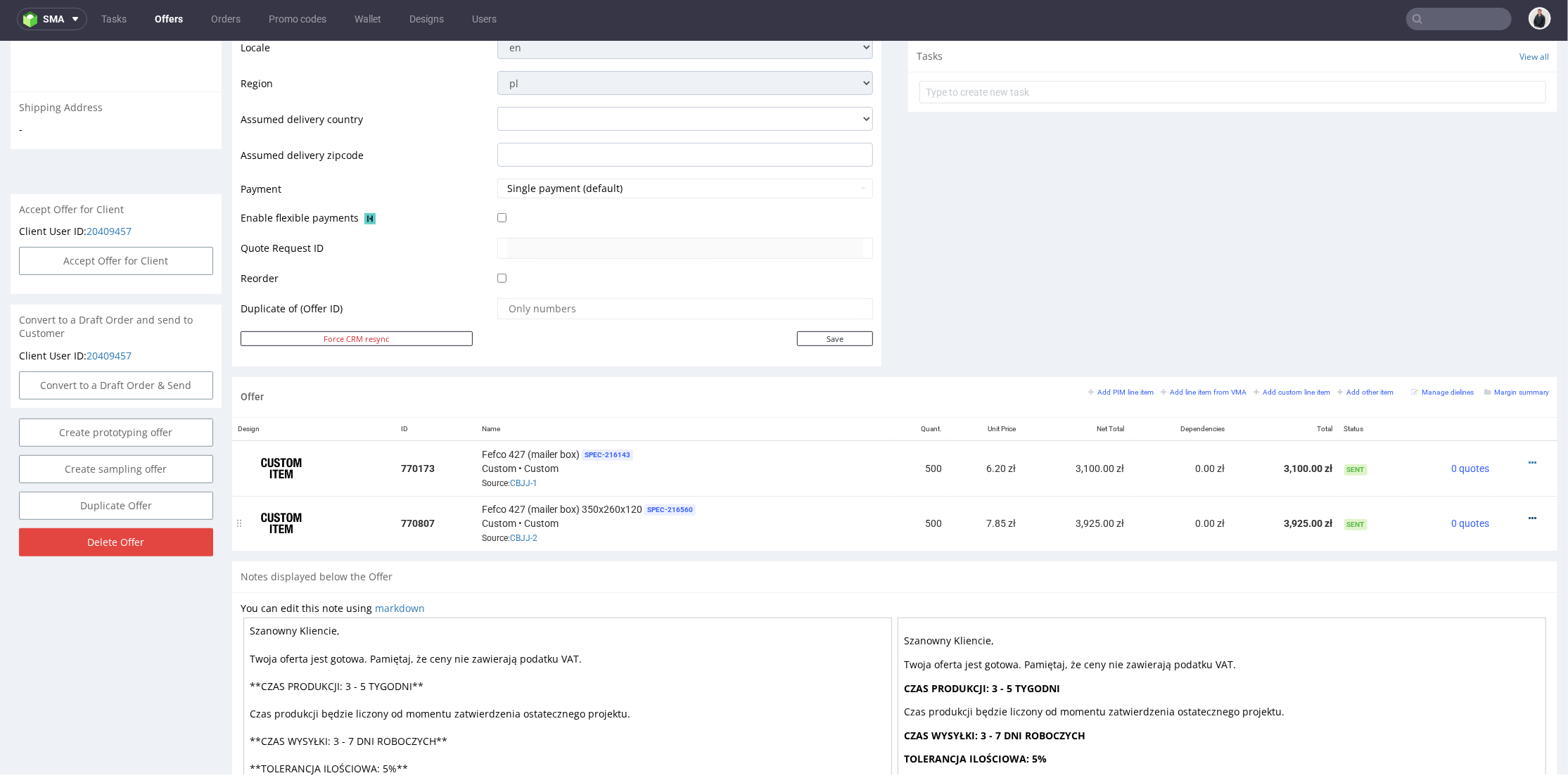
click at [1529, 513] on icon at bounding box center [1533, 517] width 8 height 10
click at [1478, 358] on span "Edit item price" at bounding box center [1469, 360] width 113 height 14
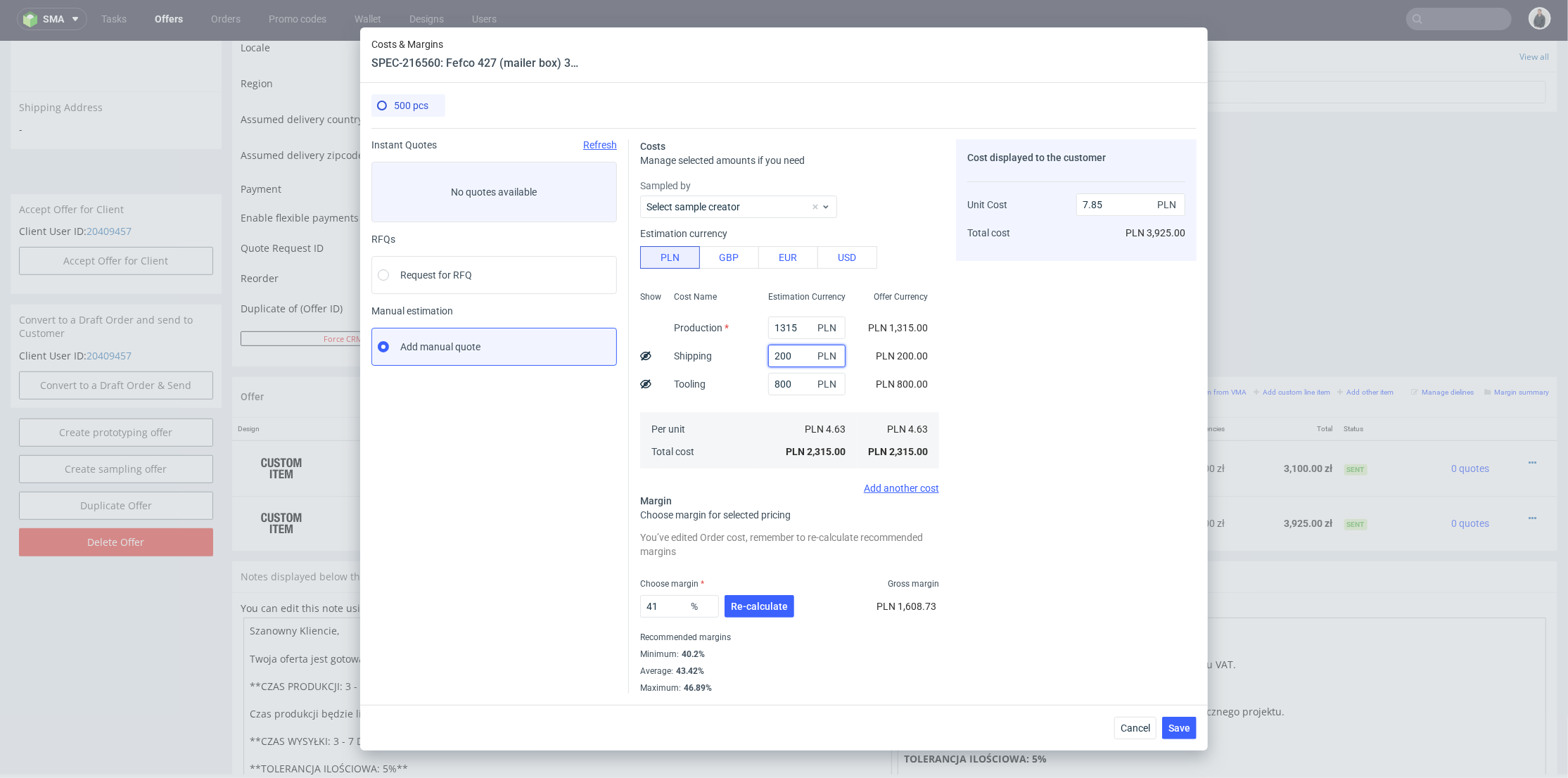
drag, startPoint x: 780, startPoint y: 355, endPoint x: 759, endPoint y: 358, distance: 21.2
click at [768, 358] on input "200" at bounding box center [807, 356] width 78 height 23
type input "166"
click at [732, 383] on div "Cost Name Production Shipping Tooling Per unit Total cost" at bounding box center [709, 378] width 94 height 186
type input "7.73"
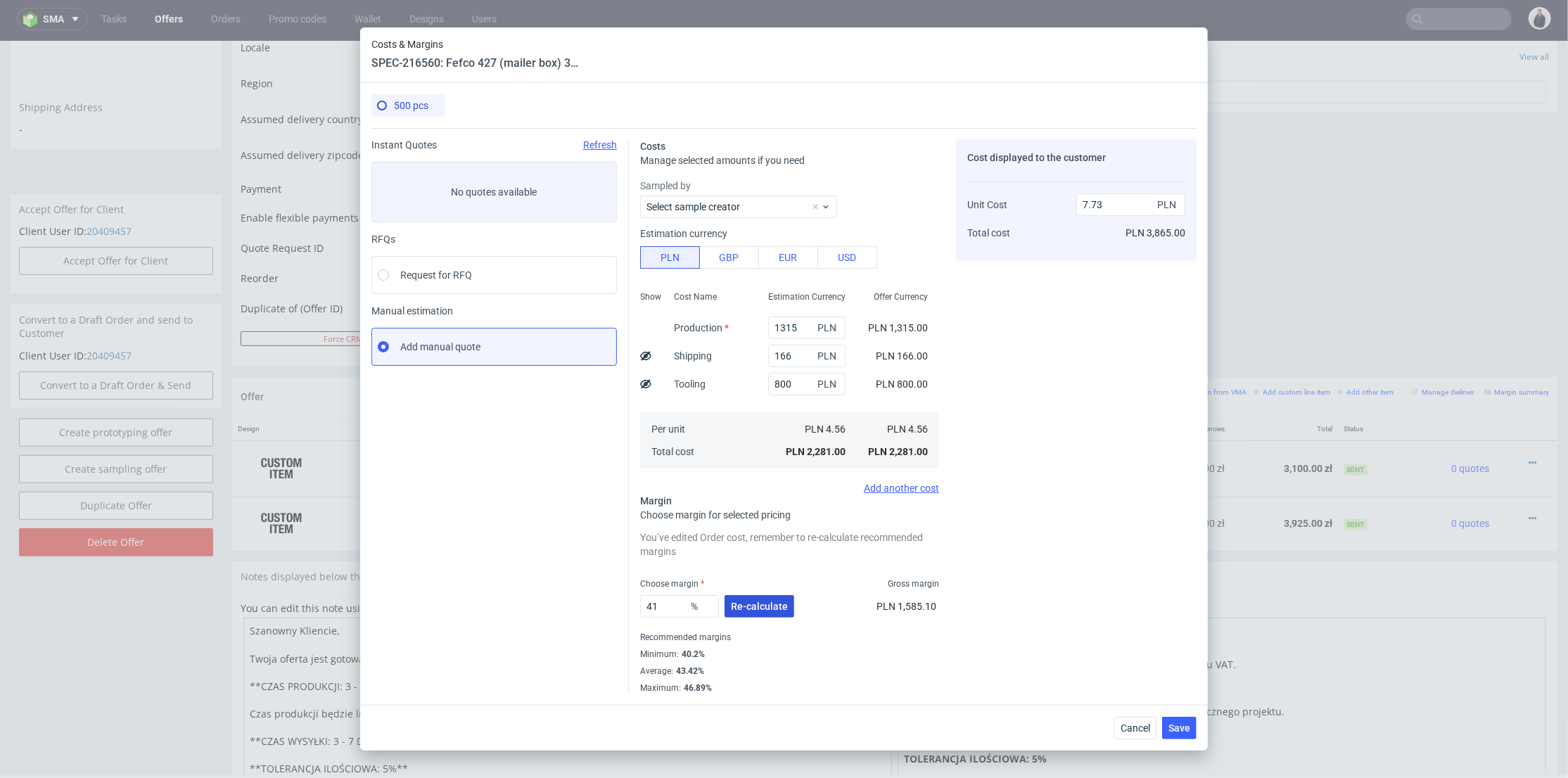
click at [741, 614] on button "Re-calculate" at bounding box center [759, 606] width 69 height 23
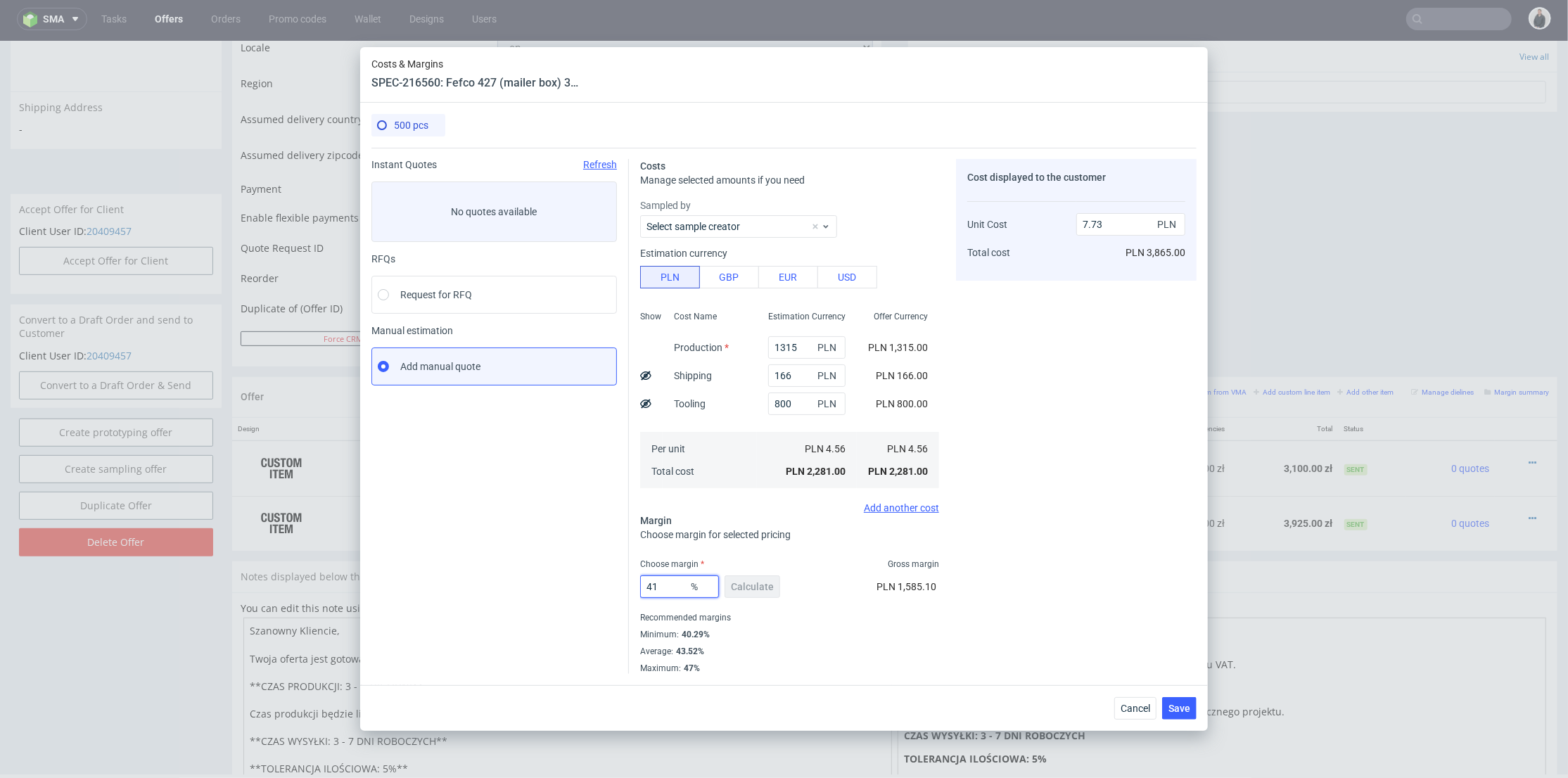
drag, startPoint x: 651, startPoint y: 590, endPoint x: 641, endPoint y: 587, distance: 10.4
click at [633, 587] on div "Costs Manage selected amounts if you need Sampled by Select sample creator Esti…" at bounding box center [913, 410] width 568 height 526
type input "47"
click at [1106, 563] on div "Cost displayed to the customer Unit Cost Total cost 7.73 PLN PLN 3,865.00" at bounding box center [1075, 416] width 240 height 515
type input "8.61"
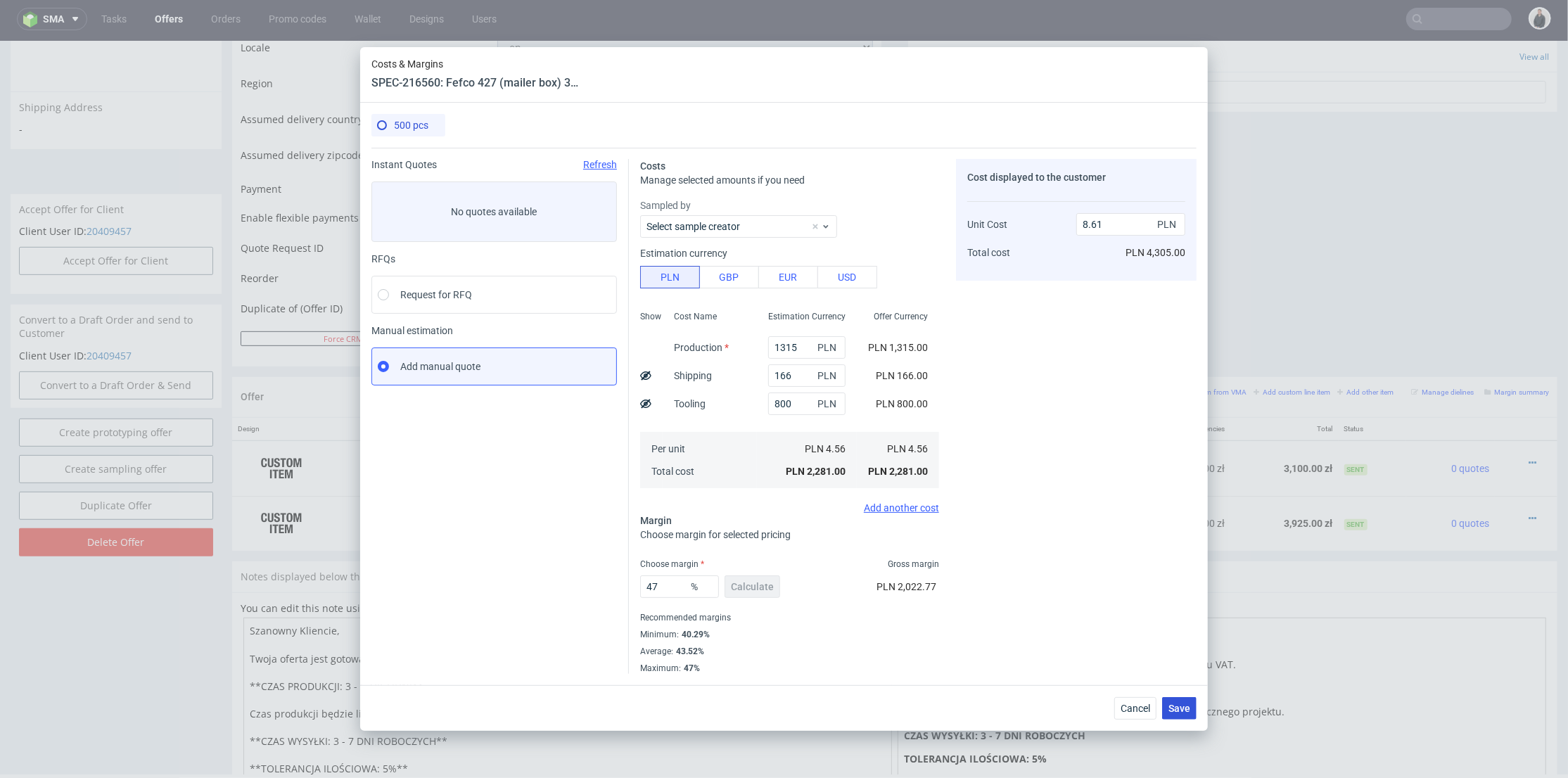
click at [1169, 698] on div "Save" at bounding box center [1179, 709] width 35 height 23
click at [1170, 700] on button "Save" at bounding box center [1179, 709] width 35 height 23
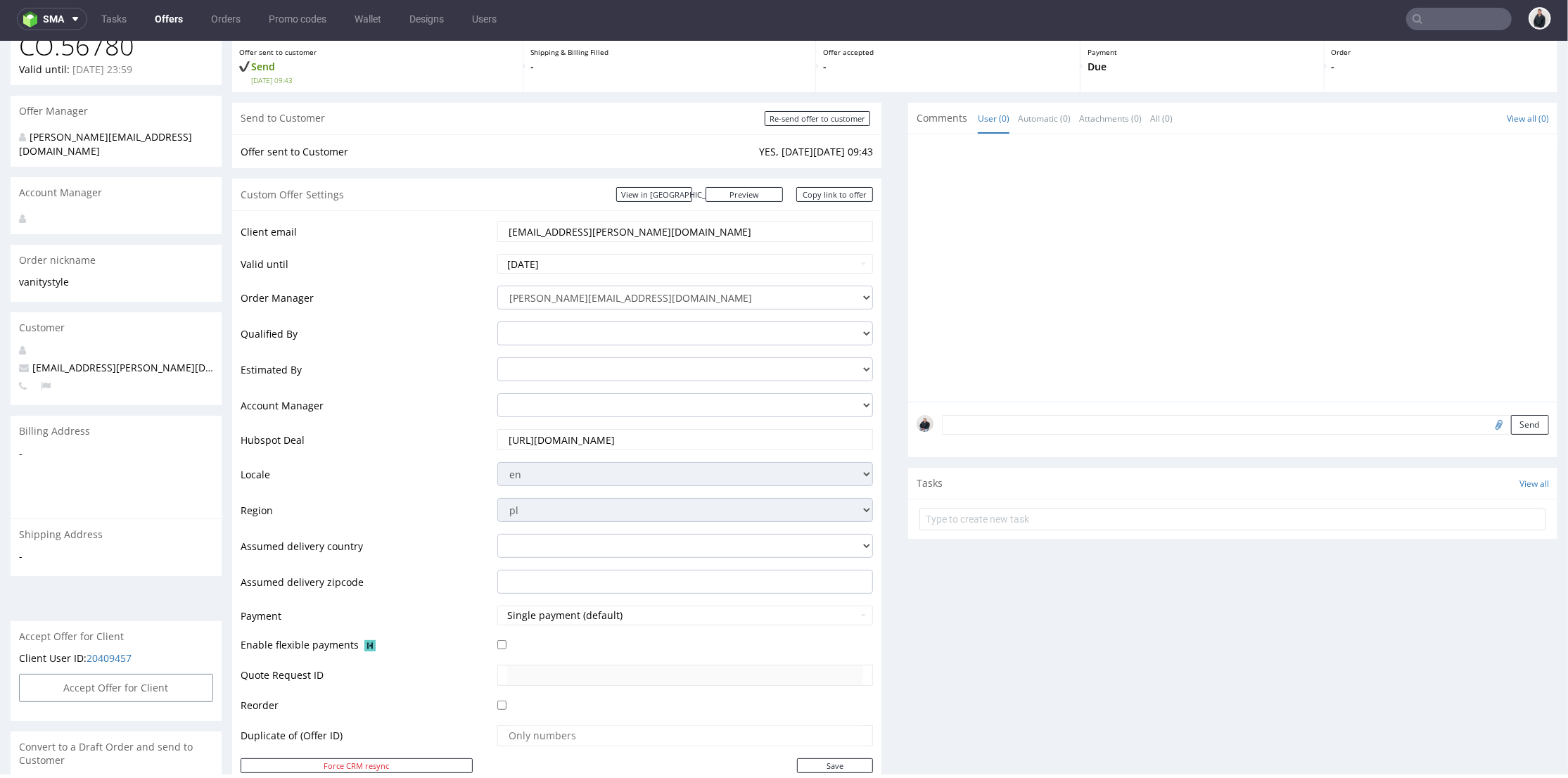
scroll to position [0, 0]
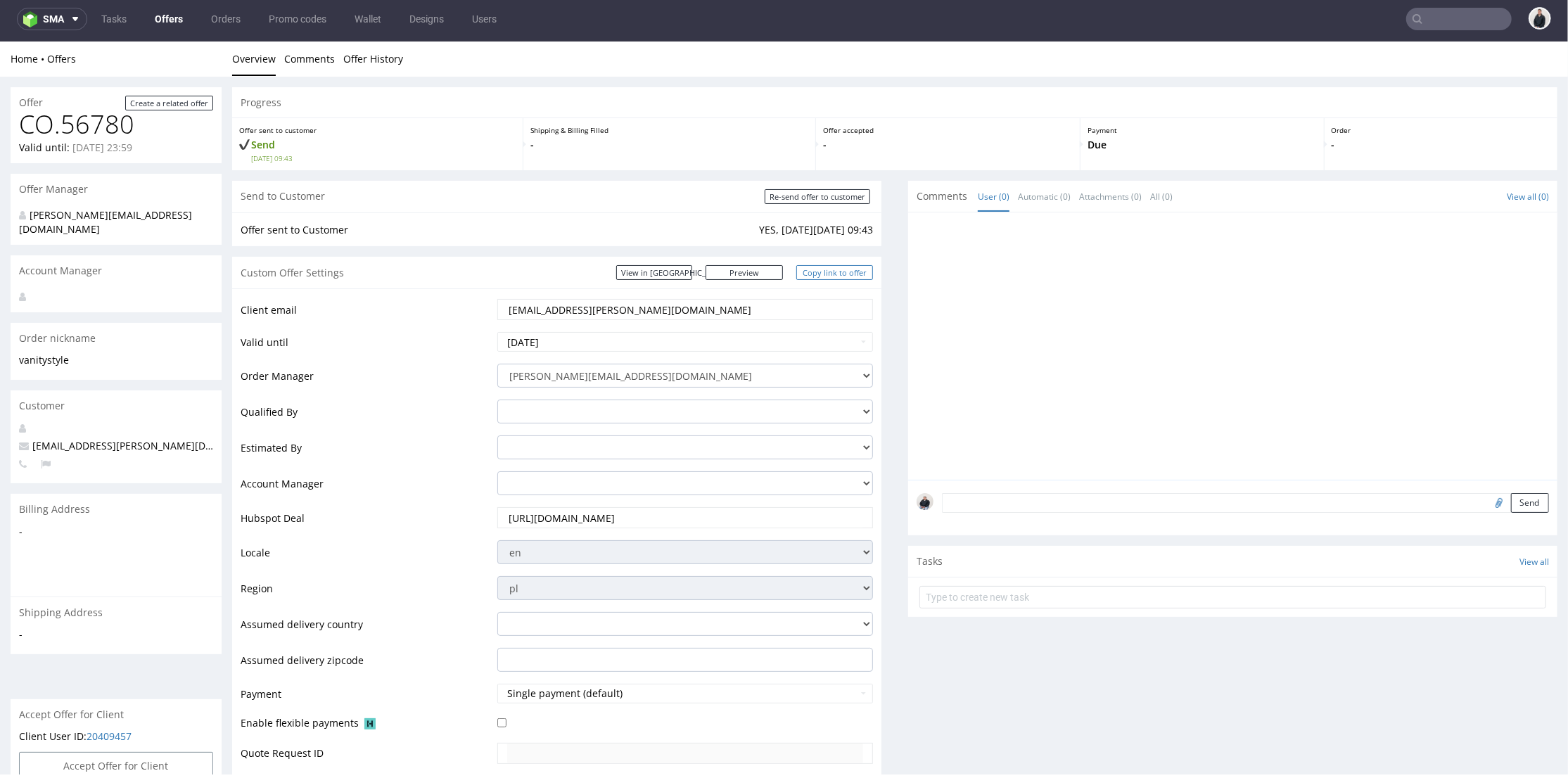
click at [829, 272] on link "Copy link to offer" at bounding box center [834, 272] width 78 height 15
click at [817, 197] on input "Re-send offer to customer" at bounding box center [817, 196] width 105 height 15
type input "In progress..."
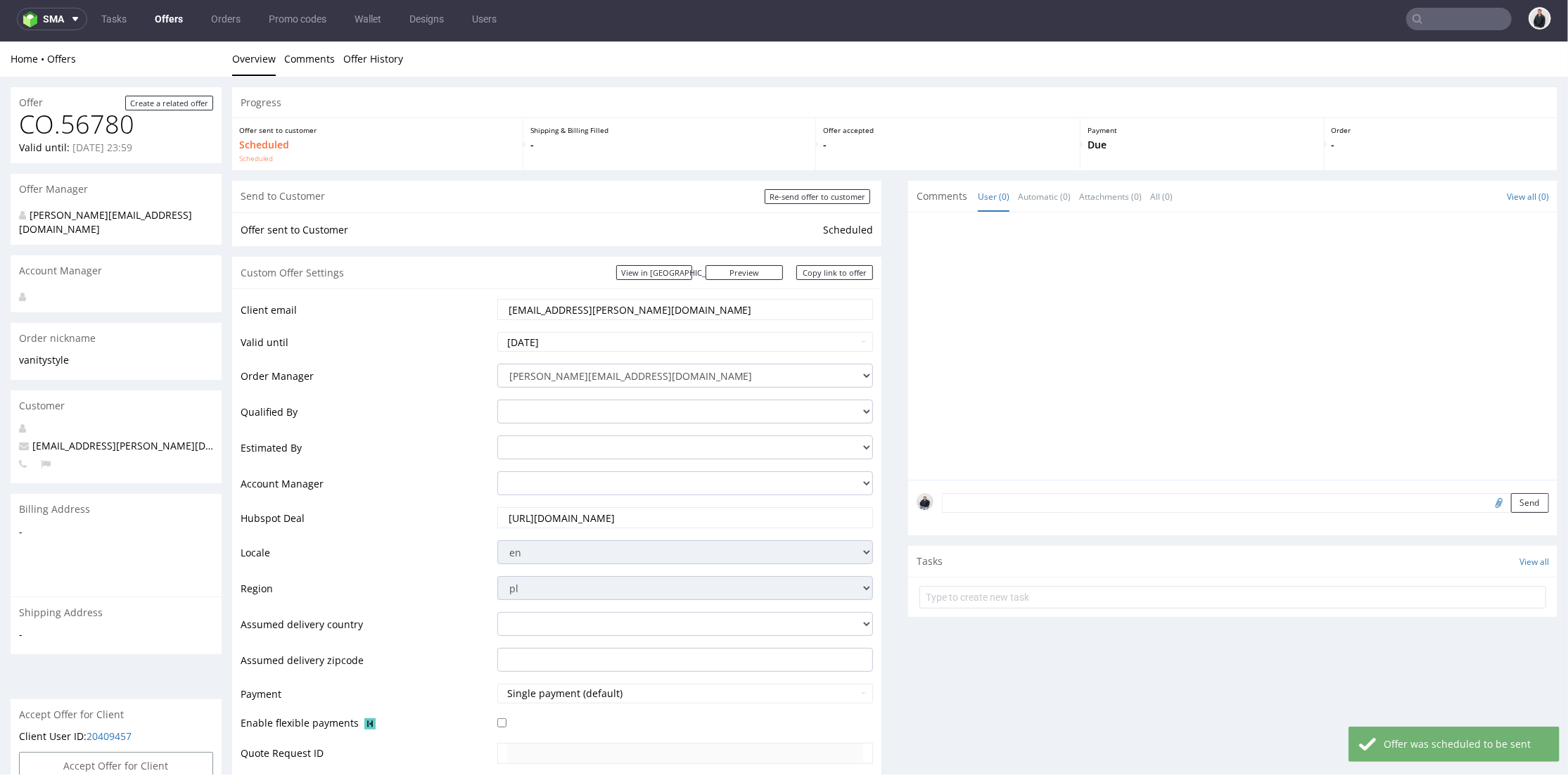
scroll to position [468, 0]
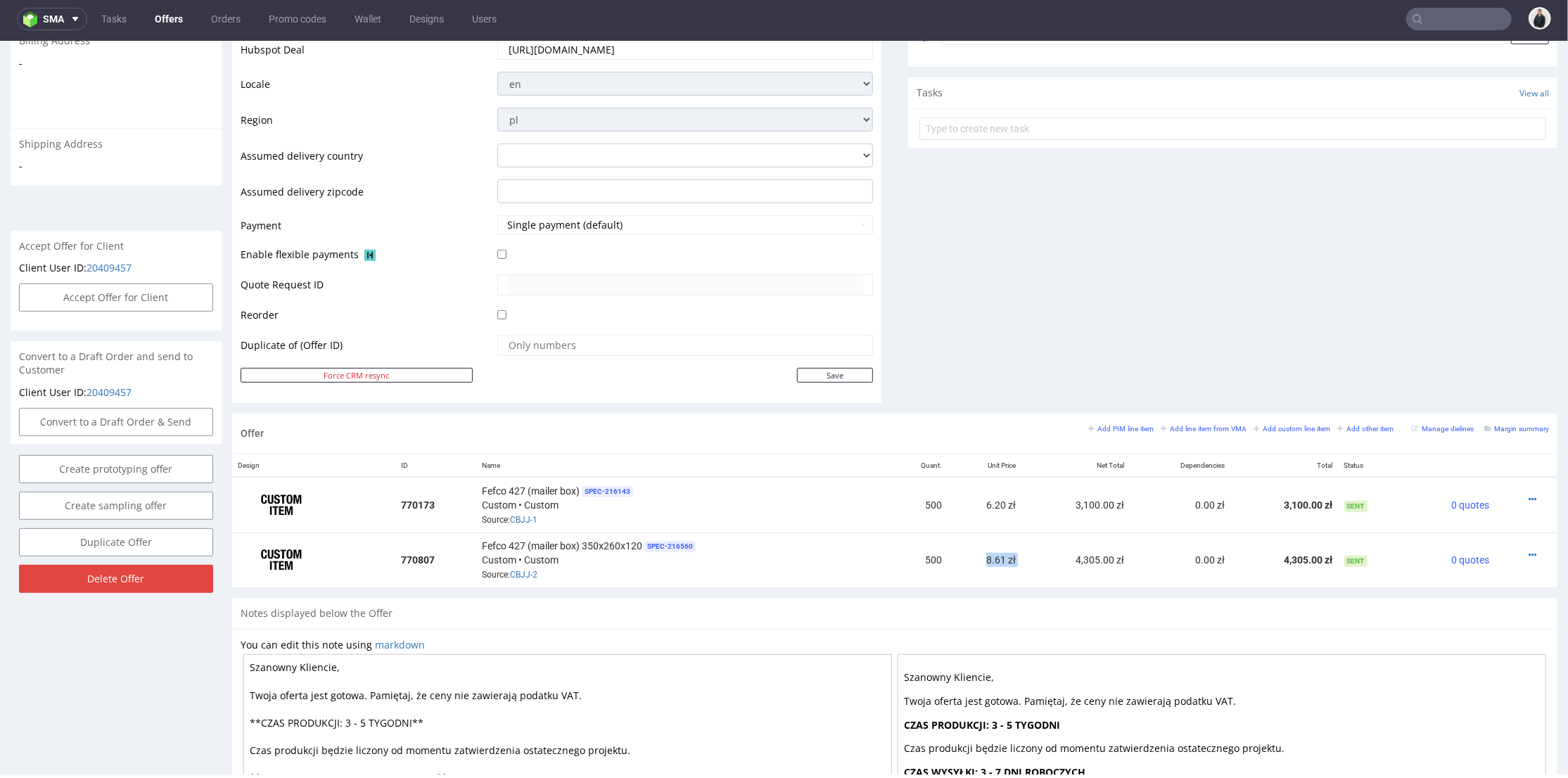
drag, startPoint x: 971, startPoint y: 553, endPoint x: 1125, endPoint y: 395, distance: 220.6
click at [1046, 548] on tr "770807 Fefco 427 (mailer box) 350x260x120 SPEC- 216560 Custom • Custom Source: …" at bounding box center [895, 559] width 1325 height 55
copy td "8.61 zł"
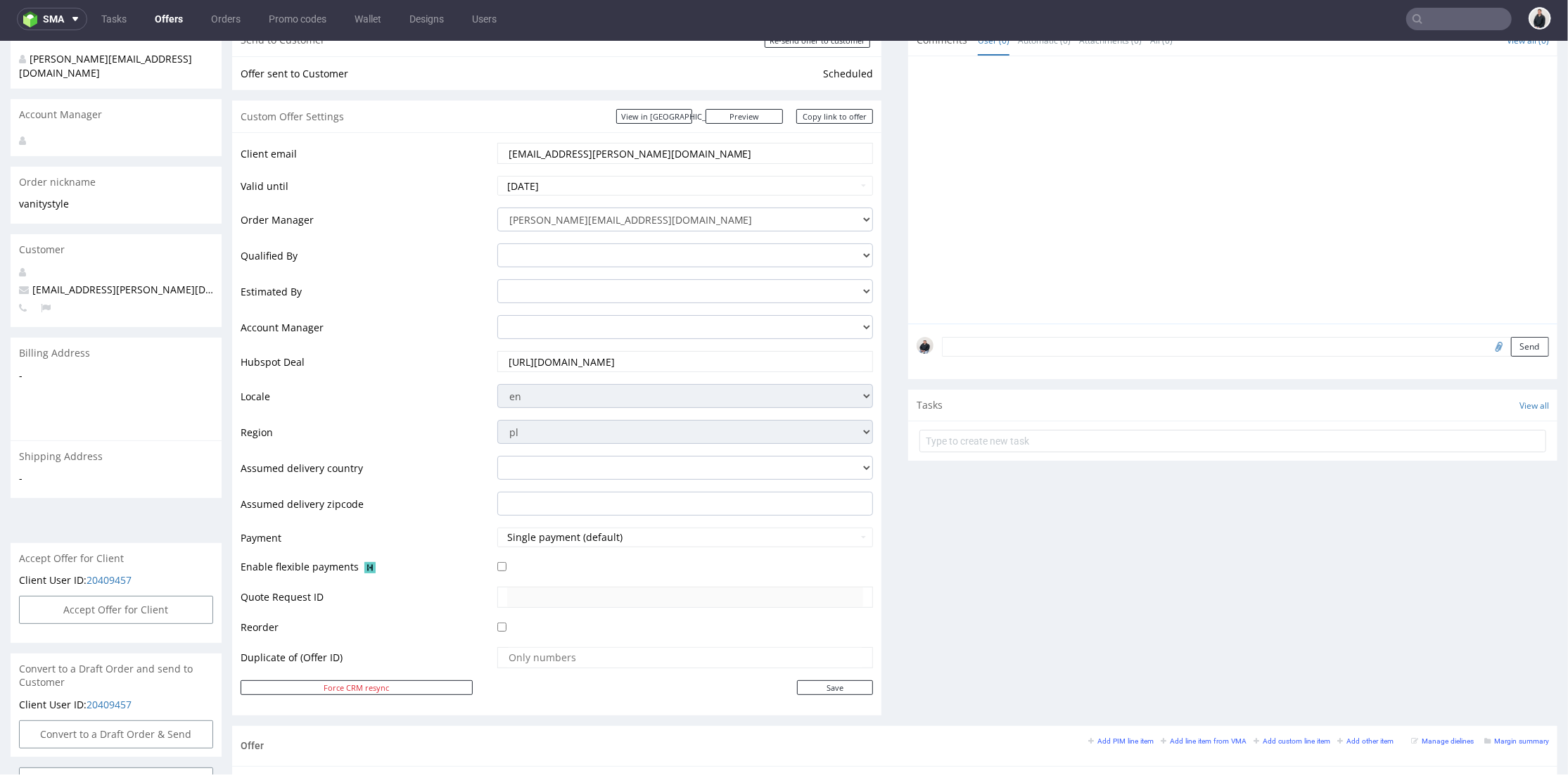
scroll to position [78, 0]
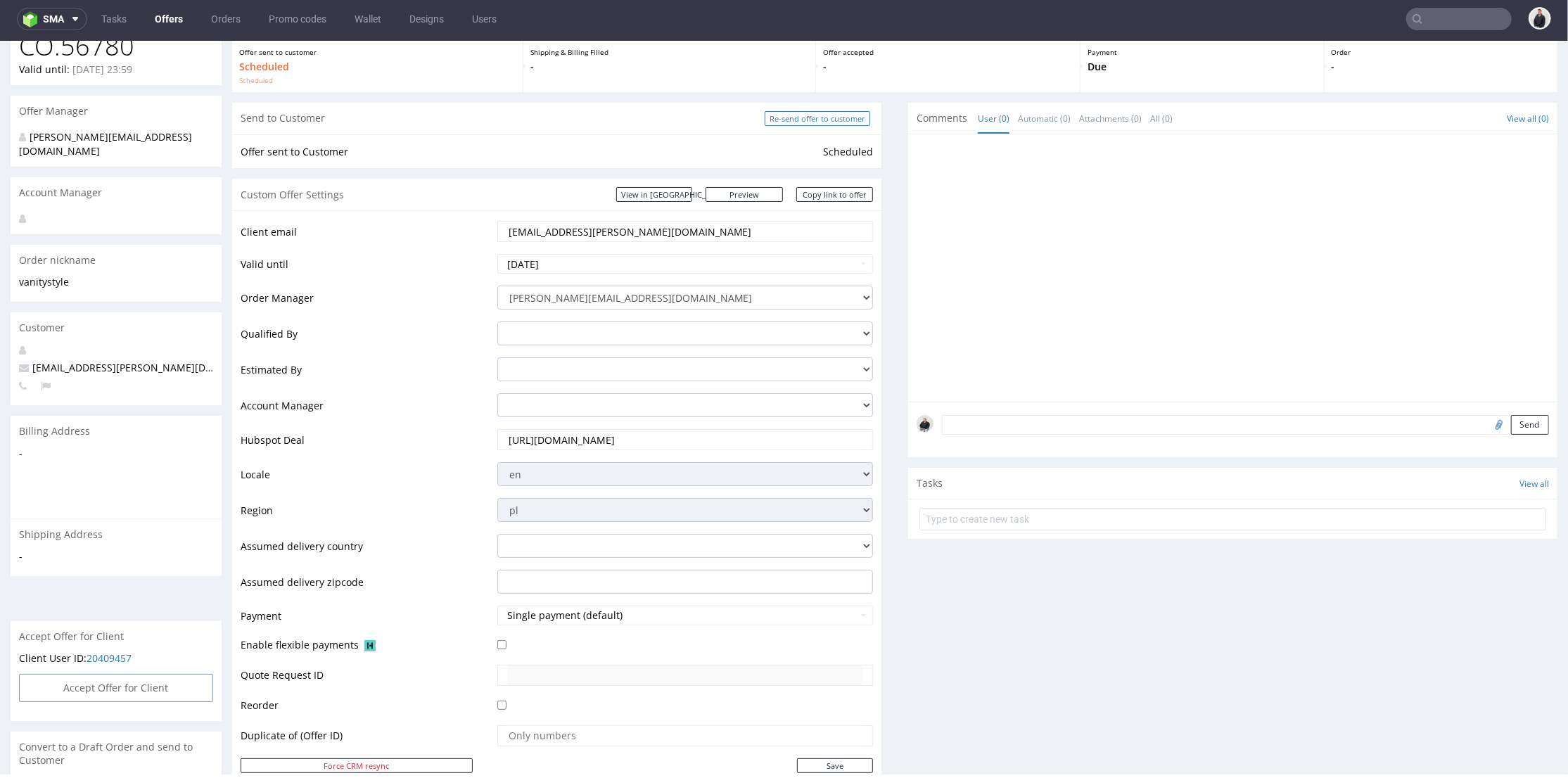
click at [781, 118] on input "Re-send offer to customer" at bounding box center [817, 118] width 105 height 15
type input "In progress..."
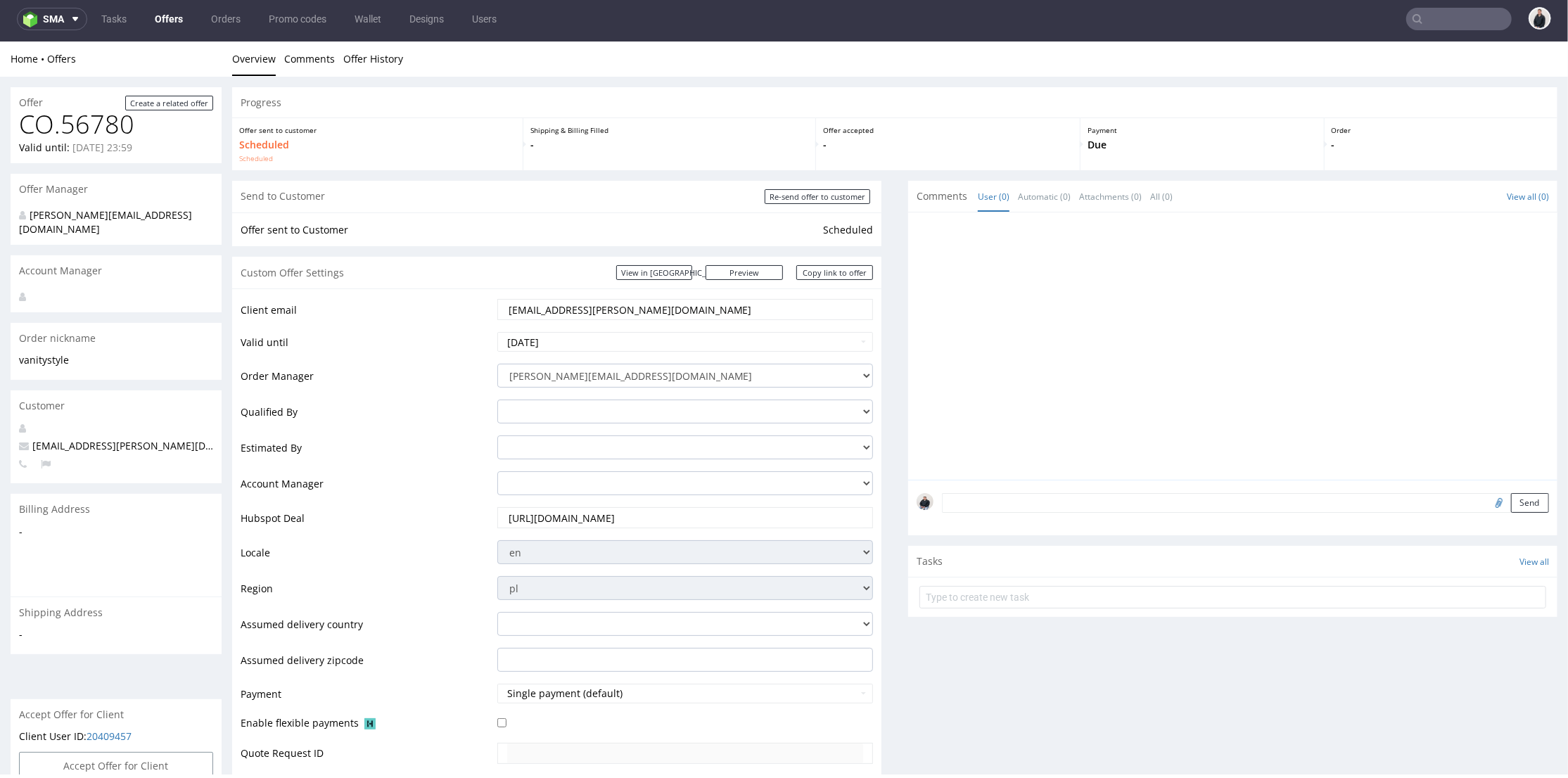
scroll to position [0, 0]
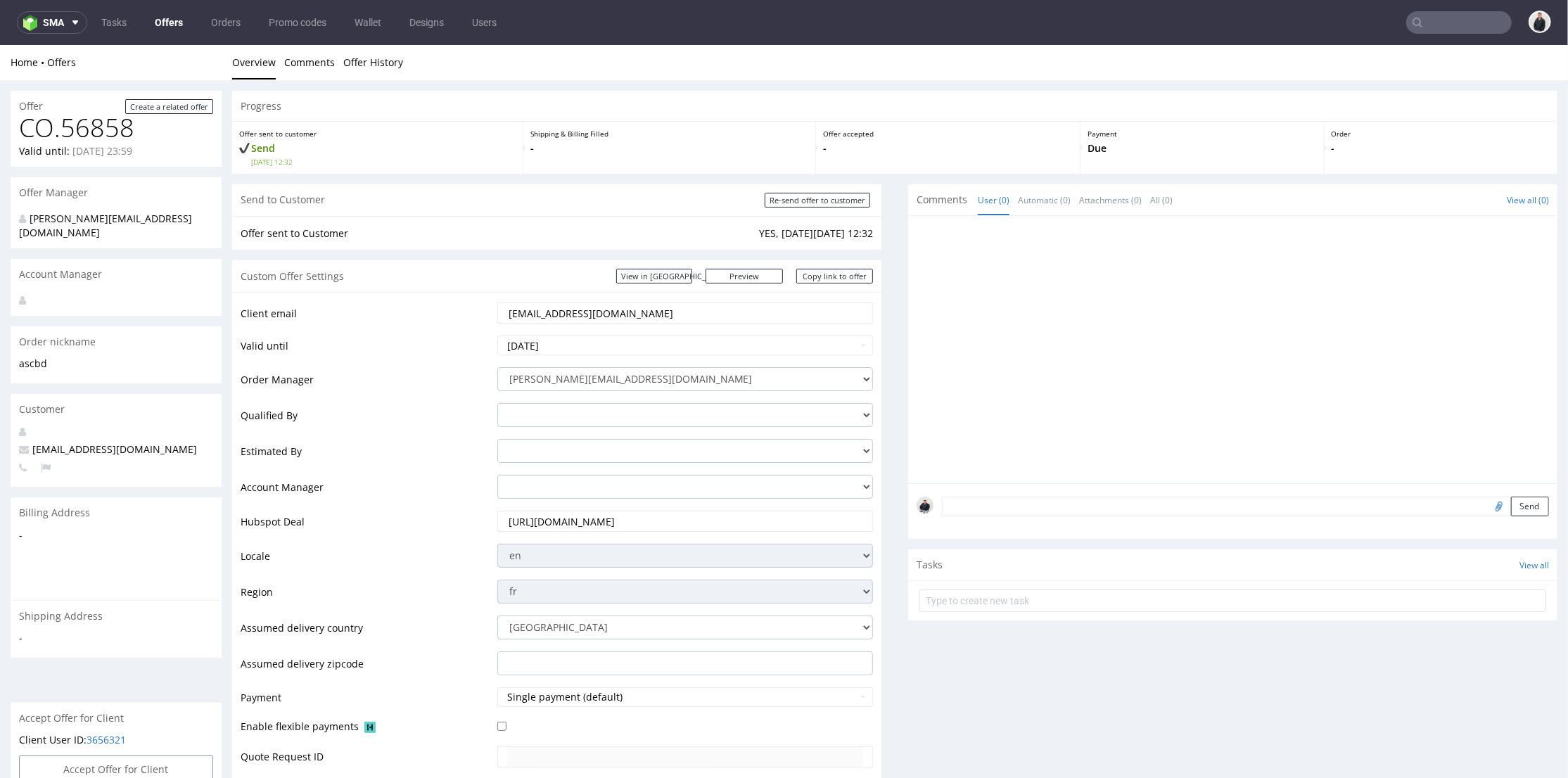
click at [179, 20] on link "Offers" at bounding box center [169, 23] width 45 height 23
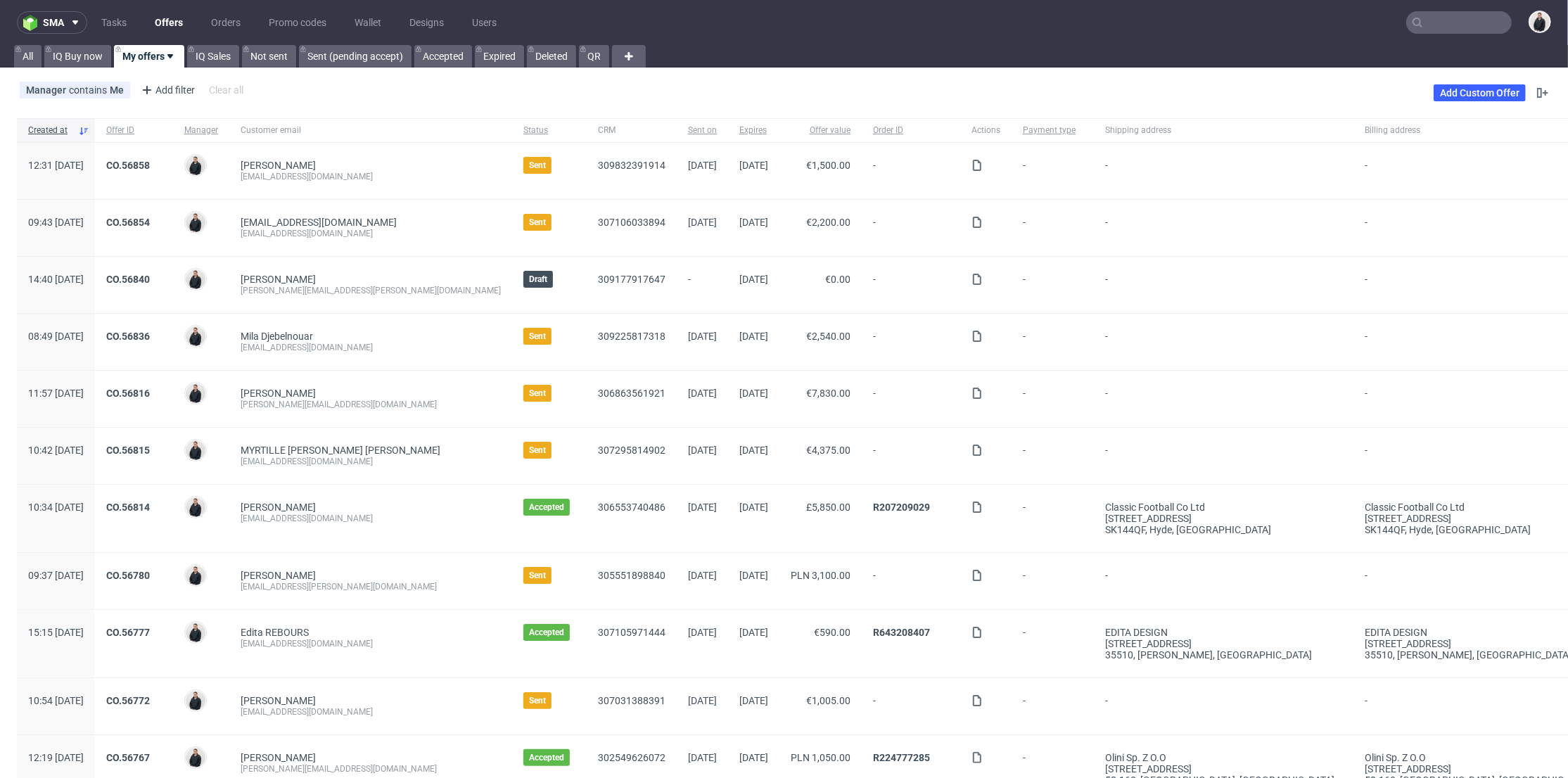
click at [1457, 17] on input "text" at bounding box center [1459, 23] width 105 height 23
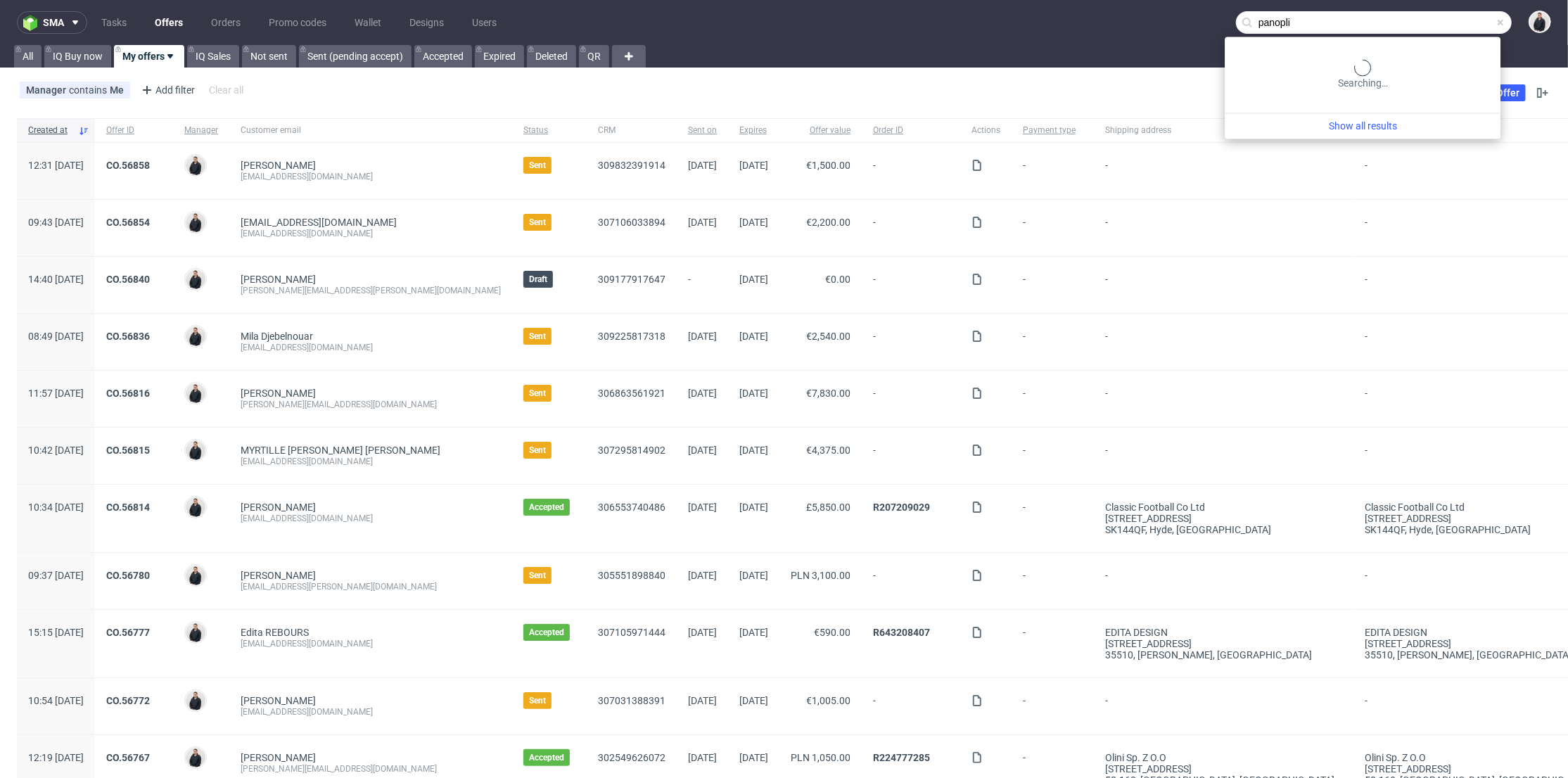
type input "panopli"
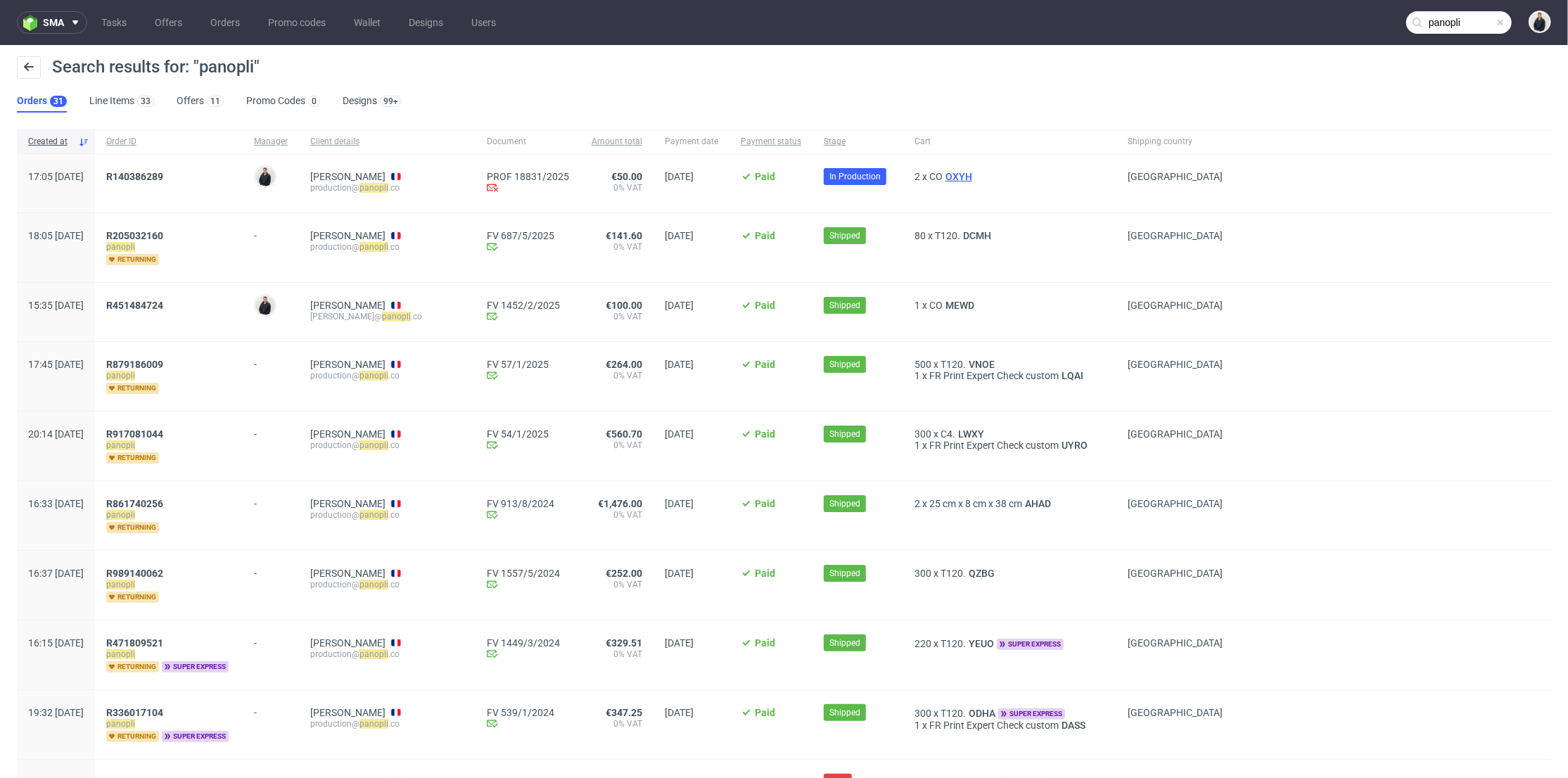
click at [975, 173] on span "OXYH" at bounding box center [959, 176] width 32 height 11
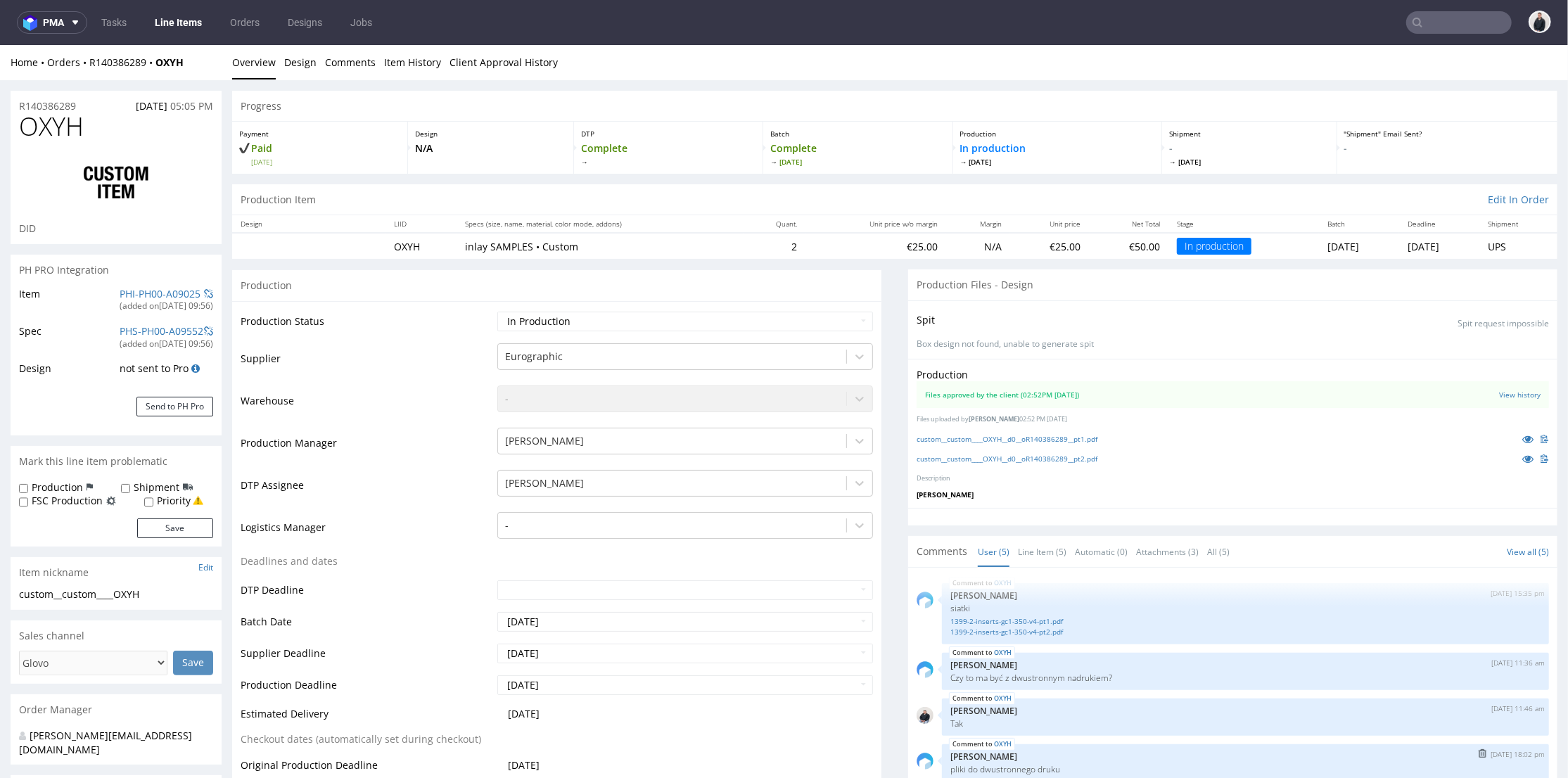
scroll to position [78, 0]
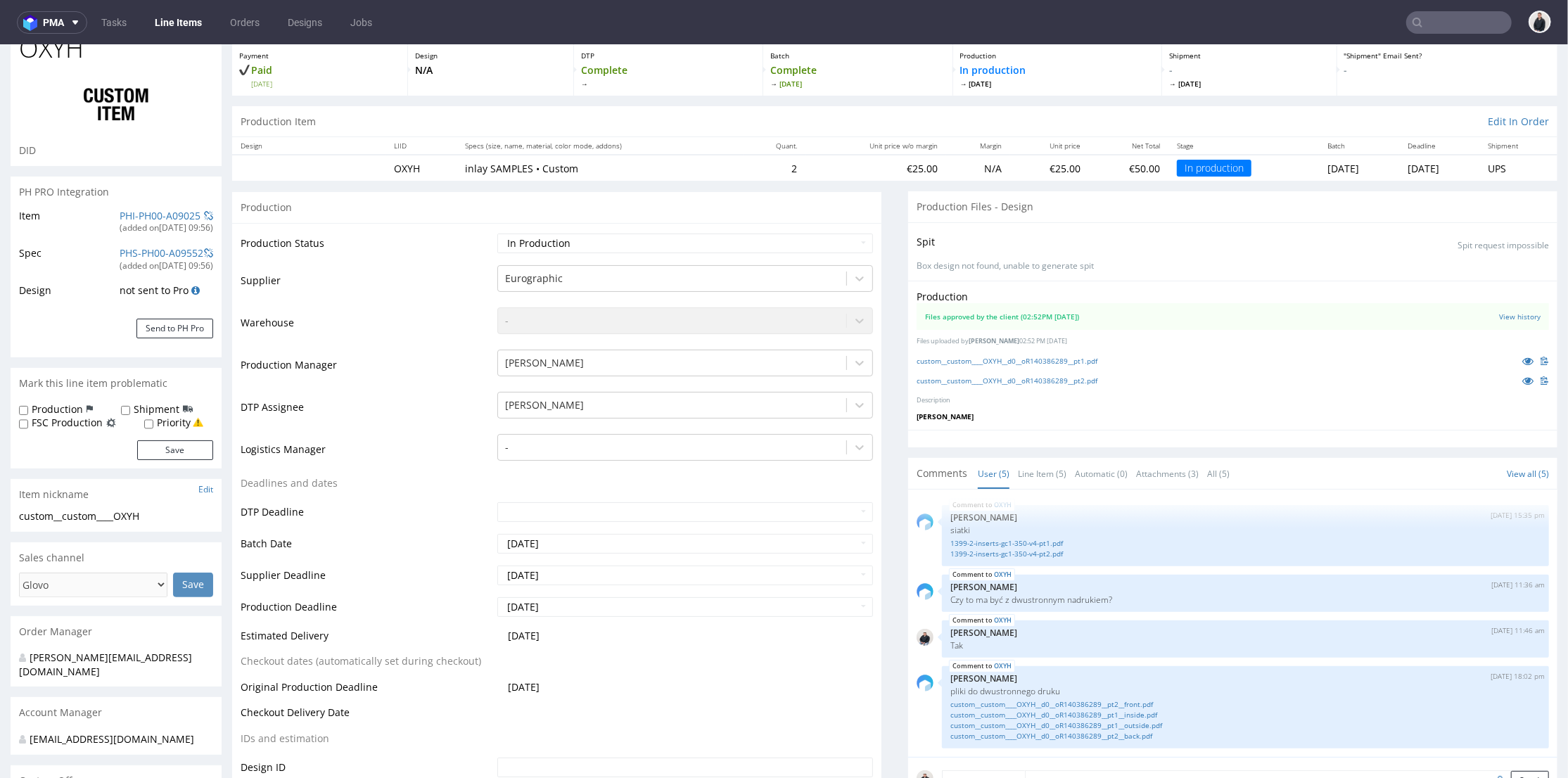
click at [1245, 395] on p "Description" at bounding box center [1233, 400] width 633 height 9
click at [180, 113] on div at bounding box center [116, 104] width 194 height 79
click at [47, 53] on span "OXYH" at bounding box center [51, 47] width 65 height 28
copy span "OXYH"
